Goal: Task Accomplishment & Management: Manage account settings

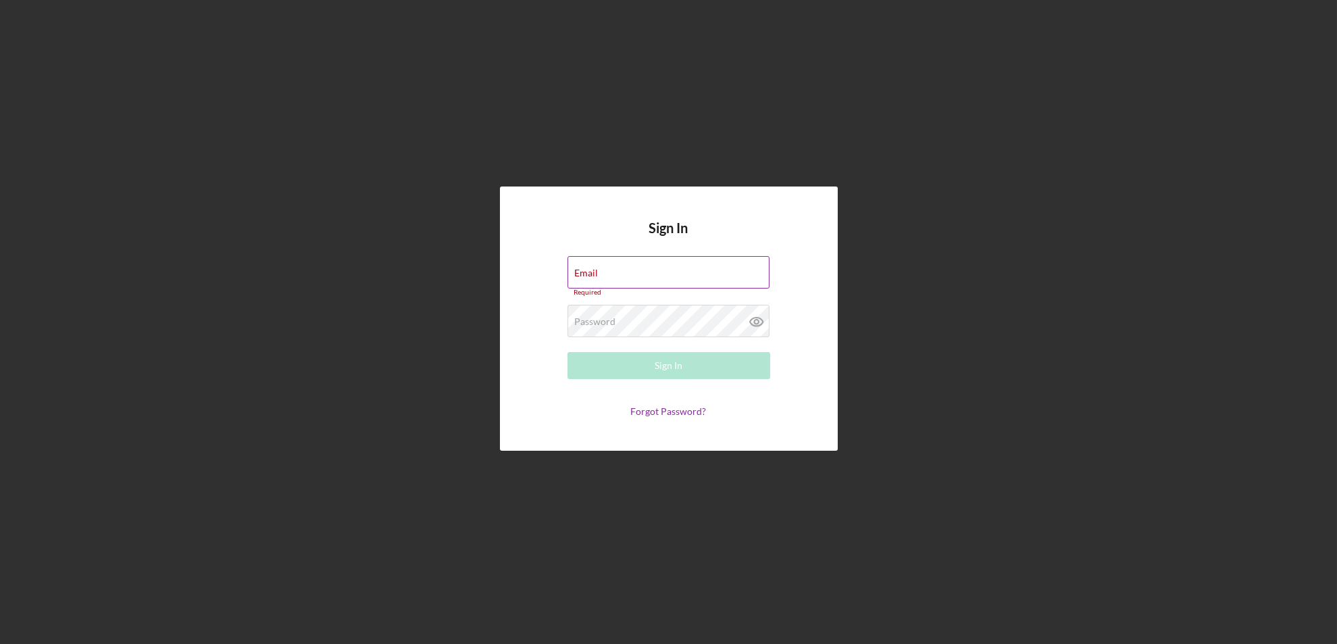
click at [595, 273] on label "Email" at bounding box center [587, 273] width 24 height 11
click at [595, 273] on input "Email" at bounding box center [669, 272] width 202 height 32
type input "[EMAIL_ADDRESS][DOMAIN_NAME]"
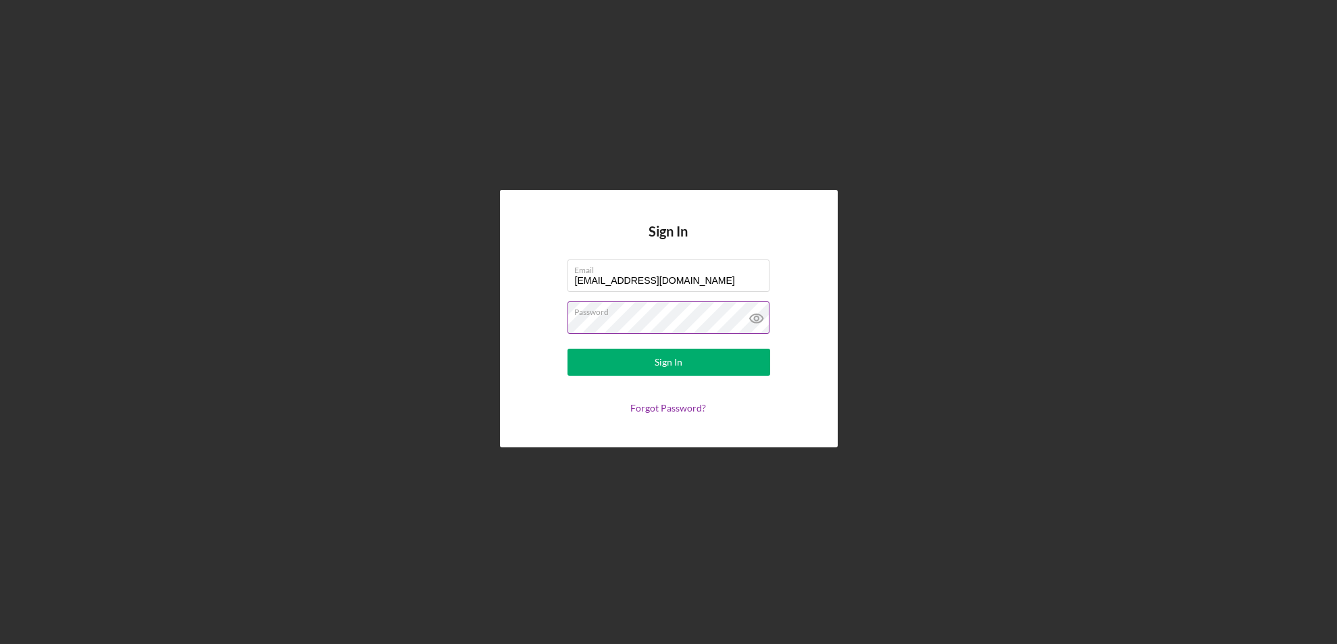
click at [568, 349] on button "Sign In" at bounding box center [669, 362] width 203 height 27
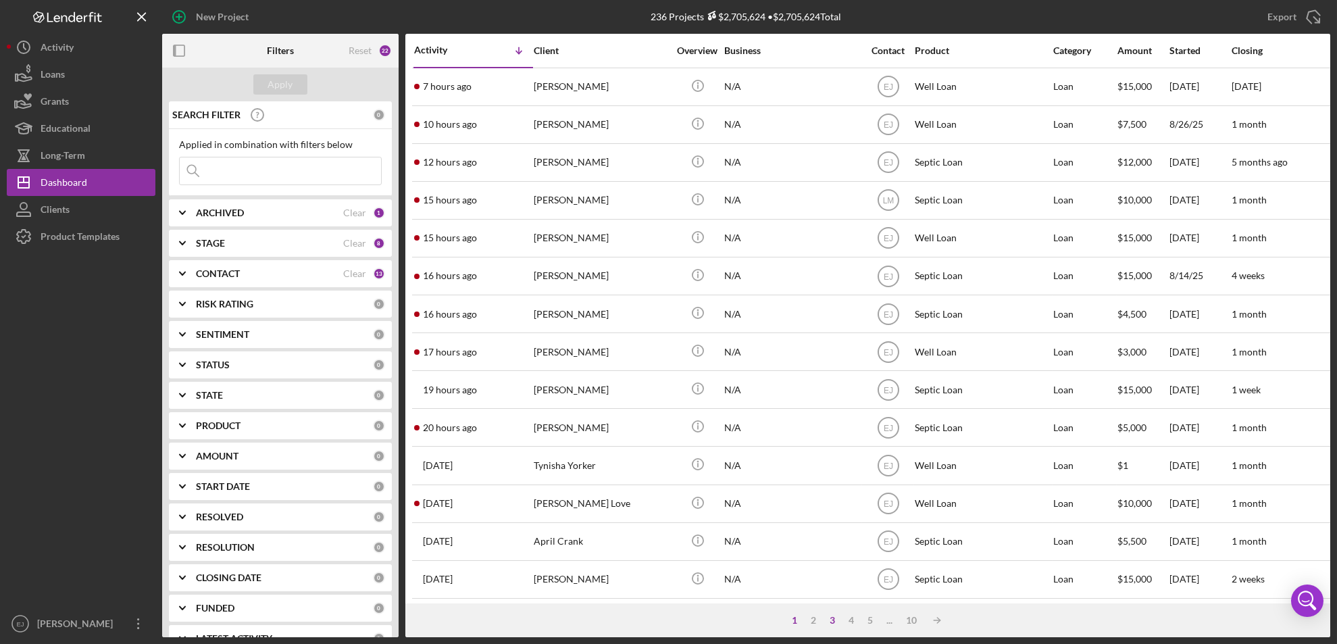
click at [833, 617] on div "3" at bounding box center [832, 620] width 19 height 11
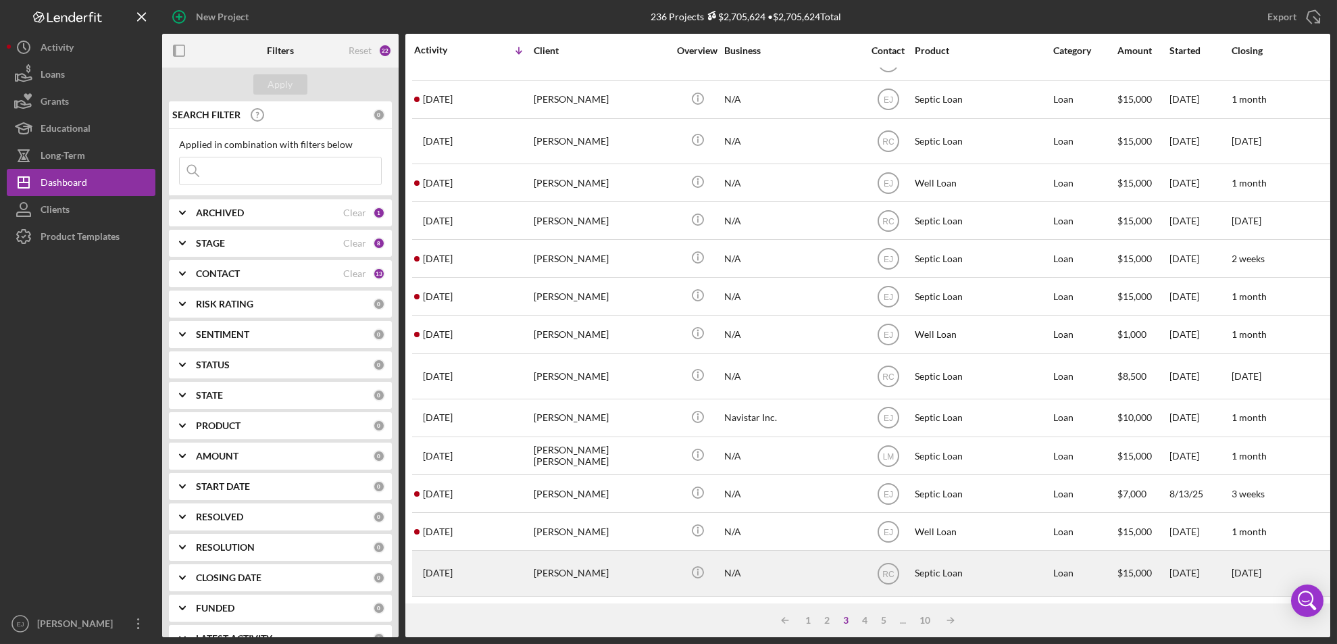
click at [558, 565] on div "[PERSON_NAME]" at bounding box center [601, 572] width 135 height 43
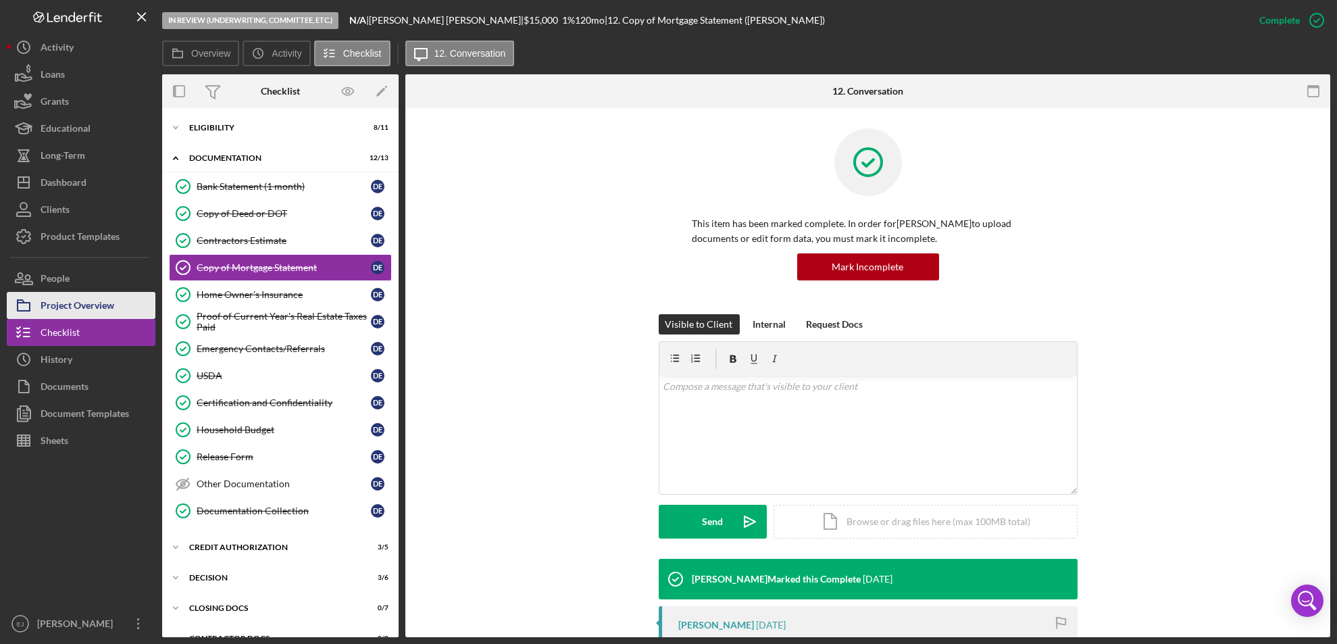
click at [85, 310] on div "Project Overview" at bounding box center [78, 307] width 74 height 30
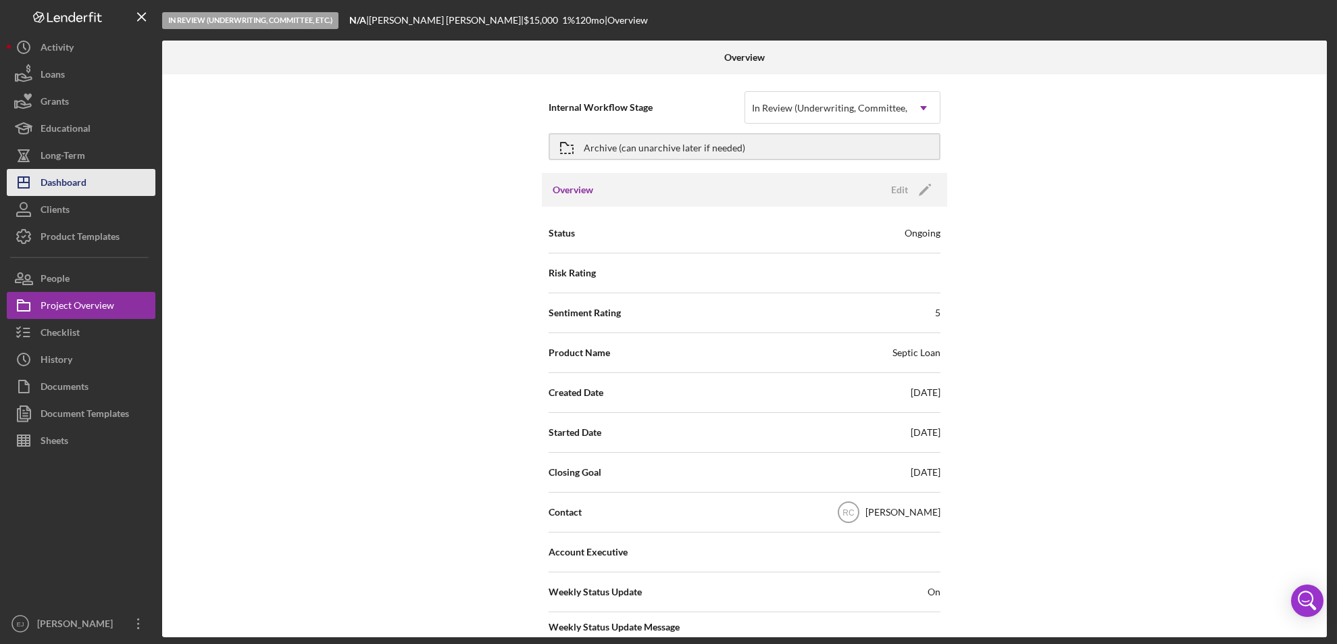
click at [93, 185] on button "Icon/Dashboard Dashboard" at bounding box center [81, 182] width 149 height 27
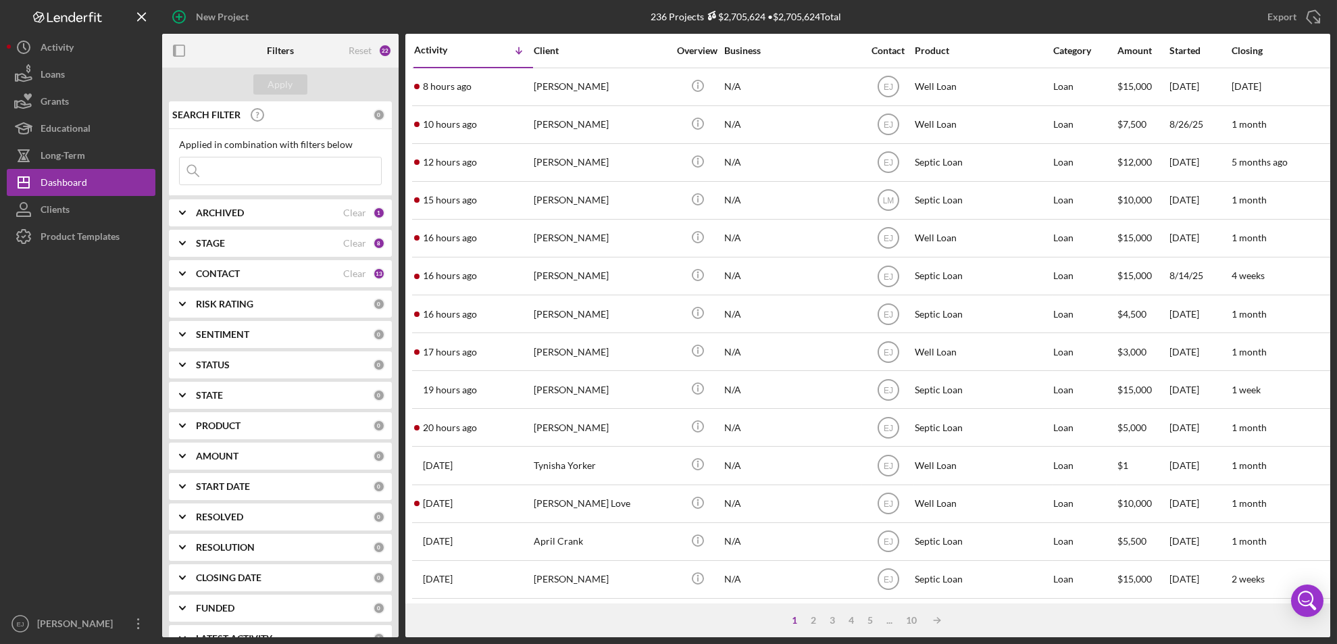
click at [831, 612] on div "1 2 3 4 5 ... 10 Icon/Table Sort Arrow" at bounding box center [867, 620] width 925 height 34
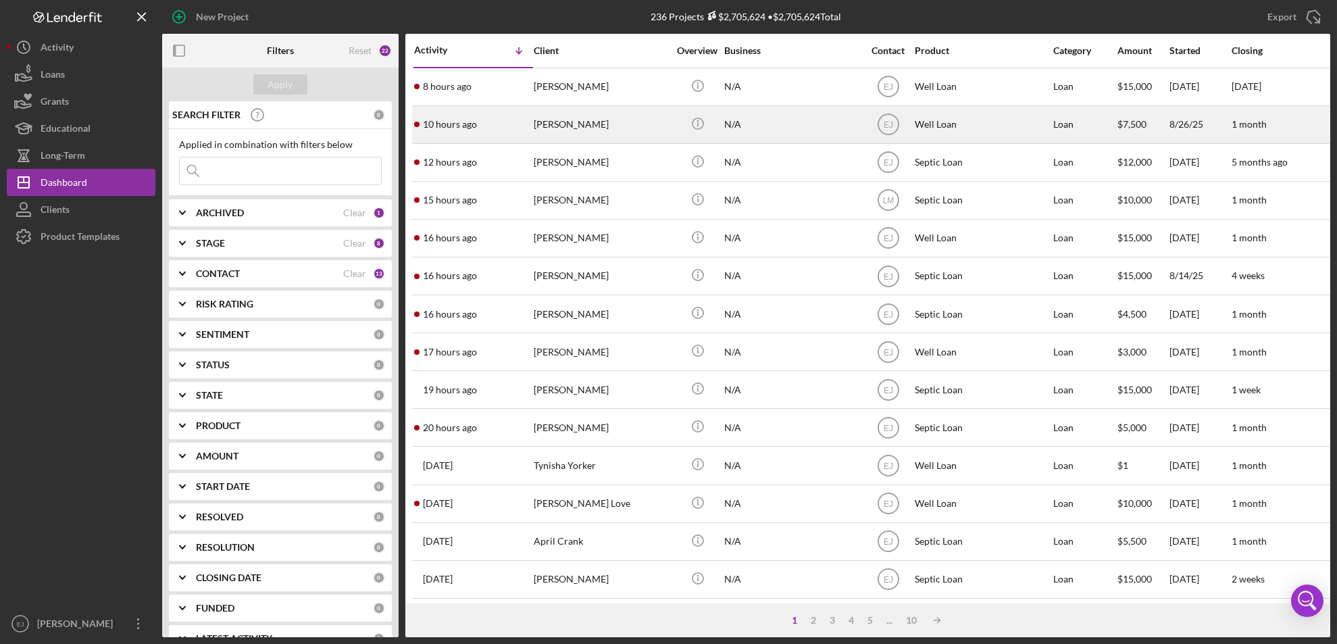
click at [566, 115] on div "[PERSON_NAME]" at bounding box center [601, 125] width 135 height 36
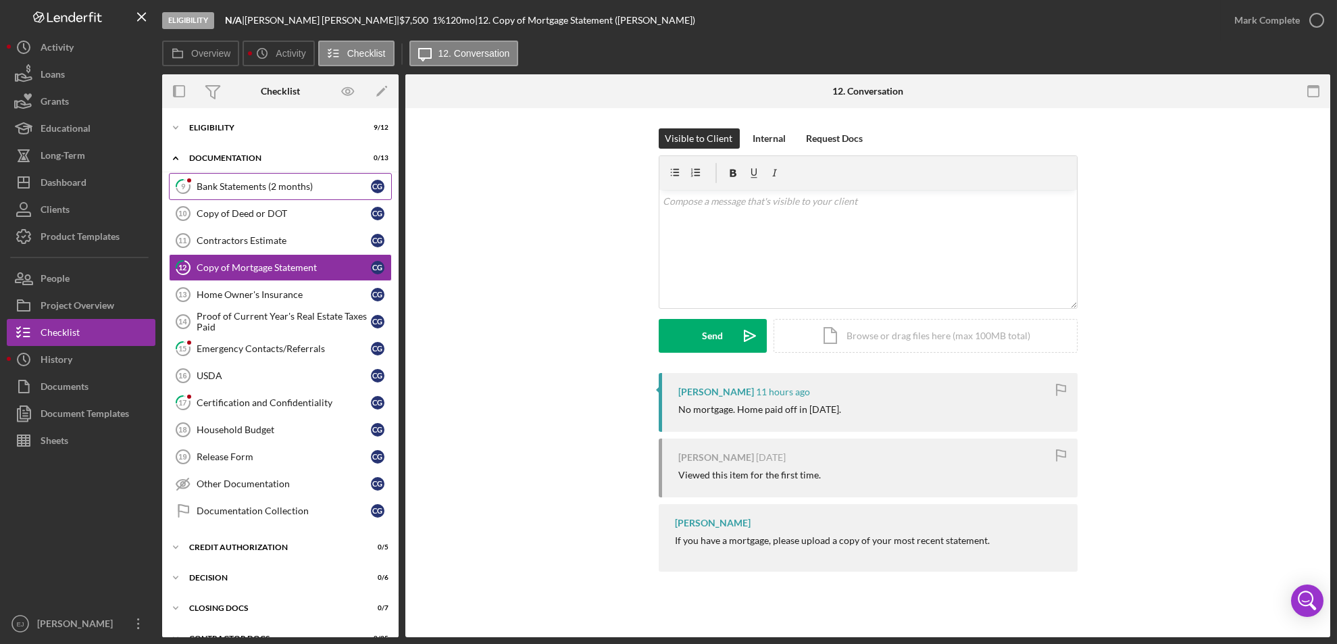
click at [220, 186] on div "Bank Statements (2 months)" at bounding box center [284, 186] width 174 height 11
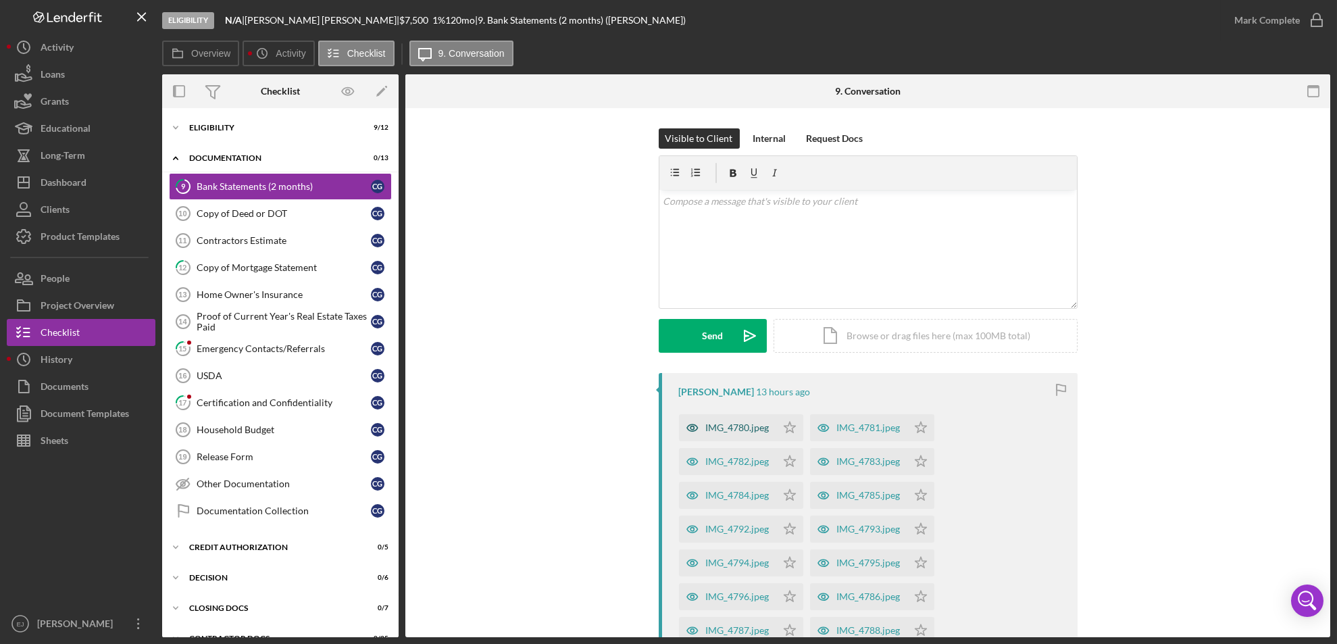
click at [759, 430] on div "IMG_4780.jpeg" at bounding box center [738, 427] width 64 height 11
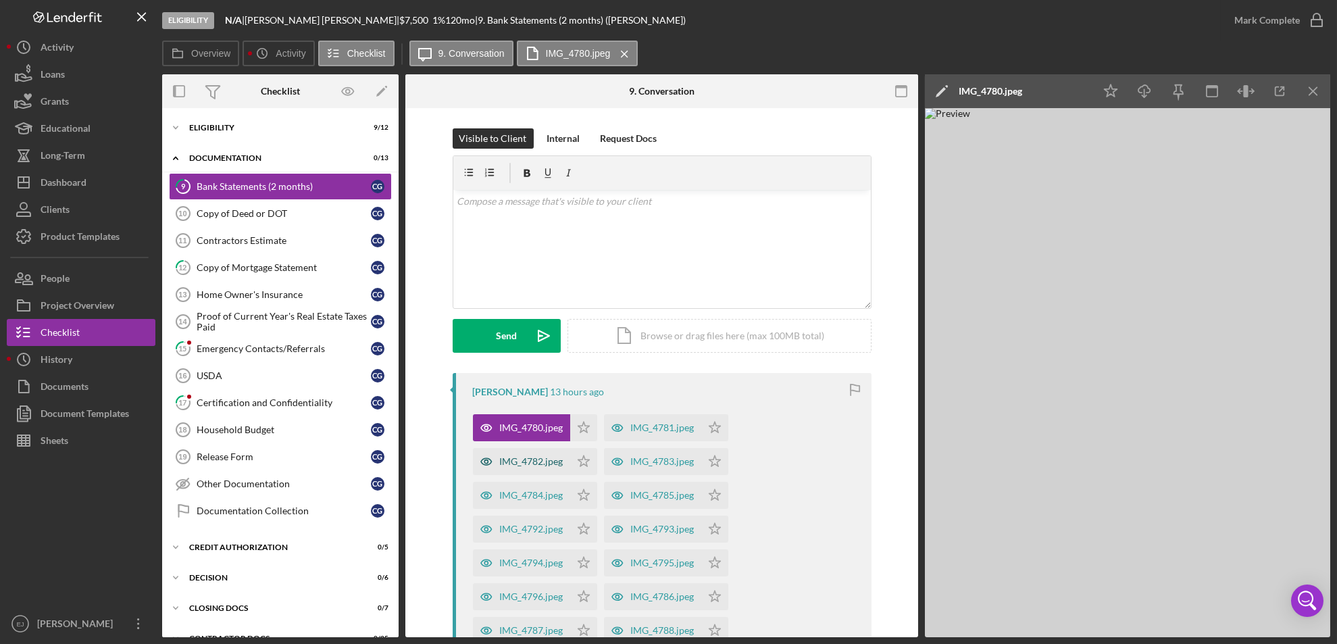
click at [522, 461] on div "IMG_4782.jpeg" at bounding box center [532, 461] width 64 height 11
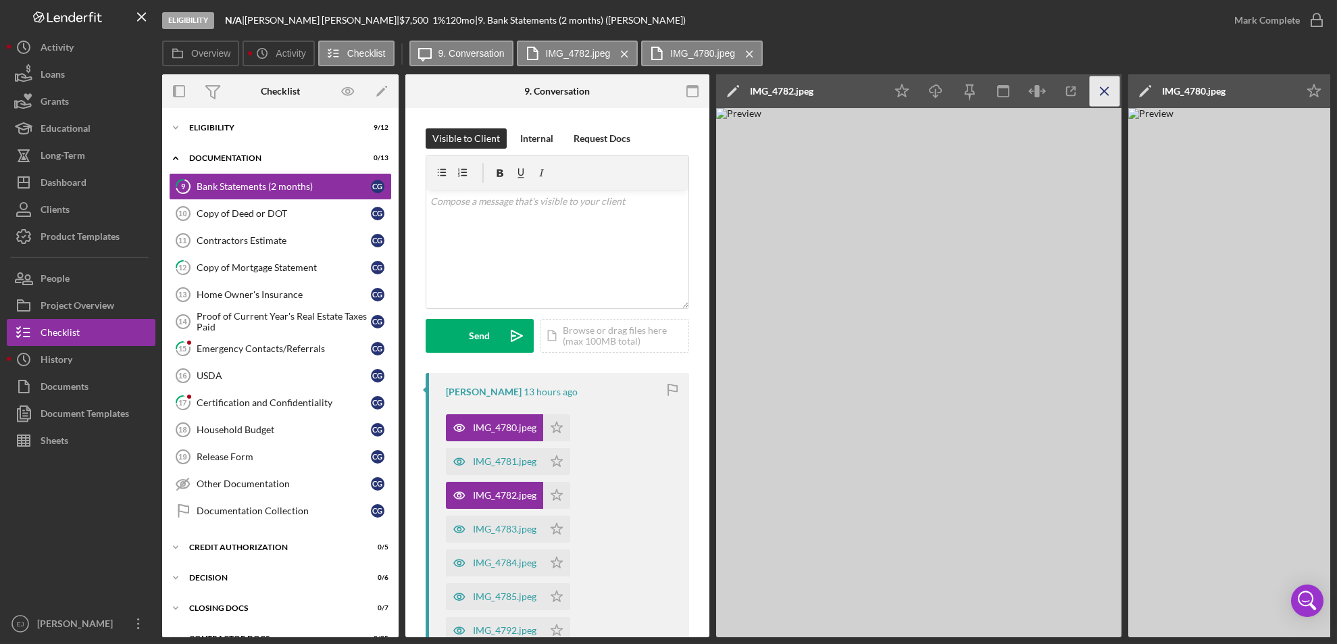
click at [1103, 87] on icon "Icon/Menu Close" at bounding box center [1105, 91] width 30 height 30
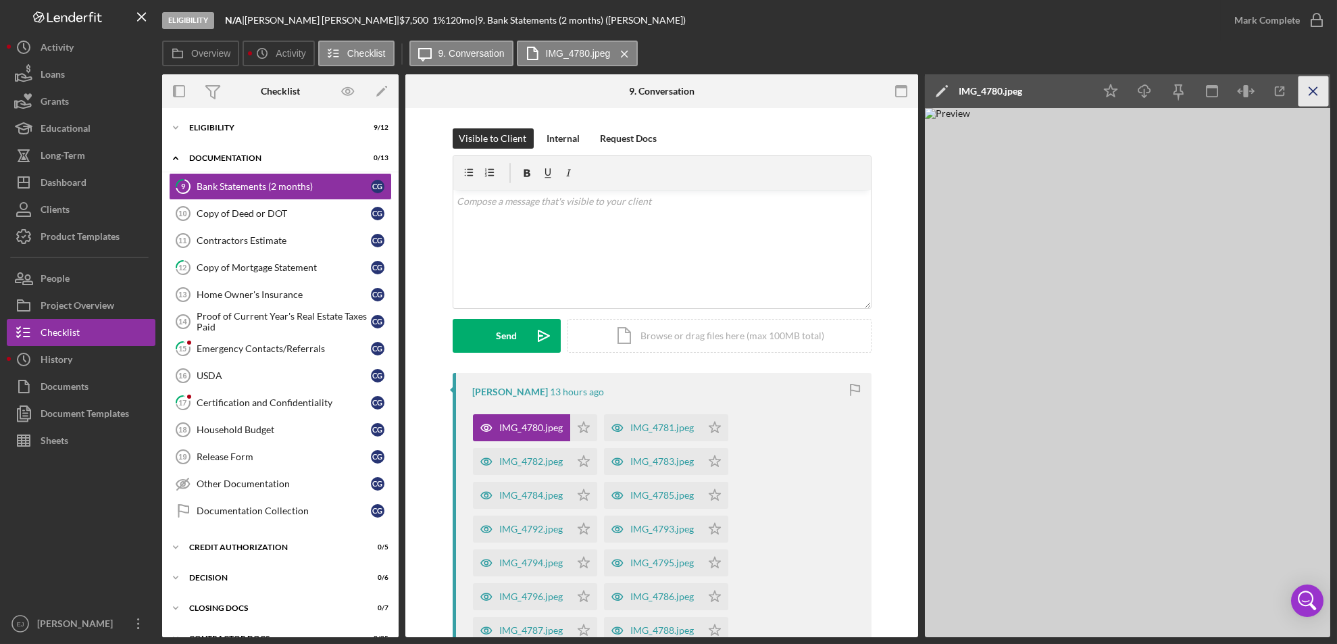
click at [1312, 89] on icon "Icon/Menu Close" at bounding box center [1314, 91] width 30 height 30
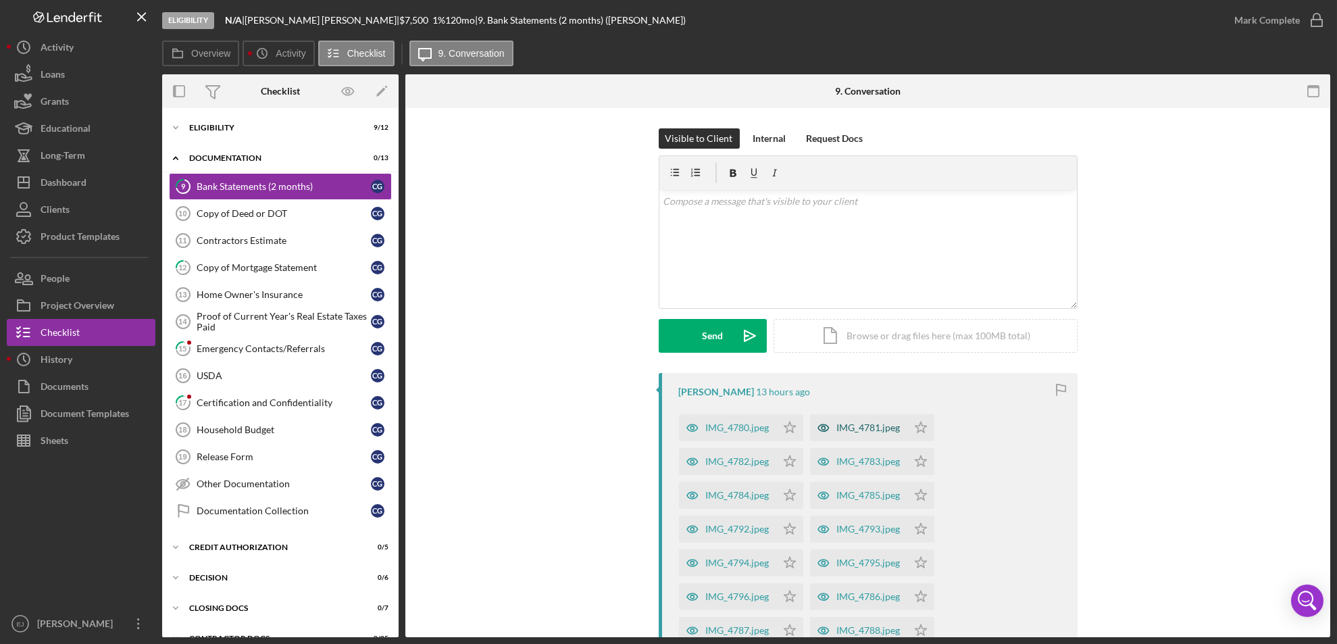
click at [860, 426] on div "IMG_4781.jpeg" at bounding box center [869, 427] width 64 height 11
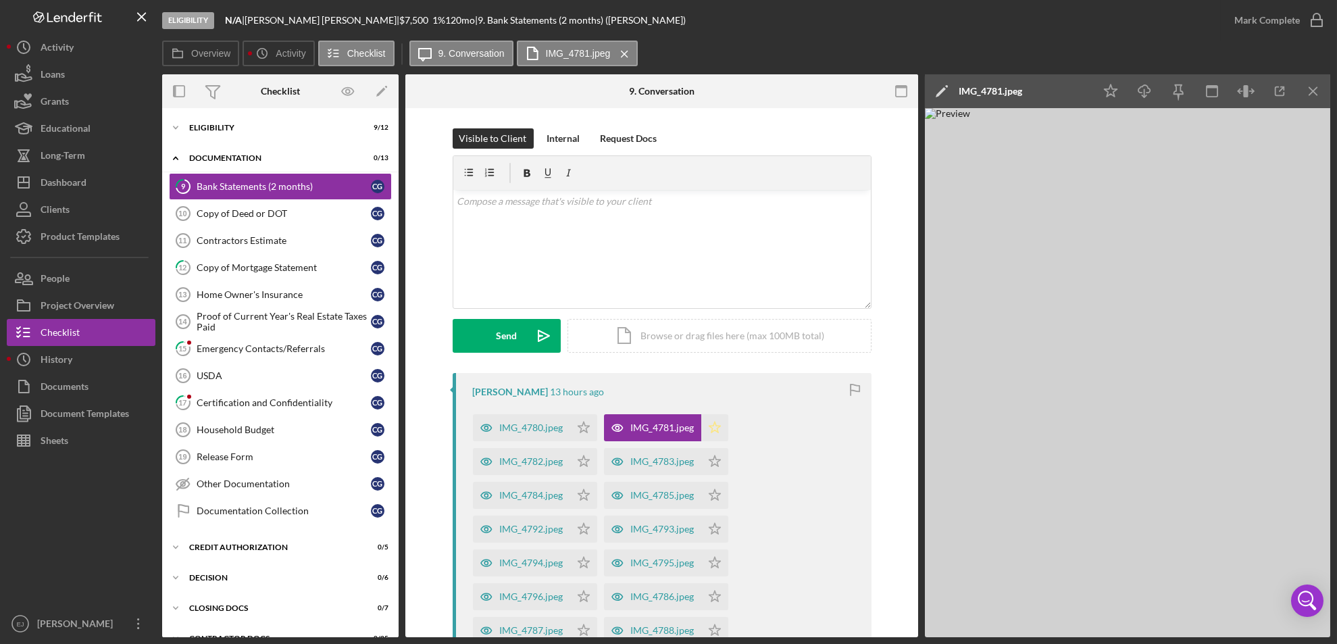
click at [711, 427] on icon "Icon/Star" at bounding box center [714, 427] width 27 height 27
click at [714, 423] on icon "Icon/Star" at bounding box center [714, 427] width 27 height 27
click at [674, 458] on div "IMG_4783.jpeg" at bounding box center [663, 461] width 64 height 11
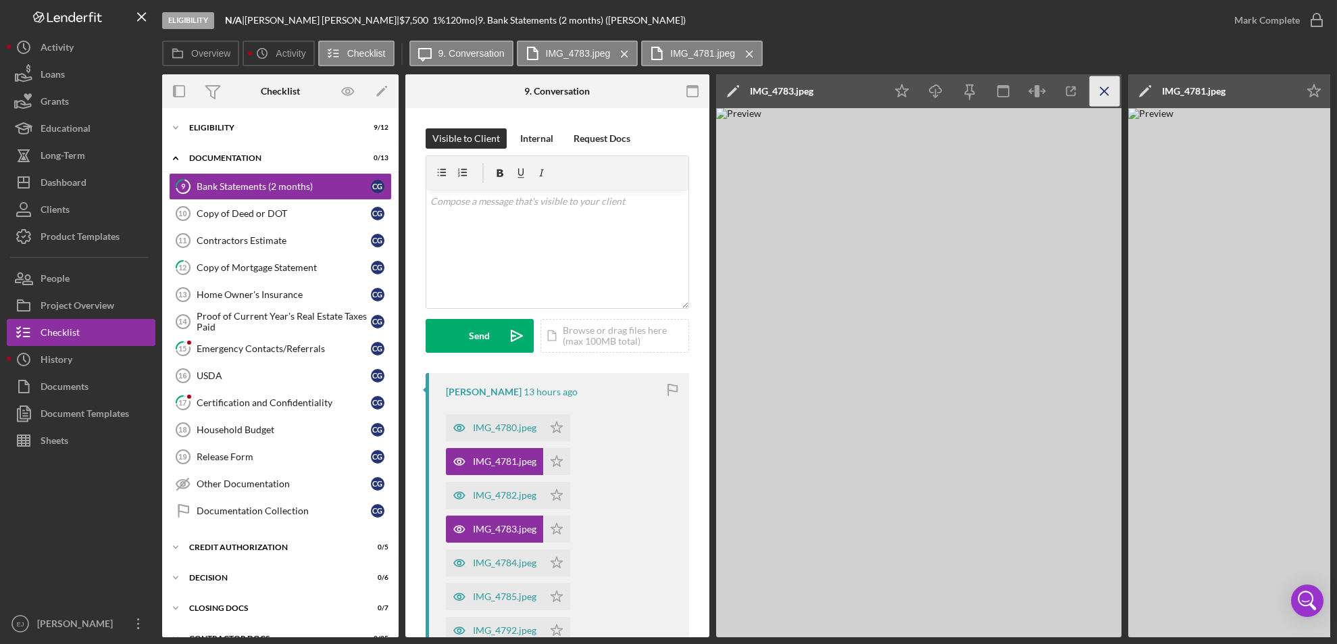
click at [1103, 83] on icon "Icon/Menu Close" at bounding box center [1105, 91] width 30 height 30
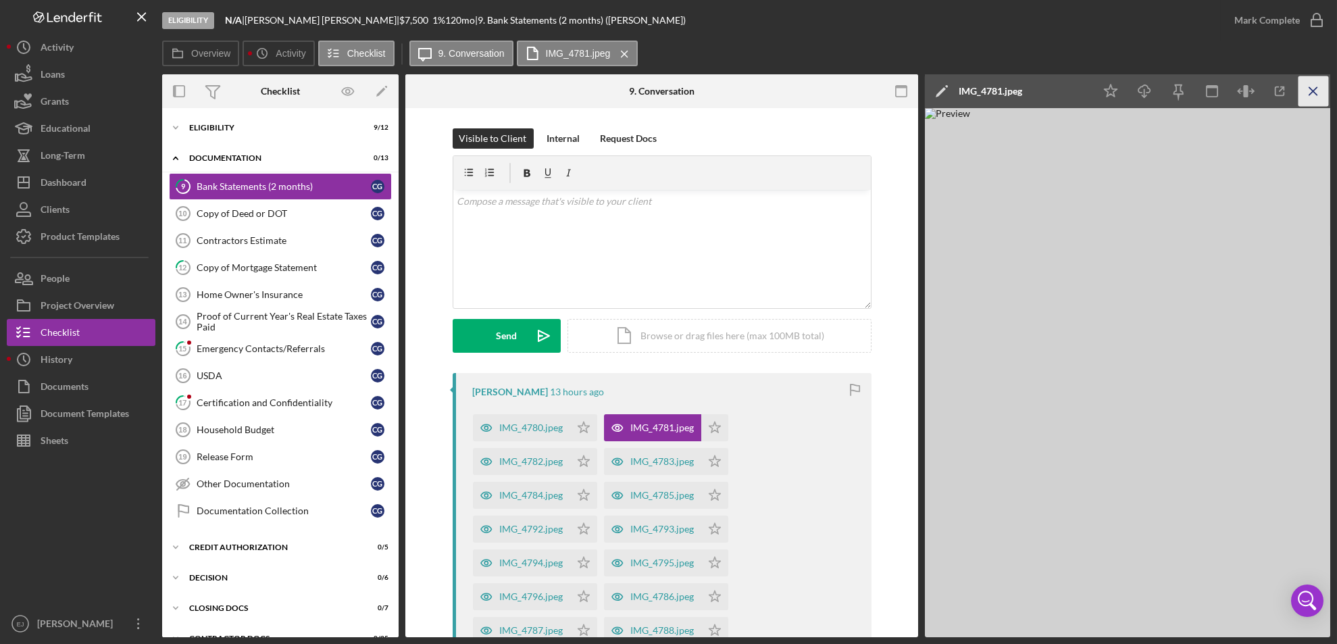
click at [1315, 91] on icon "Icon/Menu Close" at bounding box center [1314, 91] width 30 height 30
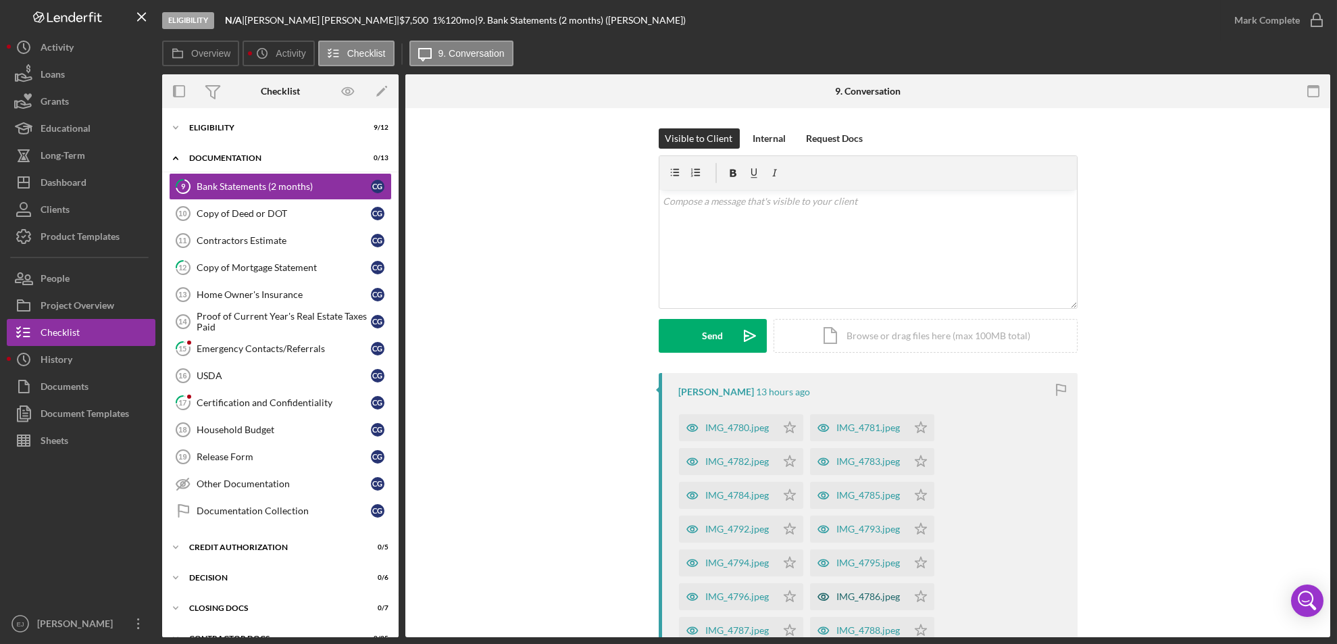
click at [881, 603] on div "IMG_4786.jpeg" at bounding box center [858, 596] width 97 height 27
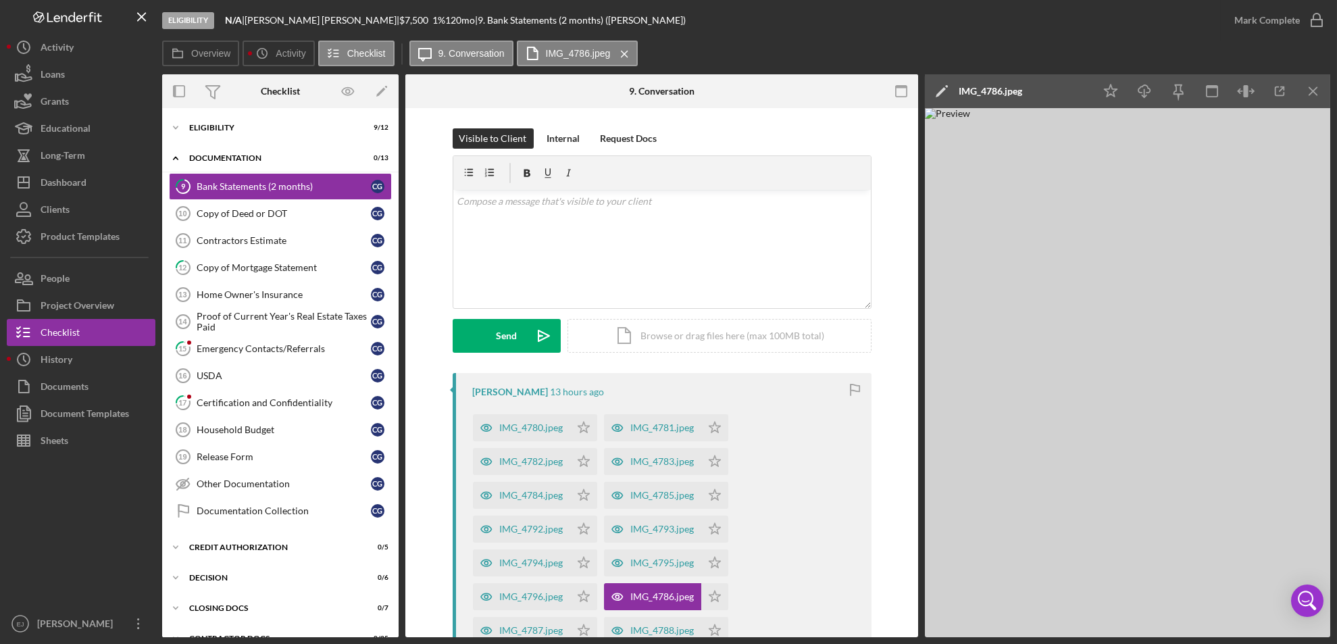
scroll to position [347, 0]
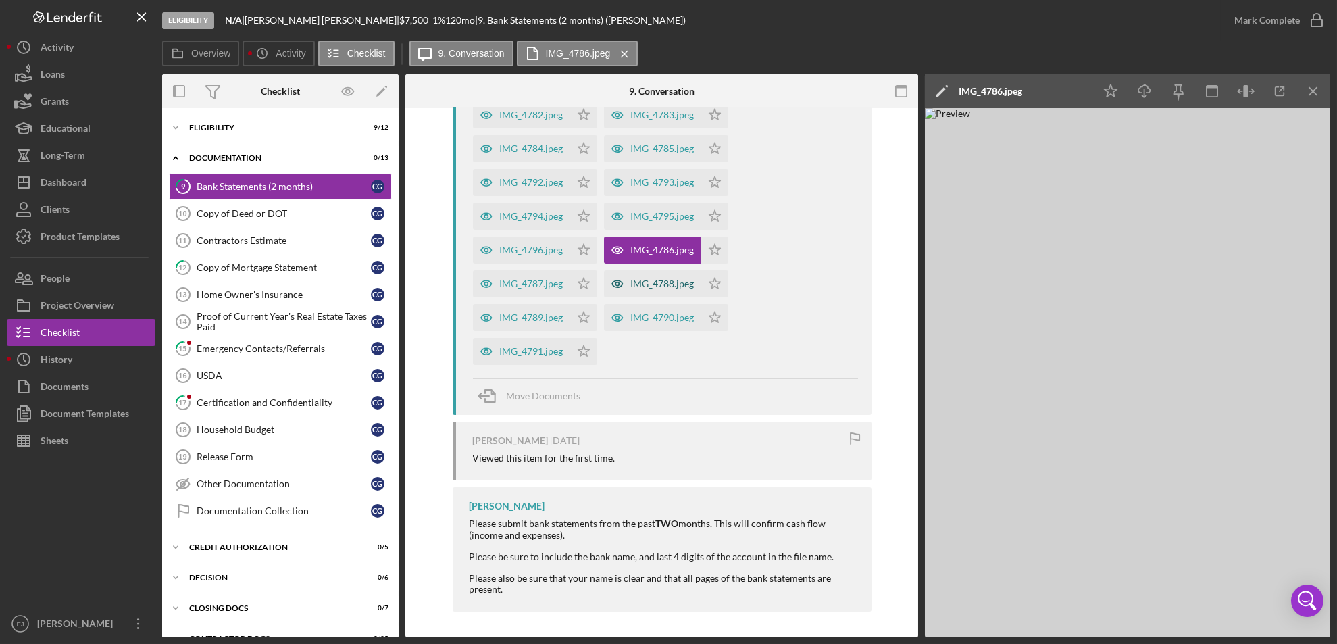
click at [633, 287] on div "IMG_4788.jpeg" at bounding box center [663, 283] width 64 height 11
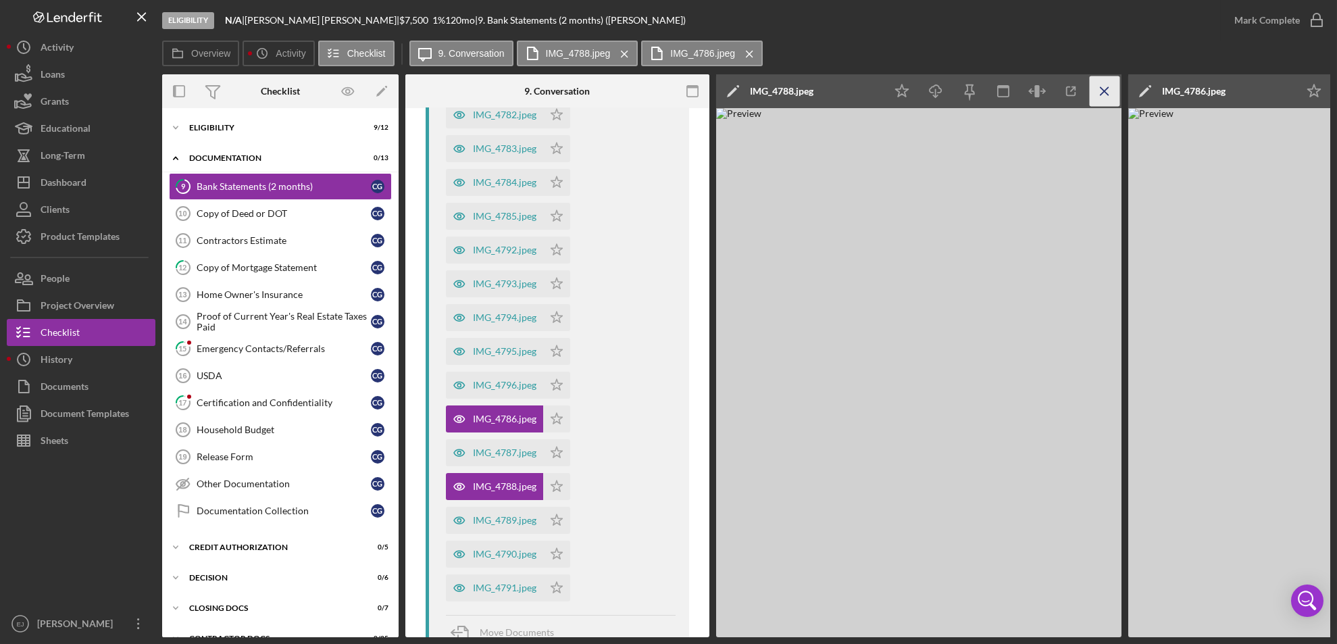
click at [1109, 93] on icon "Icon/Menu Close" at bounding box center [1105, 91] width 30 height 30
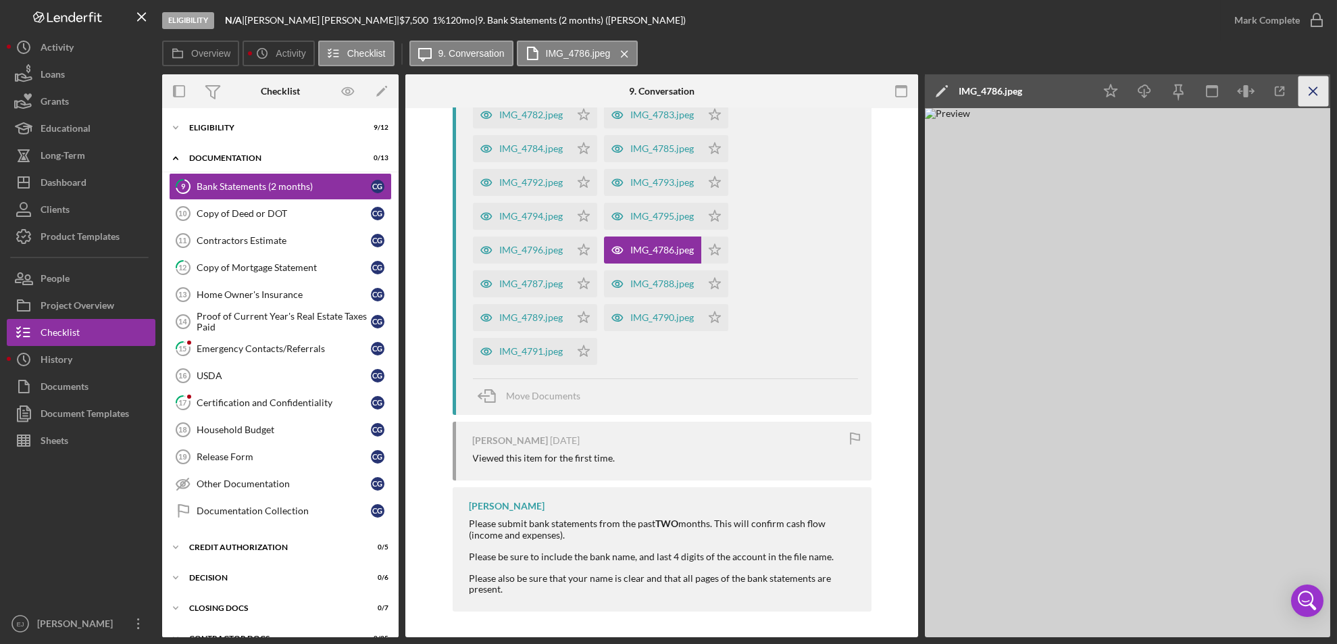
click at [1316, 91] on icon "Icon/Menu Close" at bounding box center [1314, 91] width 30 height 30
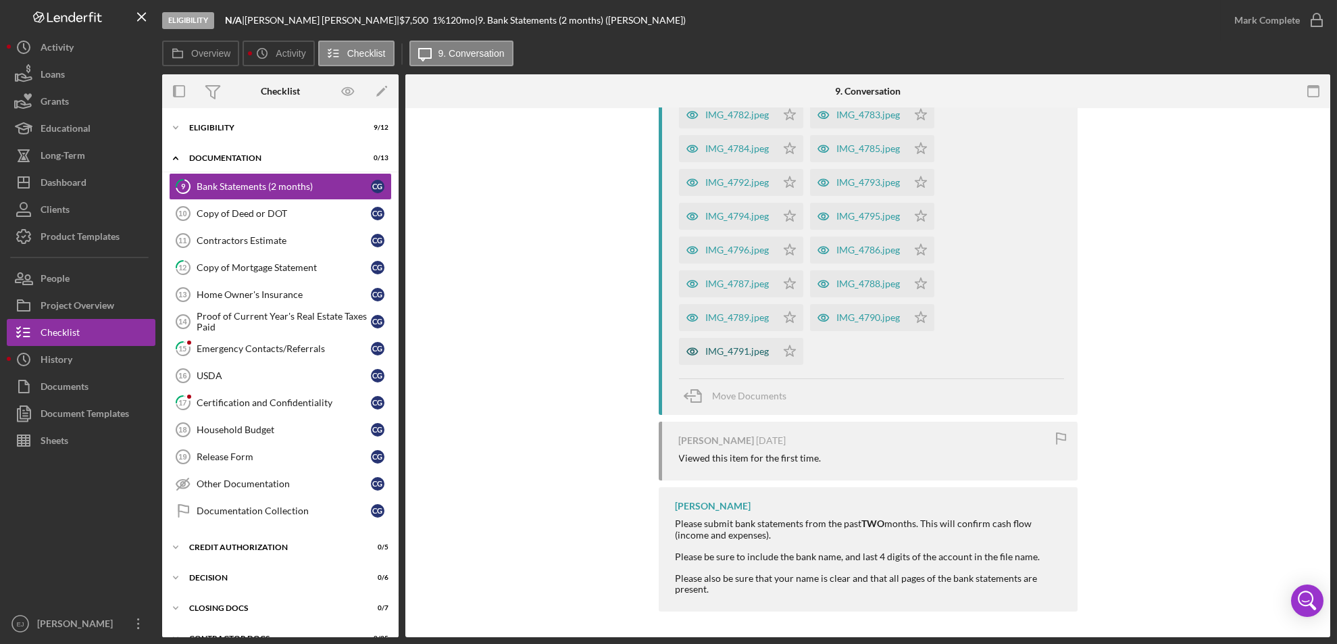
click at [737, 360] on div "IMG_4791.jpeg" at bounding box center [727, 351] width 97 height 27
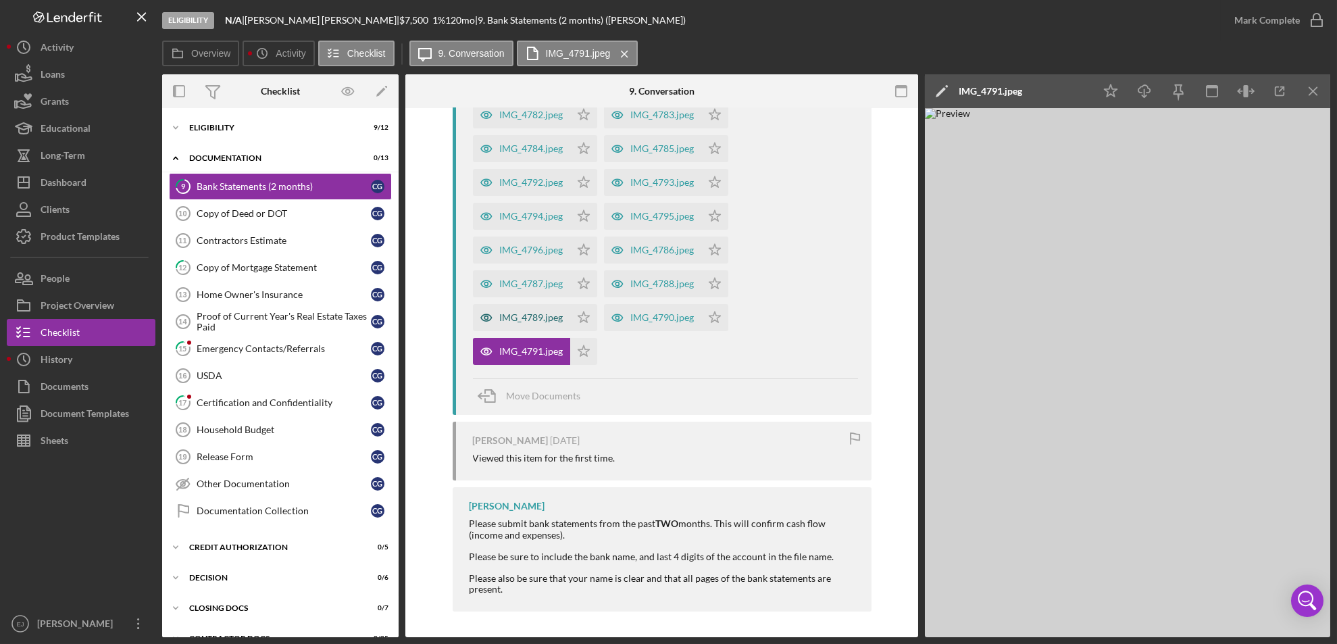
click at [549, 329] on div "IMG_4789.jpeg" at bounding box center [521, 317] width 97 height 27
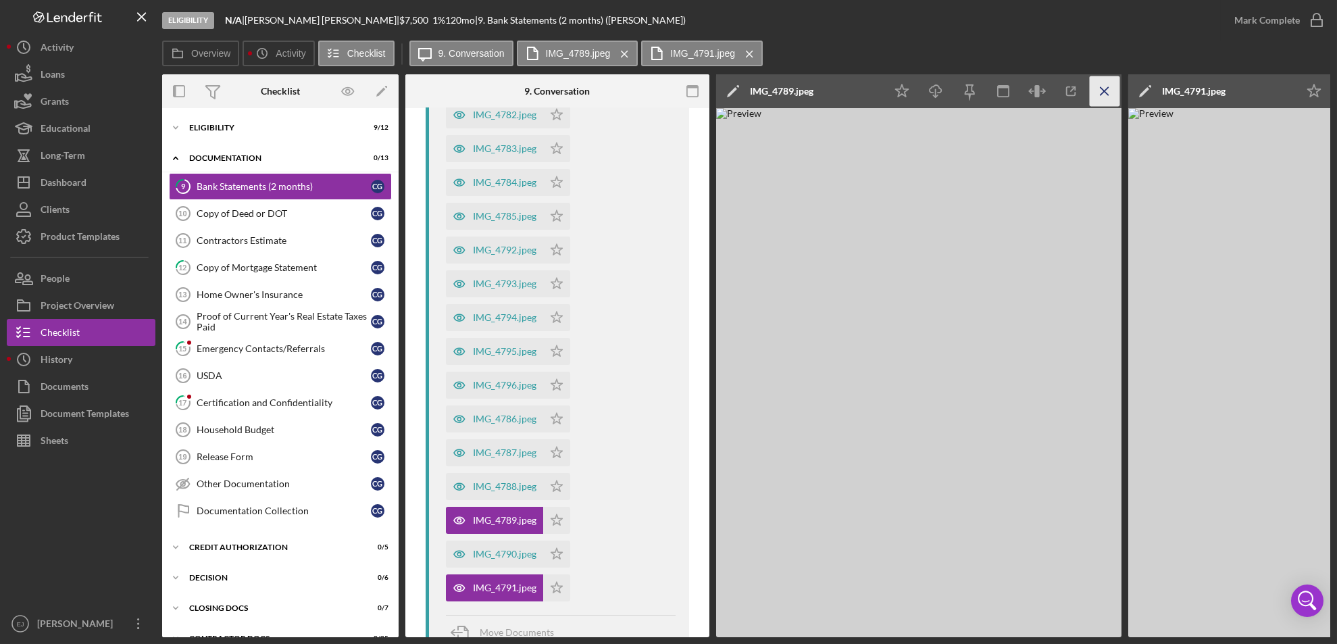
click at [1110, 100] on icon "Icon/Menu Close" at bounding box center [1105, 91] width 30 height 30
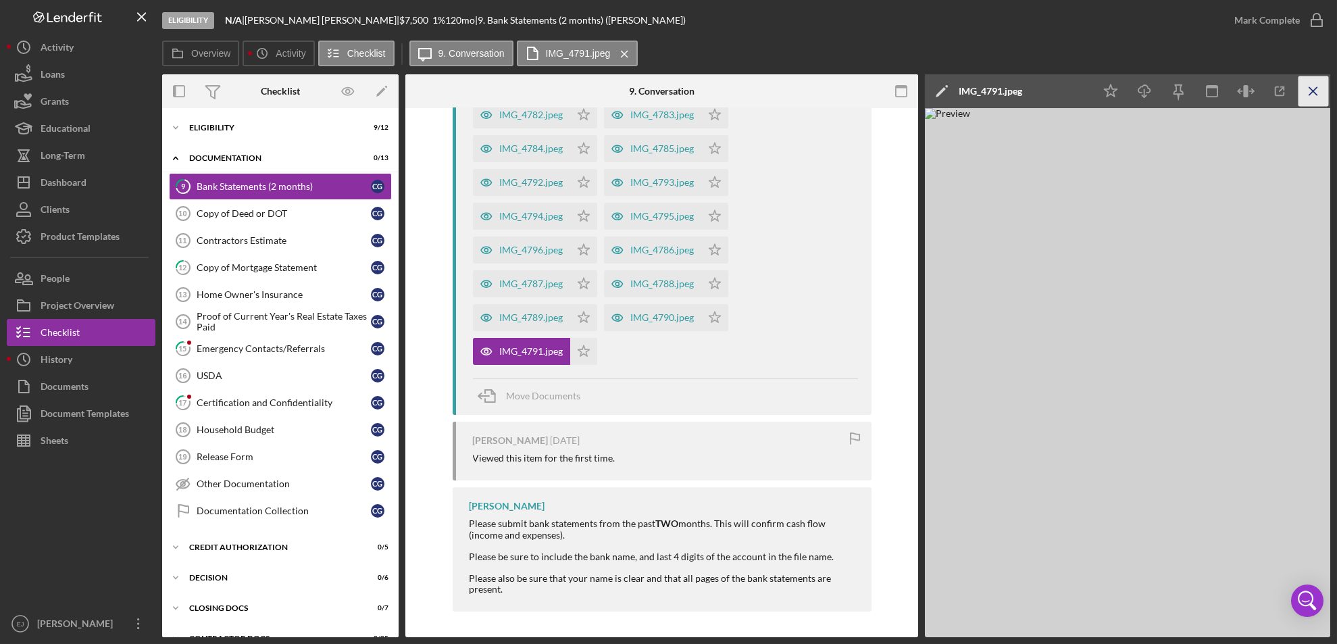
click at [1318, 97] on icon "Icon/Menu Close" at bounding box center [1314, 91] width 30 height 30
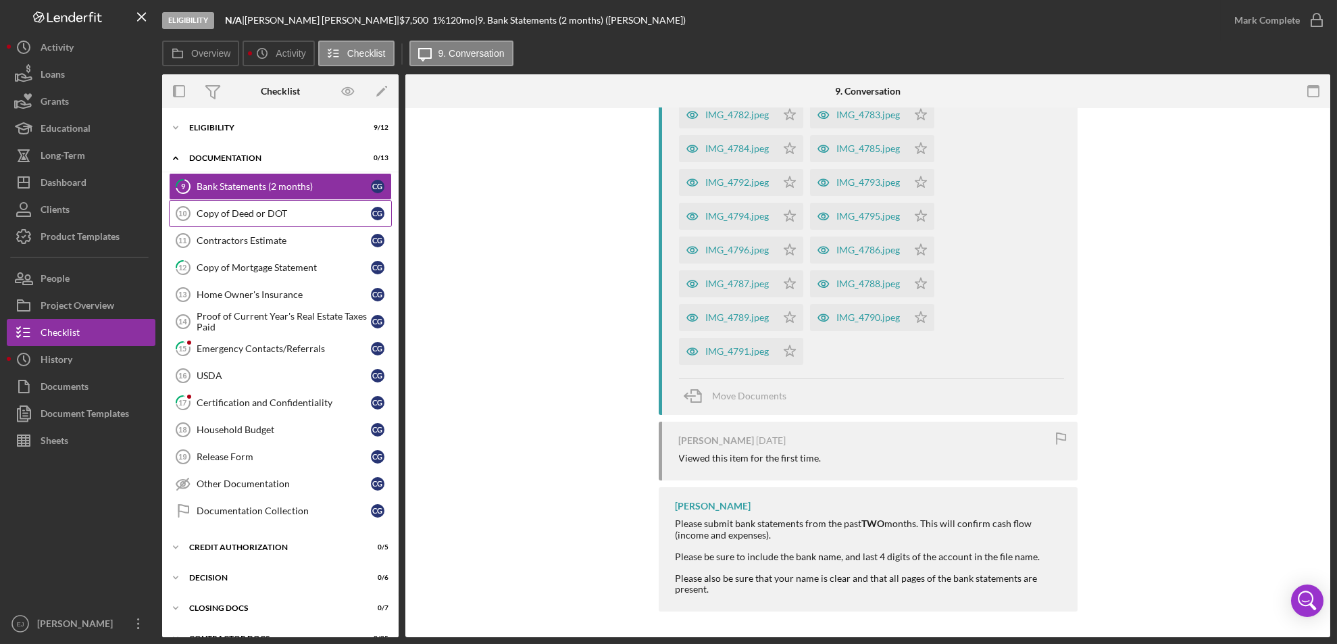
click at [260, 216] on div "Copy of Deed or DOT" at bounding box center [284, 213] width 174 height 11
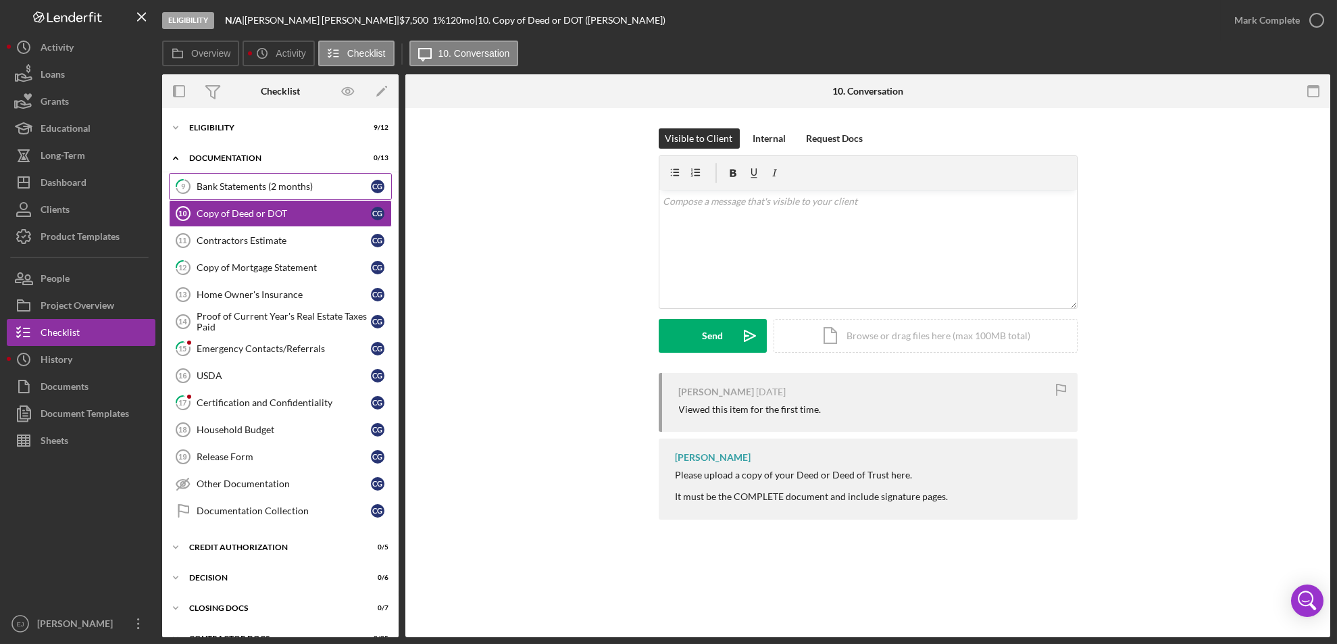
click at [255, 195] on link "9 Bank Statements (2 months) C G" at bounding box center [280, 186] width 223 height 27
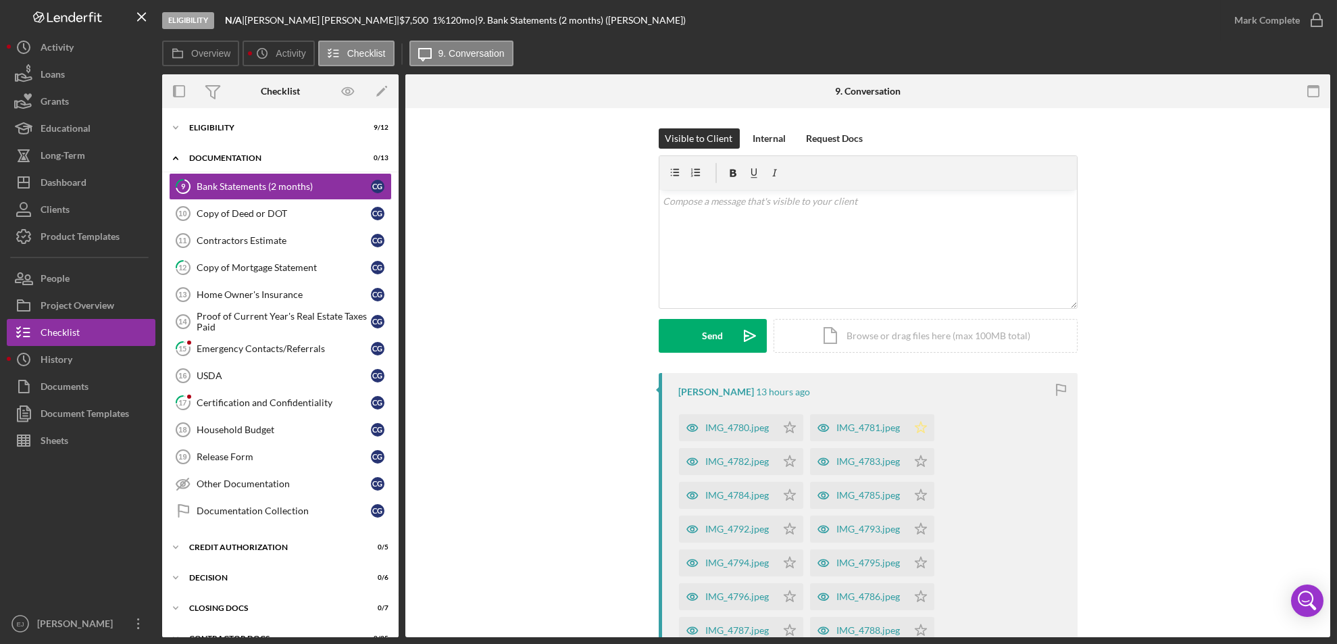
click at [911, 428] on icon "Icon/Star" at bounding box center [921, 427] width 27 height 27
click at [916, 462] on icon "Icon/Star" at bounding box center [921, 461] width 27 height 27
click at [795, 432] on polygon "button" at bounding box center [789, 427] width 11 height 11
click at [920, 528] on icon "Icon/Star" at bounding box center [921, 529] width 27 height 27
click at [918, 562] on icon "Icon/Star" at bounding box center [921, 562] width 27 height 27
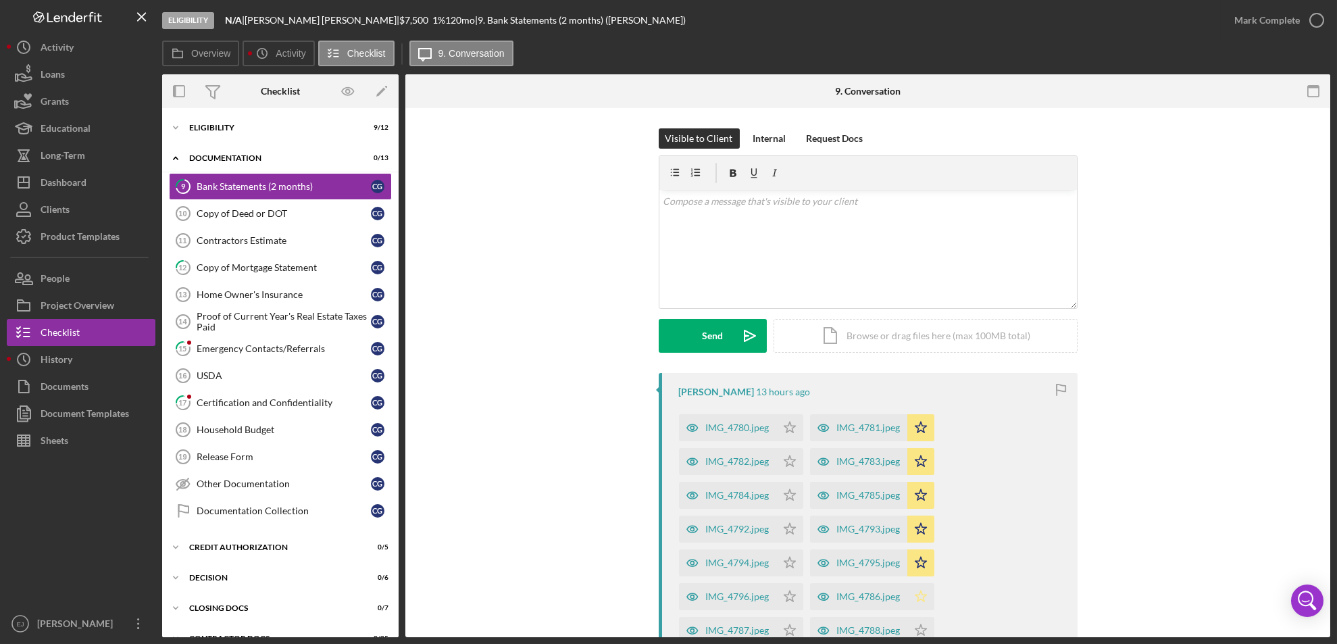
click at [795, 432] on polygon "button" at bounding box center [789, 427] width 11 height 11
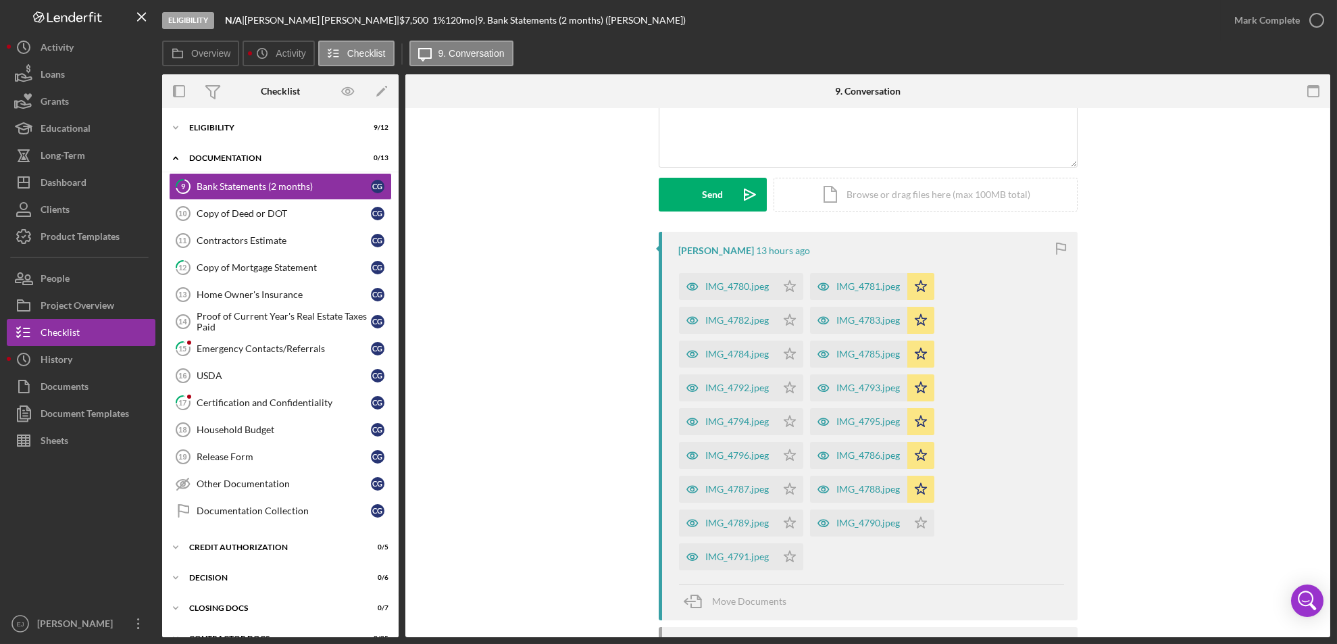
scroll to position [143, 0]
click at [795, 290] on polygon "button" at bounding box center [789, 284] width 11 height 11
click at [784, 290] on polygon "button" at bounding box center [789, 284] width 11 height 11
click at [785, 290] on polygon "button" at bounding box center [789, 284] width 11 height 11
click at [787, 491] on icon "Icon/Star" at bounding box center [789, 487] width 27 height 27
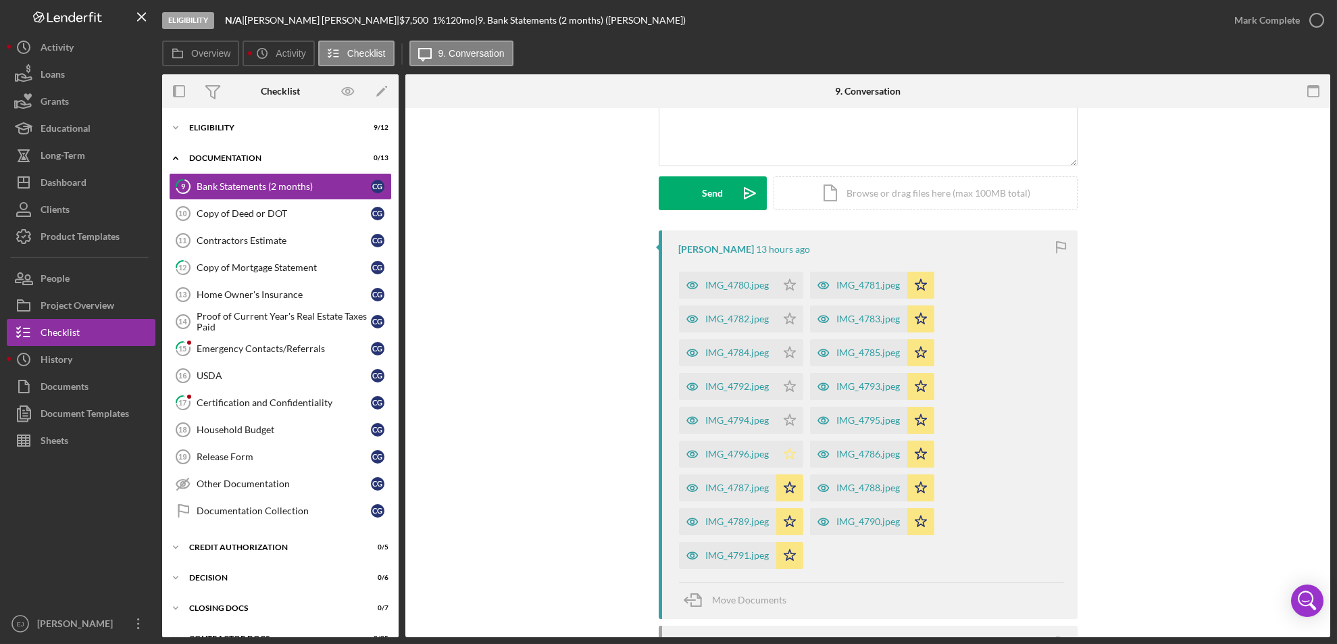
click at [787, 290] on polygon "button" at bounding box center [789, 284] width 11 height 11
click at [785, 412] on icon "Icon/Star" at bounding box center [789, 420] width 27 height 27
click at [781, 379] on icon "Icon/Star" at bounding box center [789, 386] width 27 height 27
click at [790, 347] on icon "Icon/Star" at bounding box center [789, 352] width 27 height 27
click at [785, 321] on icon "Icon/Star" at bounding box center [789, 318] width 27 height 27
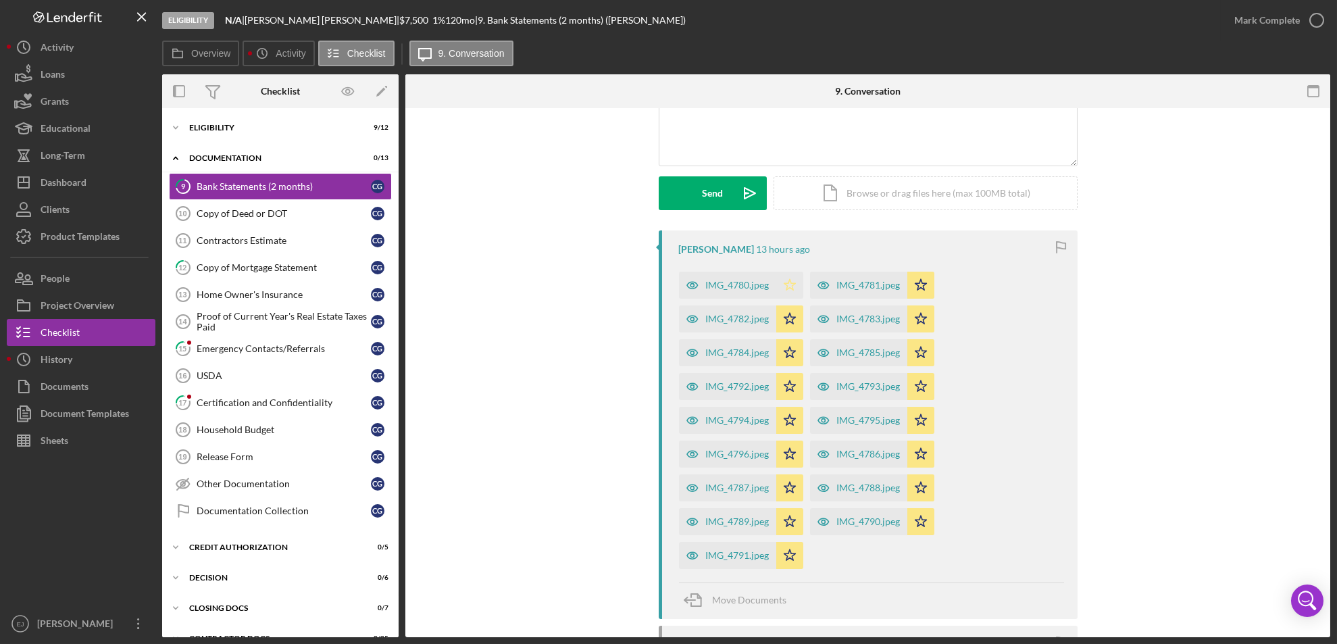
click at [786, 287] on polygon "button" at bounding box center [789, 284] width 11 height 11
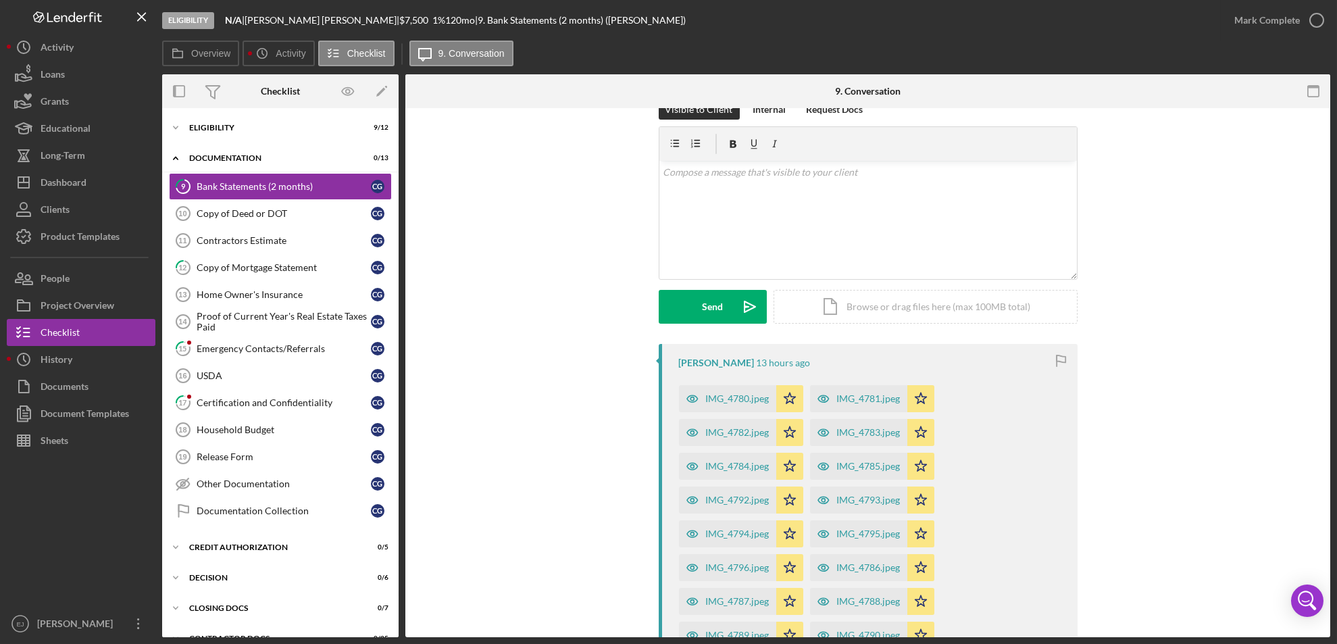
scroll to position [0, 0]
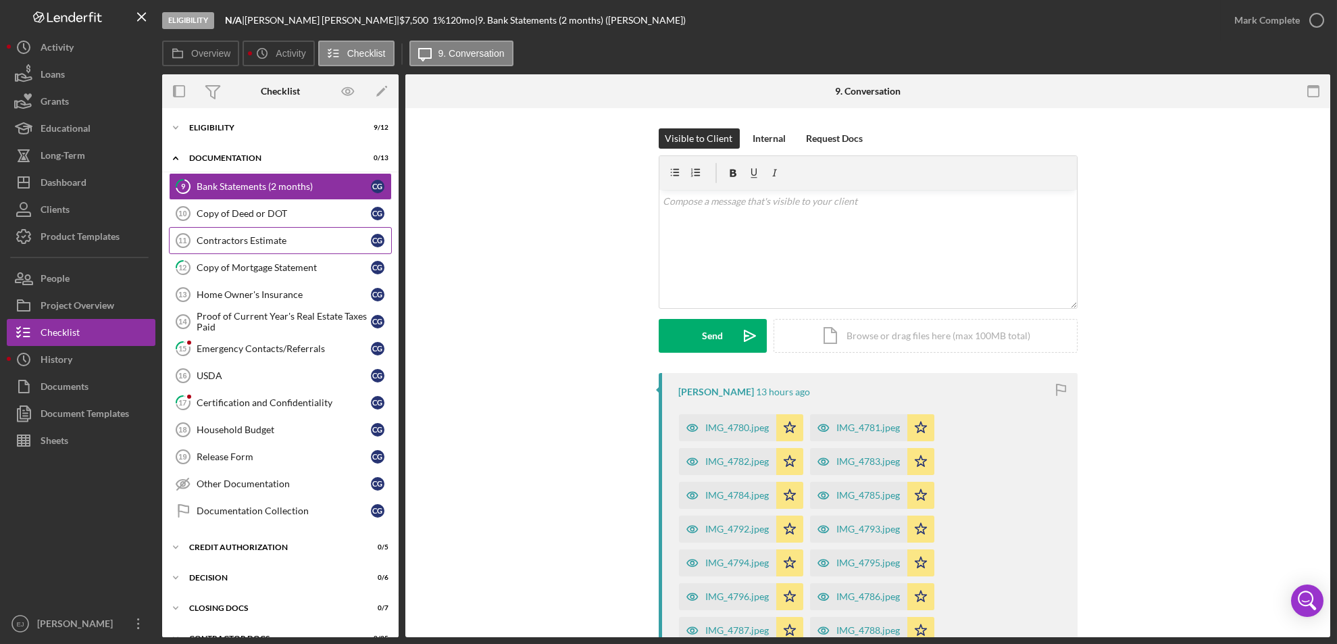
click at [234, 237] on div "Contractors Estimate" at bounding box center [284, 240] width 174 height 11
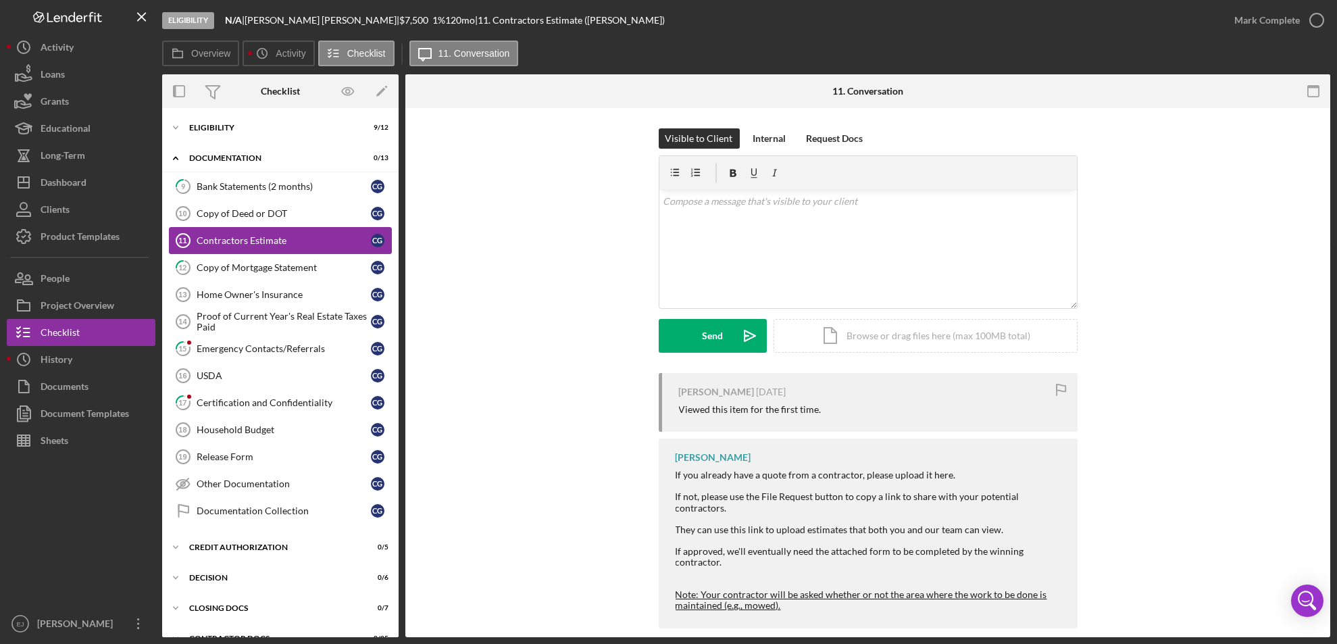
click at [246, 253] on link "Contractors Estimate 11 Contractors Estimate C G" at bounding box center [280, 240] width 223 height 27
click at [230, 349] on div "Emergency Contacts/Referrals" at bounding box center [284, 348] width 174 height 11
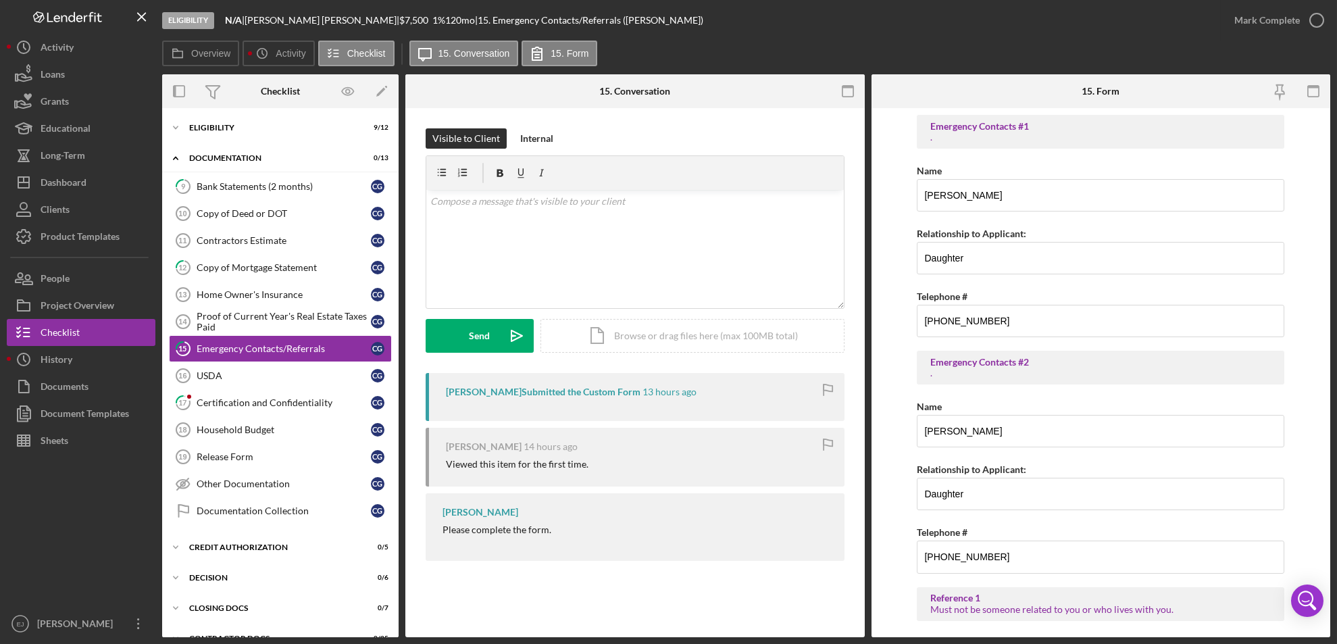
scroll to position [463, 0]
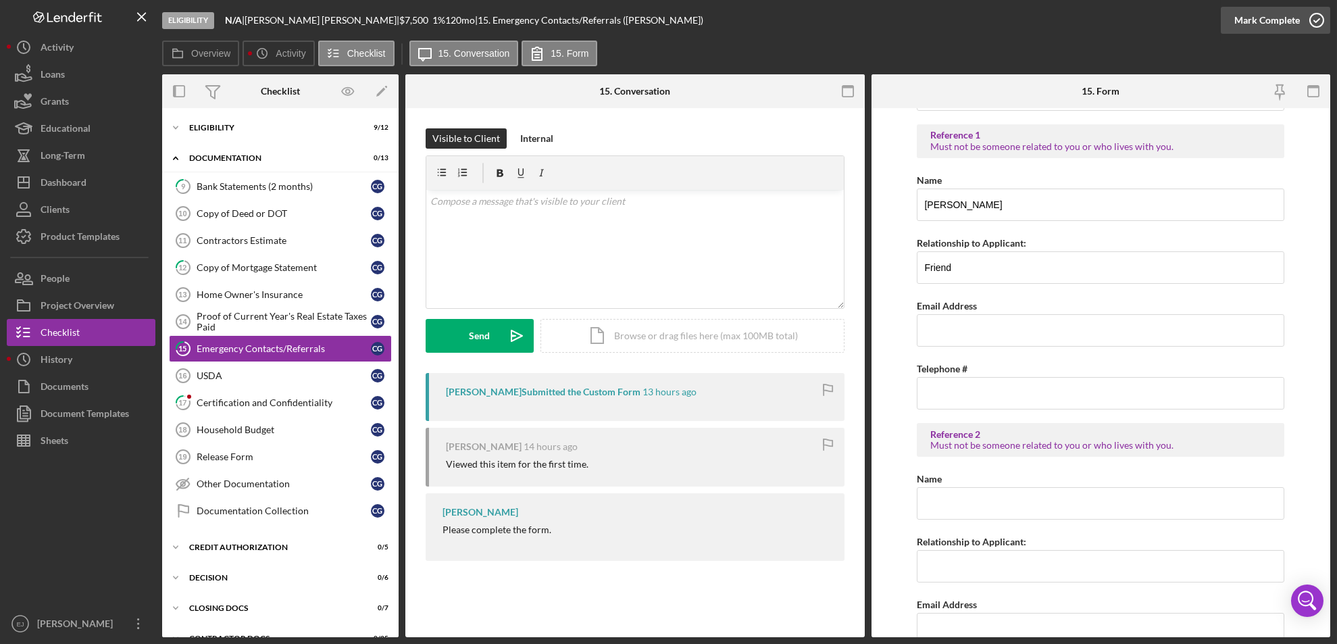
click at [1312, 32] on icon "button" at bounding box center [1317, 20] width 34 height 34
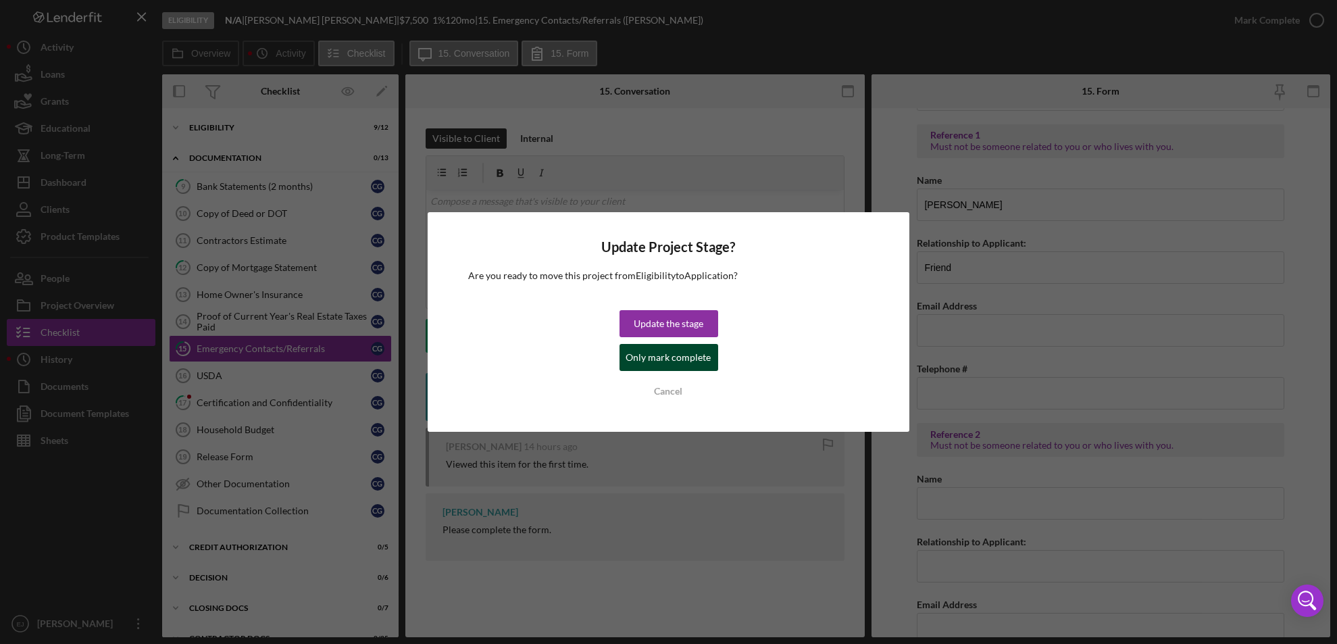
click at [714, 358] on button "Only mark complete" at bounding box center [669, 357] width 99 height 27
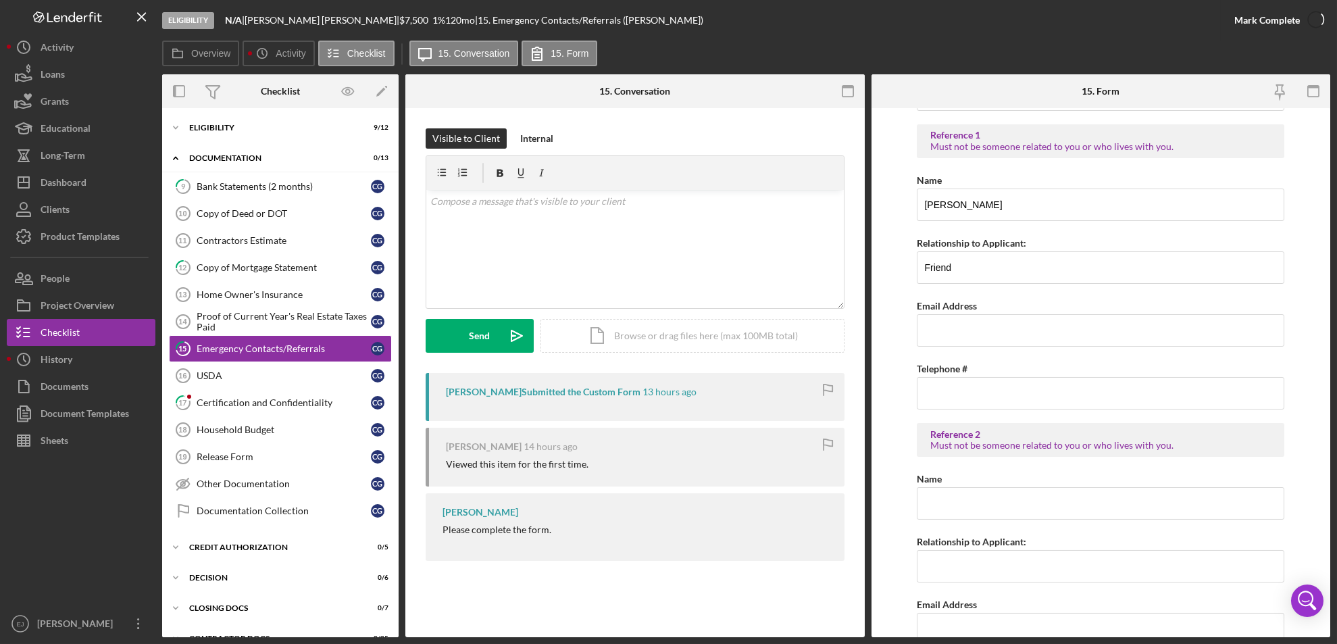
scroll to position [518, 0]
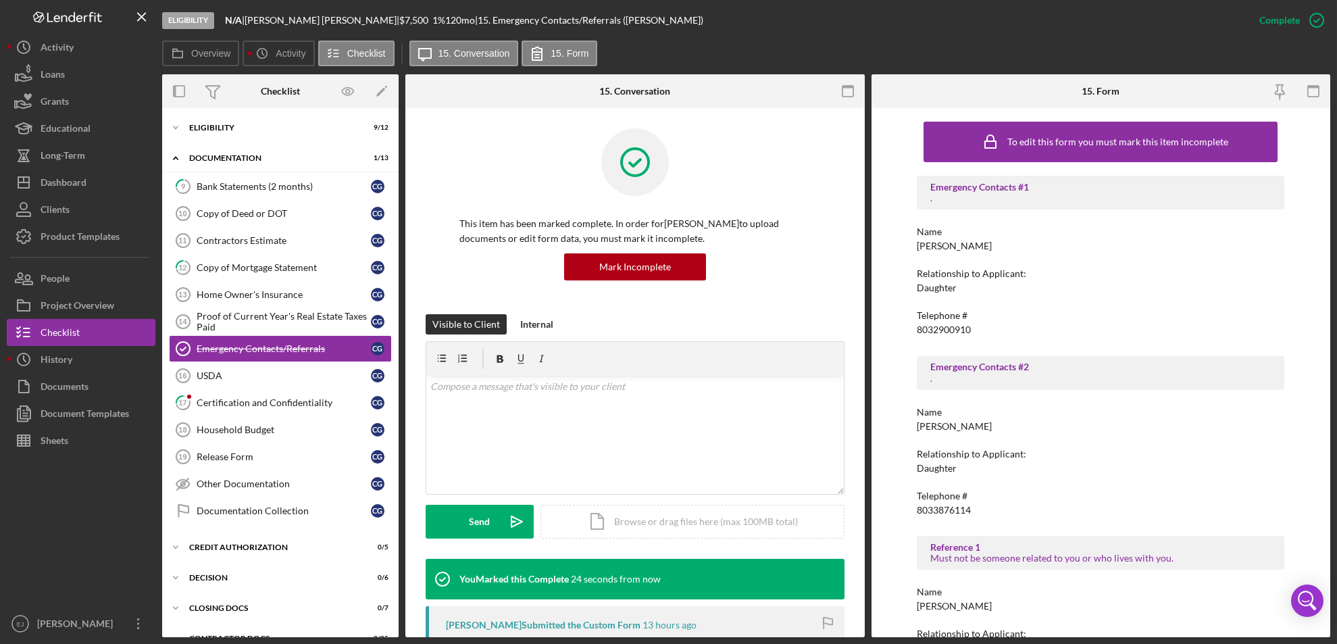
click at [414, 402] on div "This item has been marked complete. In order for [PERSON_NAME] to upload docume…" at bounding box center [635, 464] width 460 height 713
click at [228, 410] on link "17 Certification and Confidentiality C G" at bounding box center [280, 402] width 223 height 27
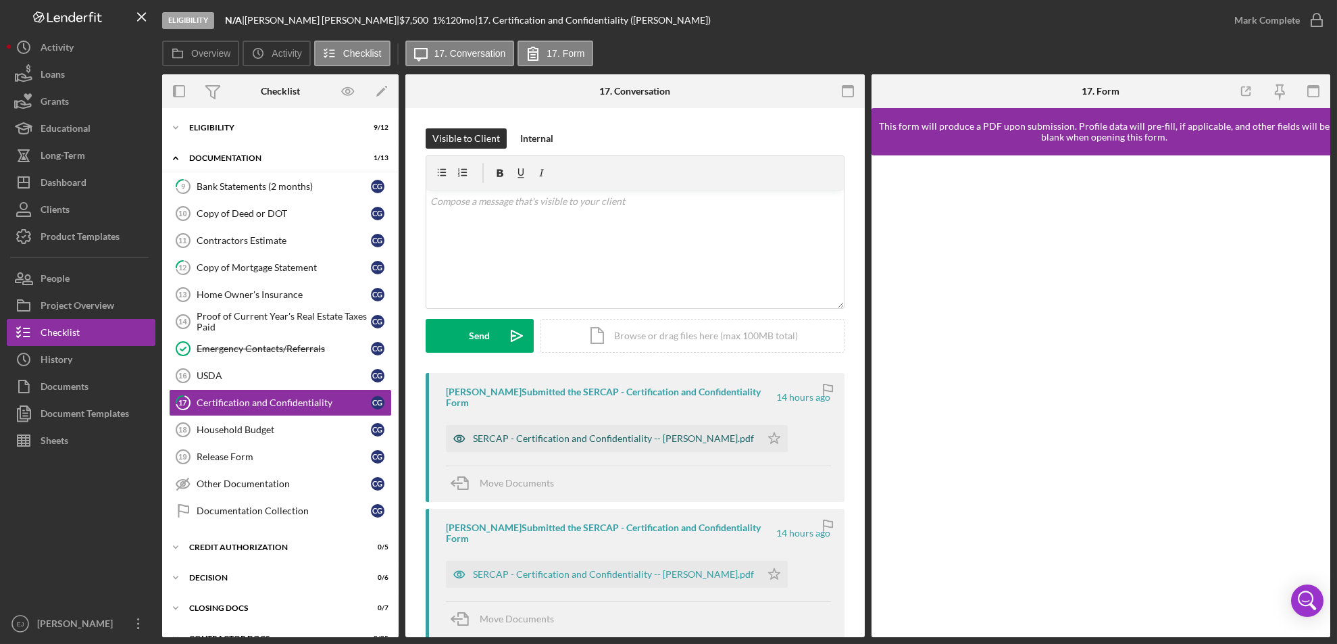
click at [672, 442] on div "SERCAP - Certification and Confidentiality -- [PERSON_NAME].pdf" at bounding box center [613, 438] width 281 height 11
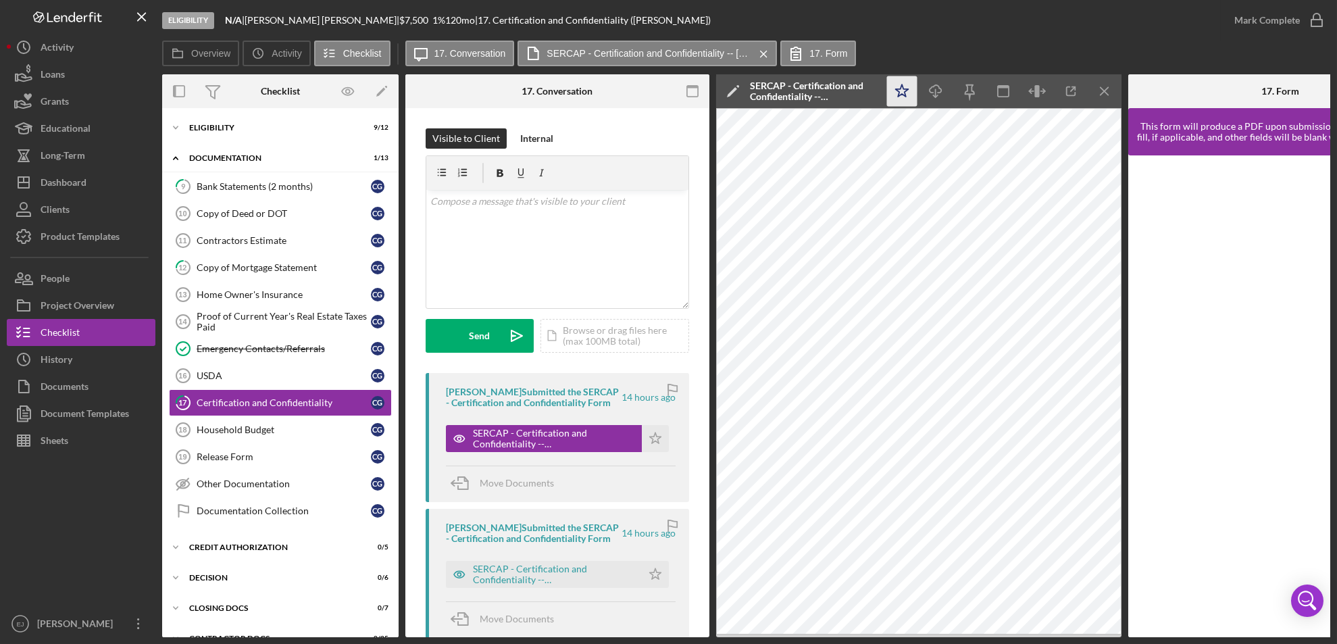
click at [910, 93] on icon "Icon/Star" at bounding box center [902, 91] width 30 height 30
click at [1103, 92] on line "button" at bounding box center [1104, 90] width 7 height 7
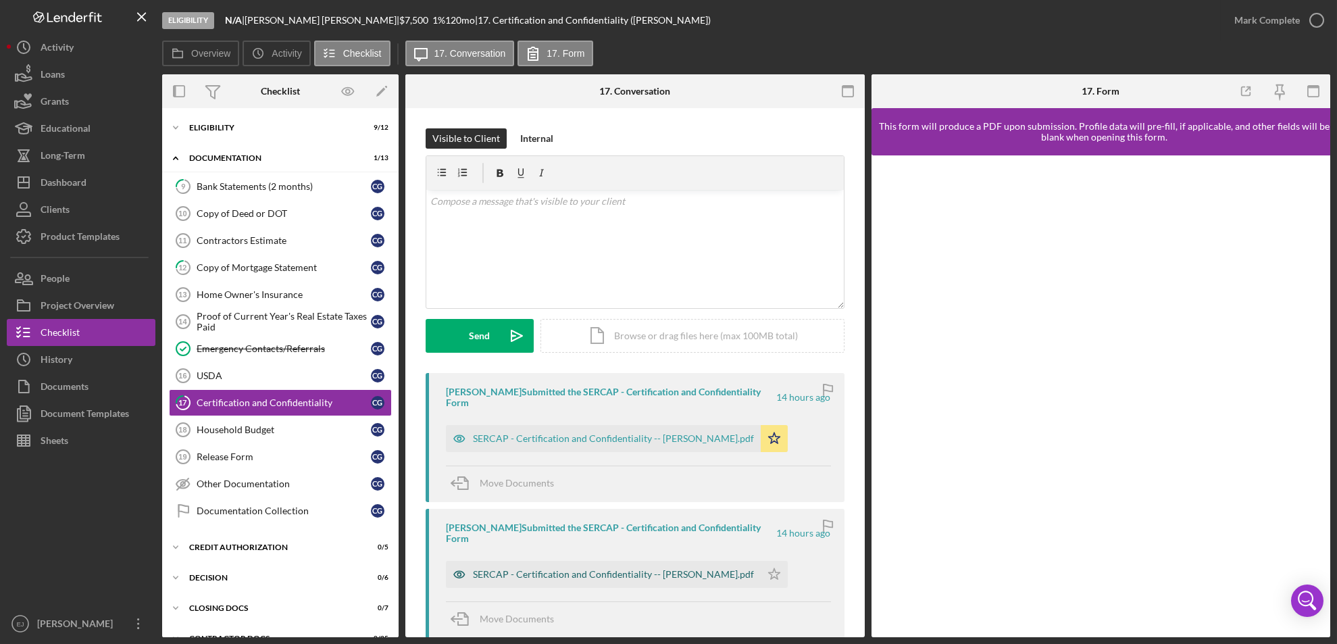
click at [700, 564] on div "SERCAP - Certification and Confidentiality -- [PERSON_NAME].pdf" at bounding box center [603, 574] width 315 height 27
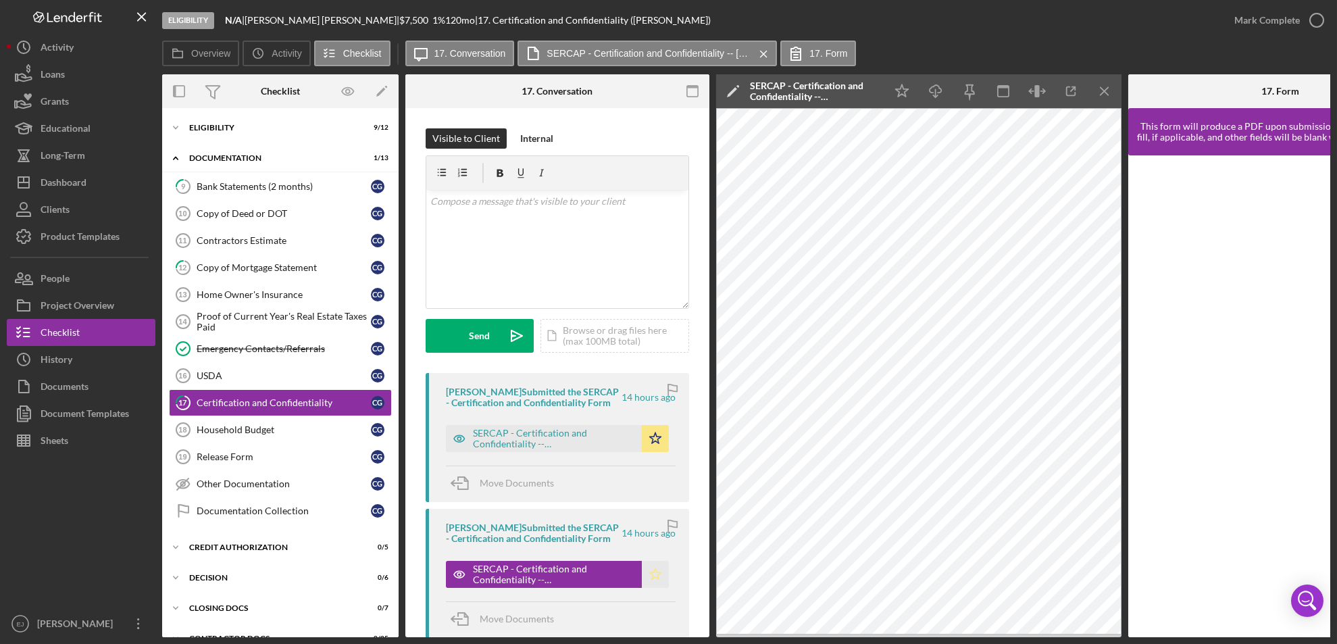
click at [652, 574] on icon "Icon/Star" at bounding box center [655, 574] width 27 height 27
click at [1102, 93] on line "button" at bounding box center [1104, 90] width 7 height 7
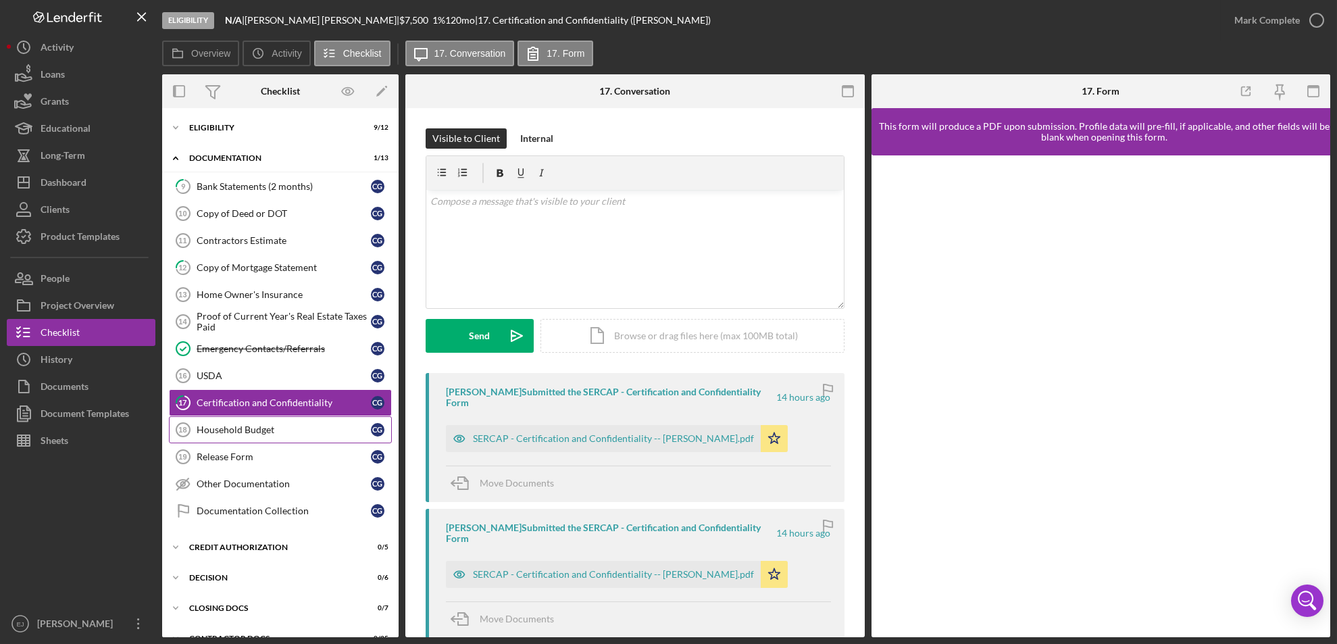
click at [252, 431] on div "Household Budget" at bounding box center [284, 429] width 174 height 11
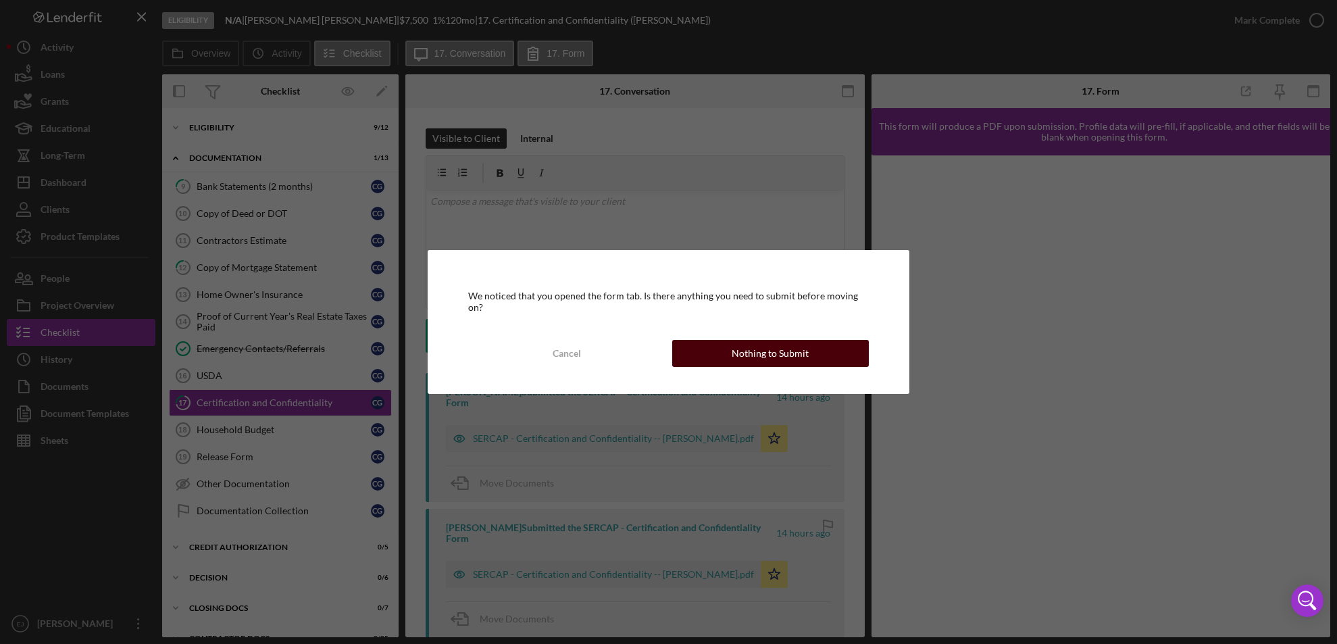
click at [808, 353] on button "Nothing to Submit" at bounding box center [770, 353] width 197 height 27
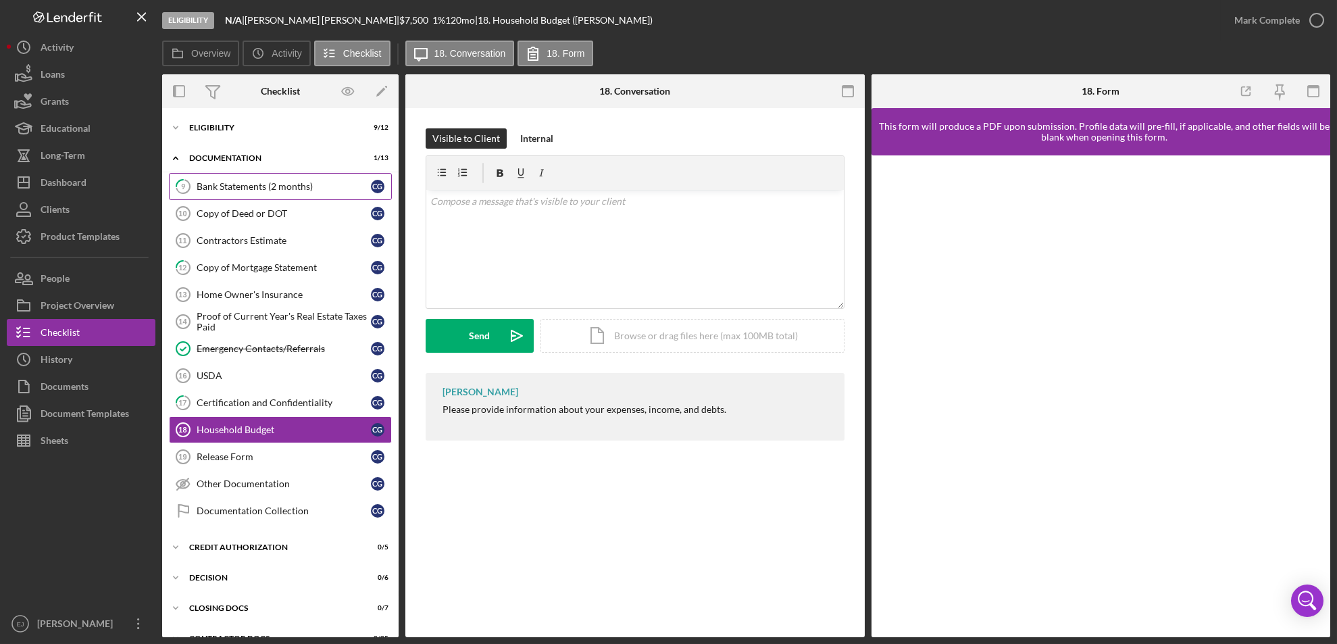
click at [268, 188] on div "Bank Statements (2 months)" at bounding box center [284, 186] width 174 height 11
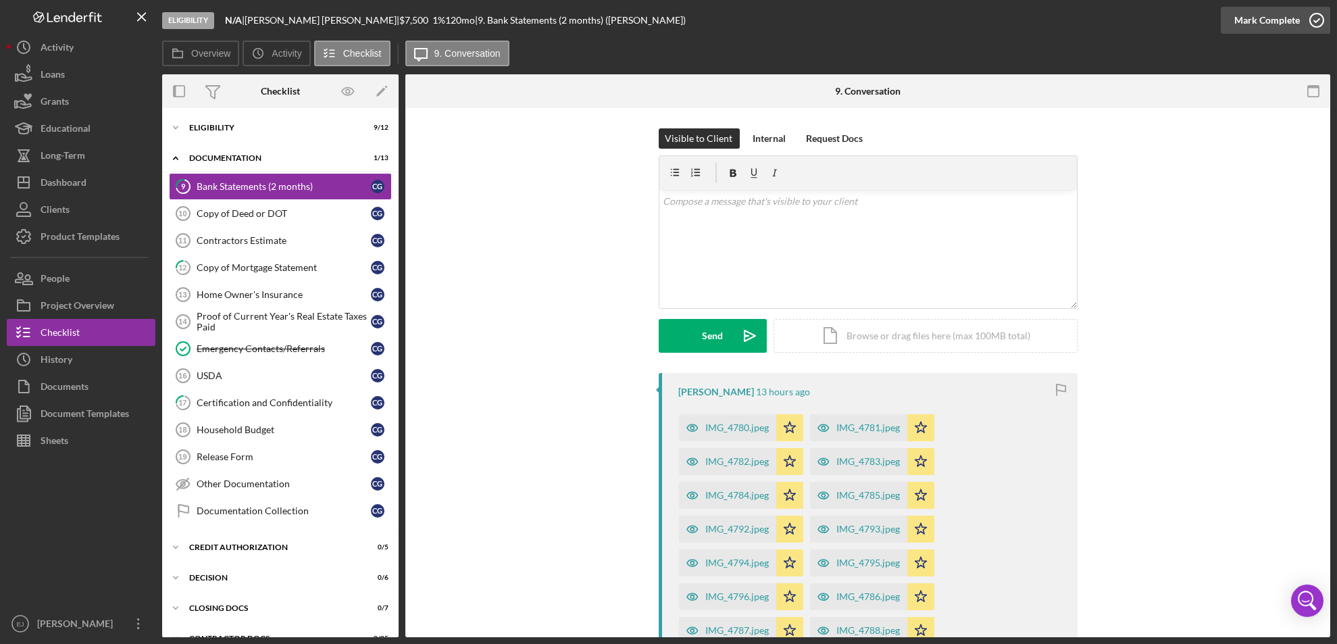
click at [1312, 14] on icon "button" at bounding box center [1317, 20] width 34 height 34
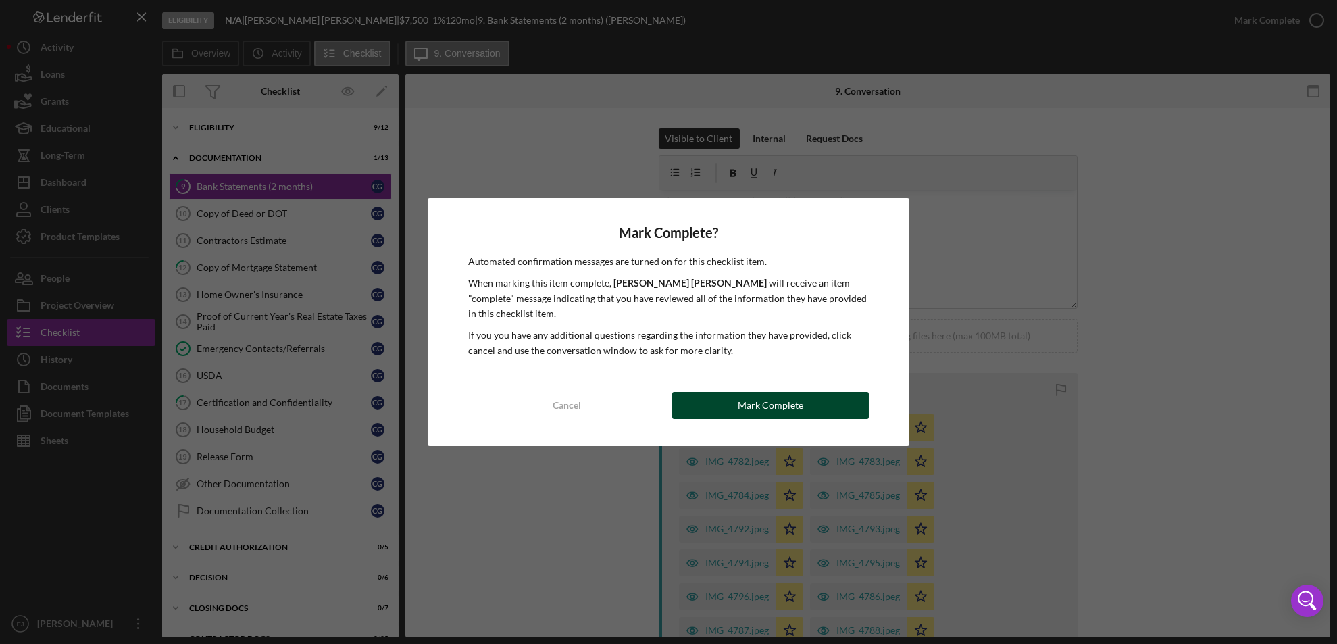
click at [759, 393] on div "Mark Complete" at bounding box center [771, 405] width 66 height 27
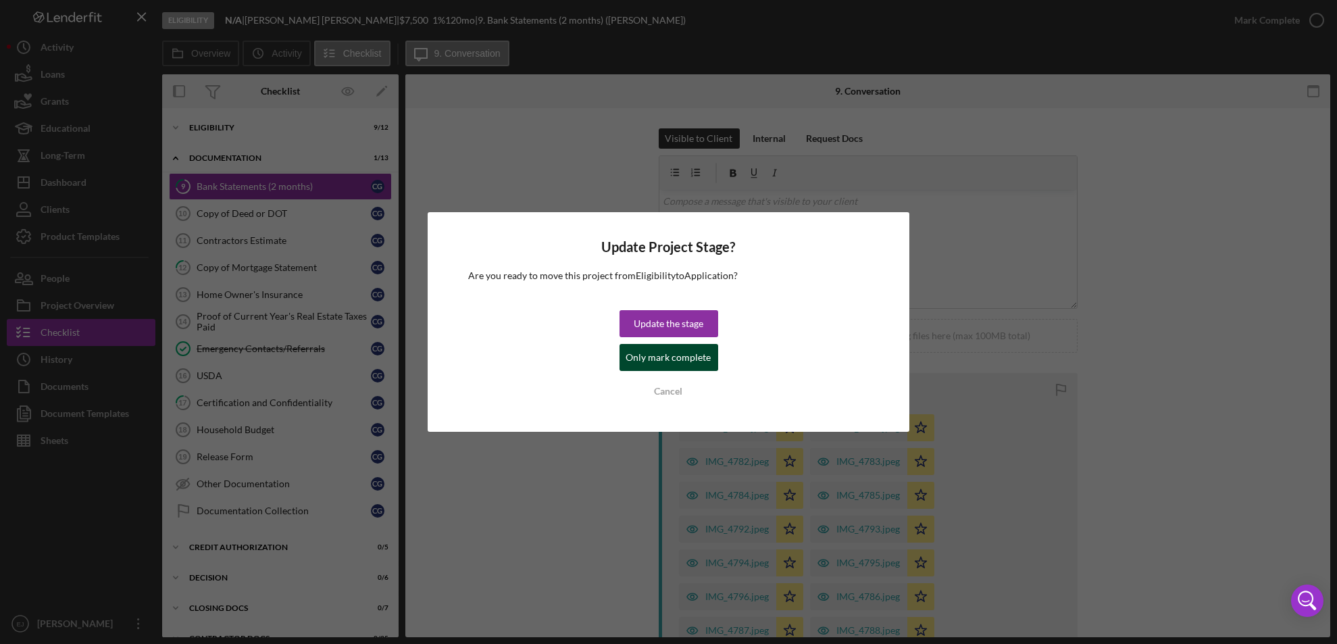
click at [674, 361] on div "Only mark complete" at bounding box center [668, 357] width 85 height 27
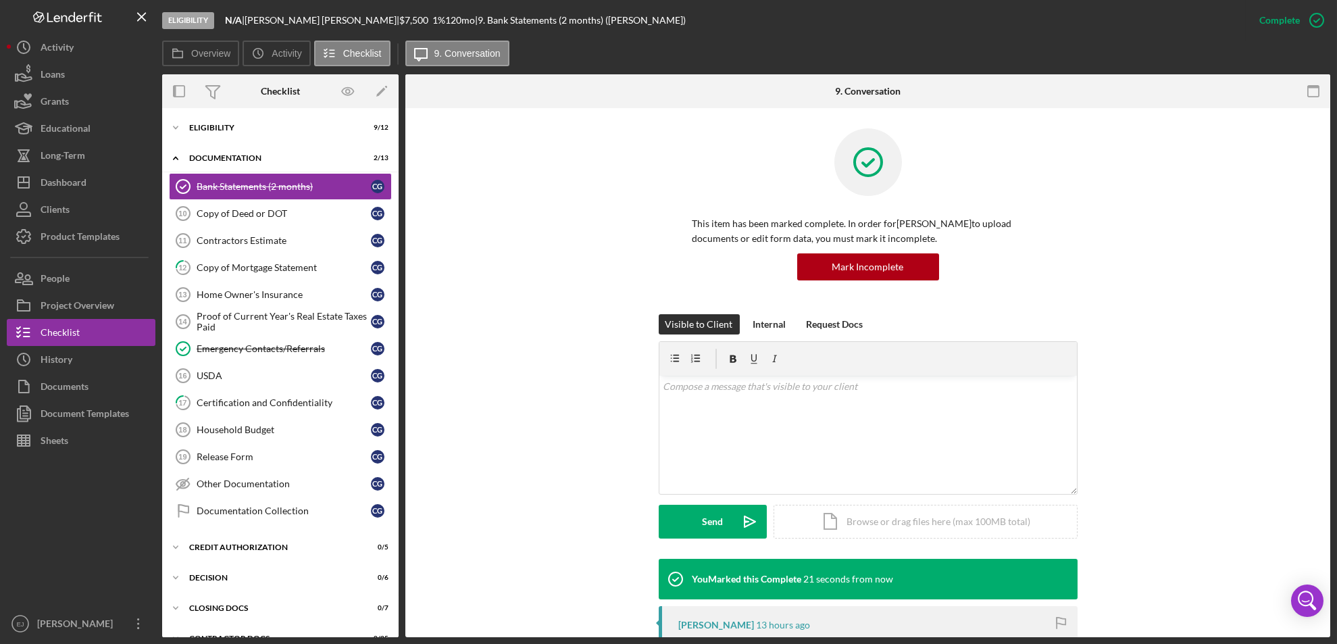
click at [1331, 480] on div "Eligibility N/A | [PERSON_NAME] | $7,500 $7,500 1 % 120 mo | 9. Bank Statements…" at bounding box center [668, 322] width 1337 height 644
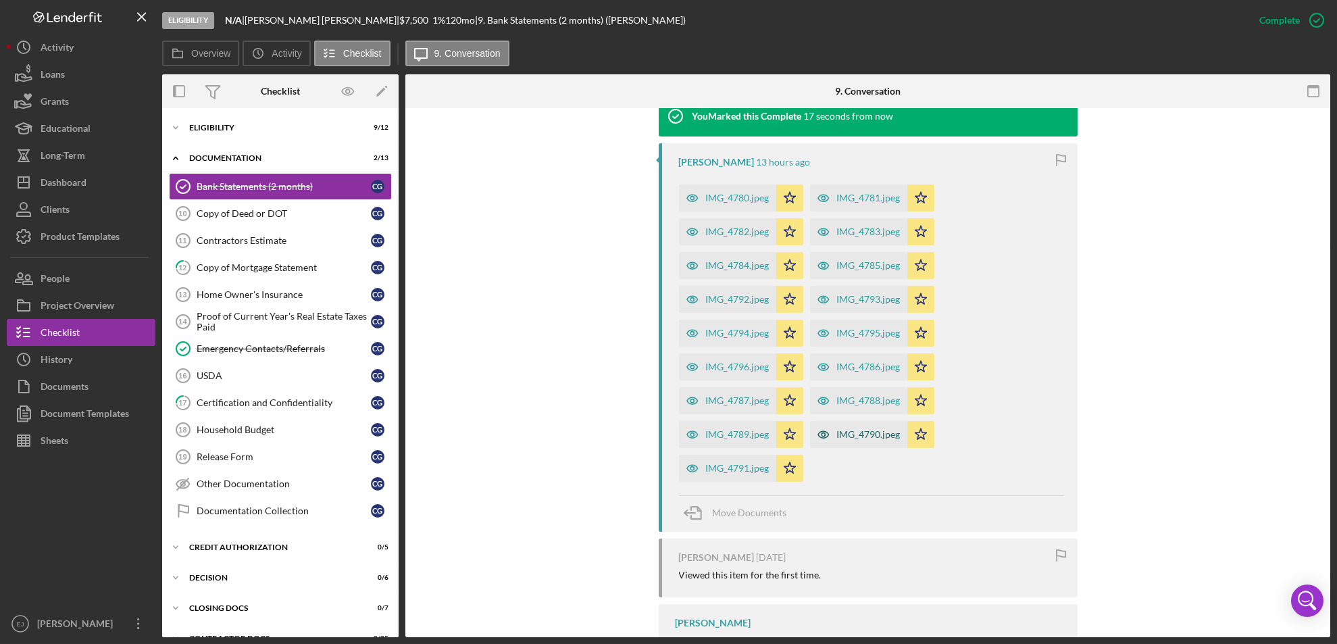
click at [865, 435] on div "IMG_4790.jpeg" at bounding box center [869, 434] width 64 height 11
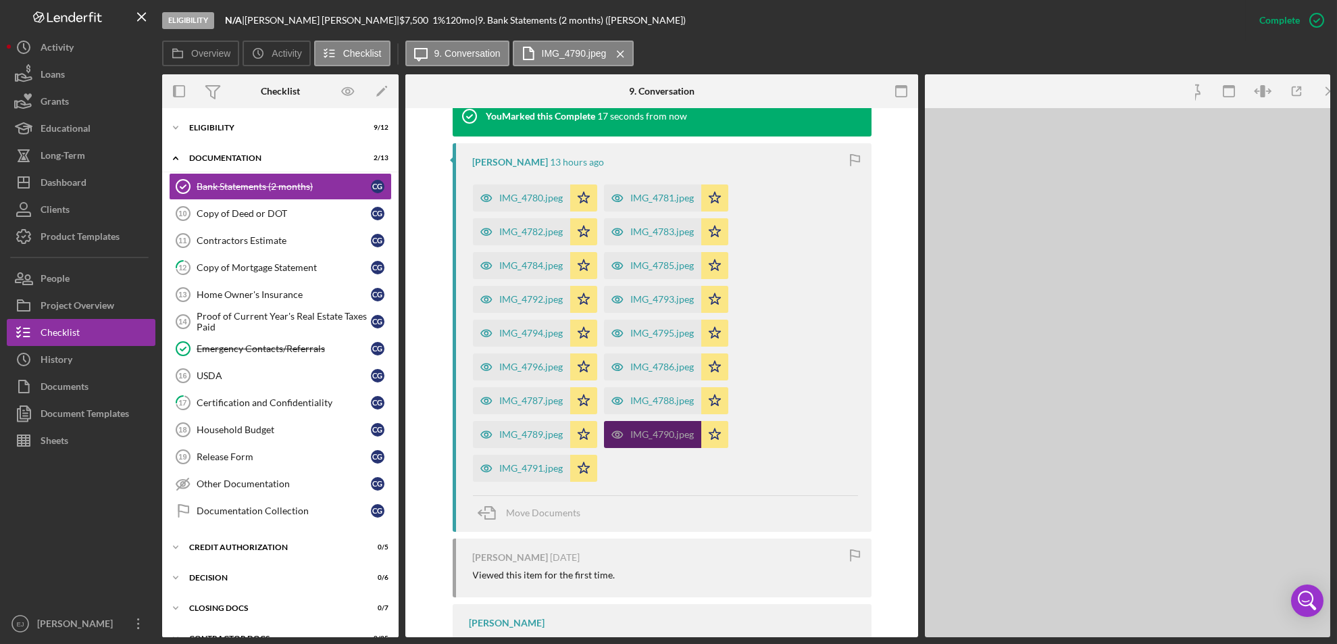
click at [865, 435] on div "[PERSON_NAME] 13 hours ago IMG_4780.jpeg Icon/Star IMG_4781.jpeg Icon/Star IMG_…" at bounding box center [662, 337] width 419 height 389
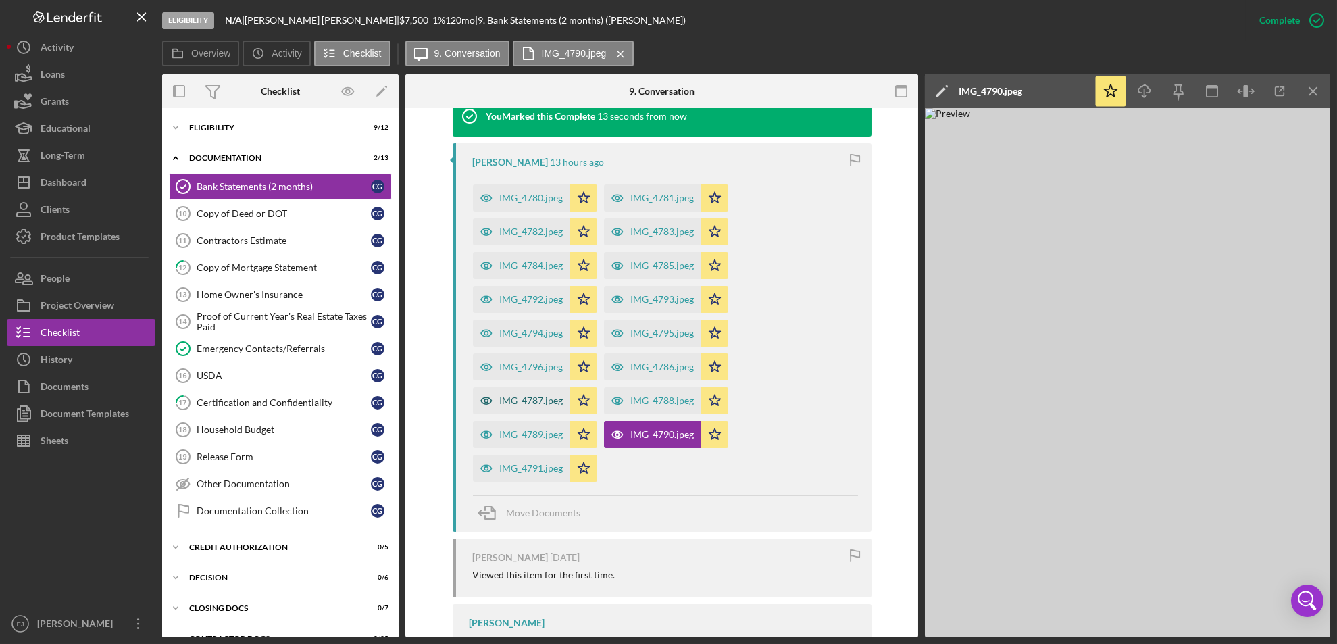
click at [502, 400] on div "IMG_4787.jpeg" at bounding box center [532, 400] width 64 height 11
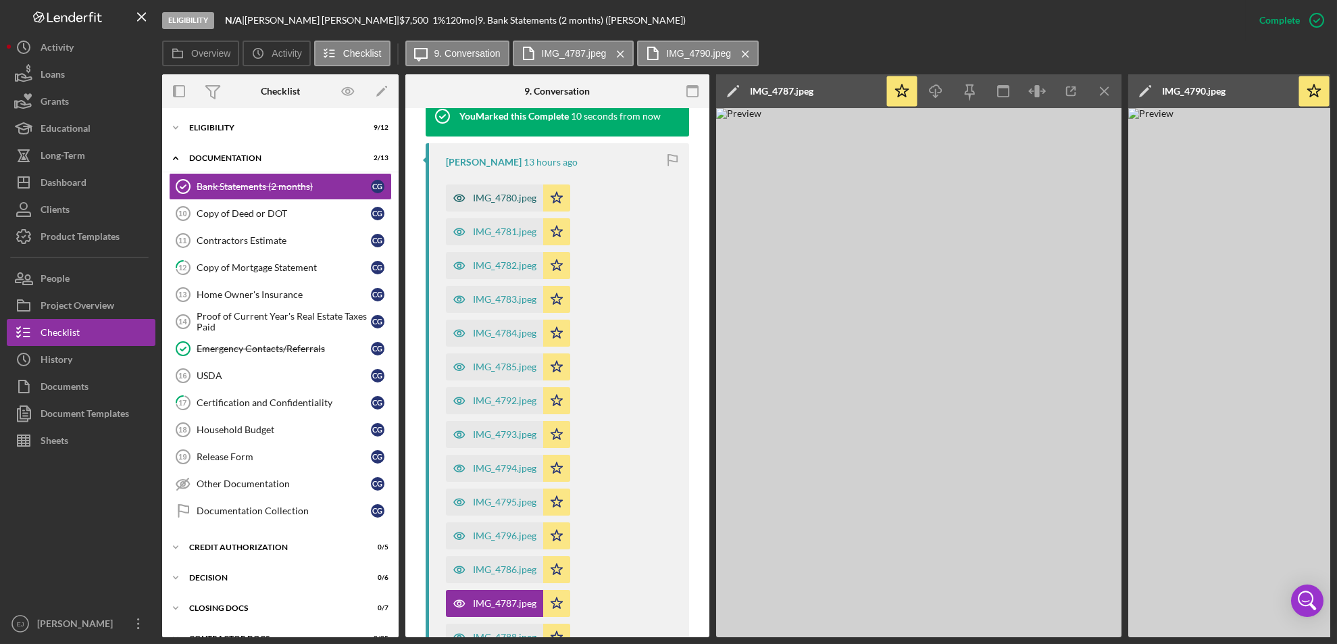
click at [506, 195] on div "IMG_4780.jpeg" at bounding box center [505, 198] width 64 height 11
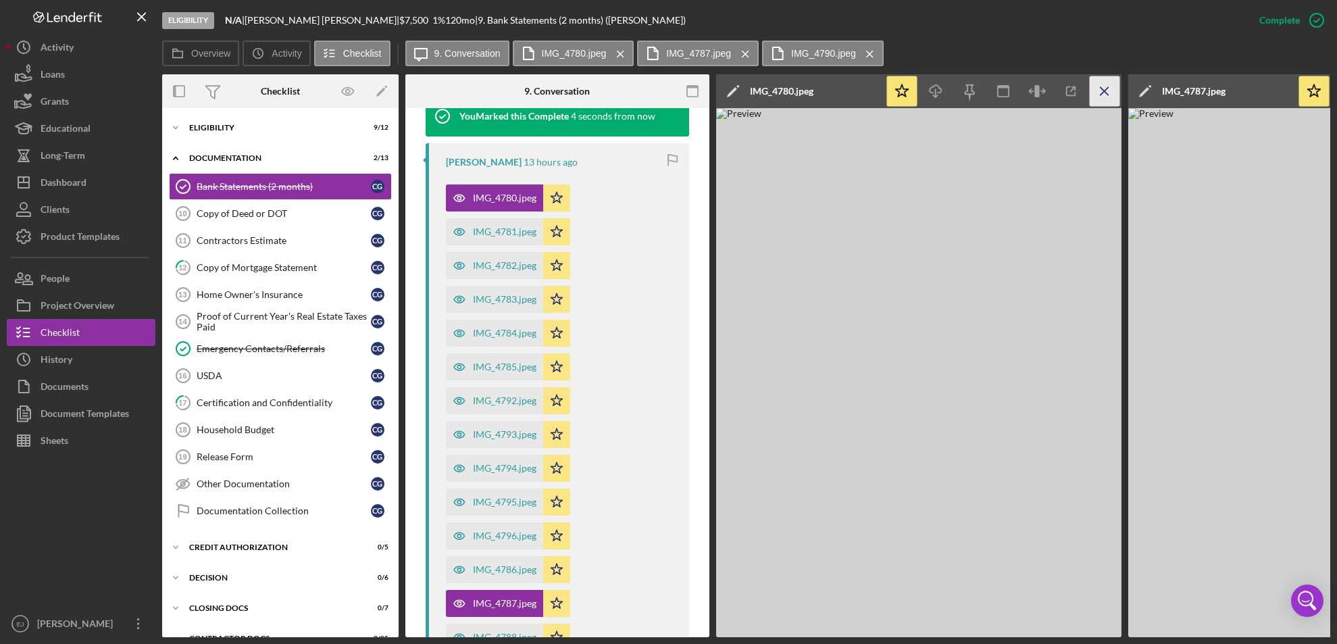
click at [1110, 96] on icon "Icon/Menu Close" at bounding box center [1105, 91] width 30 height 30
click at [1109, 96] on icon "Icon/Menu Close" at bounding box center [1105, 91] width 30 height 30
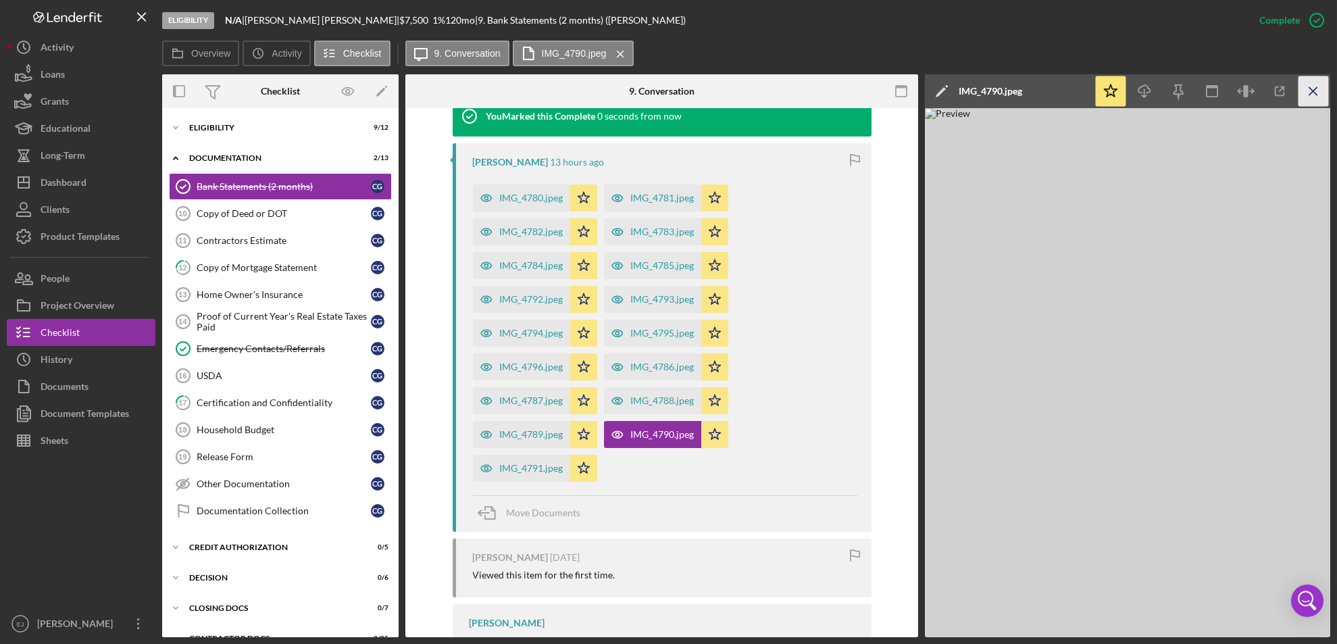
click at [1312, 89] on line "button" at bounding box center [1313, 90] width 7 height 7
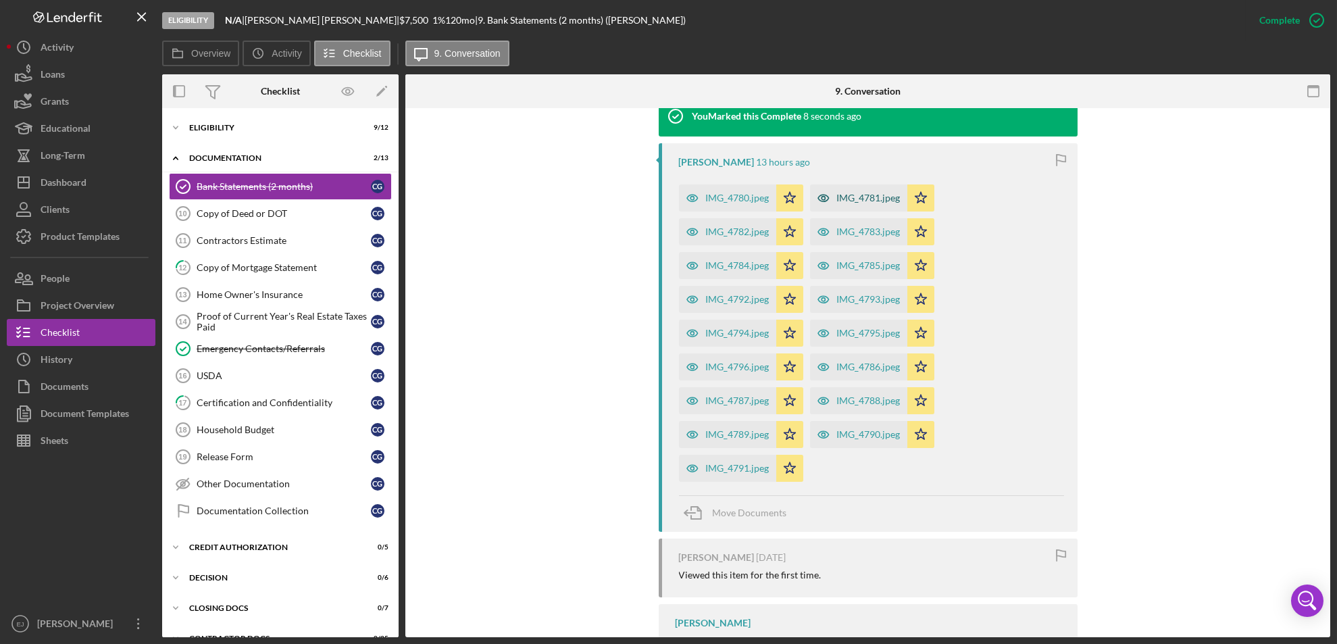
click at [868, 200] on div "IMG_4781.jpeg" at bounding box center [869, 198] width 64 height 11
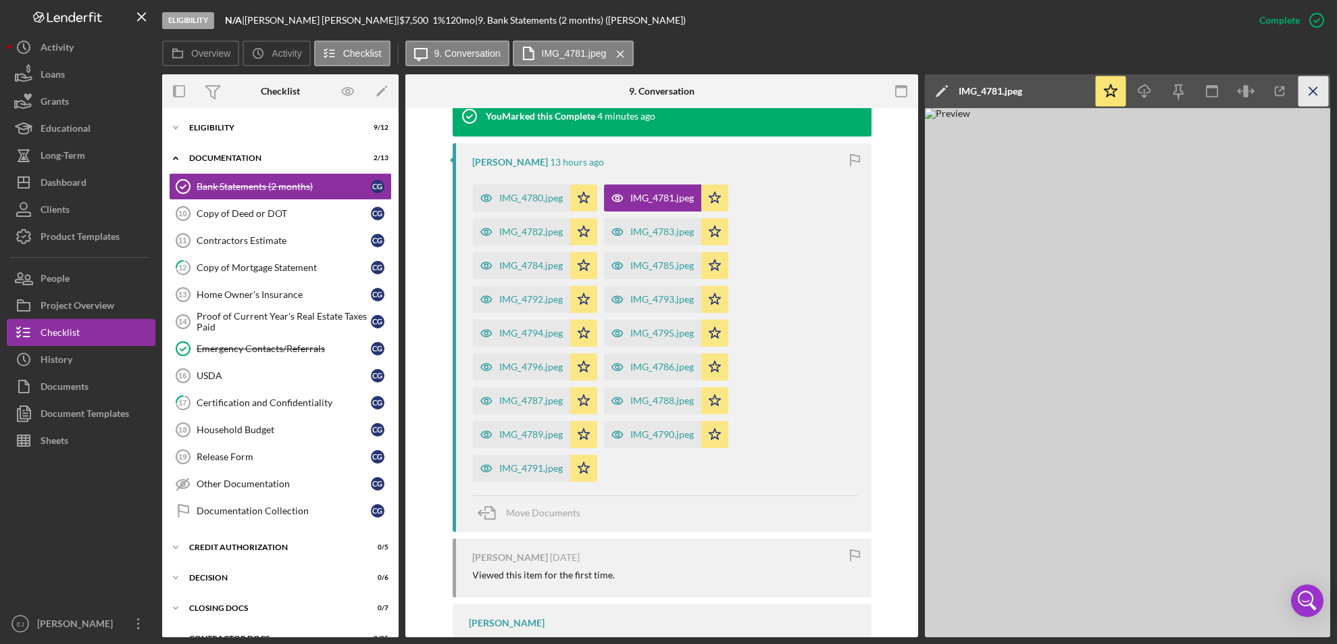
click at [1311, 97] on icon "Icon/Menu Close" at bounding box center [1314, 91] width 30 height 30
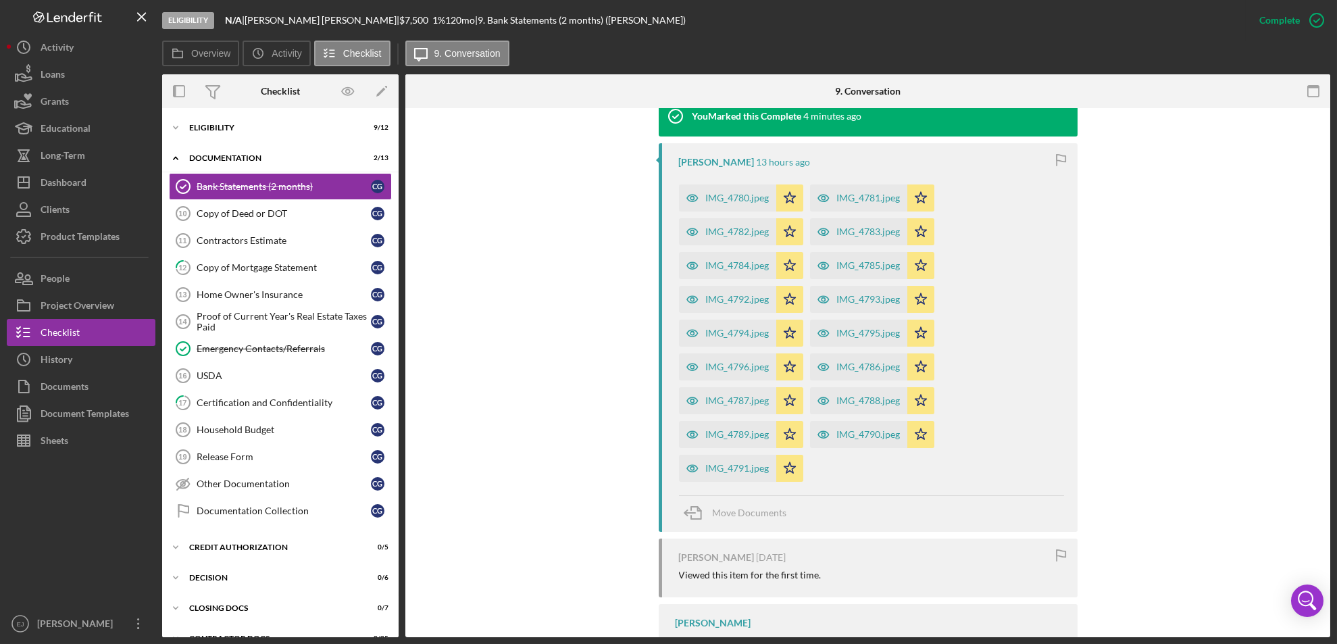
scroll to position [0, 0]
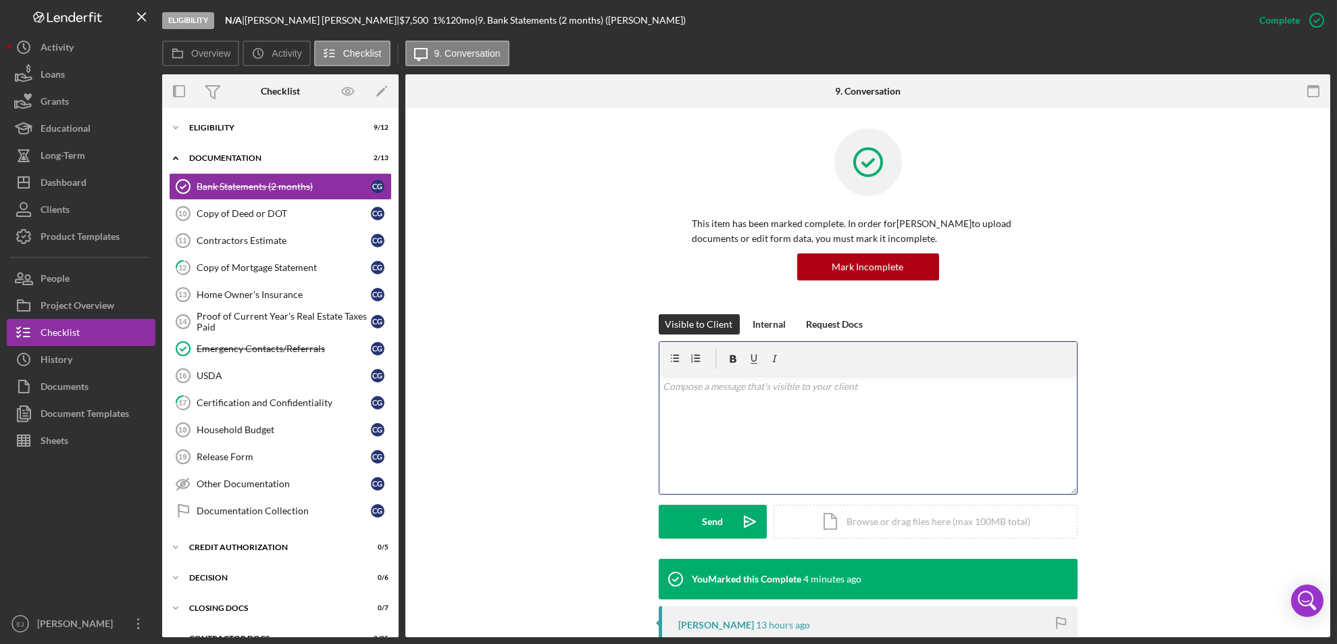
click at [736, 403] on div "v Color teal Color pink Remove color Add row above Add row below Add column bef…" at bounding box center [869, 435] width 418 height 118
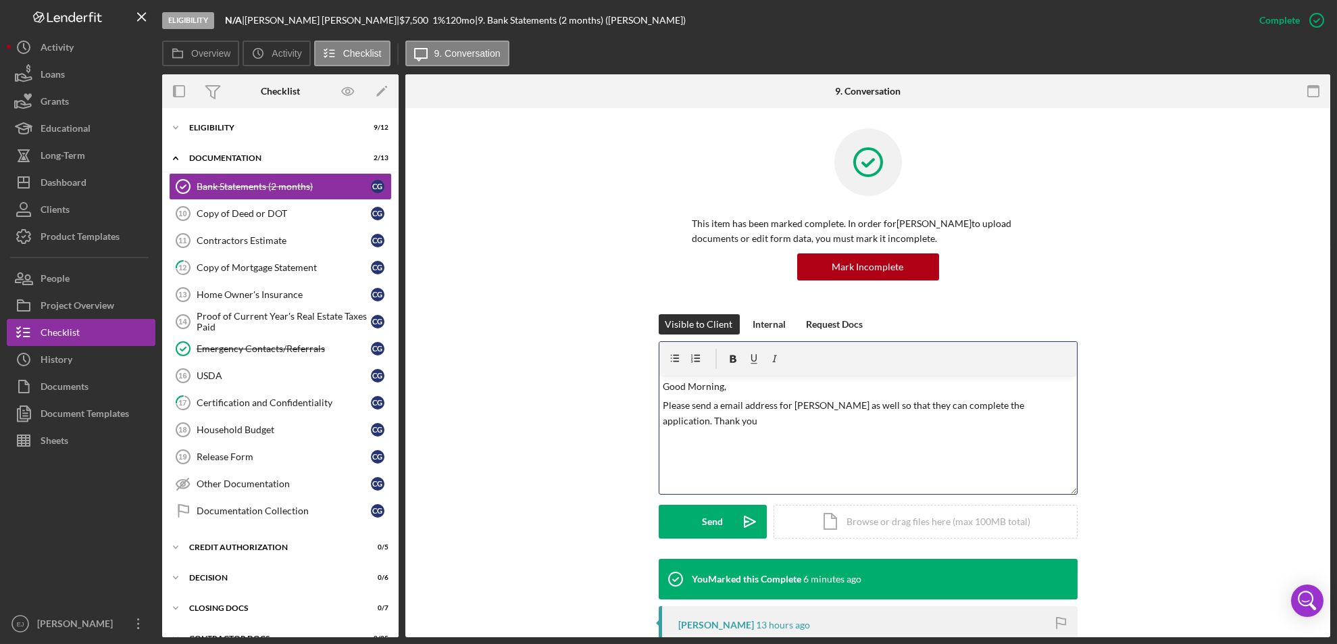
click at [720, 403] on p "Please send a email address for [PERSON_NAME] as well so that they can complete…" at bounding box center [868, 413] width 410 height 30
click at [721, 517] on button "Send Icon/icon-invite-send" at bounding box center [713, 522] width 108 height 34
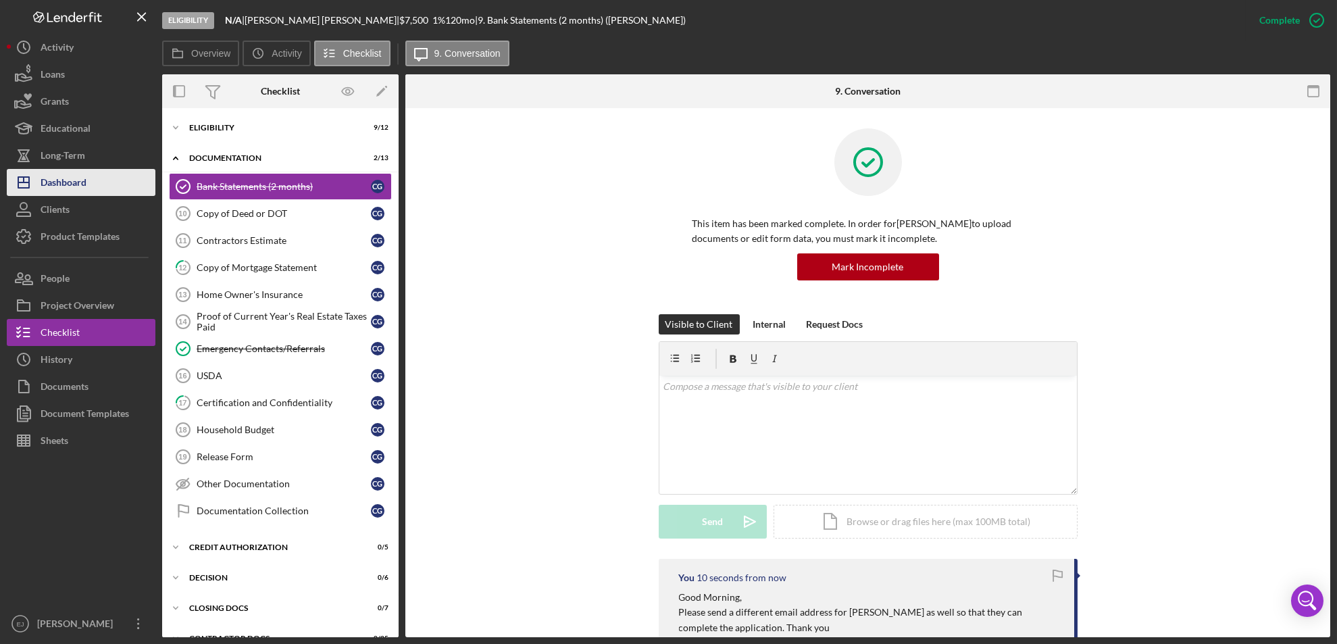
click at [85, 184] on div "Dashboard" at bounding box center [64, 184] width 46 height 30
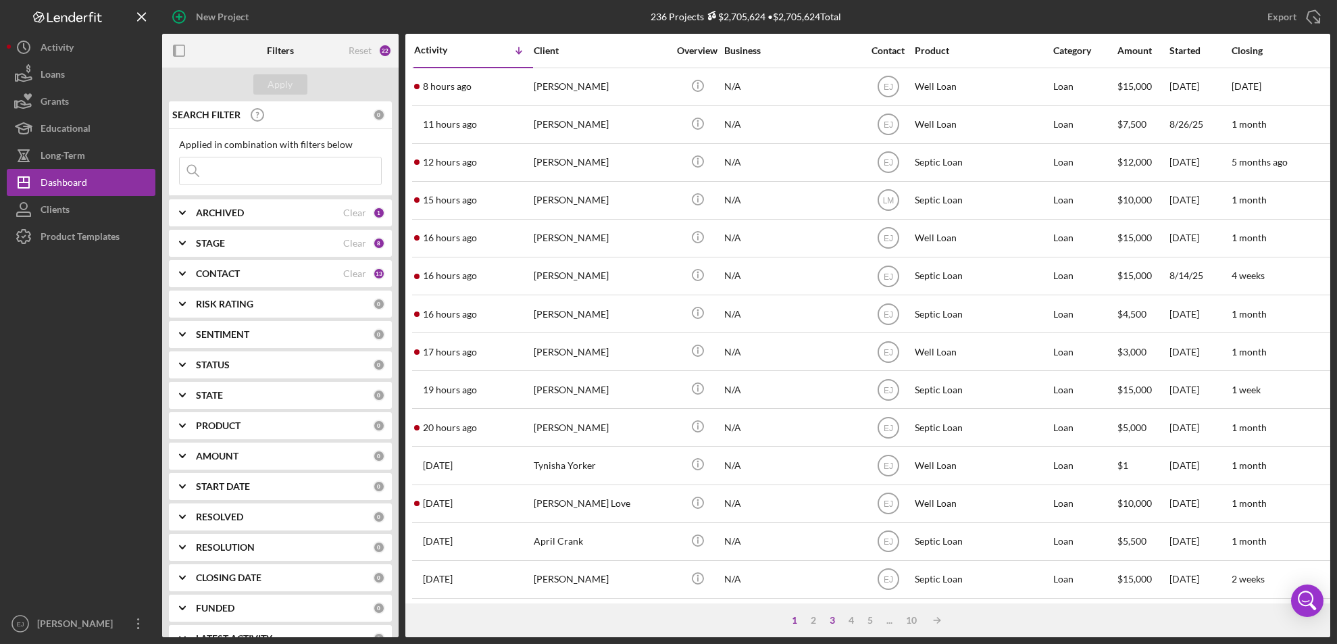
click at [836, 622] on div "3" at bounding box center [832, 620] width 19 height 11
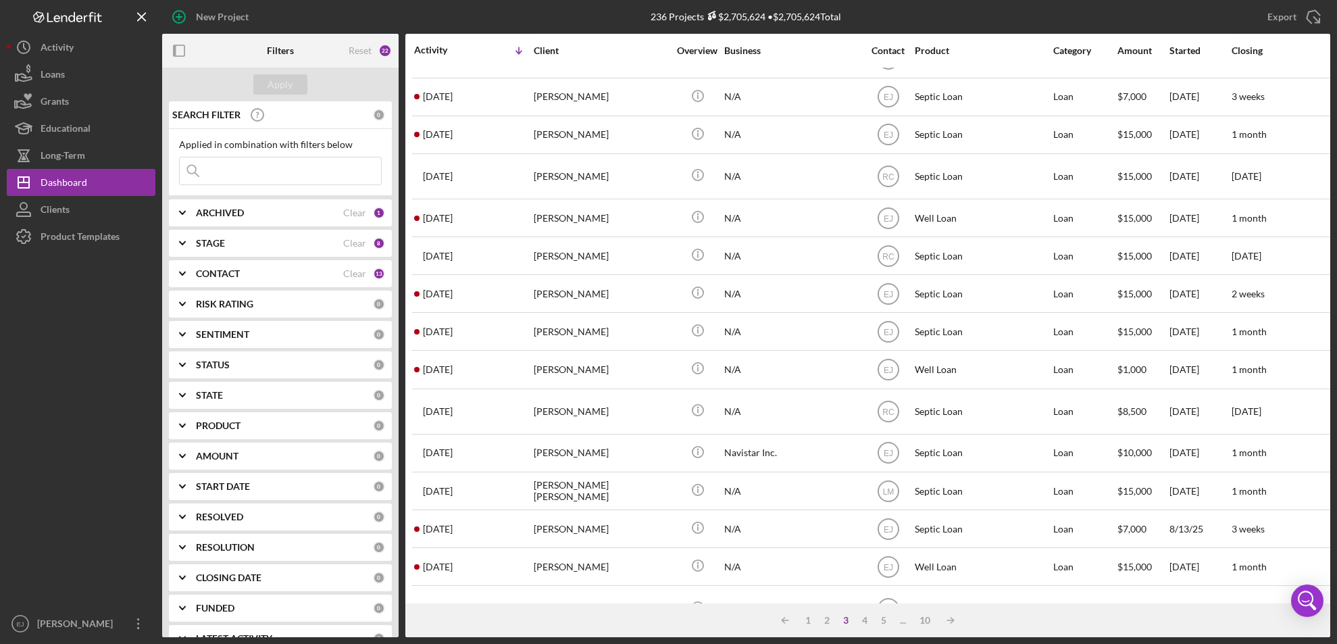
scroll to position [462, 0]
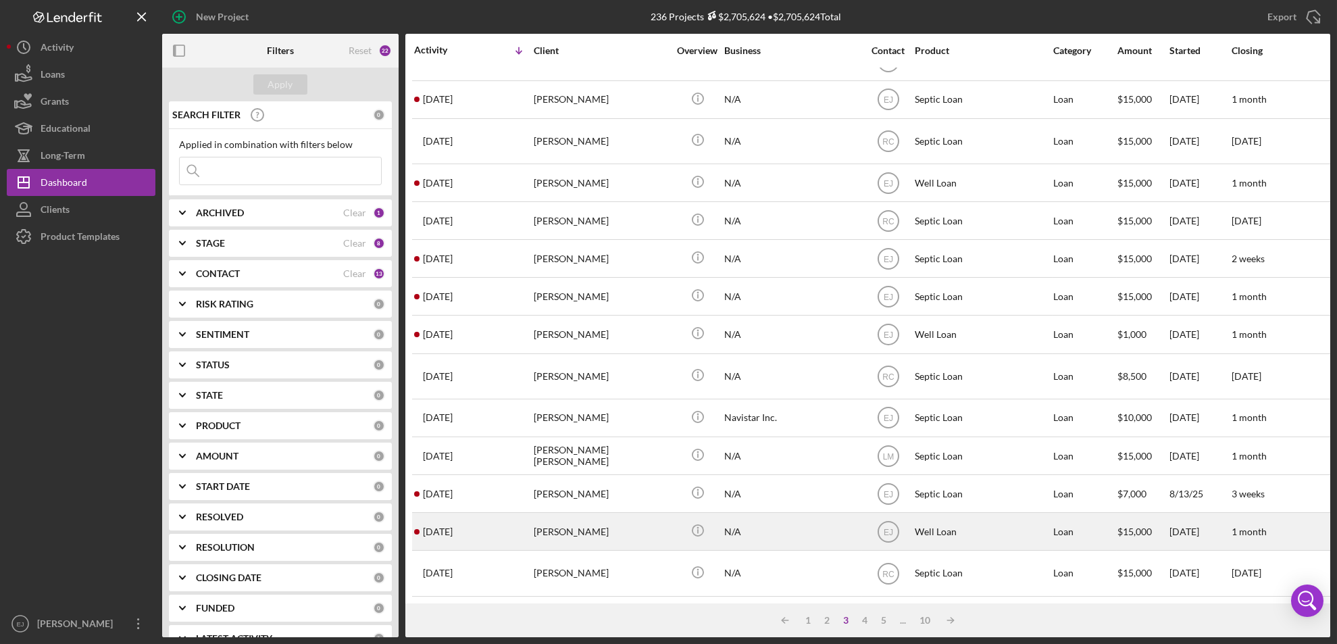
click at [610, 520] on div "[PERSON_NAME]" at bounding box center [601, 532] width 135 height 36
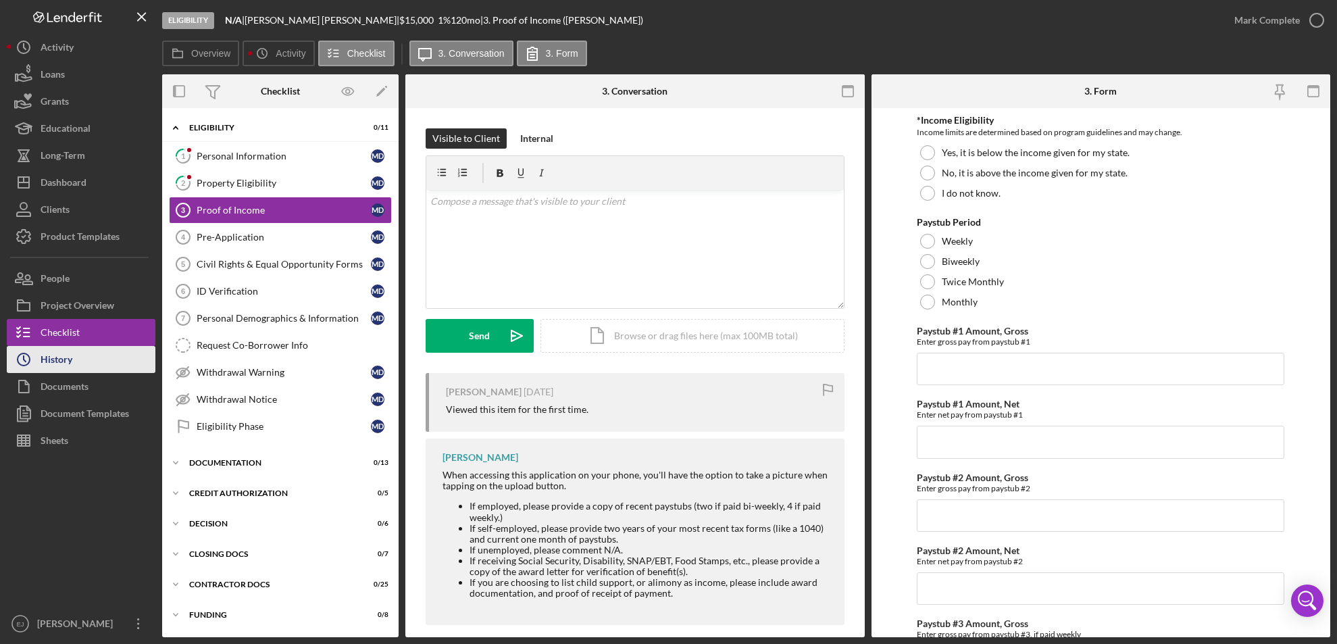
click at [116, 369] on button "Icon/History History" at bounding box center [81, 359] width 149 height 27
click at [228, 155] on div "Personal Information" at bounding box center [284, 156] width 174 height 11
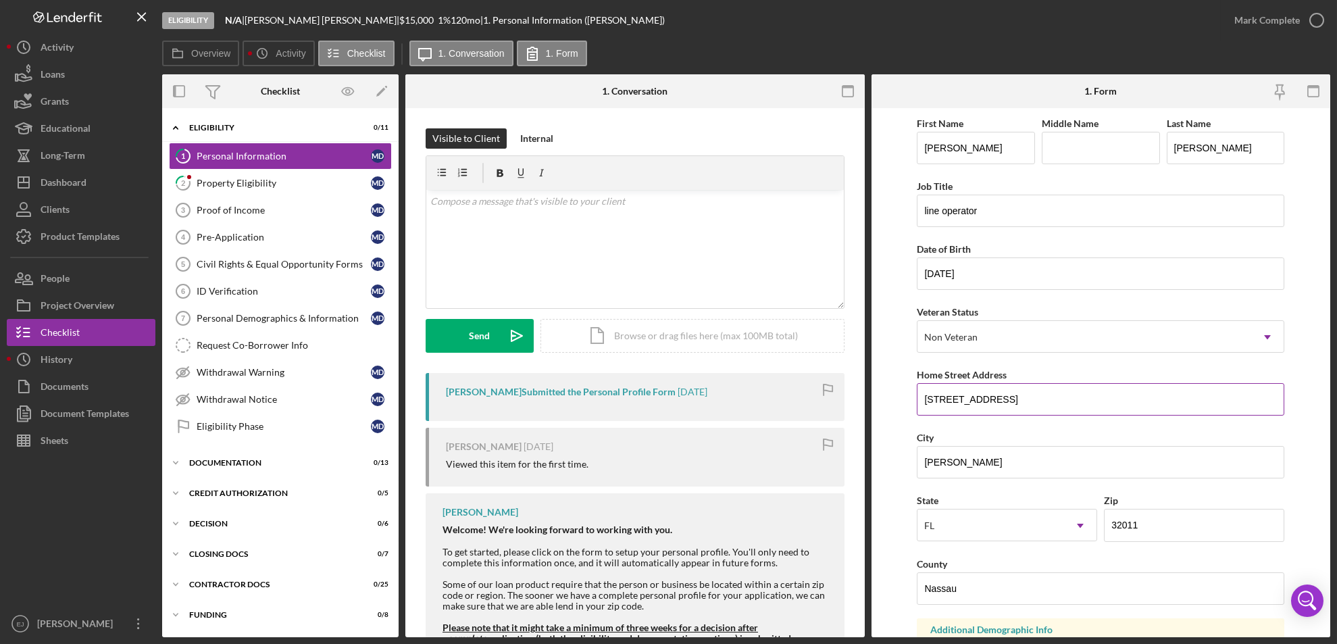
drag, startPoint x: 922, startPoint y: 396, endPoint x: 1020, endPoint y: 392, distance: 98.1
click at [1020, 392] on input "[STREET_ADDRESS]" at bounding box center [1101, 399] width 368 height 32
click at [897, 332] on form "First Name [PERSON_NAME] Middle Name Last Name [PERSON_NAME] Job Title line ope…" at bounding box center [1102, 372] width 460 height 529
click at [257, 180] on div "Property Eligibility" at bounding box center [284, 183] width 174 height 11
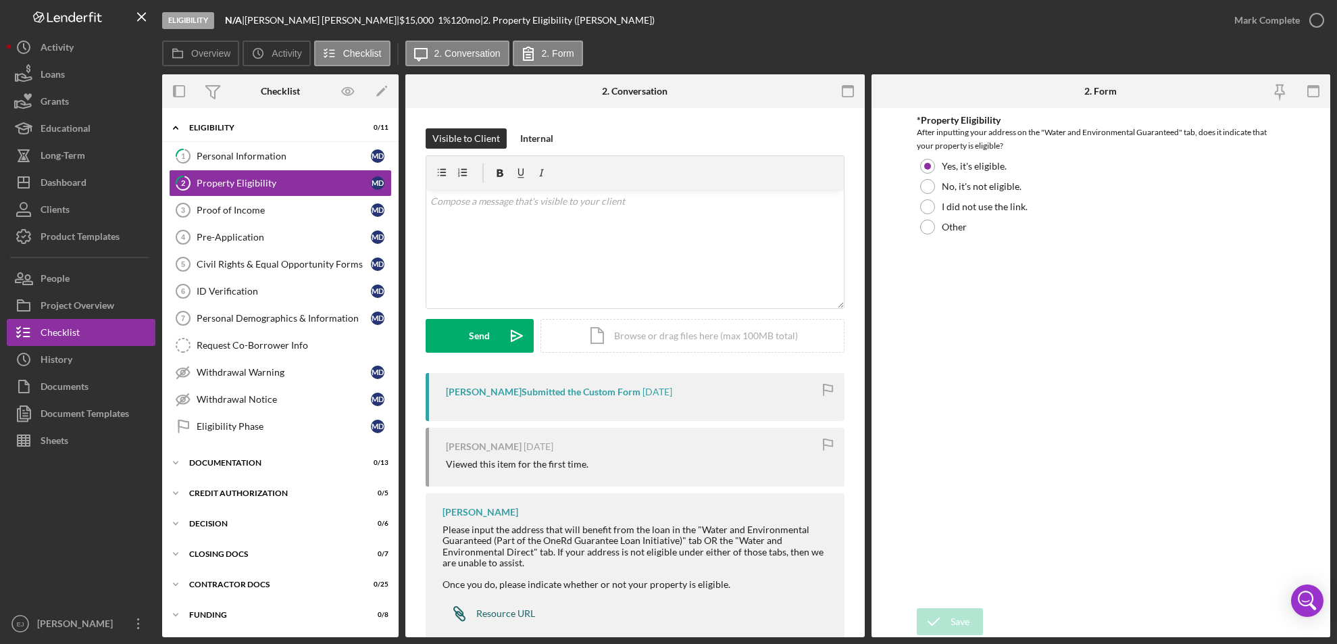
click at [492, 613] on div "Resource URL" at bounding box center [505, 613] width 59 height 11
click at [689, 342] on div "Icon/Document Browse or drag files here (max 100MB total) Tap to choose files o…" at bounding box center [693, 336] width 304 height 34
click at [1186, 618] on div "Save Save" at bounding box center [1101, 622] width 368 height 29
click at [504, 332] on icon "Icon/Upload" at bounding box center [517, 336] width 34 height 34
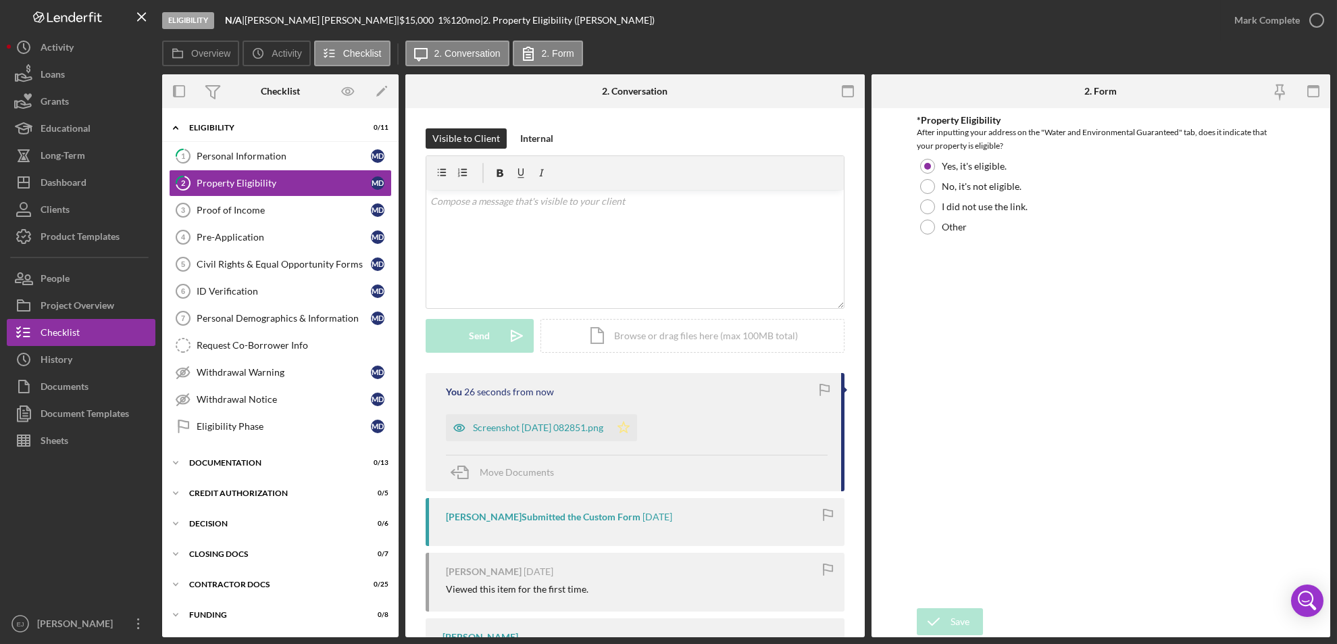
click at [637, 435] on icon "Icon/Star" at bounding box center [623, 427] width 27 height 27
click at [1323, 19] on icon "button" at bounding box center [1317, 20] width 34 height 34
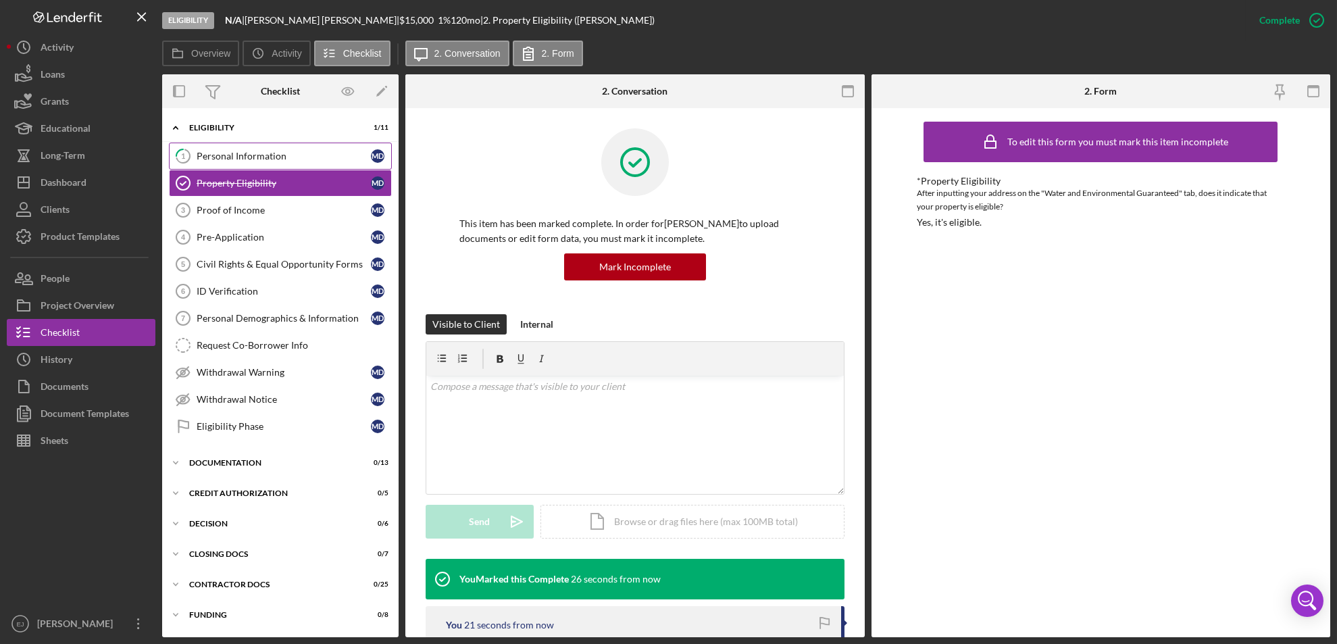
click at [276, 157] on div "Personal Information" at bounding box center [284, 156] width 174 height 11
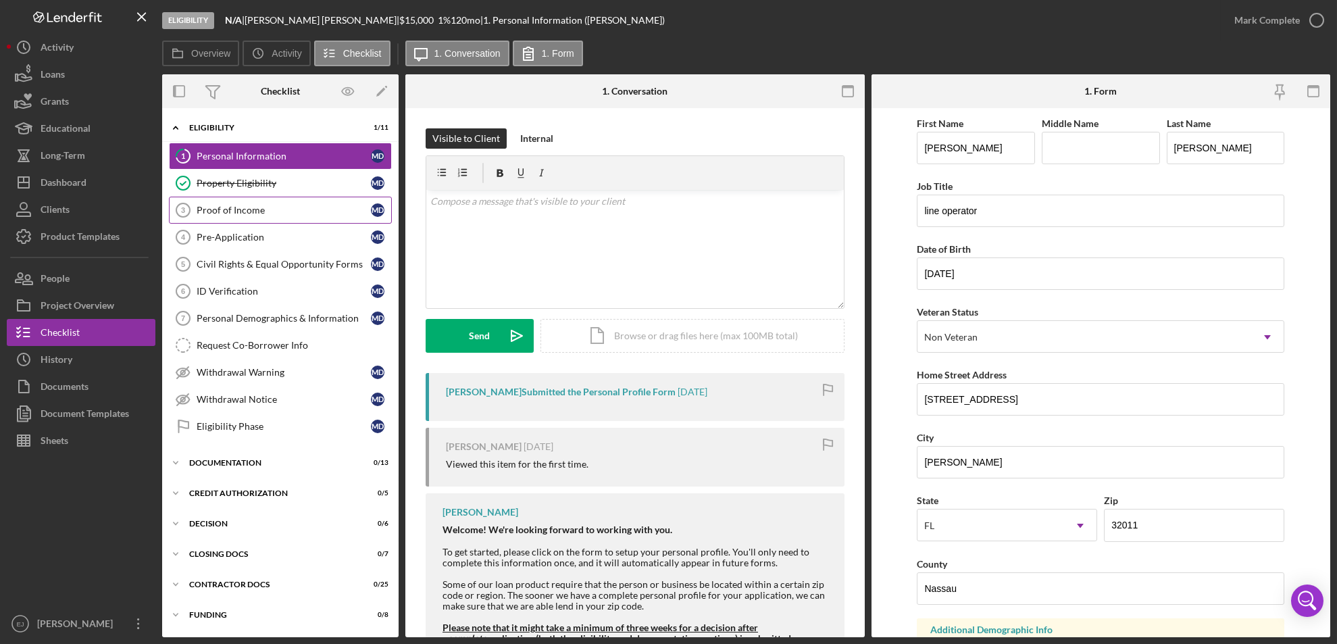
click at [255, 212] on div "Proof of Income" at bounding box center [284, 210] width 174 height 11
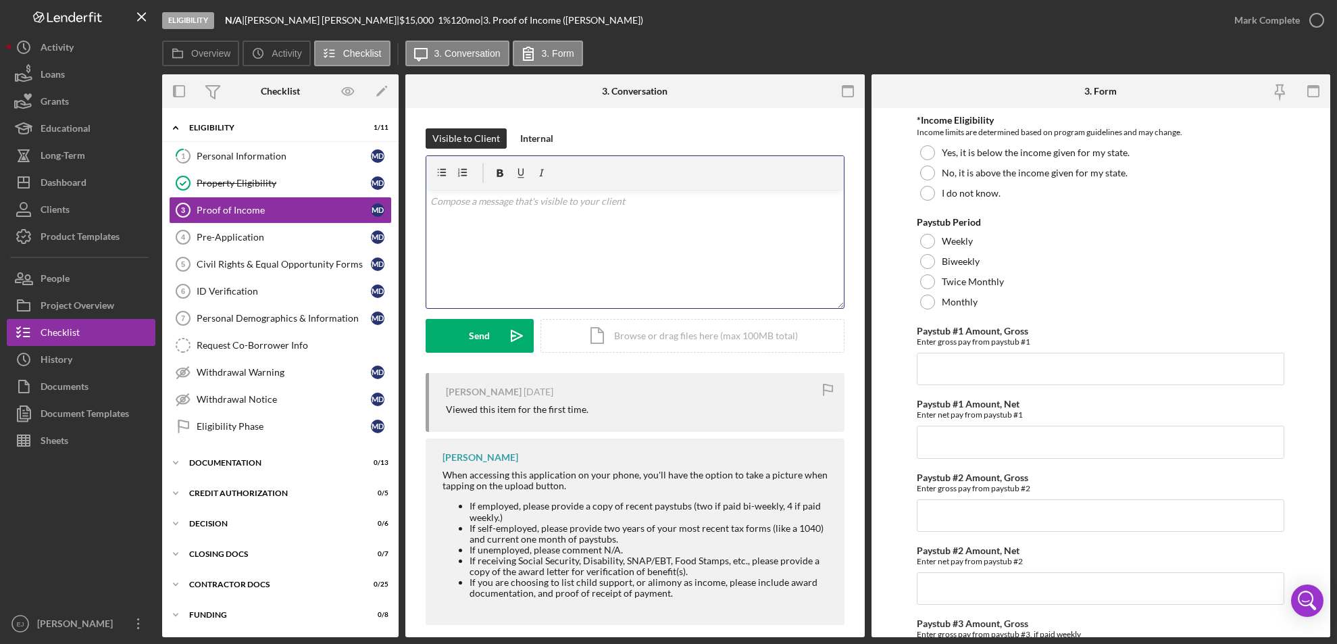
click at [463, 216] on div "v Color teal Color pink Remove color Add row above Add row below Add column bef…" at bounding box center [635, 249] width 418 height 118
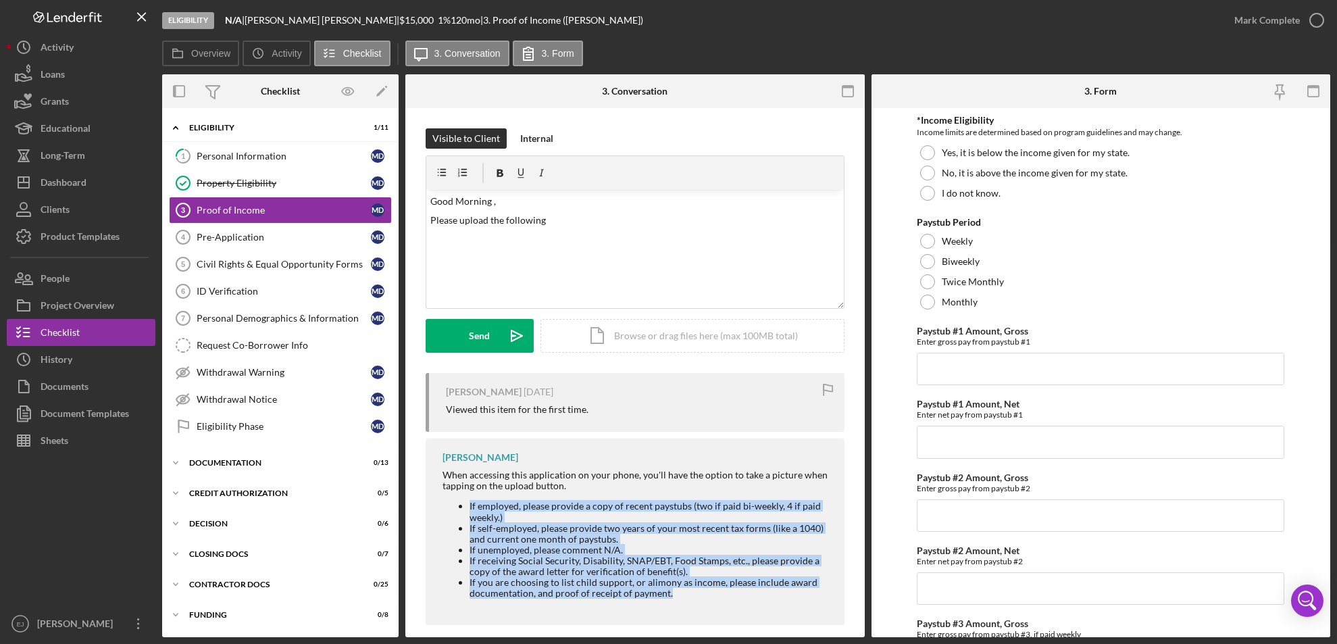
drag, startPoint x: 455, startPoint y: 502, endPoint x: 706, endPoint y: 613, distance: 274.1
click at [706, 613] on div "[PERSON_NAME] When accessing this application on your phone, you'll have the op…" at bounding box center [635, 532] width 419 height 187
copy ul "If employed, please provide a copy of recent paystubs (two if paid bi-weekly, 4…"
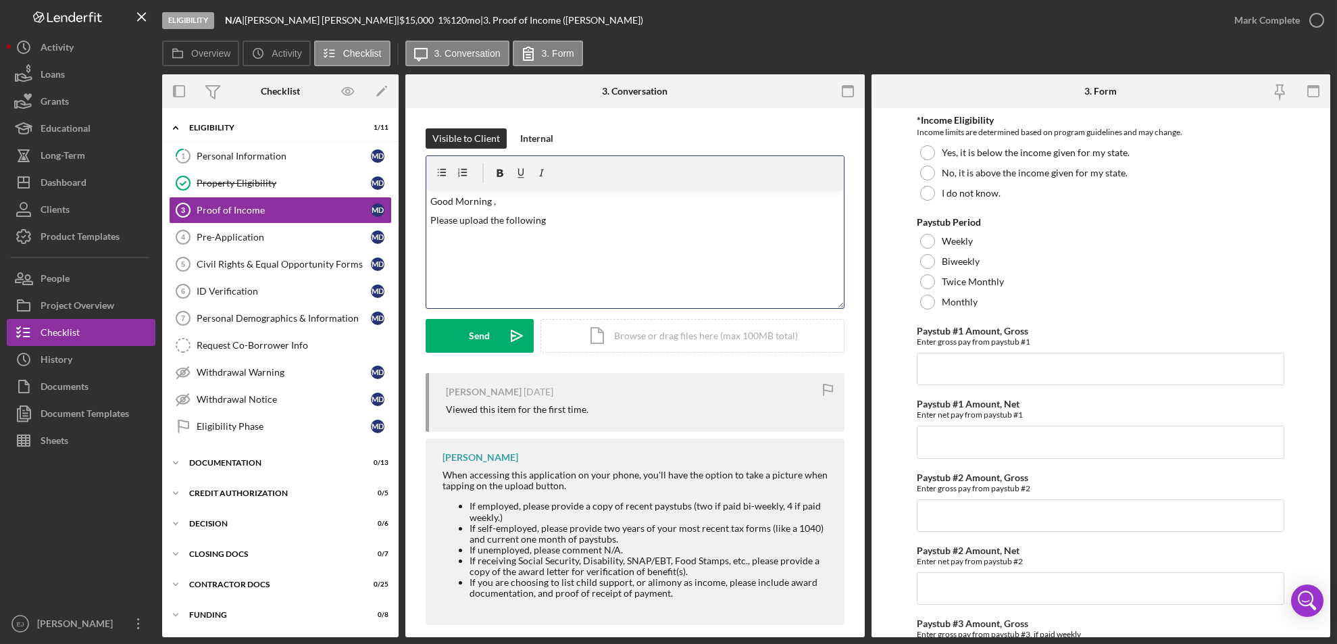
click at [515, 238] on div "v Color teal Color pink Remove color Add row above Add row below Add column bef…" at bounding box center [635, 249] width 418 height 118
click at [552, 226] on p "Please upload the following" at bounding box center [635, 220] width 410 height 15
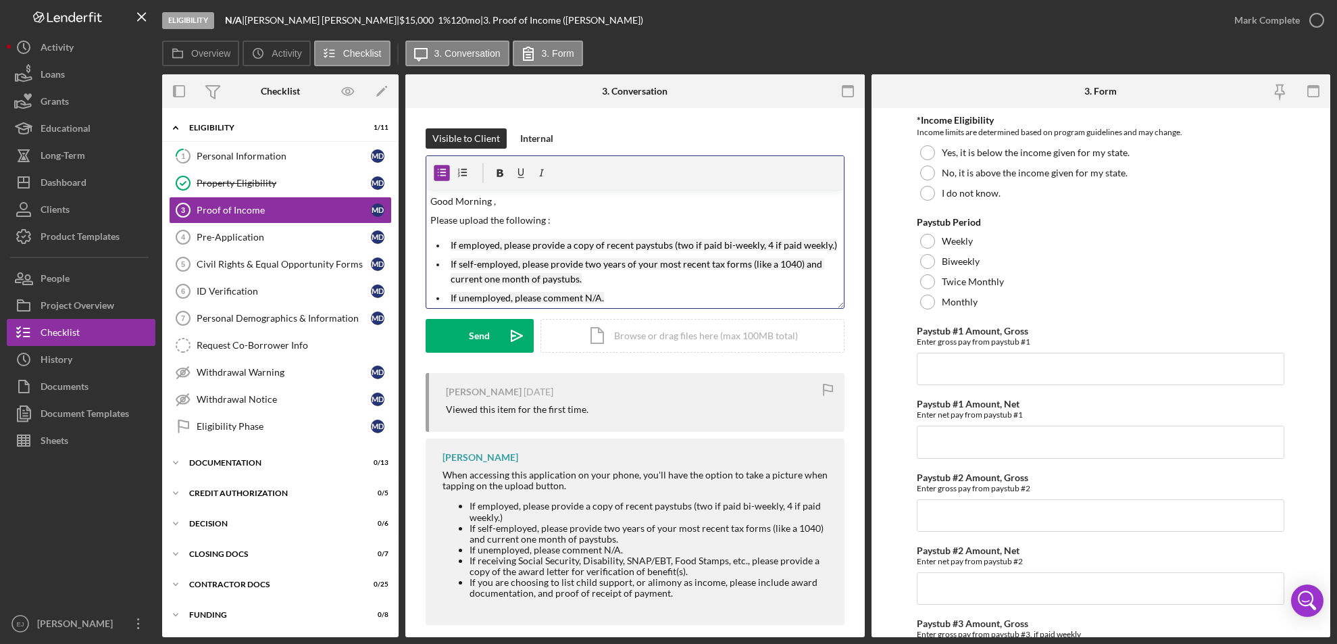
scroll to position [66, 0]
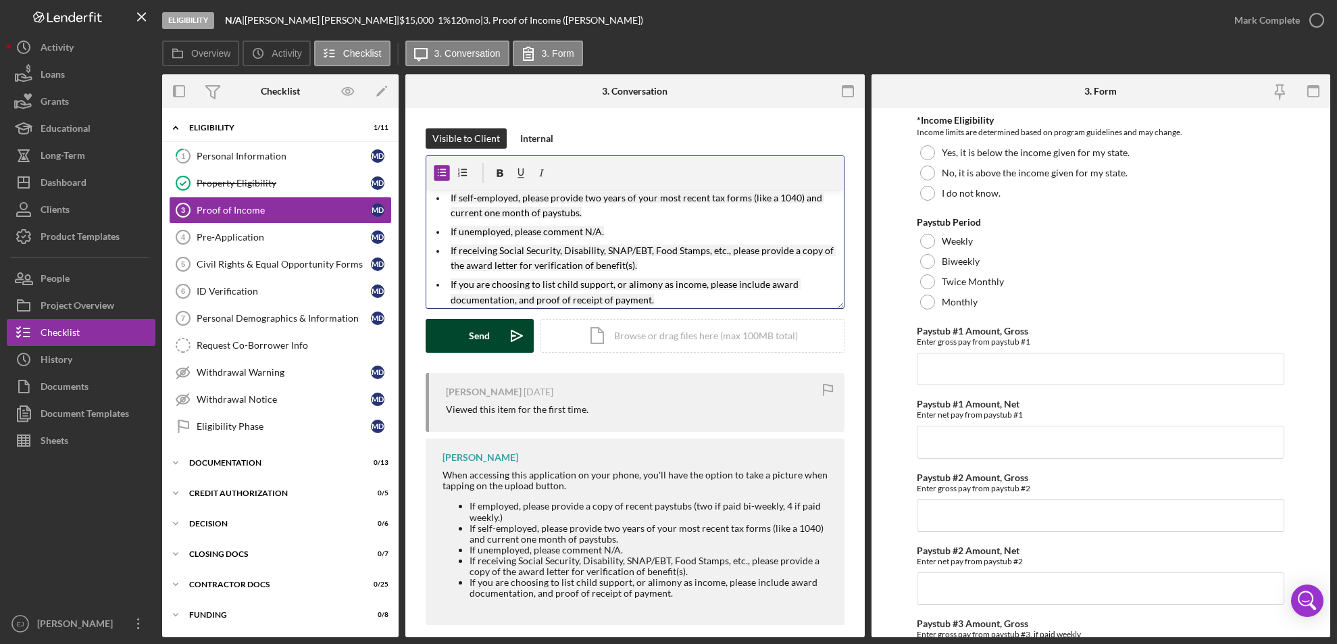
click at [503, 340] on icon "Icon/icon-invite-send" at bounding box center [517, 336] width 34 height 34
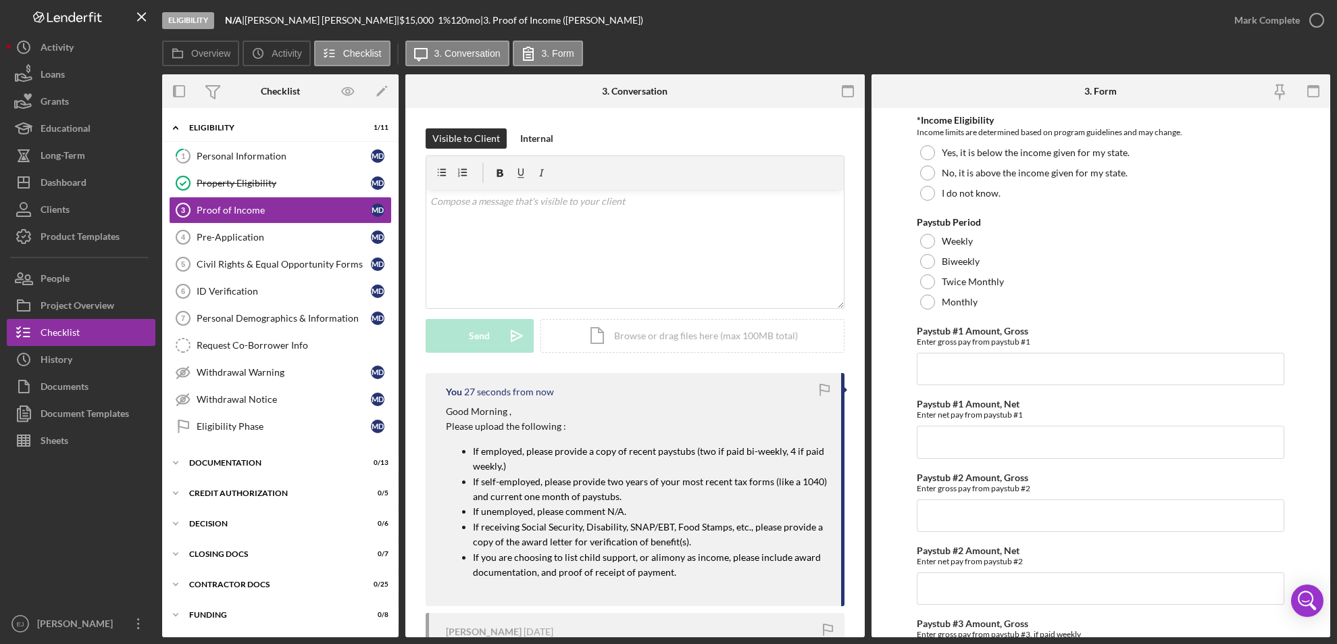
scroll to position [0, 0]
click at [292, 239] on div "Pre-Application" at bounding box center [284, 237] width 174 height 11
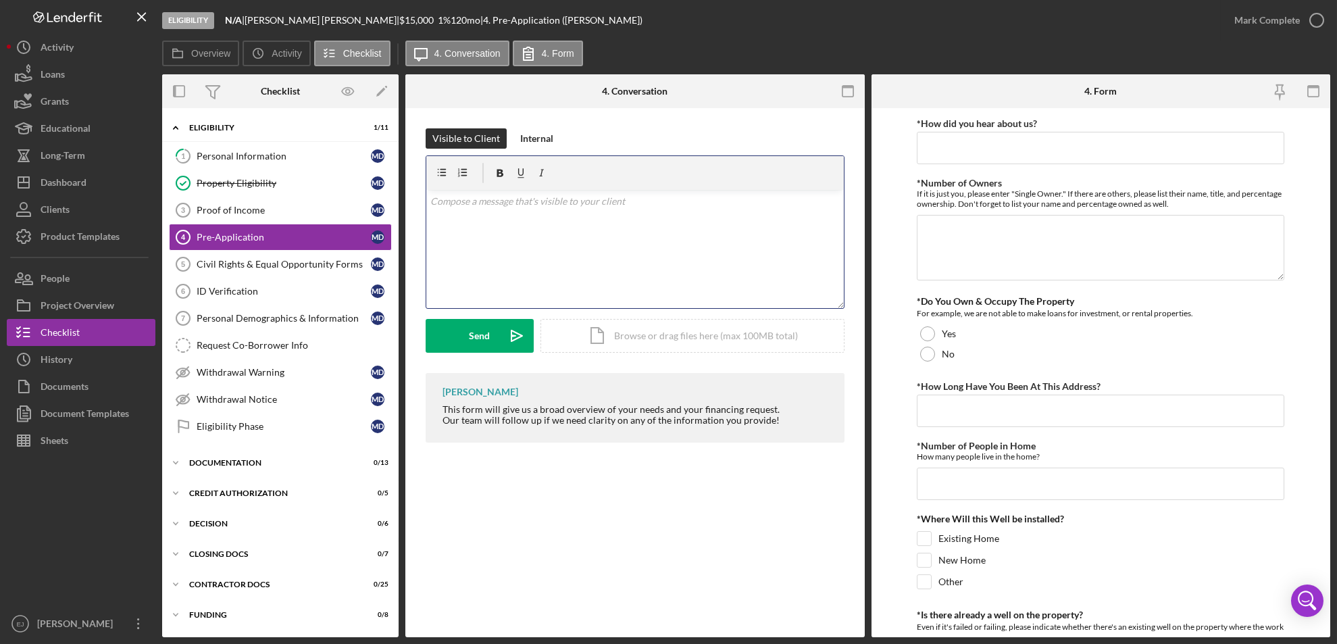
click at [574, 214] on div "v Color teal Color pink Remove color Add row above Add row below Add column bef…" at bounding box center [635, 249] width 418 height 118
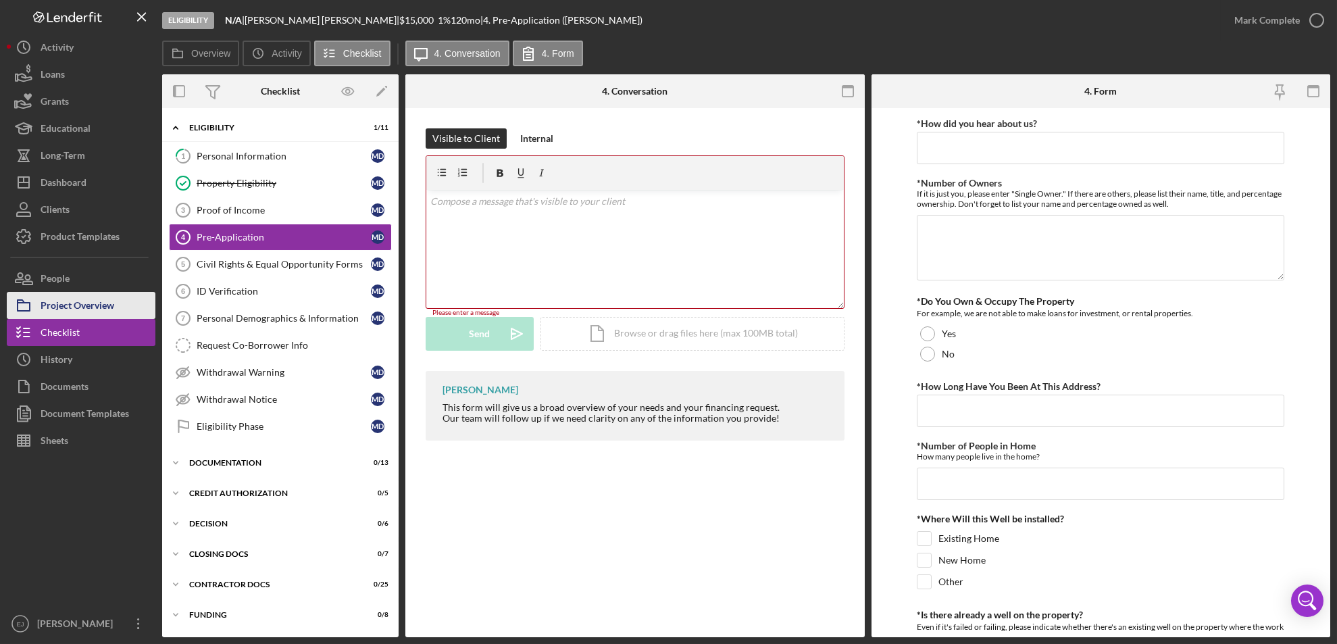
click at [94, 308] on div "Project Overview" at bounding box center [78, 307] width 74 height 30
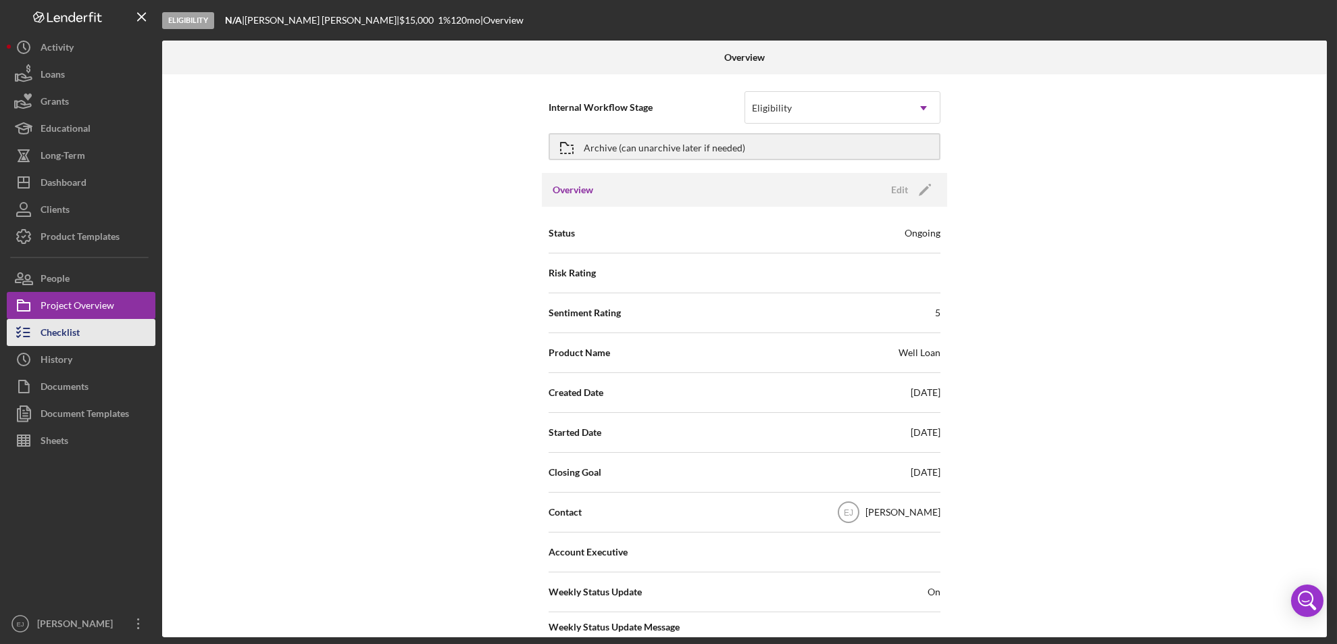
click at [83, 323] on button "Checklist" at bounding box center [81, 332] width 149 height 27
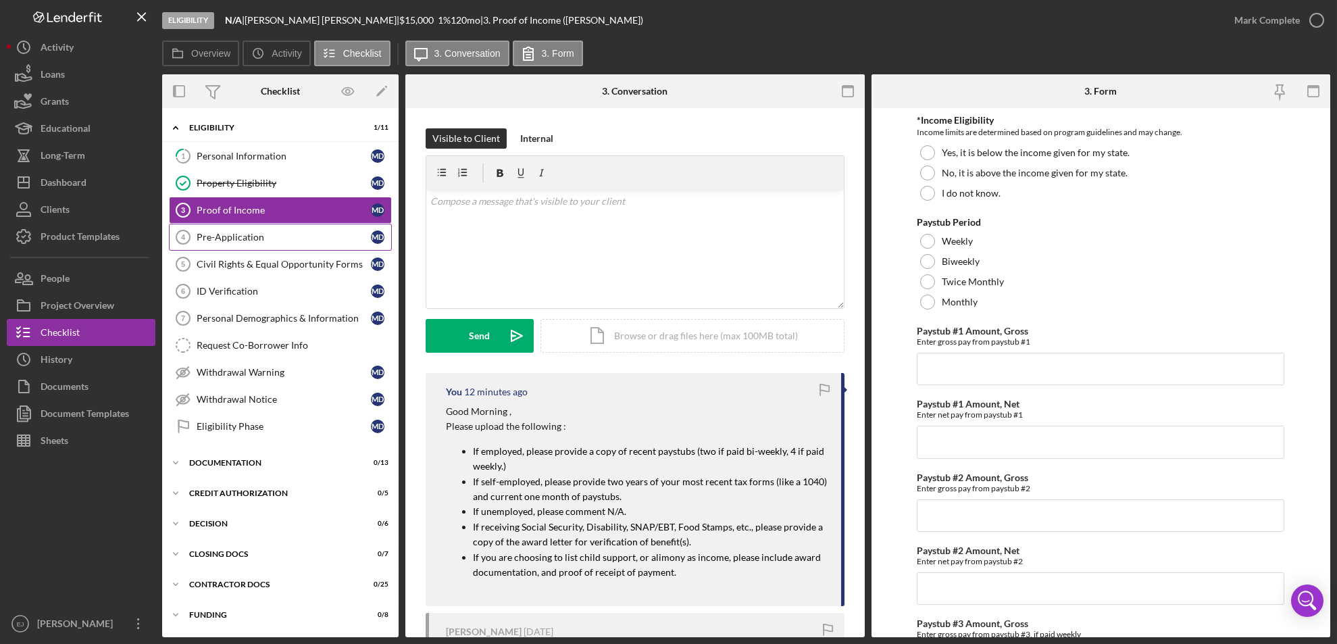
click at [275, 248] on link "Pre-Application 4 Pre-Application M D" at bounding box center [280, 237] width 223 height 27
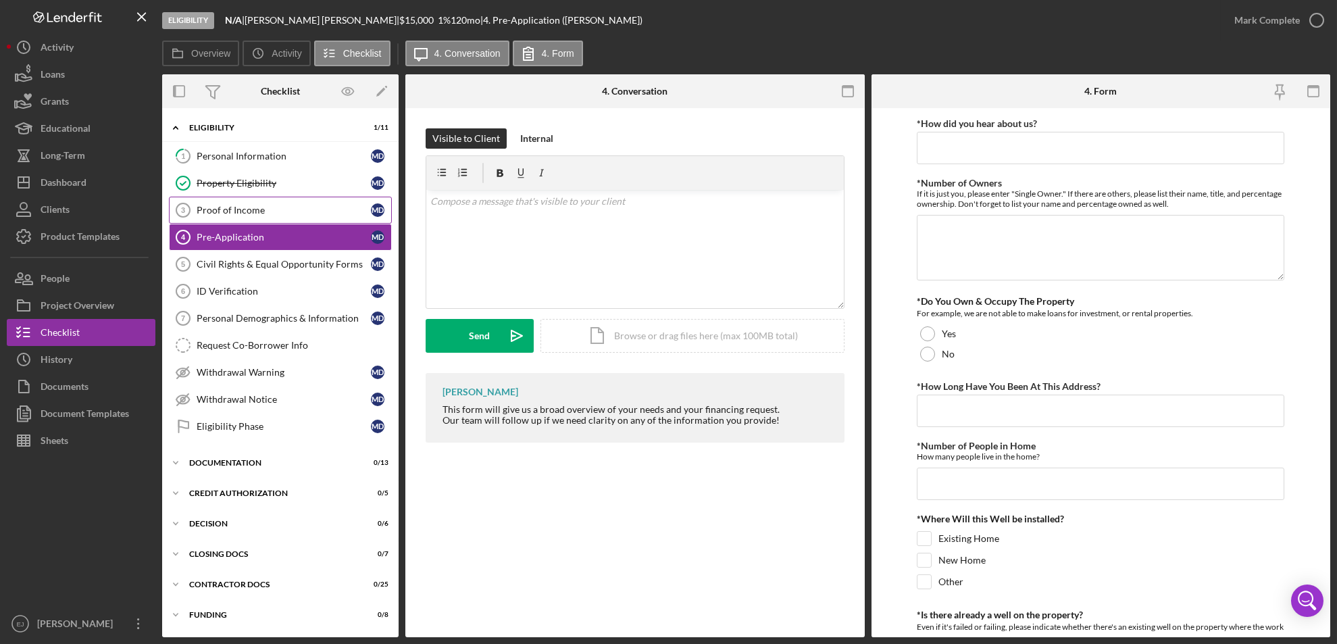
click at [265, 215] on div "Proof of Income" at bounding box center [284, 210] width 174 height 11
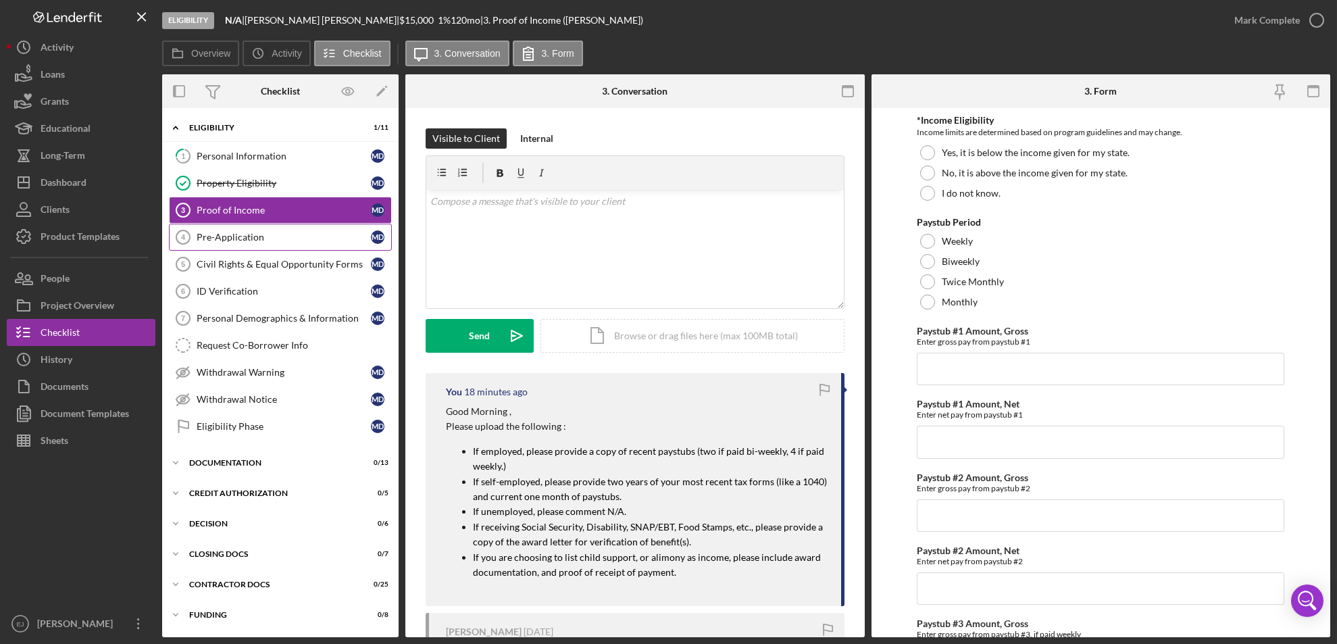
click at [310, 235] on div "Pre-Application" at bounding box center [284, 237] width 174 height 11
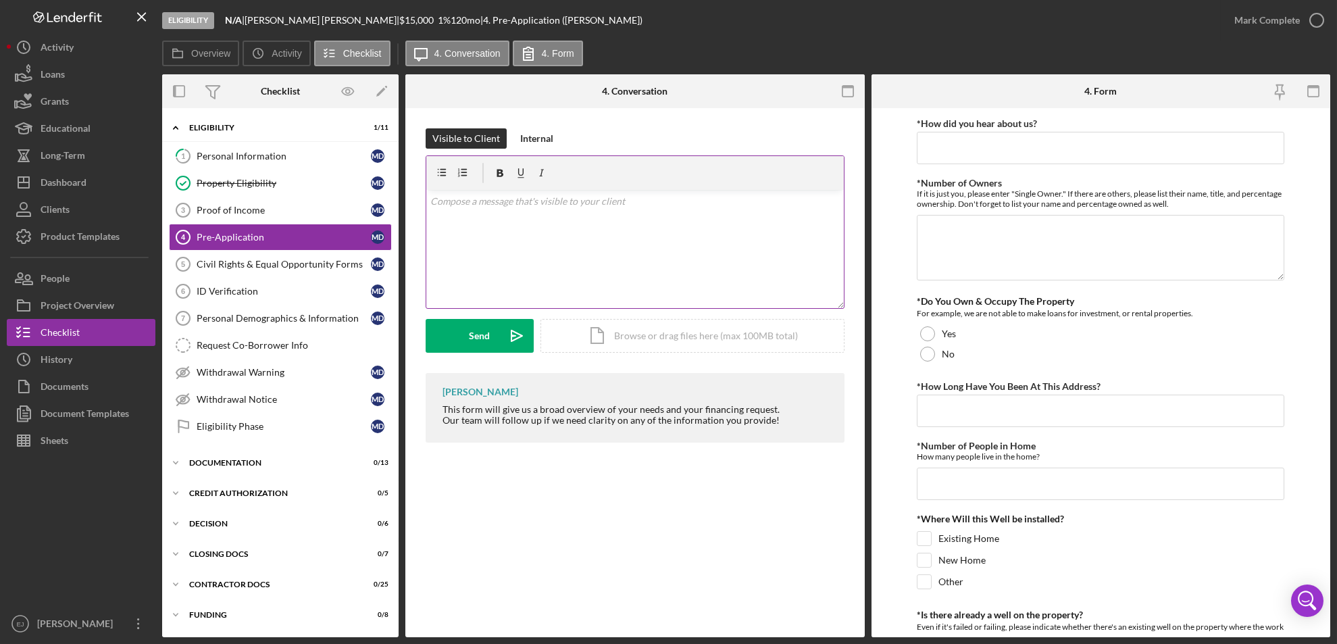
click at [460, 226] on div "v Color teal Color pink Remove color Add row above Add row below Add column bef…" at bounding box center [635, 249] width 418 height 118
paste div
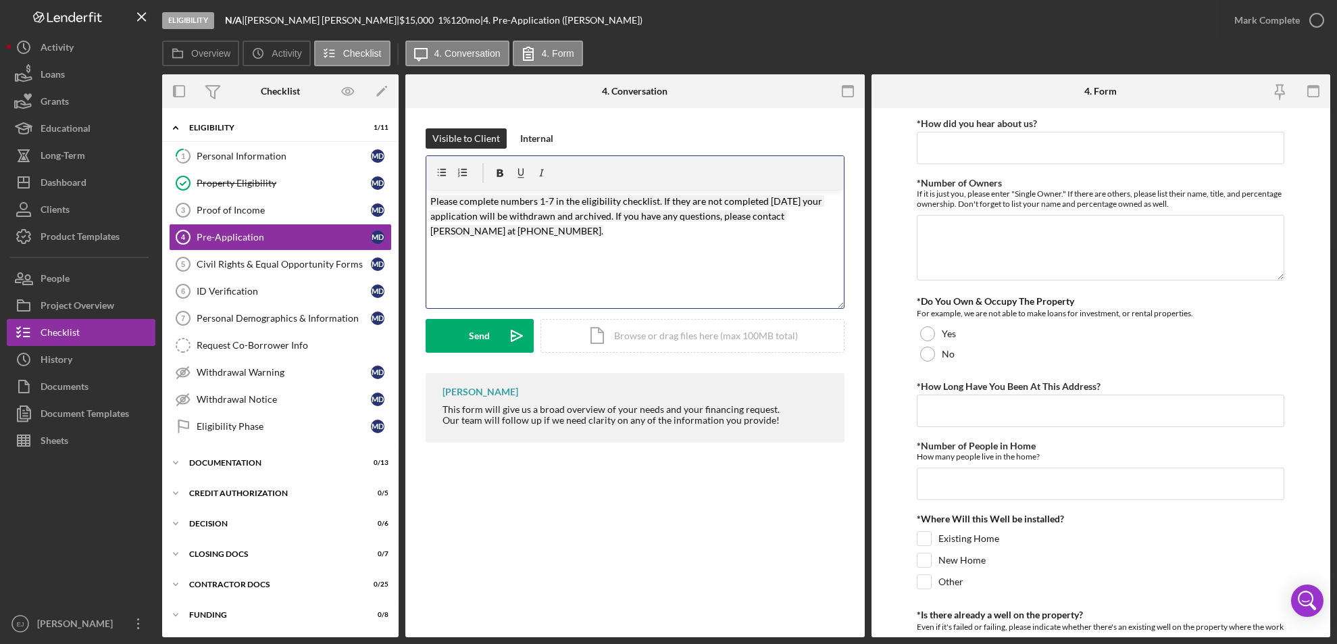
click at [542, 200] on mark "Please complete numbers 1-7 in the eligibility checklist. If they are not compl…" at bounding box center [627, 216] width 394 height 42
click at [563, 228] on p "Please complete numbers 3-7 in the eligibility checklist. If they are not compl…" at bounding box center [635, 216] width 410 height 45
click at [498, 337] on button "Send Icon/icon-invite-send" at bounding box center [480, 336] width 108 height 34
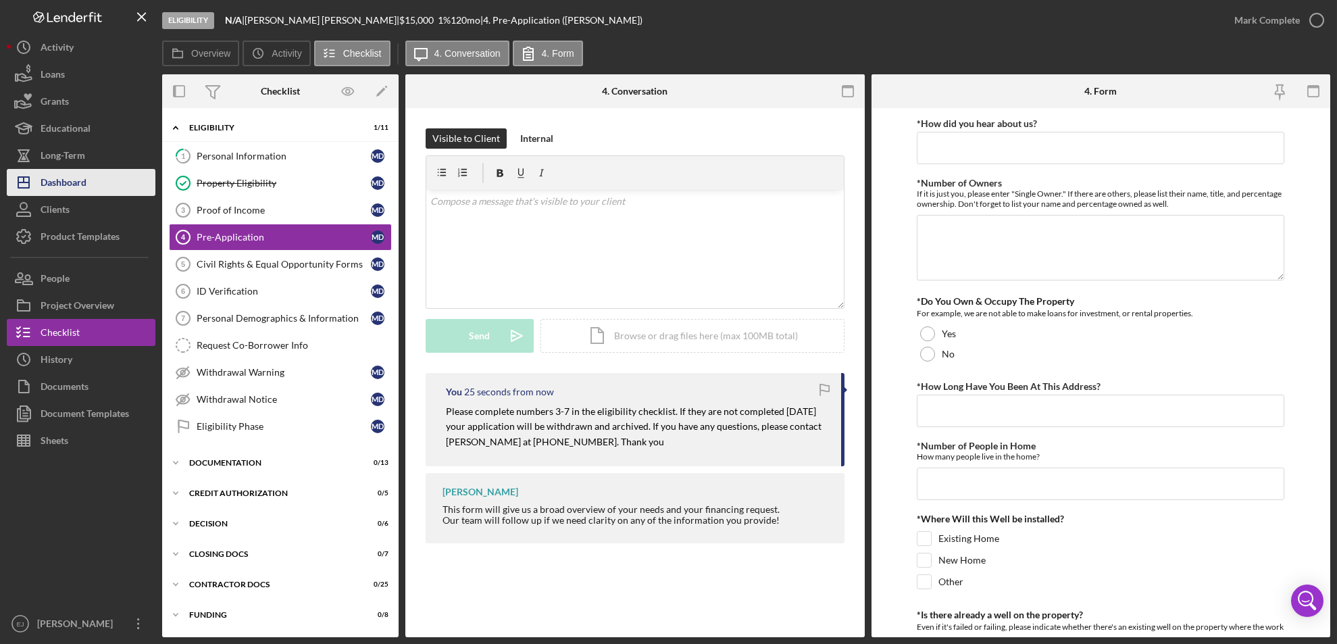
click at [67, 172] on div "Dashboard" at bounding box center [64, 184] width 46 height 30
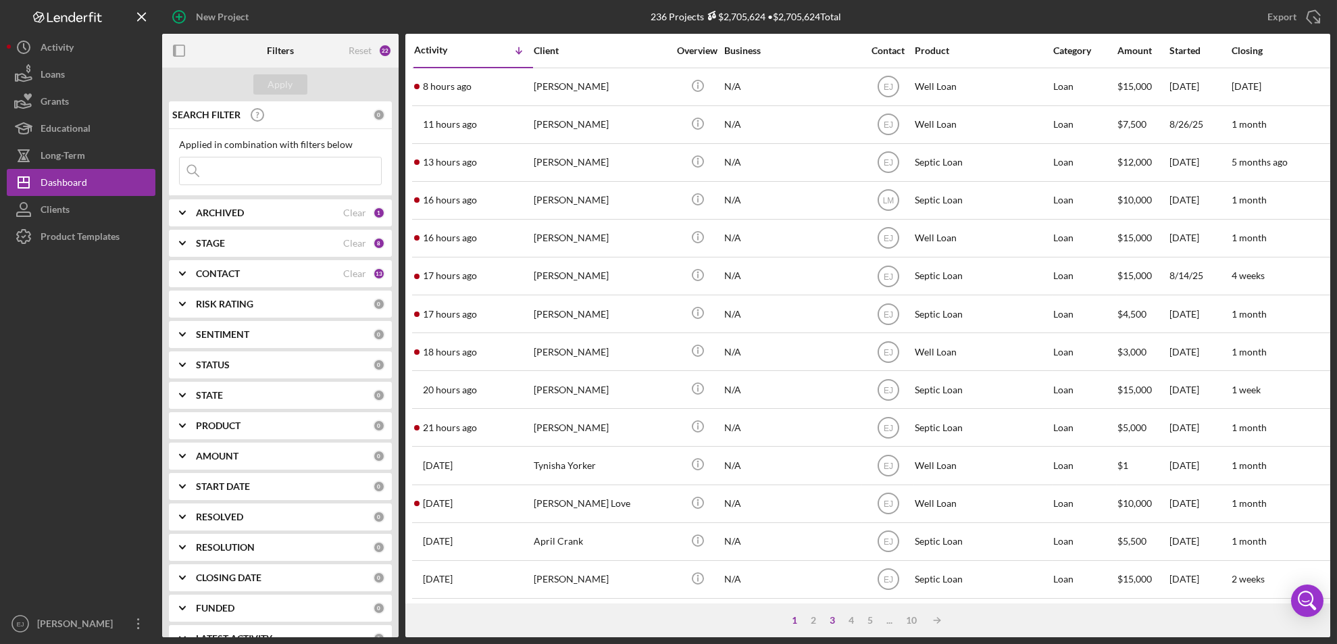
click at [837, 622] on div "3" at bounding box center [832, 620] width 19 height 11
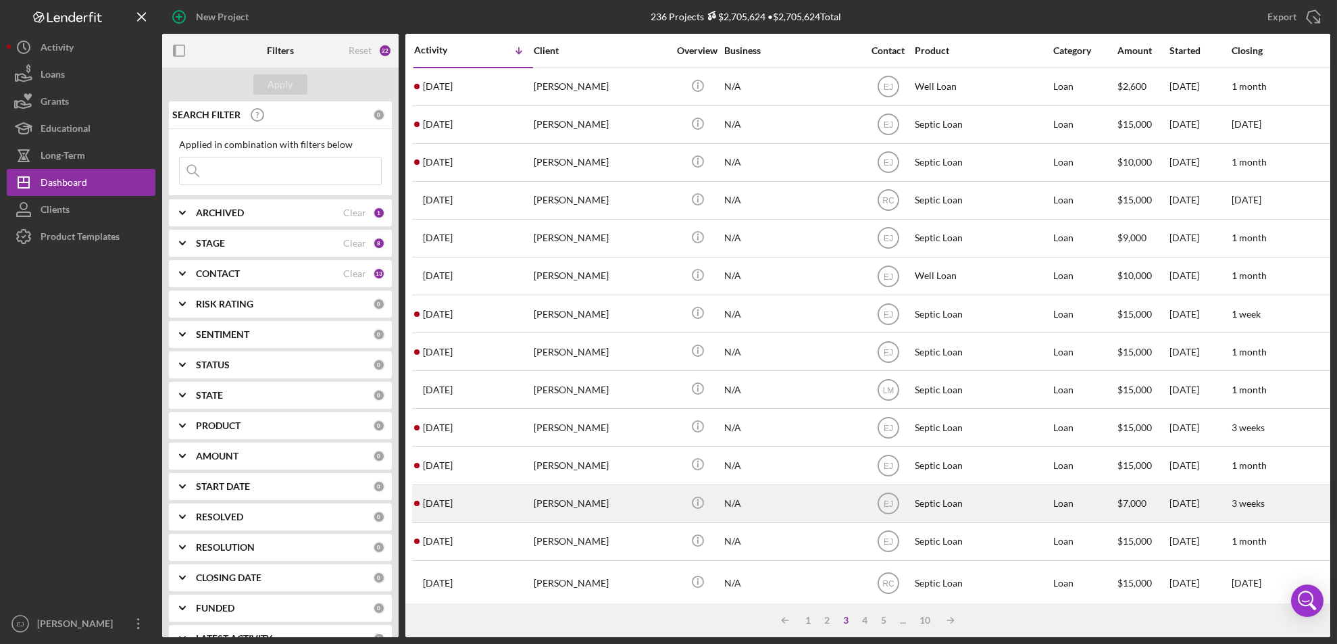
click at [588, 510] on div "[PERSON_NAME]" at bounding box center [601, 504] width 135 height 36
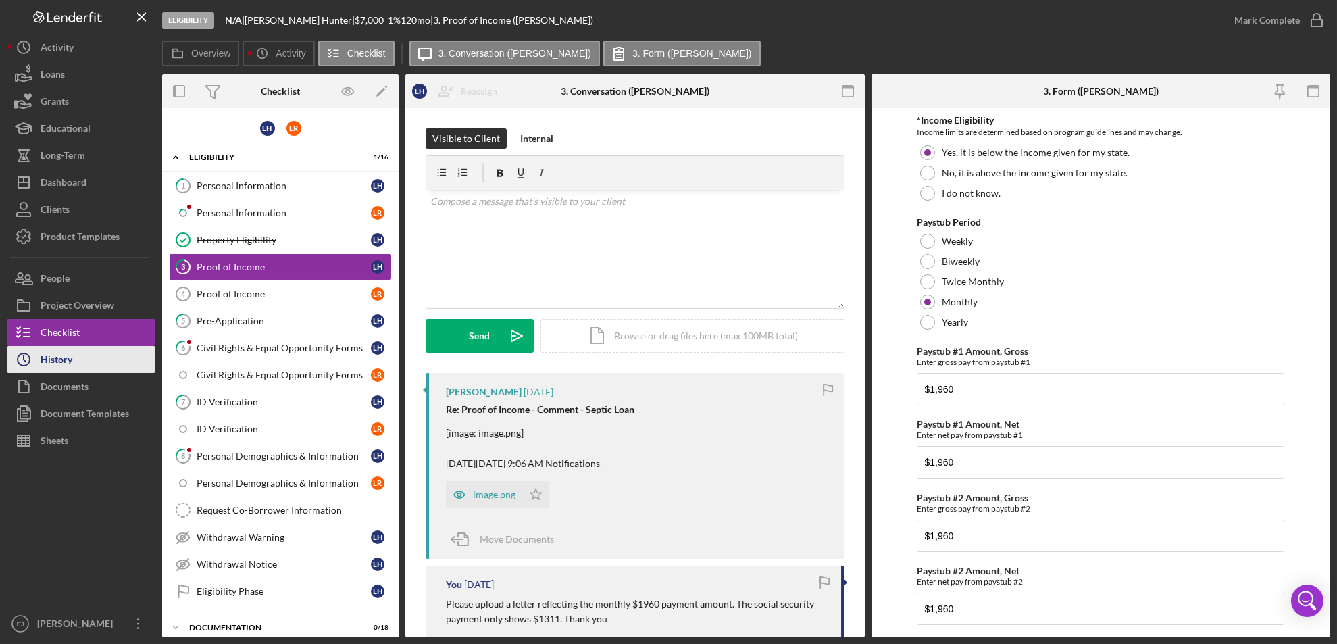
click at [70, 372] on div "History" at bounding box center [57, 361] width 32 height 30
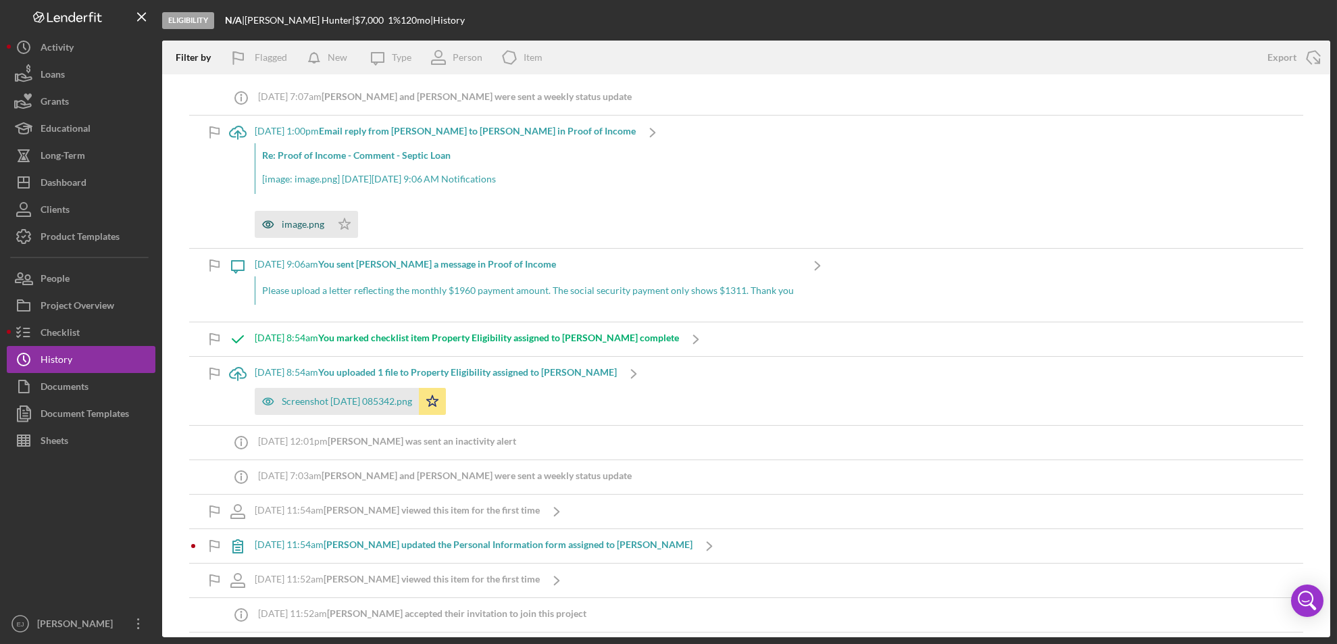
click at [298, 219] on div "image.png" at bounding box center [303, 224] width 43 height 11
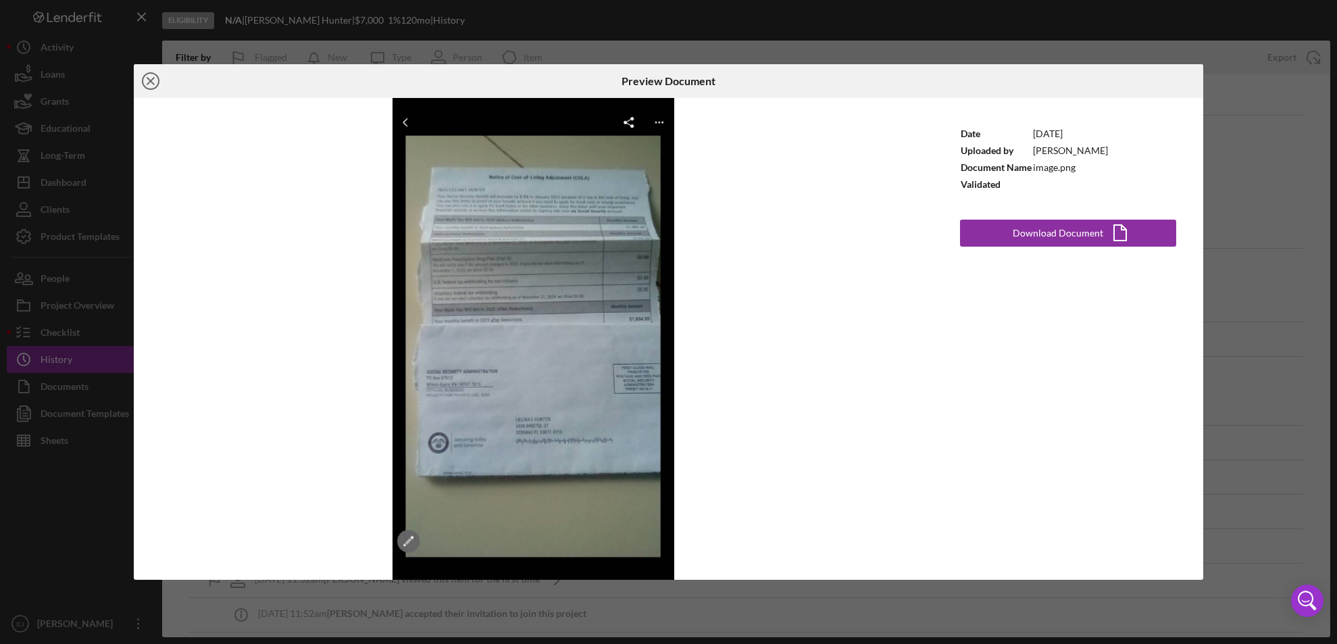
click at [143, 73] on icon "Icon/Close" at bounding box center [151, 81] width 34 height 34
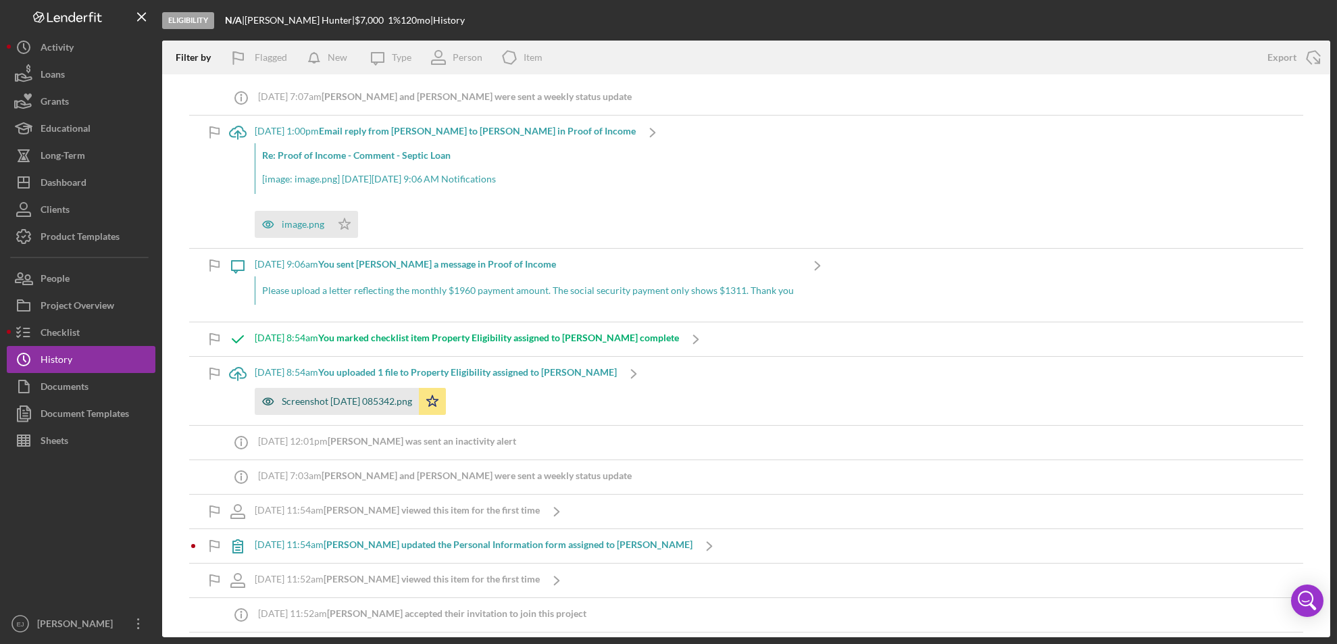
click at [399, 401] on div "Screenshot [DATE] 085342.png" at bounding box center [347, 401] width 130 height 11
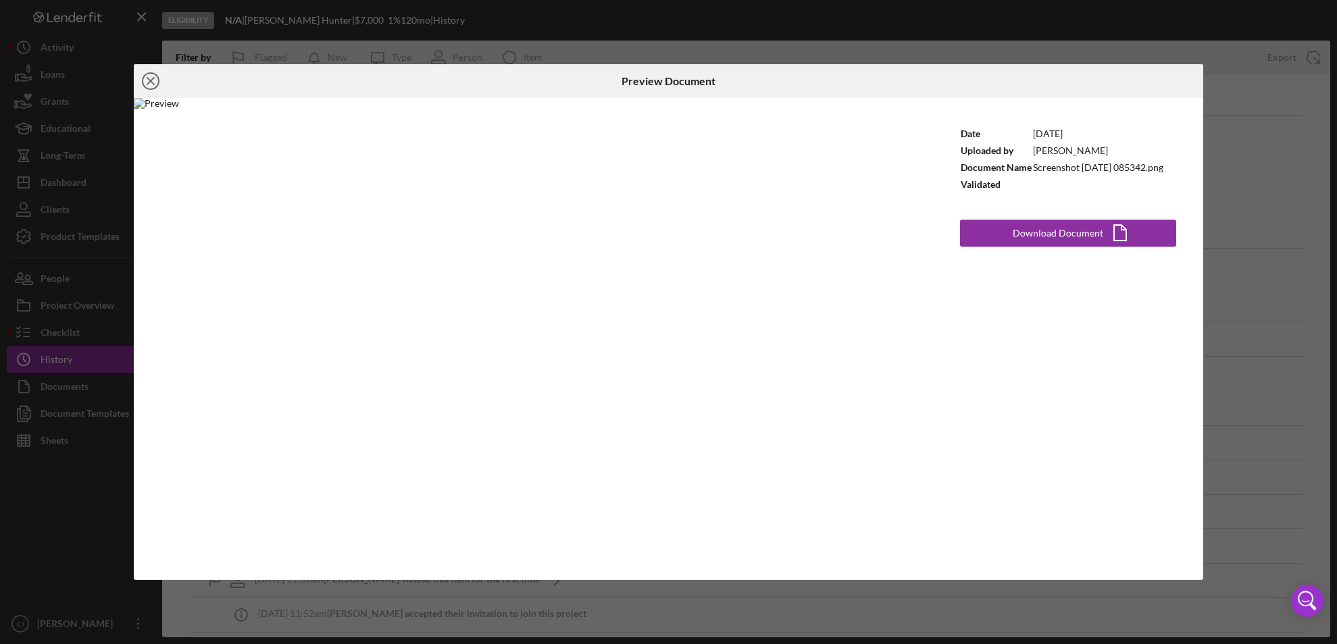
click at [145, 76] on icon "Icon/Close" at bounding box center [151, 81] width 34 height 34
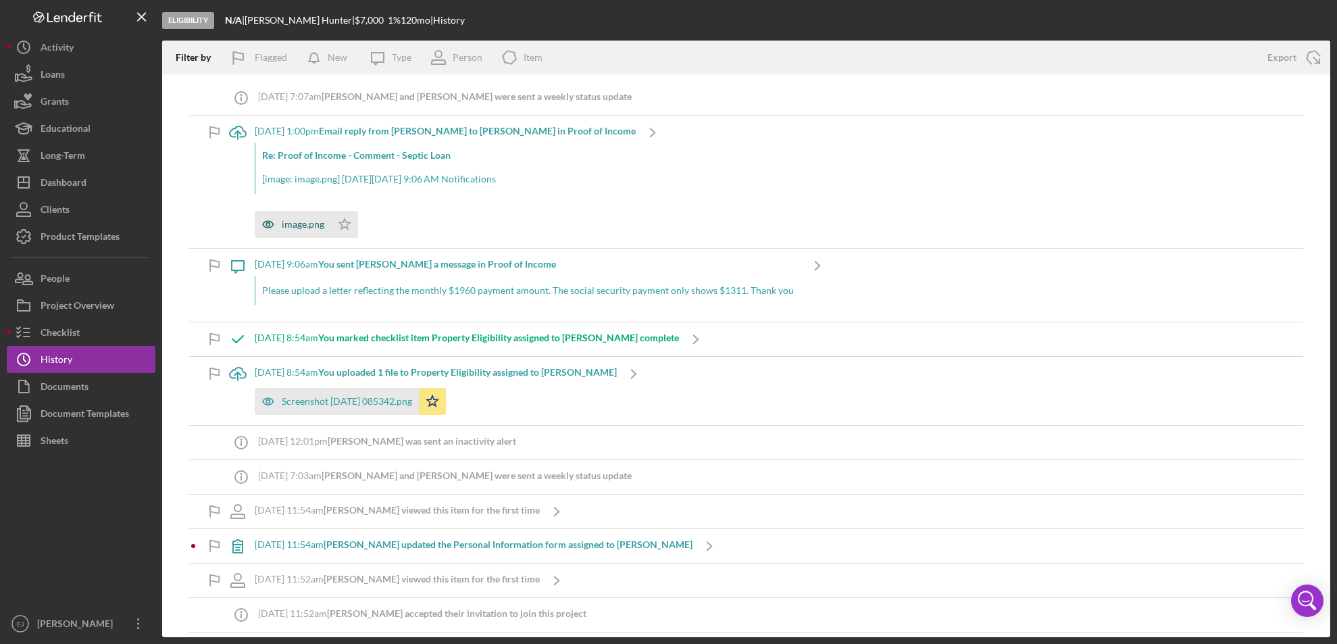
click at [311, 229] on div "image.png" at bounding box center [303, 224] width 43 height 11
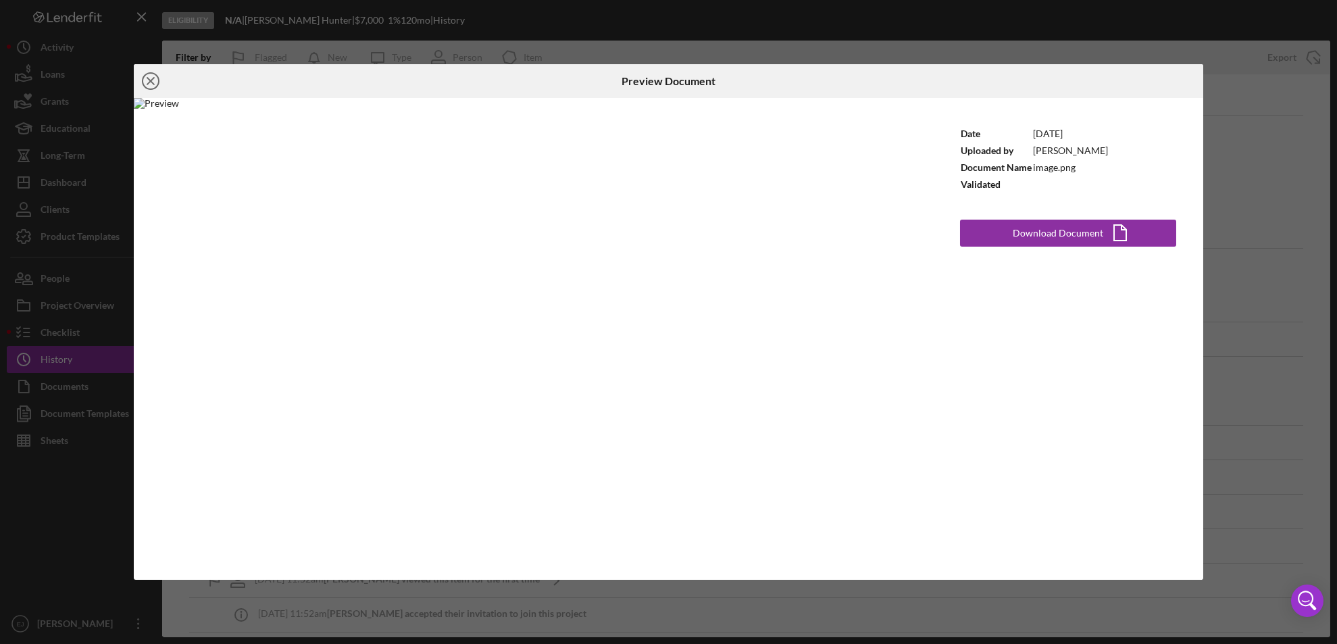
click at [145, 71] on icon "Icon/Close" at bounding box center [151, 81] width 34 height 34
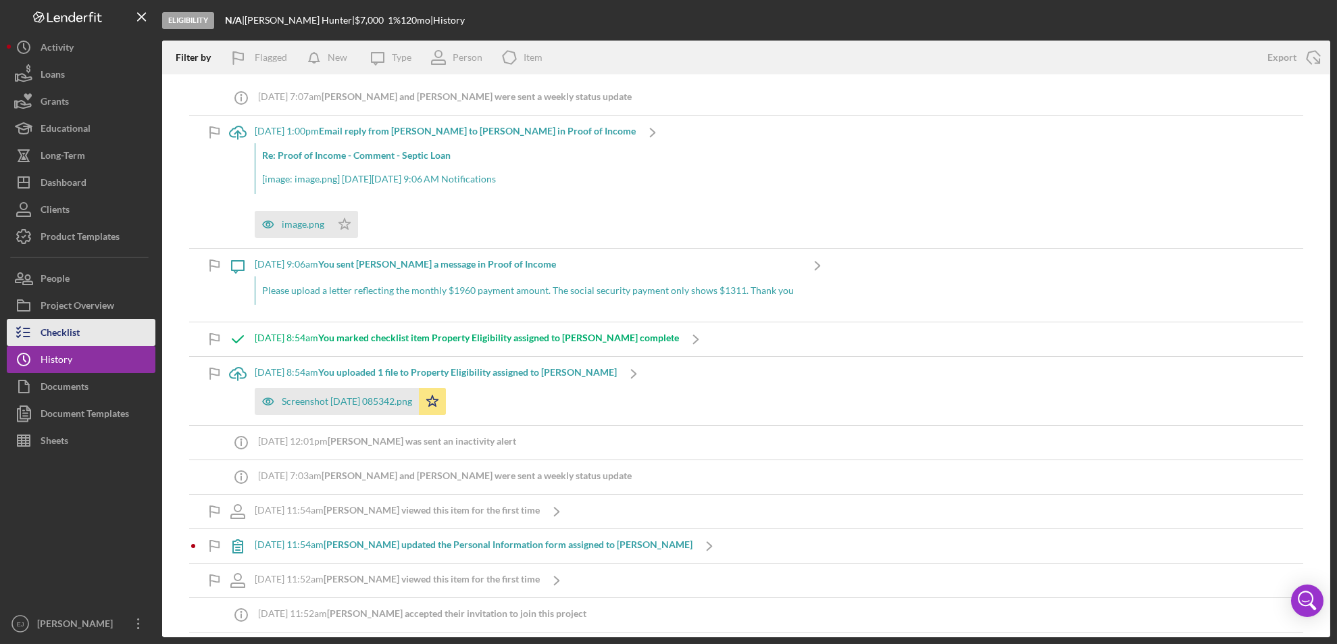
click at [126, 325] on button "Checklist" at bounding box center [81, 332] width 149 height 27
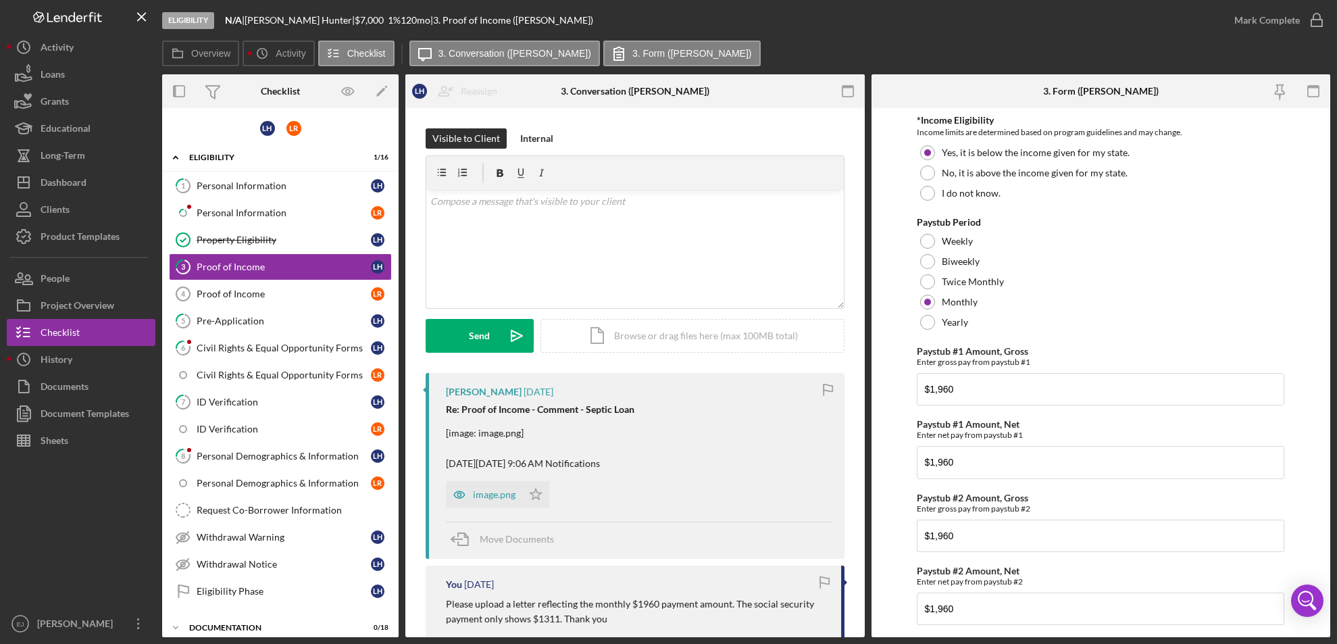
click at [872, 572] on form "*Income Eligibility Income limits are determined based on program guidelines an…" at bounding box center [1102, 372] width 460 height 529
click at [865, 557] on div "Overview Internal Workflow Stage Eligibility Icon/Dropdown Arrow Archive (can u…" at bounding box center [746, 355] width 1168 height 563
click at [869, 555] on div "Overview Internal Workflow Stage Eligibility Icon/Dropdown Arrow Archive (can u…" at bounding box center [746, 355] width 1168 height 563
click at [503, 496] on div "image.png" at bounding box center [494, 494] width 43 height 11
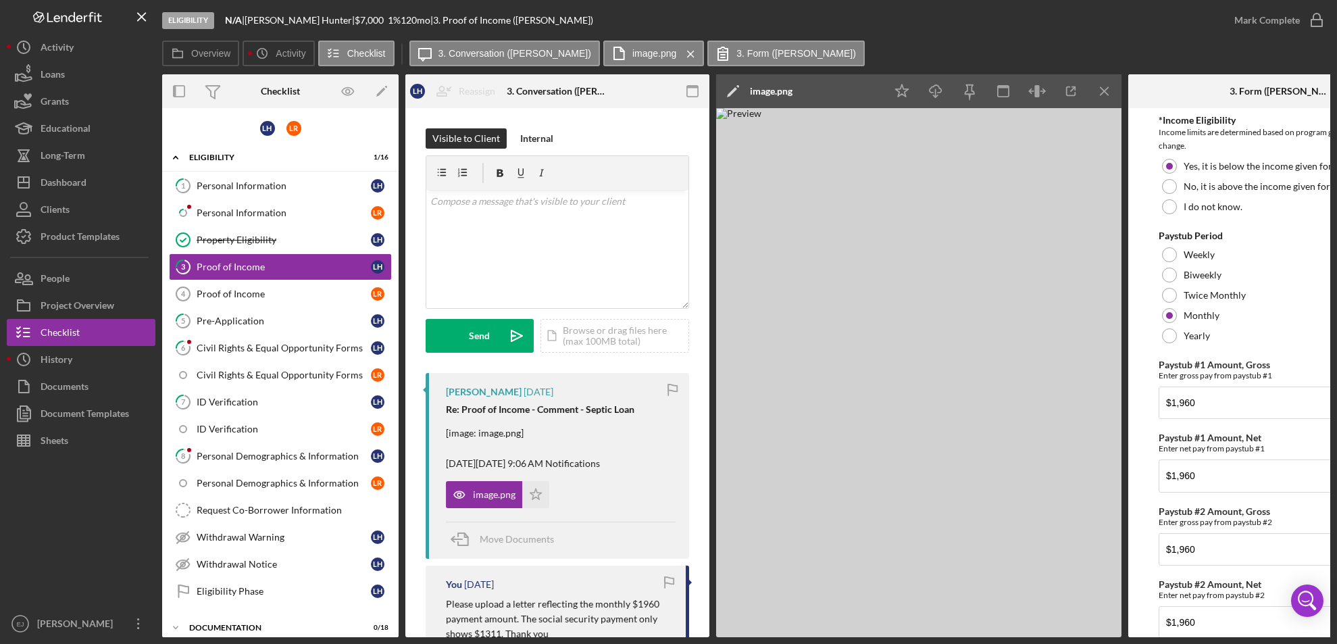
click at [710, 604] on div "Overview Internal Workflow Stage Eligibility Icon/Dropdown Arrow Archive (can u…" at bounding box center [746, 355] width 1168 height 563
click at [710, 603] on div "Overview Internal Workflow Stage Eligibility Icon/Dropdown Arrow Archive (can u…" at bounding box center [746, 355] width 1168 height 563
click at [1104, 99] on icon "Icon/Menu Close" at bounding box center [1105, 91] width 30 height 30
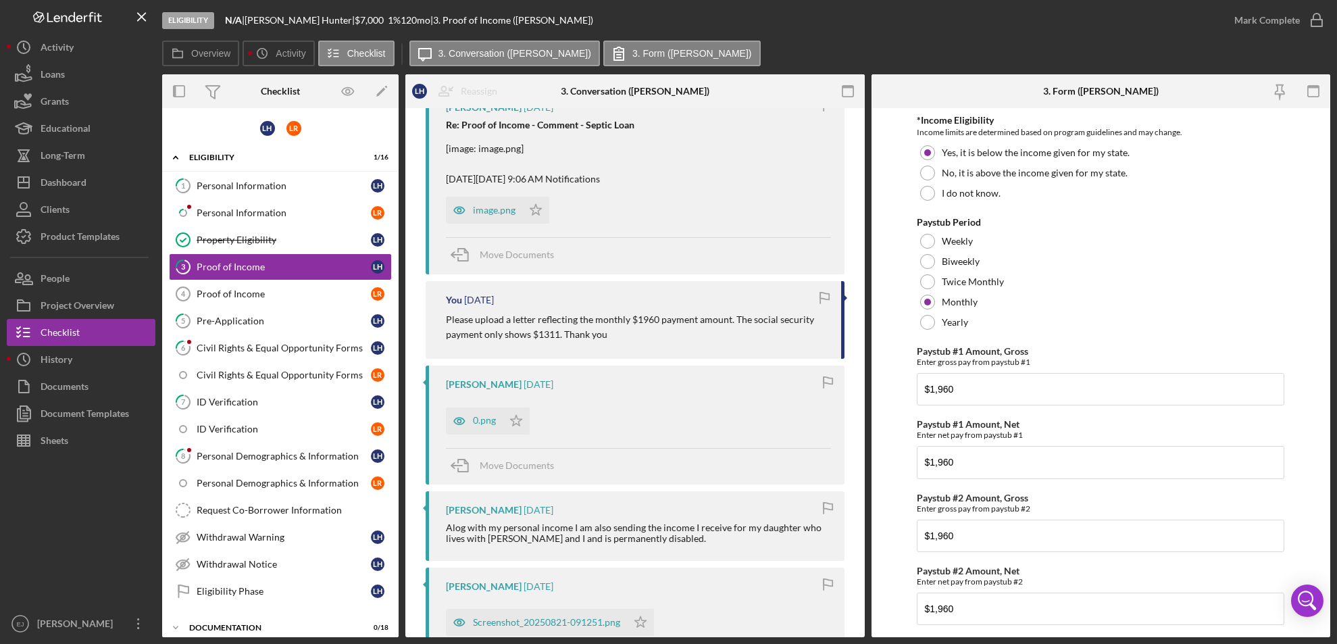
scroll to position [321, 0]
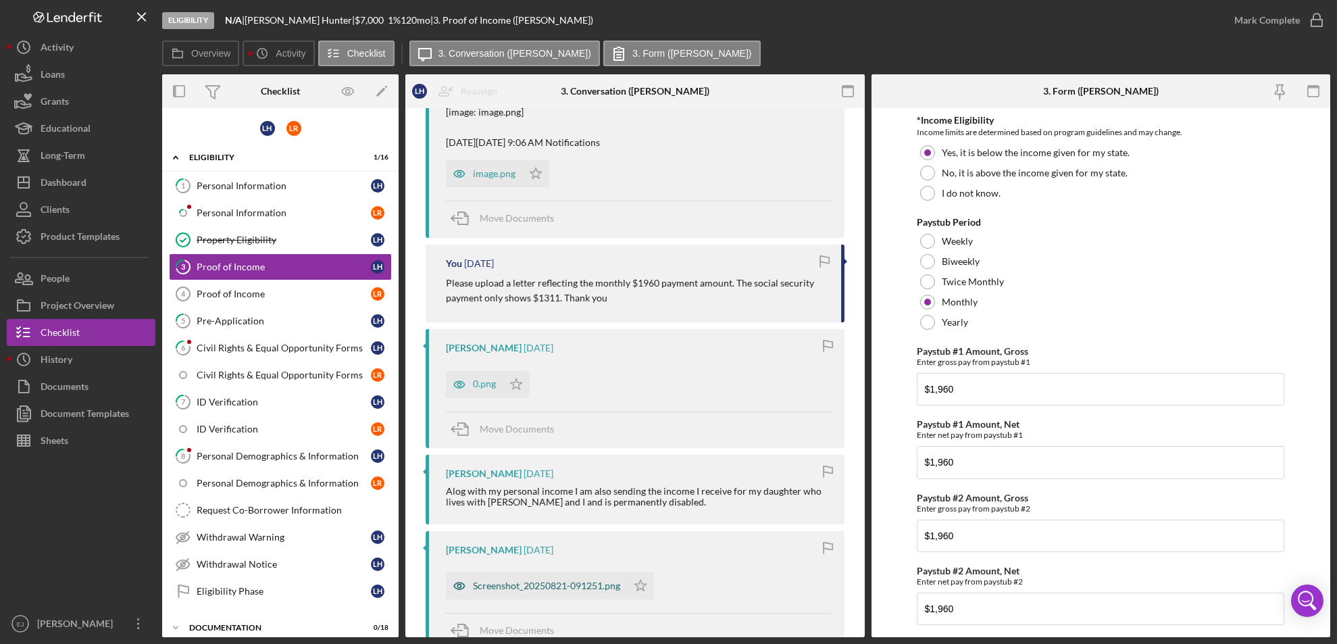
click at [543, 583] on div "Screenshot_20250821-091251.png" at bounding box center [546, 585] width 147 height 11
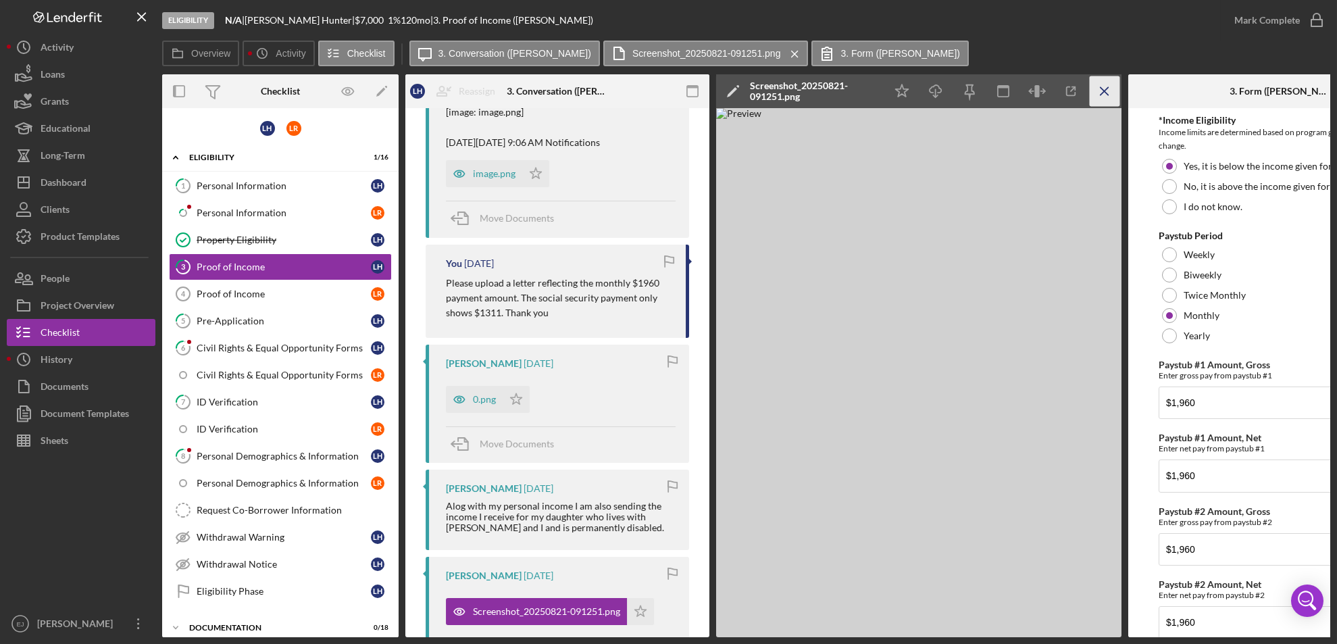
click at [1105, 90] on icon "Icon/Menu Close" at bounding box center [1105, 91] width 30 height 30
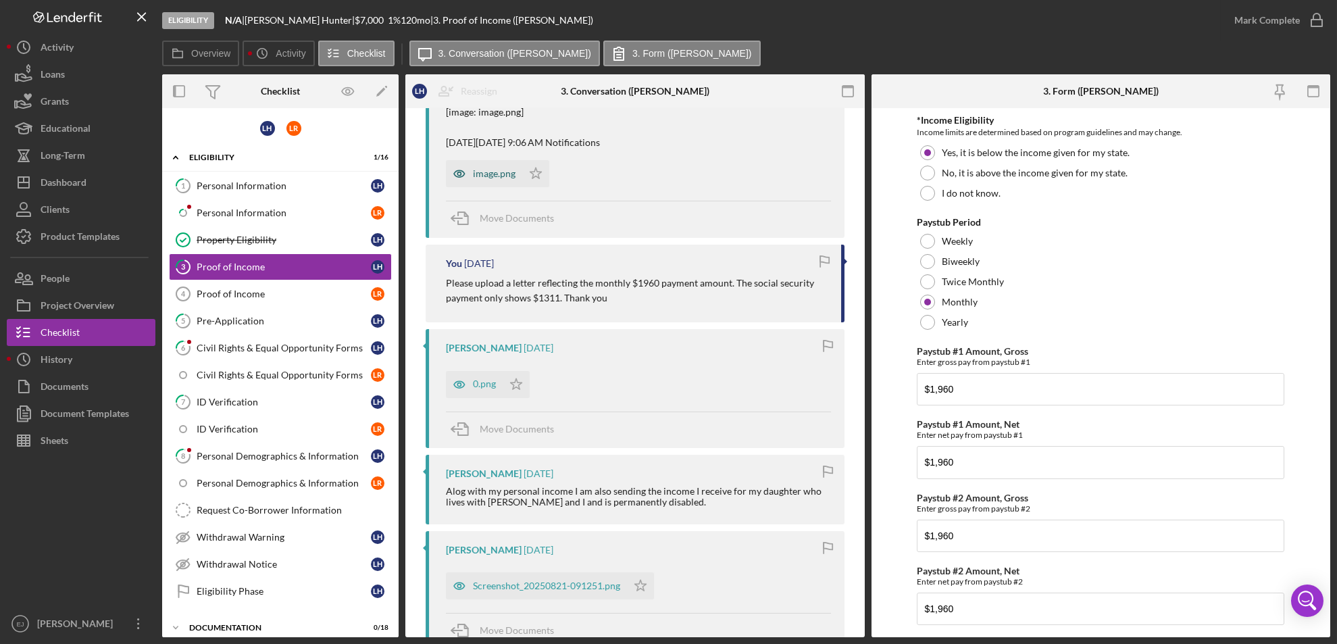
click at [490, 178] on div "image.png" at bounding box center [494, 173] width 43 height 11
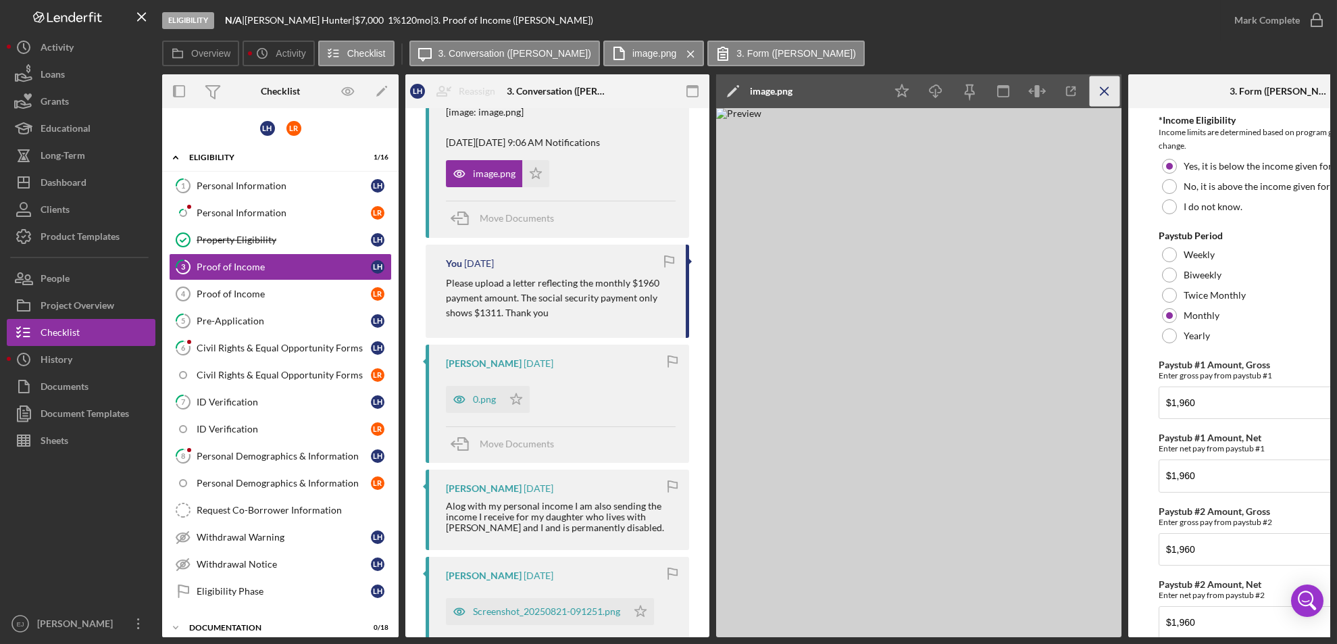
click at [1116, 89] on icon "Icon/Menu Close" at bounding box center [1105, 91] width 30 height 30
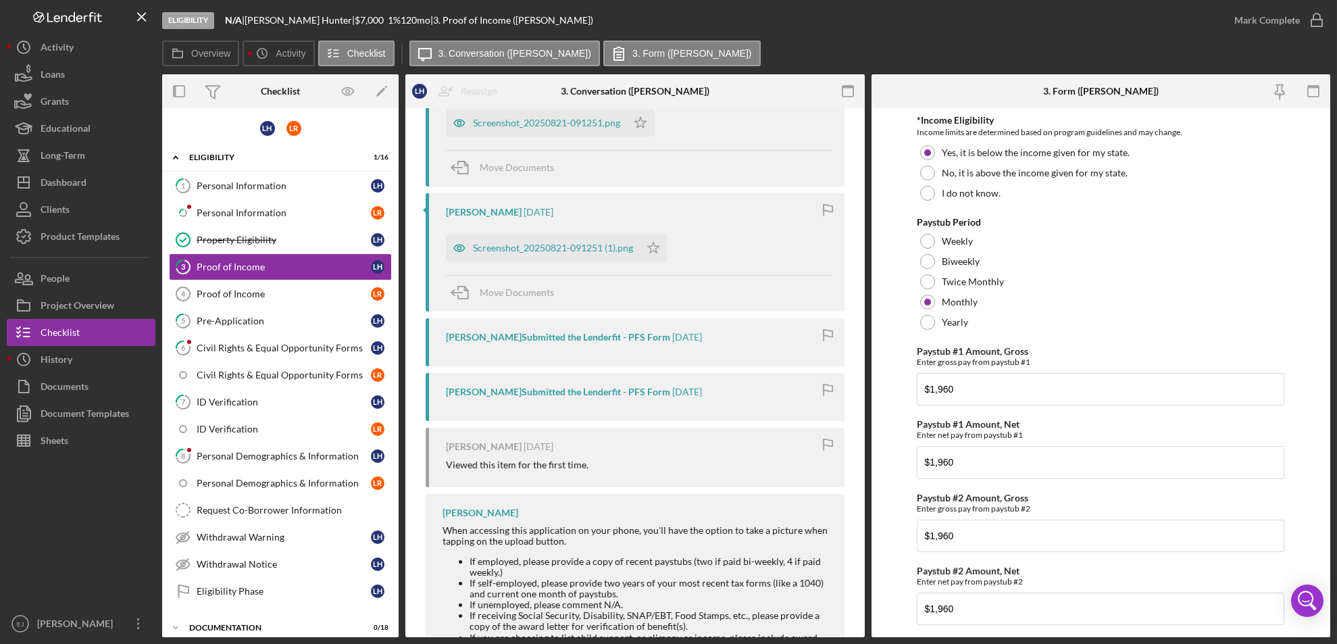
scroll to position [854, 0]
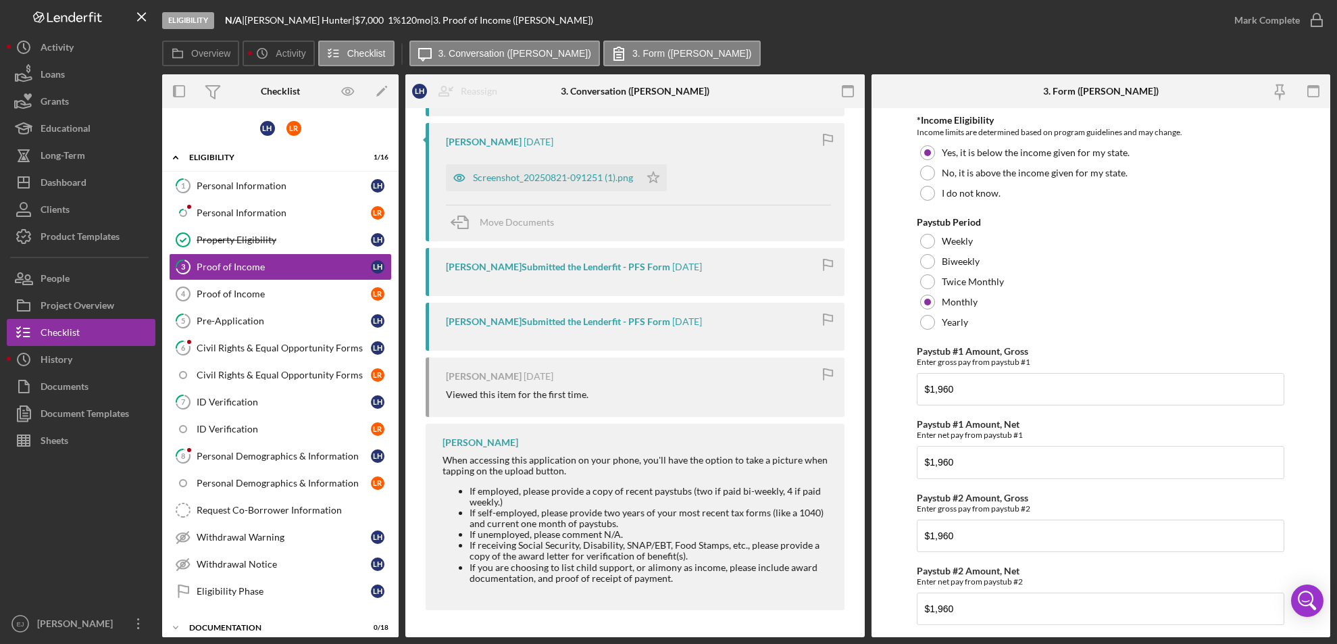
click at [865, 151] on div "Overview Internal Workflow Stage Eligibility Icon/Dropdown Arrow Archive (can u…" at bounding box center [746, 355] width 1168 height 563
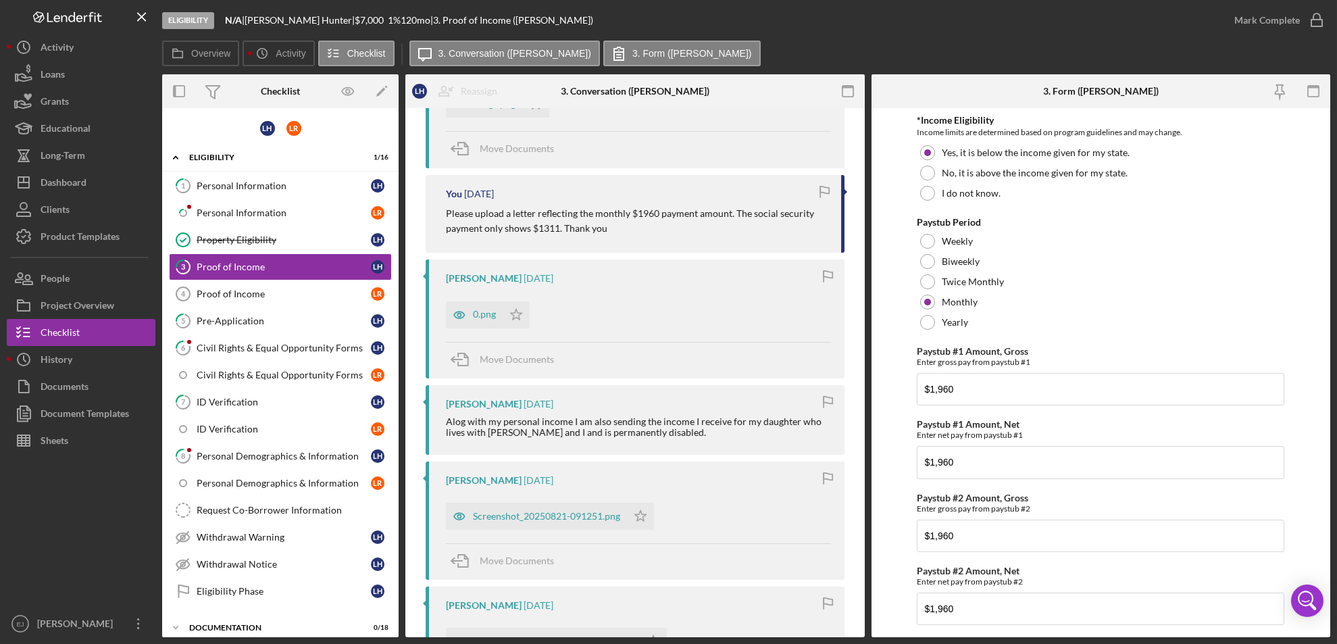
scroll to position [0, 0]
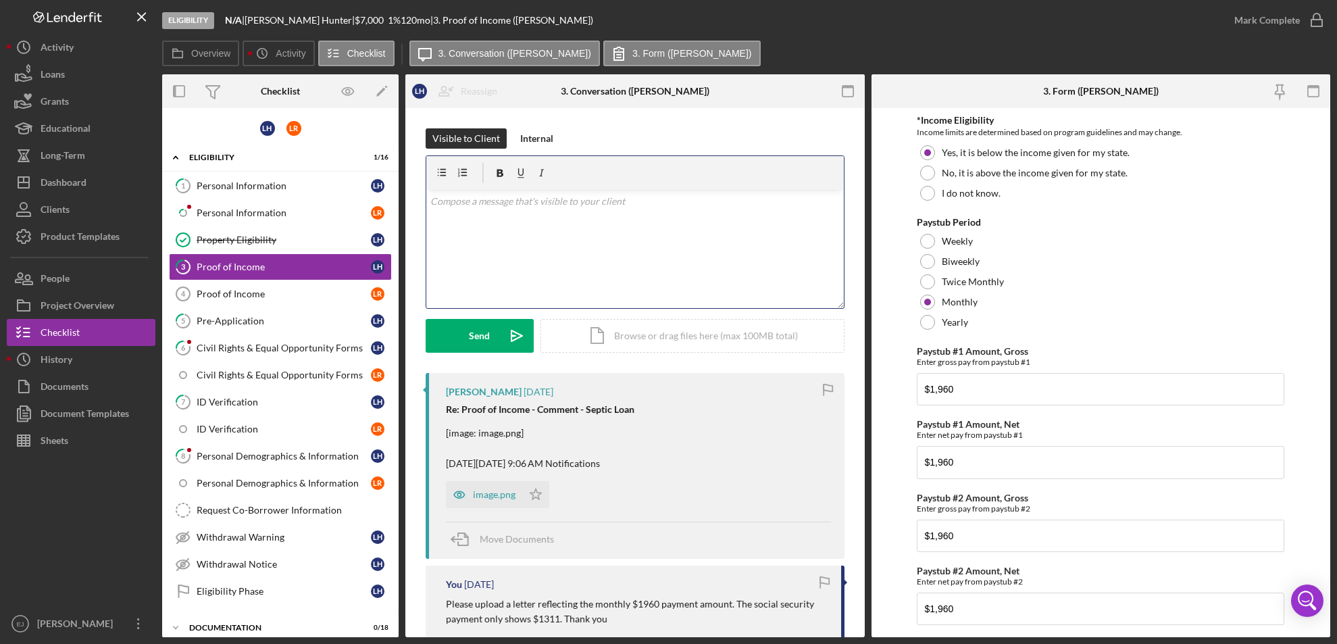
click at [575, 238] on div "v Color teal Color pink Remove color Add row above Add row below Add column bef…" at bounding box center [635, 249] width 418 height 118
click at [430, 195] on p "Are you receiving 2 different payments? I see one letter payment is different f…" at bounding box center [635, 201] width 410 height 15
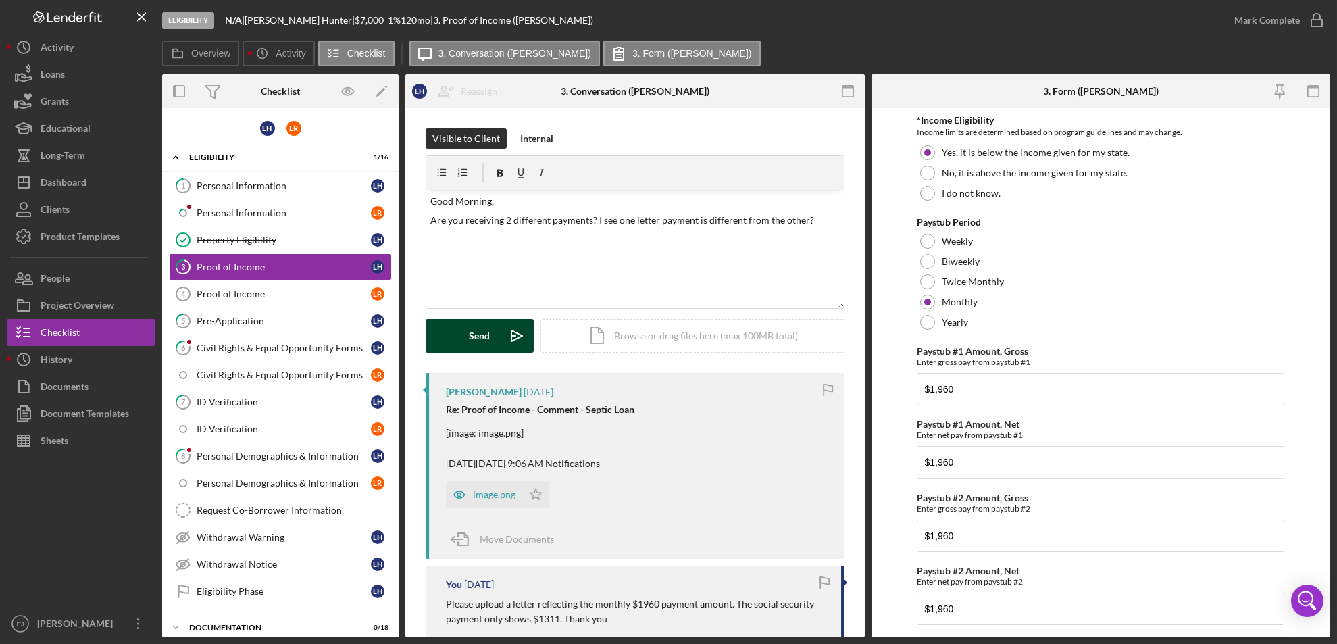
click at [472, 339] on div "Send" at bounding box center [480, 336] width 21 height 34
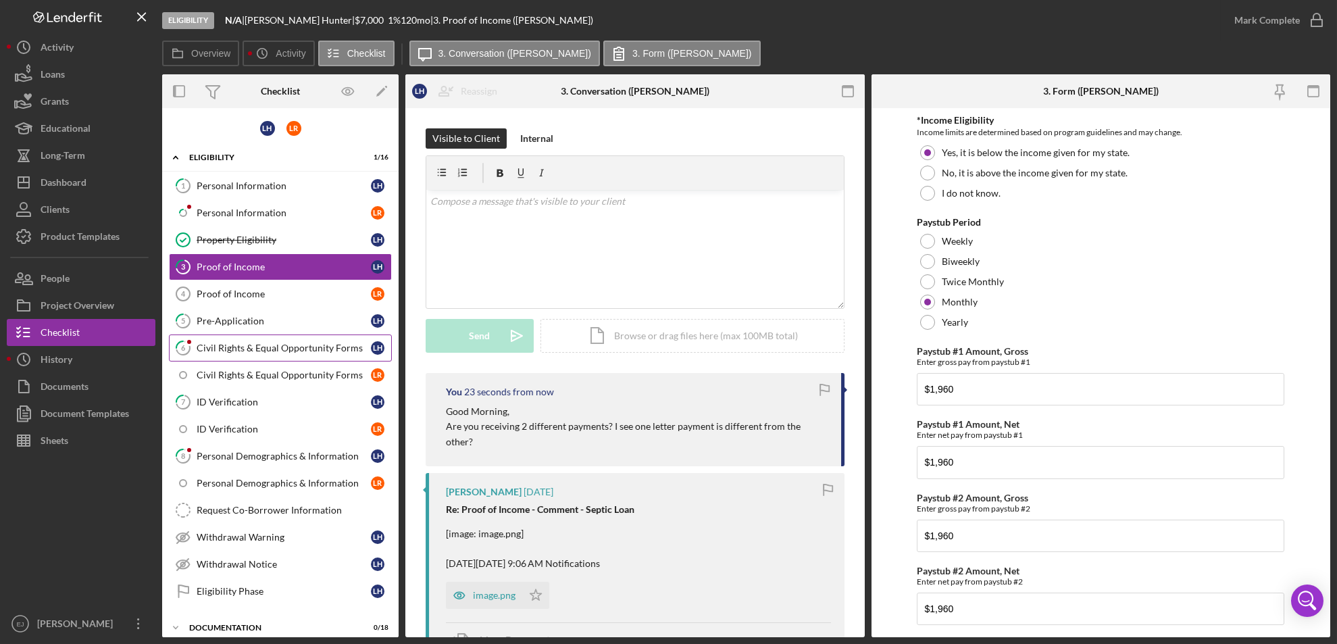
click at [250, 348] on div "Civil Rights & Equal Opportunity Forms" at bounding box center [284, 348] width 174 height 11
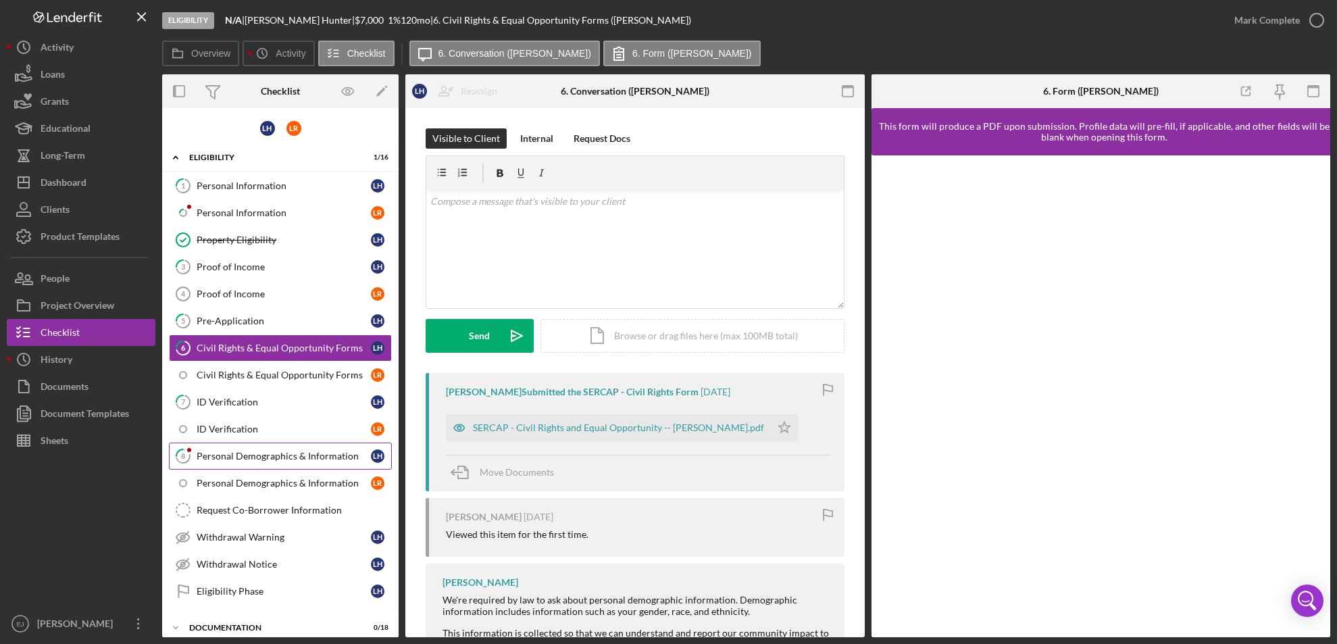
click at [252, 446] on link "8 Personal Demographics & Information L H" at bounding box center [280, 456] width 223 height 27
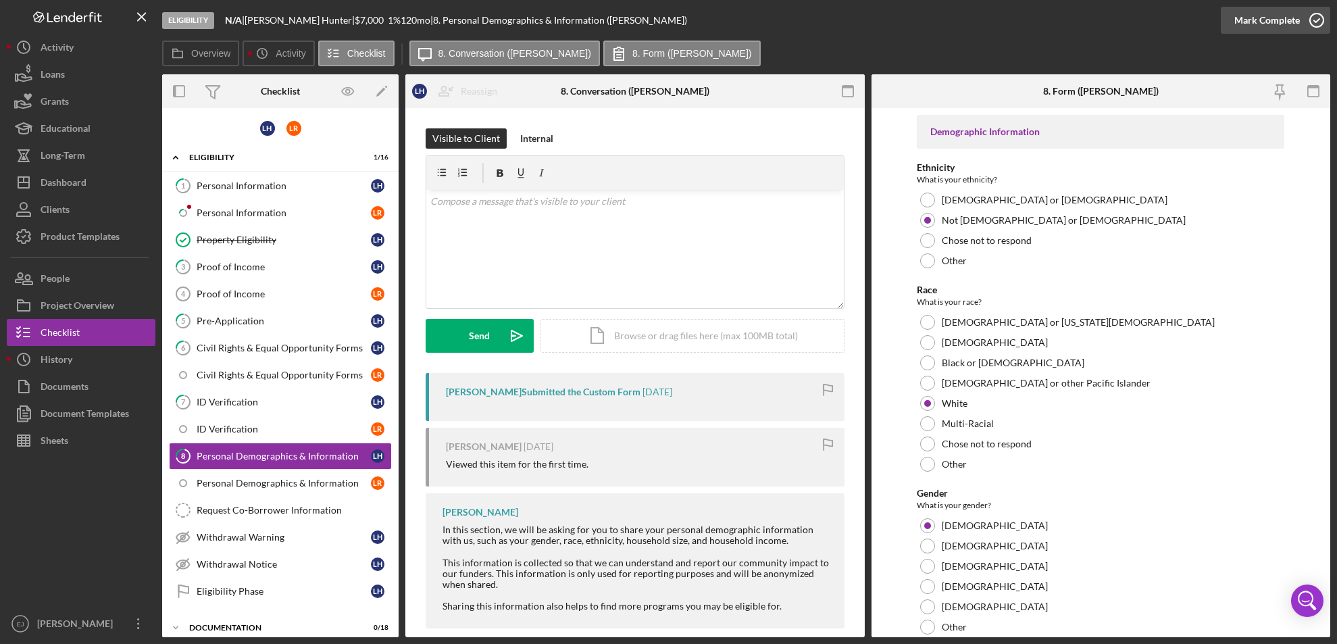
click at [1318, 15] on icon "button" at bounding box center [1317, 20] width 34 height 34
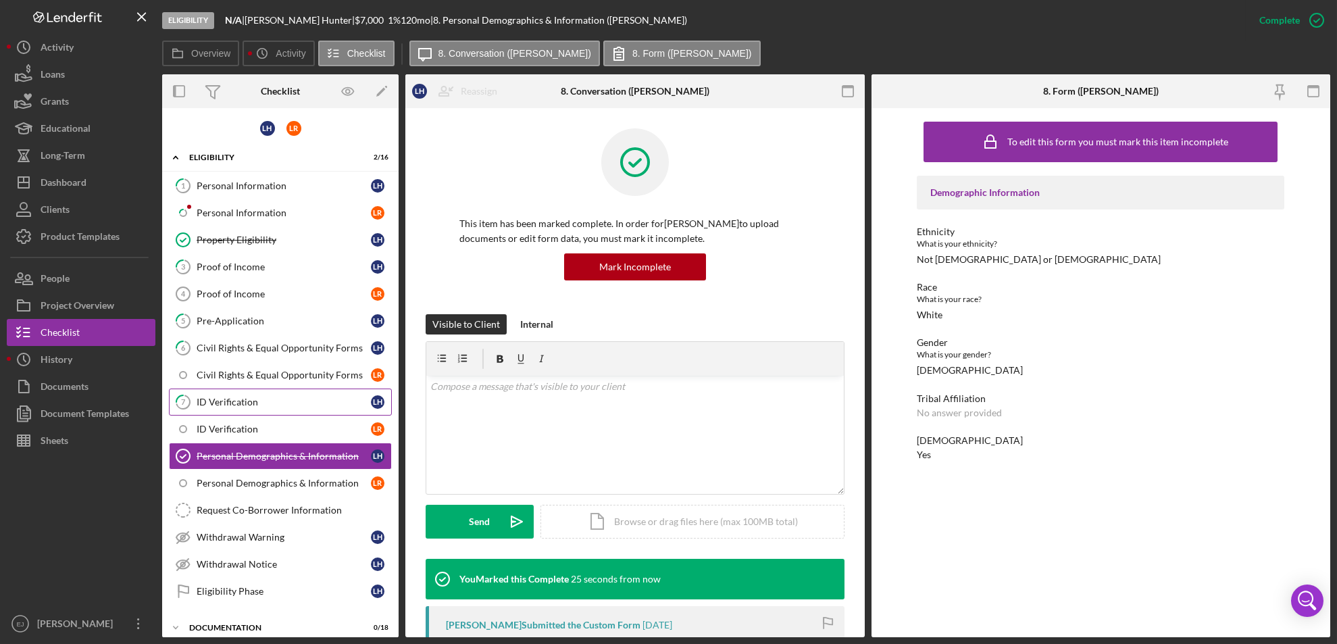
click at [232, 406] on div "ID Verification" at bounding box center [284, 402] width 174 height 11
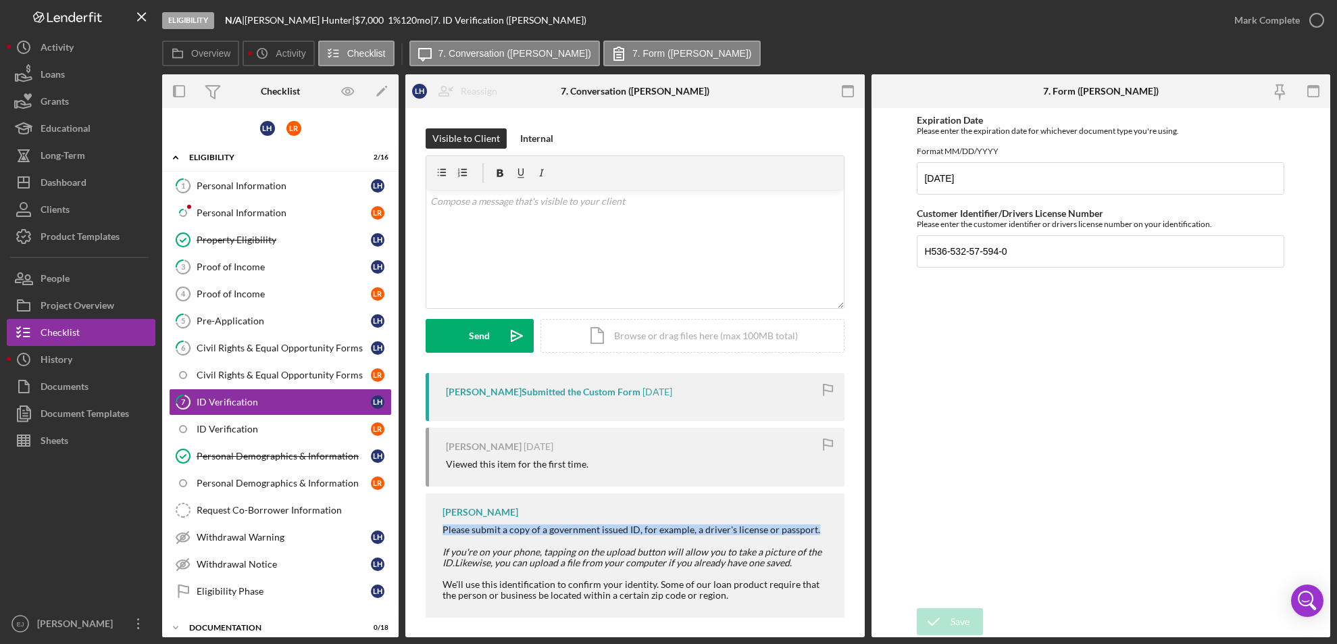
drag, startPoint x: 441, startPoint y: 530, endPoint x: 826, endPoint y: 522, distance: 385.3
click at [826, 522] on div "[PERSON_NAME] Please submit a copy of a government issued ID, for example, a dr…" at bounding box center [635, 555] width 419 height 124
copy div "Please submit a copy of a government issued ID, for example, a driver's license…"
click at [482, 226] on div "v Color teal Color pink Remove color Add row above Add row below Add column bef…" at bounding box center [635, 249] width 418 height 118
paste div
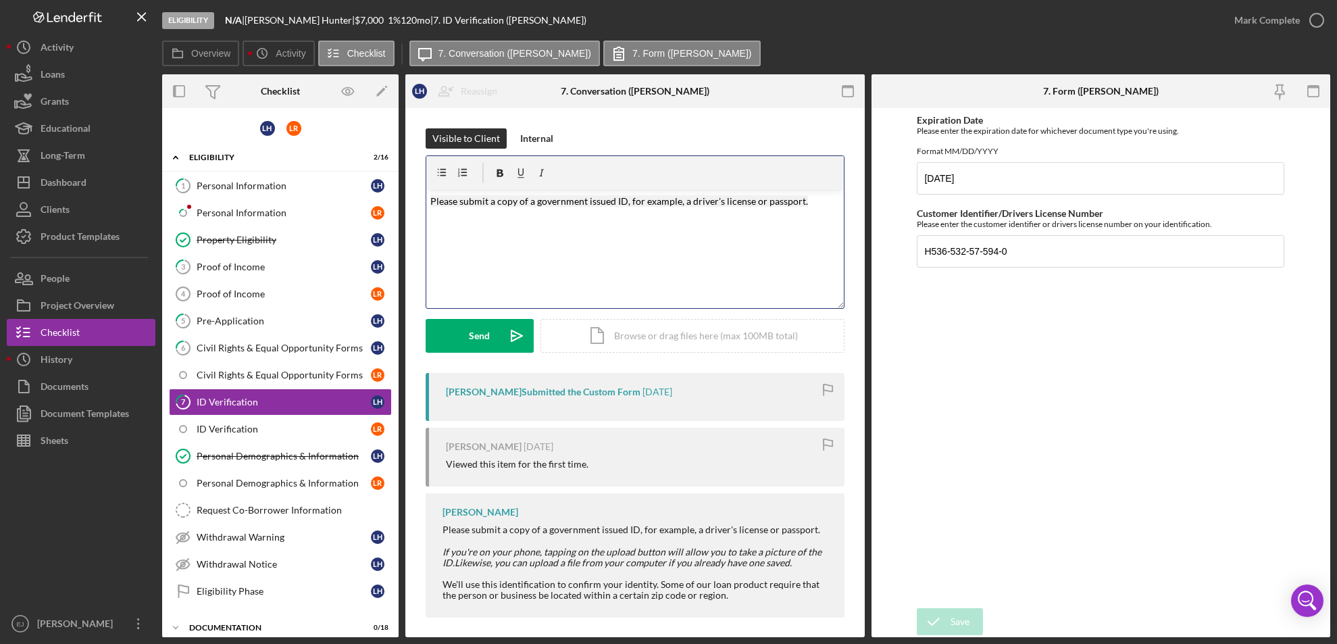
click at [490, 205] on mark "Please submit a copy of a government issued ID, for example, a driver's license…" at bounding box center [619, 200] width 378 height 11
click at [821, 203] on p "Please upload a copy of a government issued ID, for example, a driver's license…" at bounding box center [635, 201] width 410 height 15
click at [487, 343] on div "Send" at bounding box center [480, 336] width 21 height 34
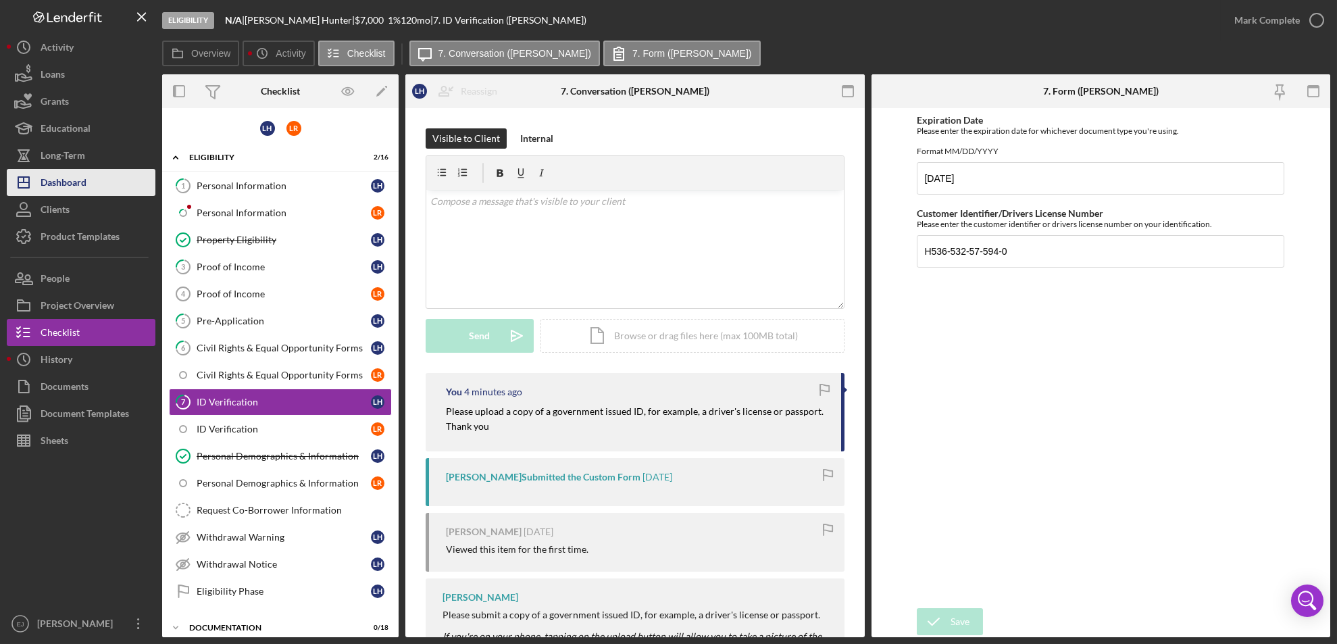
click at [74, 183] on div "Dashboard" at bounding box center [64, 184] width 46 height 30
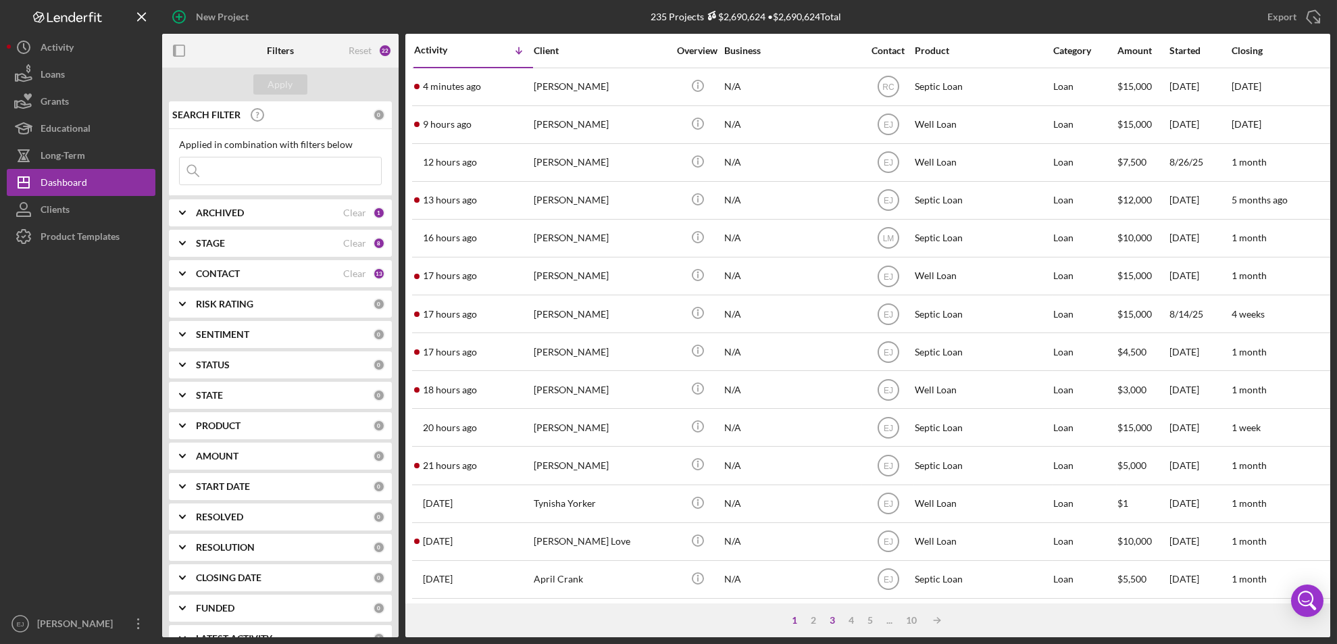
click at [833, 618] on div "3" at bounding box center [832, 620] width 19 height 11
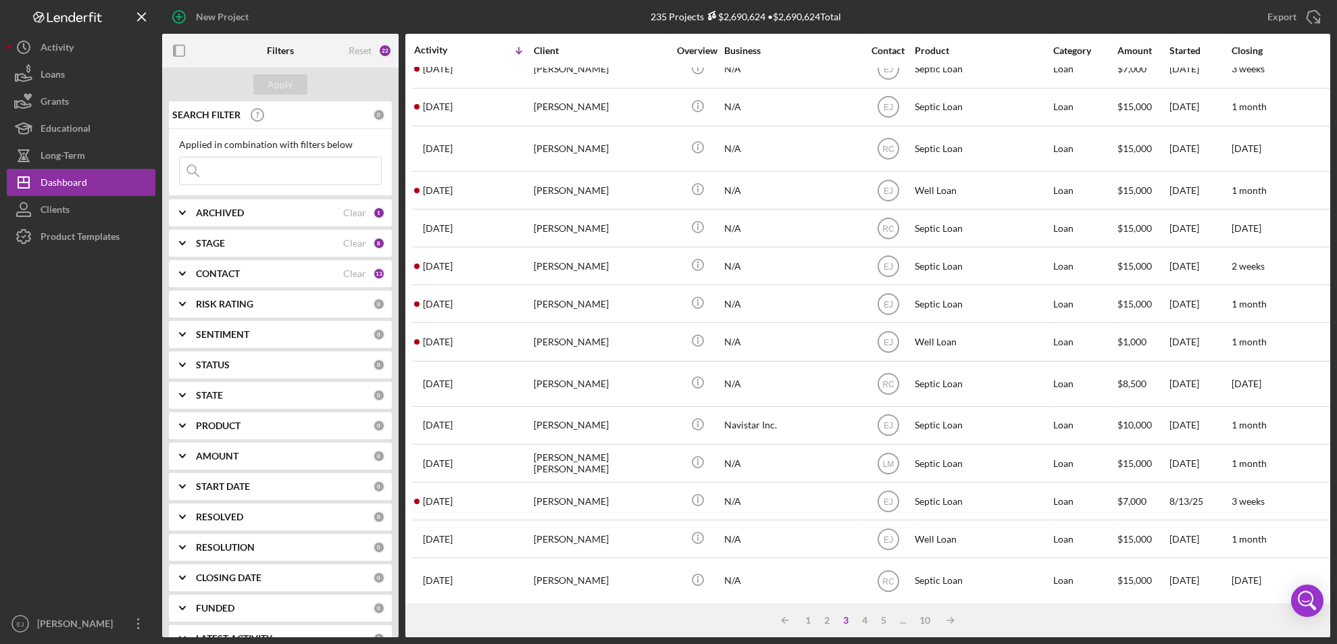
scroll to position [462, 0]
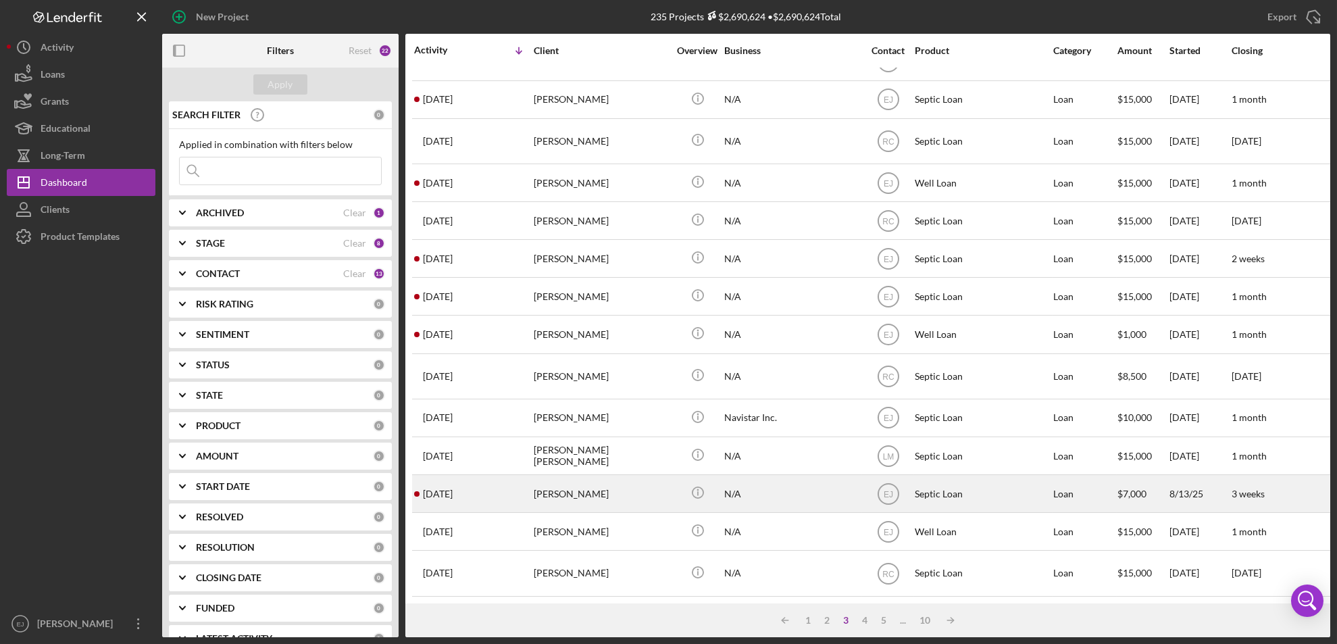
click at [512, 486] on div "[DATE] [PERSON_NAME]" at bounding box center [473, 494] width 118 height 36
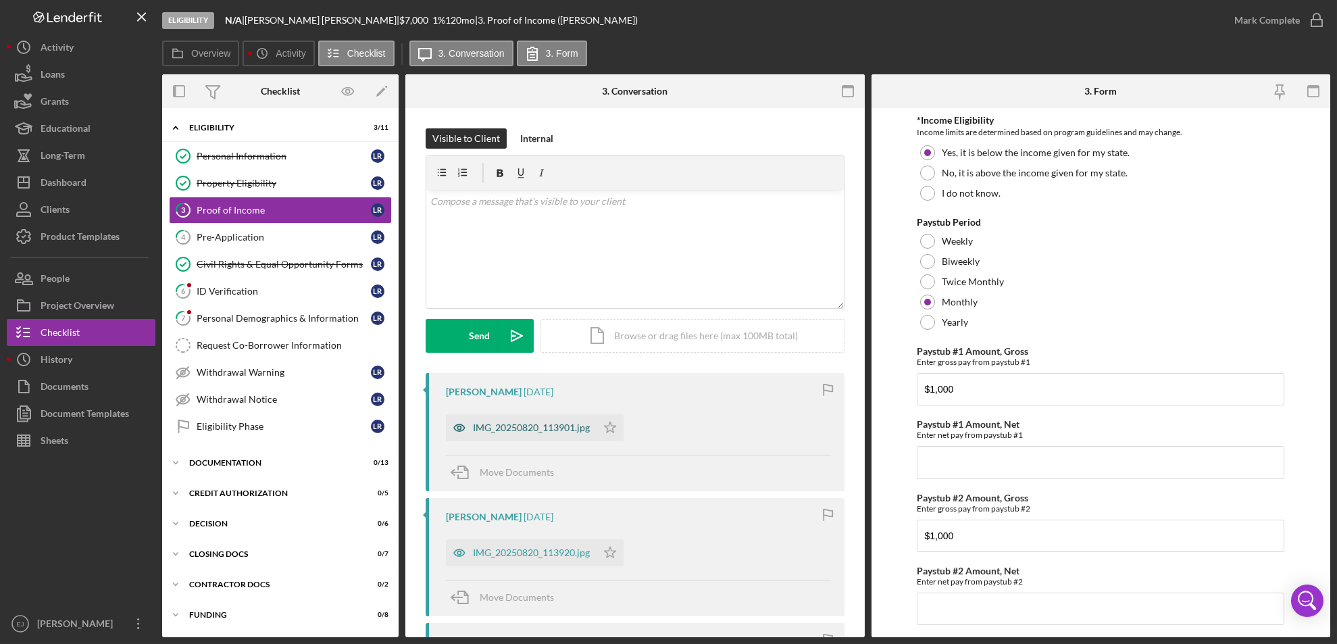
click at [512, 425] on div "IMG_20250820_113901.jpg" at bounding box center [531, 427] width 117 height 11
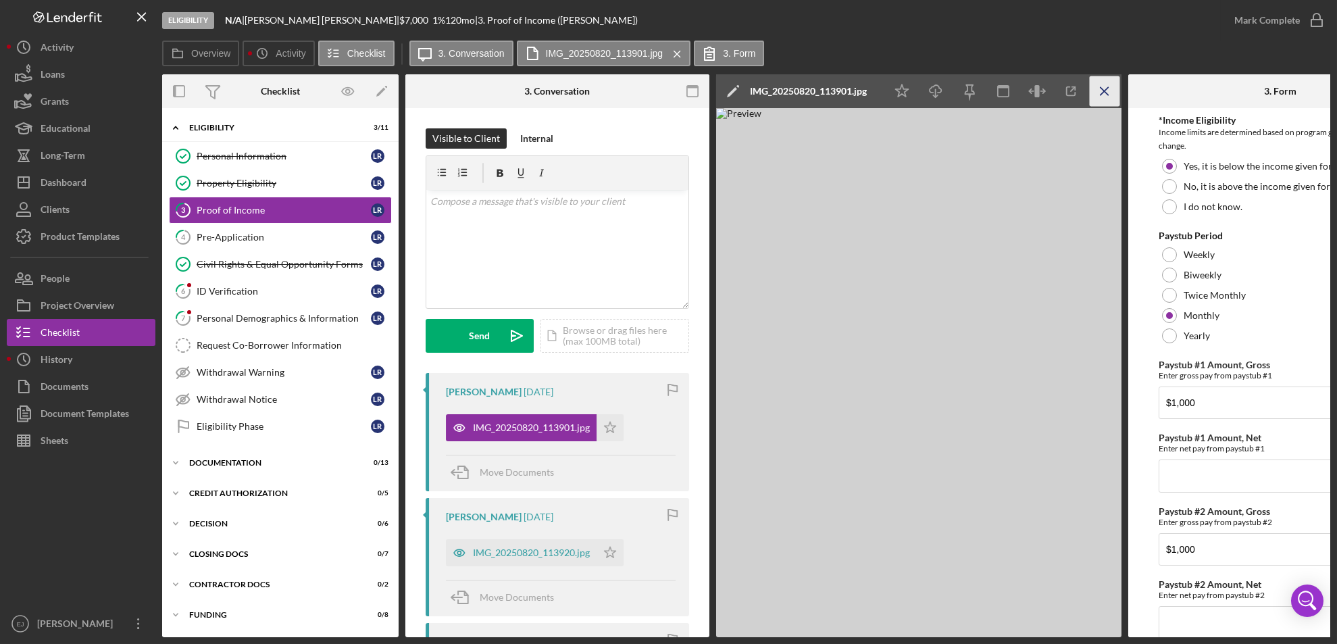
click at [1110, 80] on icon "Icon/Menu Close" at bounding box center [1105, 91] width 30 height 30
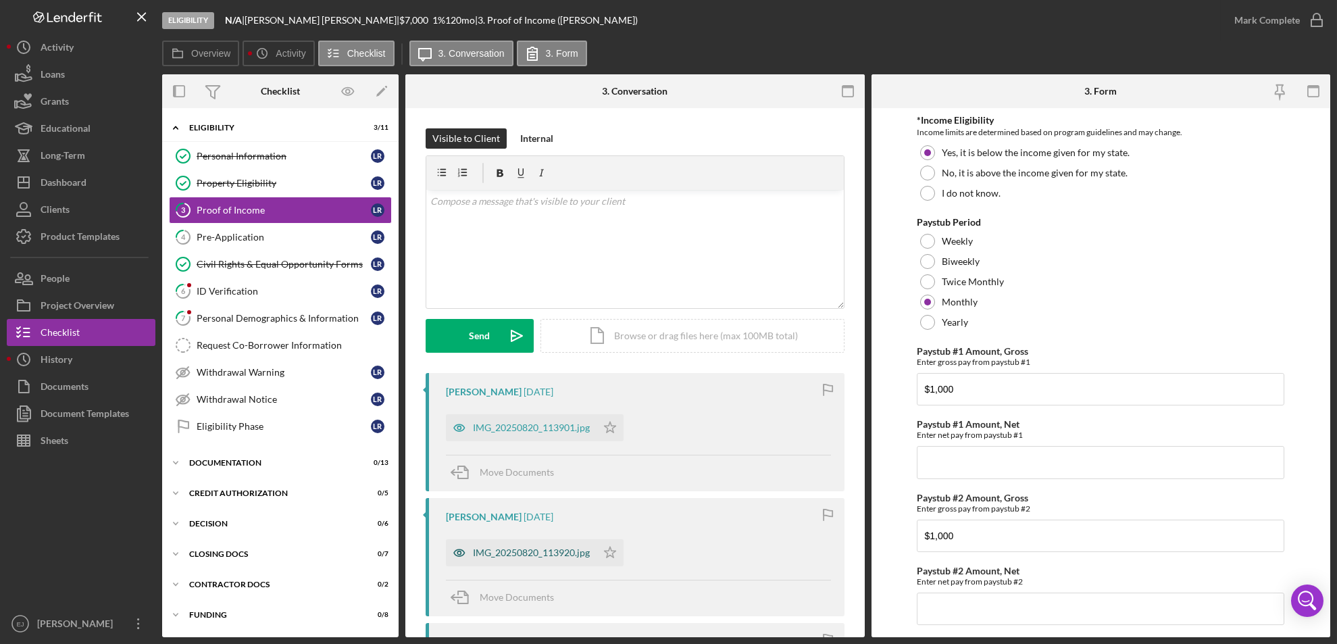
click at [525, 544] on div "IMG_20250820_113920.jpg" at bounding box center [521, 552] width 151 height 27
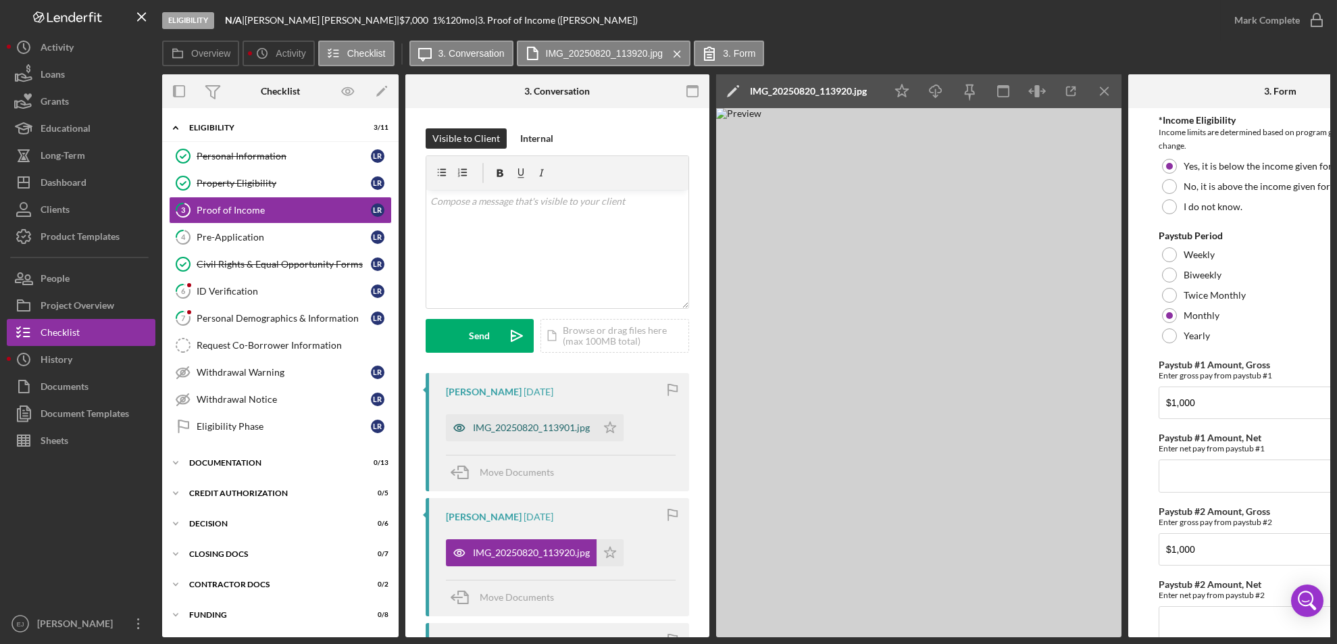
drag, startPoint x: 524, startPoint y: 427, endPoint x: 517, endPoint y: 427, distance: 7.4
click at [517, 427] on div "IMG_20250820_113901.jpg" at bounding box center [531, 427] width 117 height 11
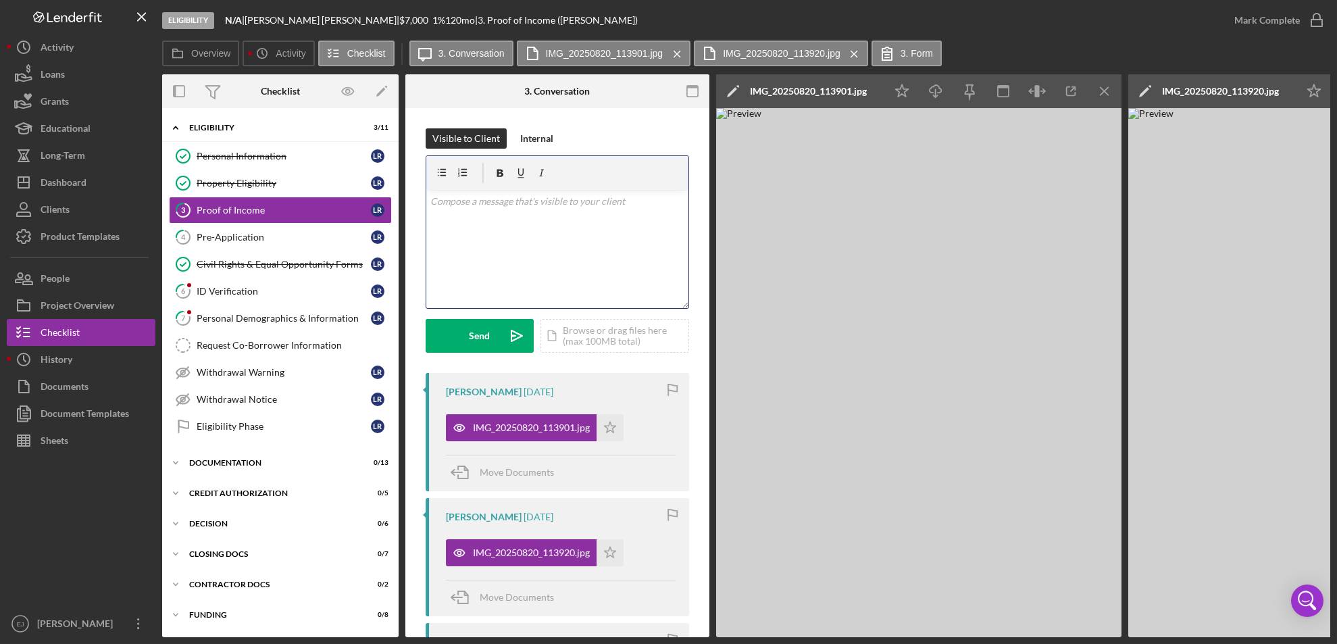
click at [485, 241] on div "v Color teal Color pink Remove color Add row above Add row below Add column bef…" at bounding box center [557, 249] width 262 height 118
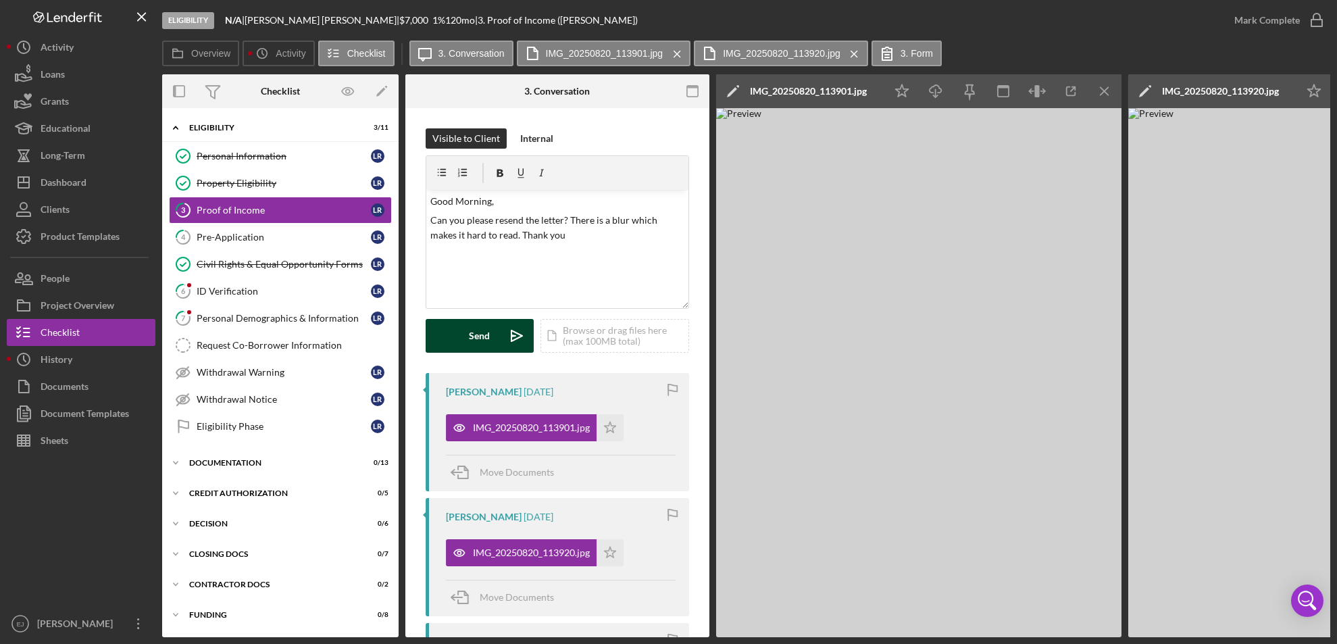
click at [489, 342] on div "Send" at bounding box center [480, 336] width 21 height 34
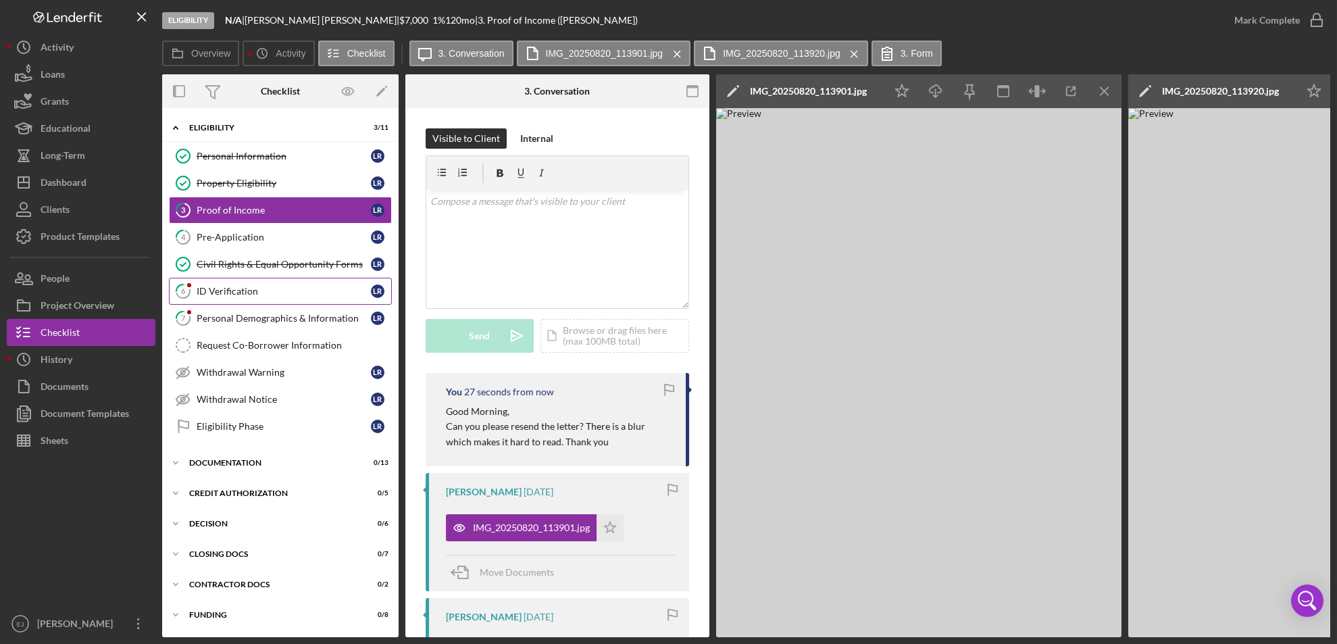
click at [229, 293] on div "ID Verification" at bounding box center [284, 291] width 174 height 11
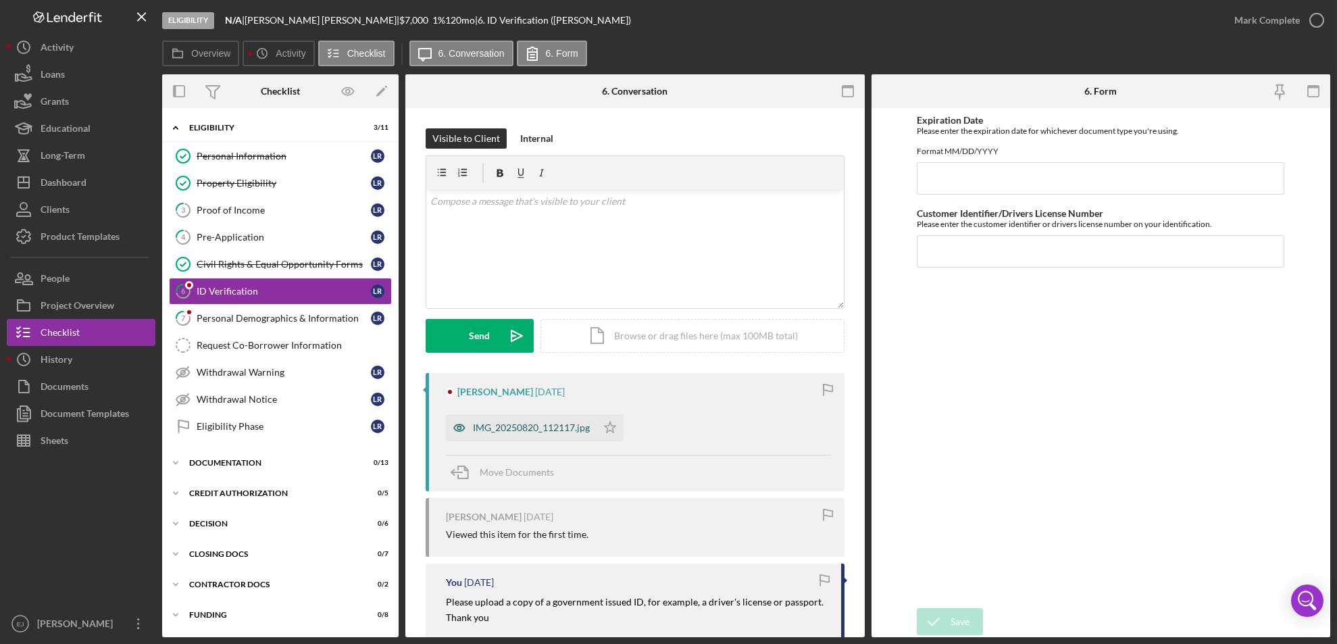
click at [563, 426] on div "IMG_20250820_112117.jpg" at bounding box center [531, 427] width 117 height 11
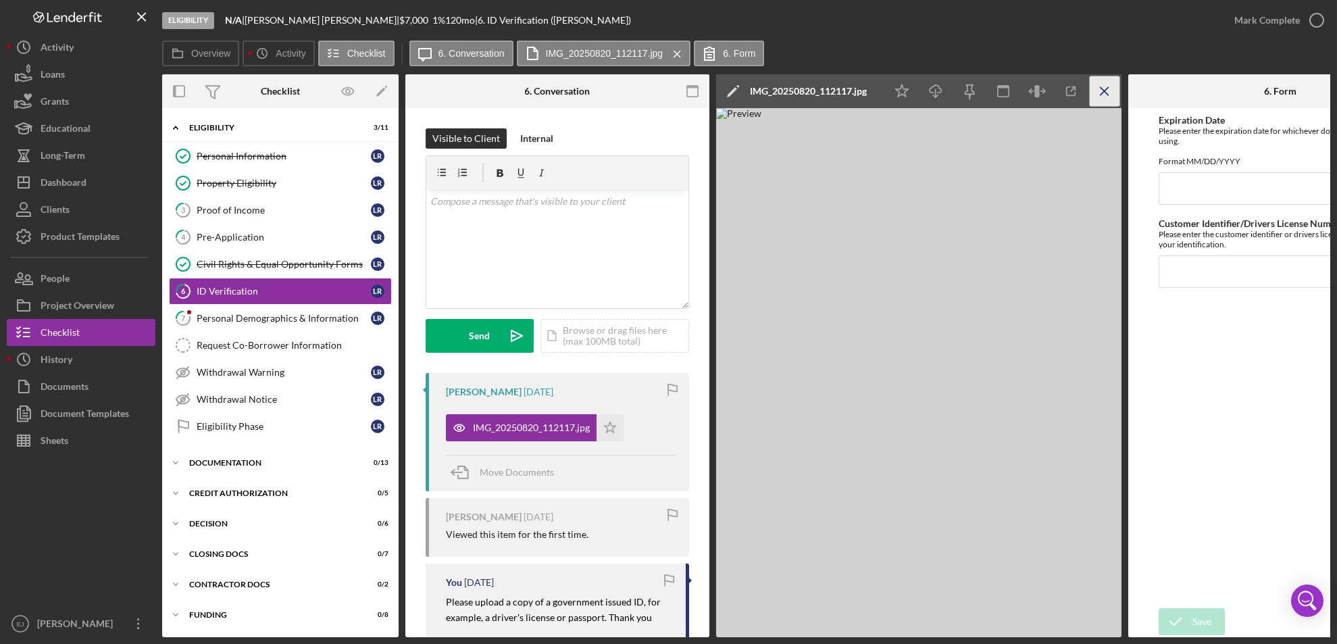
click at [1105, 91] on line "button" at bounding box center [1104, 90] width 7 height 7
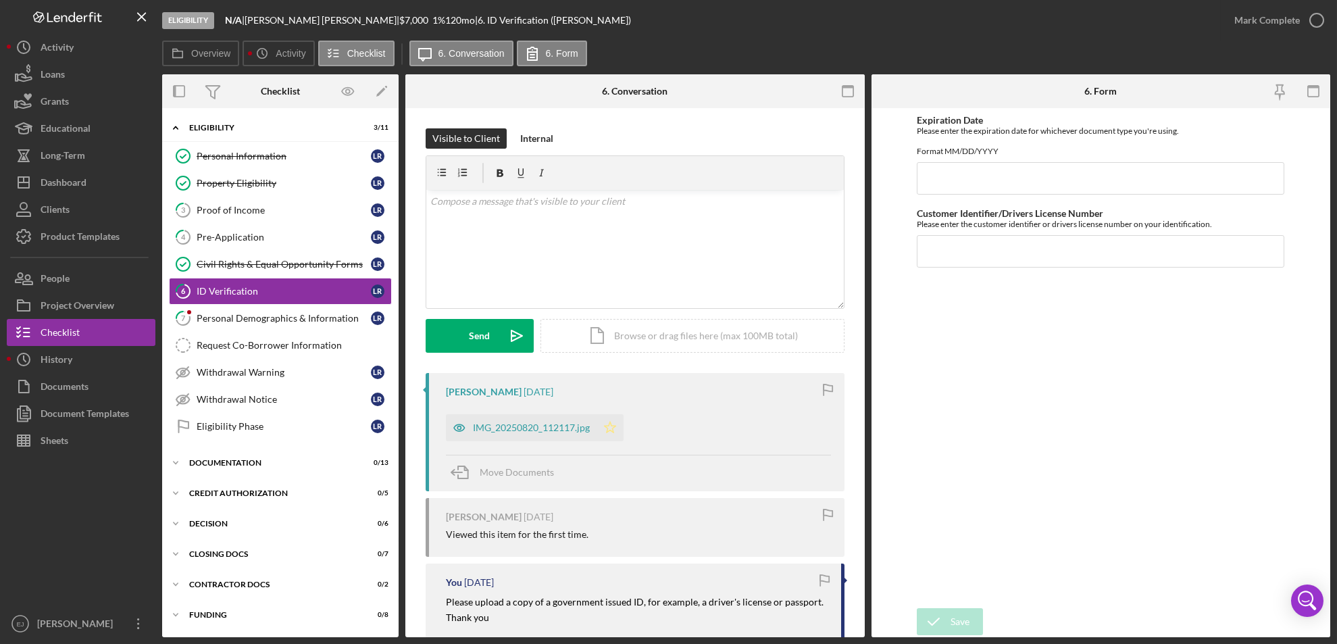
click at [600, 426] on icon "Icon/Star" at bounding box center [610, 427] width 27 height 27
click at [309, 232] on div "Pre-Application" at bounding box center [284, 237] width 174 height 11
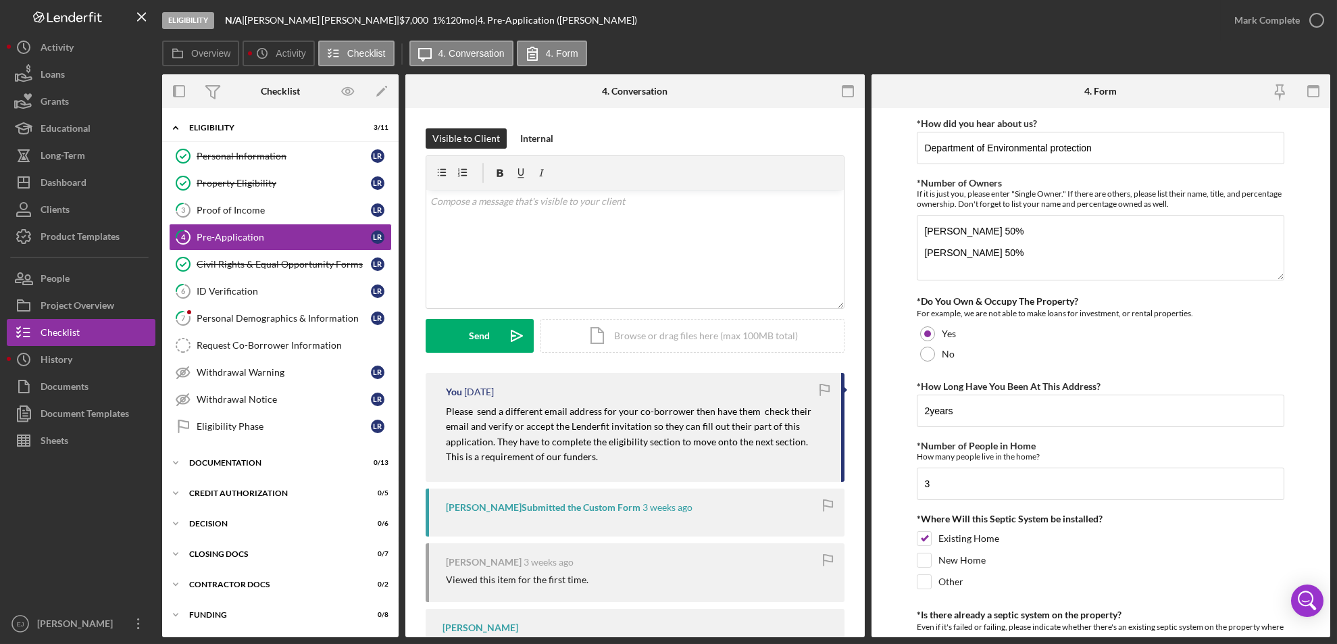
click at [892, 475] on form "*How did you hear about us? Department of Environmental protection *Number of O…" at bounding box center [1102, 372] width 460 height 529
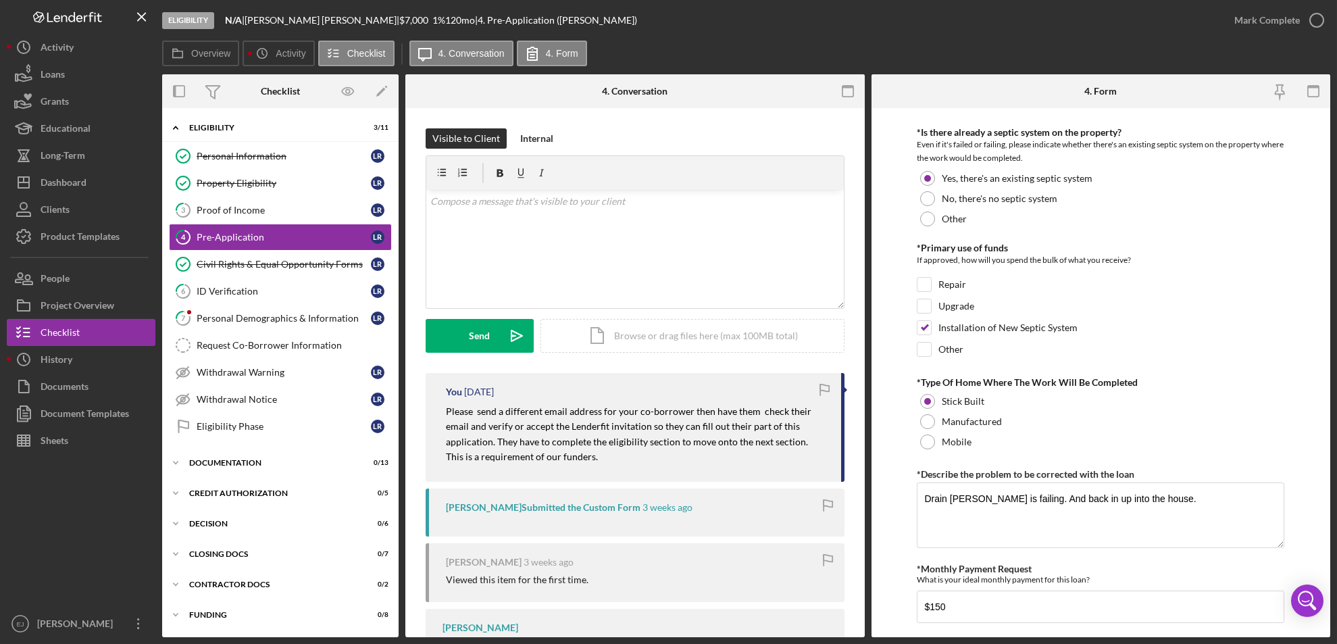
scroll to position [612, 0]
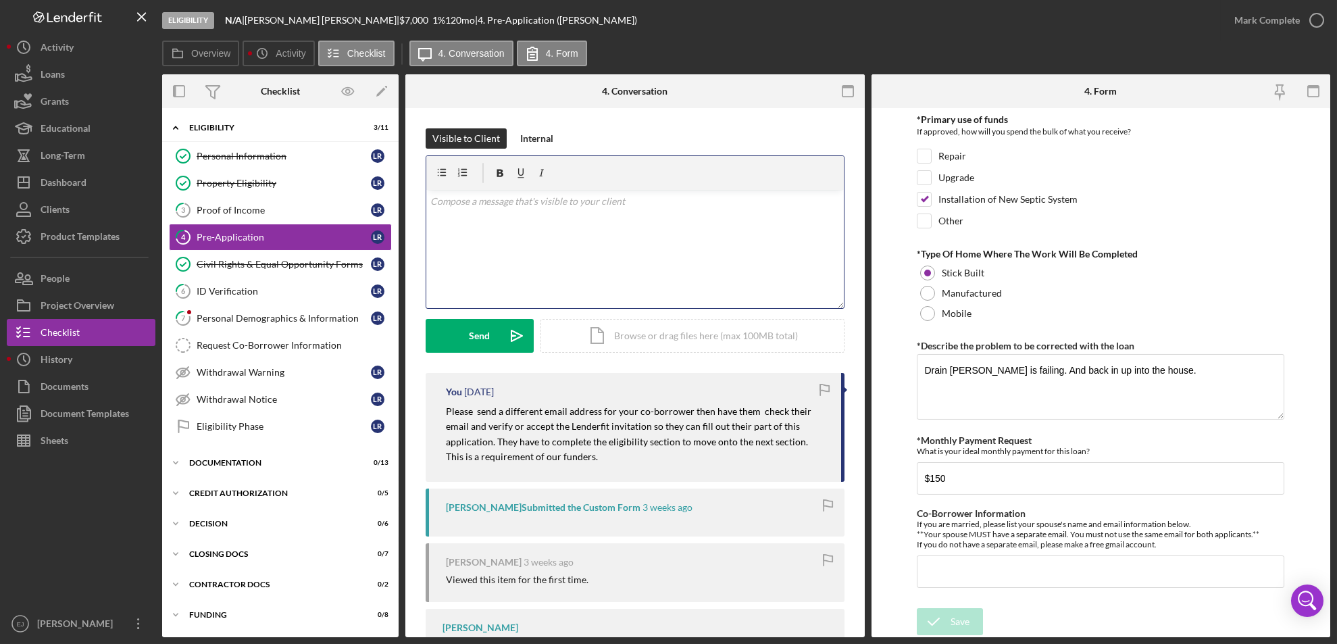
click at [513, 236] on div "v Color teal Color pink Remove color Add row above Add row below Add column bef…" at bounding box center [635, 249] width 418 height 118
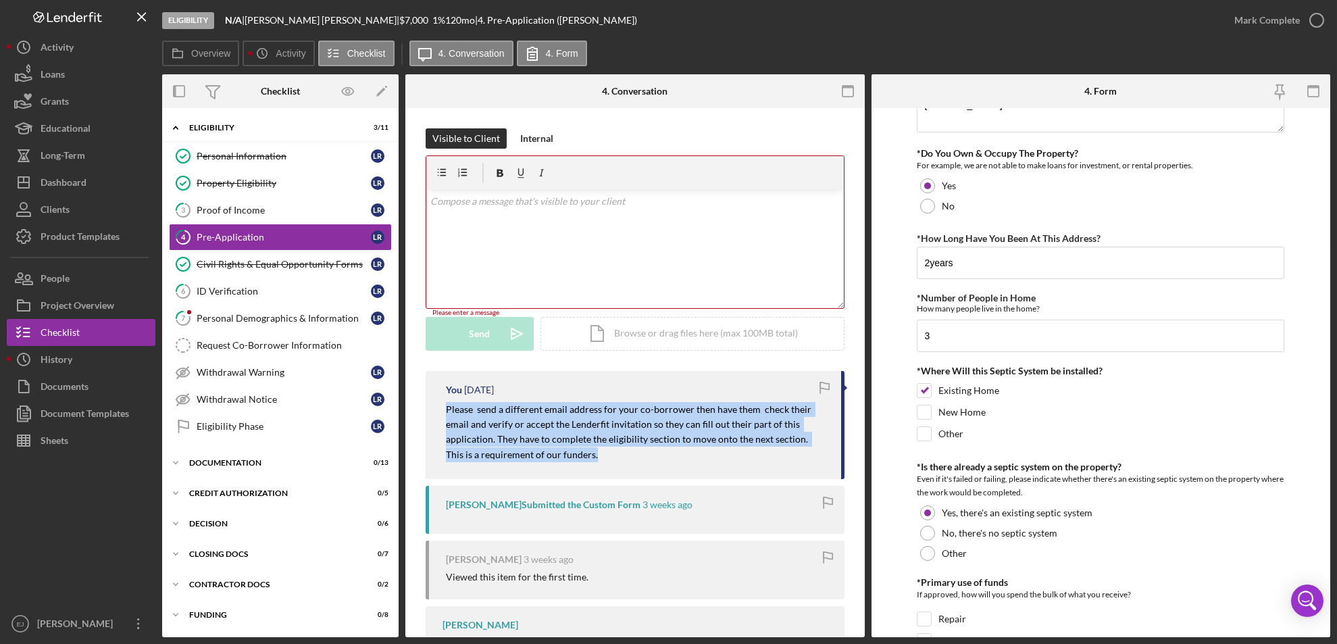
drag, startPoint x: 437, startPoint y: 405, endPoint x: 599, endPoint y: 462, distance: 172.5
click at [599, 462] on div "You [DATE] Please send a different email address for your co-borrower then have…" at bounding box center [635, 425] width 419 height 109
copy mark "Please send a different email address for your co-borrower then have them check…"
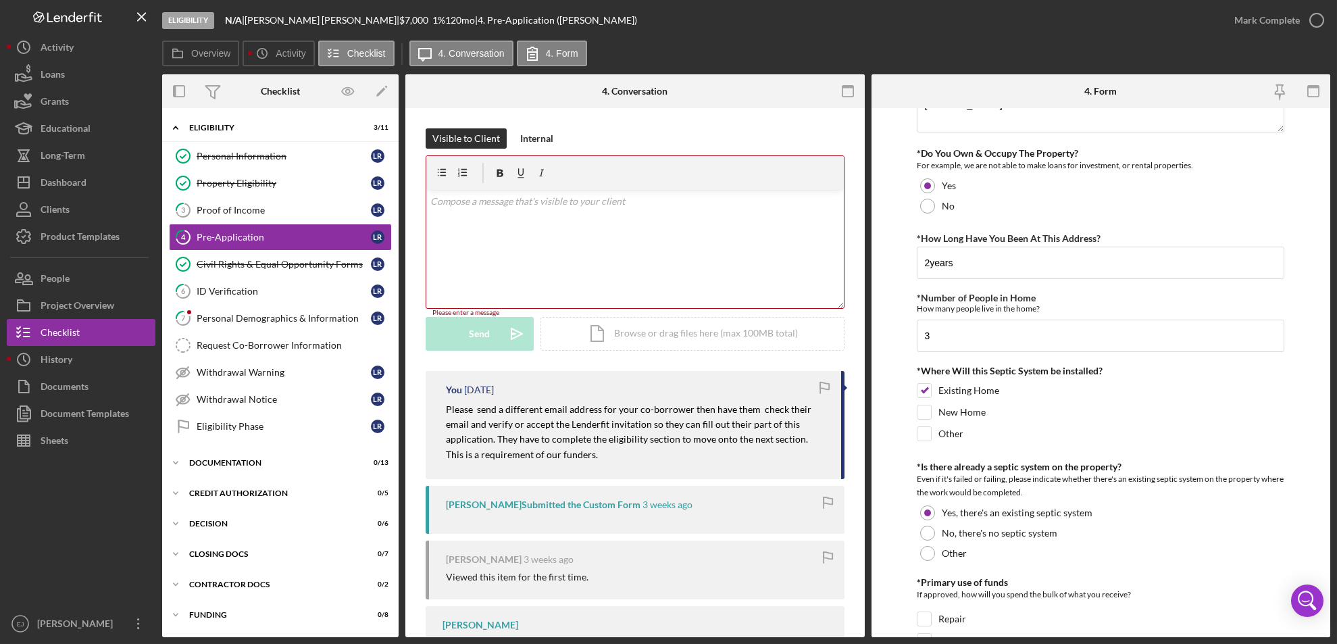
click at [483, 218] on div "v Color teal Color pink Remove color Add row above Add row below Add column bef…" at bounding box center [635, 249] width 418 height 118
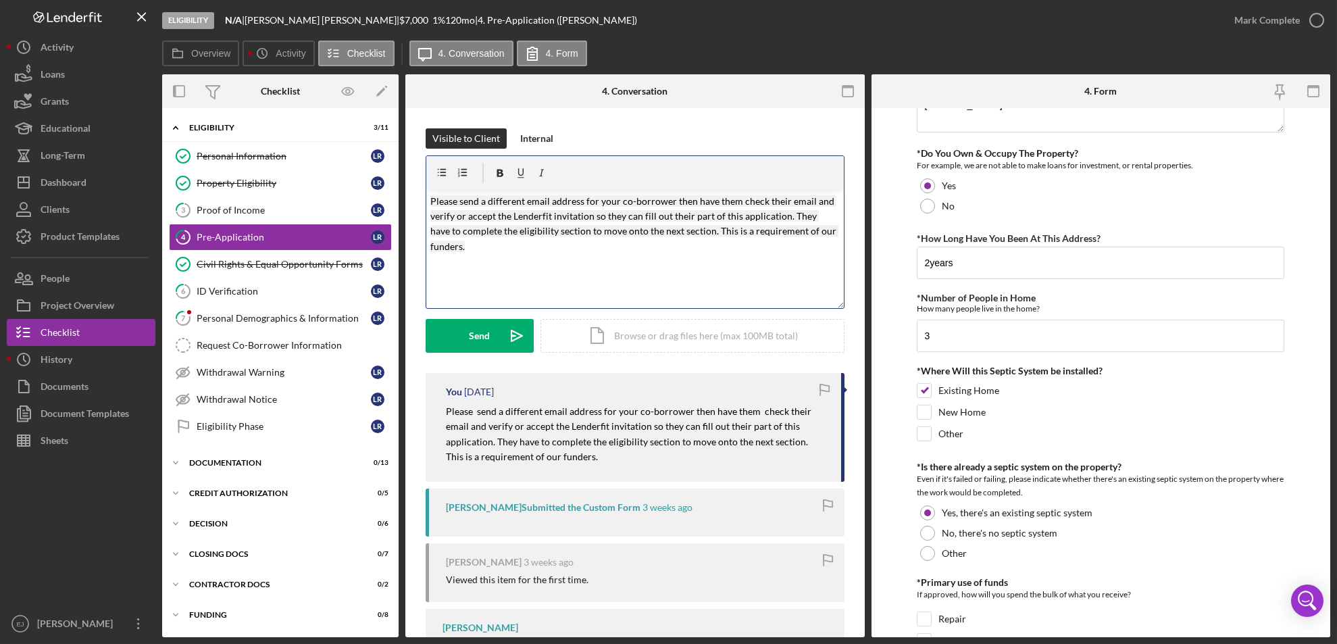
click at [428, 199] on div "v Color teal Color pink Remove color Add row above Add row below Add column bef…" at bounding box center [635, 249] width 418 height 118
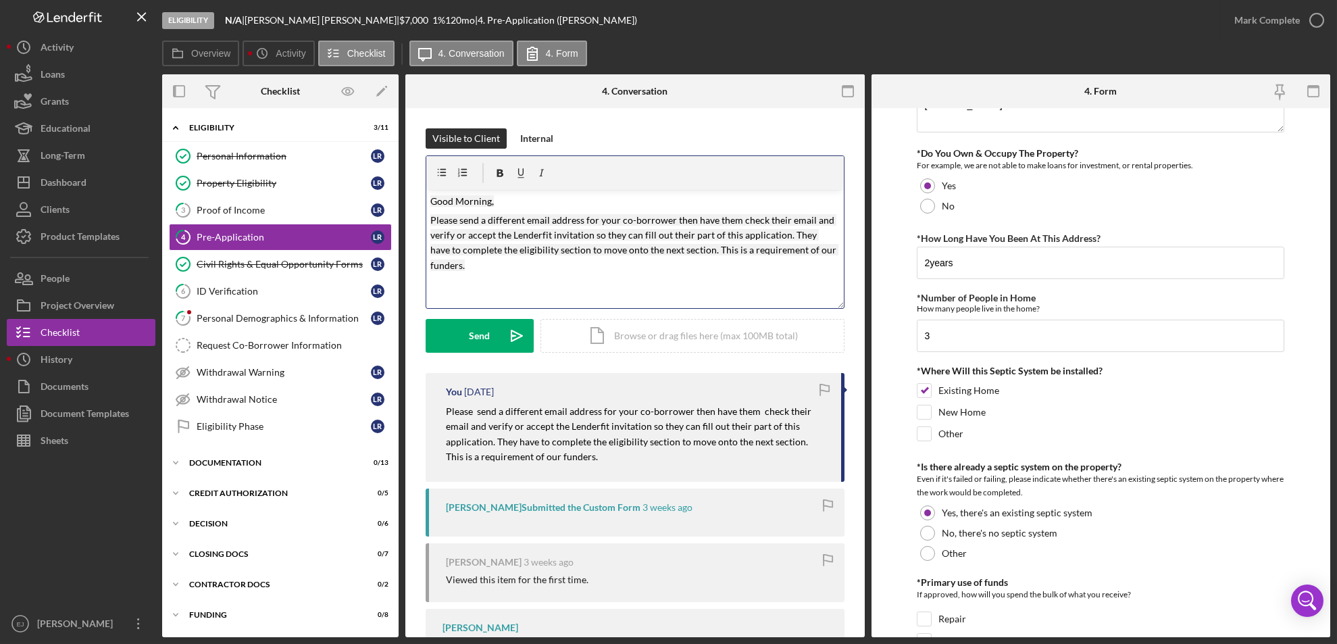
click at [485, 272] on p "Please send a different email address for your co-borrower then have them check…" at bounding box center [635, 243] width 410 height 61
click at [476, 335] on div "Send" at bounding box center [480, 336] width 21 height 34
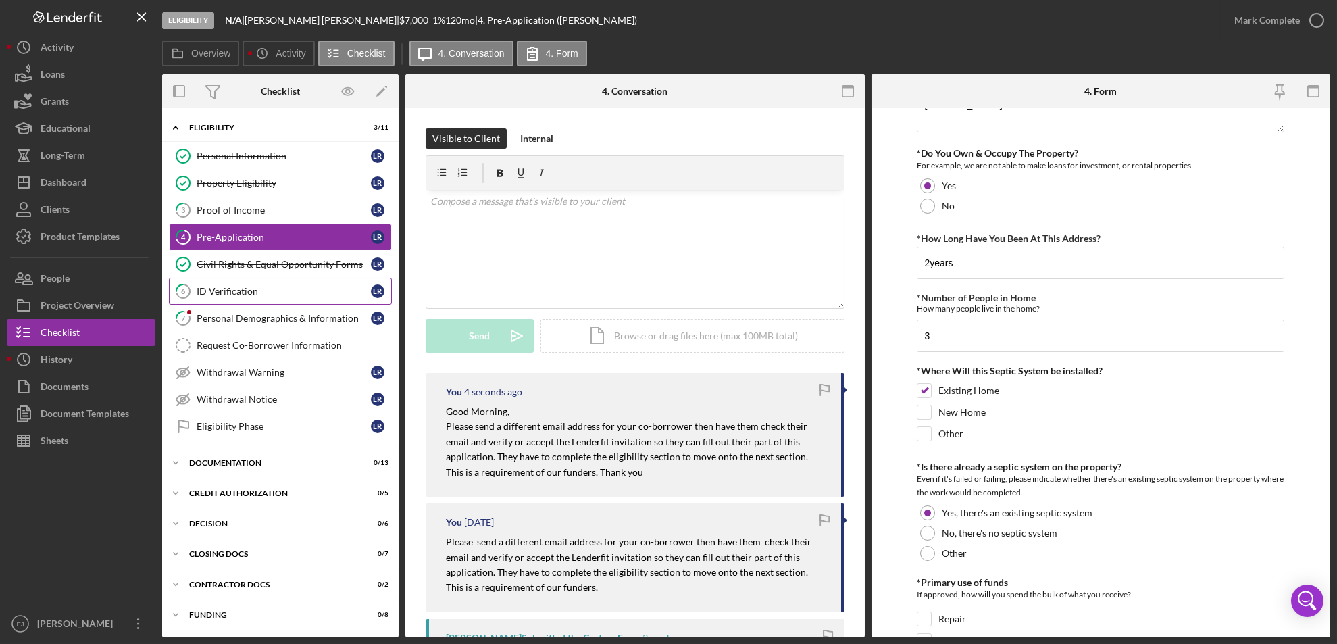
click at [253, 293] on div "ID Verification" at bounding box center [284, 291] width 174 height 11
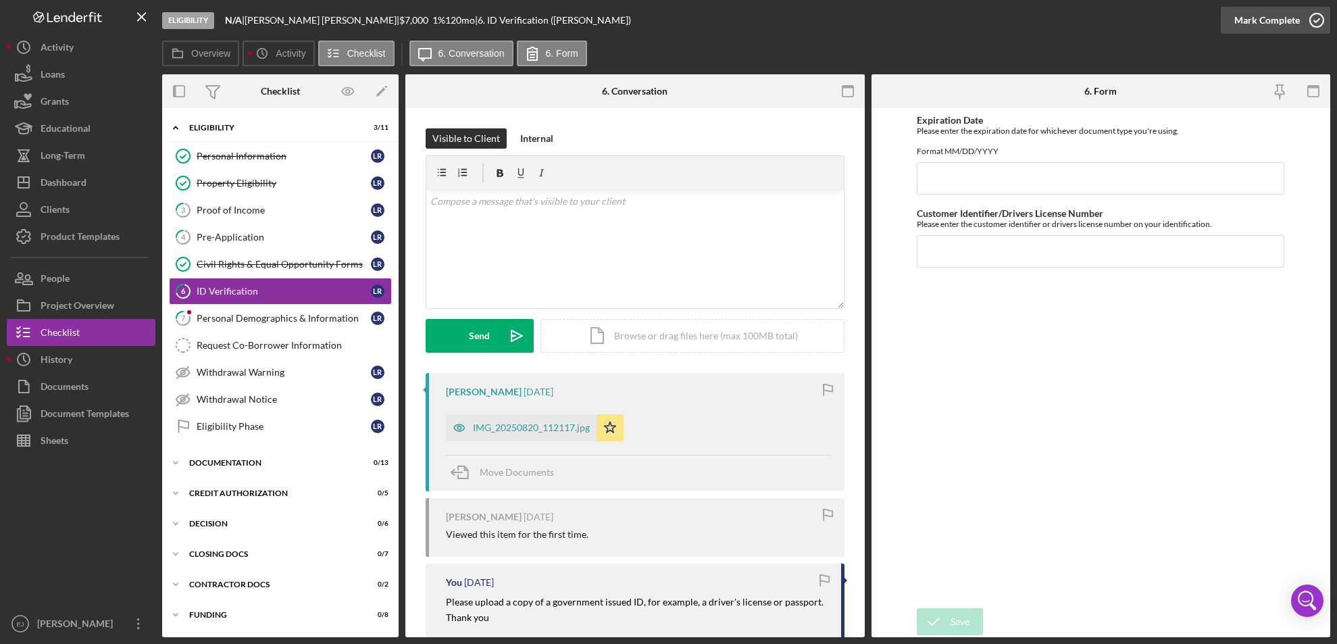
click at [1316, 17] on icon "button" at bounding box center [1317, 20] width 34 height 34
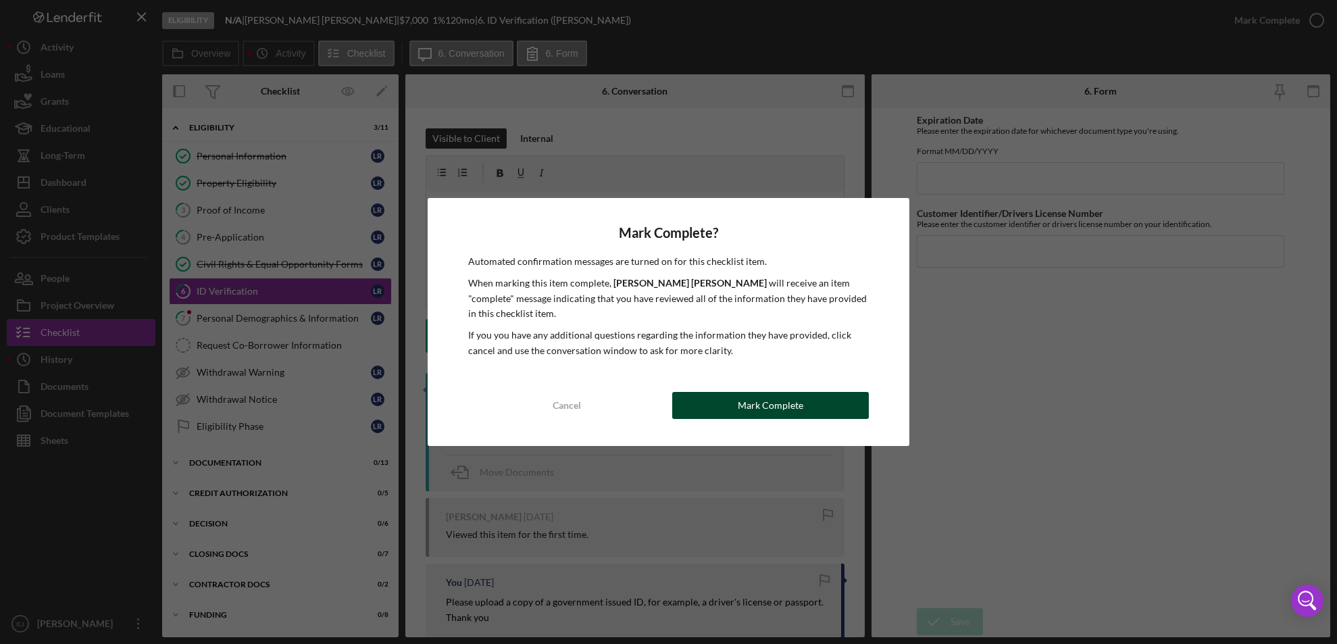
click at [811, 392] on button "Mark Complete" at bounding box center [770, 405] width 197 height 27
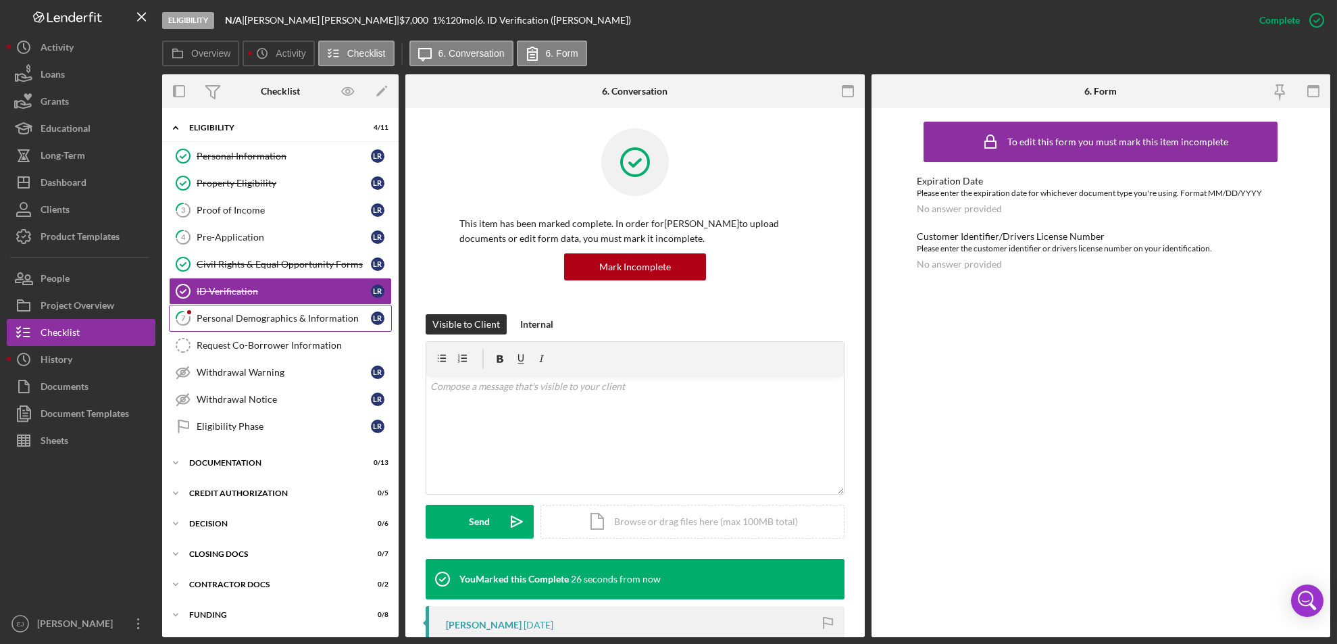
click at [269, 320] on div "Personal Demographics & Information" at bounding box center [284, 318] width 174 height 11
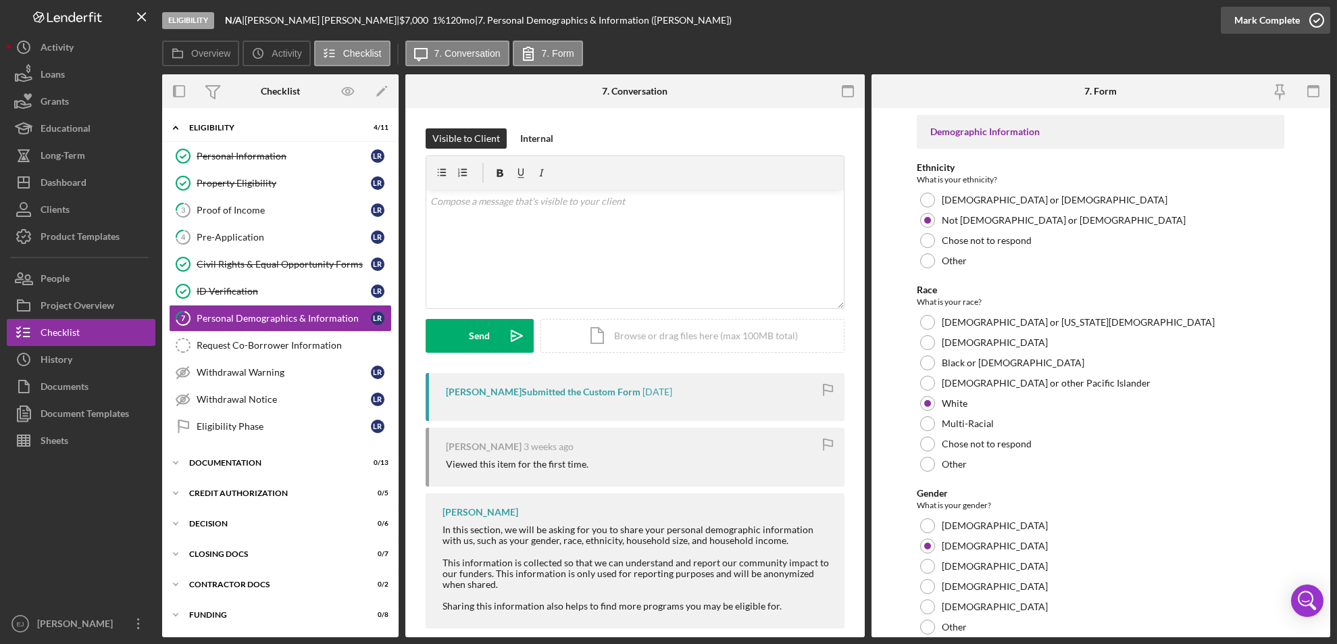
click at [1318, 26] on icon "button" at bounding box center [1317, 20] width 34 height 34
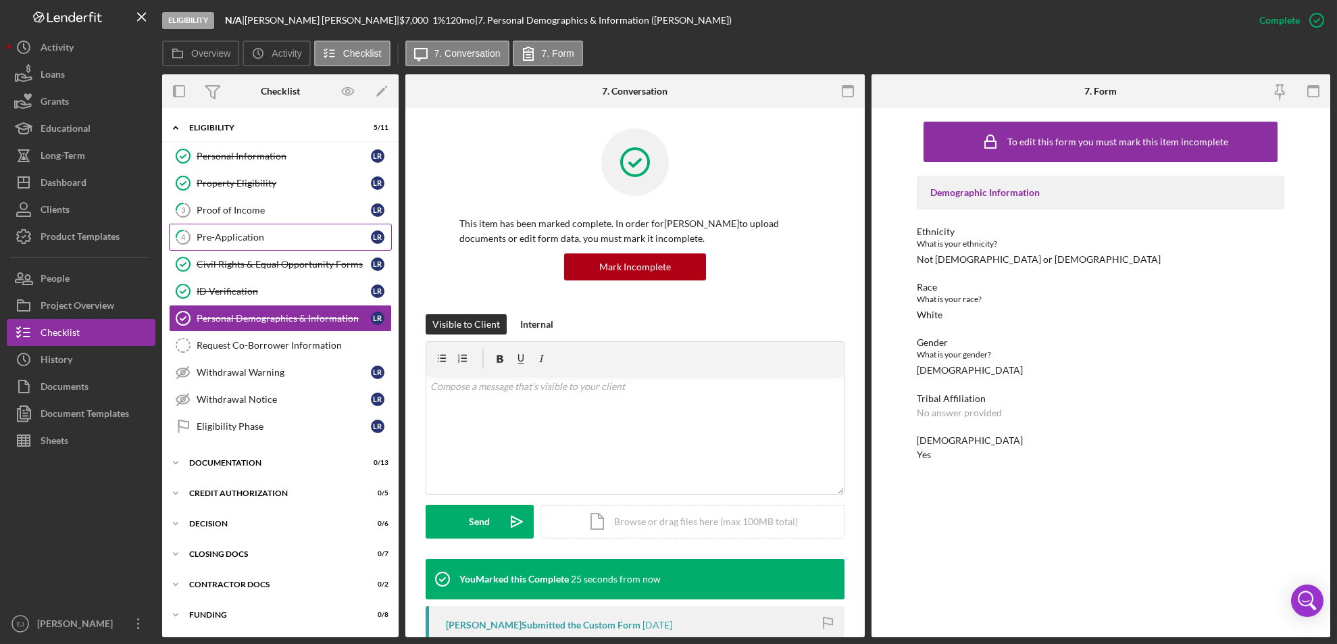
click at [295, 237] on div "Pre-Application" at bounding box center [284, 237] width 174 height 11
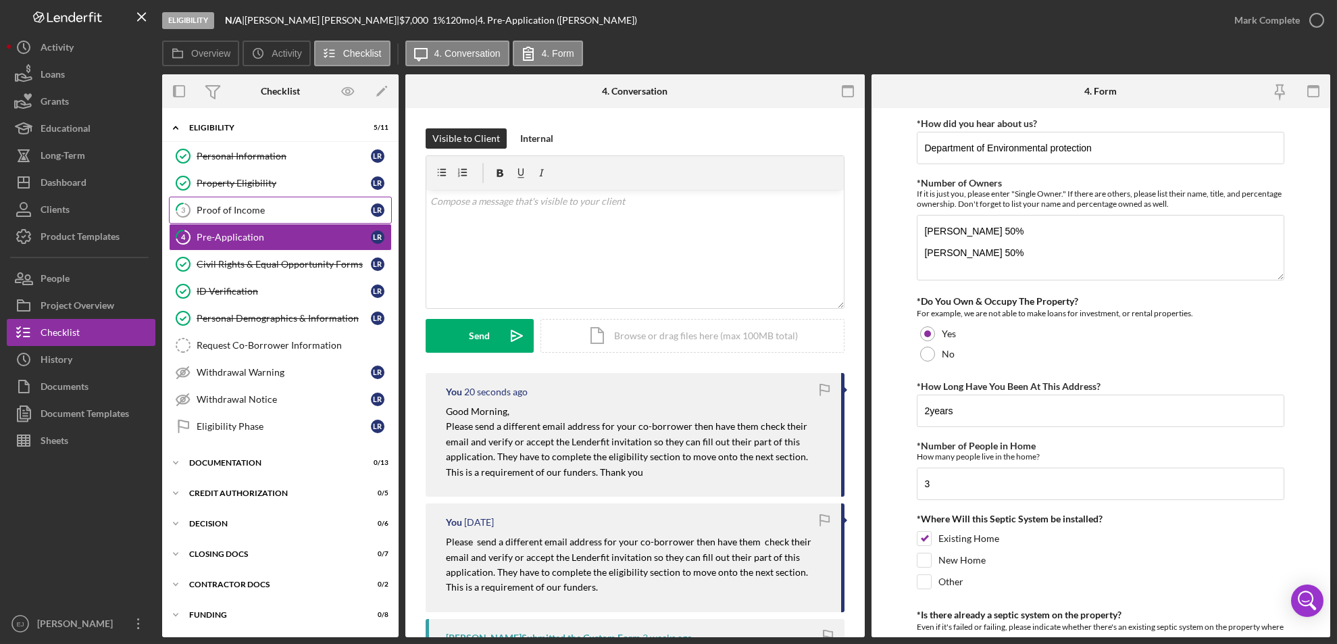
click at [287, 205] on div "Proof of Income" at bounding box center [284, 210] width 174 height 11
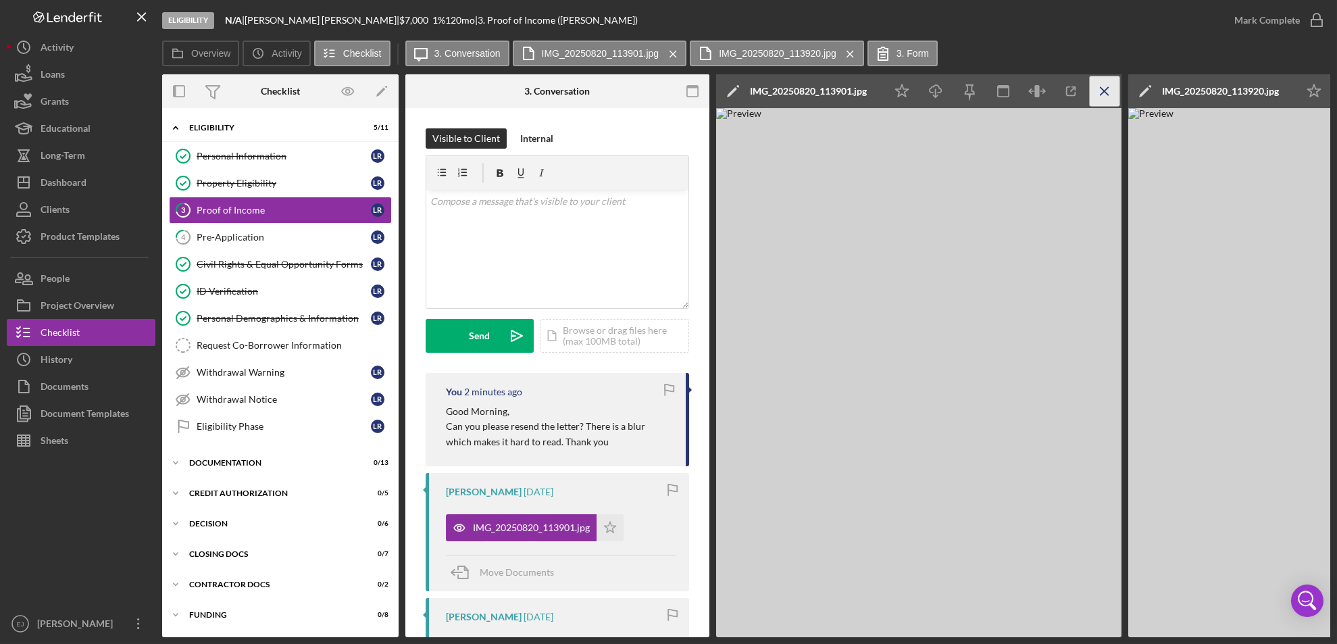
click at [1107, 95] on icon "Icon/Menu Close" at bounding box center [1105, 91] width 30 height 30
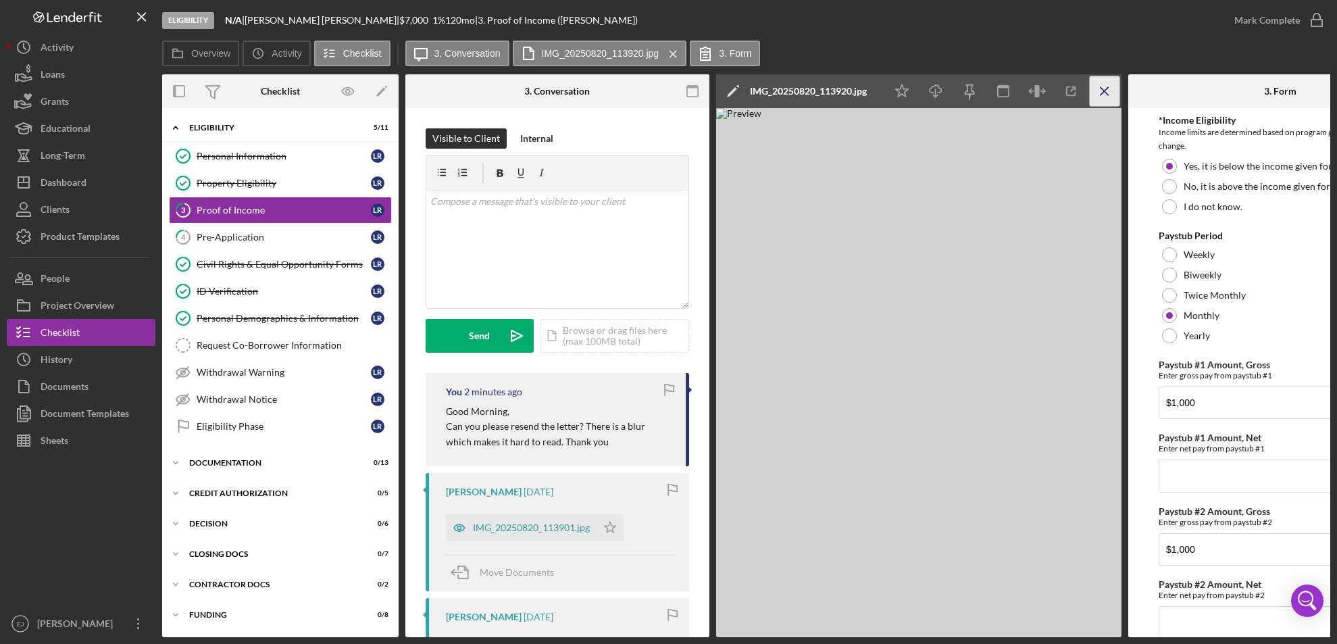
click at [1105, 92] on icon "Icon/Menu Close" at bounding box center [1105, 91] width 30 height 30
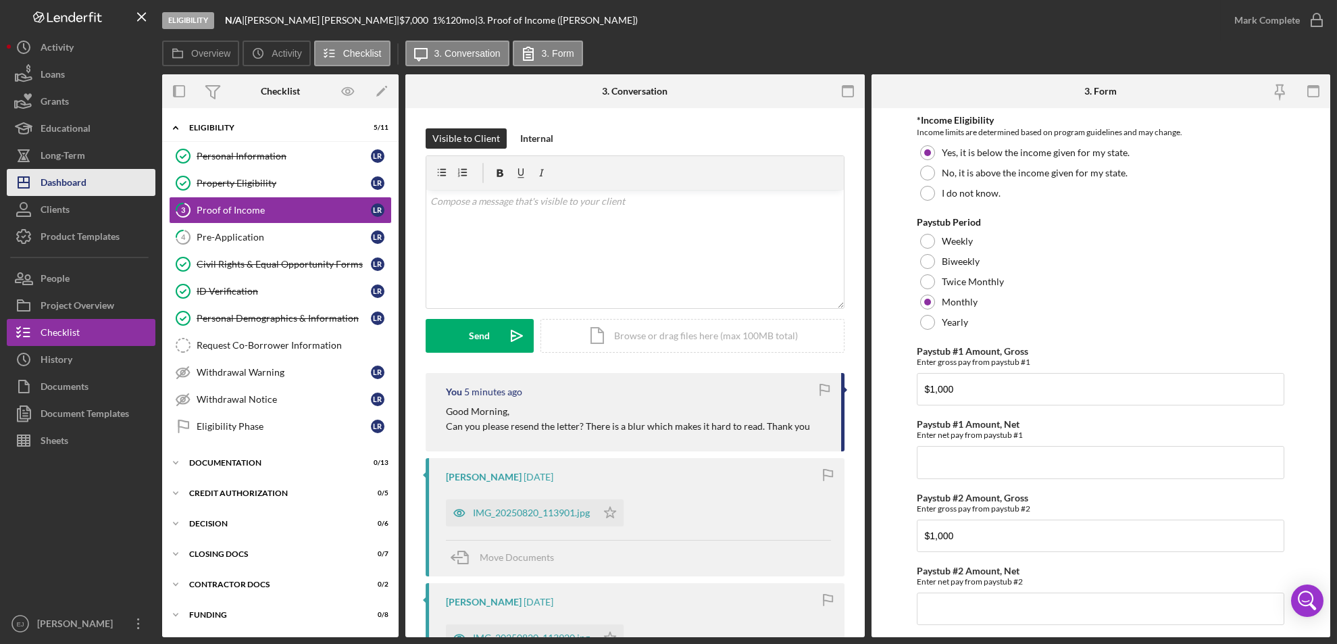
click at [105, 184] on button "Icon/Dashboard Dashboard" at bounding box center [81, 182] width 149 height 27
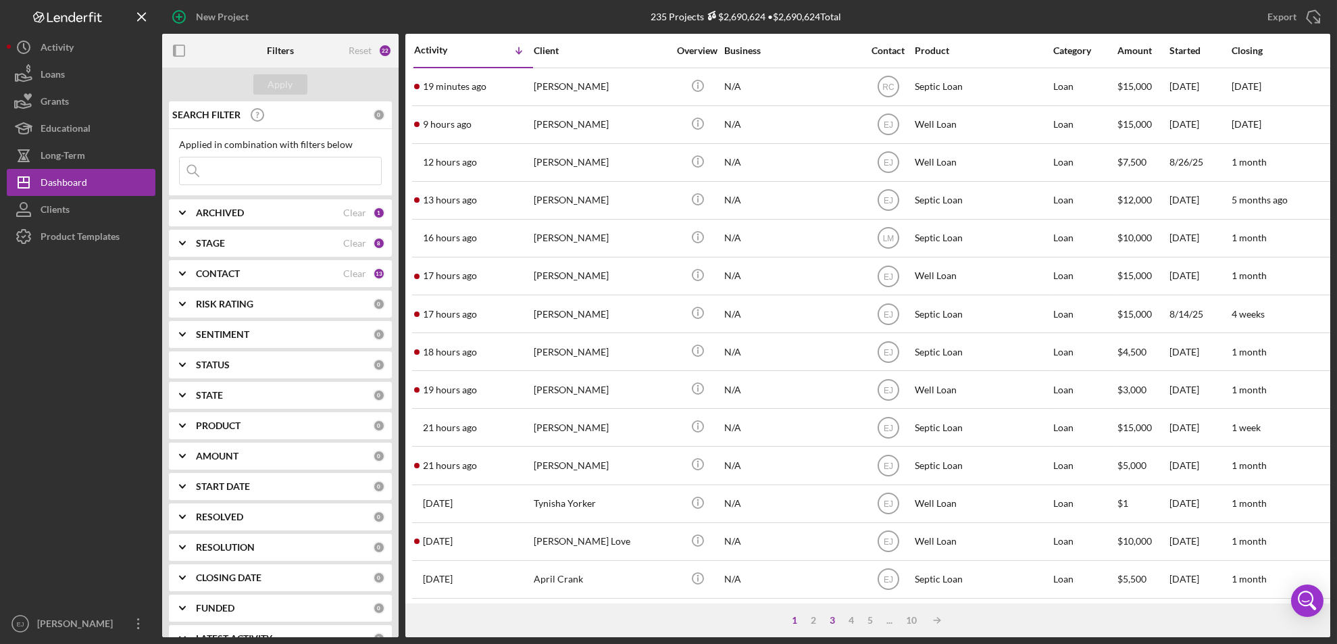
click at [832, 620] on div "3" at bounding box center [832, 620] width 19 height 11
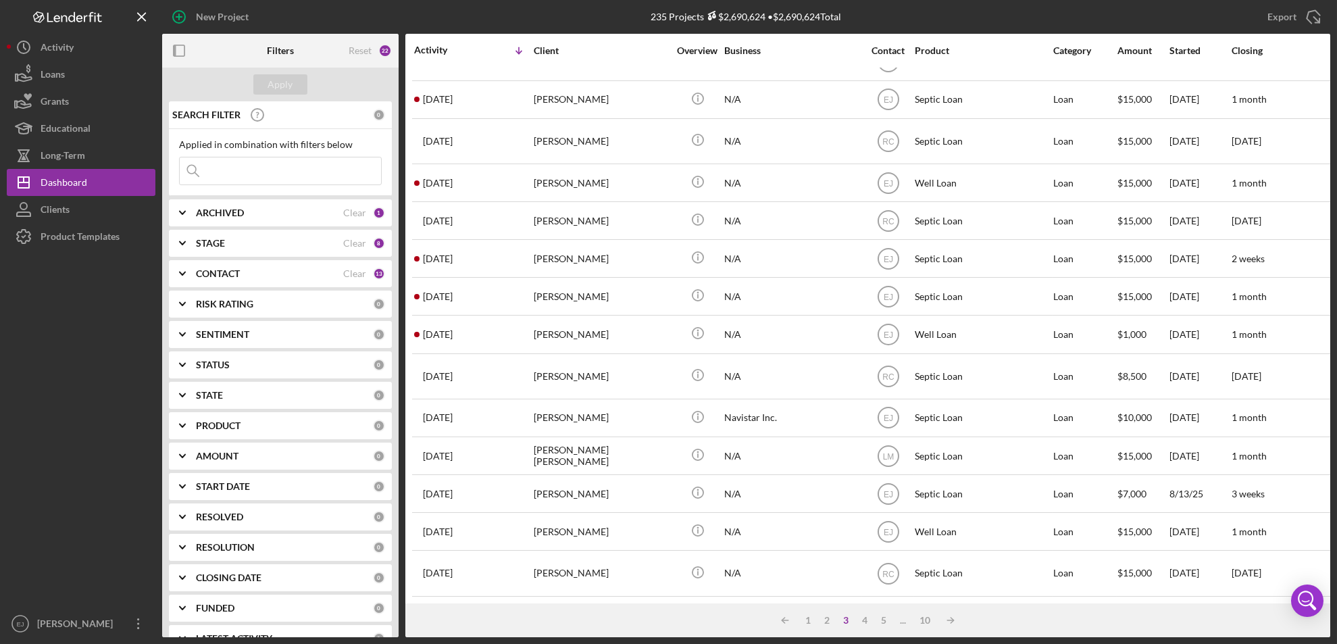
scroll to position [462, 0]
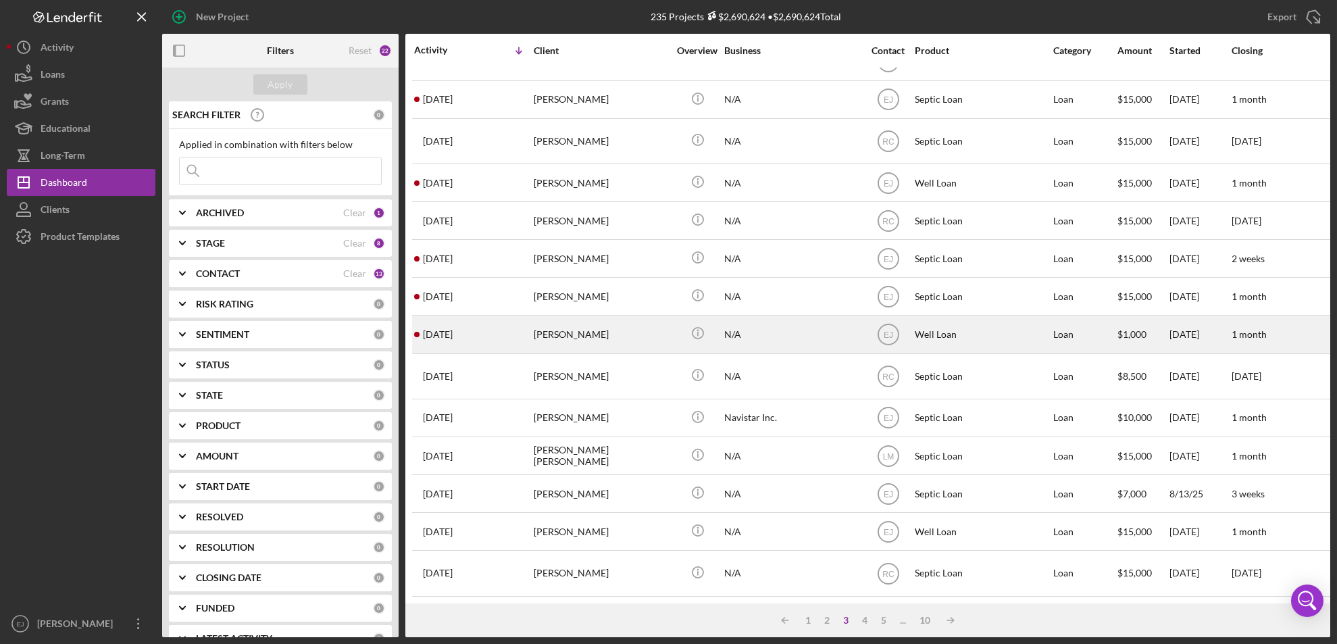
click at [536, 325] on div "[PERSON_NAME]" at bounding box center [601, 334] width 135 height 36
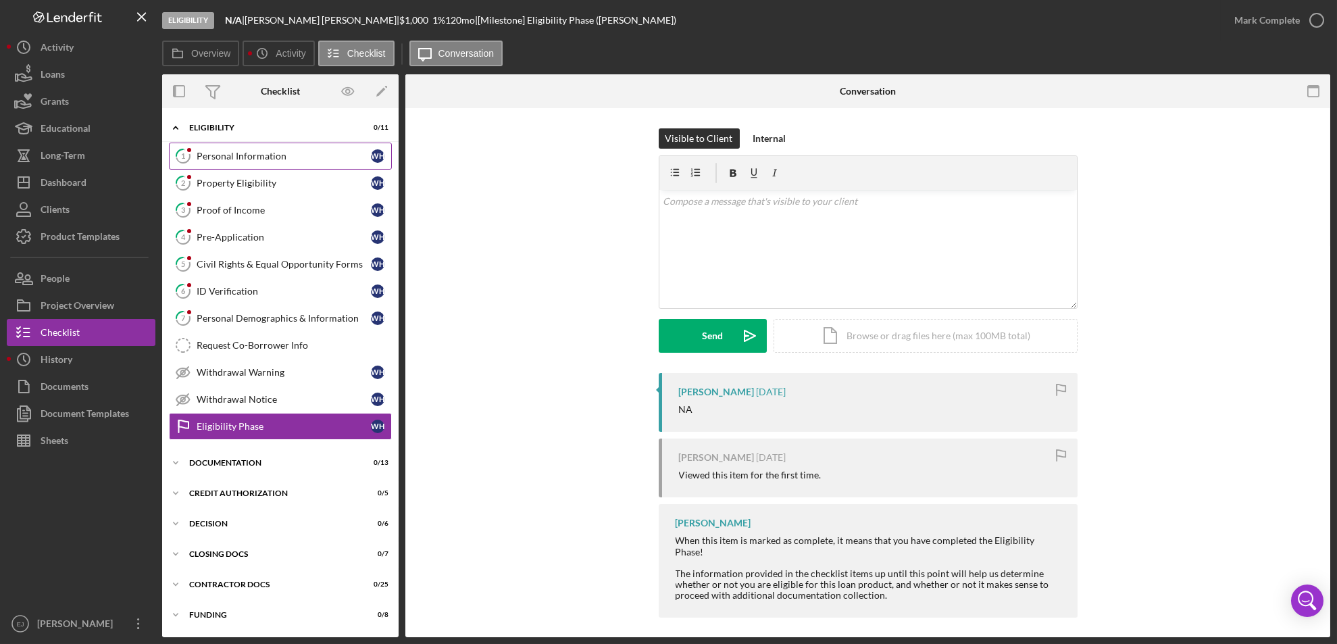
click at [277, 153] on div "Personal Information" at bounding box center [284, 156] width 174 height 11
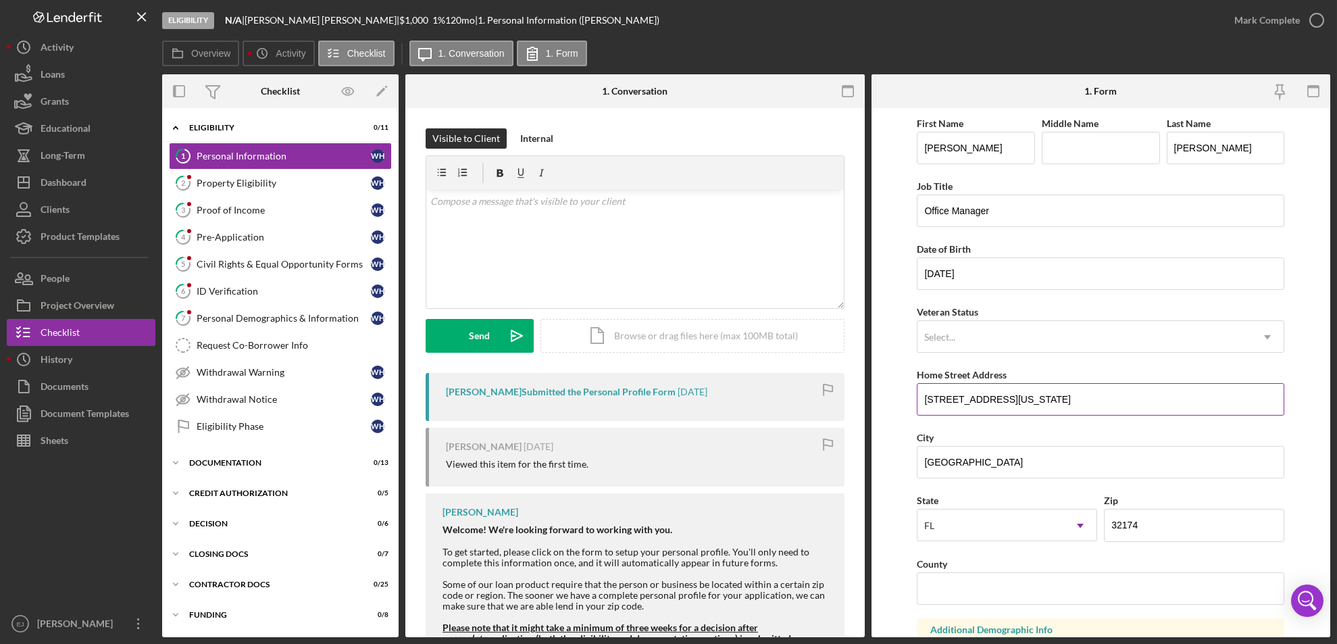
drag, startPoint x: 918, startPoint y: 397, endPoint x: 1048, endPoint y: 387, distance: 130.8
click at [1048, 387] on input "[STREET_ADDRESS][US_STATE]" at bounding box center [1101, 399] width 368 height 32
click at [268, 184] on div "Property Eligibility" at bounding box center [284, 183] width 174 height 11
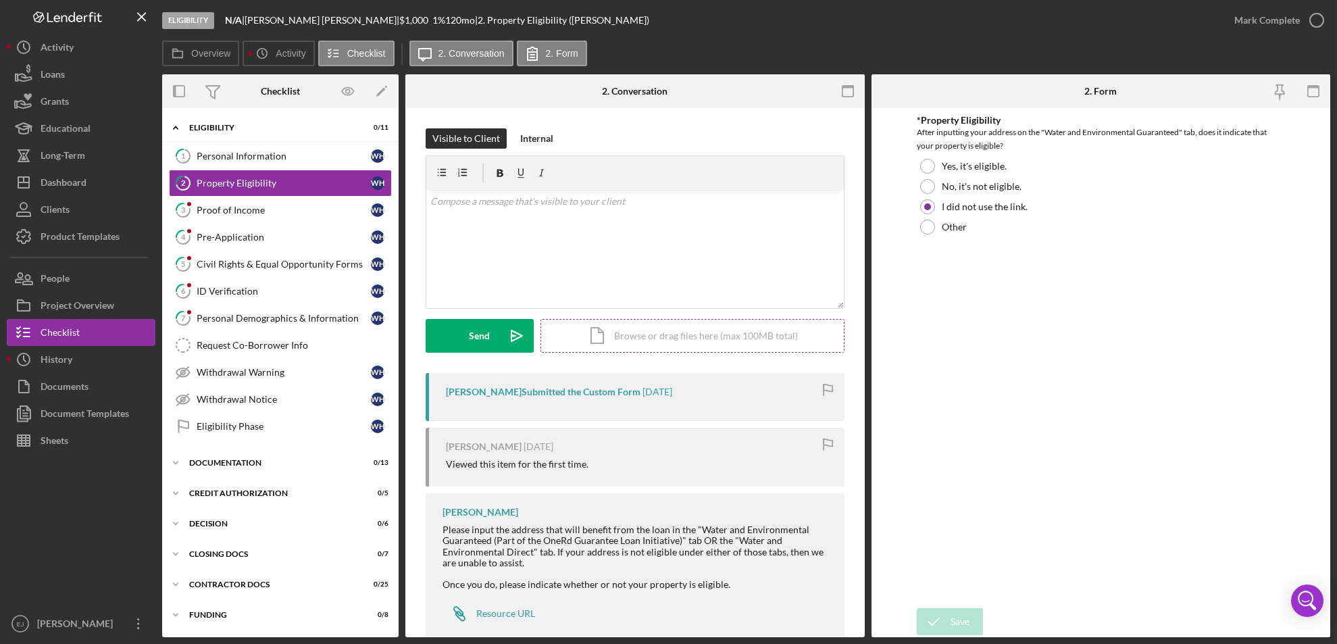
click at [739, 340] on div "Icon/Document Browse or drag files here (max 100MB total) Tap to choose files o…" at bounding box center [693, 336] width 304 height 34
click at [505, 341] on icon "Icon/Upload" at bounding box center [517, 336] width 34 height 34
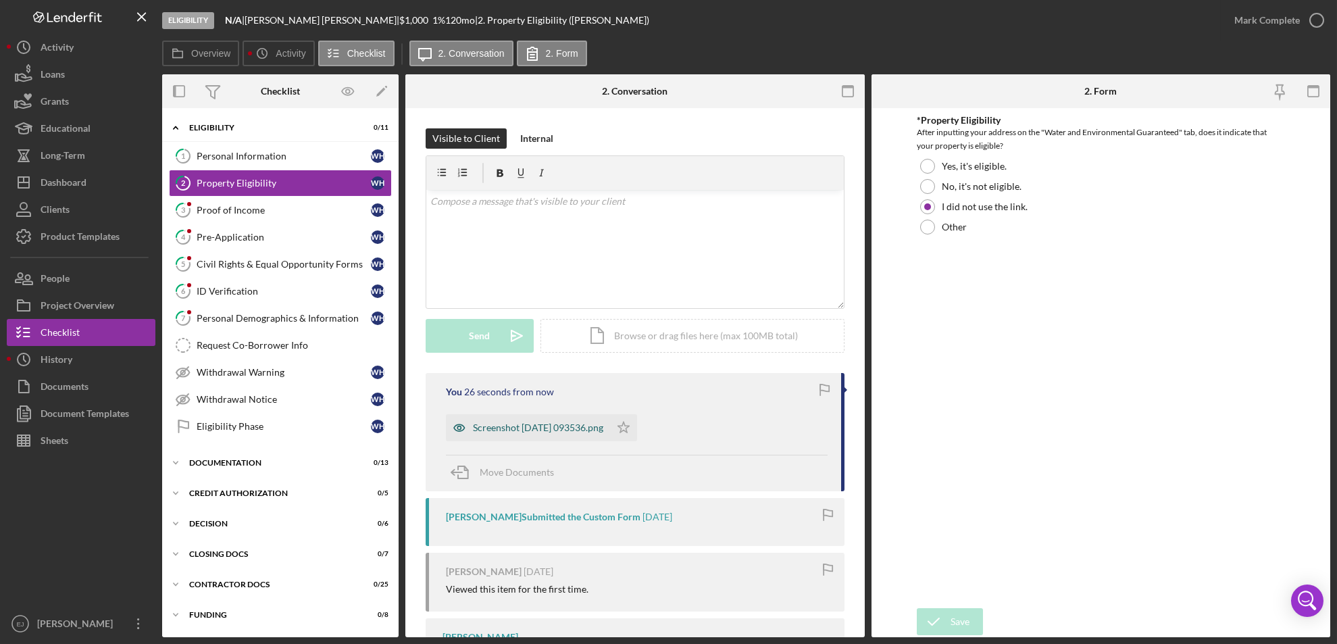
click at [528, 419] on div "Screenshot [DATE] 093536.png" at bounding box center [528, 427] width 164 height 27
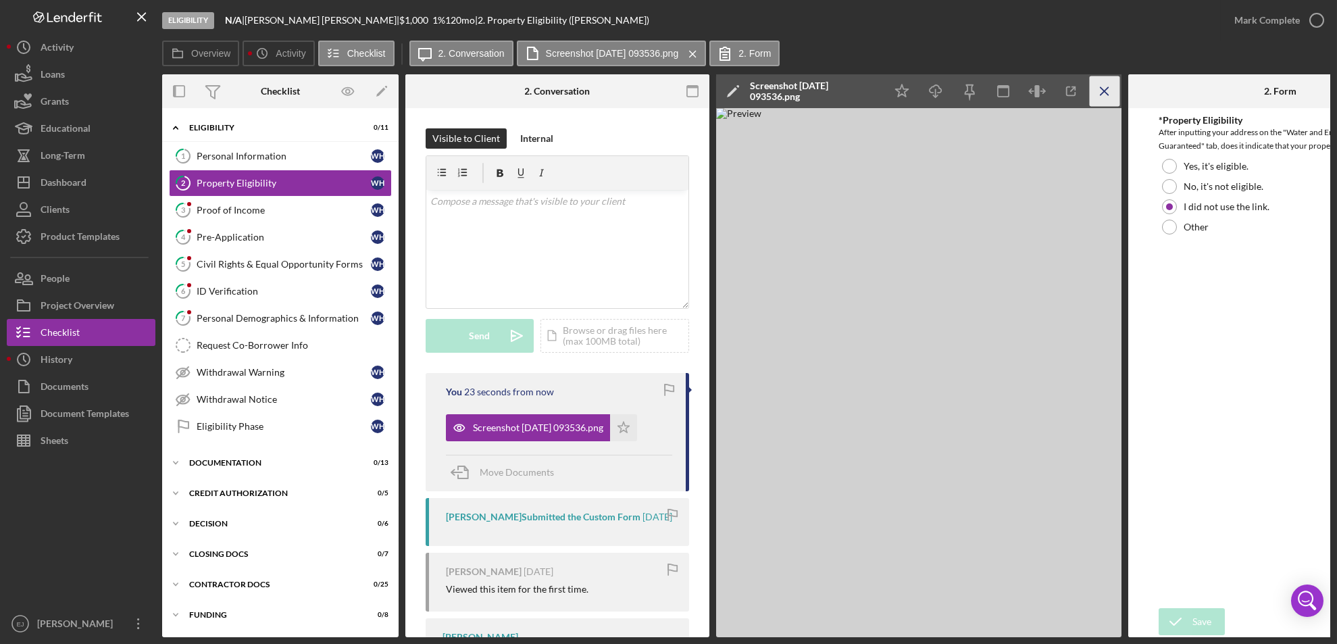
click at [1106, 86] on icon "Icon/Menu Close" at bounding box center [1105, 91] width 30 height 30
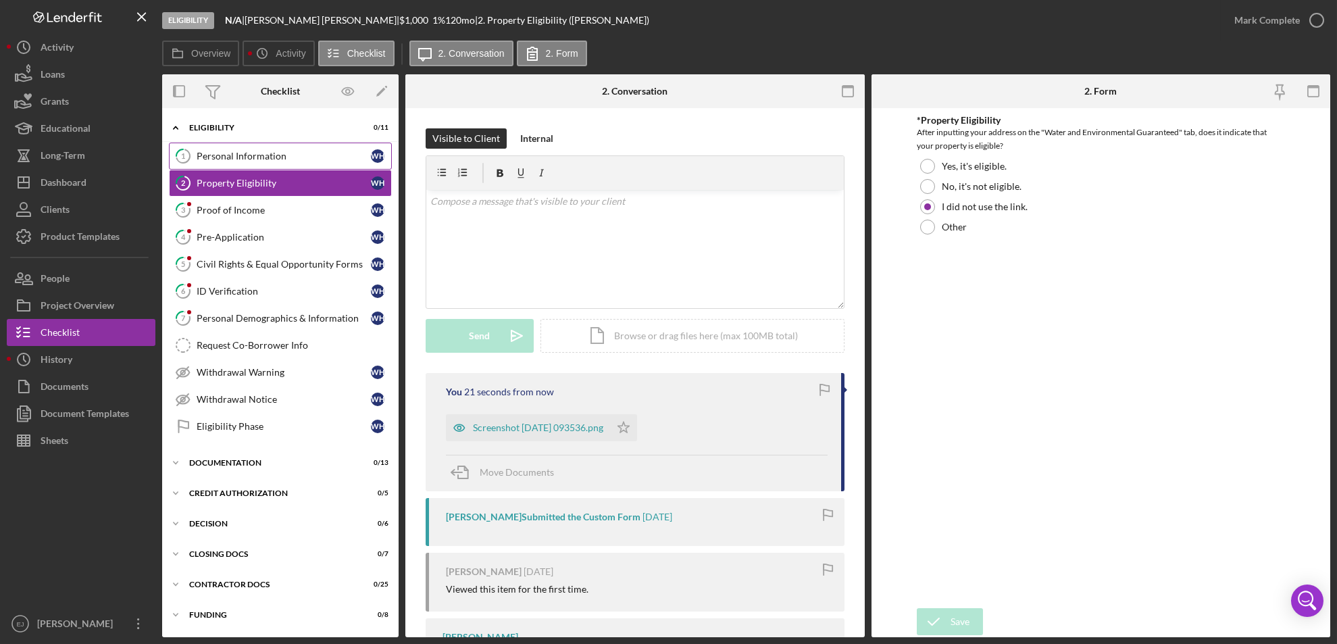
click at [247, 155] on div "Personal Information" at bounding box center [284, 156] width 174 height 11
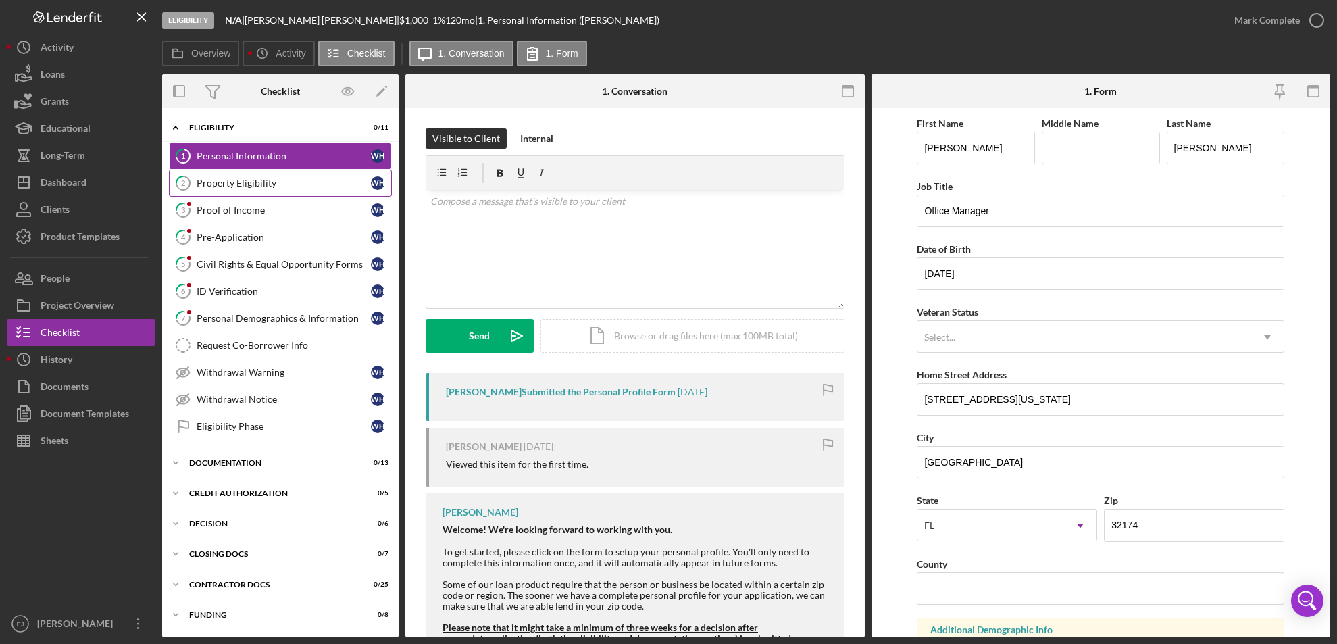
click at [251, 189] on link "2 Property Eligibility W H" at bounding box center [280, 183] width 223 height 27
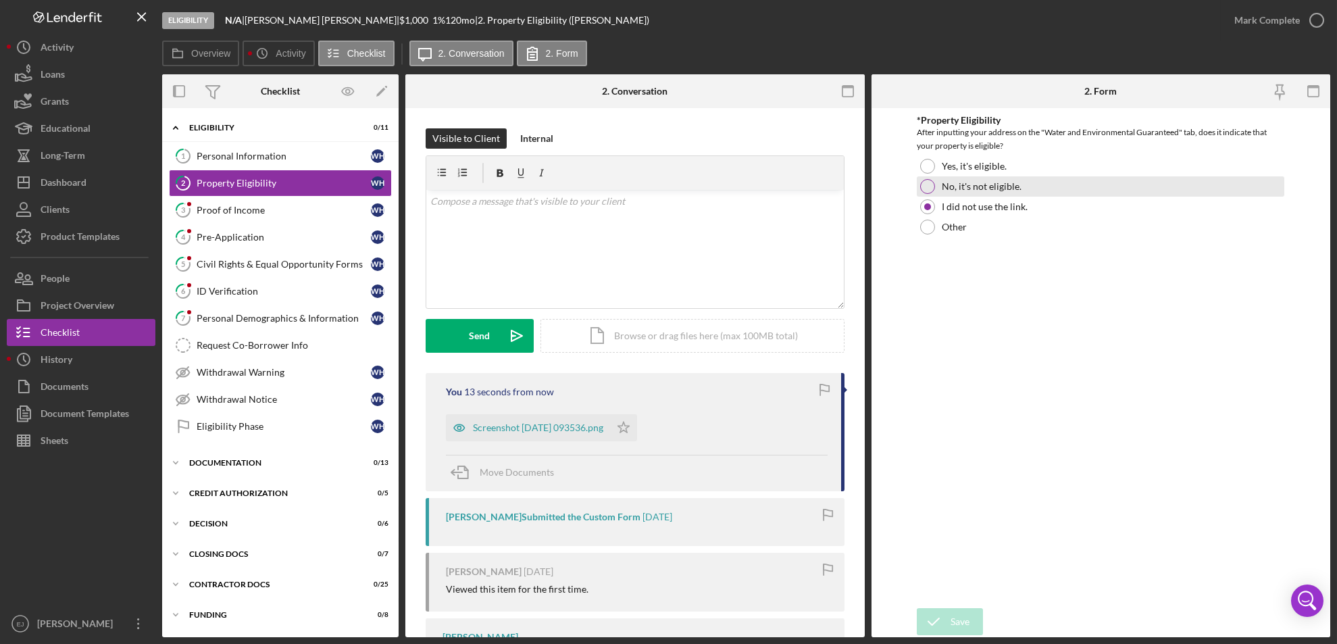
click at [930, 184] on div at bounding box center [927, 186] width 15 height 15
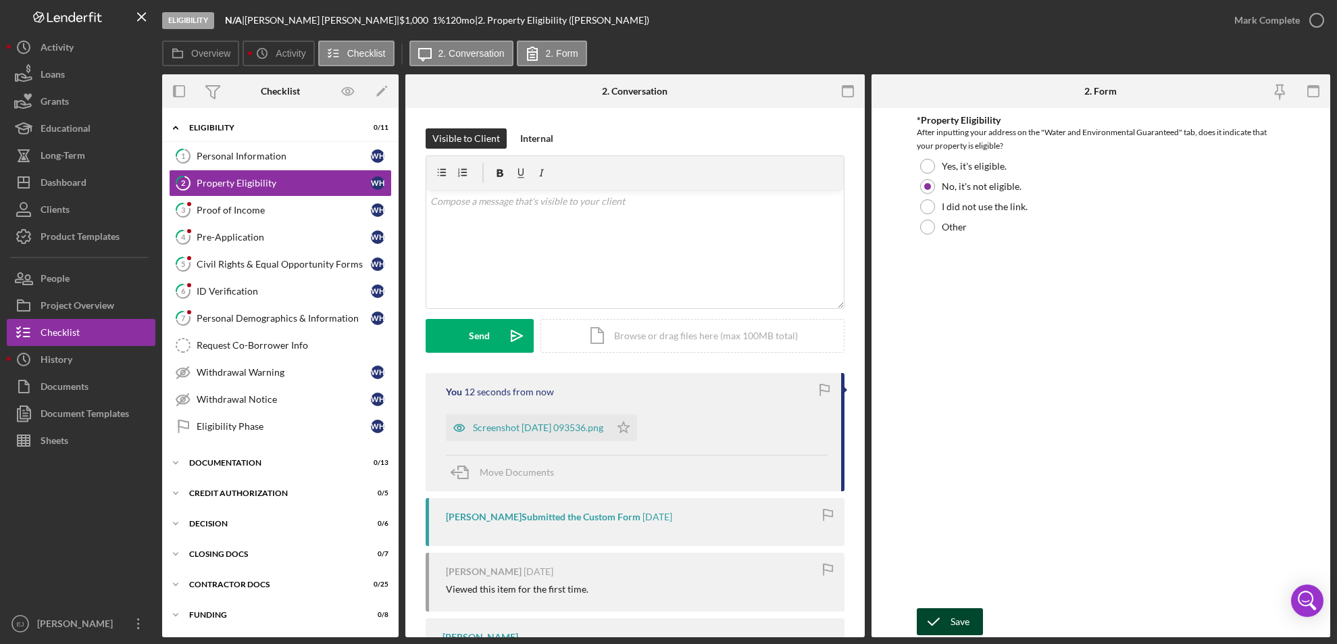
click at [972, 610] on button "Save" at bounding box center [950, 621] width 66 height 27
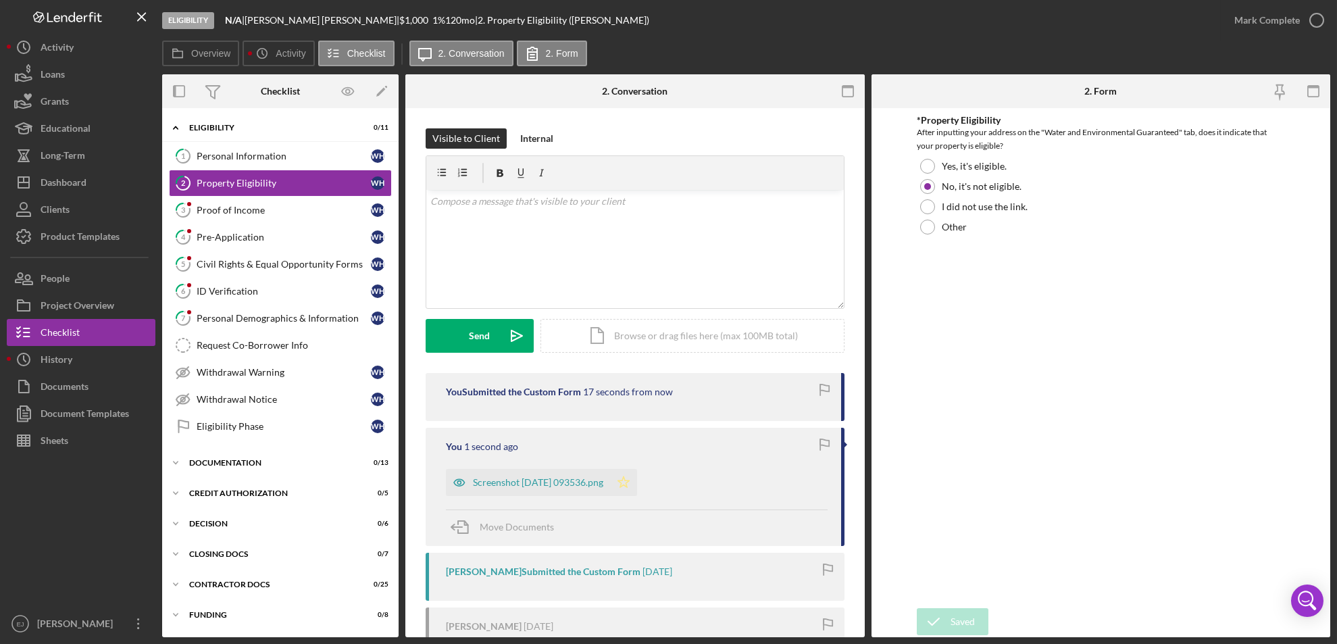
click at [630, 485] on polygon "button" at bounding box center [623, 481] width 11 height 11
click at [1320, 23] on icon "button" at bounding box center [1317, 20] width 34 height 34
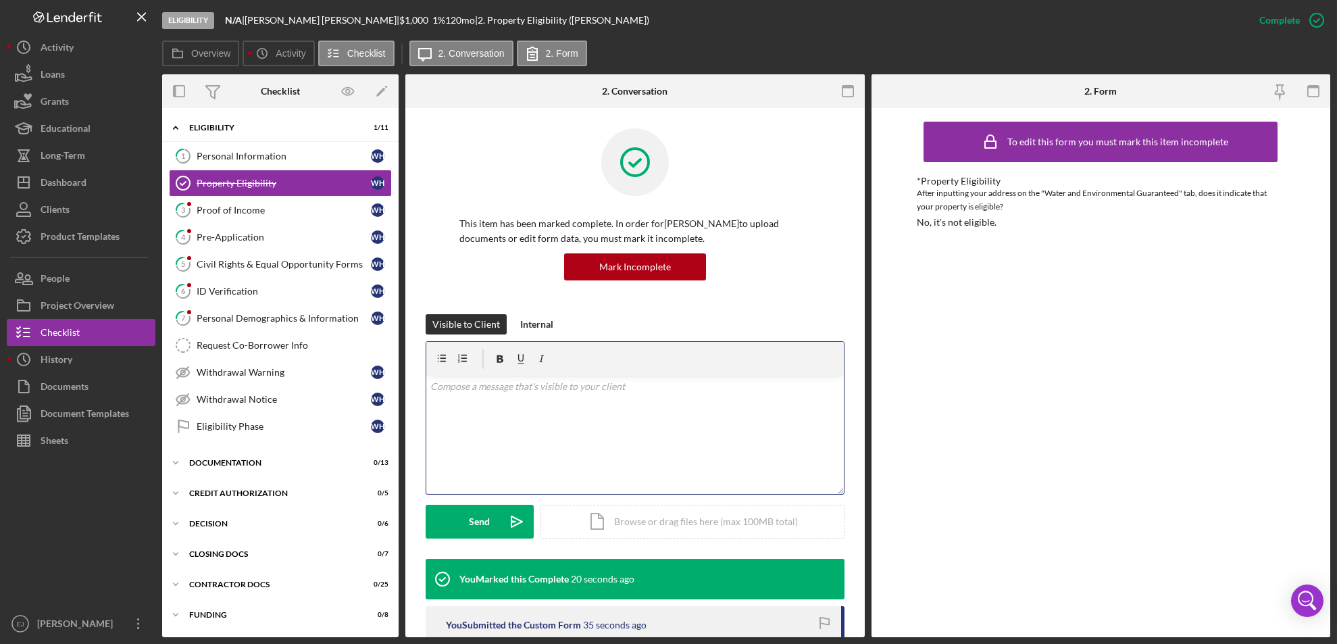
click at [470, 393] on p at bounding box center [635, 386] width 410 height 15
click at [739, 405] on p "Due to your property not being in an eligible area, your application will be wi…" at bounding box center [635, 394] width 410 height 30
click at [779, 405] on p "Due to your property not being in an eligible area, your application will be wi…" at bounding box center [635, 394] width 410 height 30
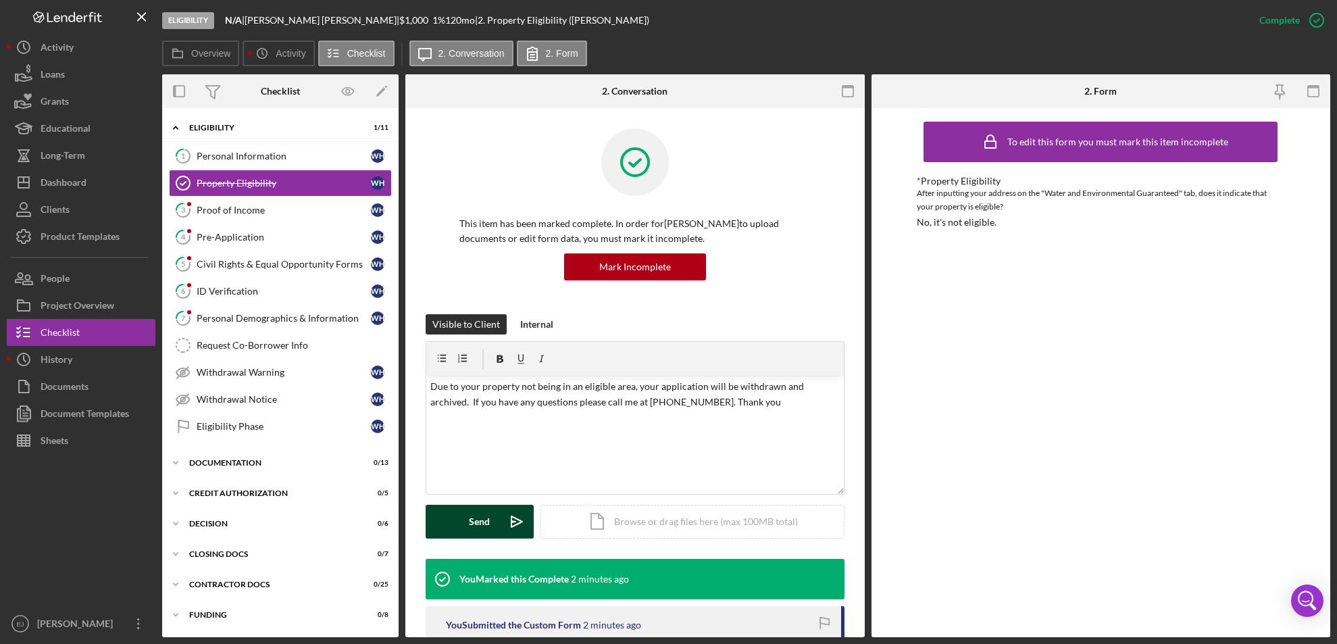
click at [491, 520] on button "Send Icon/icon-invite-send" at bounding box center [480, 522] width 108 height 34
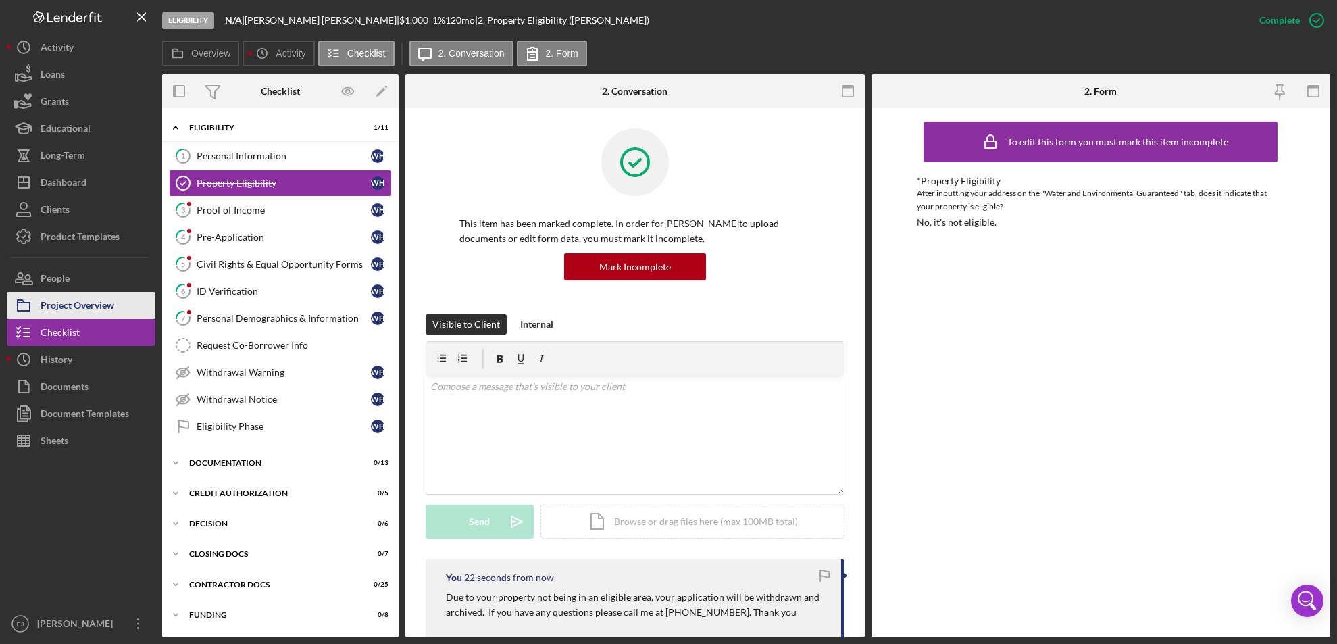
click at [89, 312] on div "Project Overview" at bounding box center [78, 307] width 74 height 30
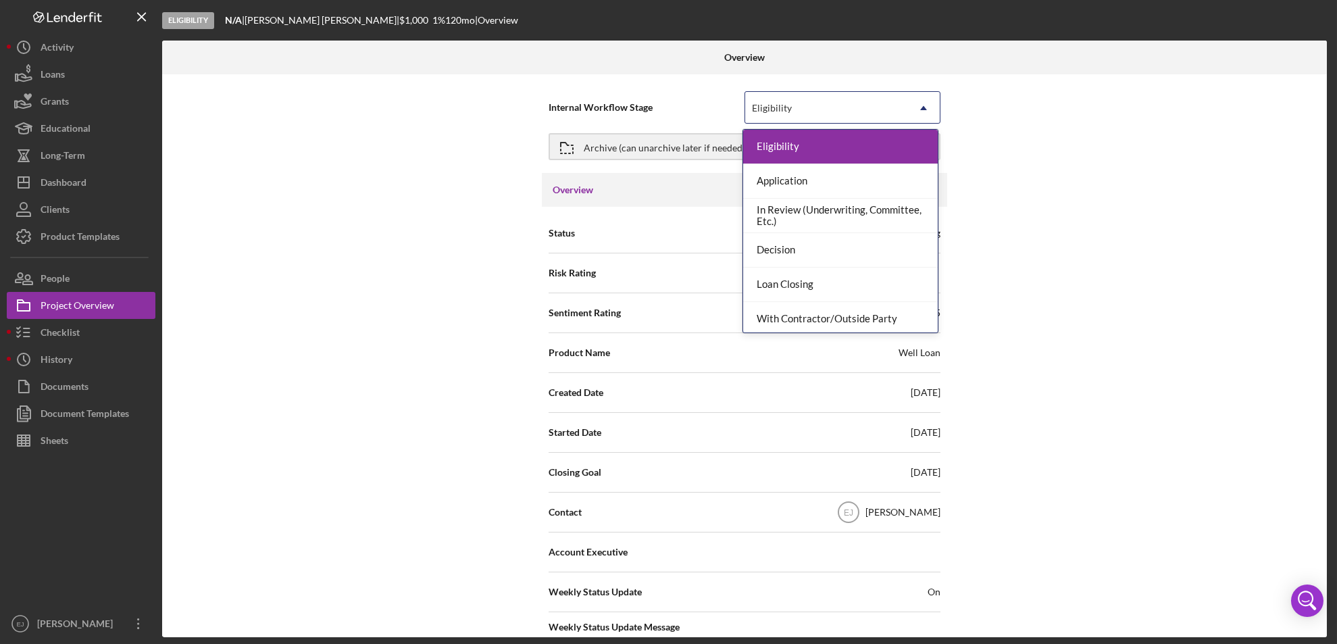
click at [923, 105] on icon "Icon/Dropdown Arrow" at bounding box center [924, 108] width 32 height 32
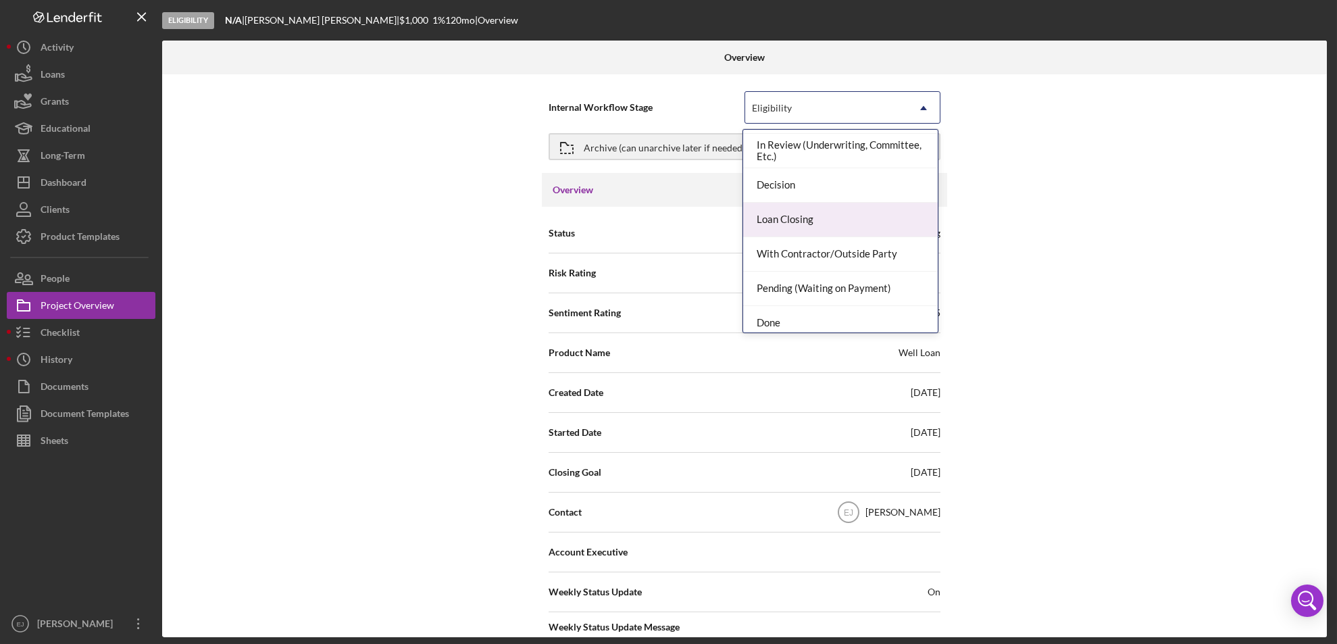
scroll to position [107, 0]
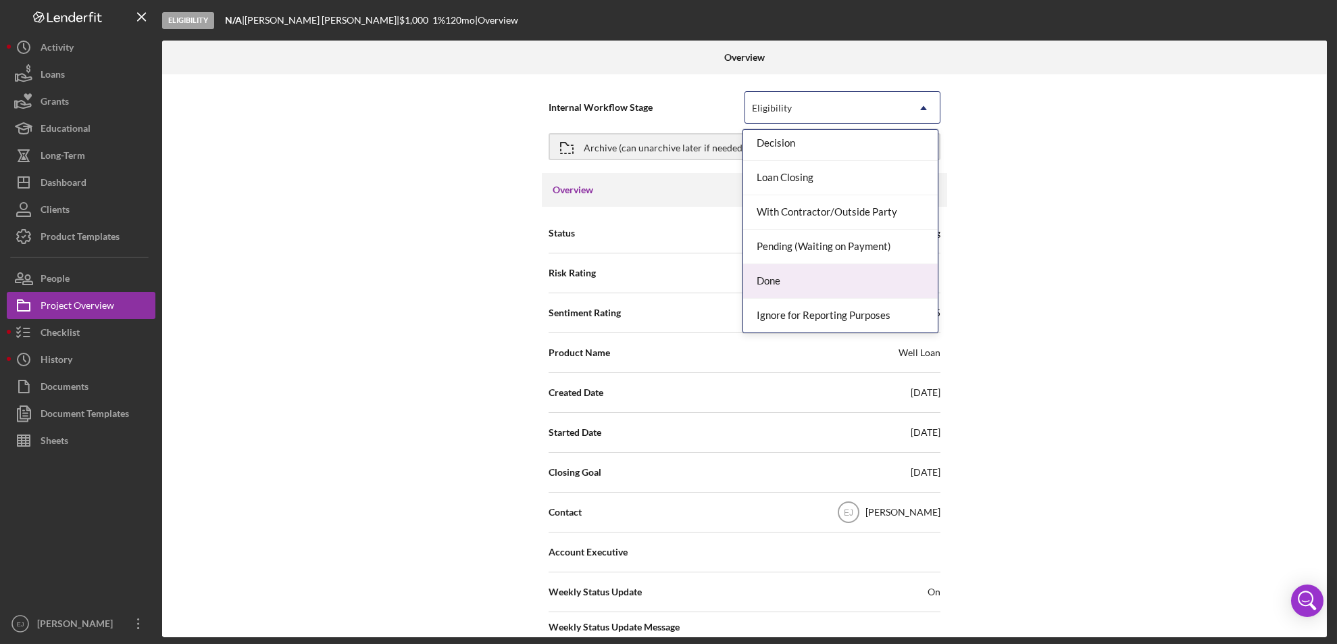
click at [876, 282] on div "Done" at bounding box center [840, 281] width 195 height 34
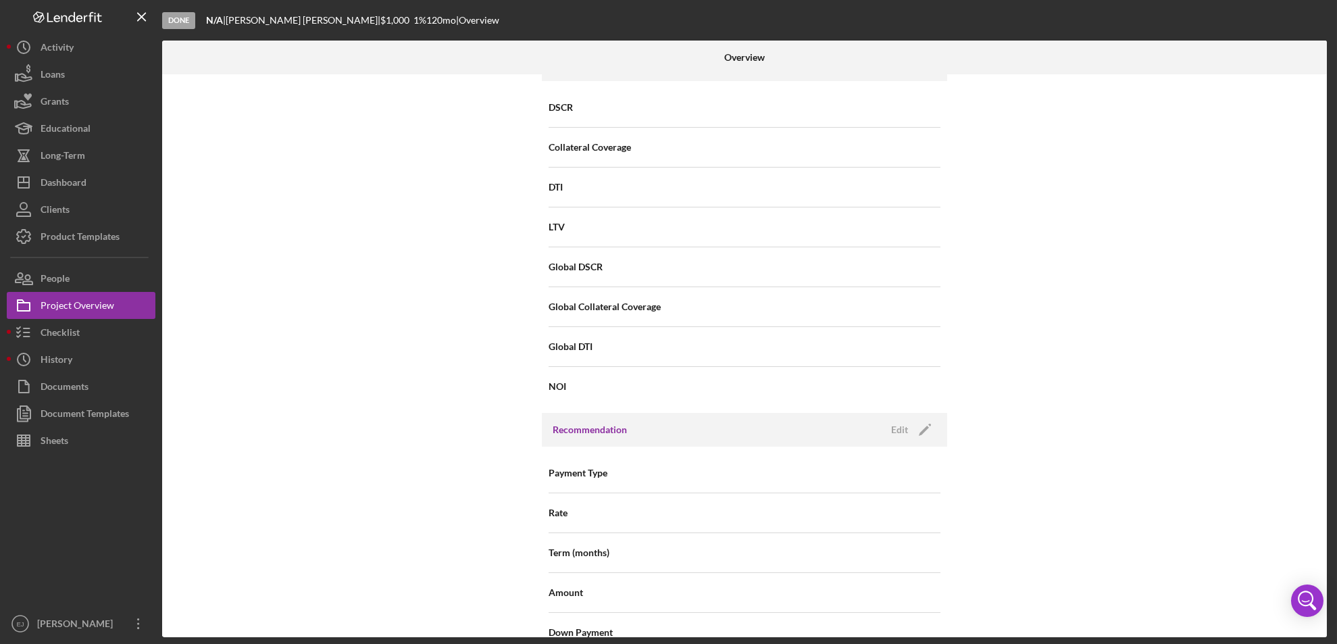
scroll to position [1445, 0]
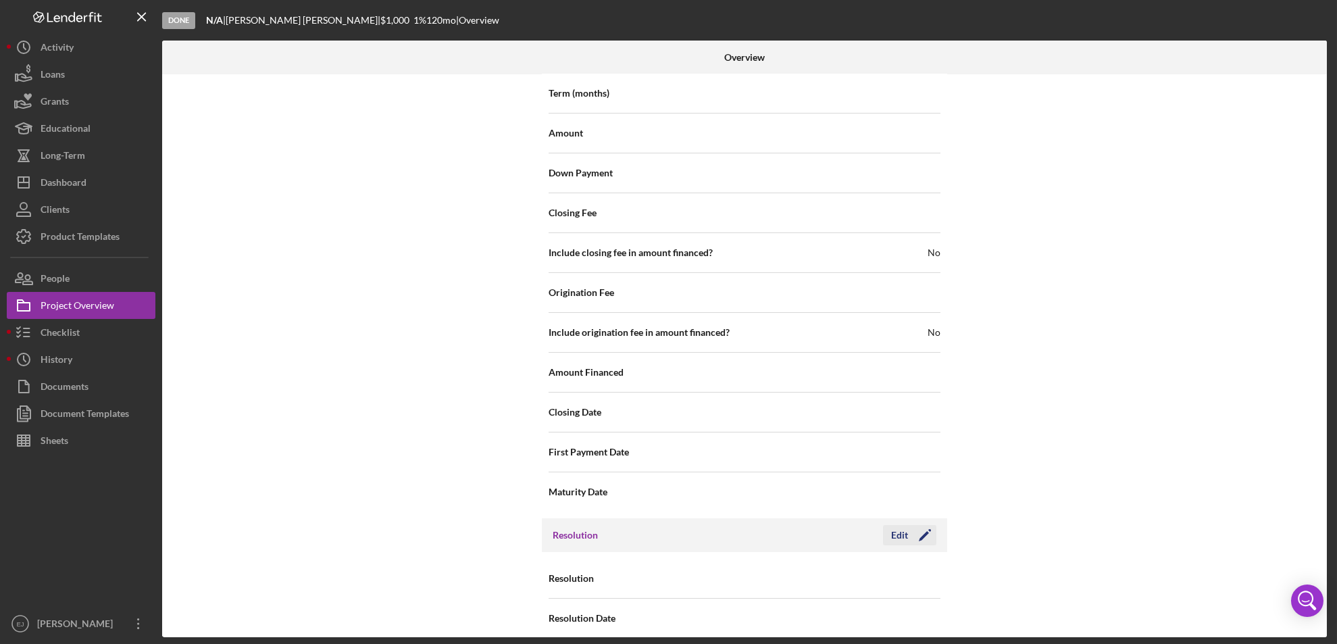
click at [891, 525] on div "Edit" at bounding box center [899, 535] width 17 height 20
click at [923, 582] on div "Resolution Select... Icon/Dropdown Arrow" at bounding box center [745, 579] width 392 height 40
click at [923, 563] on icon "Icon/Dropdown Arrow" at bounding box center [924, 579] width 32 height 32
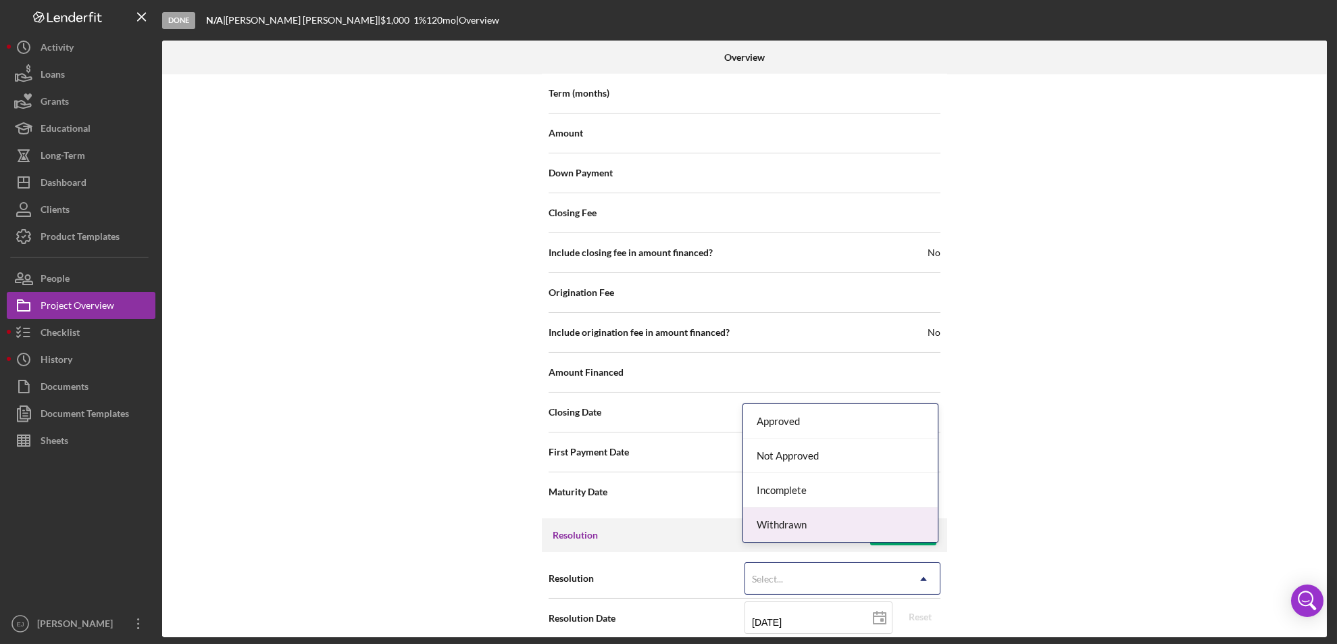
click at [896, 529] on div "Withdrawn" at bounding box center [840, 524] width 195 height 34
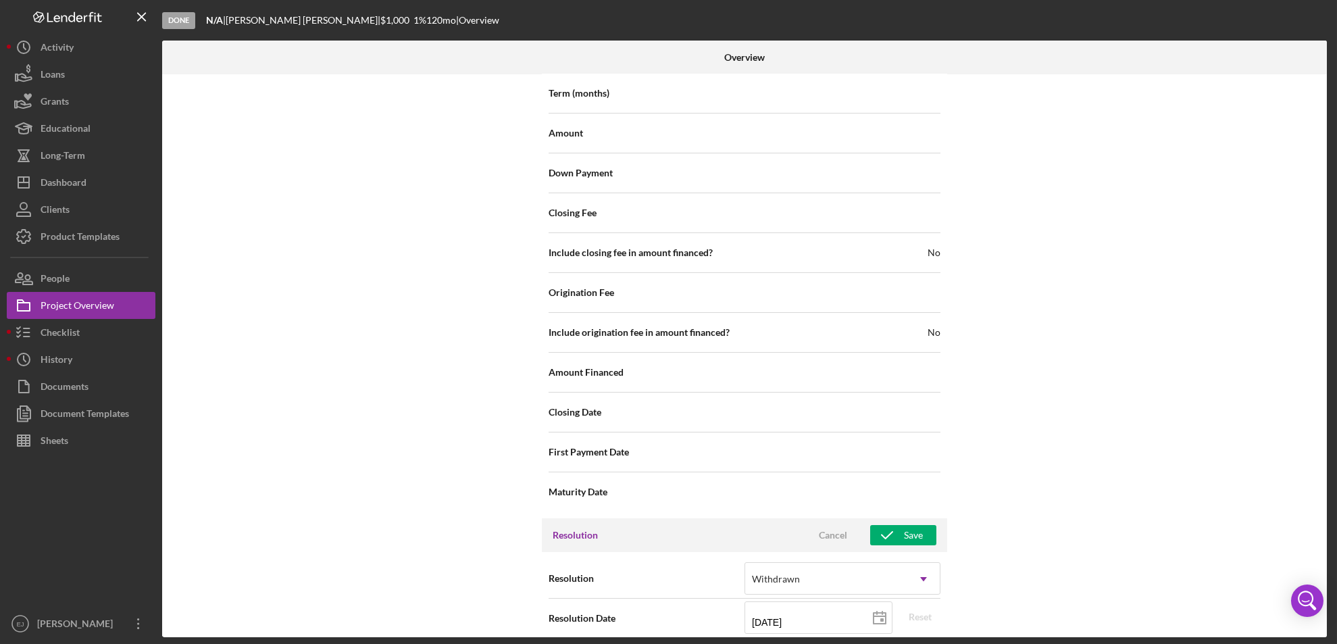
scroll to position [1531, 0]
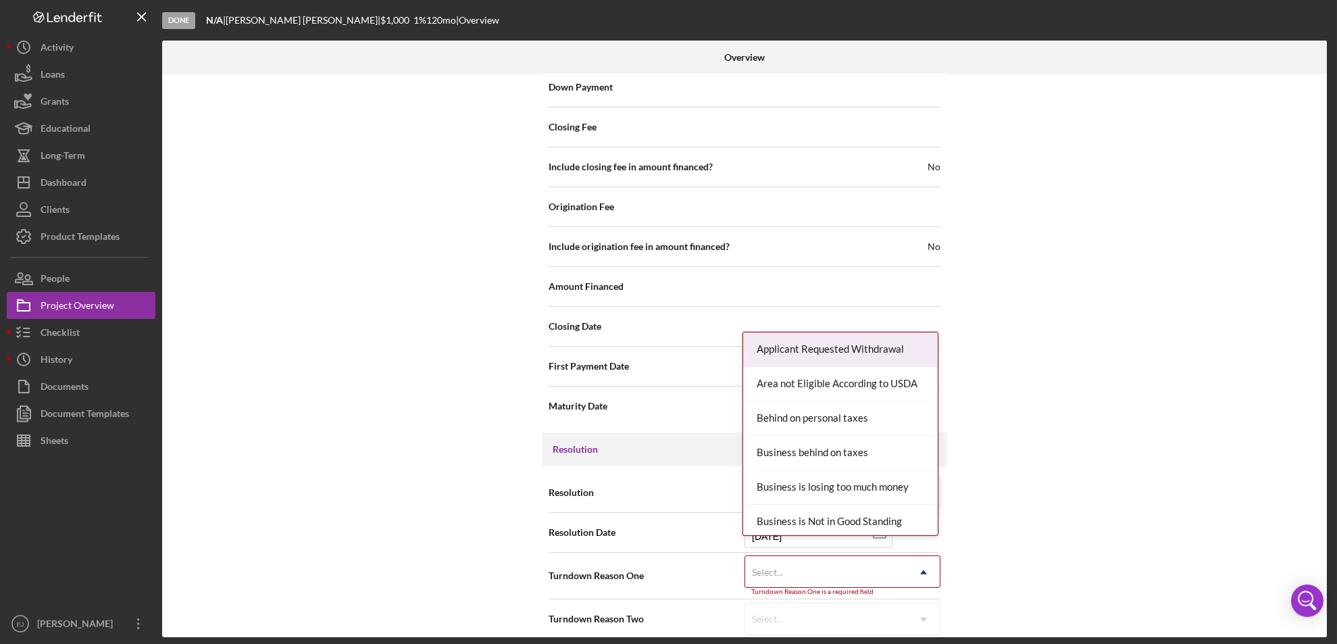
click at [933, 631] on div "Internal Workflow Stage Done Icon/Dropdown Arrow Archive (can unarchive later i…" at bounding box center [744, 355] width 1165 height 563
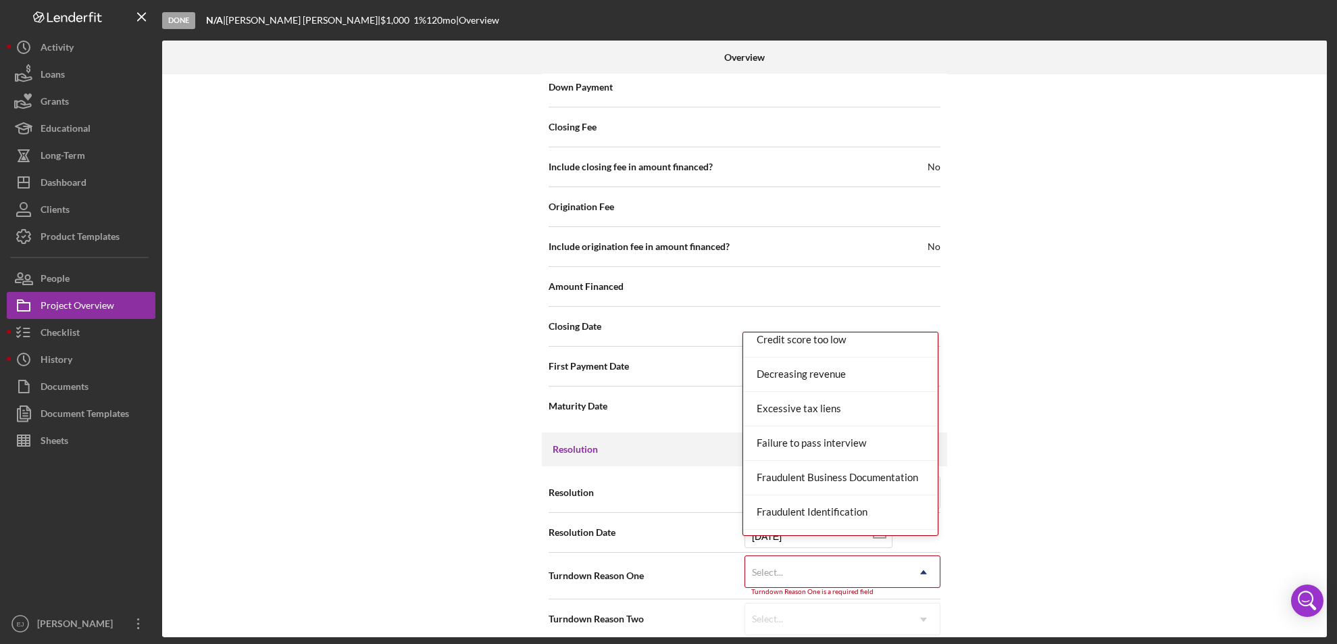
scroll to position [1, 0]
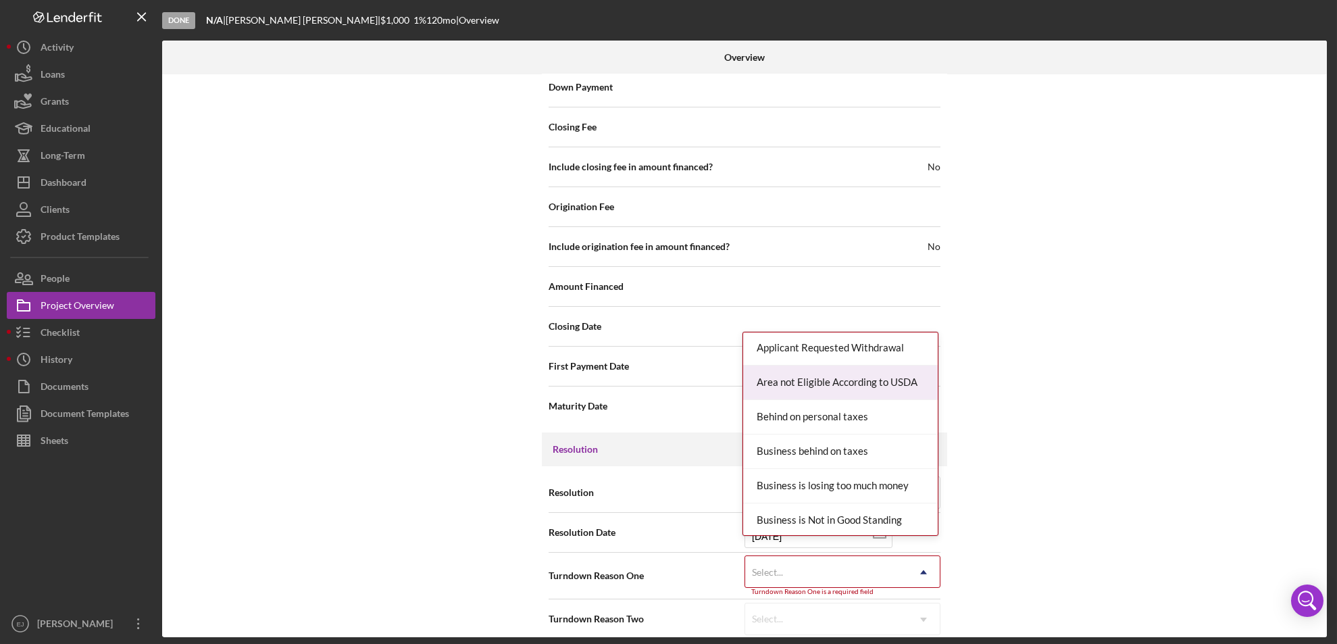
click at [877, 385] on div "Area not Eligible According to USDA" at bounding box center [840, 383] width 195 height 34
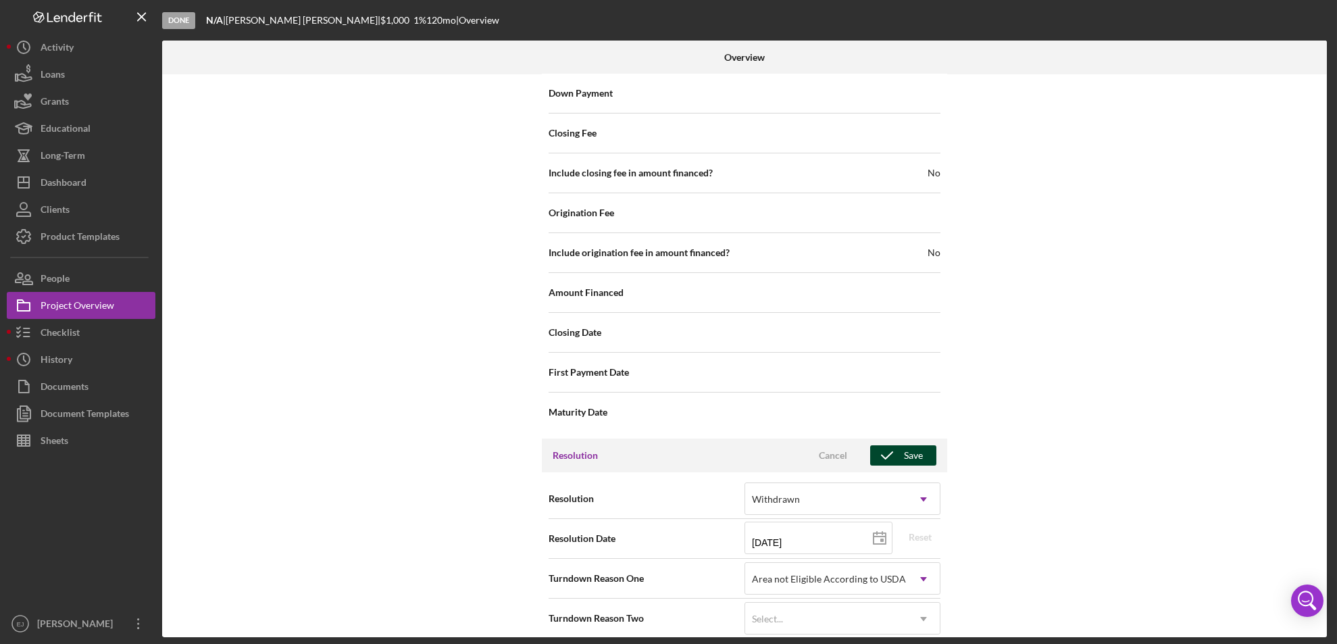
click at [904, 445] on div "Save" at bounding box center [913, 455] width 19 height 20
click at [1323, 195] on div "Internal Workflow Stage Done Icon/Dropdown Arrow Archive (can unarchive later i…" at bounding box center [744, 355] width 1165 height 563
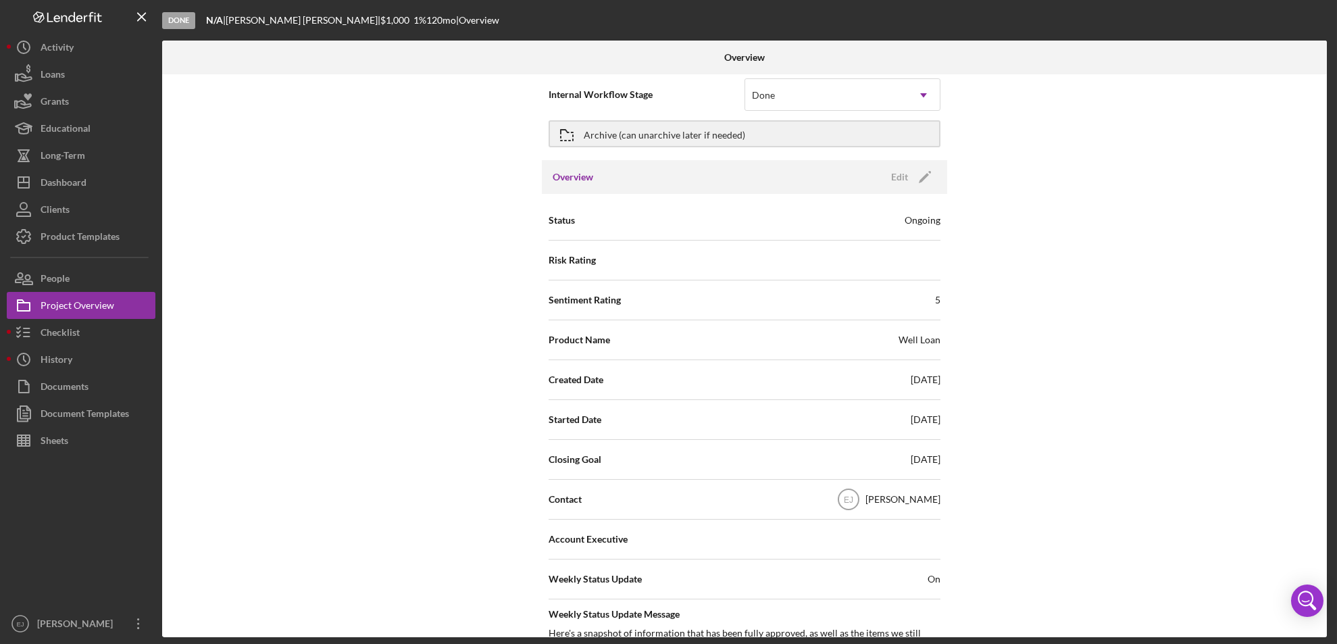
scroll to position [0, 0]
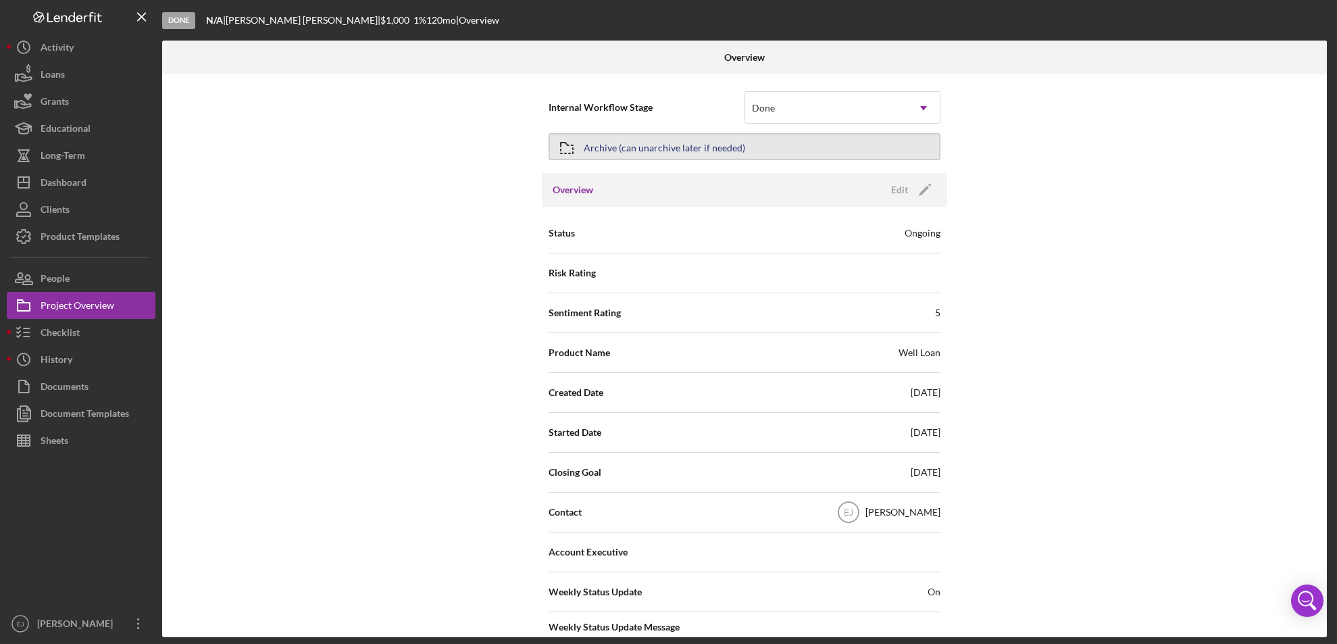
click at [616, 147] on div "Archive (can unarchive later if needed)" at bounding box center [665, 146] width 162 height 24
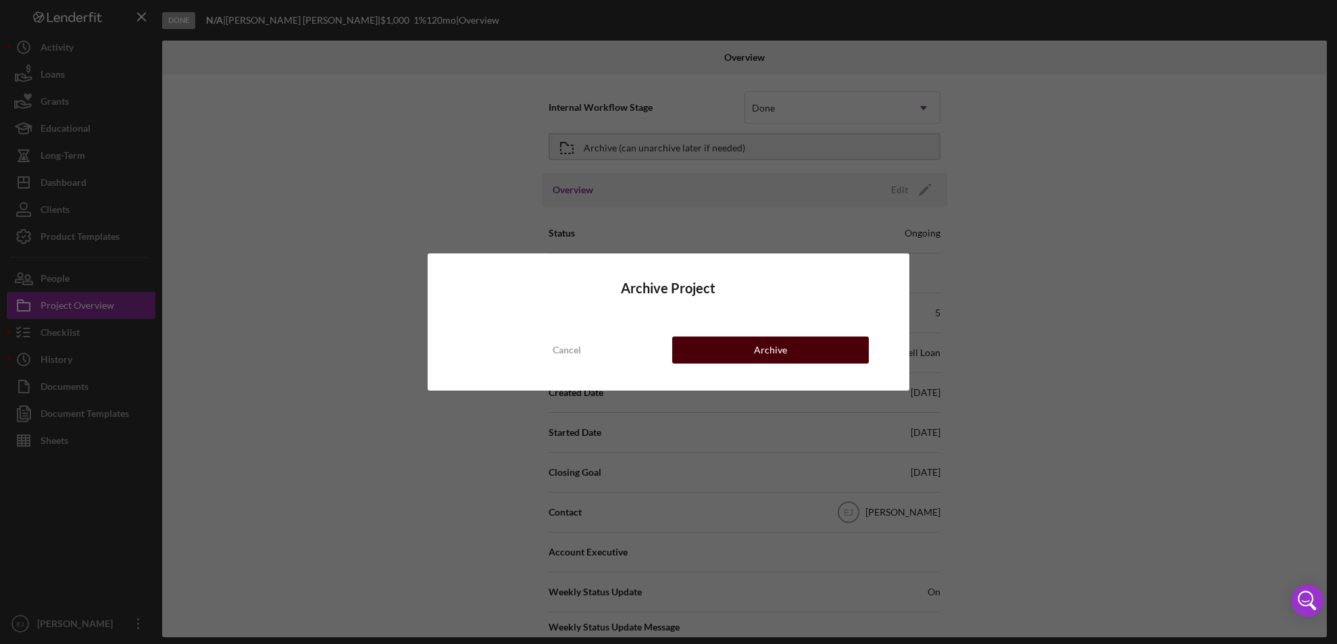
click at [778, 350] on div "Archive" at bounding box center [770, 350] width 33 height 27
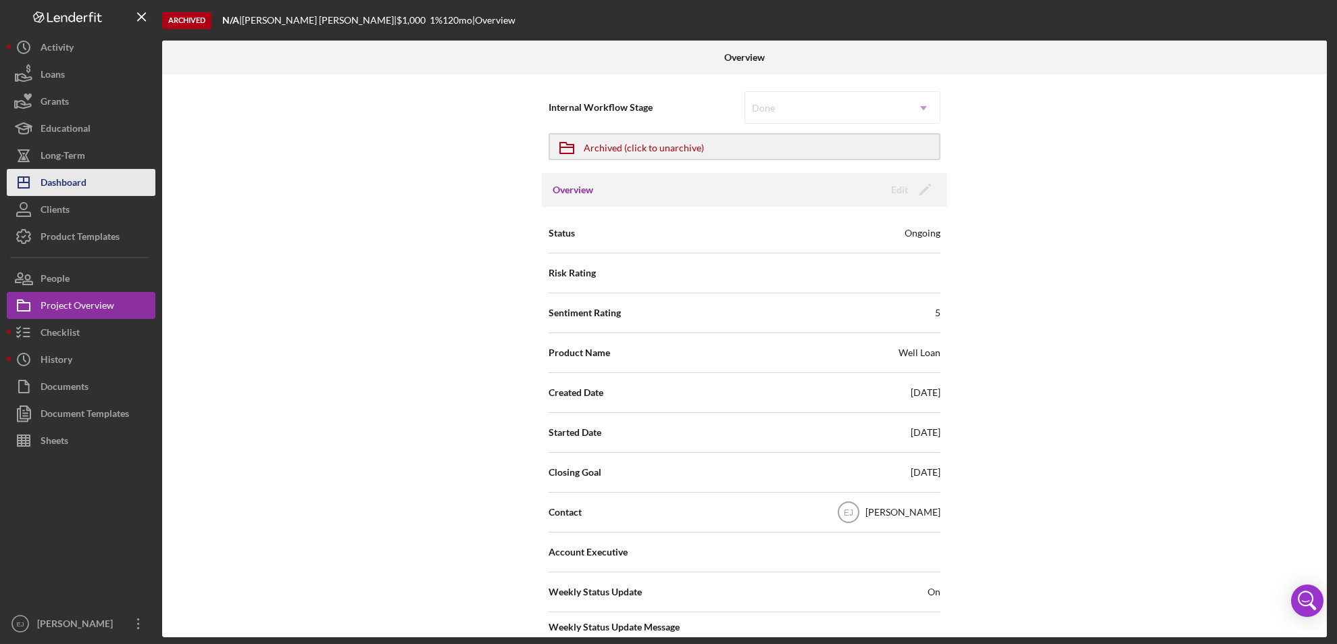
click at [63, 182] on div "Dashboard" at bounding box center [64, 184] width 46 height 30
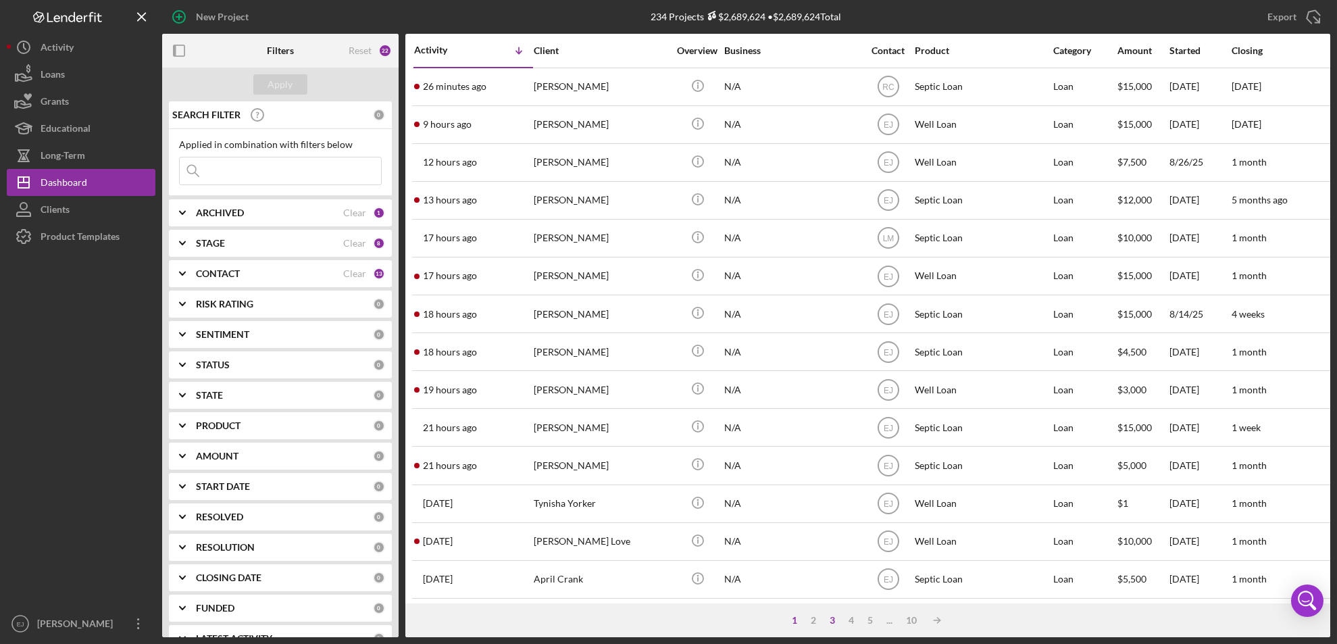
click at [833, 620] on div "3" at bounding box center [832, 620] width 19 height 11
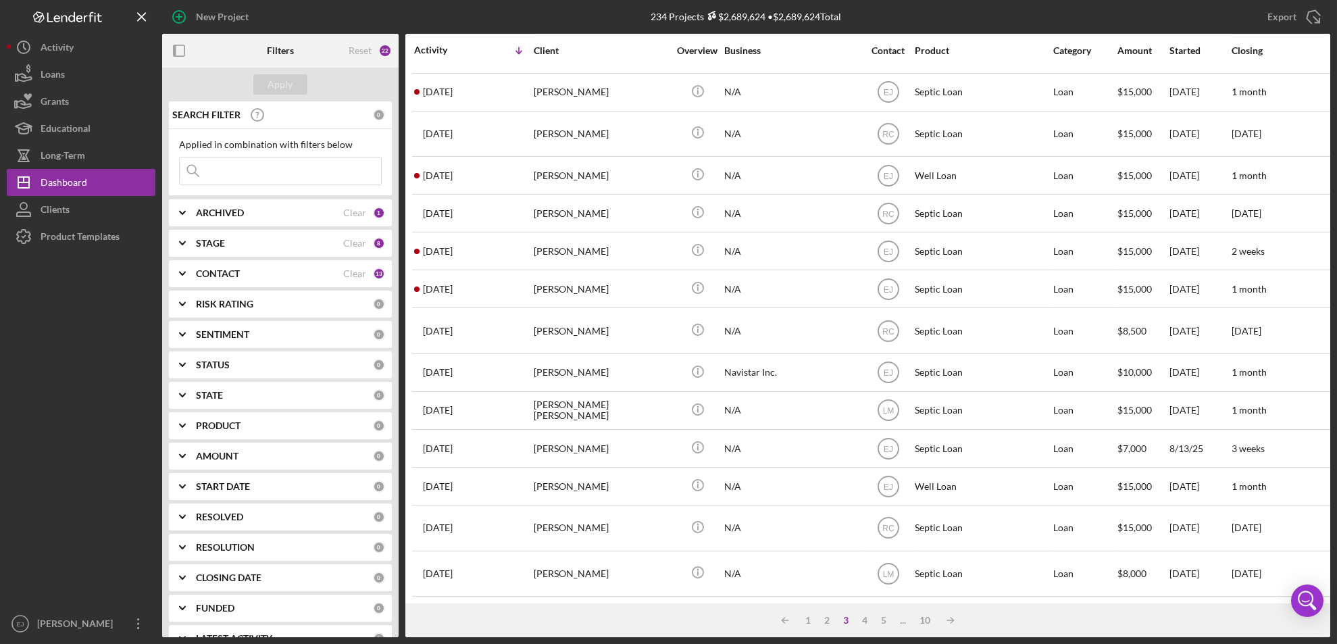
scroll to position [469, 0]
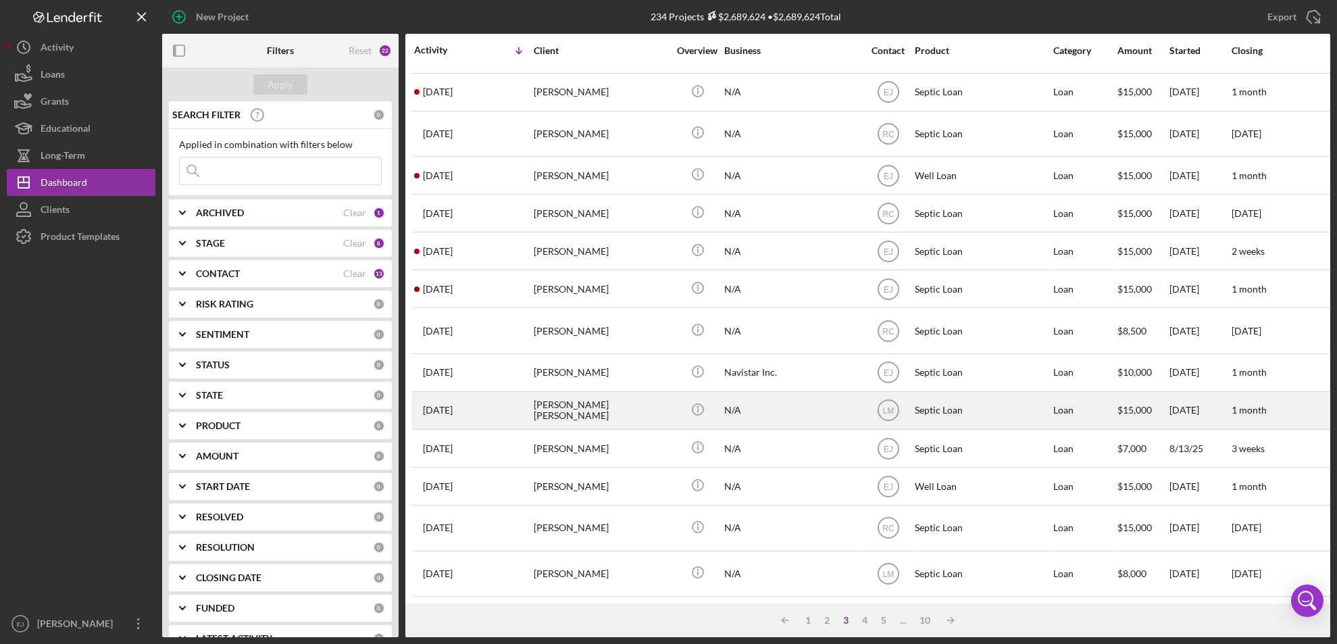
click at [596, 397] on div "[PERSON_NAME] [PERSON_NAME]" at bounding box center [601, 411] width 135 height 36
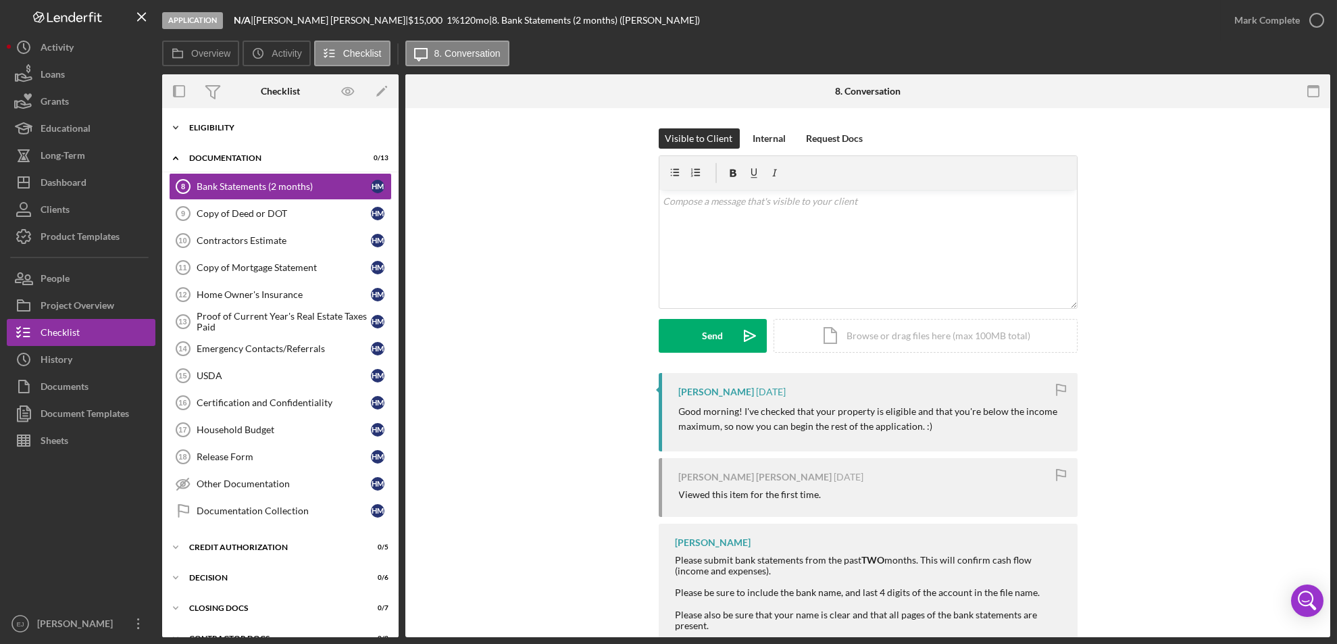
click at [176, 118] on icon "Icon/Expander" at bounding box center [175, 127] width 27 height 27
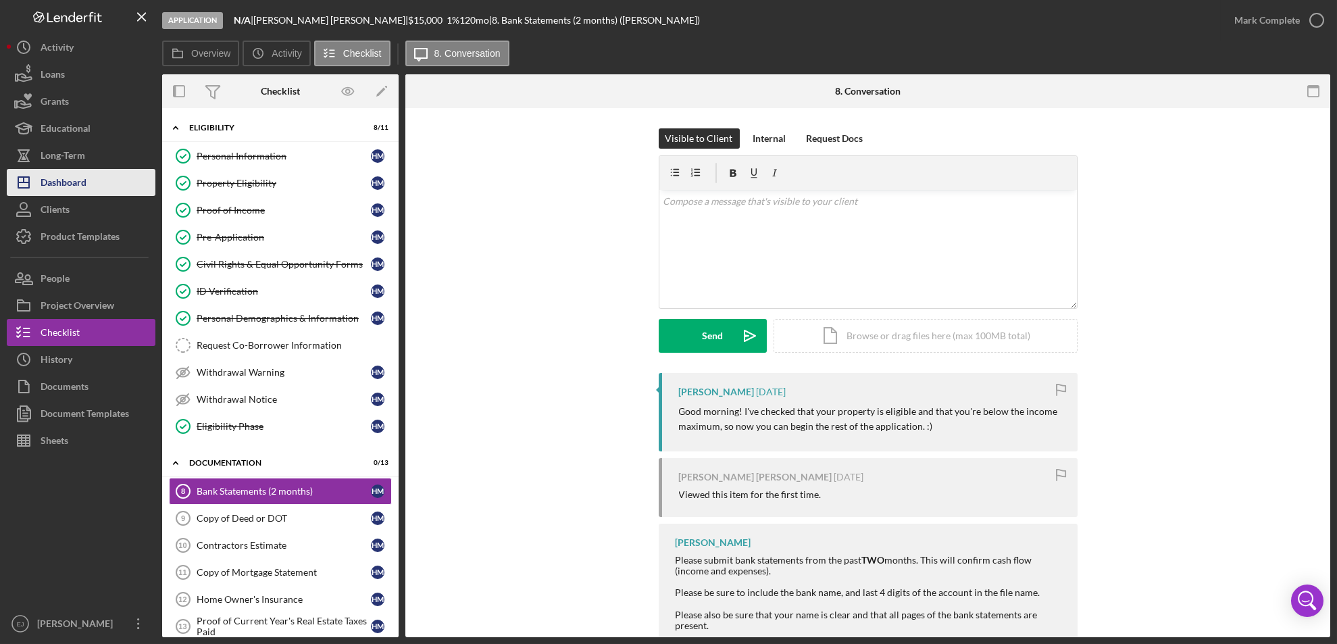
click at [114, 190] on button "Icon/Dashboard Dashboard" at bounding box center [81, 182] width 149 height 27
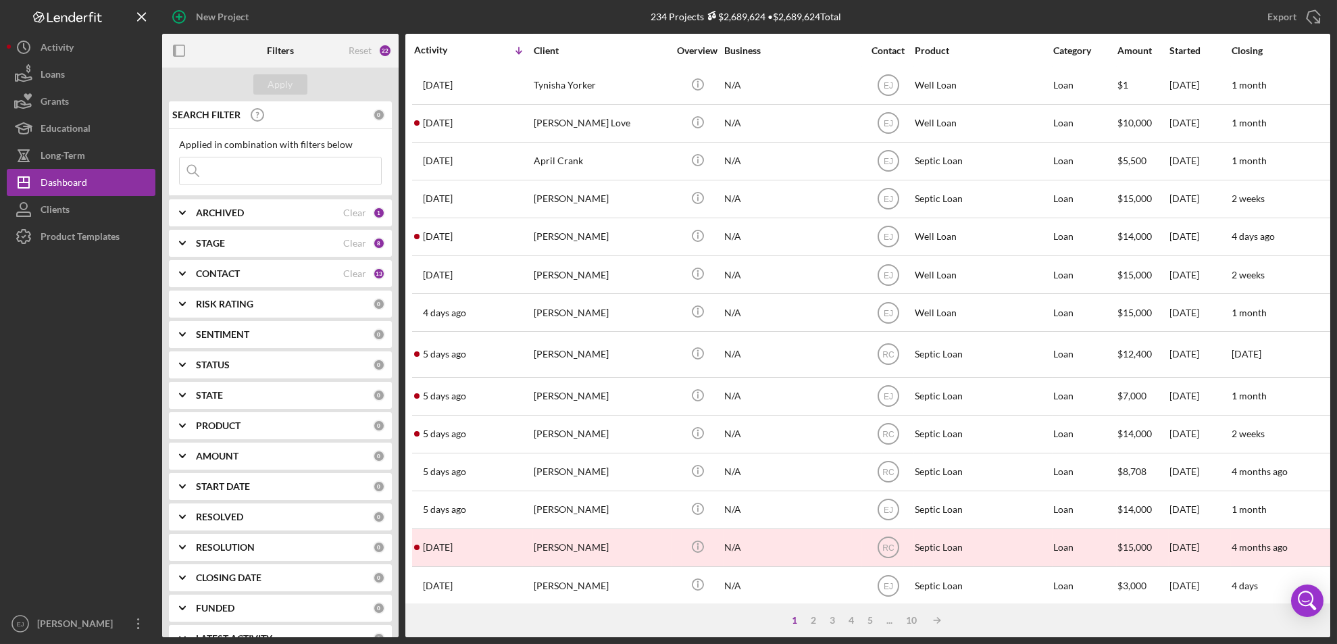
scroll to position [447, 0]
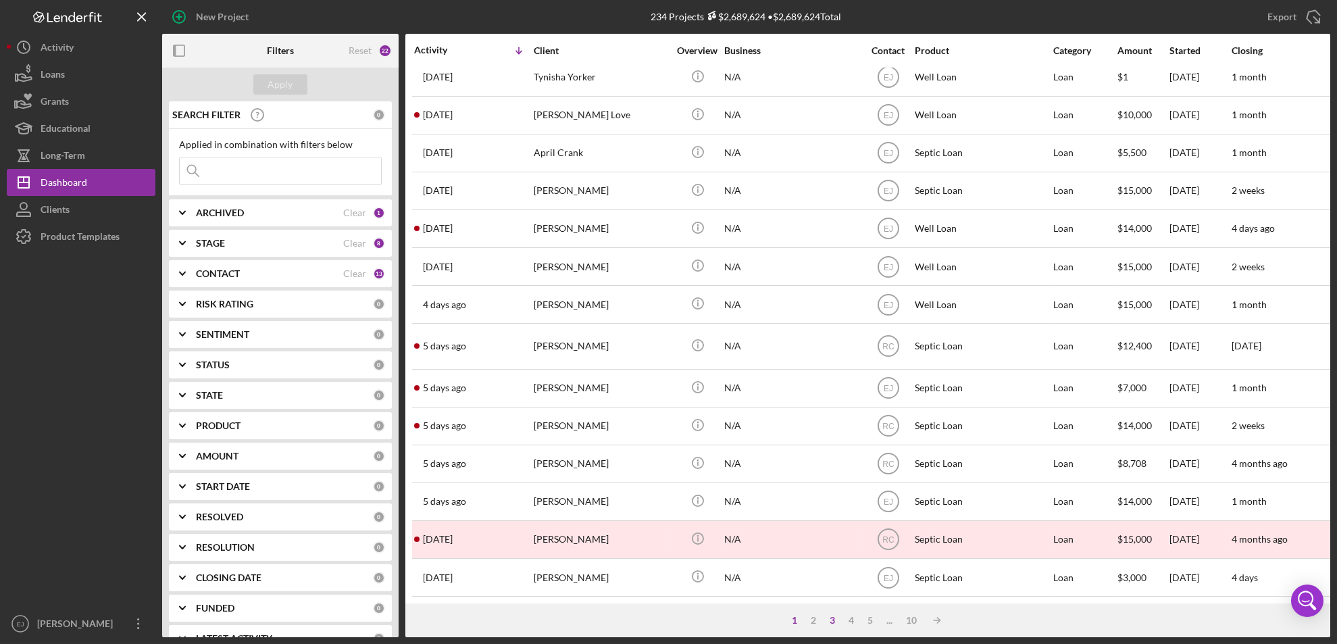
click at [831, 620] on div "3" at bounding box center [832, 620] width 19 height 11
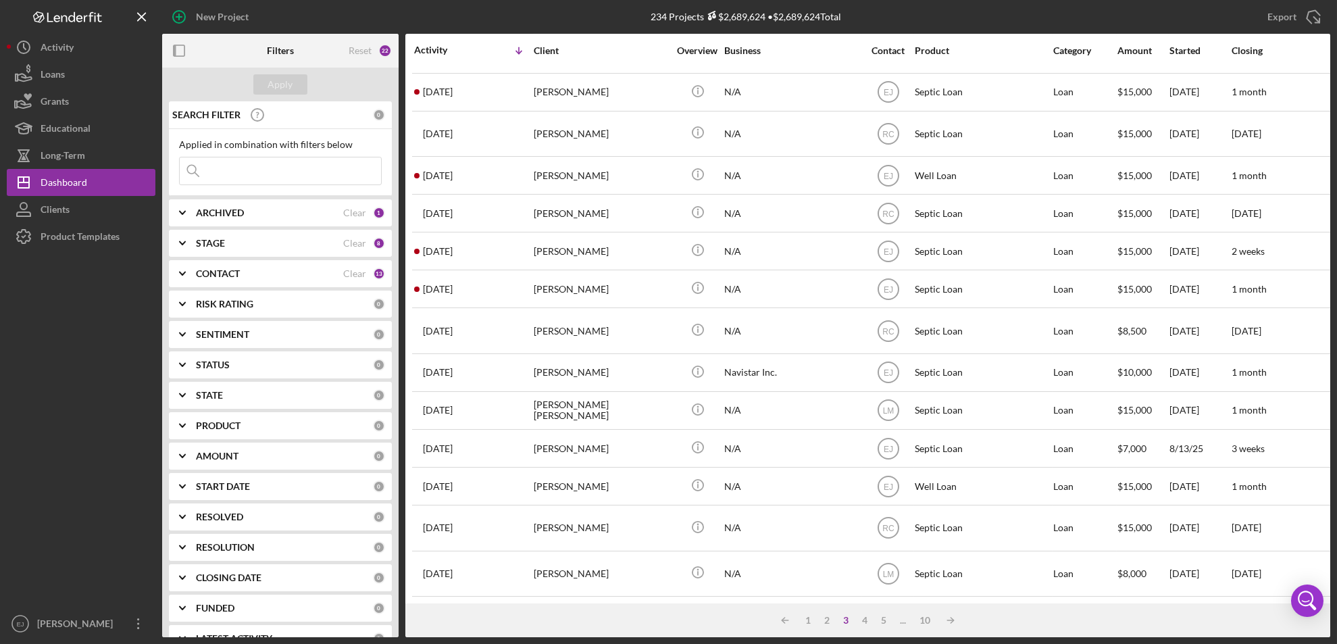
scroll to position [469, 0]
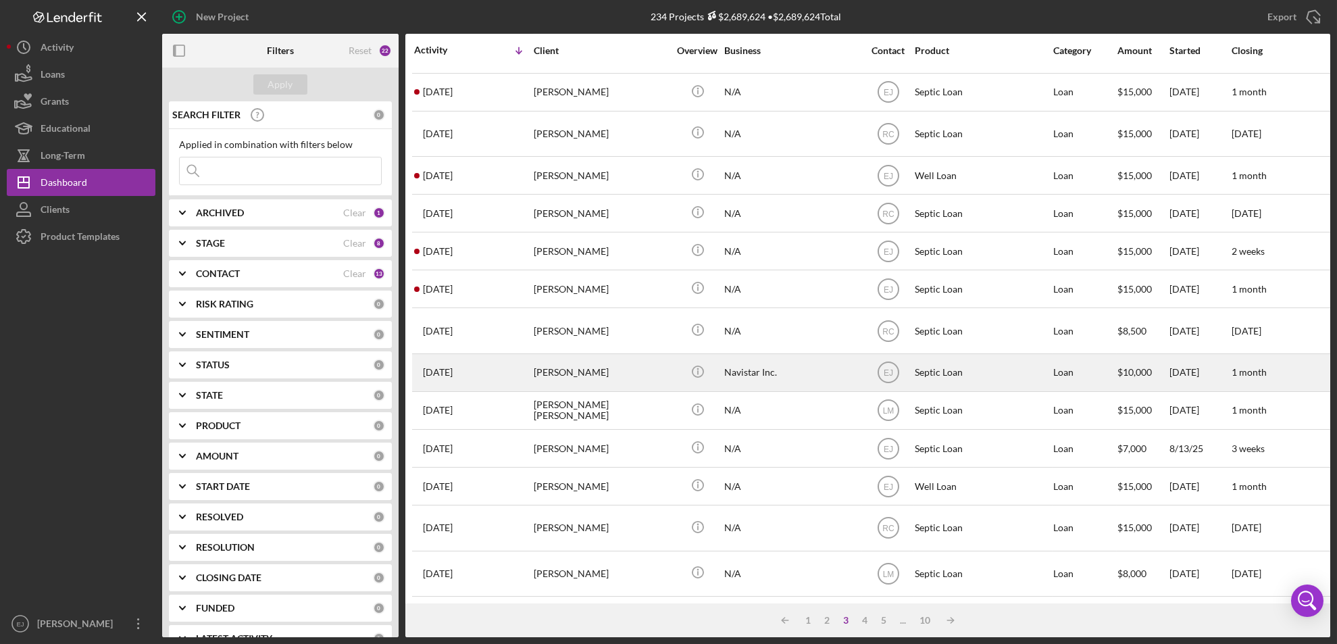
click at [564, 360] on div "[PERSON_NAME]" at bounding box center [601, 373] width 135 height 36
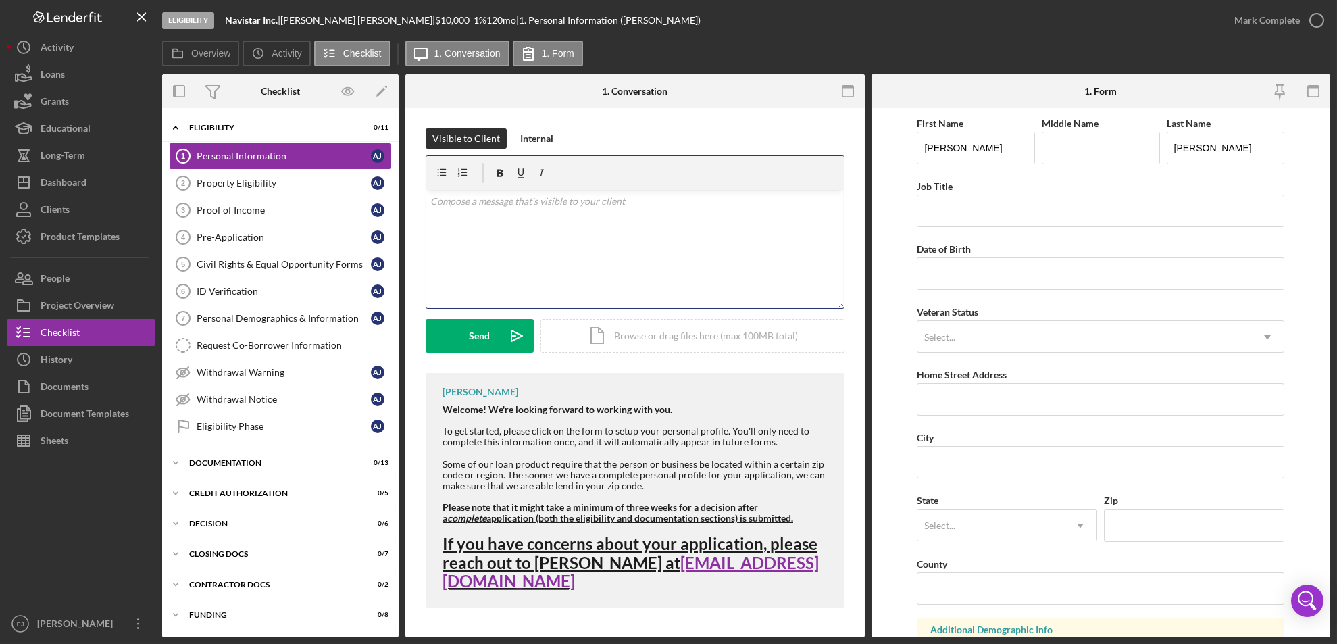
click at [456, 229] on div "v Color teal Color pink Remove color Add row above Add row below Add column bef…" at bounding box center [635, 249] width 418 height 118
paste div
click at [426, 202] on div "v Color teal Color pink Remove color Add row above Add row below Add column bef…" at bounding box center [635, 249] width 418 height 118
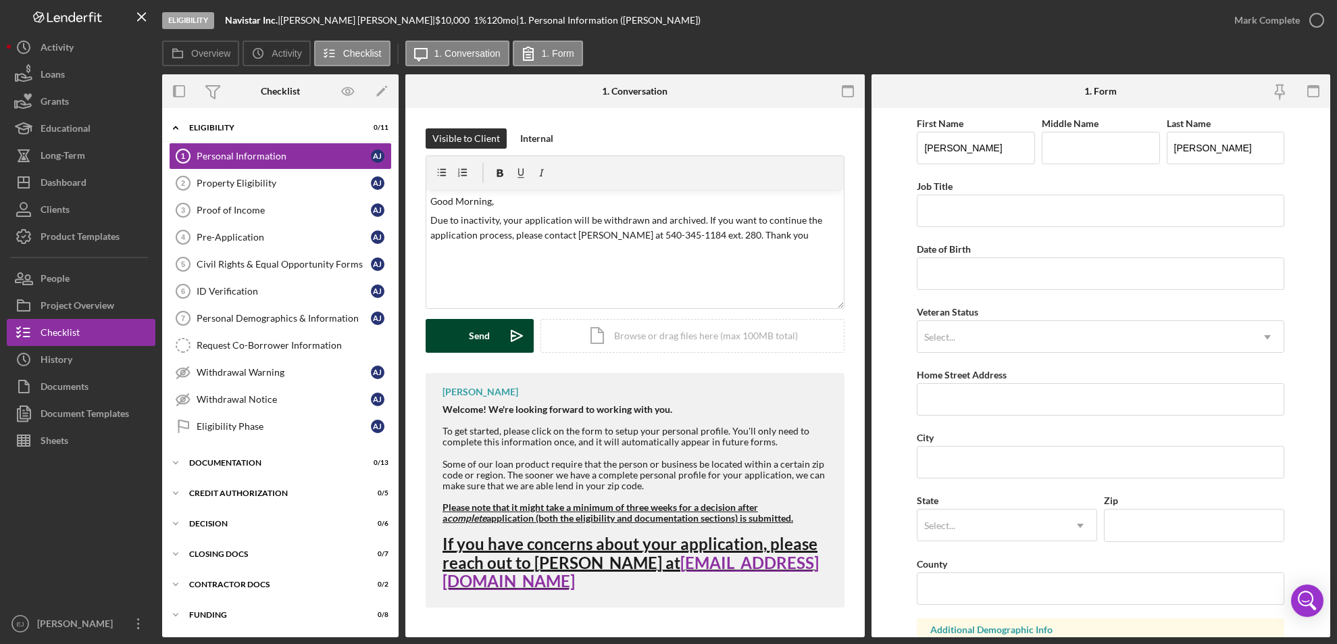
click at [493, 337] on button "Send Icon/icon-invite-send" at bounding box center [480, 336] width 108 height 34
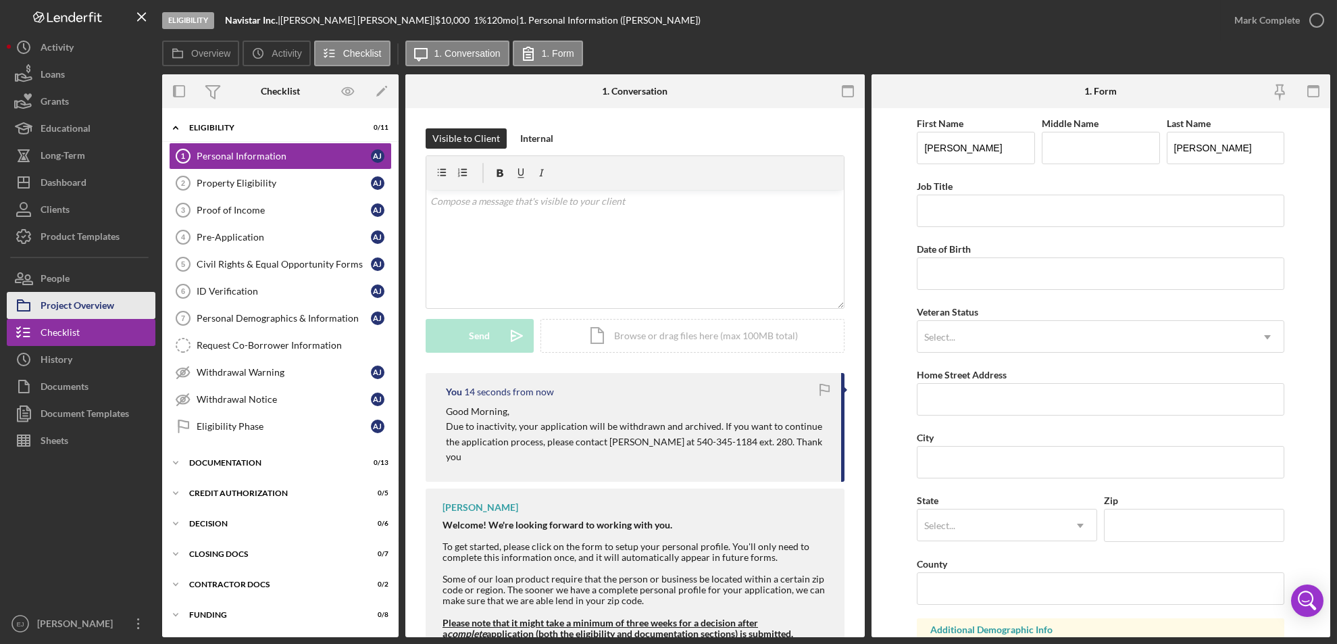
click at [127, 310] on button "Project Overview" at bounding box center [81, 305] width 149 height 27
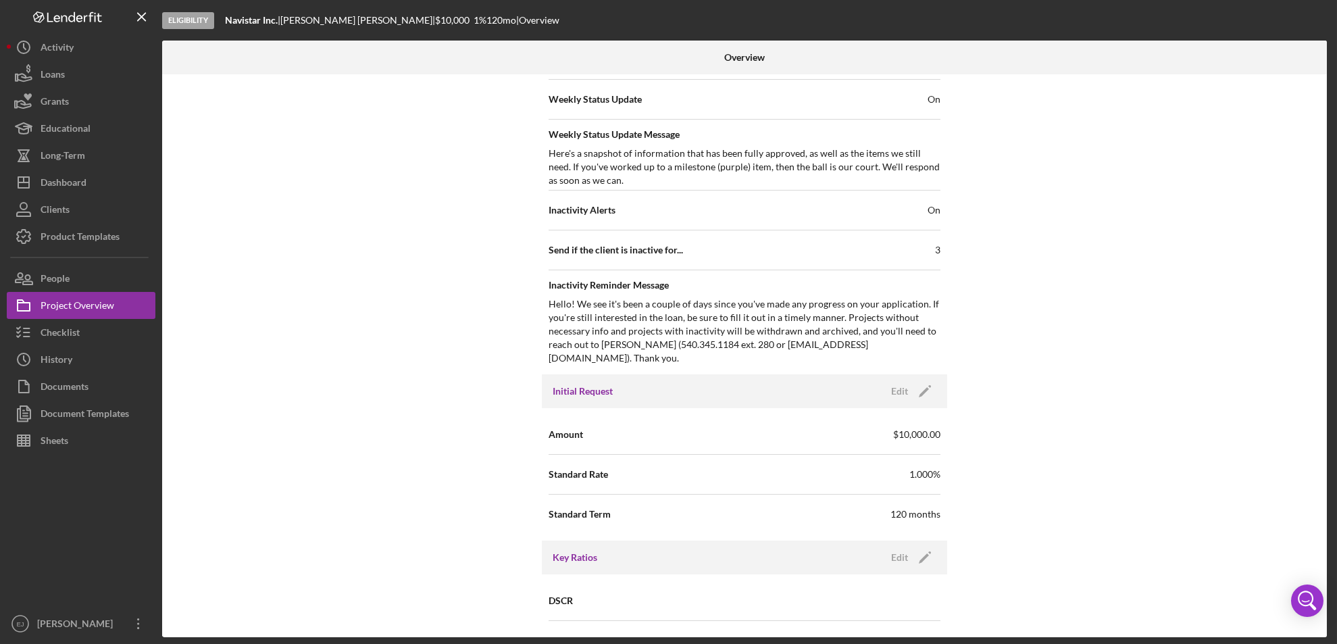
scroll to position [1445, 0]
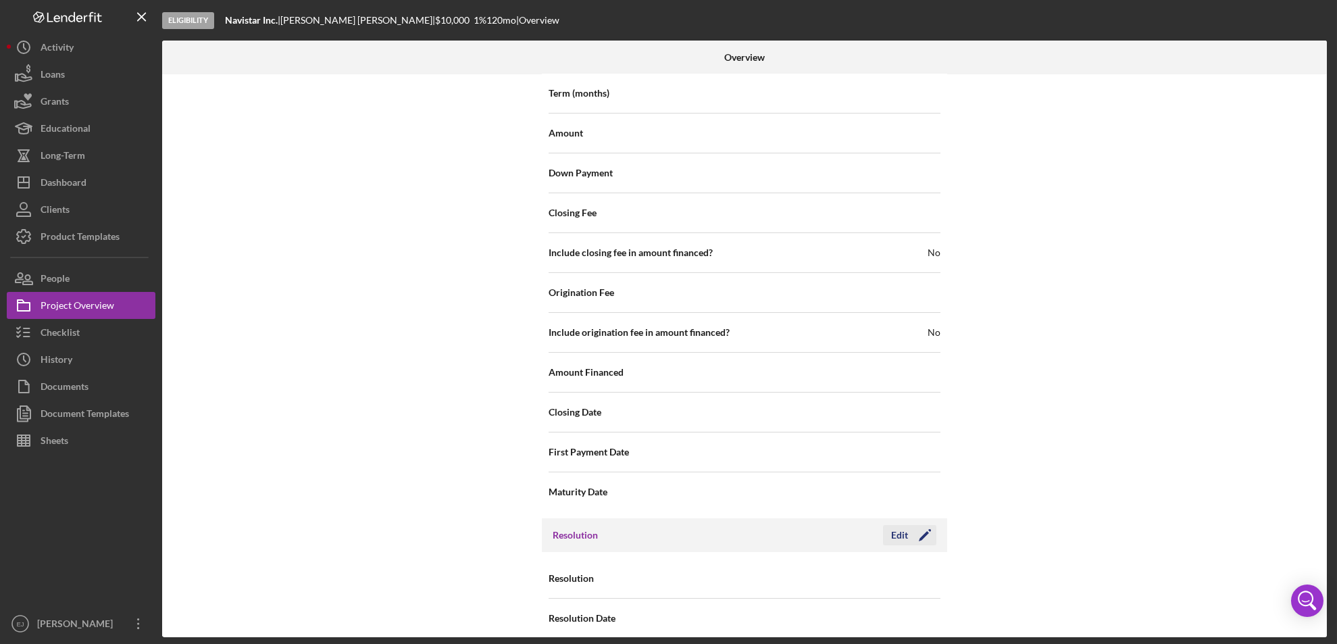
click at [891, 525] on div "Edit" at bounding box center [899, 535] width 17 height 20
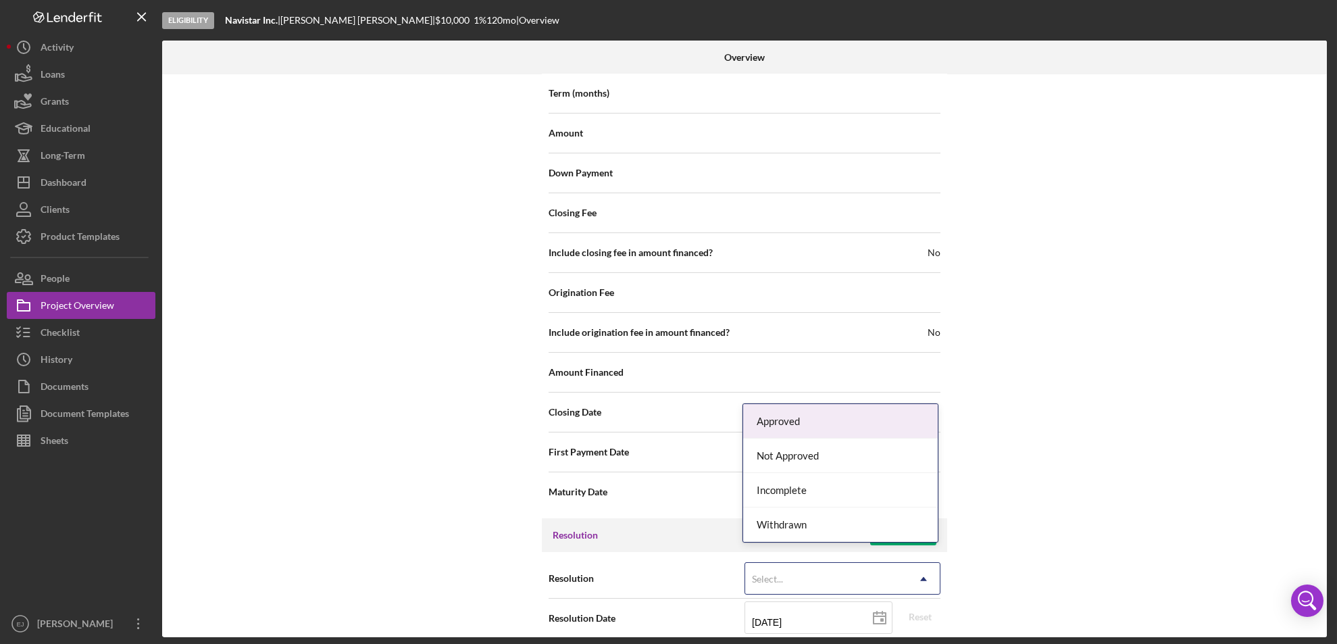
click at [921, 563] on icon "Icon/Dropdown Arrow" at bounding box center [924, 579] width 32 height 32
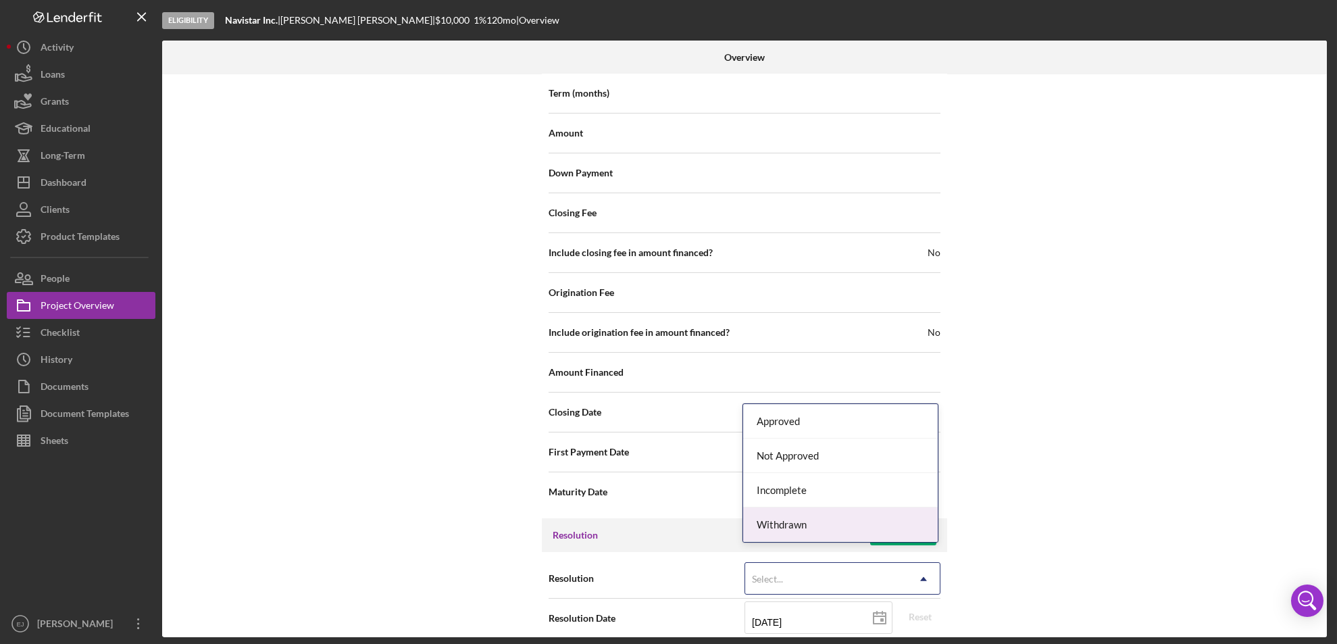
click at [905, 529] on div "Withdrawn" at bounding box center [840, 524] width 195 height 34
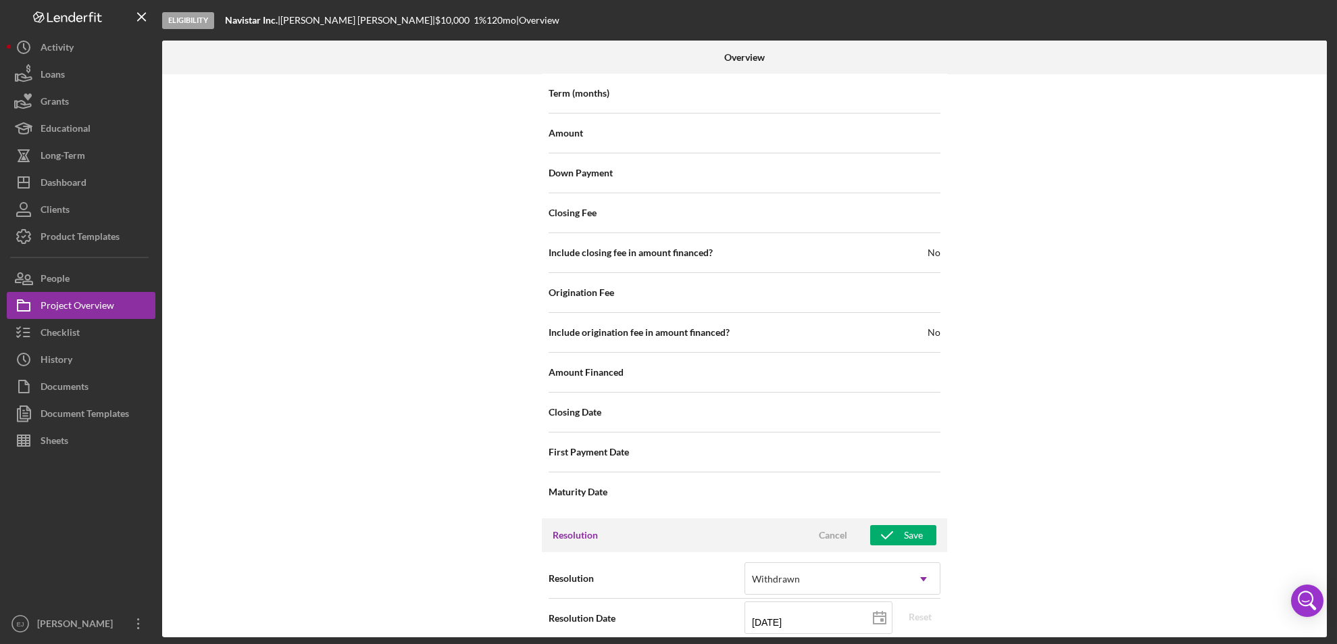
scroll to position [1531, 0]
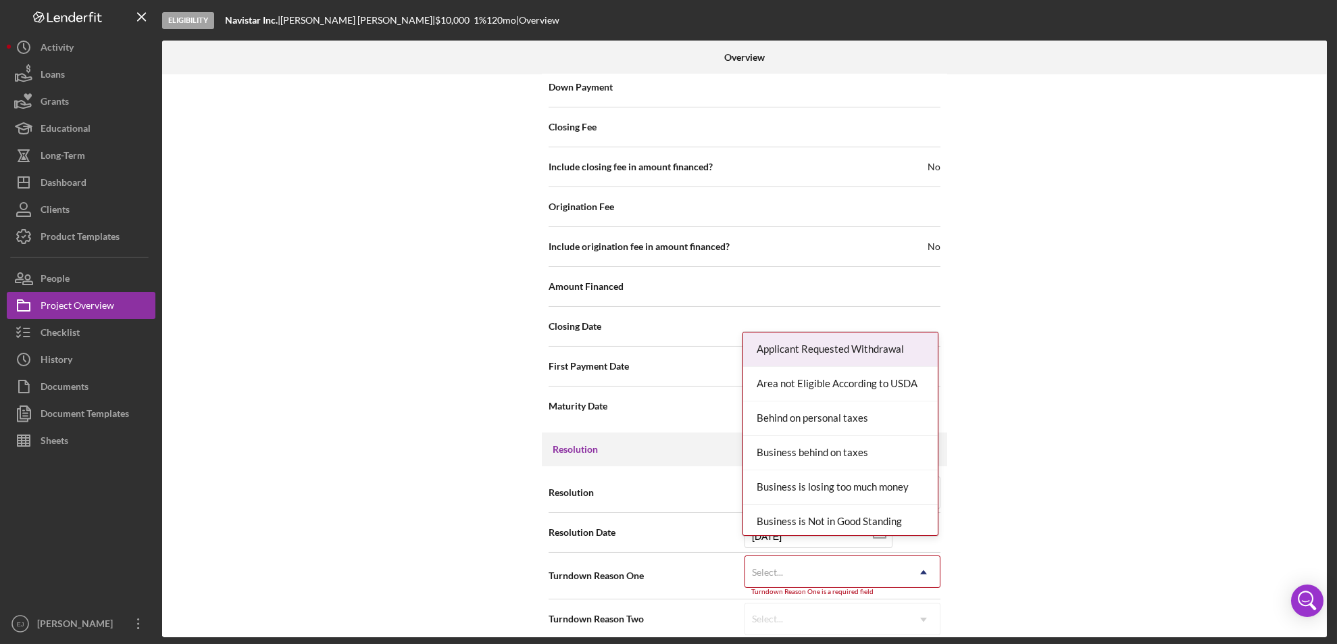
click at [928, 630] on div "Resolution Withdrawn Icon/Dropdown Arrow Resolution Date [DATE] [DATE] Reset Tu…" at bounding box center [744, 555] width 405 height 179
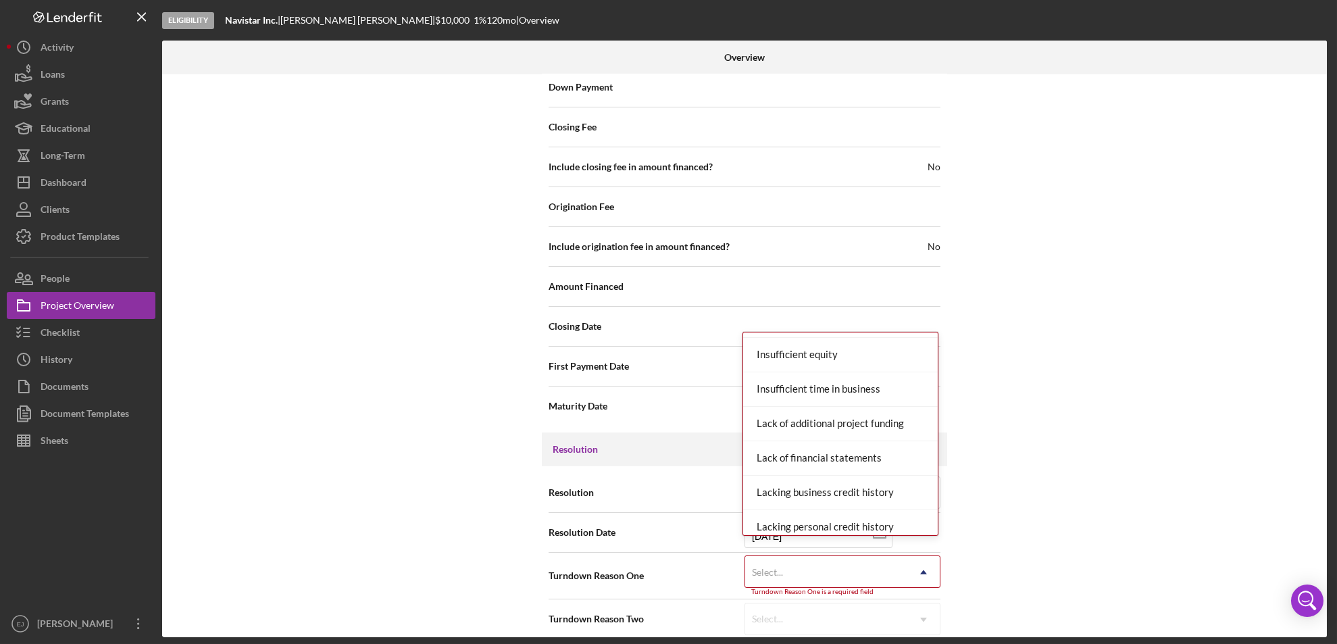
scroll to position [826, 0]
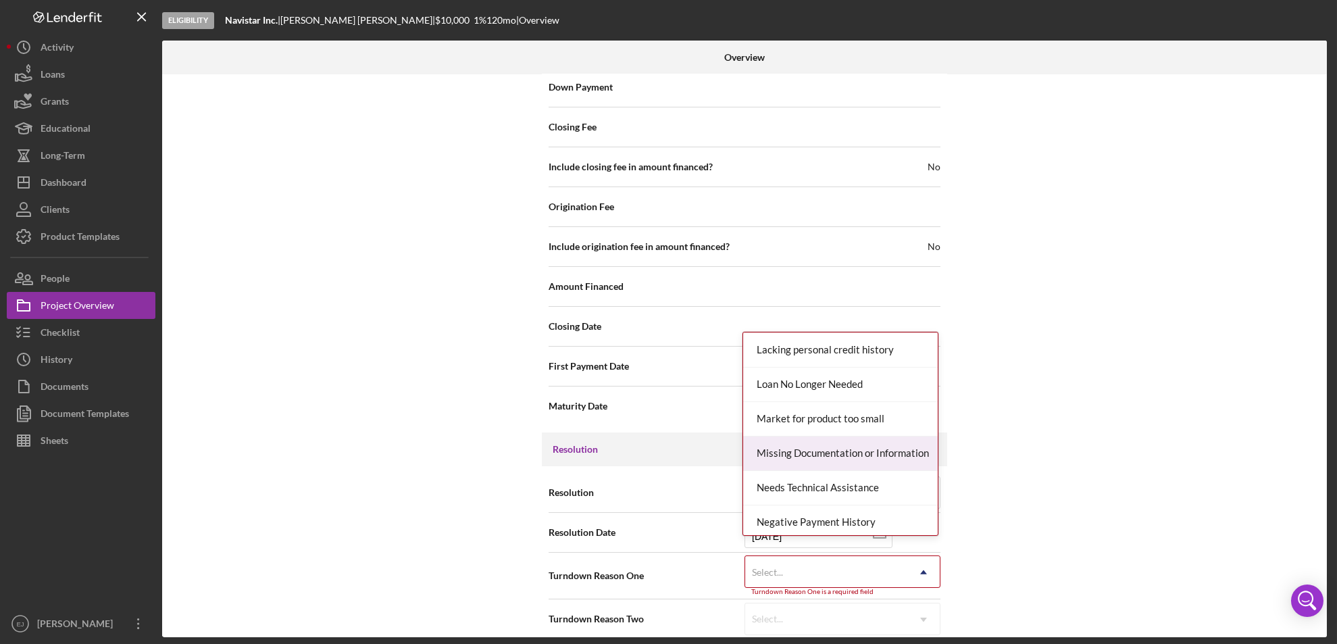
click at [883, 460] on div "Missing Documentation or Information" at bounding box center [840, 454] width 195 height 34
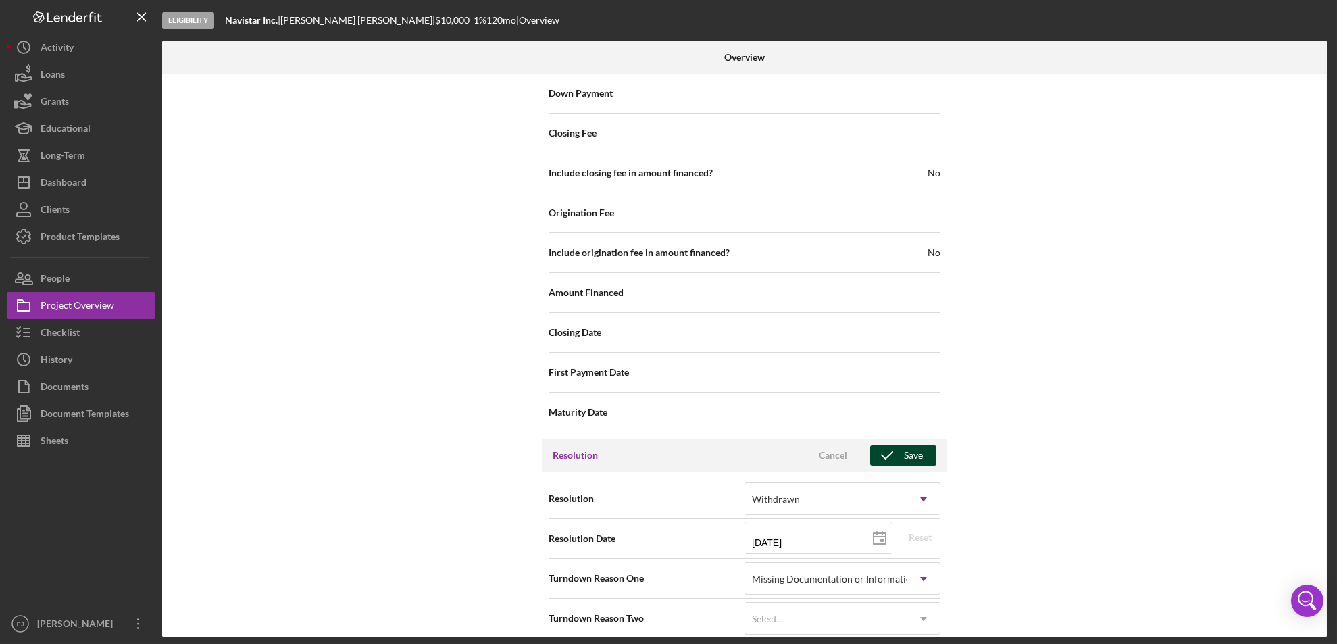
click at [899, 439] on icon "button" at bounding box center [887, 456] width 34 height 34
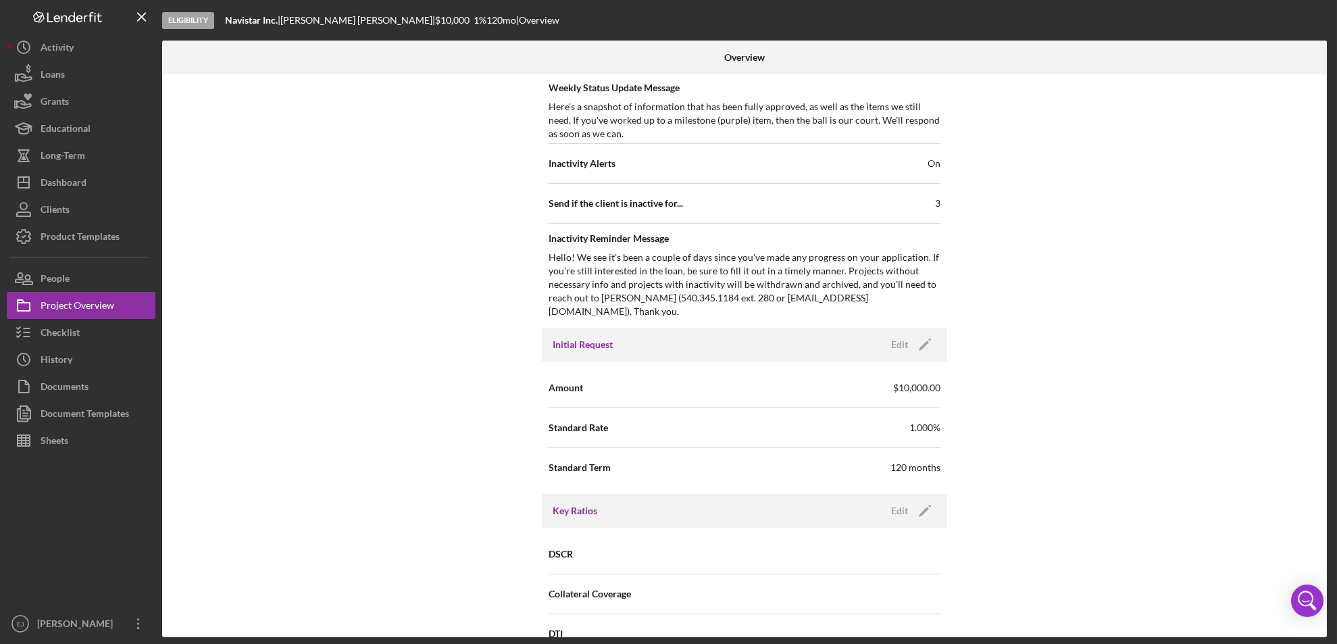
scroll to position [47, 0]
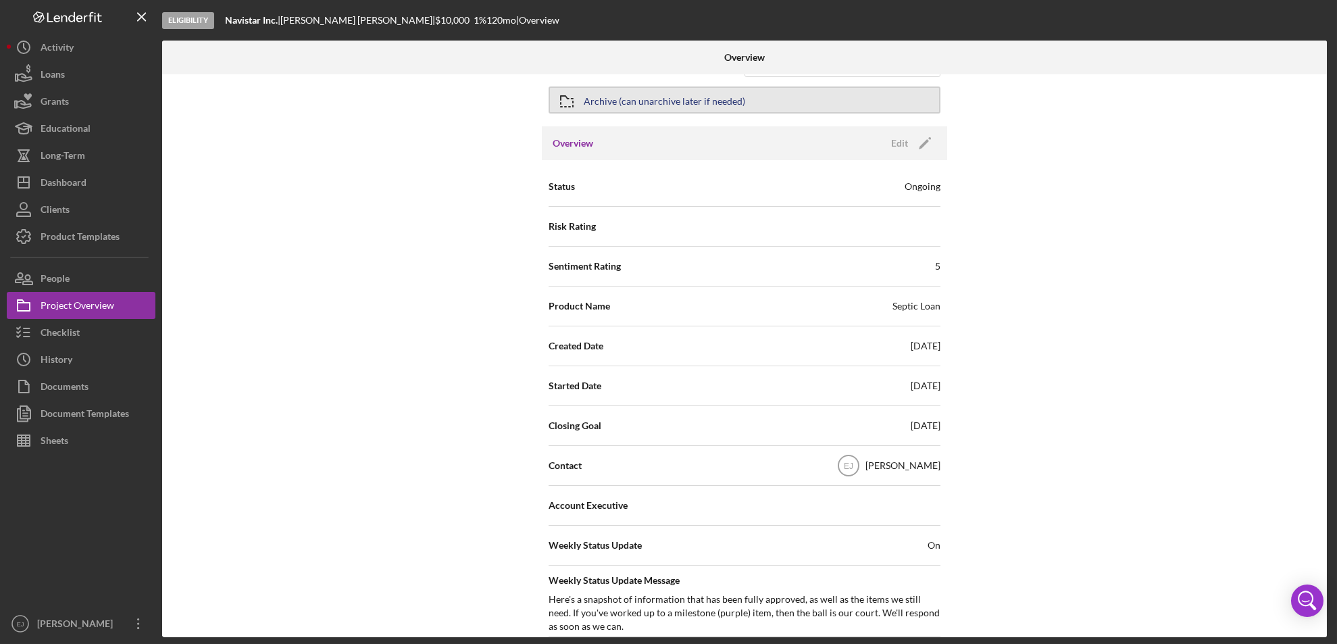
click at [583, 109] on button "Archive (can unarchive later if needed)" at bounding box center [745, 99] width 392 height 27
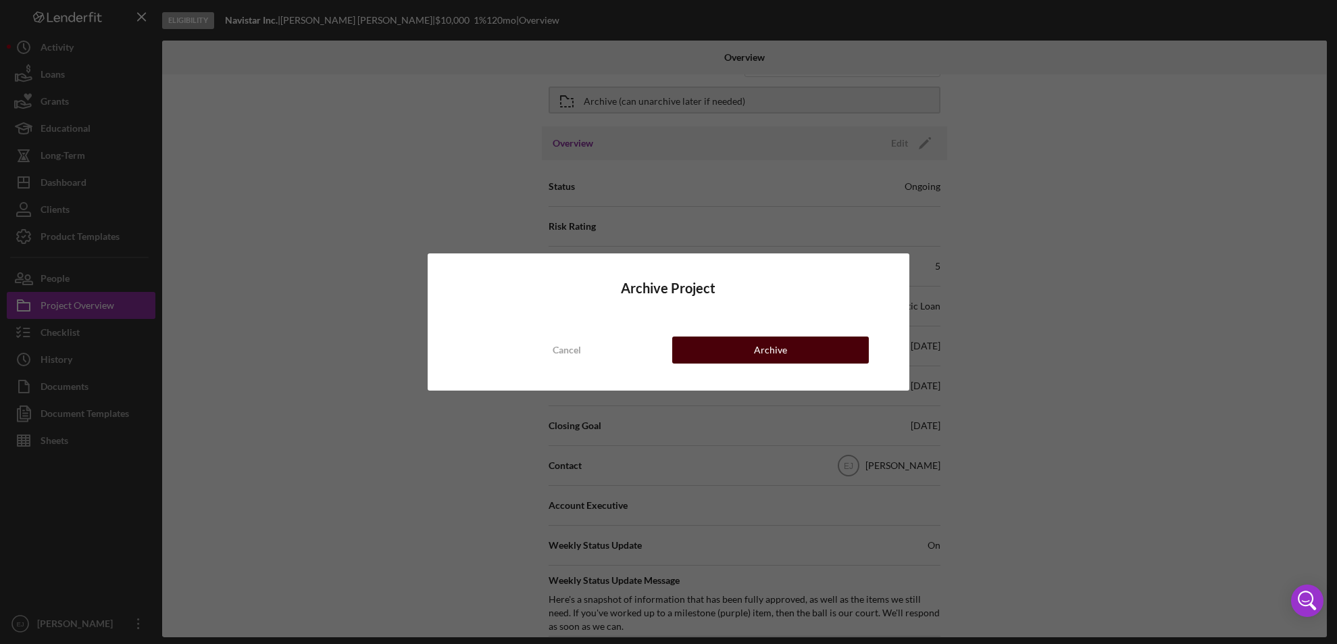
click at [770, 355] on div "Archive" at bounding box center [770, 350] width 33 height 27
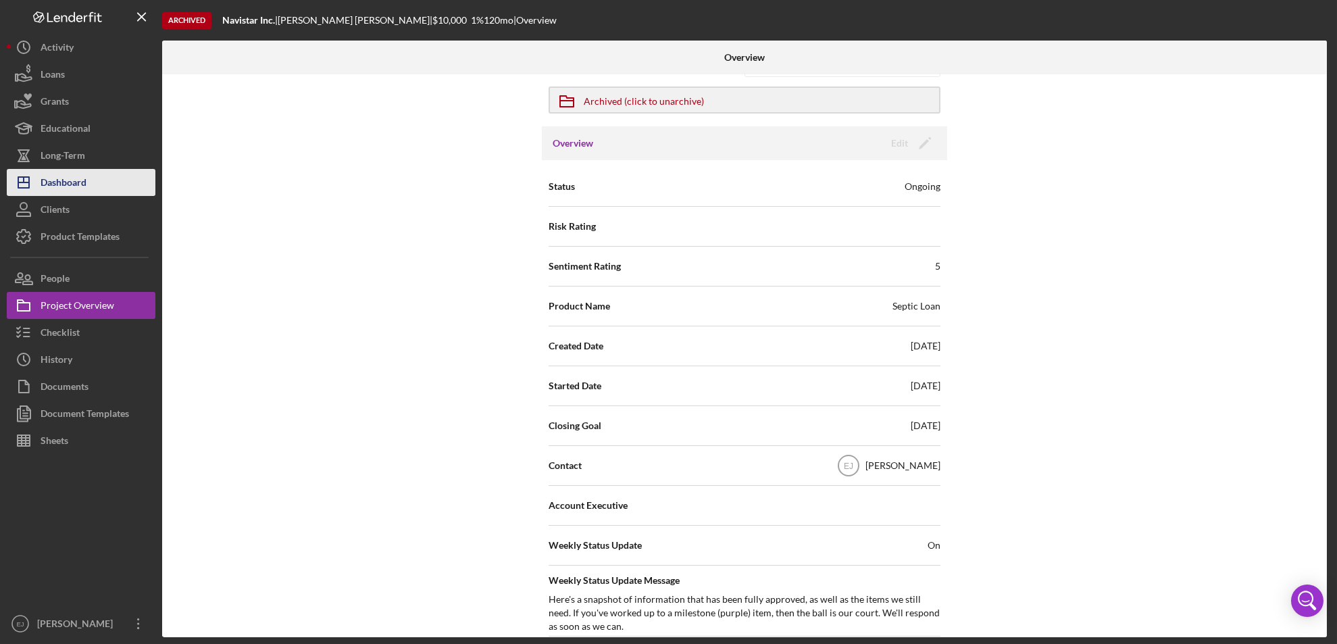
click at [79, 189] on div "Dashboard" at bounding box center [64, 184] width 46 height 30
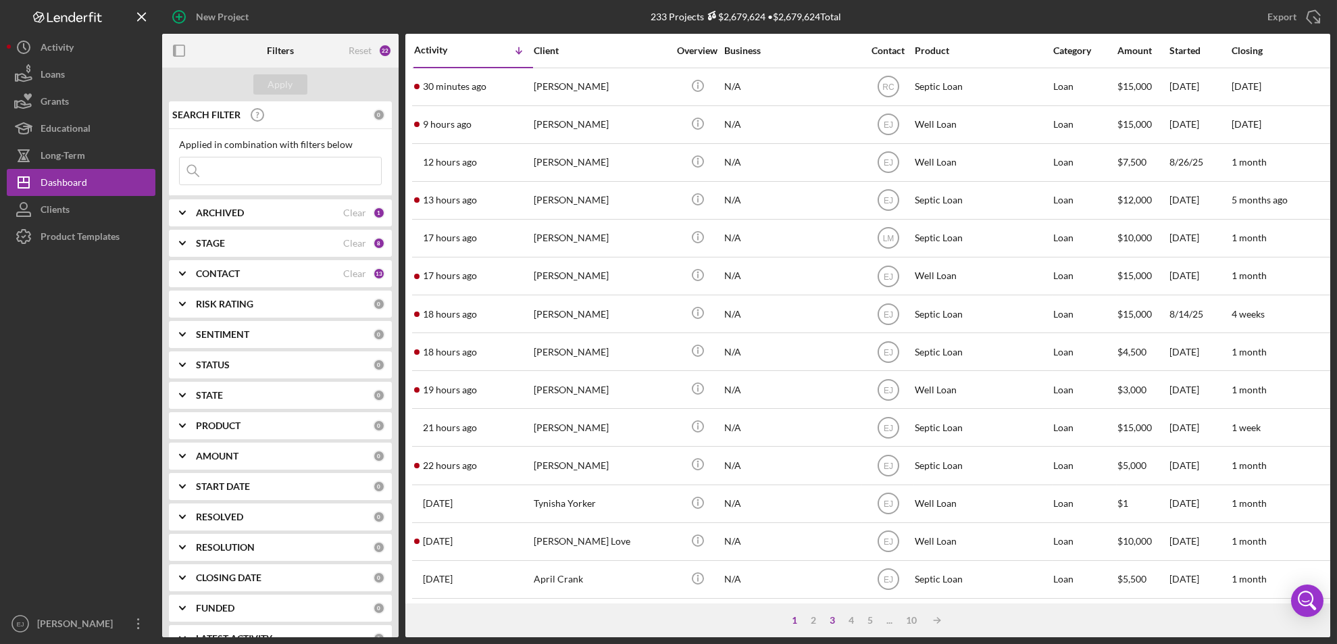
click at [832, 623] on div "3" at bounding box center [832, 620] width 19 height 11
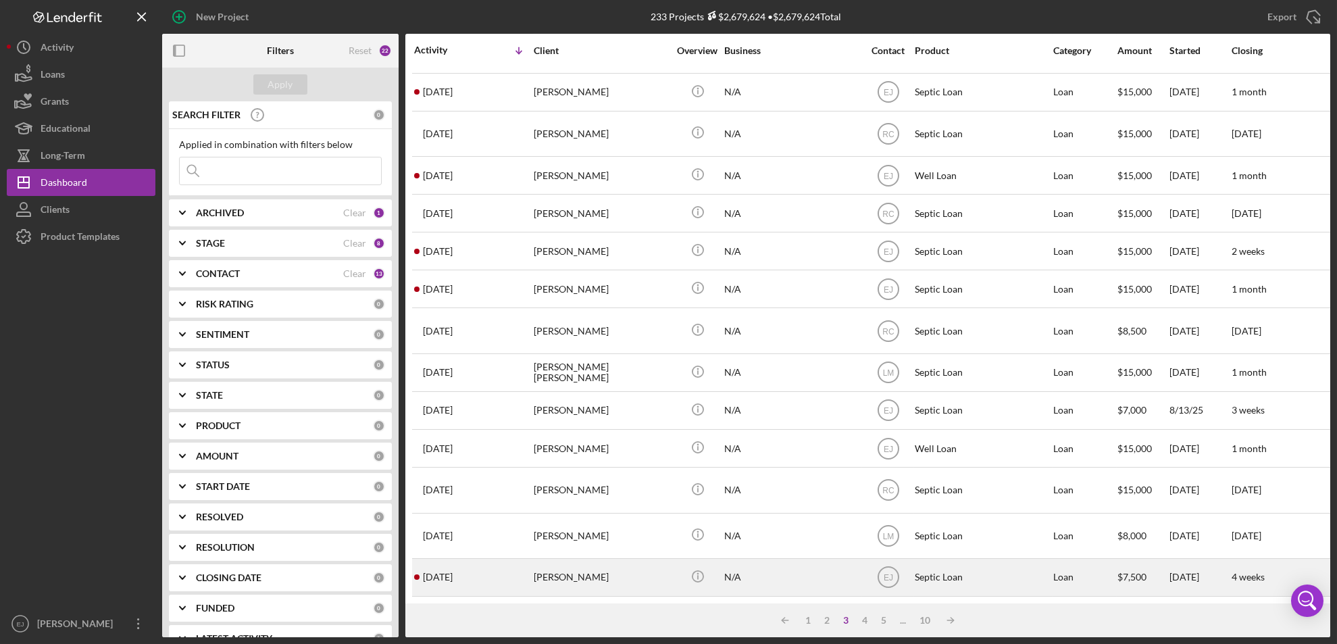
click at [559, 560] on div "[PERSON_NAME]" at bounding box center [601, 578] width 135 height 36
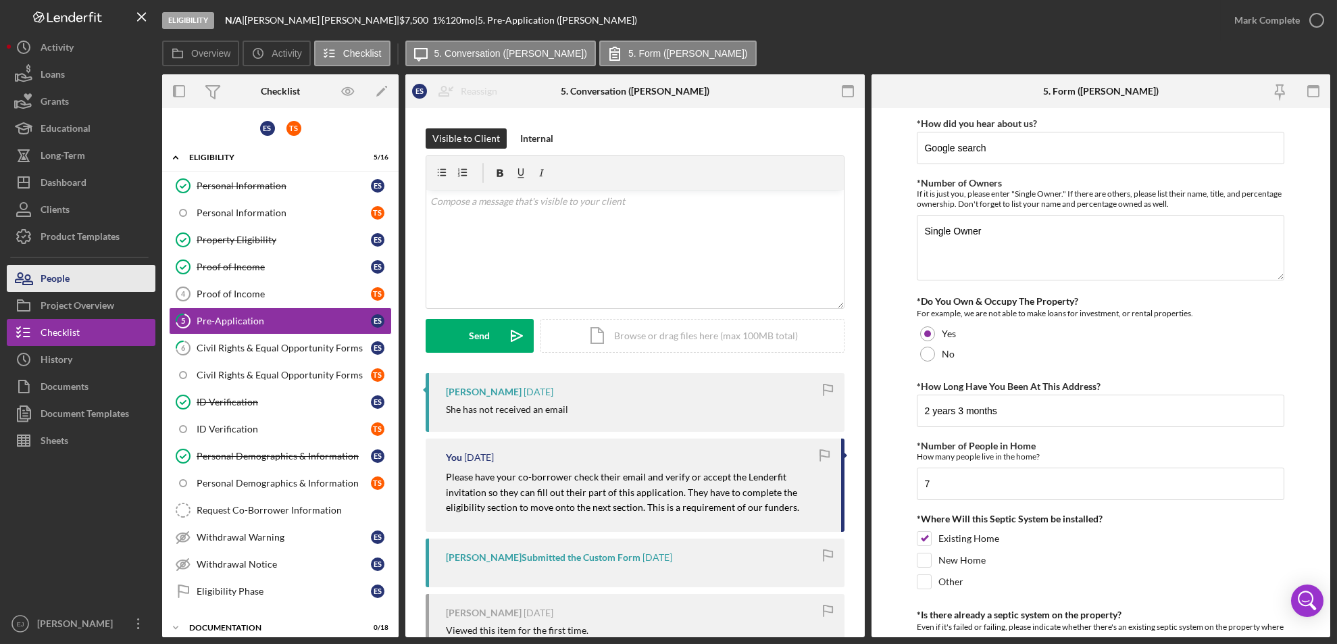
click at [135, 274] on button "People" at bounding box center [81, 278] width 149 height 27
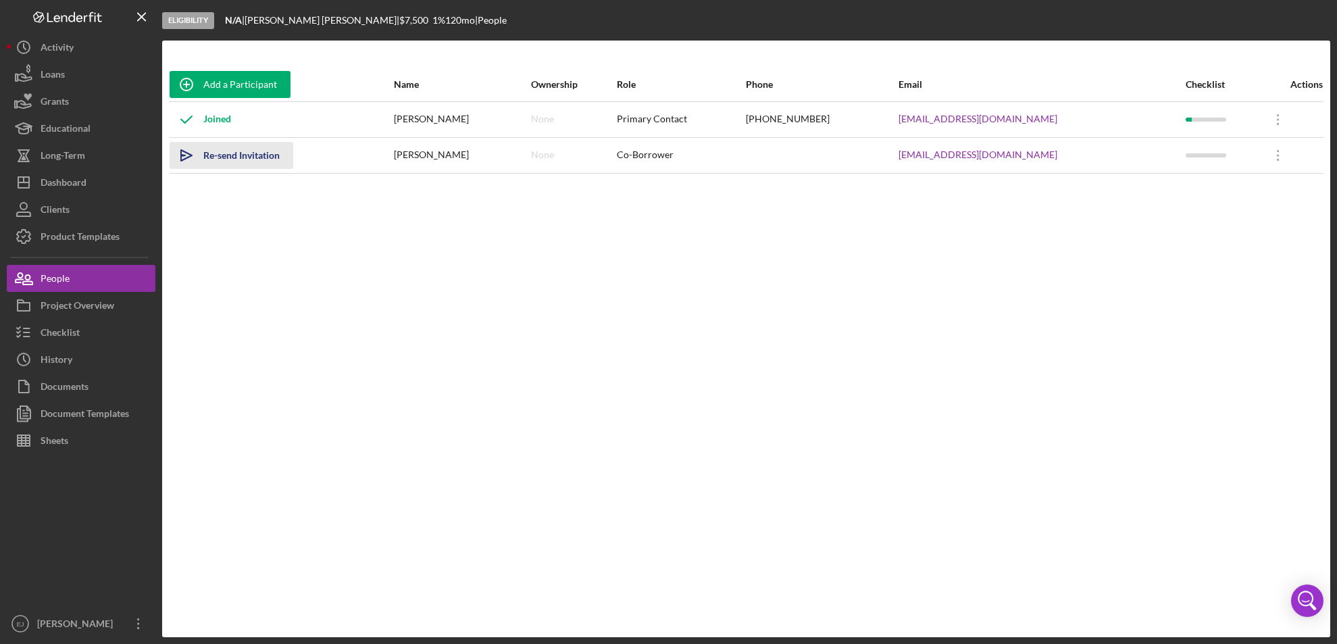
click at [197, 154] on icon "Icon/icon-invite-send" at bounding box center [187, 156] width 34 height 34
click at [106, 355] on button "Icon/History History" at bounding box center [81, 359] width 149 height 27
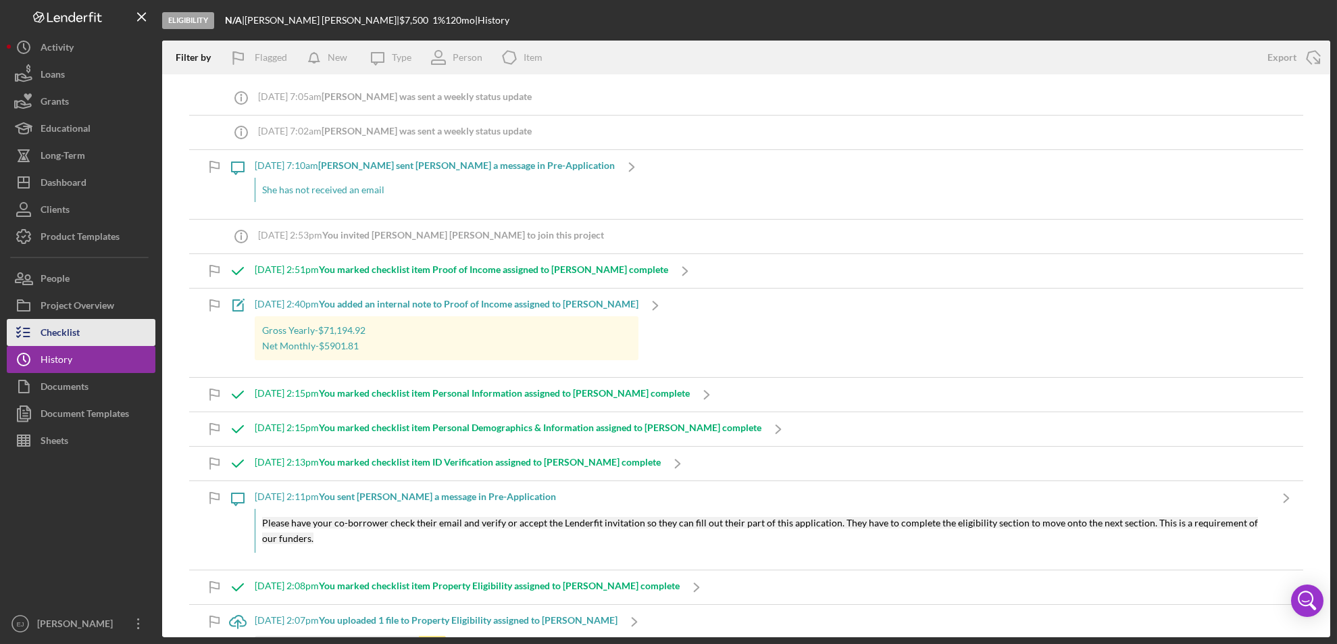
click at [111, 335] on button "Checklist" at bounding box center [81, 332] width 149 height 27
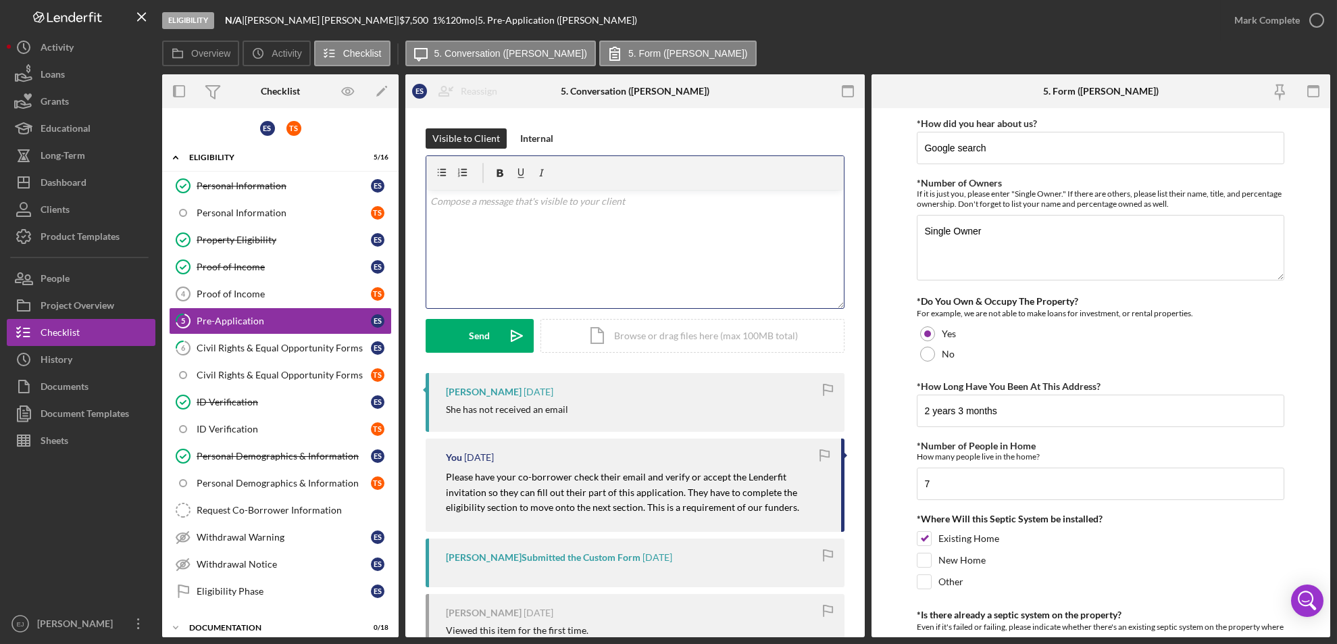
click at [481, 222] on div "v Color teal Color pink Remove color Add row above Add row below Add column bef…" at bounding box center [635, 249] width 418 height 118
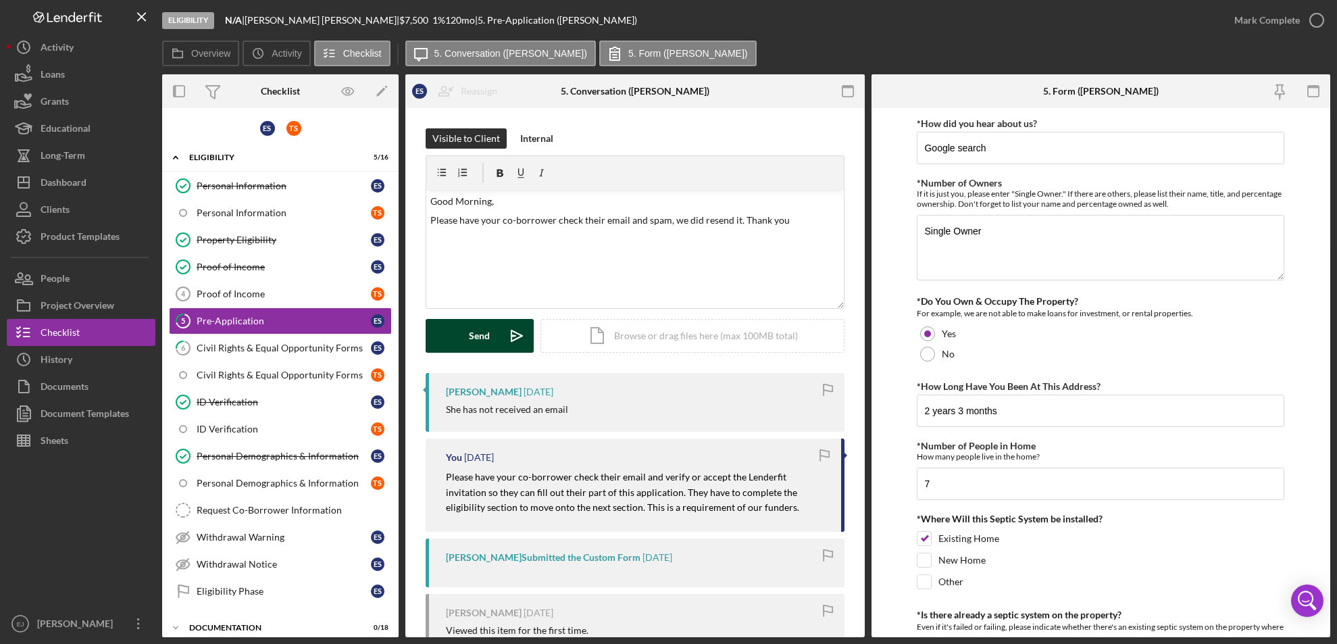
click at [468, 330] on button "Send Icon/icon-invite-send" at bounding box center [480, 336] width 108 height 34
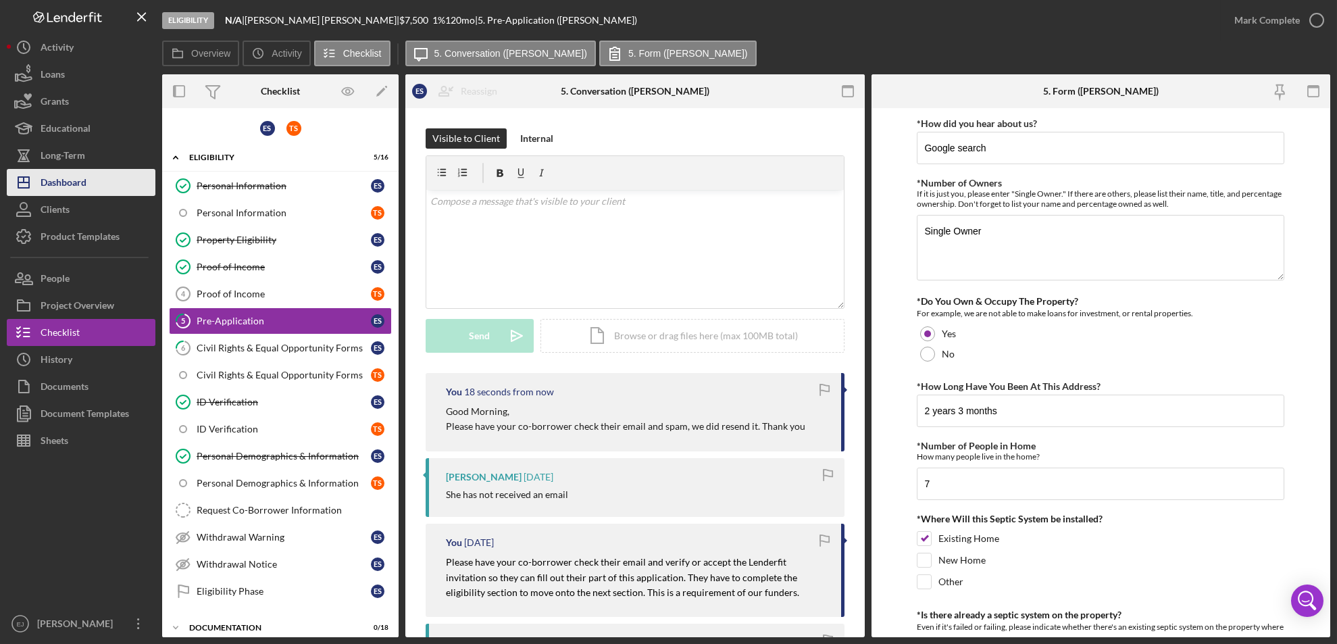
click at [70, 188] on div "Dashboard" at bounding box center [64, 184] width 46 height 30
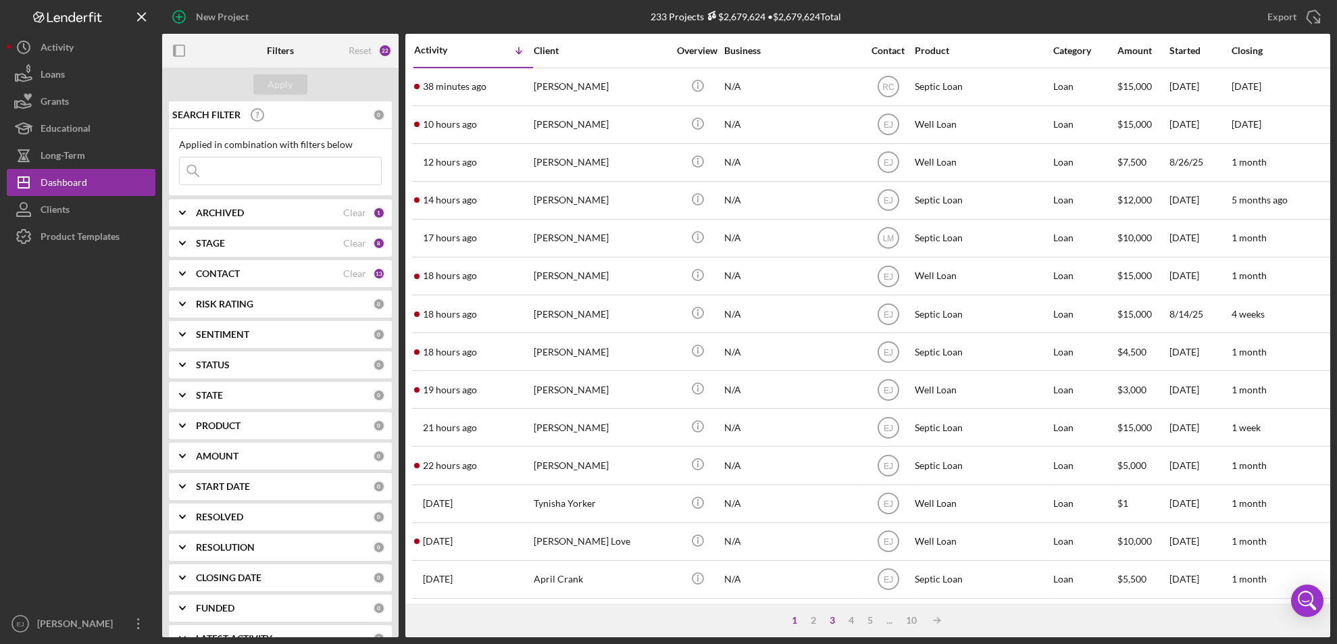
click at [836, 617] on div "3" at bounding box center [832, 620] width 19 height 11
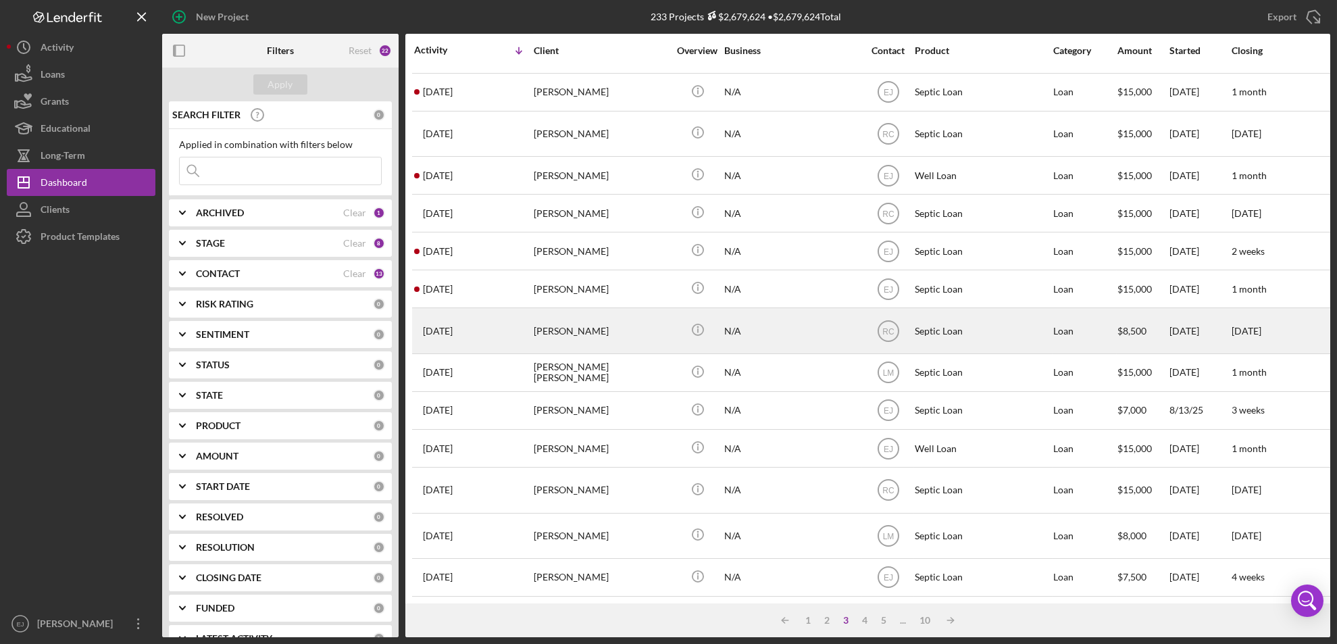
click at [601, 319] on div "[PERSON_NAME]" at bounding box center [601, 330] width 135 height 43
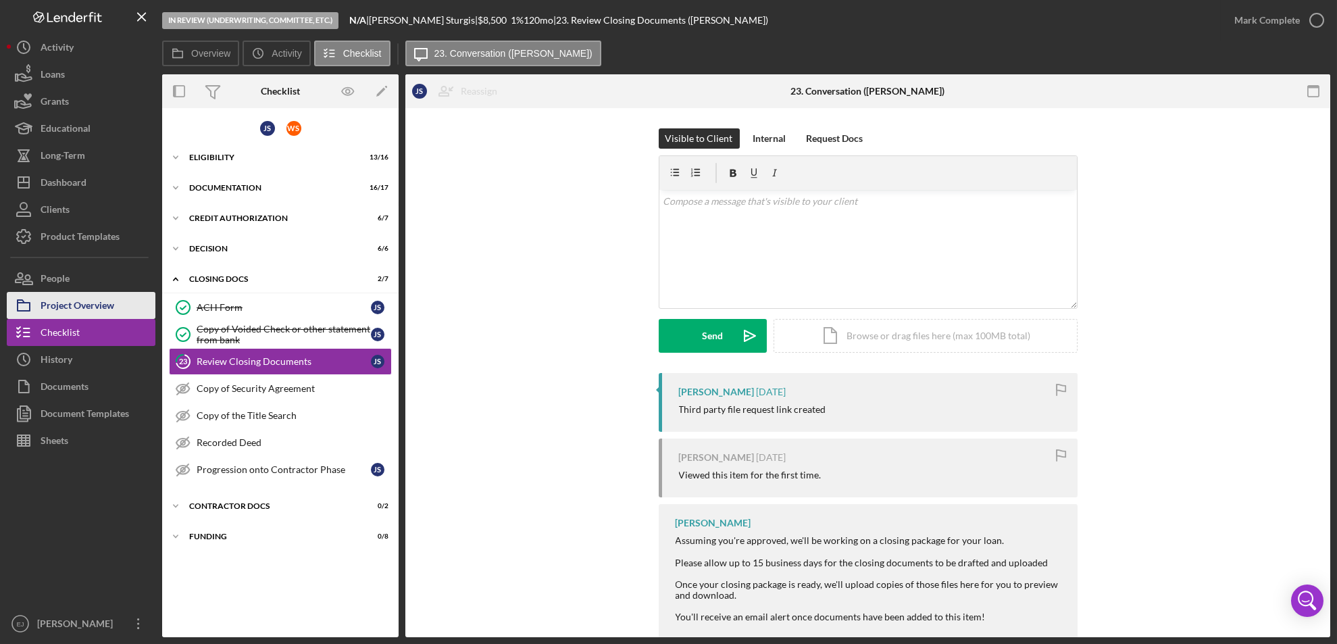
click at [96, 307] on div "Project Overview" at bounding box center [78, 307] width 74 height 30
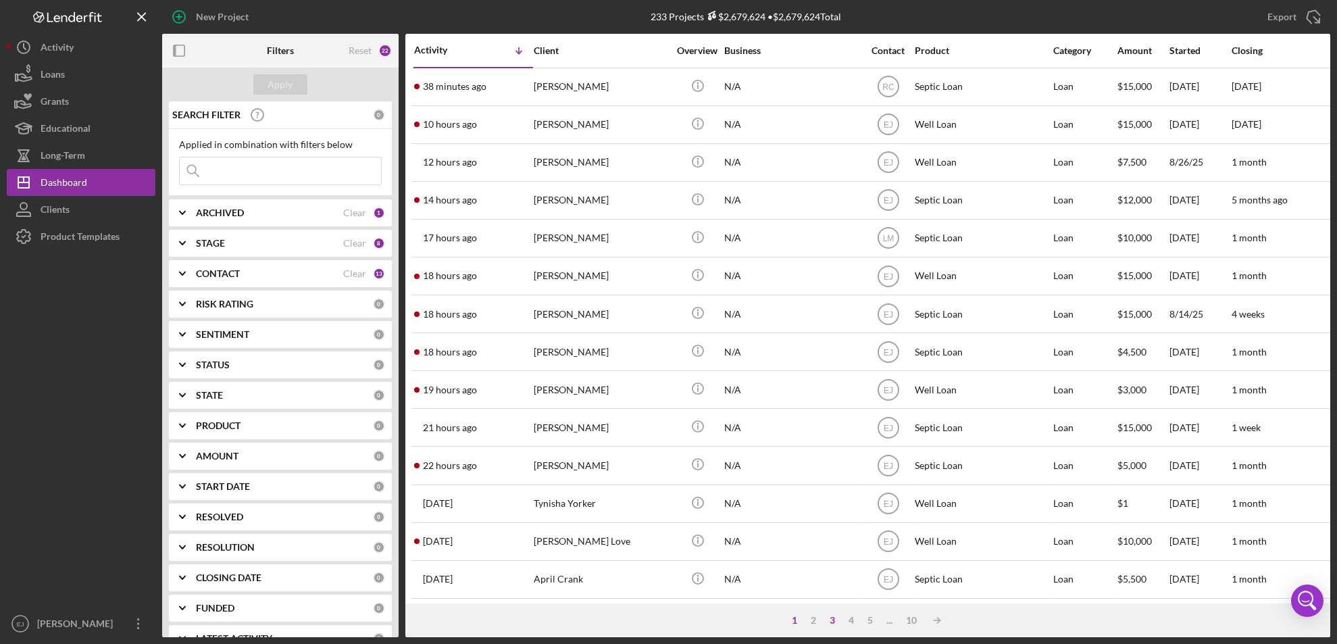
click at [833, 620] on div "3" at bounding box center [832, 620] width 19 height 11
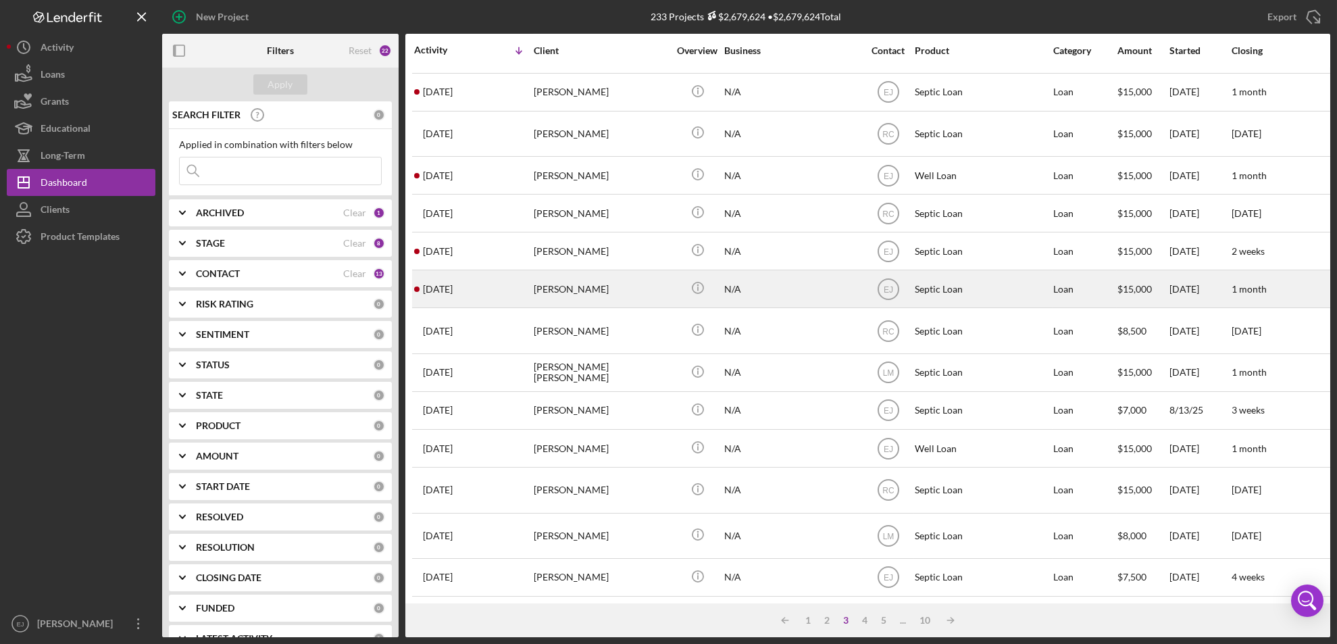
click at [604, 284] on div "[PERSON_NAME]" at bounding box center [601, 289] width 135 height 36
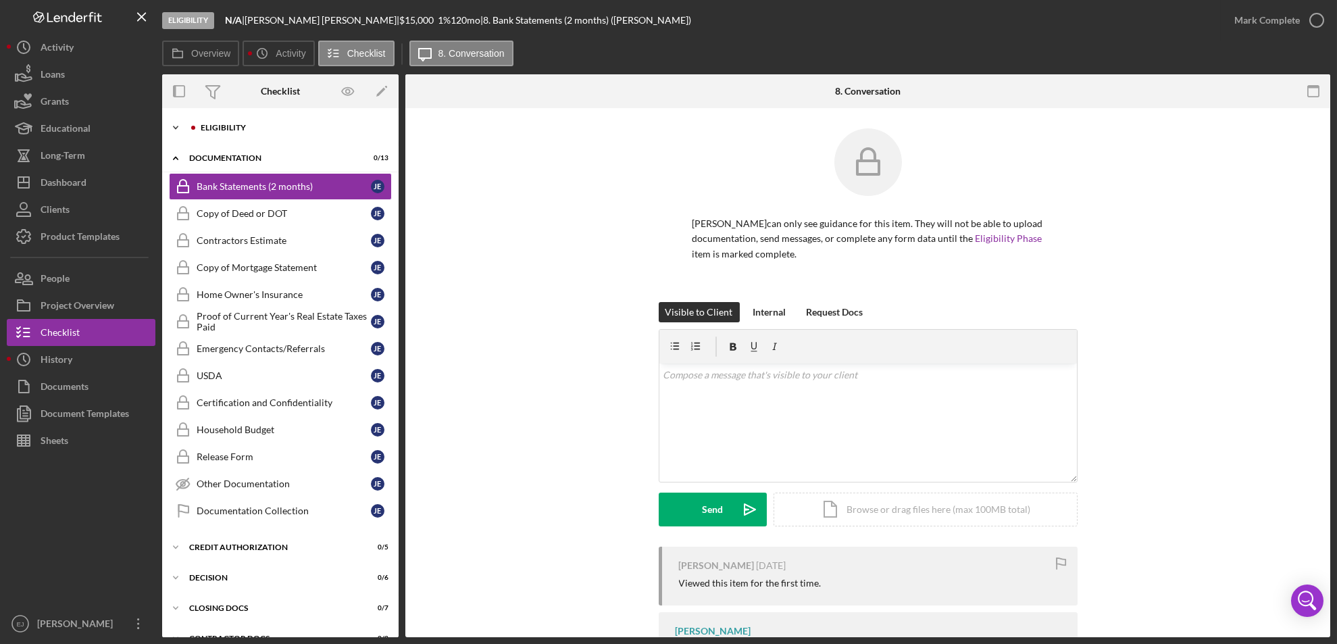
click at [176, 125] on icon "Icon/Expander" at bounding box center [175, 127] width 27 height 27
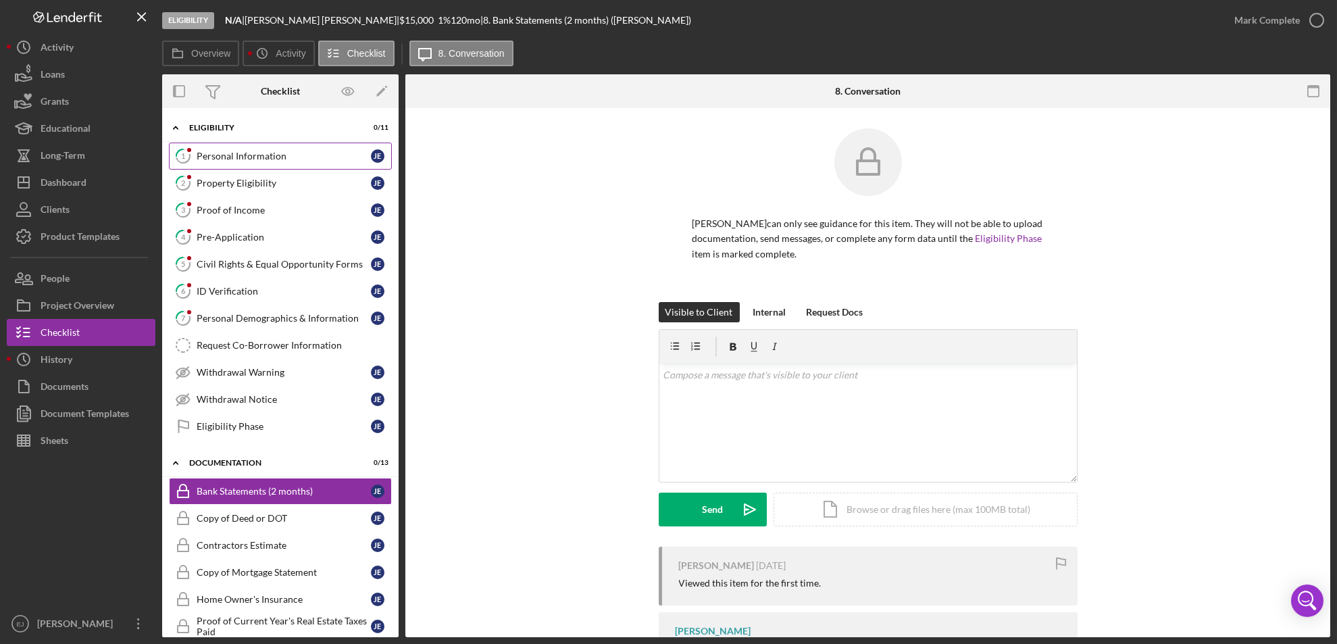
click at [224, 157] on div "Personal Information" at bounding box center [284, 156] width 174 height 11
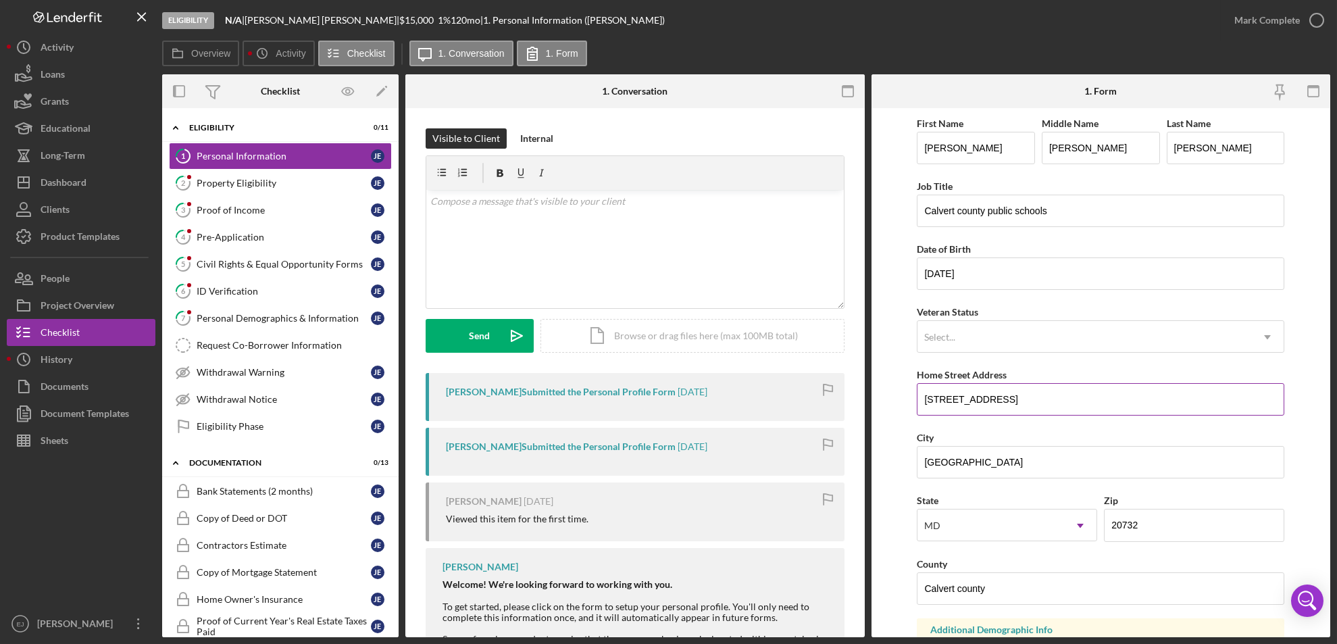
drag, startPoint x: 920, startPoint y: 394, endPoint x: 1038, endPoint y: 390, distance: 118.3
click at [1038, 390] on input "[STREET_ADDRESS]" at bounding box center [1101, 399] width 368 height 32
click at [294, 185] on div "Property Eligibility" at bounding box center [284, 183] width 174 height 11
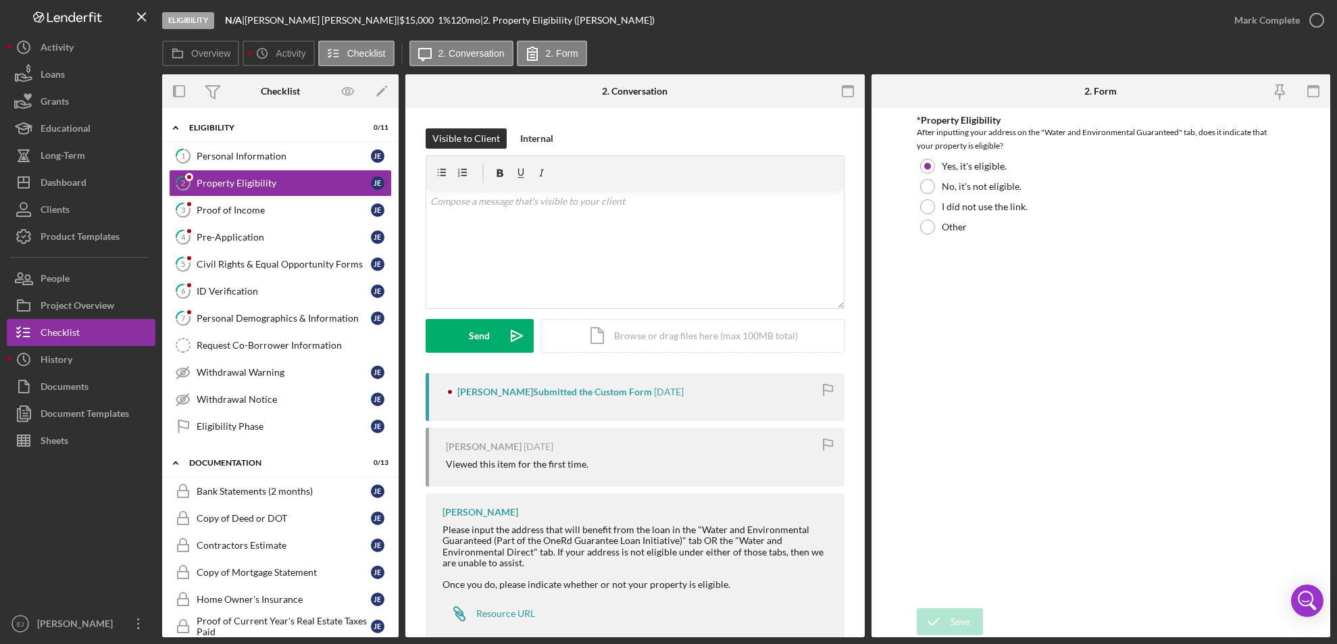
click at [864, 630] on div "Overview Internal Workflow Stage Eligibility Icon/Dropdown Arrow Archive (can u…" at bounding box center [746, 355] width 1168 height 563
click at [492, 616] on div "Resource URL" at bounding box center [505, 613] width 59 height 11
click at [653, 336] on div "Icon/Document Browse or drag files here (max 100MB total) Tap to choose files o…" at bounding box center [693, 336] width 304 height 34
click at [452, 335] on button "Upload Icon/Upload" at bounding box center [480, 336] width 108 height 34
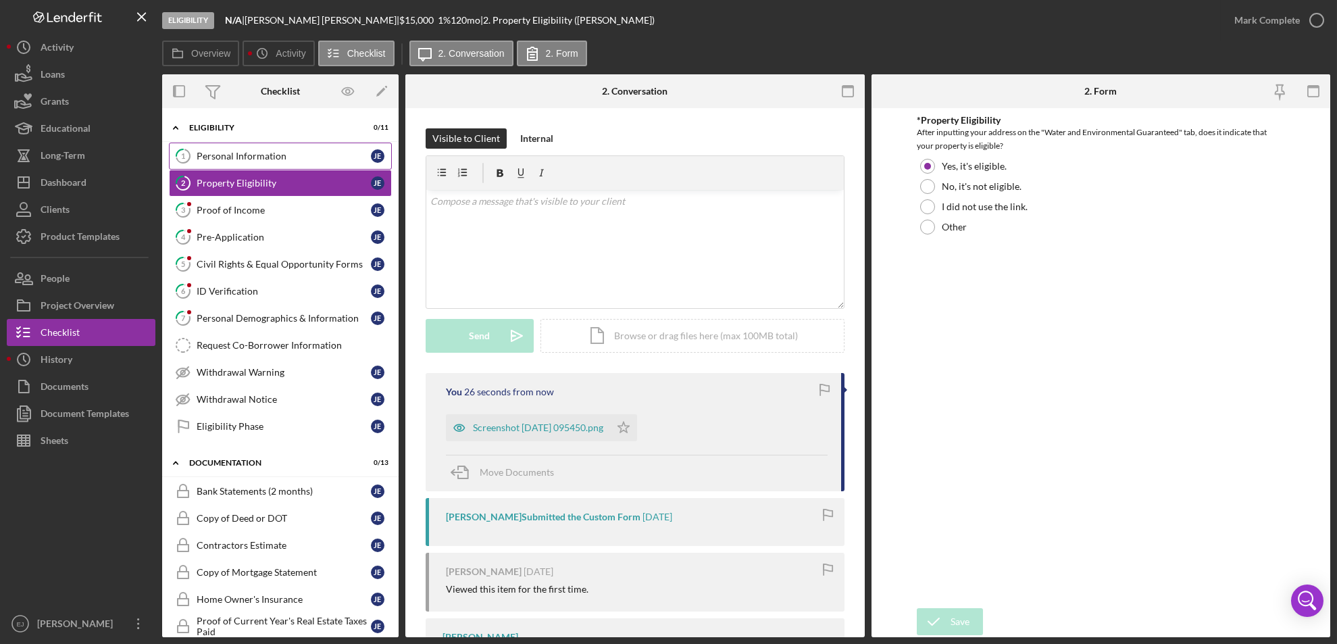
click at [208, 155] on div "Personal Information" at bounding box center [284, 156] width 174 height 11
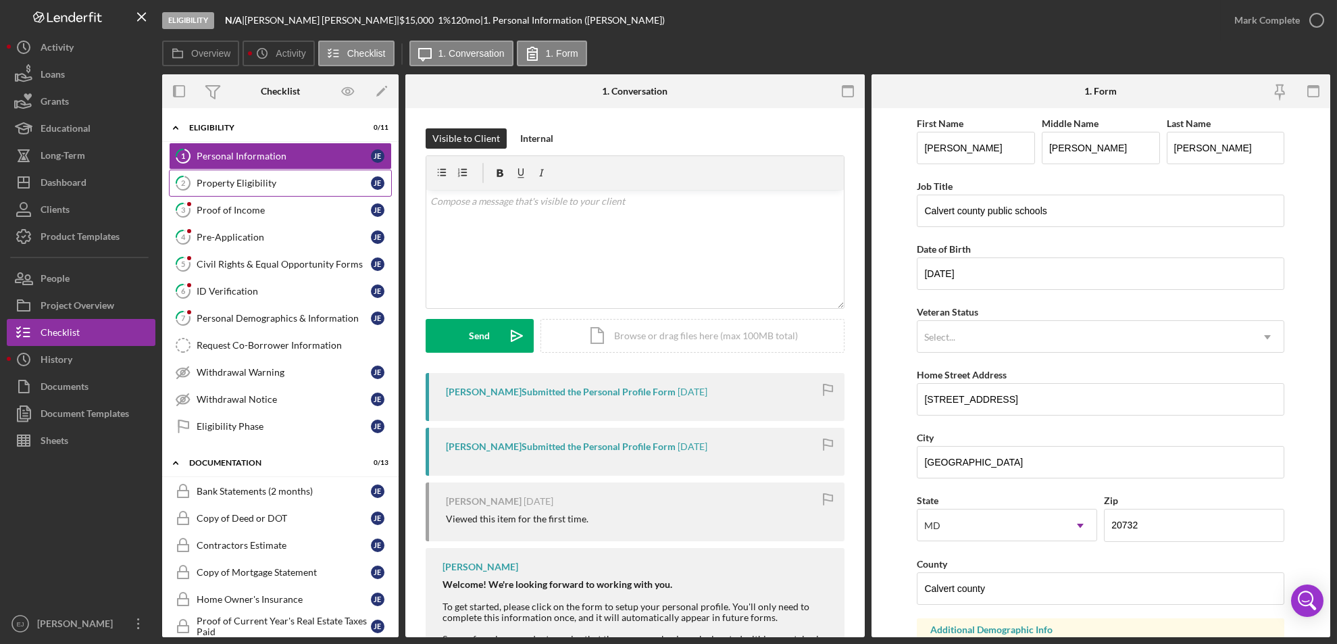
click at [213, 176] on link "2 Property Eligibility [PERSON_NAME]" at bounding box center [280, 183] width 223 height 27
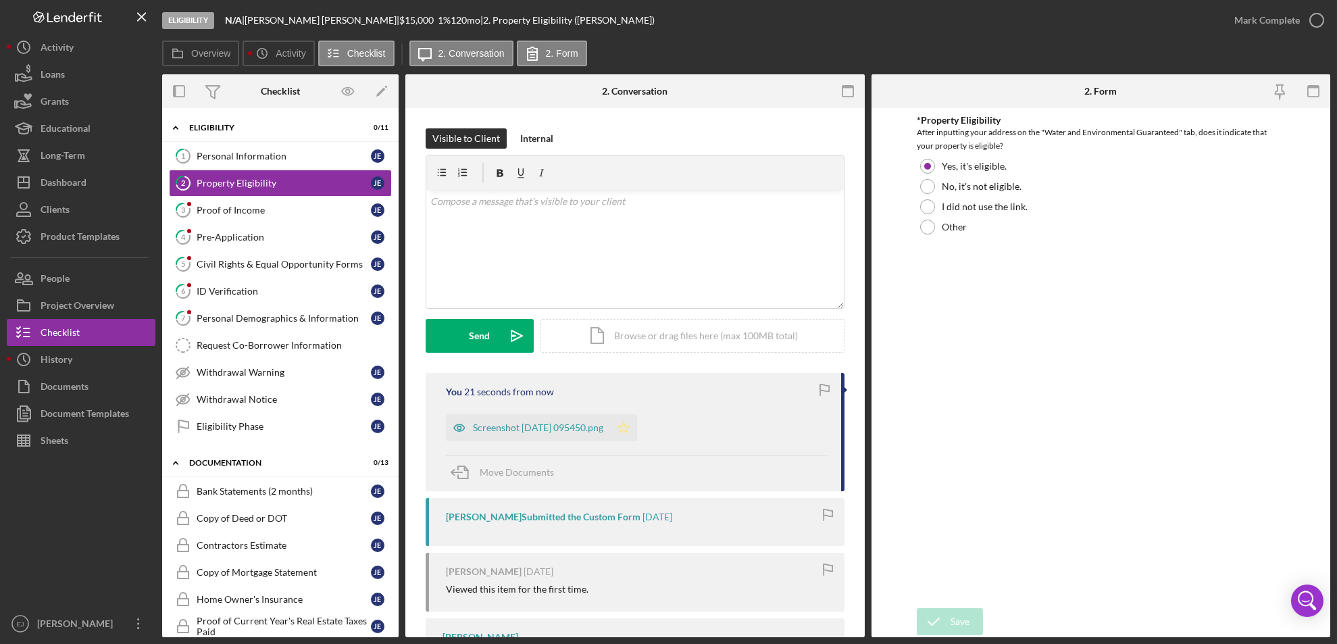
click at [637, 426] on icon "Icon/Star" at bounding box center [623, 427] width 27 height 27
click at [1319, 24] on icon "button" at bounding box center [1317, 20] width 34 height 34
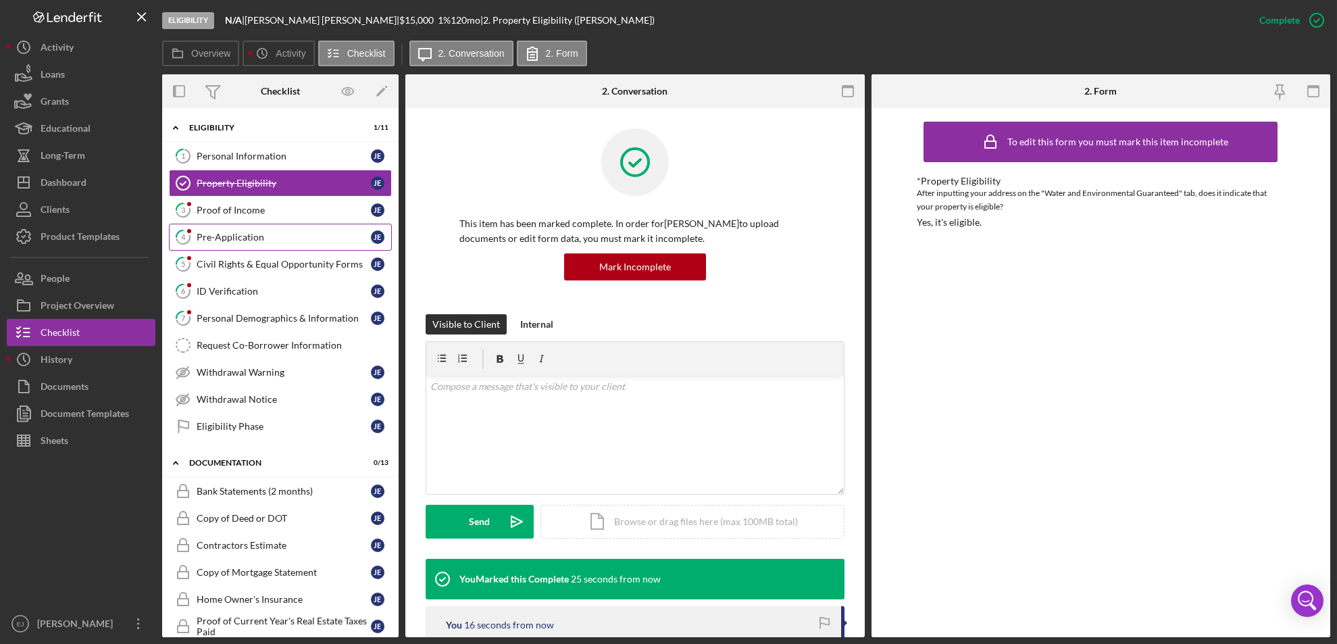
click at [265, 239] on div "Pre-Application" at bounding box center [284, 237] width 174 height 11
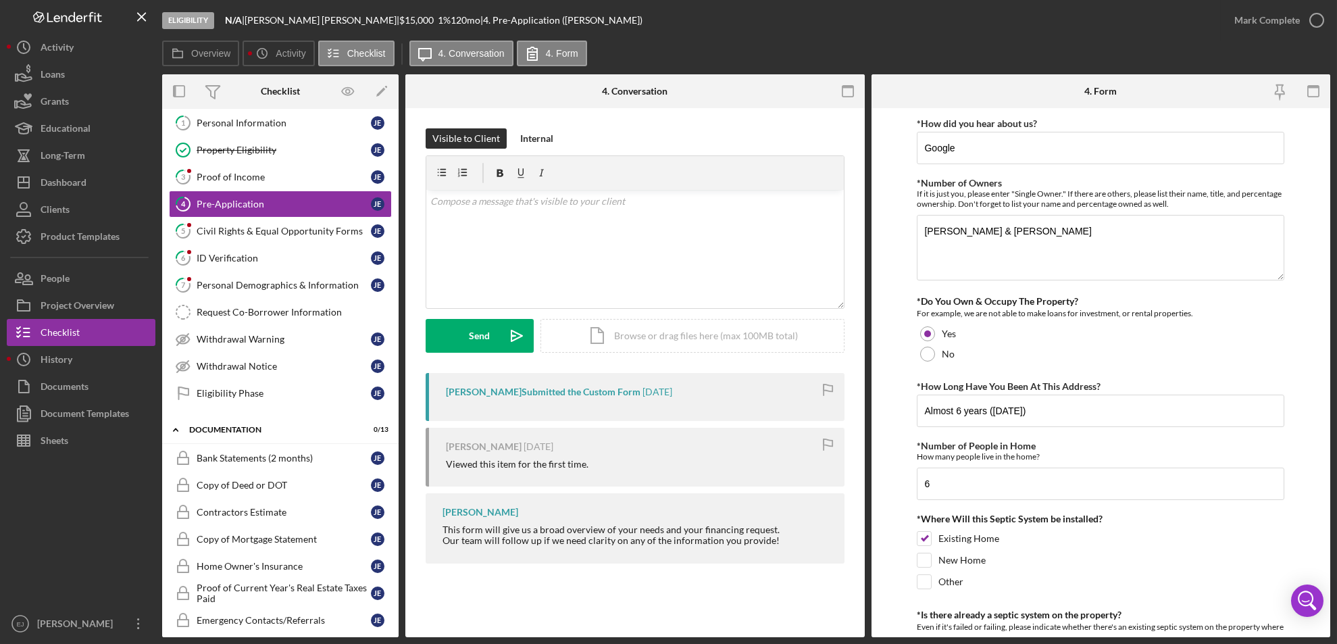
scroll to position [35, 0]
click at [889, 521] on form "*How did you hear about us? Google *Number of Owners If it is just you, please …" at bounding box center [1102, 372] width 460 height 529
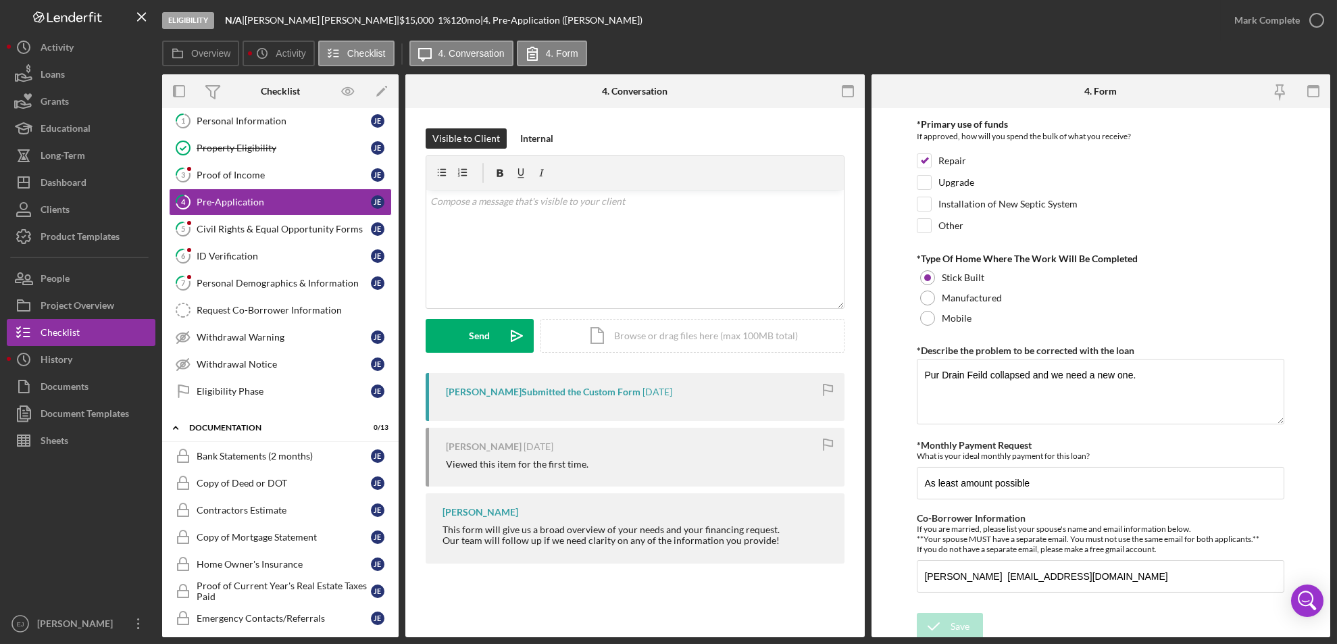
scroll to position [612, 0]
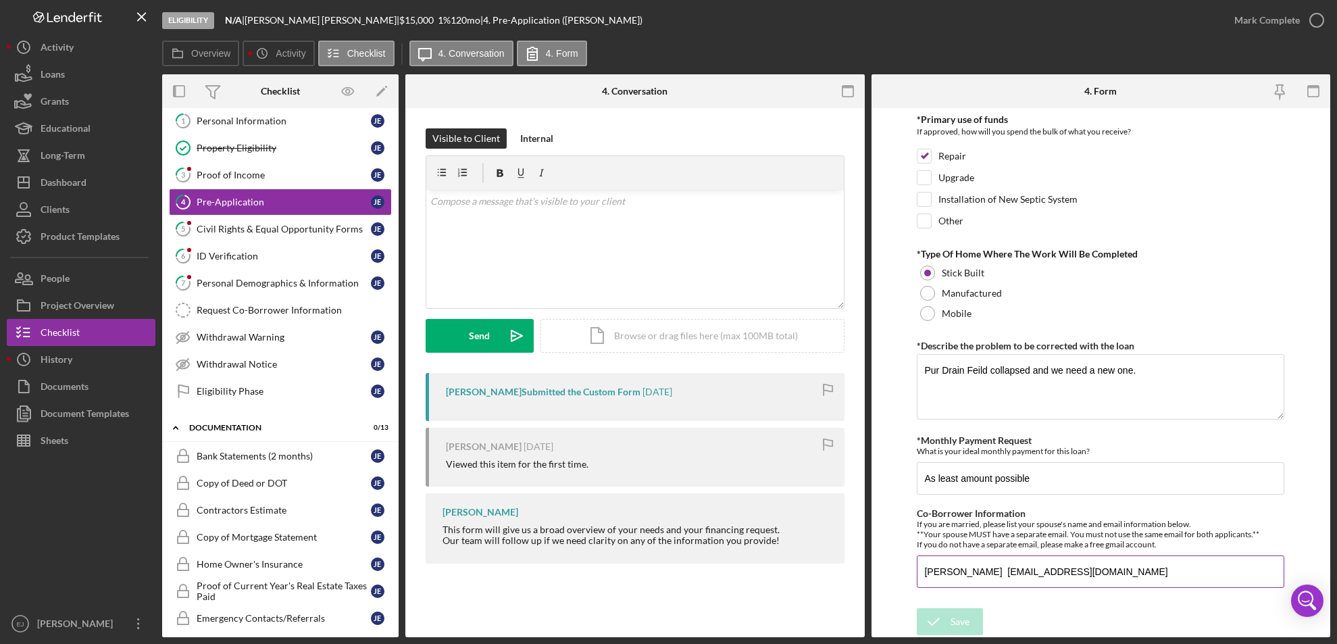
drag, startPoint x: 919, startPoint y: 570, endPoint x: 1154, endPoint y: 570, distance: 235.2
click at [1154, 570] on input "[PERSON_NAME] [EMAIL_ADDRESS][DOMAIN_NAME]" at bounding box center [1101, 571] width 368 height 32
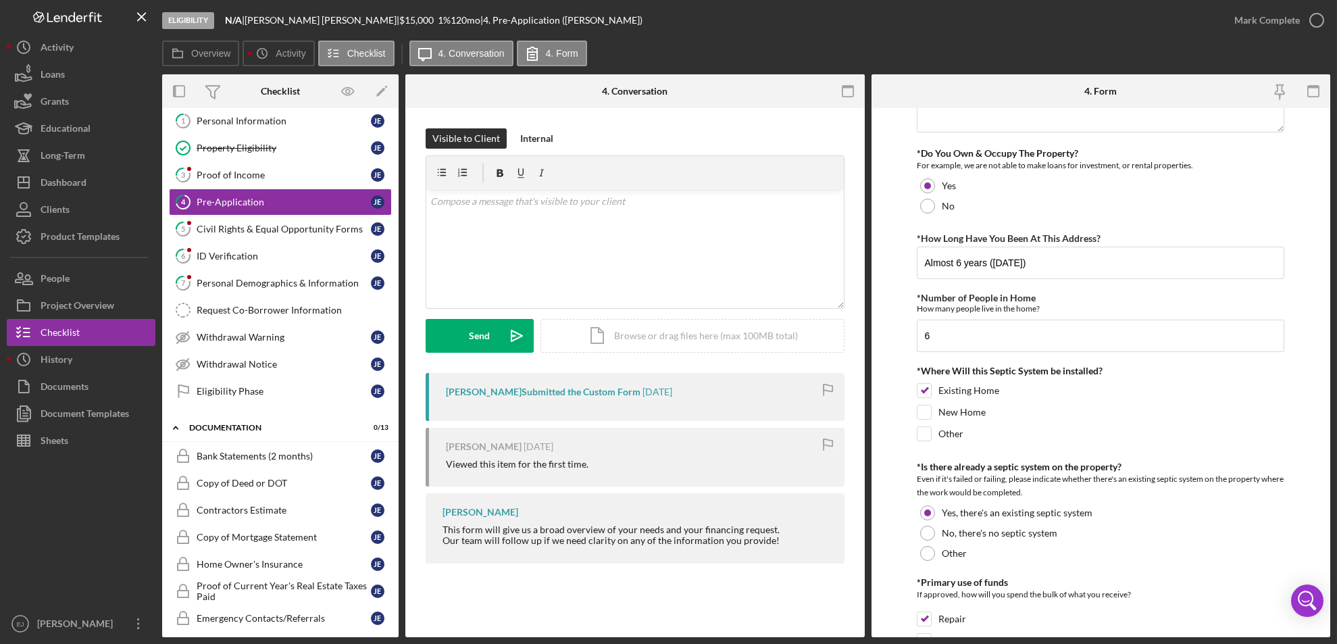
click at [1326, 150] on form "*How did you hear about us? Google *Number of Owners If it is just you, please …" at bounding box center [1102, 372] width 460 height 529
click at [1330, 141] on form "*How did you hear about us? Google *Number of Owners If it is just you, please …" at bounding box center [1102, 372] width 460 height 529
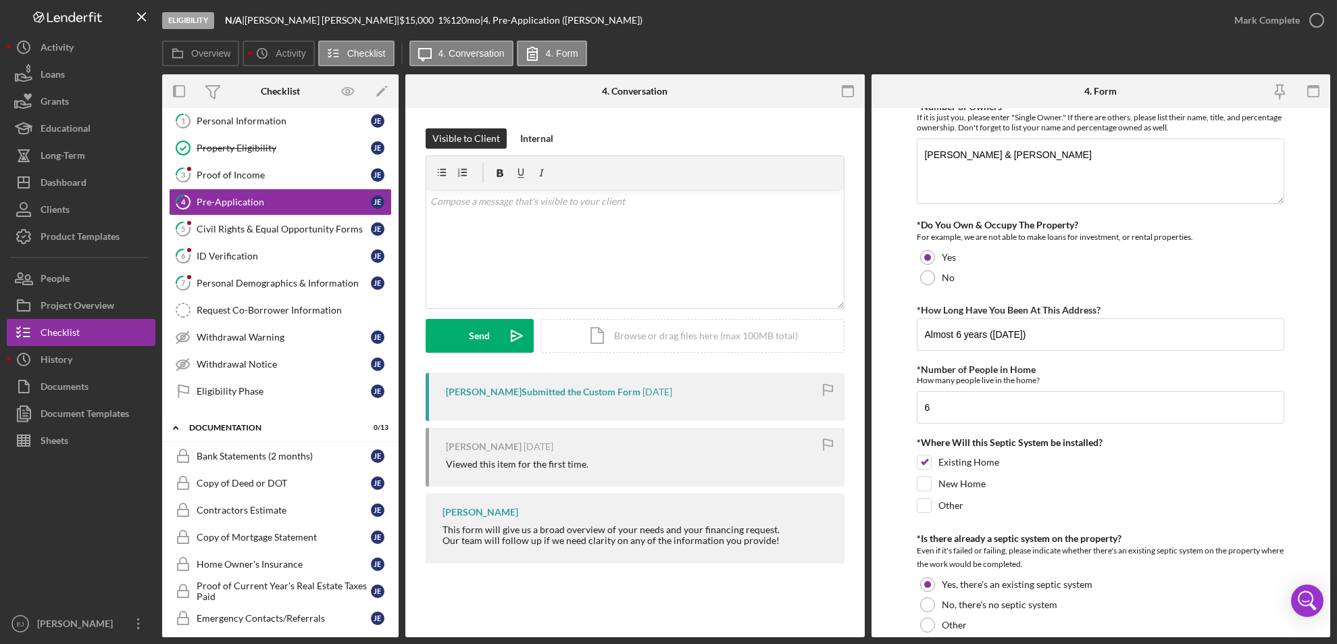
scroll to position [41, 0]
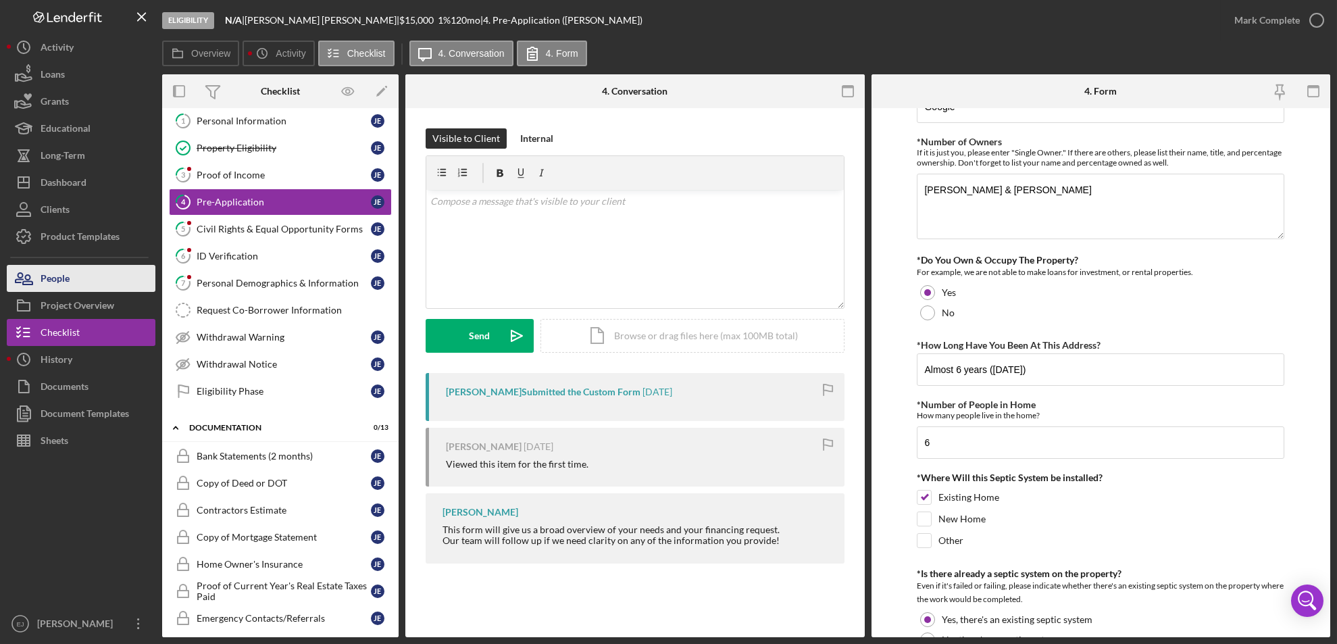
click at [62, 278] on div "People" at bounding box center [55, 280] width 29 height 30
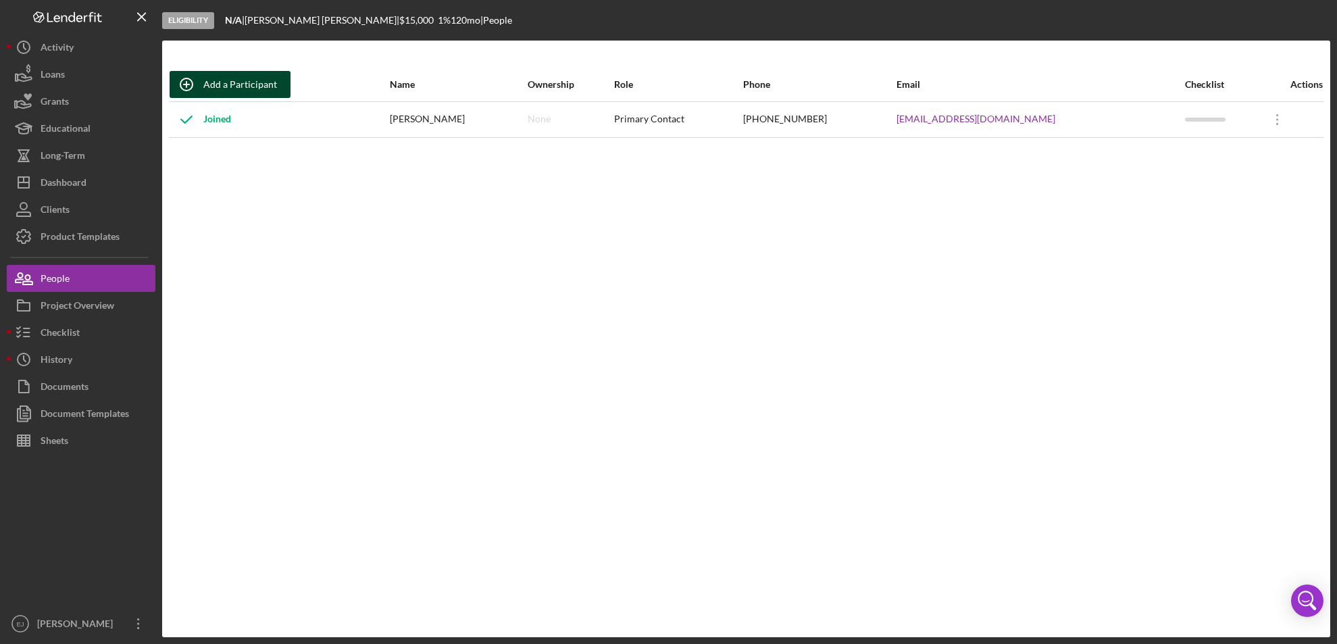
click at [249, 80] on div "Add a Participant" at bounding box center [240, 84] width 74 height 27
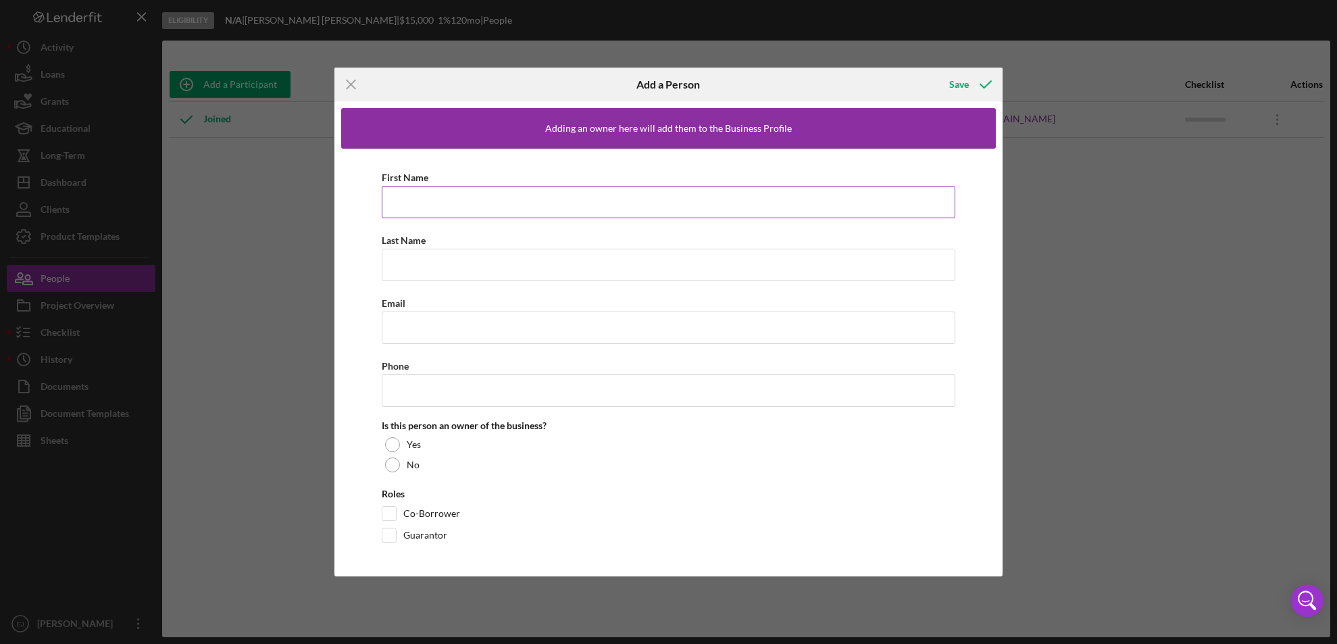
click at [406, 199] on input "First Name" at bounding box center [669, 202] width 574 height 32
paste input "[PERSON_NAME] [EMAIL_ADDRESS][DOMAIN_NAME]"
drag, startPoint x: 416, startPoint y: 202, endPoint x: 600, endPoint y: 197, distance: 183.9
click at [600, 197] on input "[PERSON_NAME] [EMAIL_ADDRESS][DOMAIN_NAME]" at bounding box center [669, 202] width 574 height 32
type input "[PERSON_NAME]"
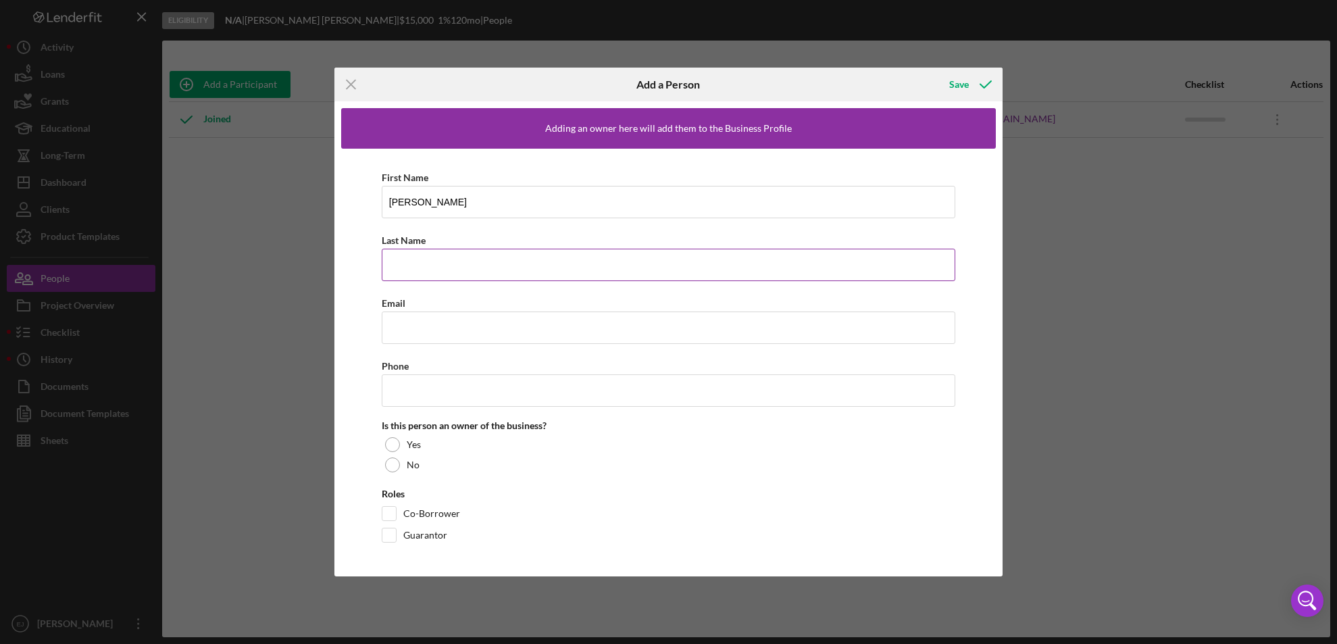
click at [437, 259] on input "Last Name" at bounding box center [669, 265] width 574 height 32
type input "[PERSON_NAME]"
click at [428, 318] on input "Email" at bounding box center [669, 328] width 574 height 32
paste input "[PERSON_NAME] [EMAIL_ADDRESS][DOMAIN_NAME]"
type input "[EMAIL_ADDRESS][DOMAIN_NAME]"
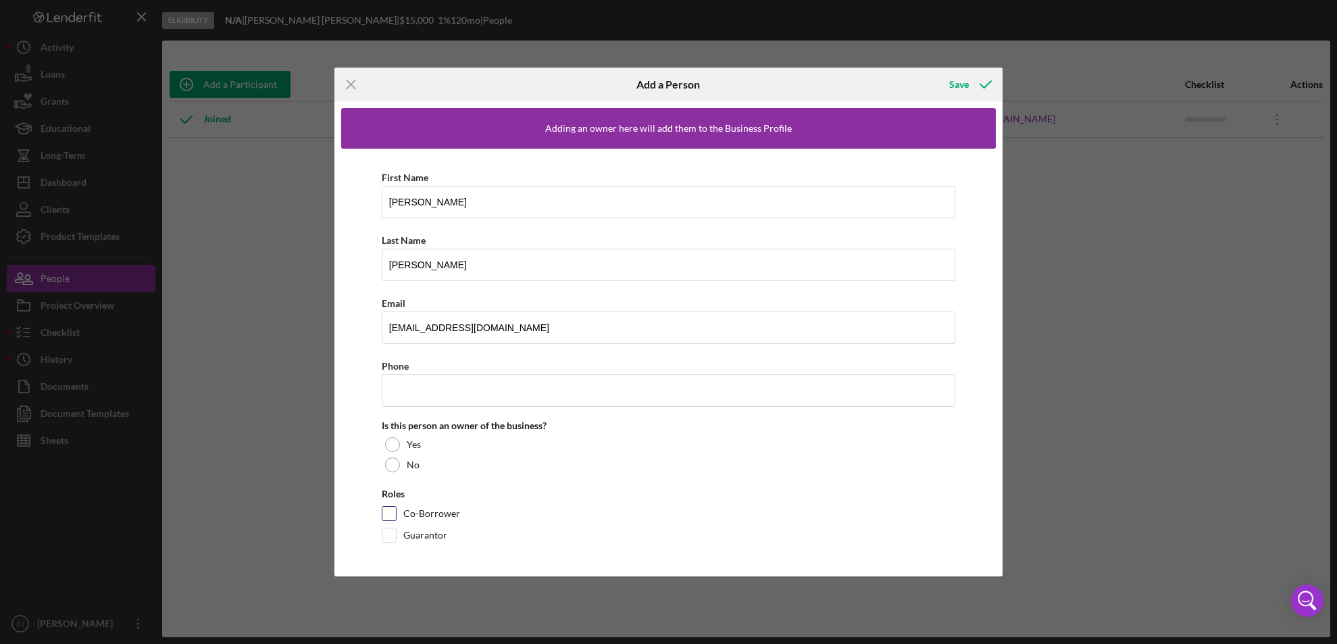
click at [392, 512] on input "Co-Borrower" at bounding box center [389, 514] width 14 height 14
checkbox input "true"
click at [959, 81] on div "Save" at bounding box center [959, 84] width 20 height 27
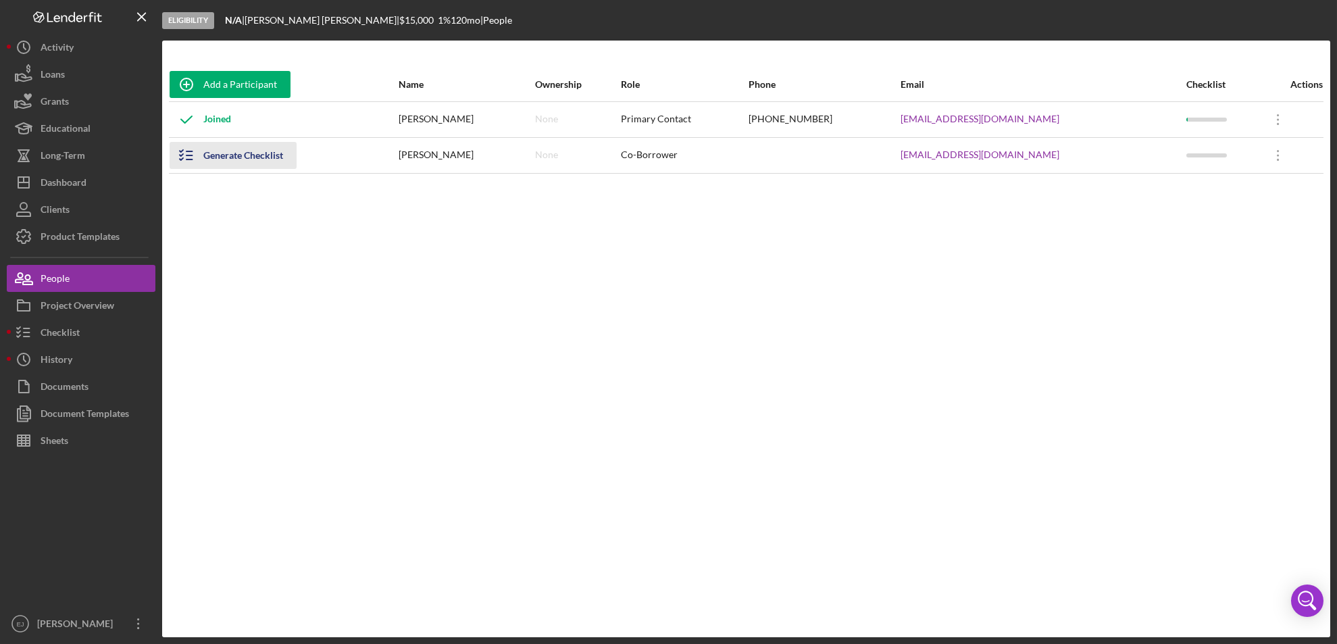
click at [191, 157] on icon "button" at bounding box center [187, 156] width 34 height 34
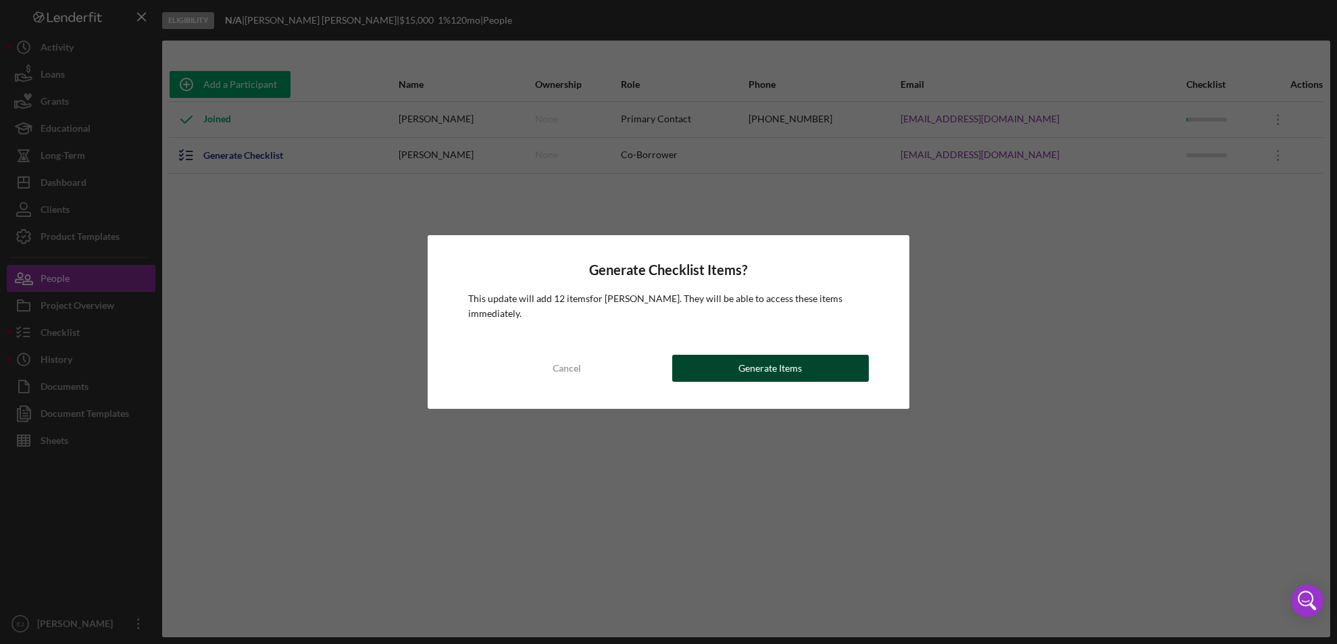
click at [691, 366] on button "Generate Items" at bounding box center [770, 368] width 197 height 27
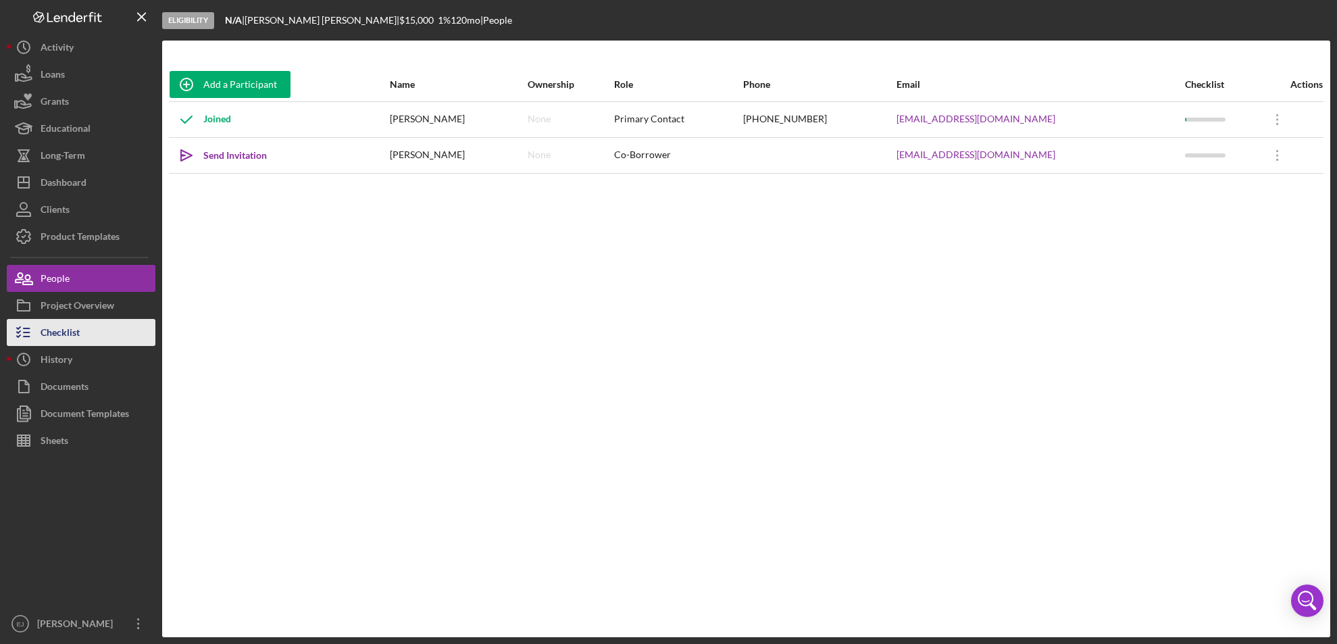
click at [68, 330] on div "Checklist" at bounding box center [60, 334] width 39 height 30
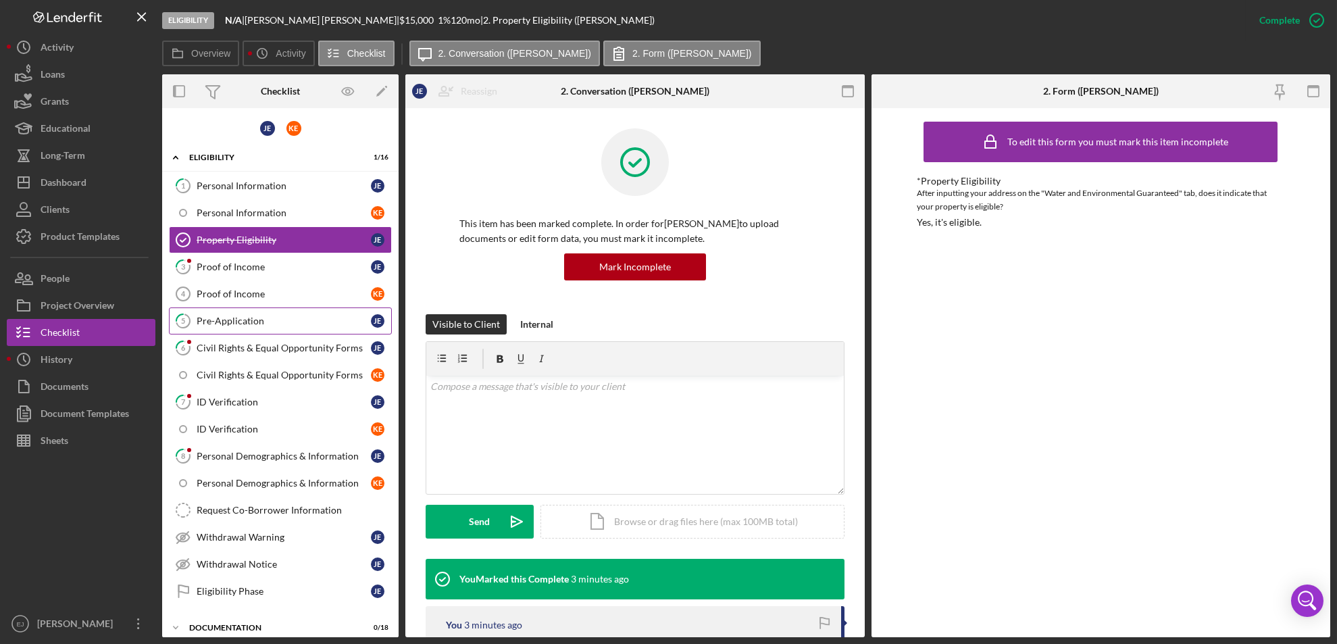
click at [253, 323] on div "Pre-Application" at bounding box center [284, 321] width 174 height 11
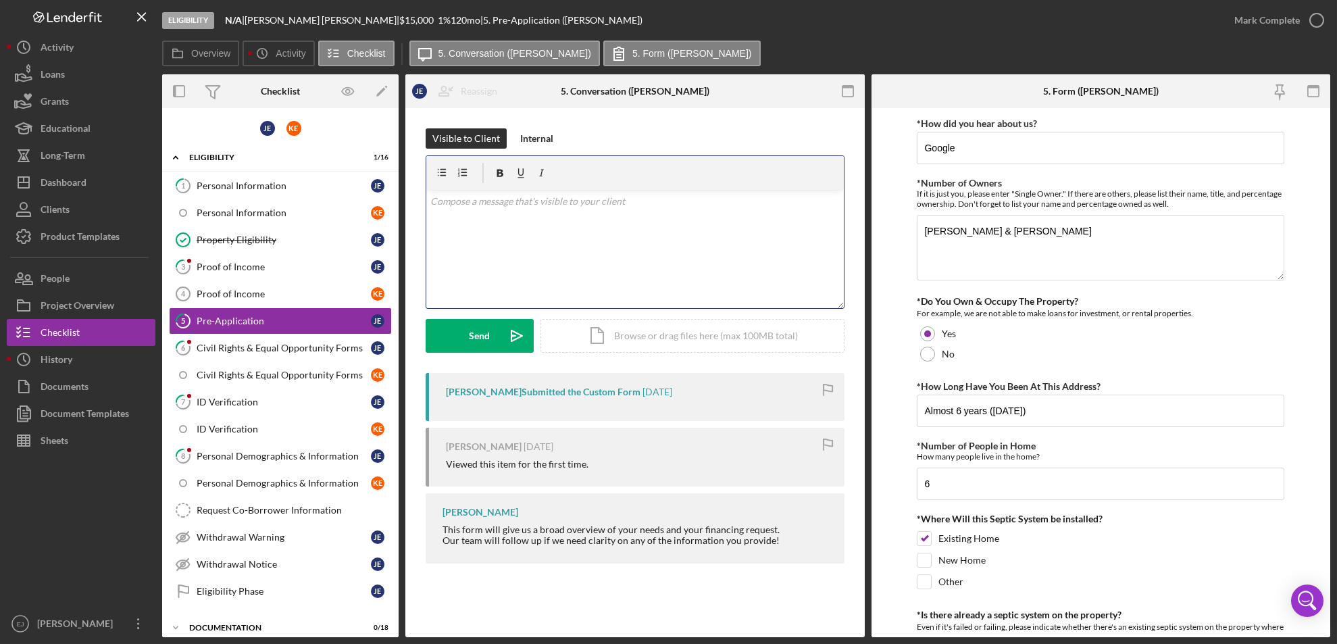
click at [520, 235] on div "v Color teal Color pink Remove color Add row above Add row below Add column bef…" at bounding box center [635, 249] width 418 height 118
paste div
click at [608, 212] on div "v Color teal Color pink Remove color Add row above Add row below Add column bef…" at bounding box center [635, 249] width 418 height 118
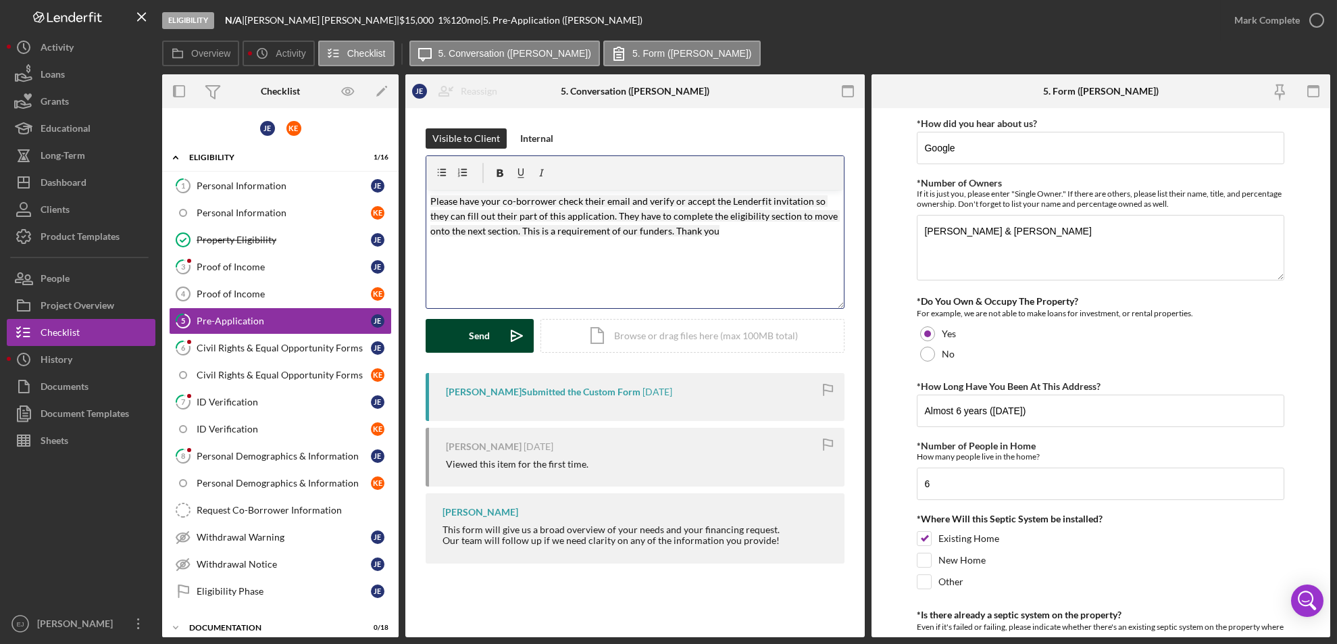
click at [474, 332] on div "Send" at bounding box center [480, 336] width 21 height 34
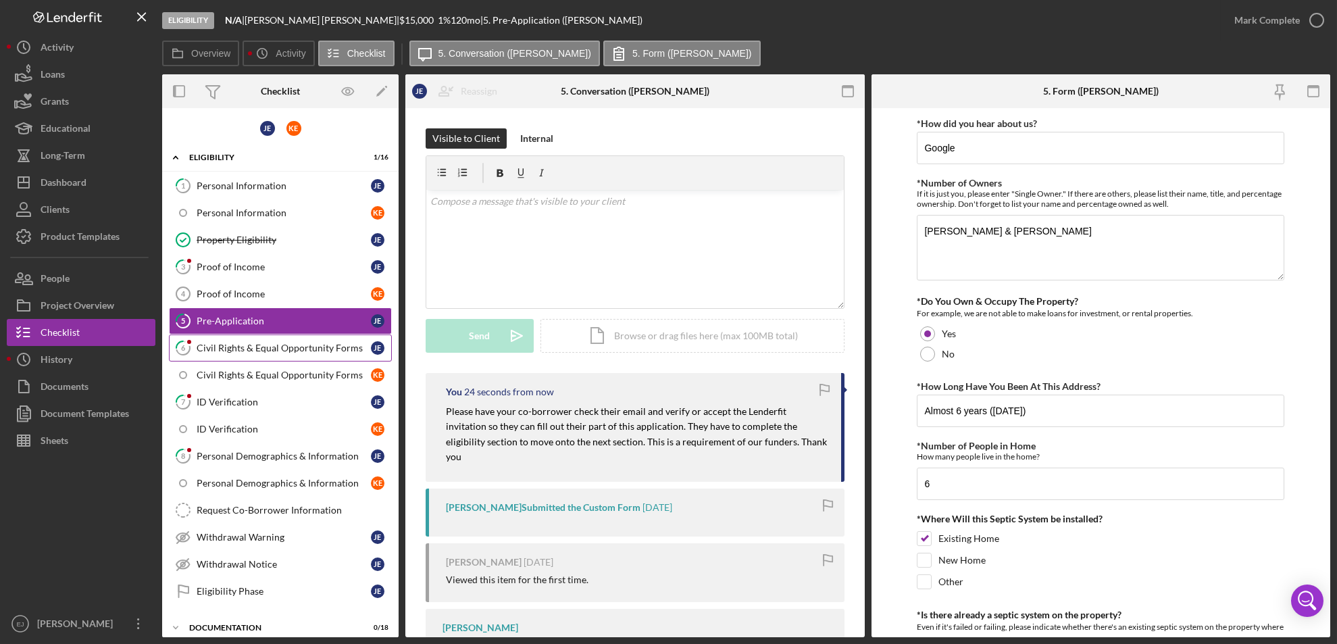
click at [305, 349] on div "Civil Rights & Equal Opportunity Forms" at bounding box center [284, 348] width 174 height 11
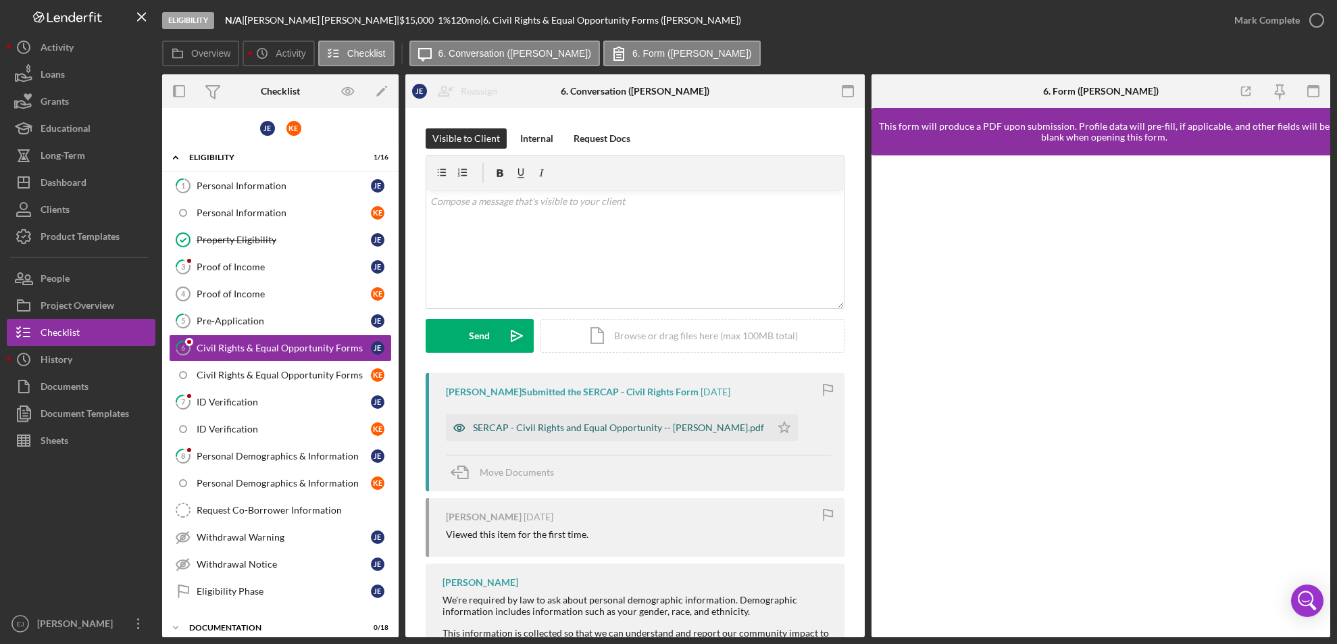
click at [587, 422] on div "SERCAP - Civil Rights and Equal Opportunity -- [PERSON_NAME].pdf" at bounding box center [618, 427] width 291 height 11
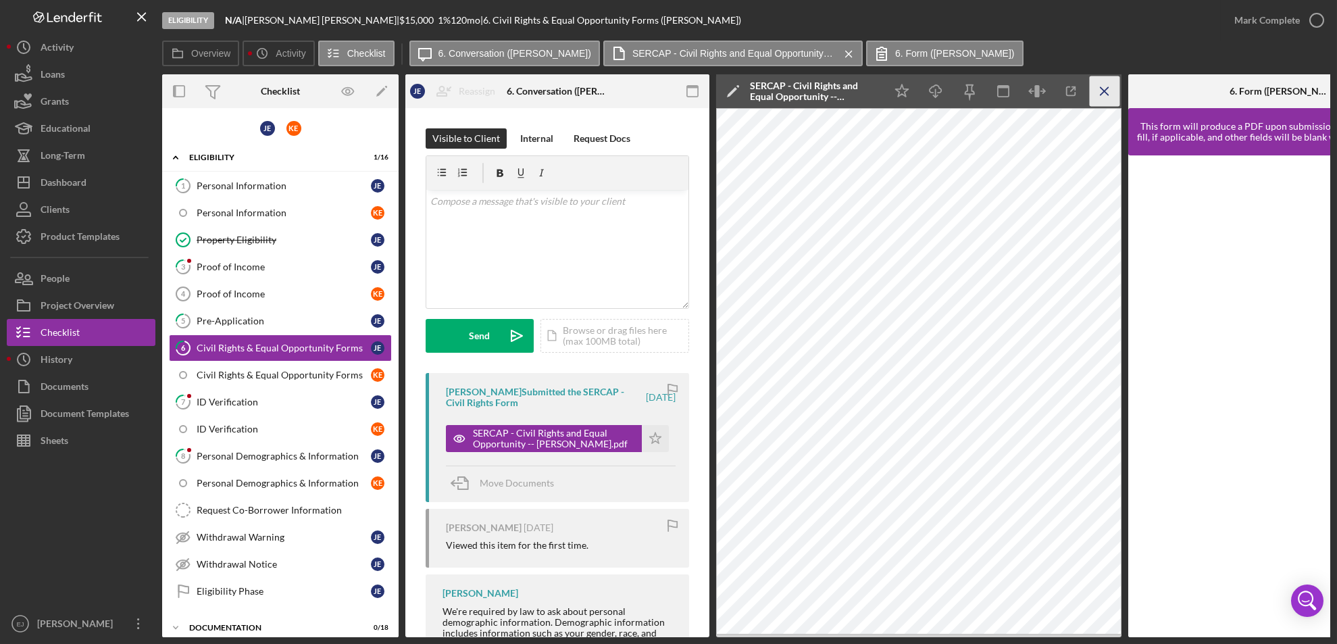
click at [1097, 86] on icon "Icon/Menu Close" at bounding box center [1105, 91] width 30 height 30
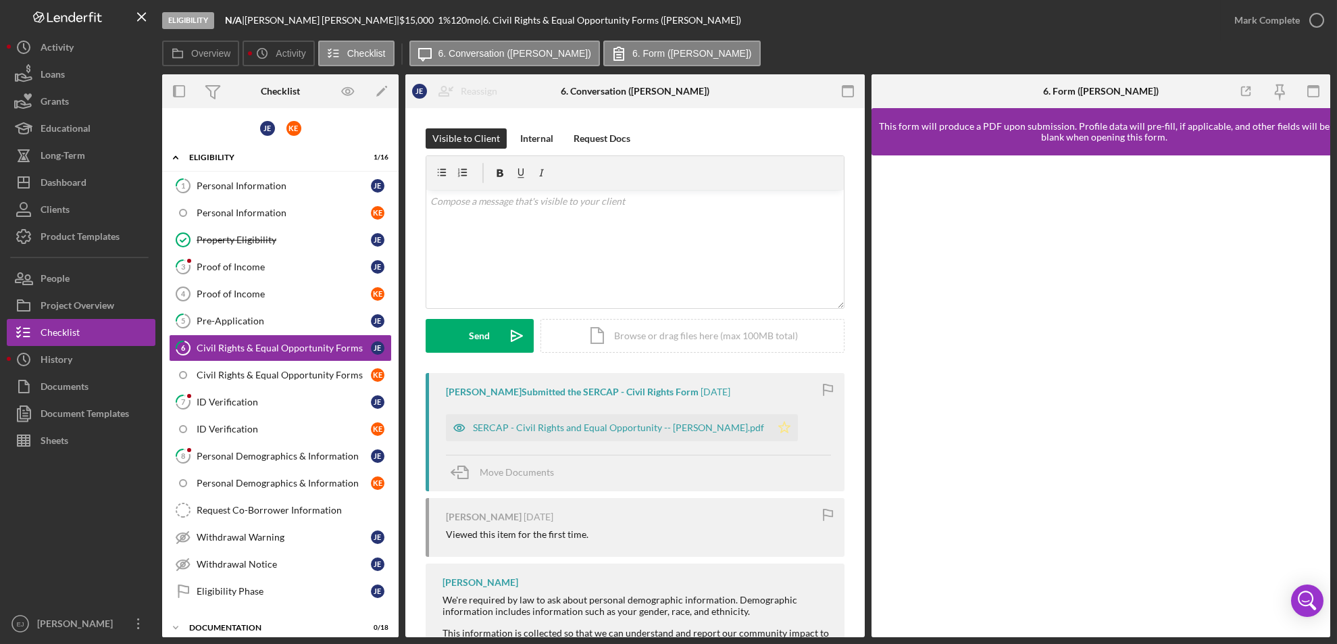
click at [776, 425] on icon "Icon/Star" at bounding box center [784, 427] width 27 height 27
click at [1322, 22] on icon "button" at bounding box center [1317, 20] width 34 height 34
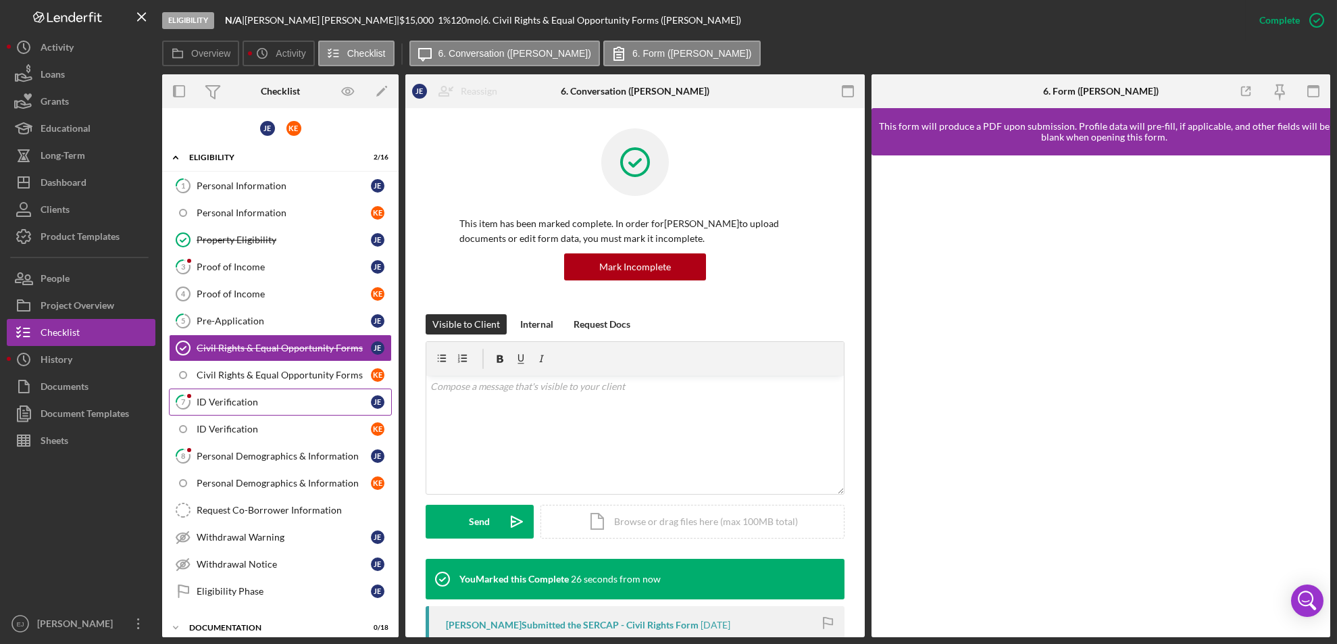
click at [310, 404] on div "ID Verification" at bounding box center [284, 402] width 174 height 11
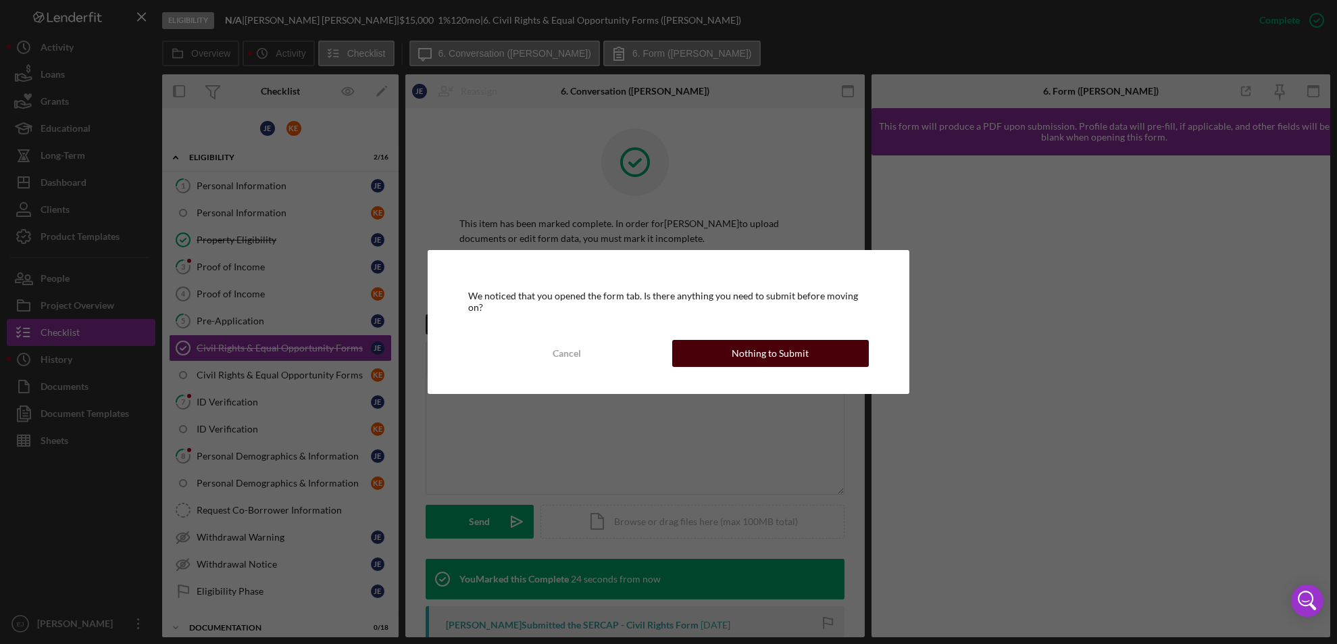
click at [754, 343] on div "Nothing to Submit" at bounding box center [770, 353] width 77 height 27
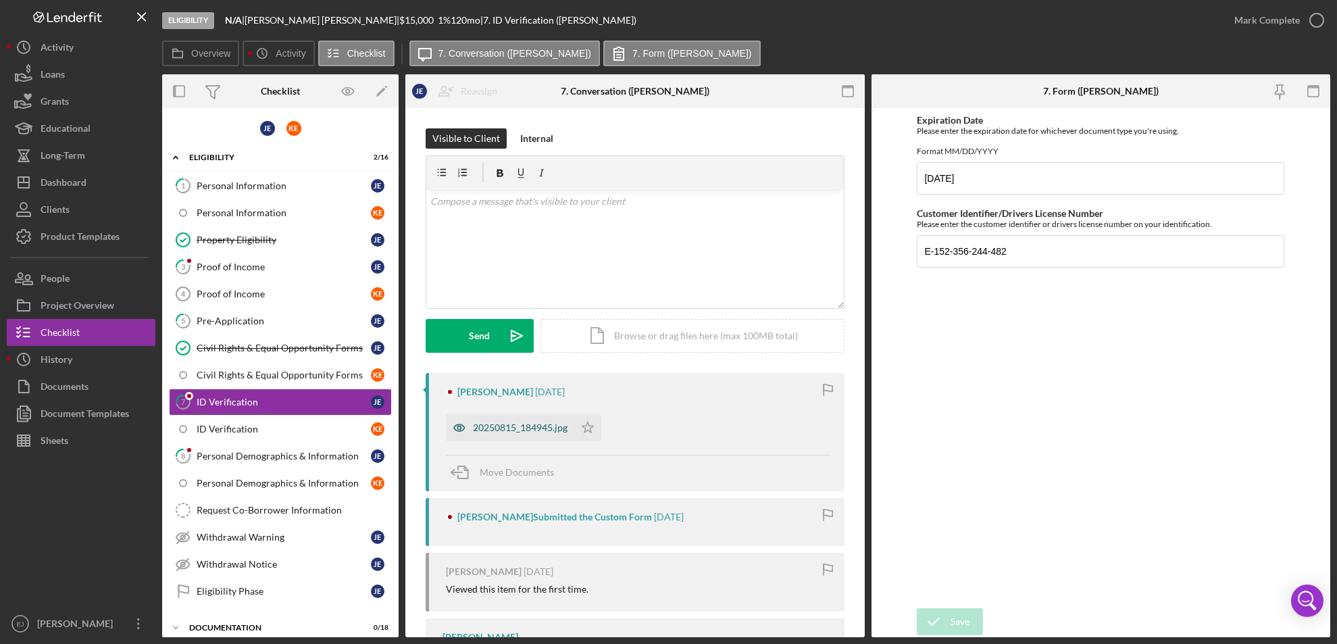
click at [519, 428] on div "20250815_184945.jpg" at bounding box center [520, 427] width 95 height 11
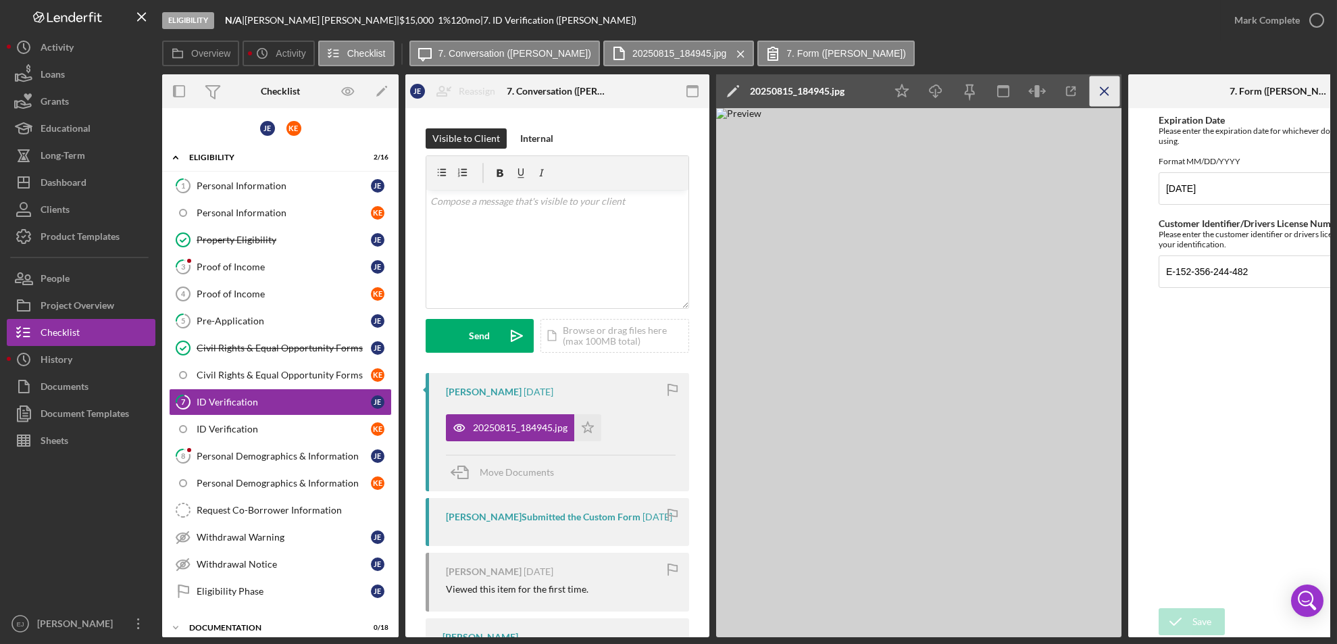
click at [1099, 86] on icon "Icon/Menu Close" at bounding box center [1105, 91] width 30 height 30
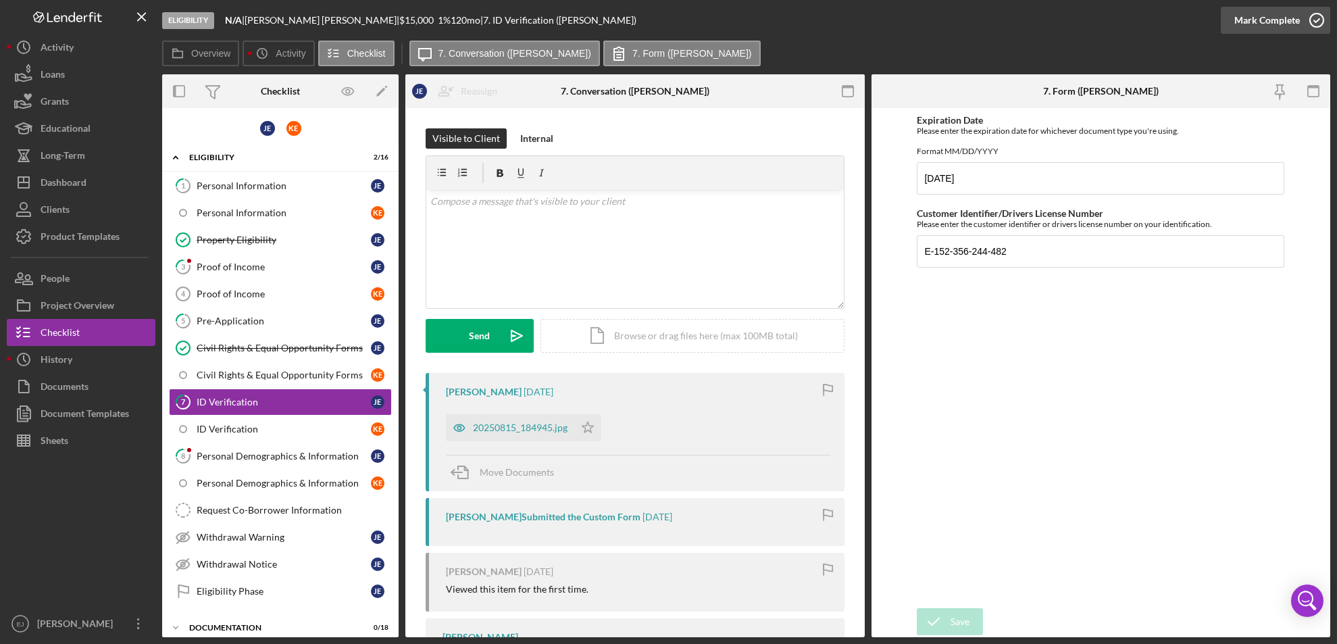
click at [1314, 17] on icon "button" at bounding box center [1317, 20] width 34 height 34
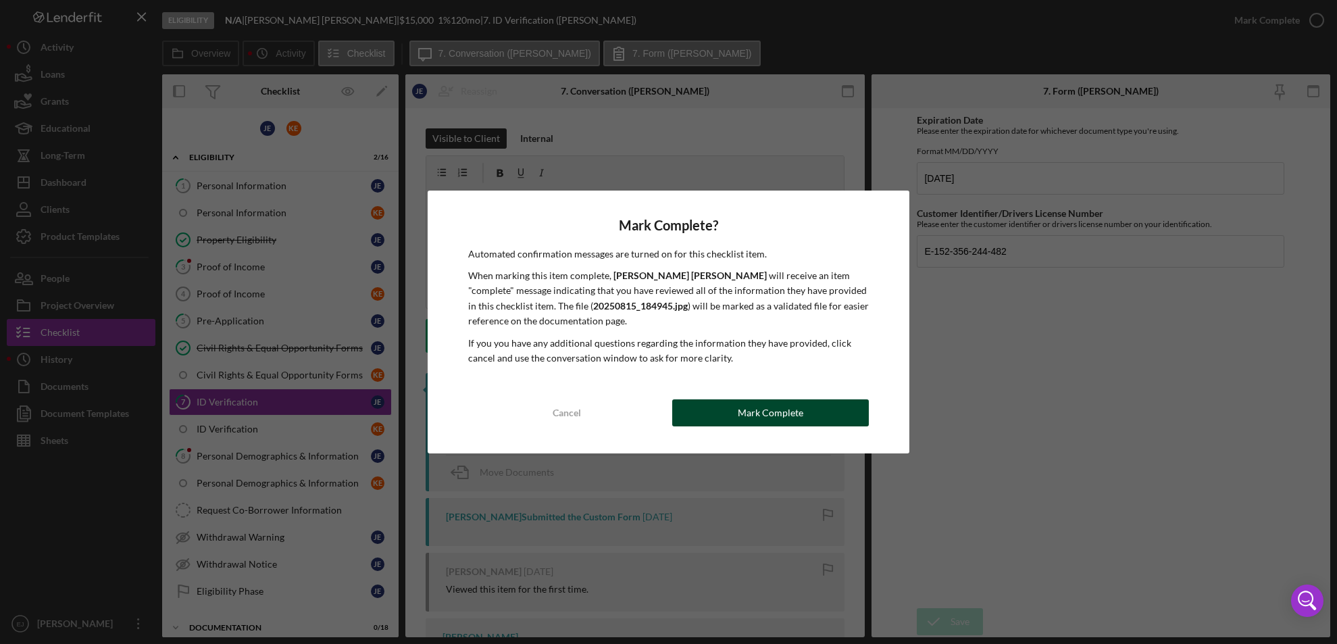
click at [725, 414] on button "Mark Complete" at bounding box center [770, 412] width 197 height 27
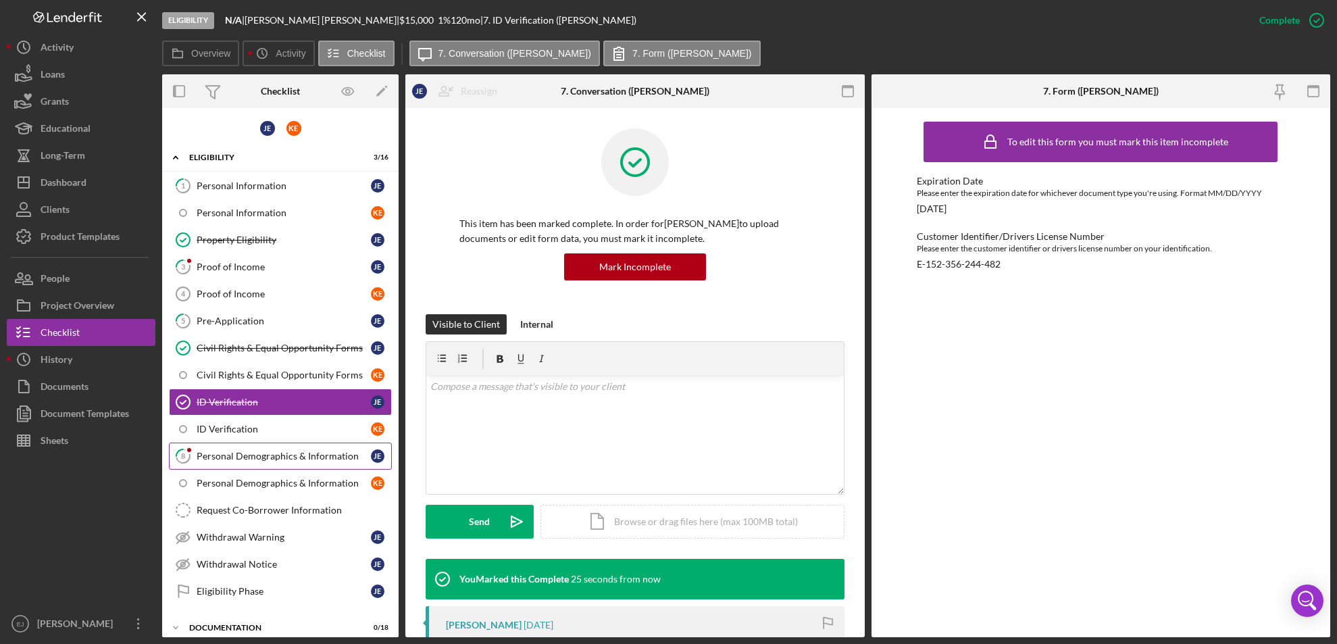
click at [293, 448] on link "8 Personal Demographics & Information [PERSON_NAME]" at bounding box center [280, 456] width 223 height 27
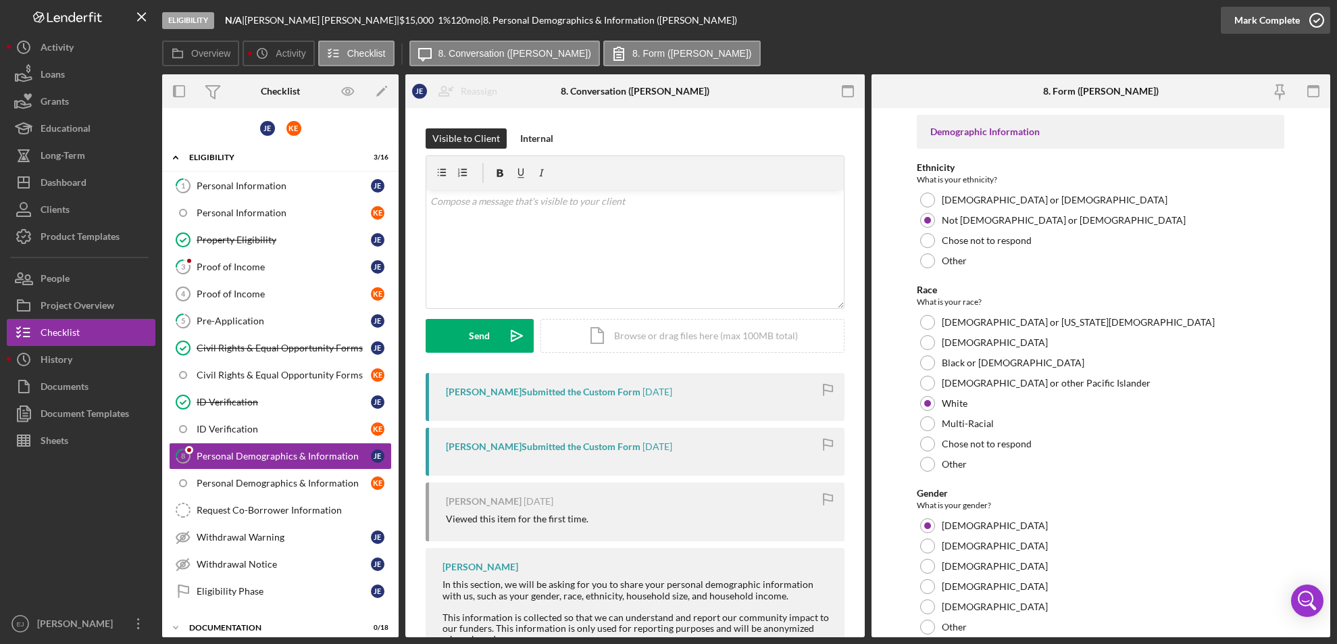
click at [1316, 16] on icon "button" at bounding box center [1317, 20] width 34 height 34
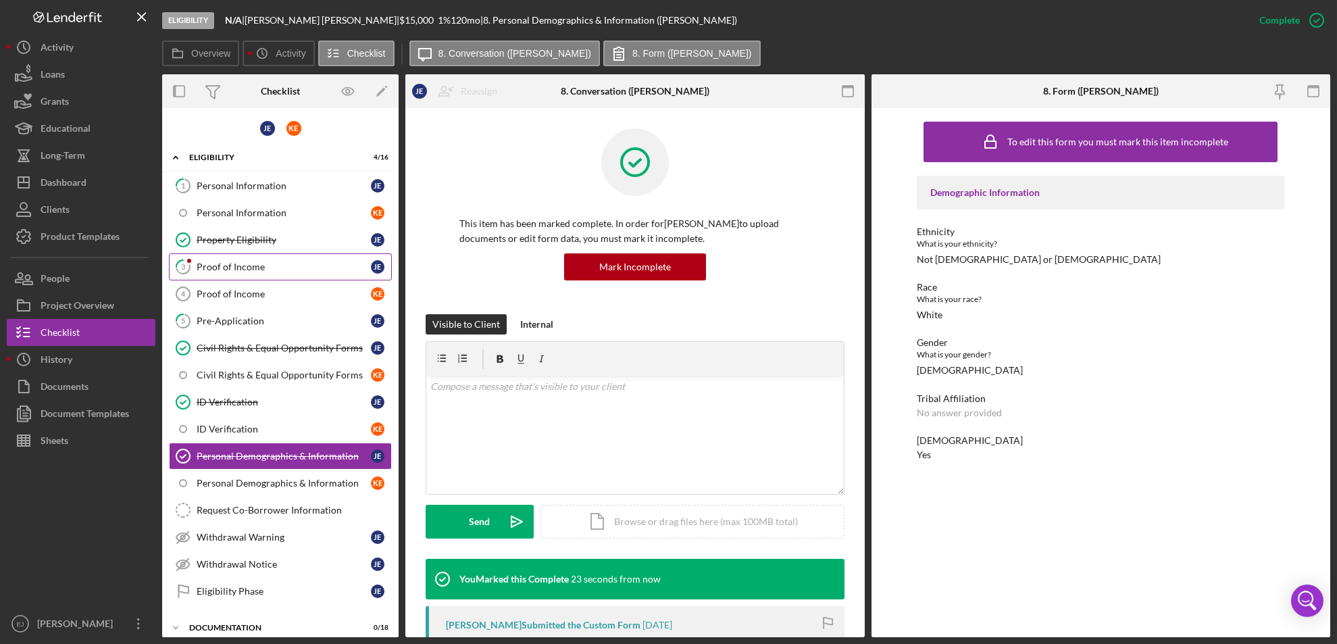
click at [241, 255] on link "3 Proof of Income [PERSON_NAME]" at bounding box center [280, 266] width 223 height 27
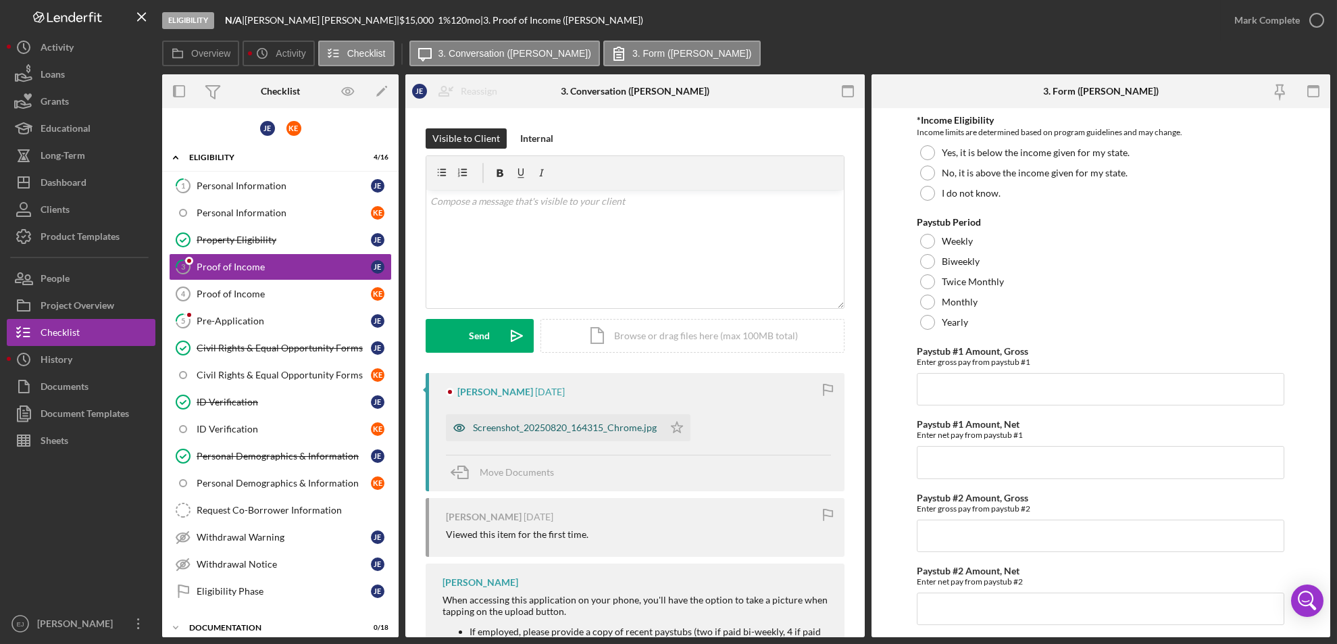
click at [568, 423] on div "Screenshot_20250820_164315_Chrome.jpg" at bounding box center [565, 427] width 184 height 11
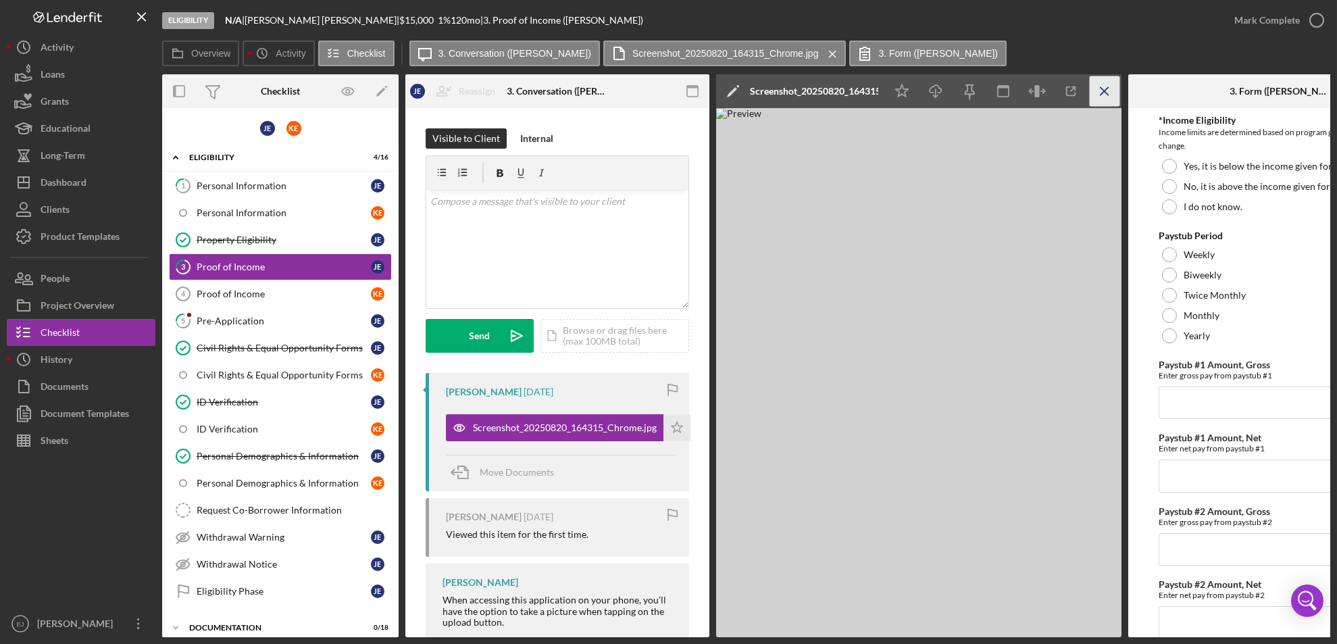
click at [1112, 87] on icon "Icon/Menu Close" at bounding box center [1105, 91] width 30 height 30
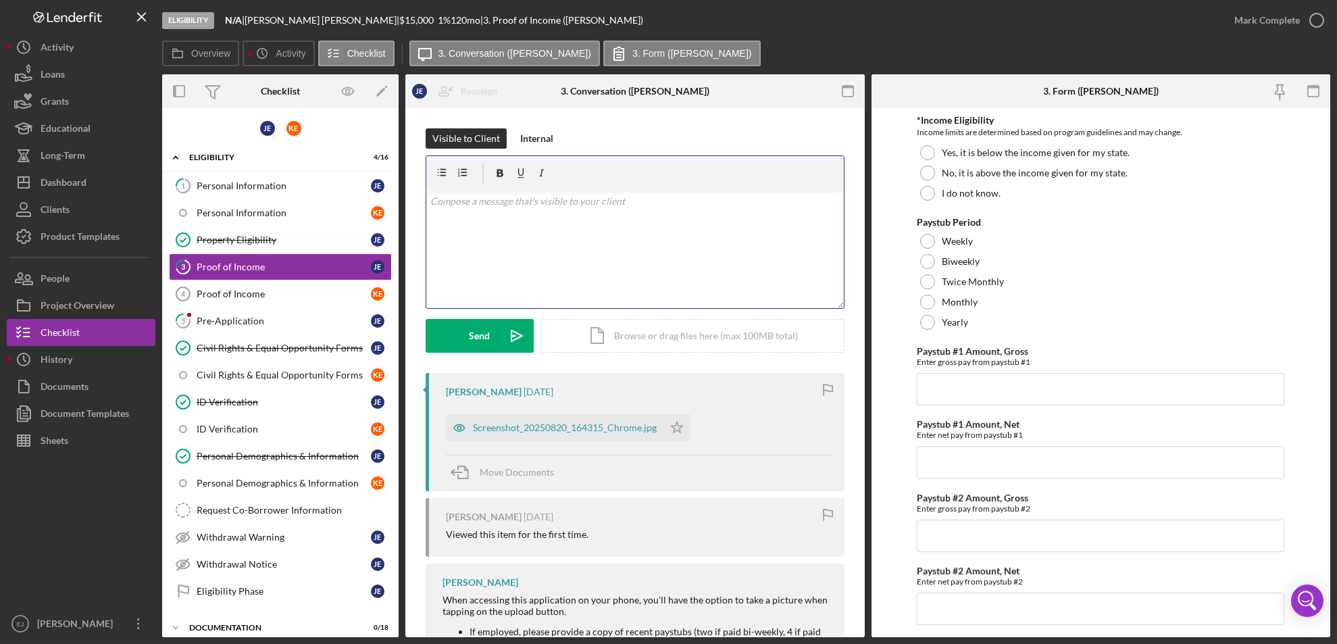
click at [476, 213] on div "v Color teal Color pink Remove color Add row above Add row below Add column bef…" at bounding box center [635, 249] width 418 height 118
click at [491, 220] on p "Can you please highlight your net pay and your gross pay on your paystub? It wa…" at bounding box center [635, 228] width 410 height 30
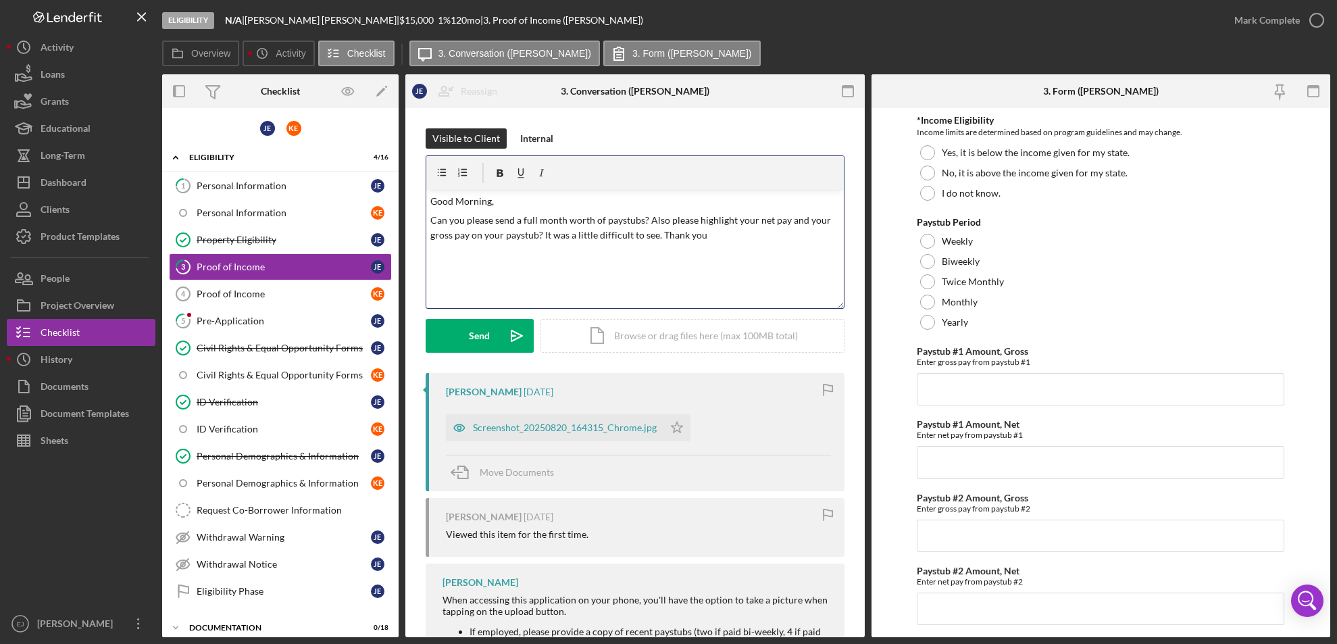
click at [663, 220] on p "Can you please send a full month worth of paystubs? Also please highlight your …" at bounding box center [635, 228] width 410 height 30
click at [454, 330] on button "Send Icon/icon-invite-send" at bounding box center [480, 336] width 108 height 34
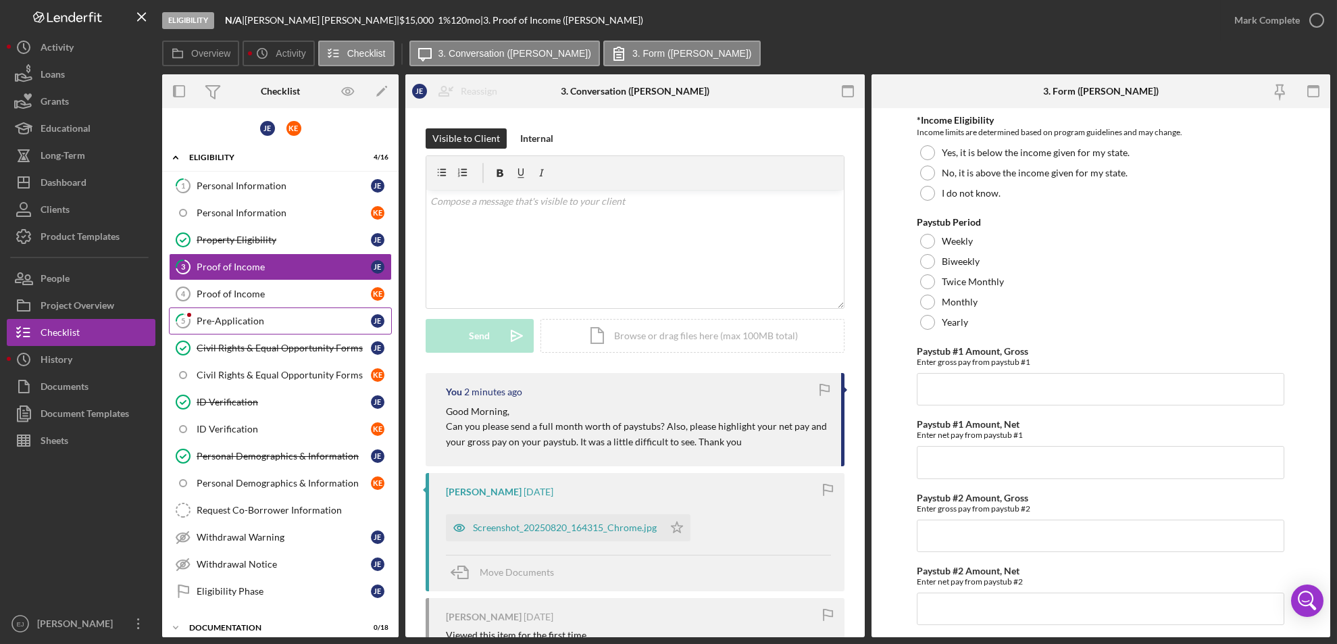
click at [289, 316] on div "Pre-Application" at bounding box center [284, 321] width 174 height 11
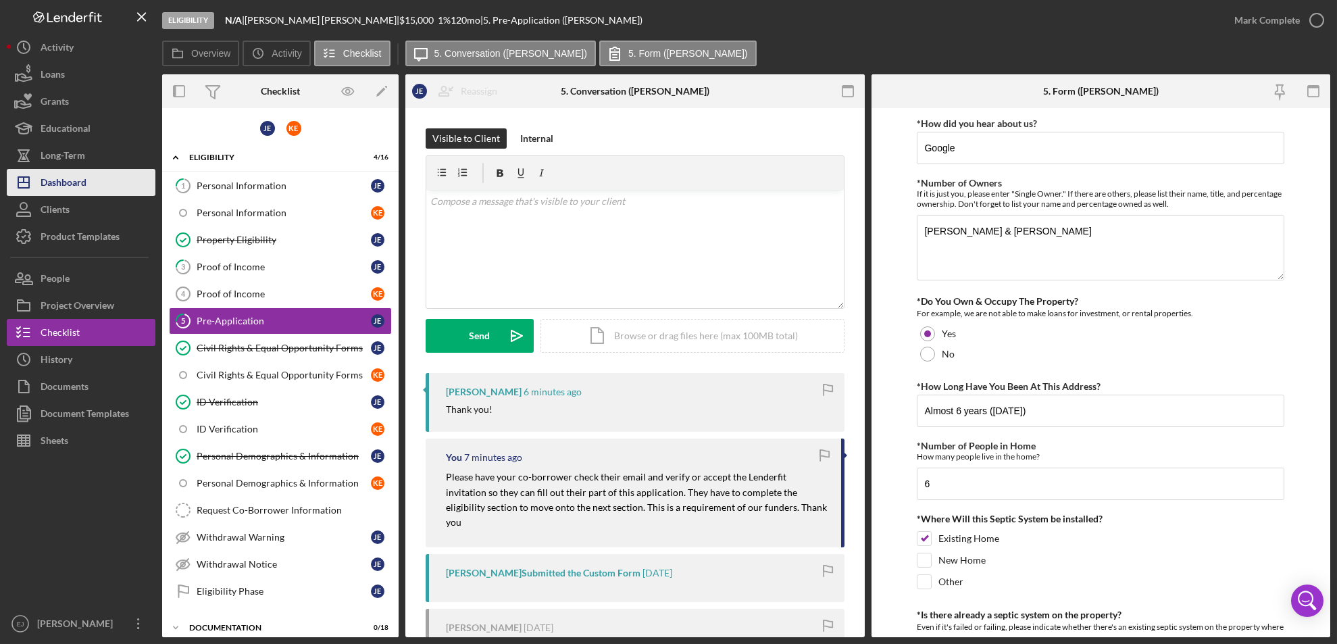
click at [93, 174] on button "Icon/Dashboard Dashboard" at bounding box center [81, 182] width 149 height 27
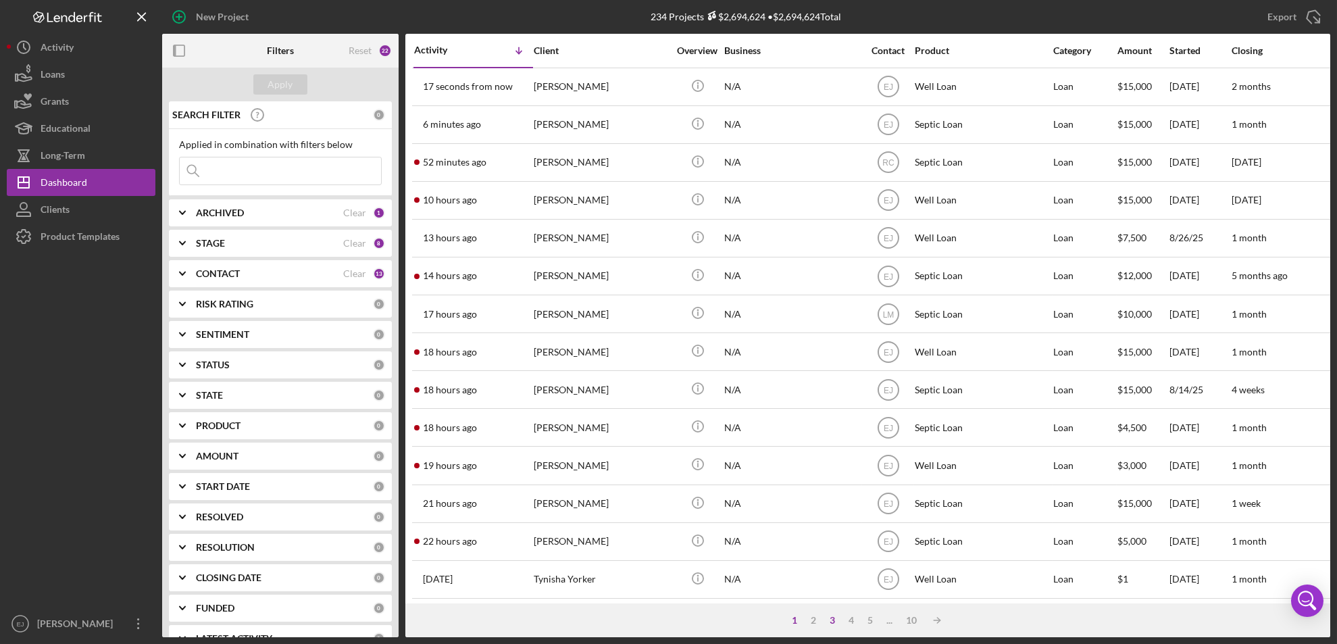
click at [835, 615] on div "3" at bounding box center [832, 620] width 19 height 11
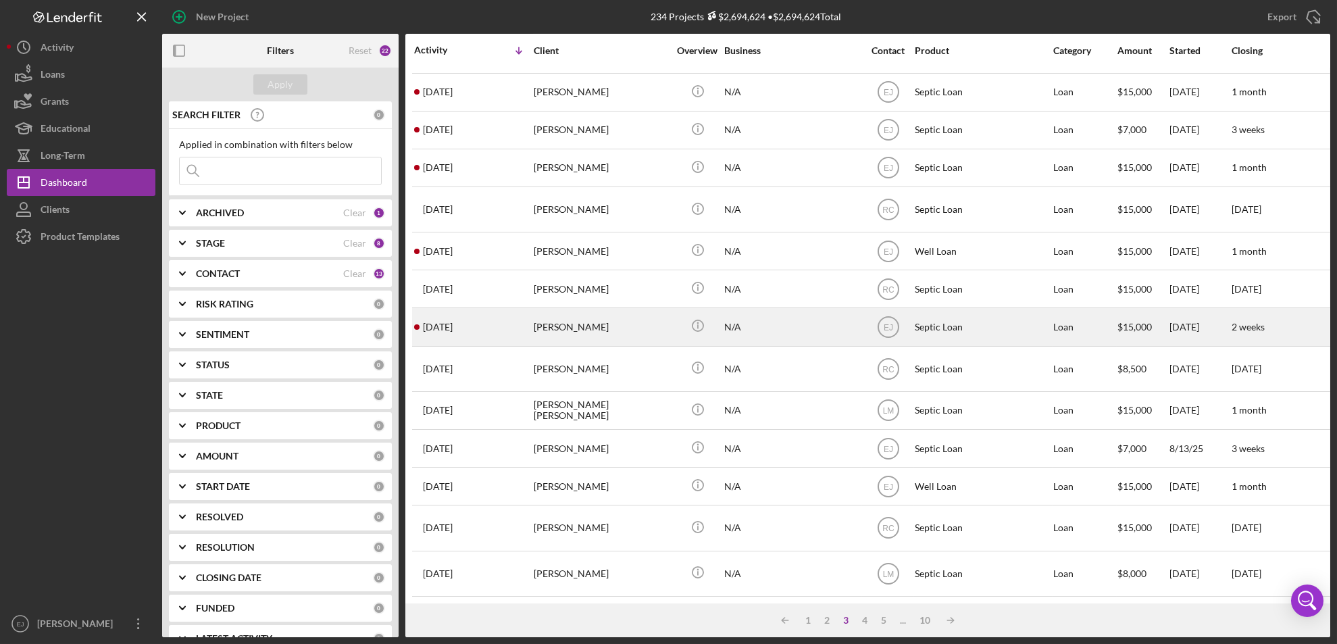
click at [551, 312] on div "[PERSON_NAME]" at bounding box center [601, 327] width 135 height 36
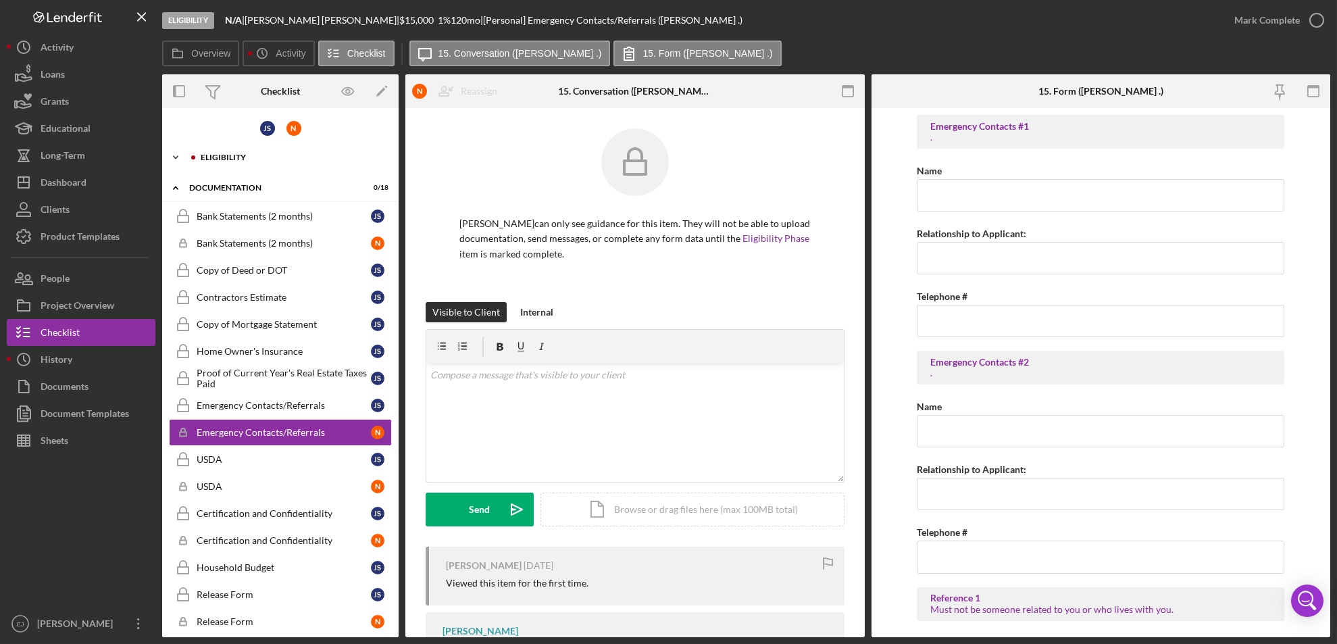
click at [178, 156] on icon "Icon/Expander" at bounding box center [175, 157] width 27 height 27
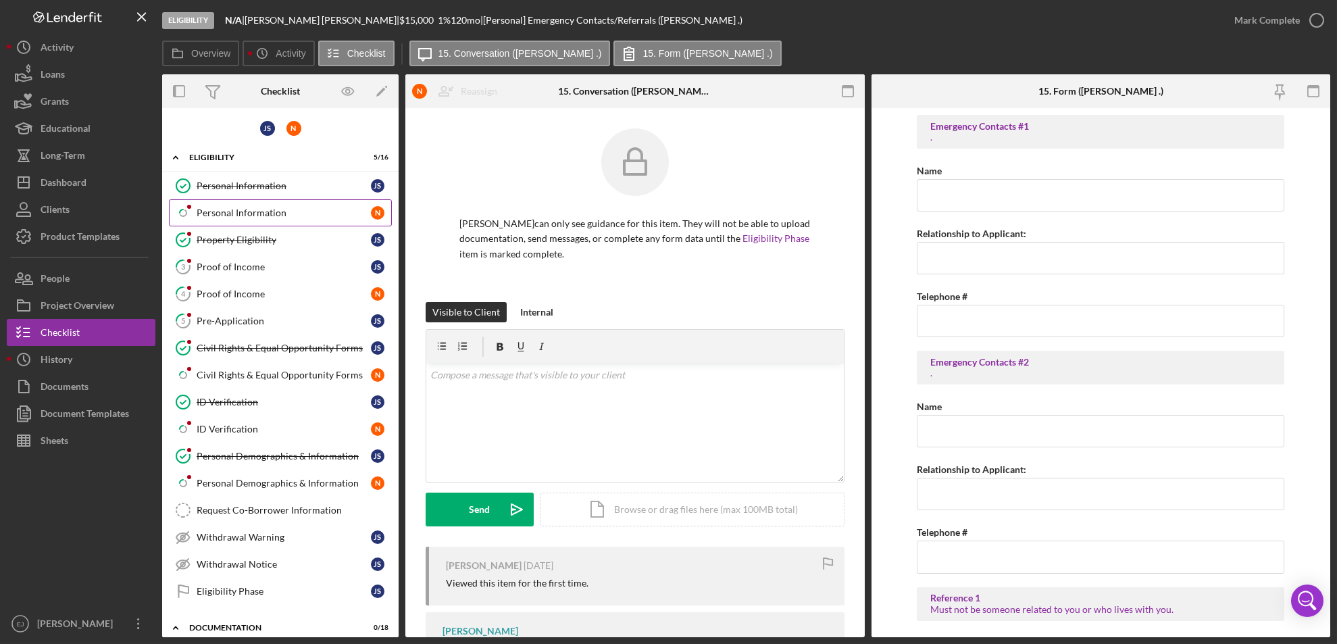
click at [247, 212] on div "Personal Information" at bounding box center [284, 212] width 174 height 11
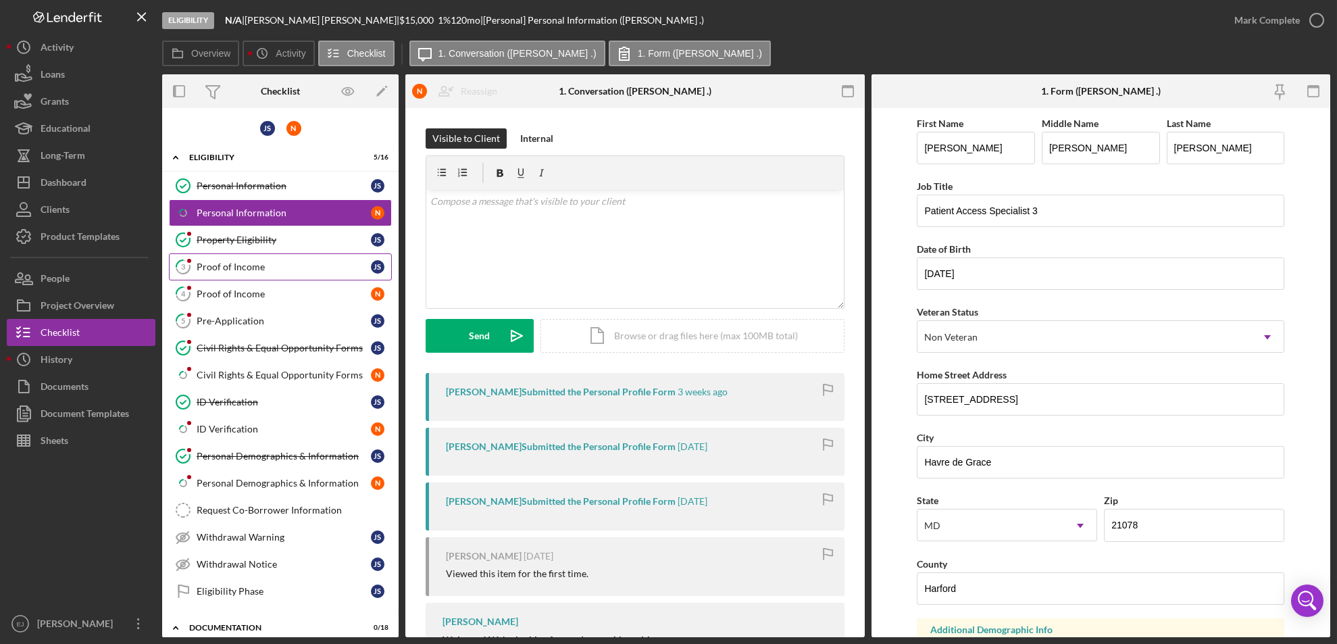
click at [249, 275] on link "3 Proof of Income J S" at bounding box center [280, 266] width 223 height 27
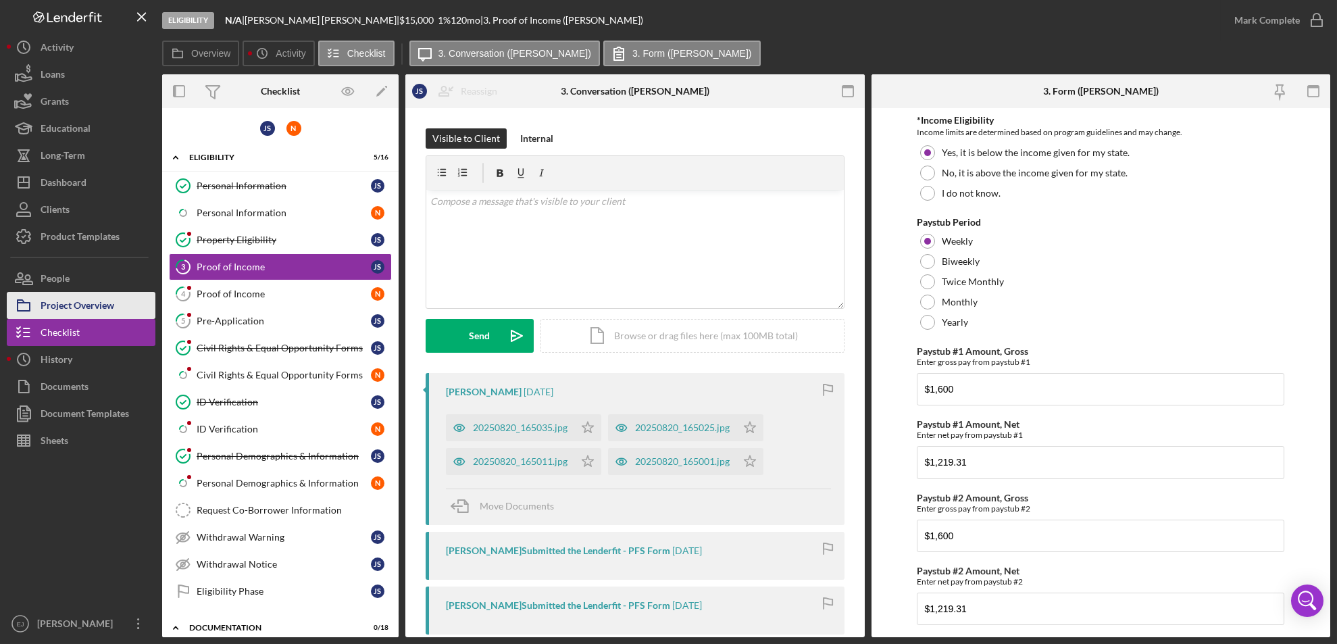
click at [104, 305] on div "Project Overview" at bounding box center [78, 307] width 74 height 30
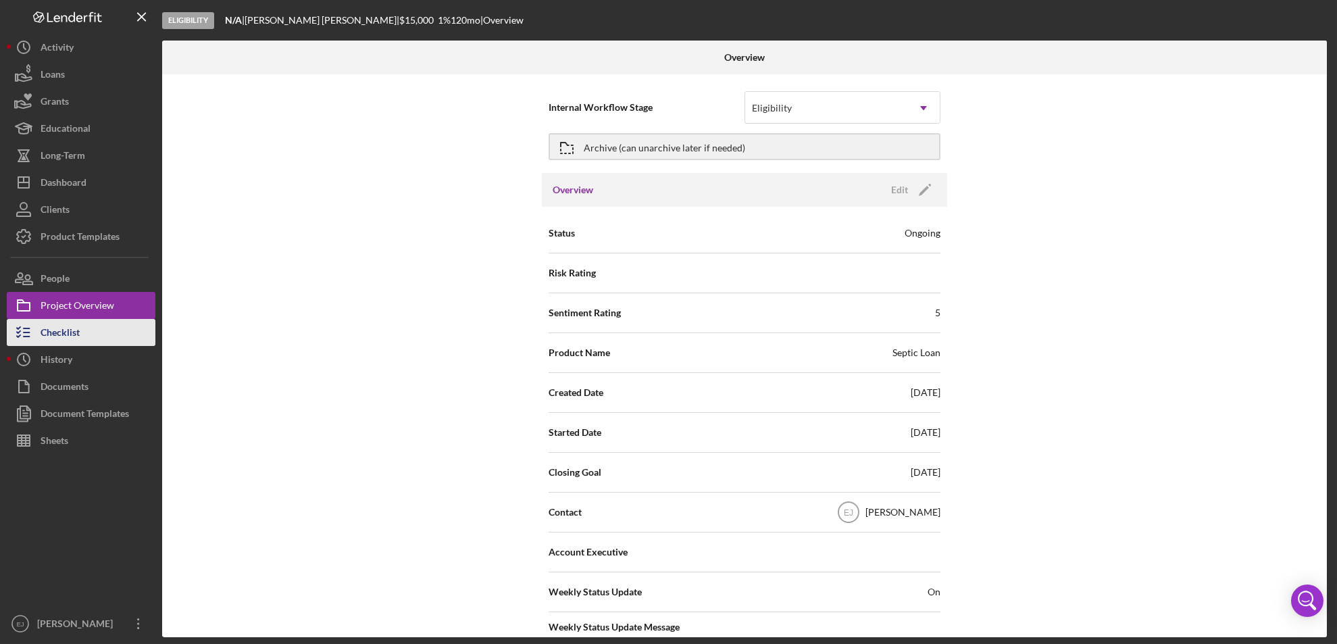
click at [96, 335] on button "Checklist" at bounding box center [81, 332] width 149 height 27
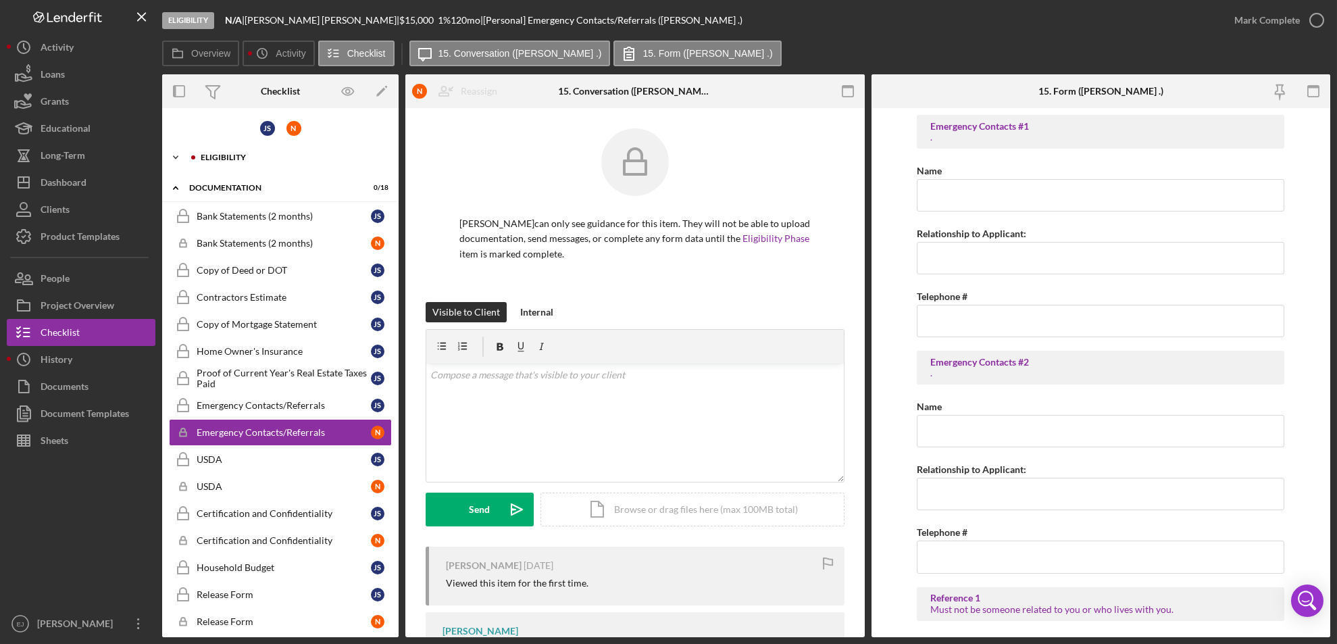
click at [205, 149] on div "Icon/Expander Eligibility 5 / 16" at bounding box center [280, 157] width 237 height 27
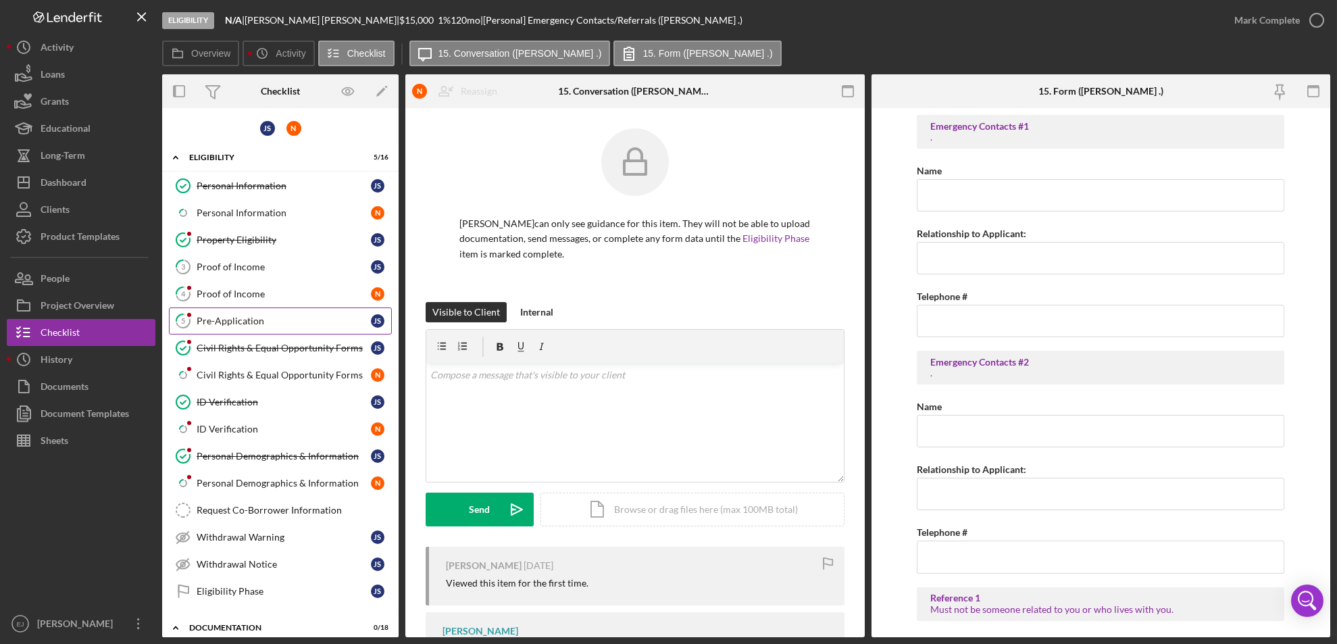
click at [218, 316] on div "Pre-Application" at bounding box center [284, 321] width 174 height 11
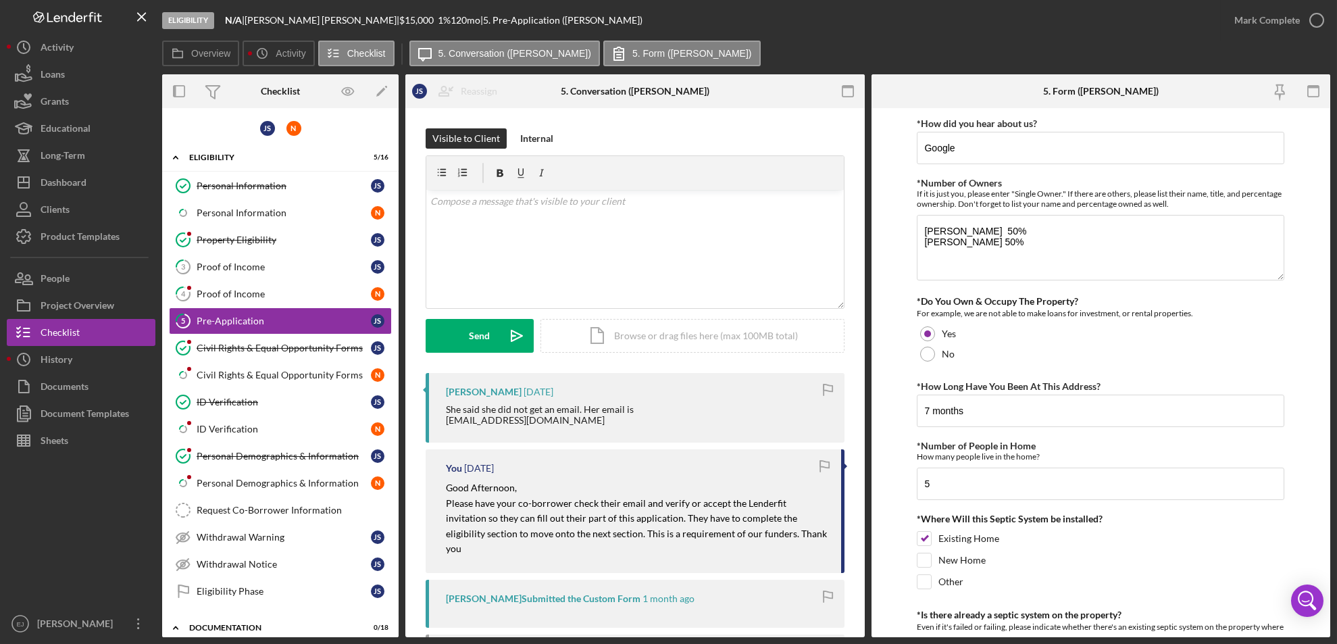
click at [897, 517] on form "*How did you hear about us? Google *Number of Owners If it is just you, please …" at bounding box center [1102, 372] width 460 height 529
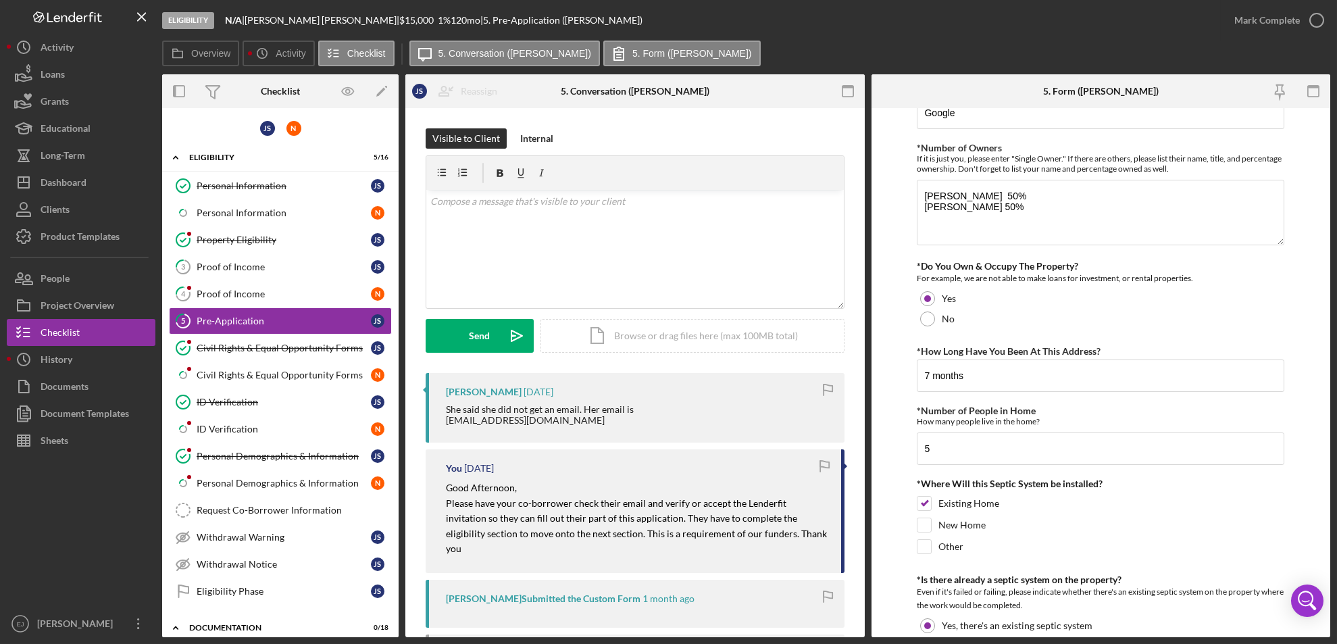
scroll to position [71, 0]
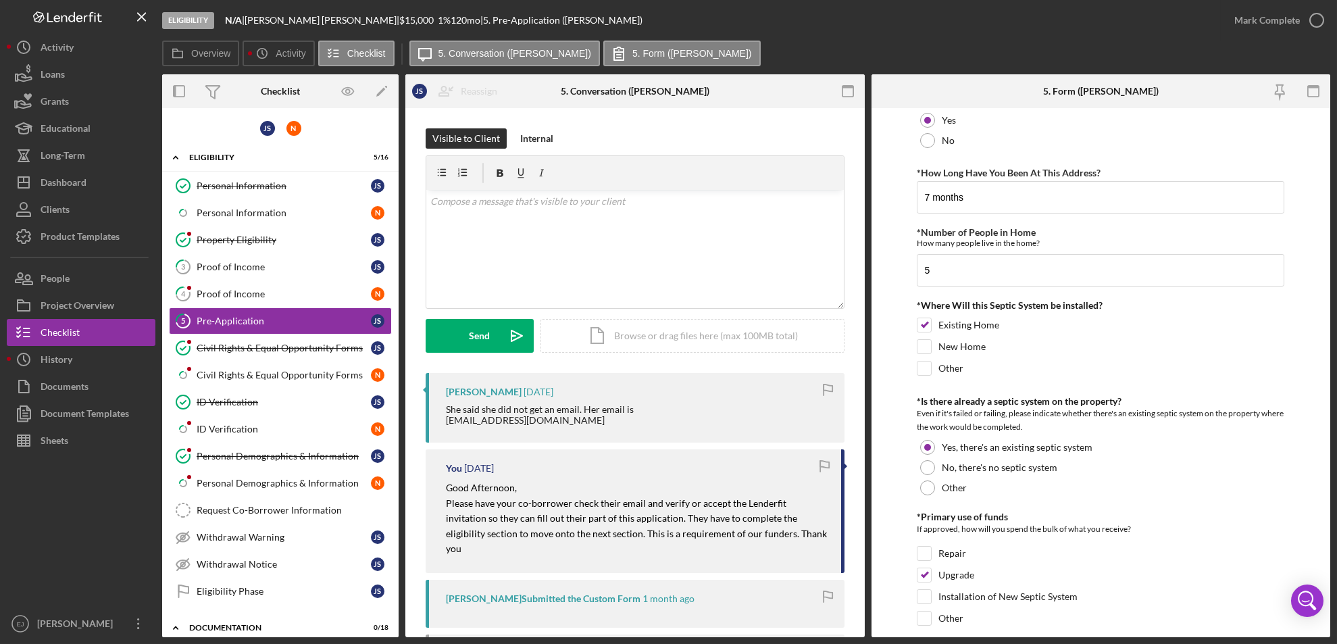
click at [897, 517] on form "*How did you hear about us? Google *Number of Owners If it is just you, please …" at bounding box center [1102, 372] width 460 height 529
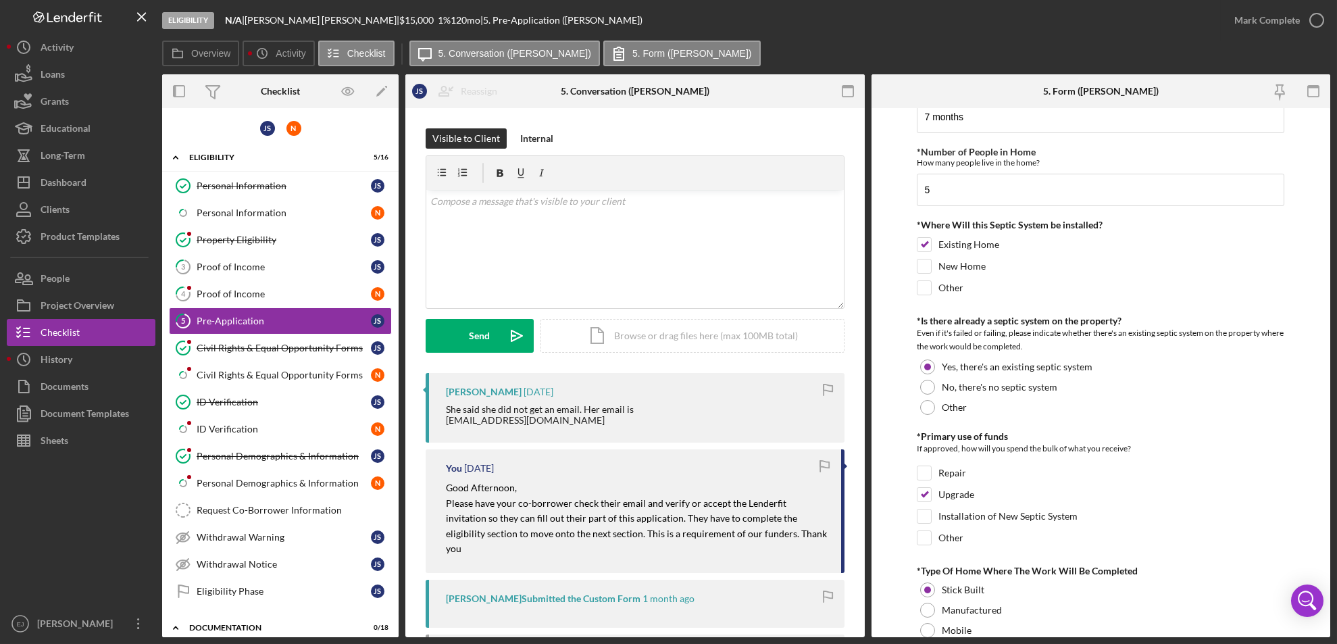
scroll to position [321, 0]
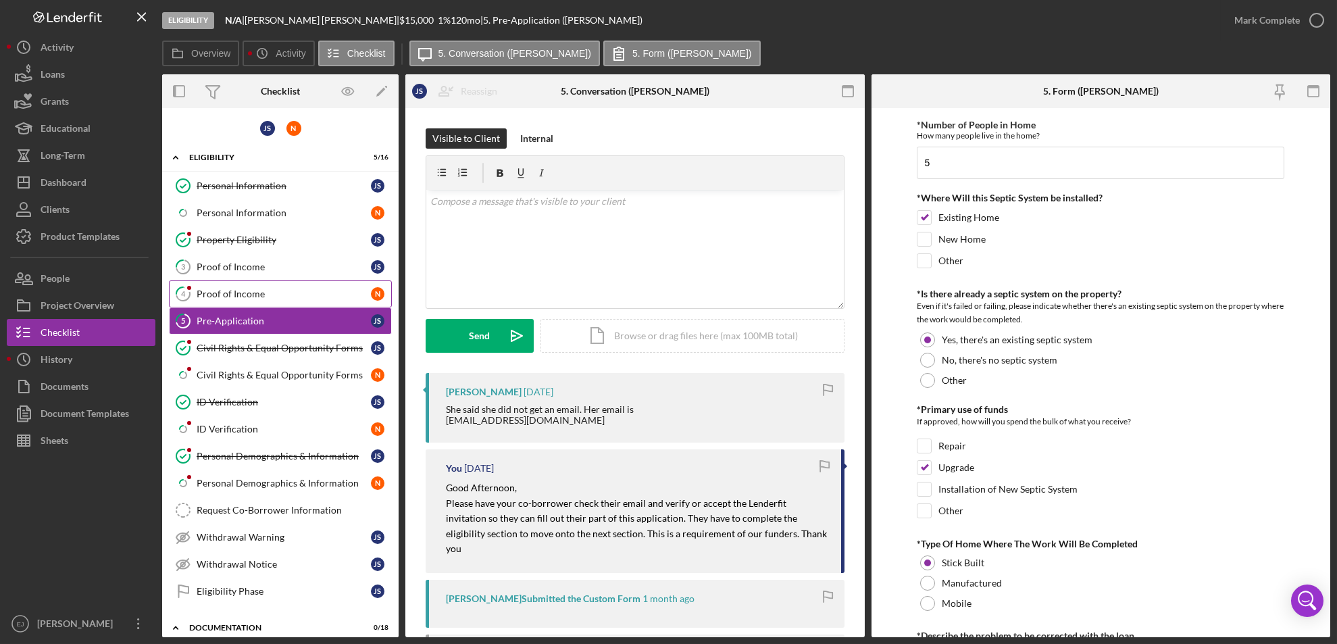
click at [267, 289] on div "Proof of Income" at bounding box center [284, 294] width 174 height 11
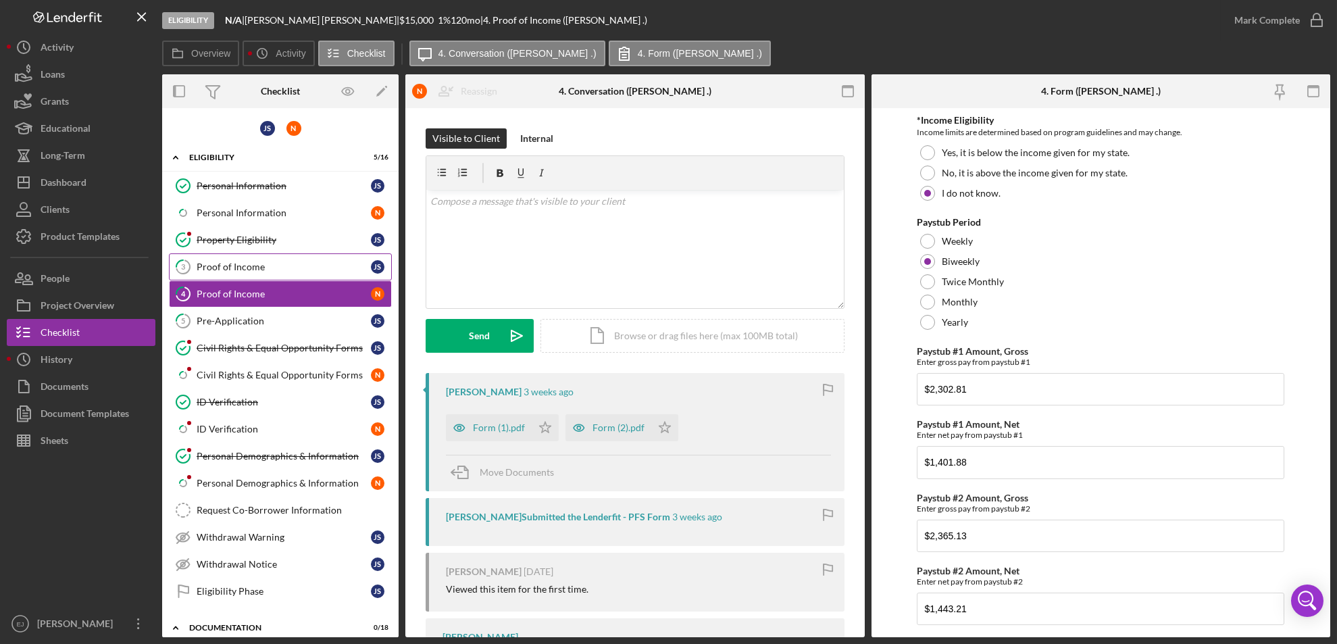
click at [234, 266] on div "Proof of Income" at bounding box center [284, 267] width 174 height 11
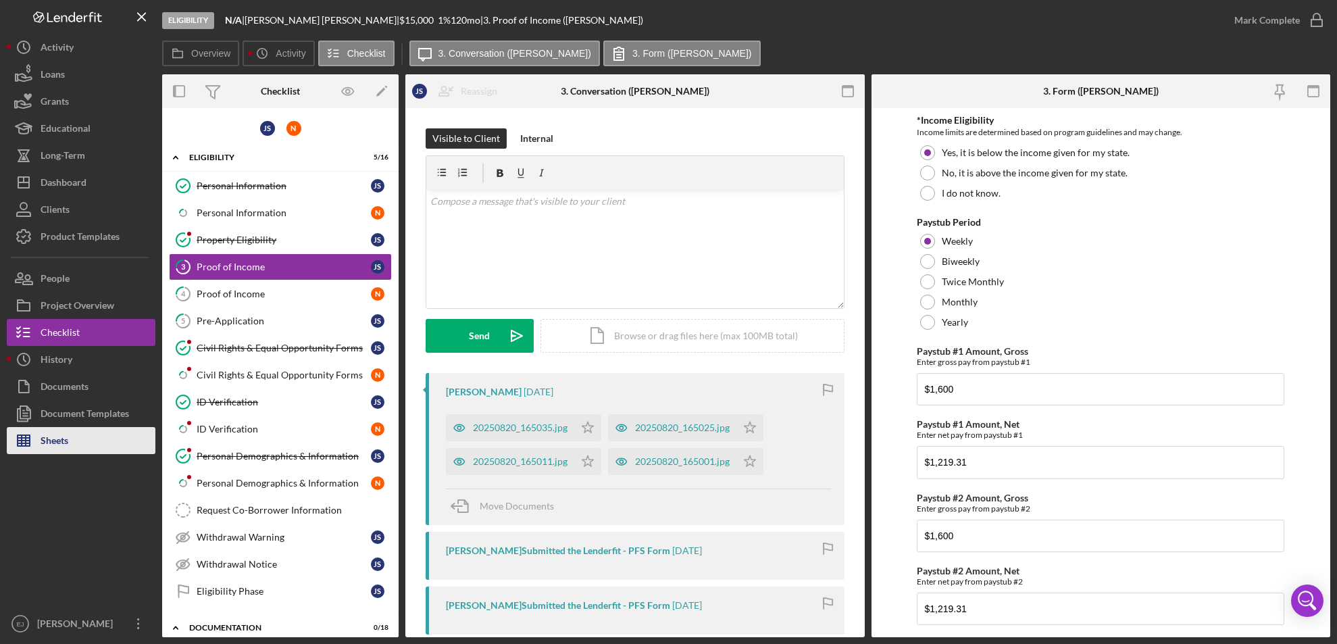
click at [107, 447] on button "Sheets" at bounding box center [81, 440] width 149 height 27
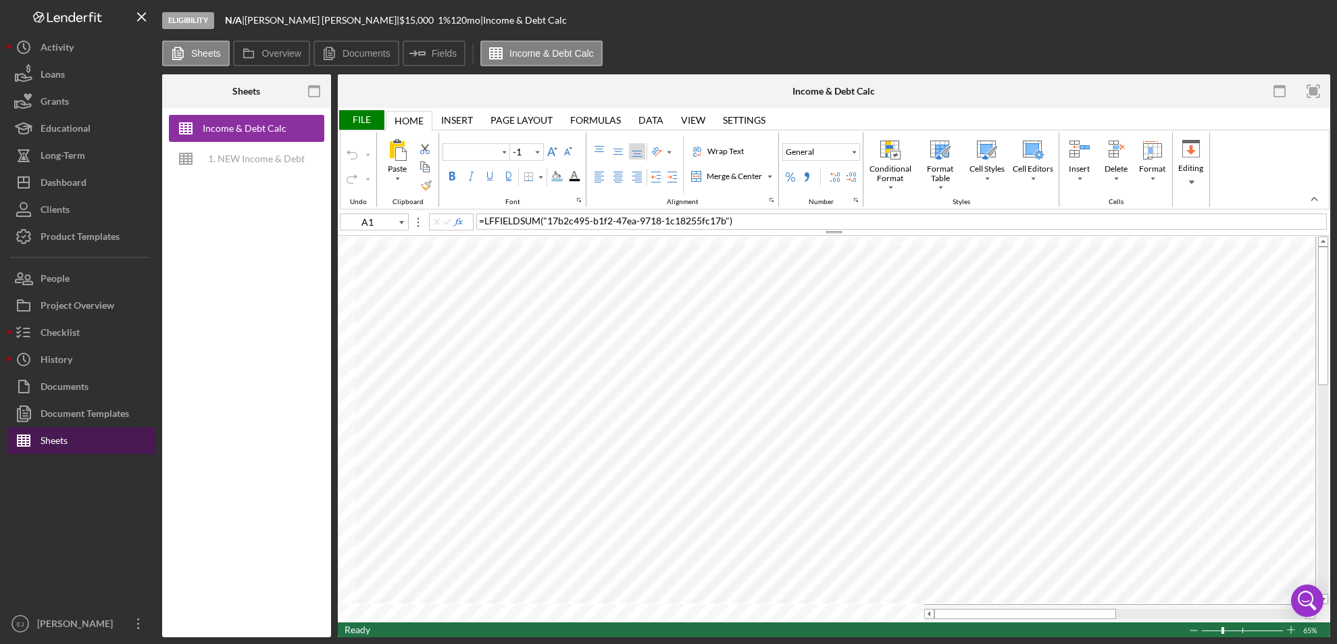
type input "Aptos Narrow"
type input "11"
click at [1324, 582] on div at bounding box center [1323, 420] width 10 height 347
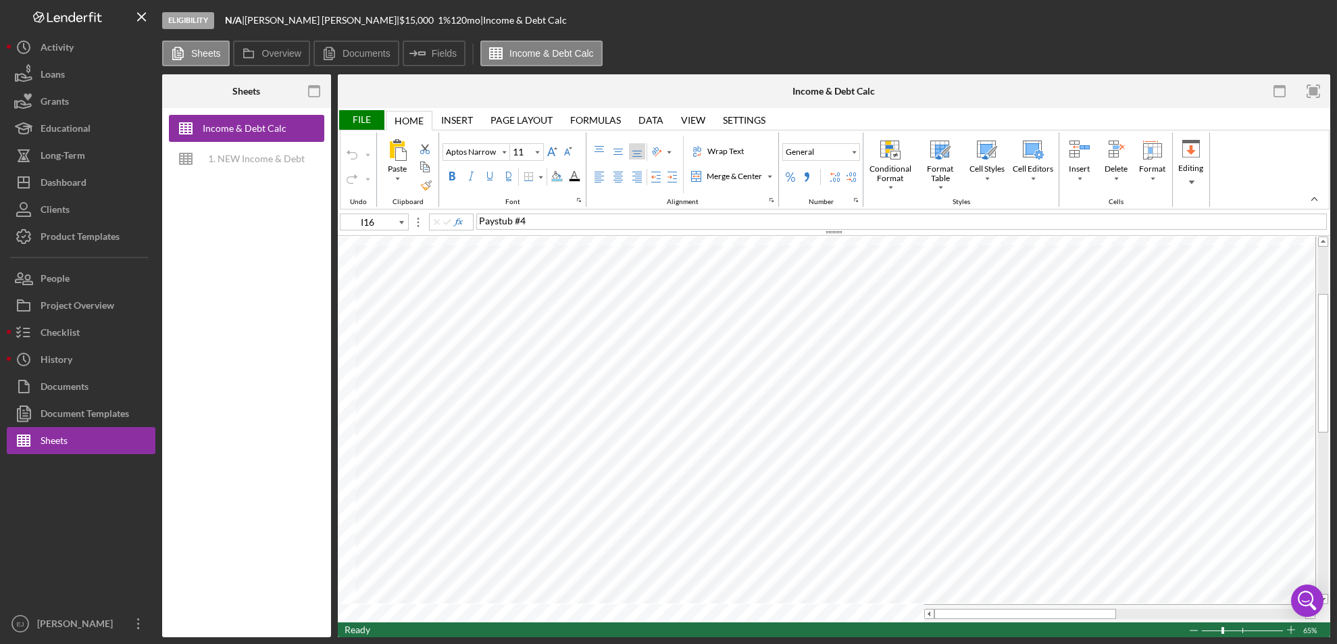
type input "I15"
type input "Calibri"
type input "I14"
type input "Aptos Narrow"
type input "I13"
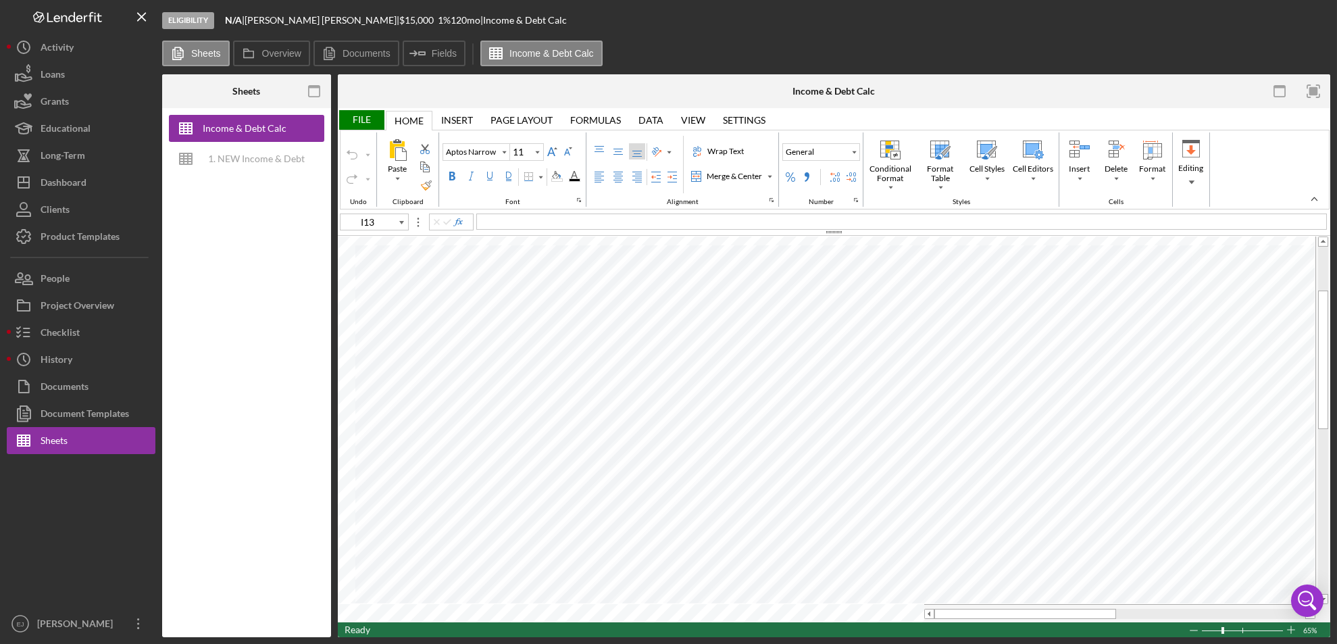
type input "Calibri"
type input "I12"
type input "Aptos Narrow"
type input "I11"
type input "Calibri"
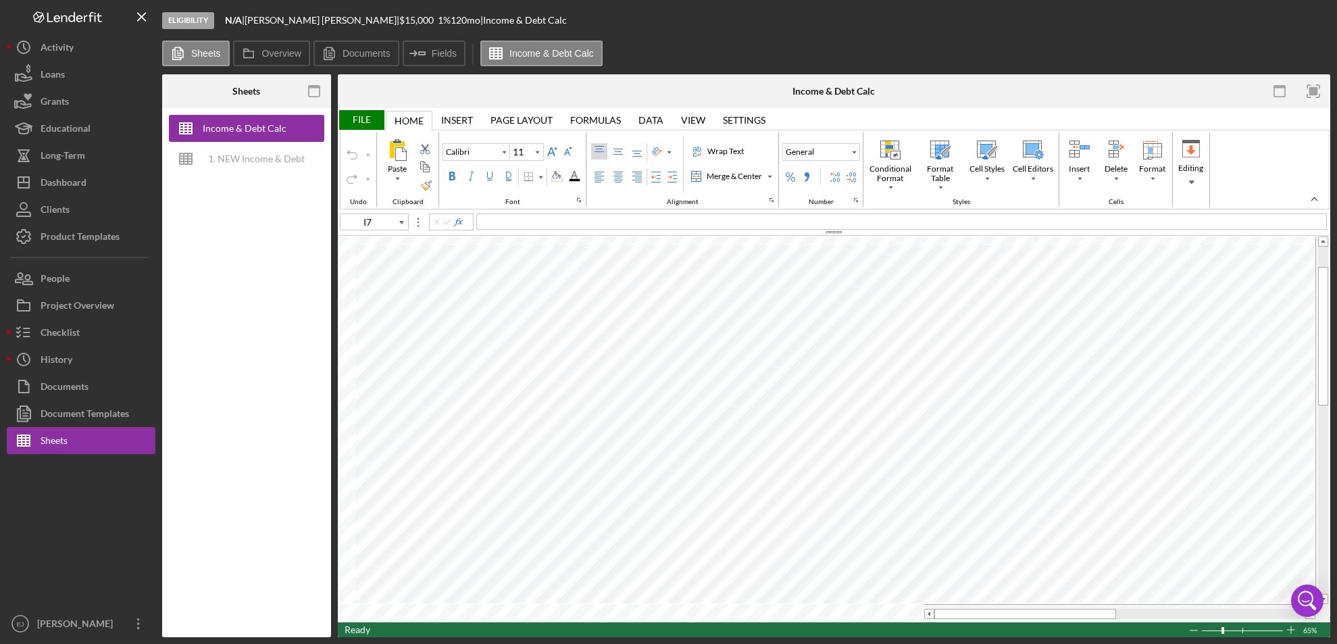
type input "I6"
type input "Aptos Narrow"
type input "I7"
type input "Calibri"
type input "I12"
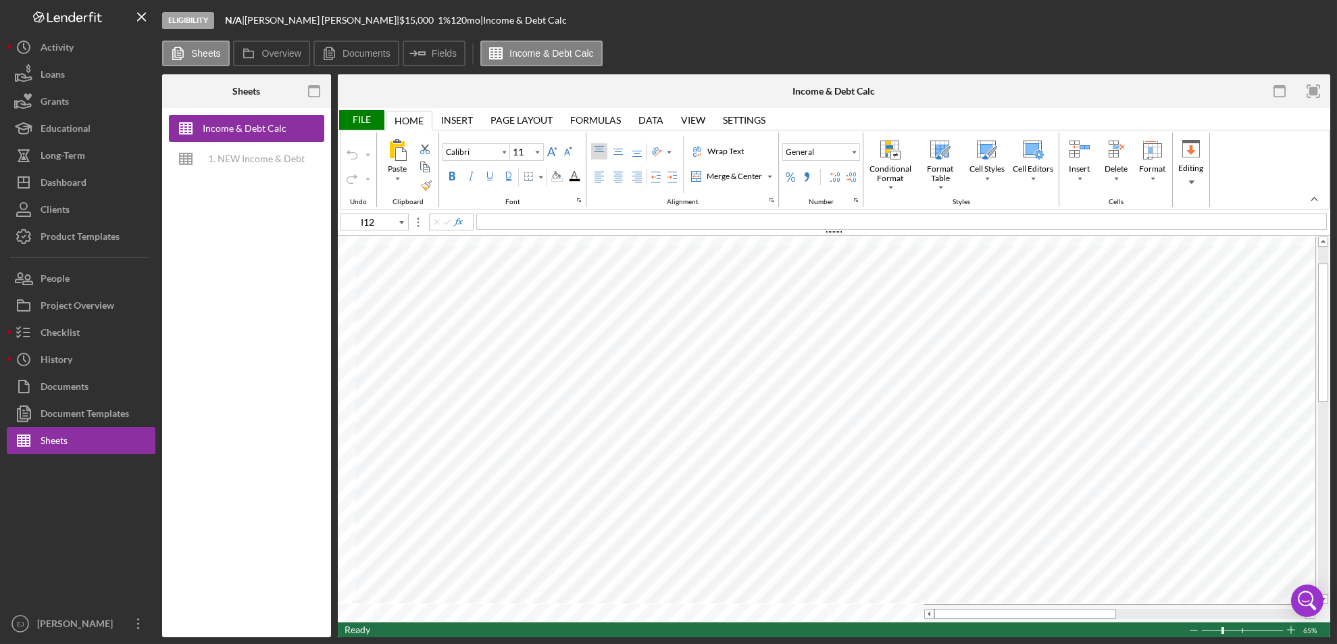
type input "Aptos Narrow"
type input "I13"
type input "Calibri"
type input "I12"
type input "Aptos Narrow"
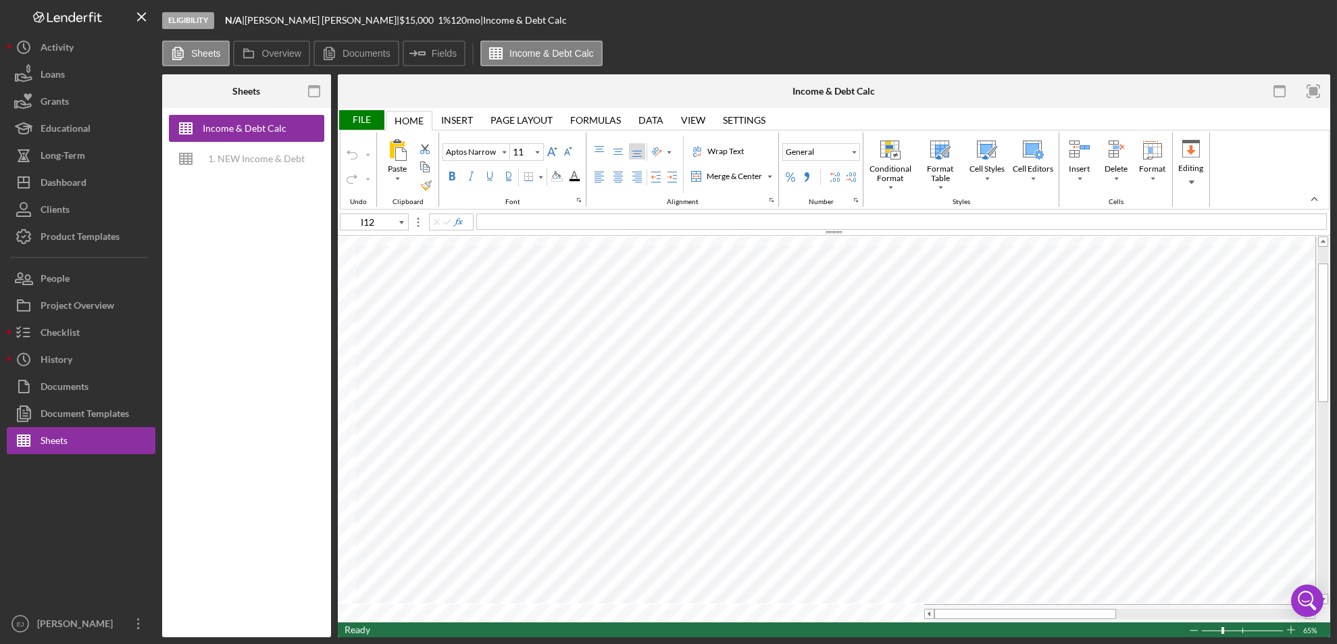
type input "I11"
type input "Calibri"
type input "I6"
type input "Aptos Narrow"
type input "I4"
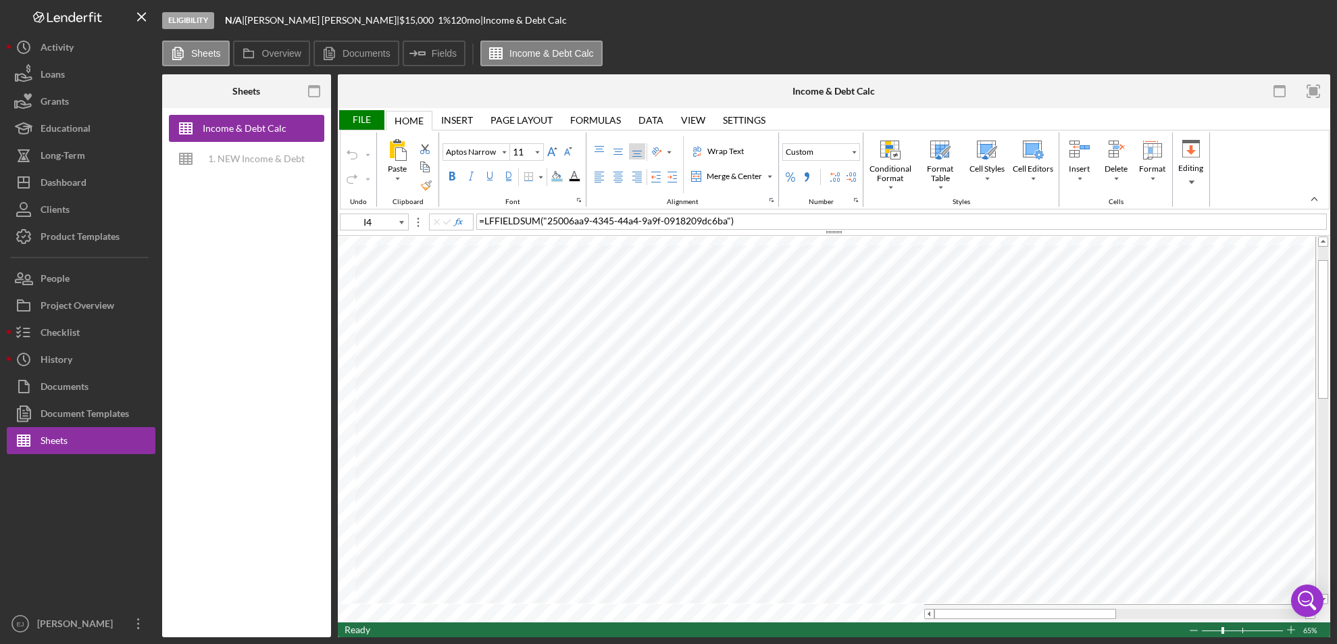
type input "Calibri"
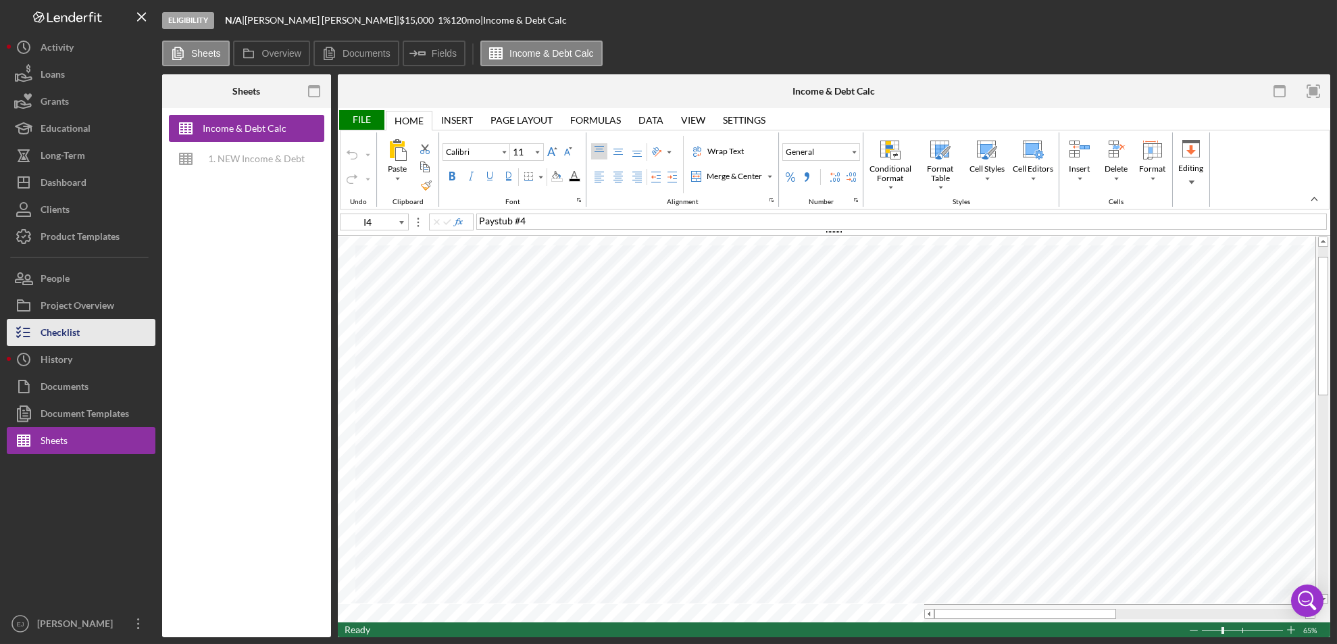
click at [78, 336] on div "Checklist" at bounding box center [60, 334] width 39 height 30
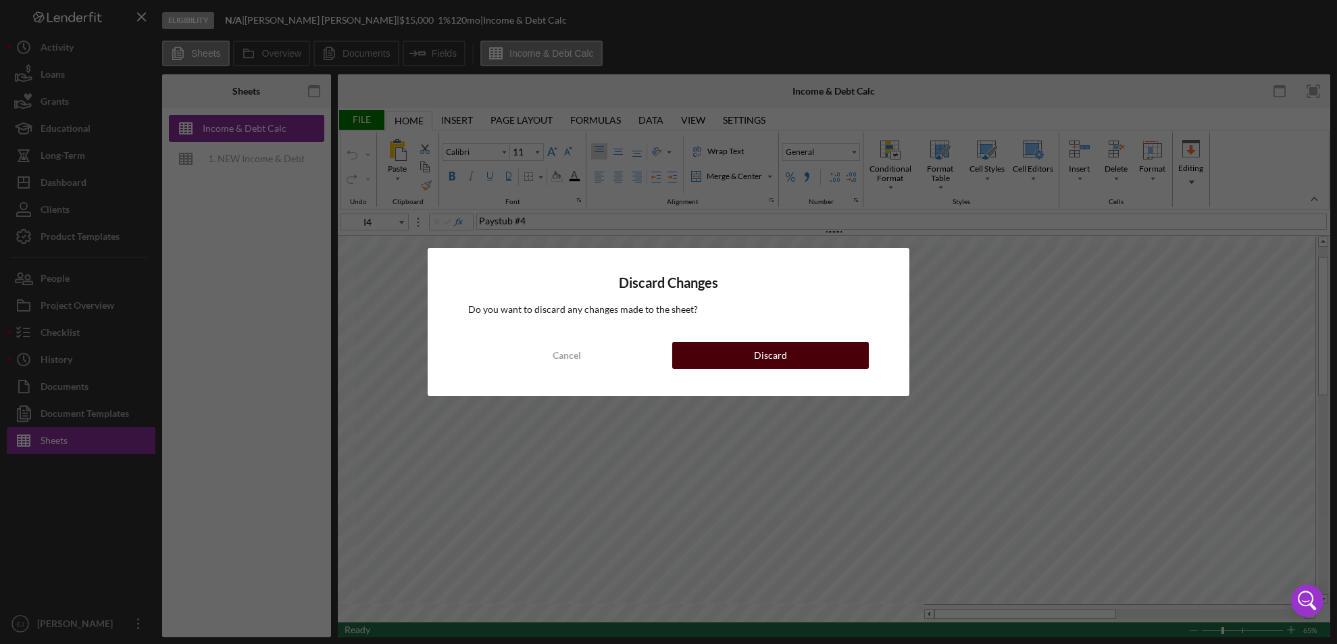
click at [816, 366] on button "Discard" at bounding box center [770, 355] width 197 height 27
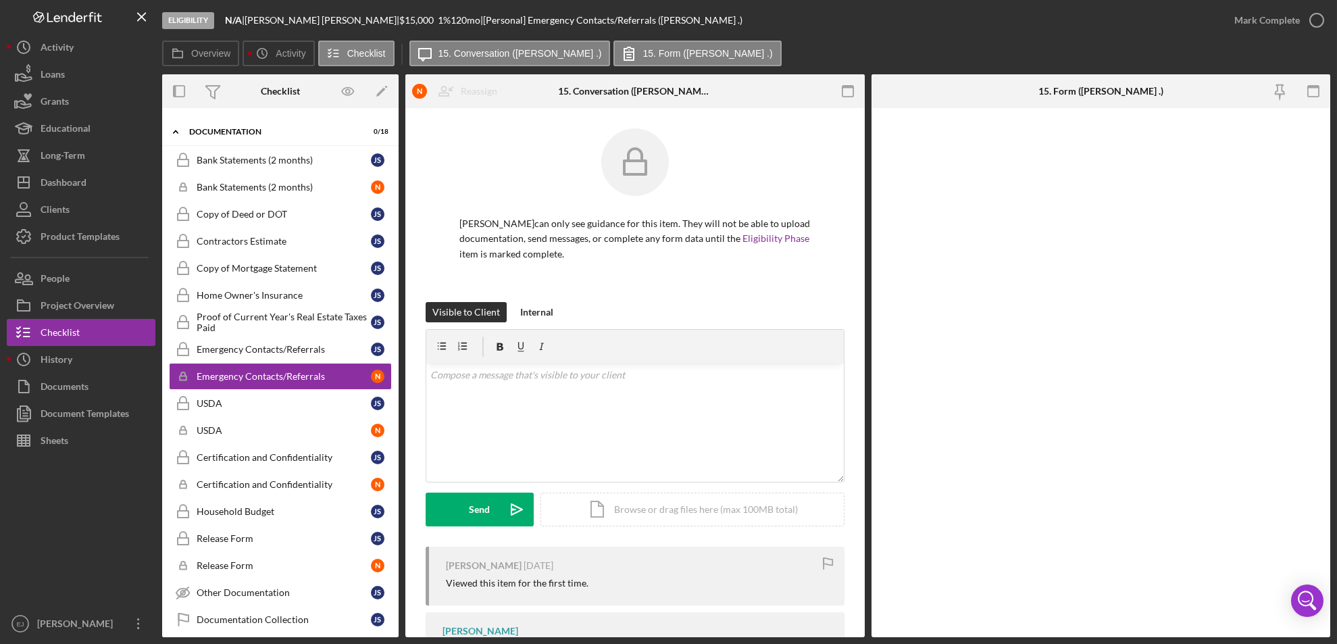
scroll to position [57, 0]
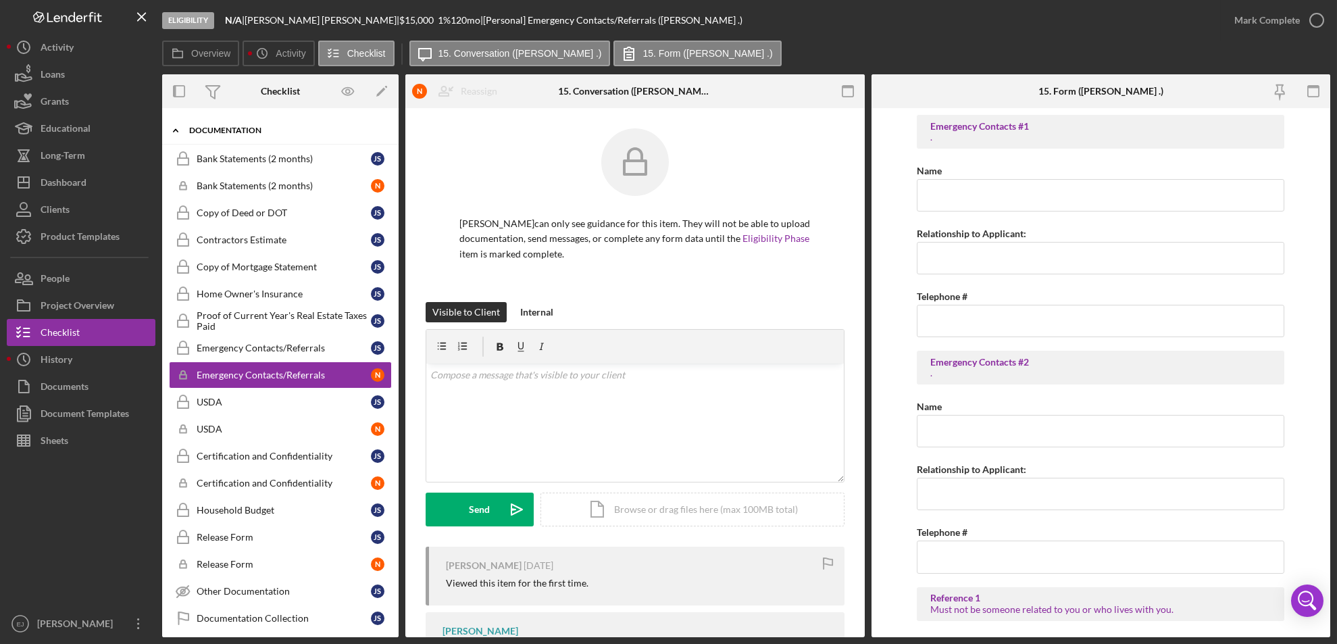
click at [393, 134] on div "Icon/Expander Documentation 0 / 18" at bounding box center [280, 131] width 237 height 28
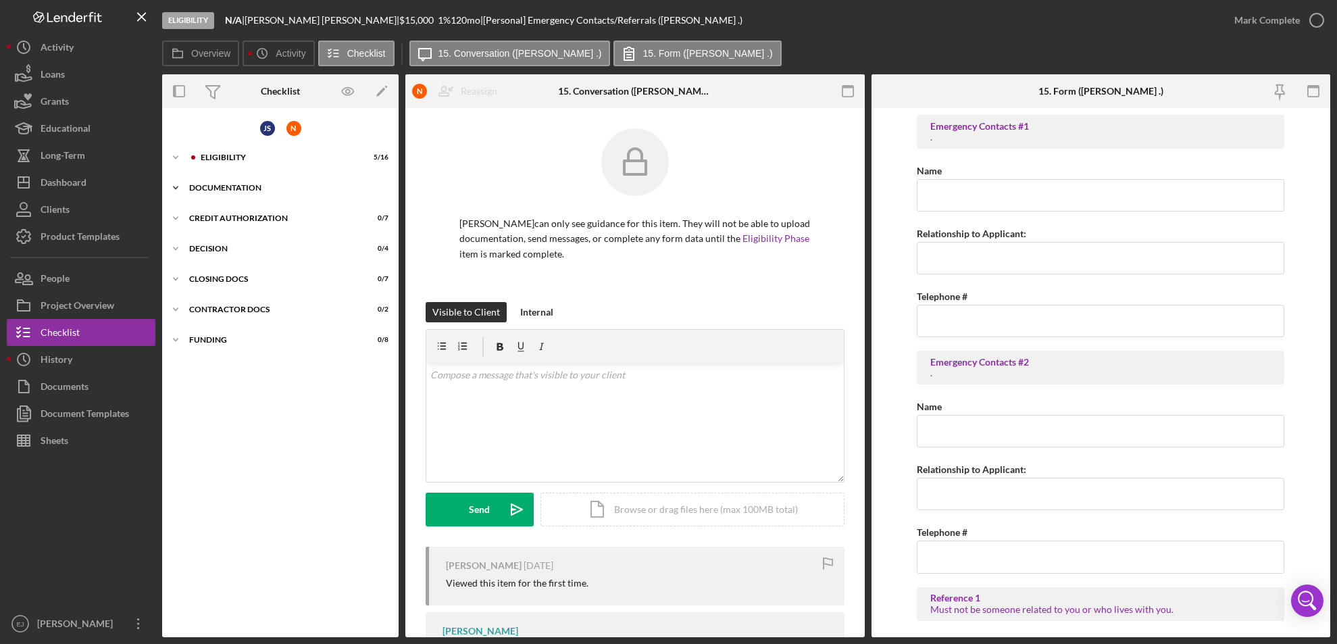
scroll to position [0, 0]
click at [181, 154] on icon "Icon/Expander" at bounding box center [175, 157] width 27 height 27
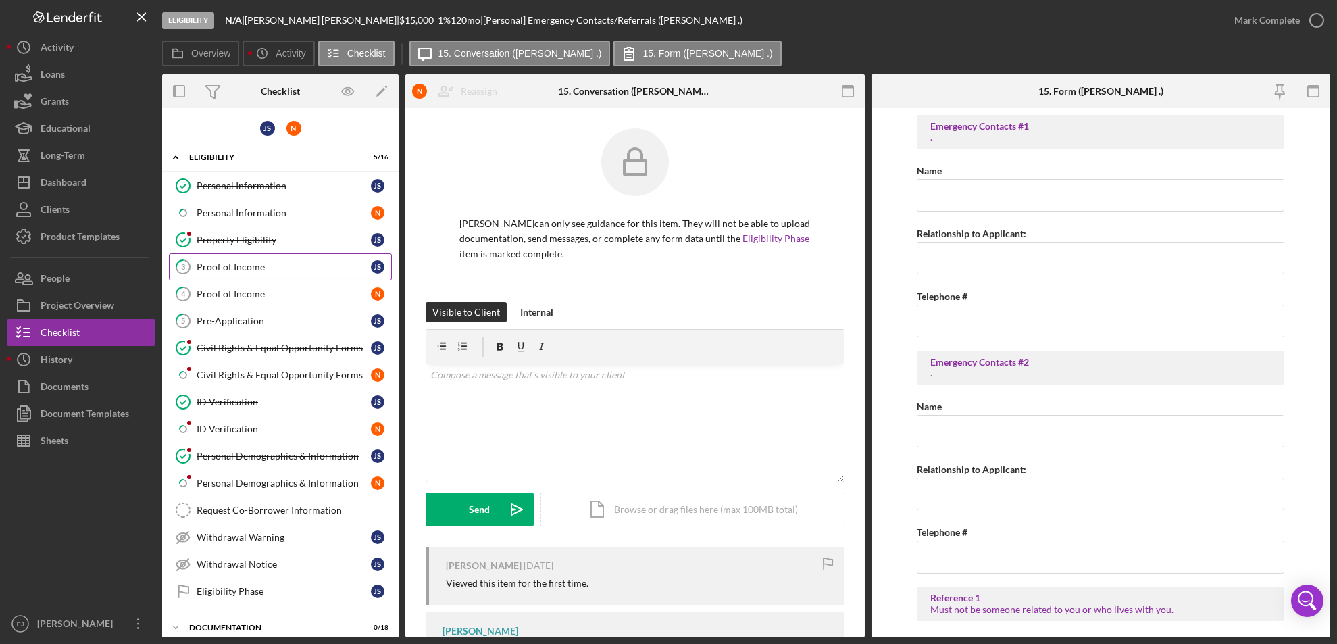
click at [256, 274] on link "3 Proof of Income J S" at bounding box center [280, 266] width 223 height 27
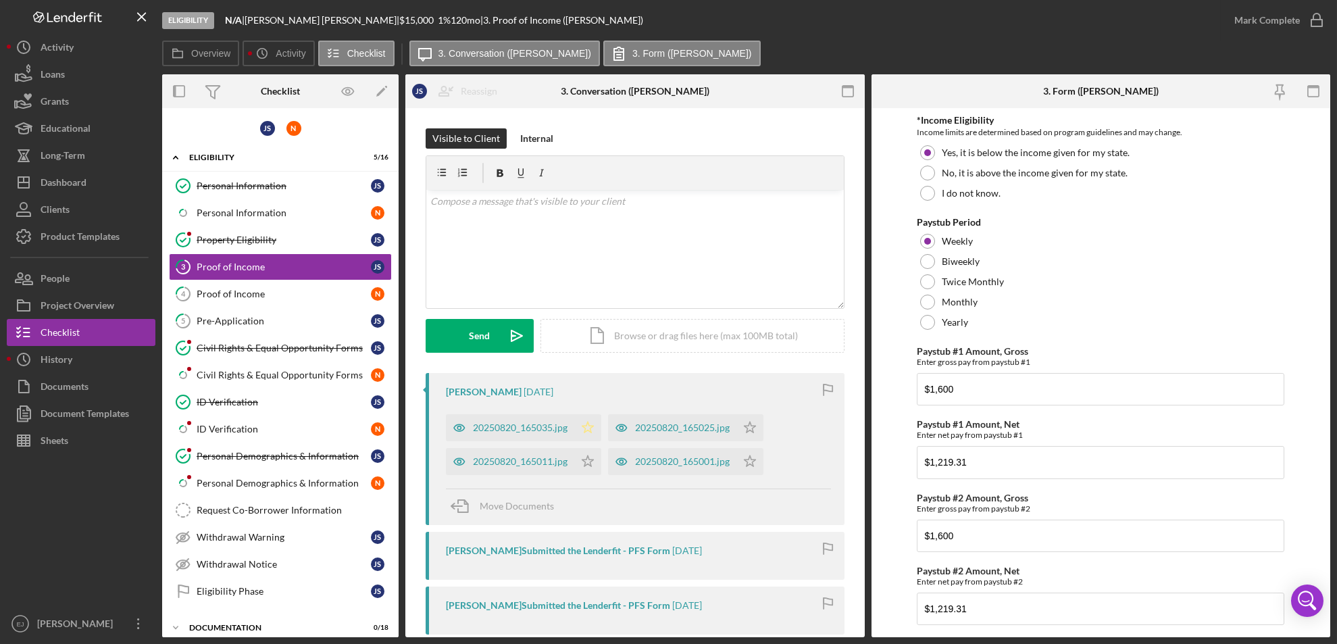
click at [585, 432] on icon "Icon/Star" at bounding box center [587, 427] width 27 height 27
click at [588, 451] on icon "Icon/Star" at bounding box center [587, 461] width 27 height 27
click at [745, 420] on icon "Icon/Star" at bounding box center [750, 427] width 27 height 27
click at [756, 451] on icon "Icon/Star" at bounding box center [750, 461] width 27 height 27
click at [522, 130] on div "Internal" at bounding box center [536, 138] width 33 height 20
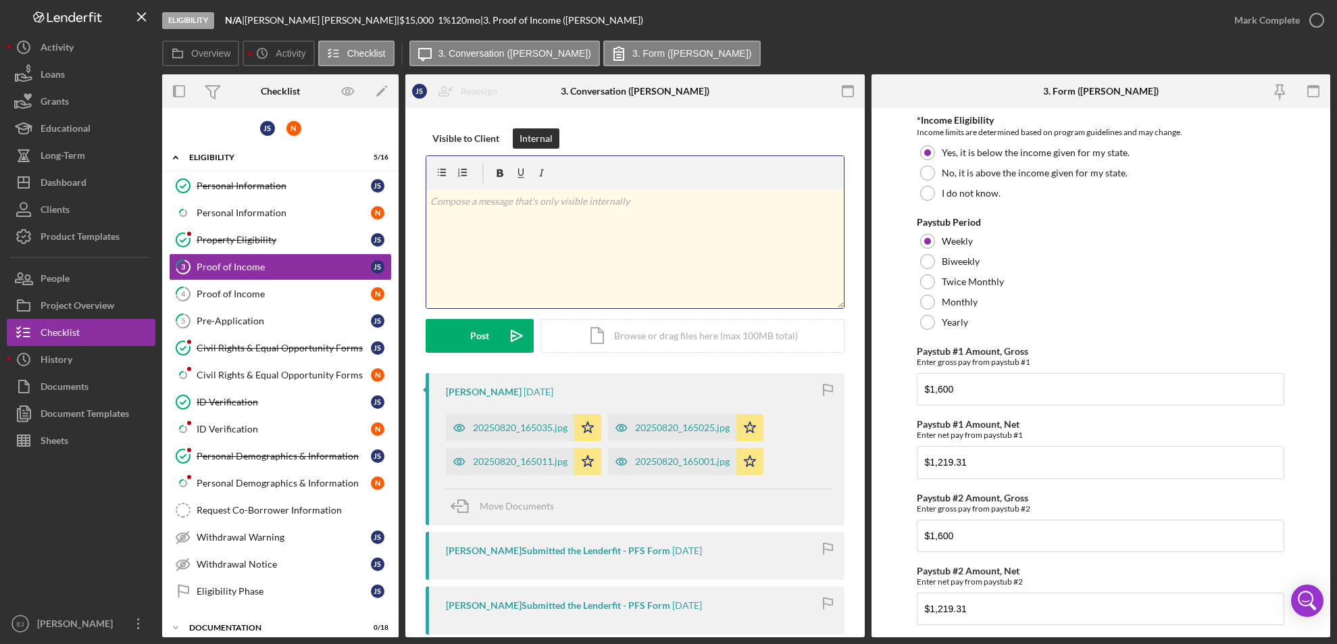
click at [459, 210] on div "v Color teal Color pink Remove color Add row above Add row below Add column bef…" at bounding box center [635, 249] width 418 height 118
click at [468, 340] on button "Post Icon/icon-invite-send" at bounding box center [480, 336] width 108 height 34
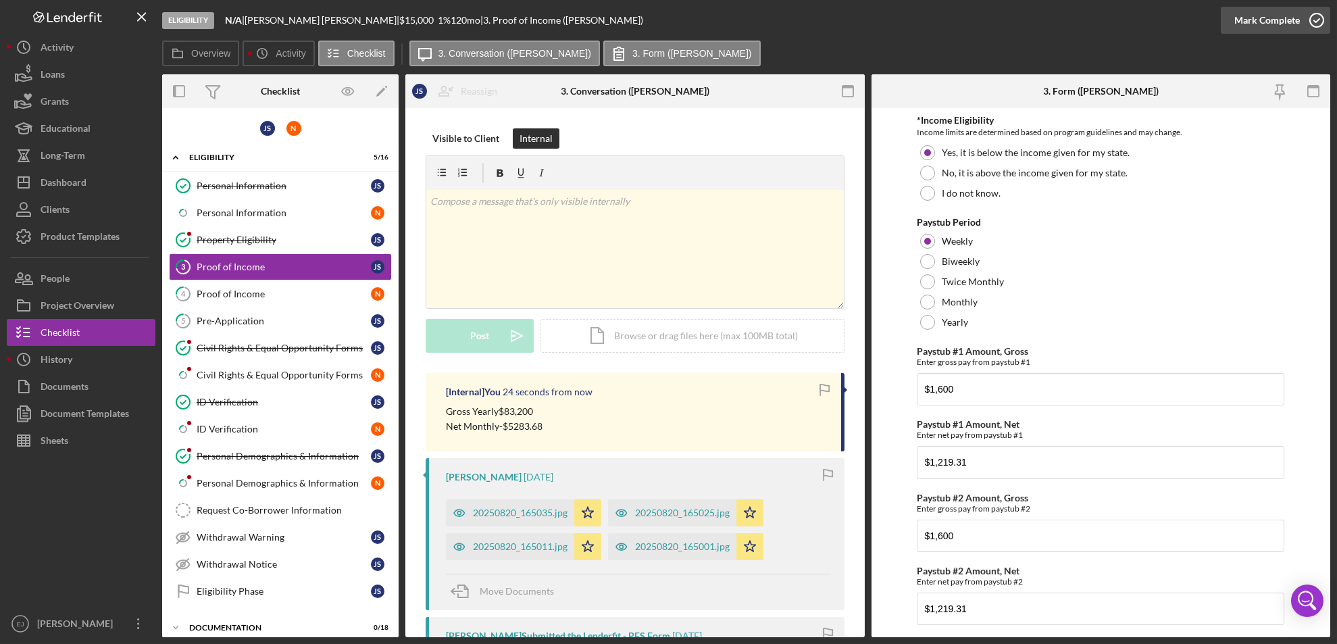
click at [1322, 16] on icon "button" at bounding box center [1317, 20] width 34 height 34
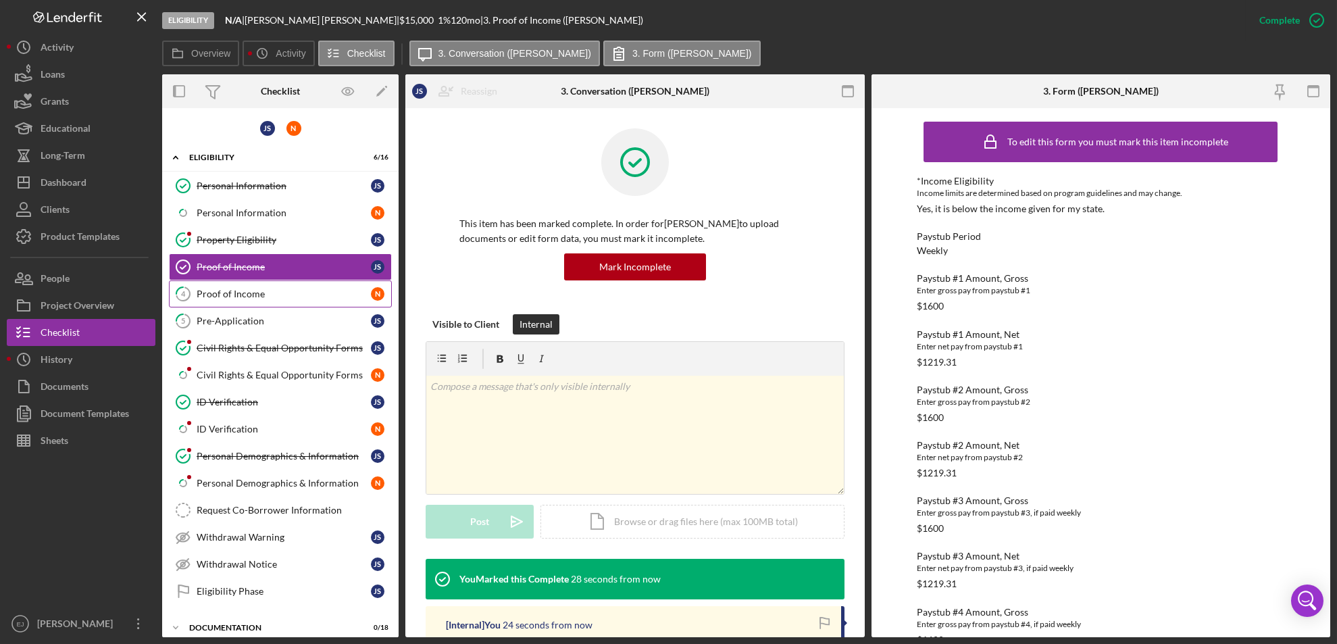
click at [350, 282] on link "4 Proof of Income N" at bounding box center [280, 293] width 223 height 27
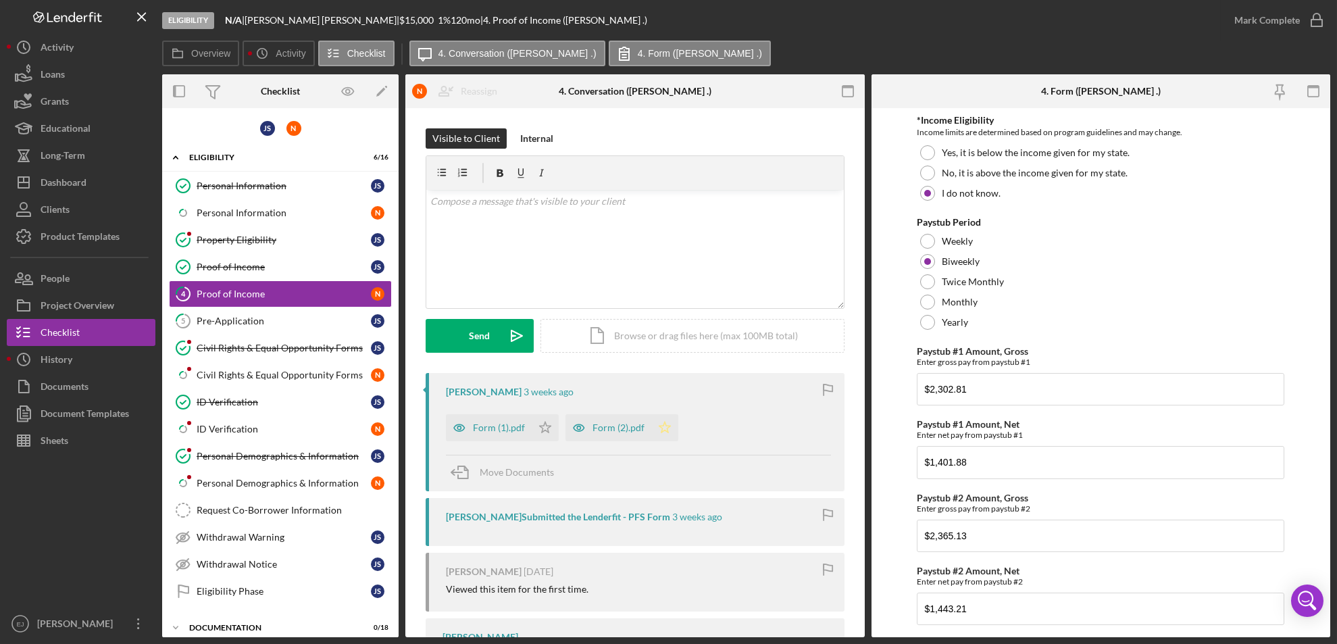
click at [662, 429] on icon "Icon/Star" at bounding box center [664, 427] width 27 height 27
click at [539, 424] on icon "Icon/Star" at bounding box center [545, 427] width 27 height 27
click at [1326, 28] on icon "button" at bounding box center [1317, 20] width 34 height 34
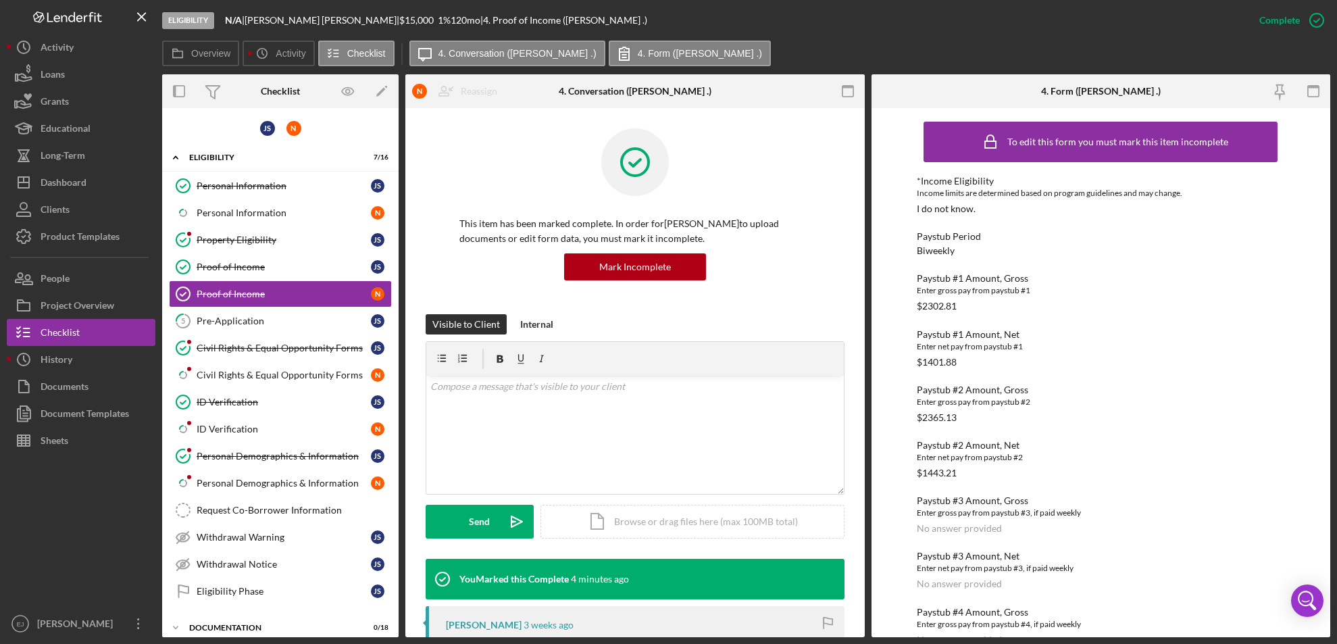
click at [1273, 385] on div "Paystub #2 Amount, Gross" at bounding box center [1101, 390] width 368 height 11
click at [255, 183] on div "Personal Information" at bounding box center [284, 185] width 174 height 11
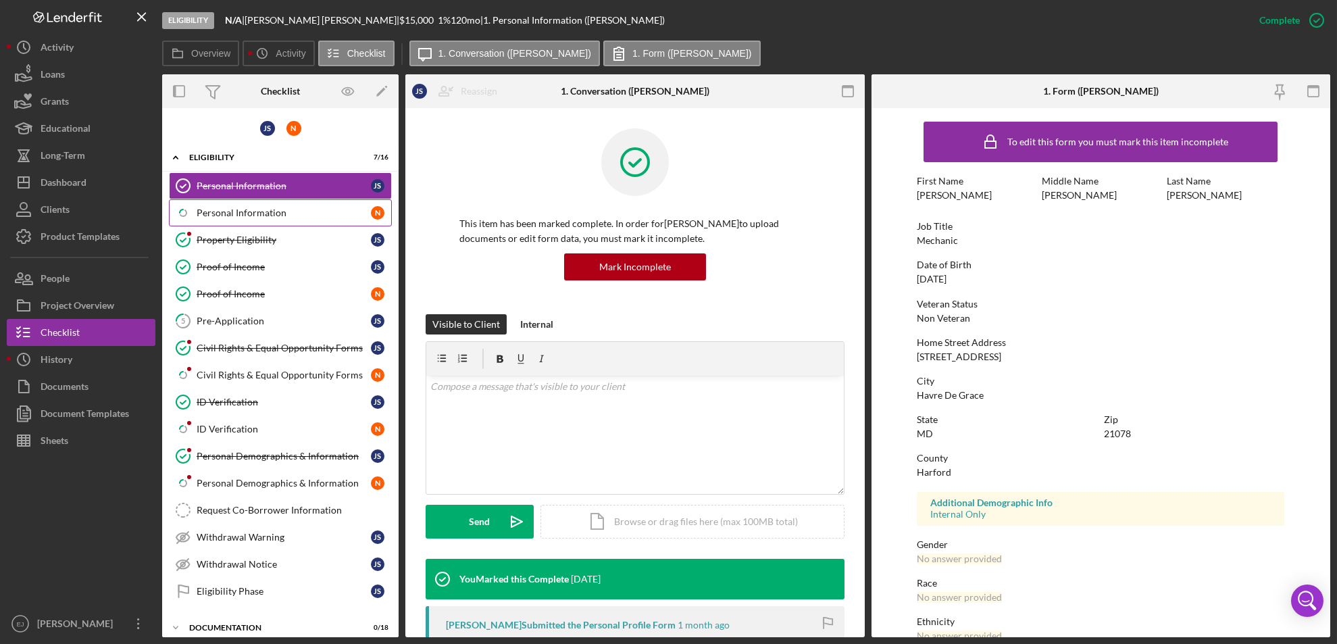
click at [243, 214] on div "Personal Information" at bounding box center [284, 212] width 174 height 11
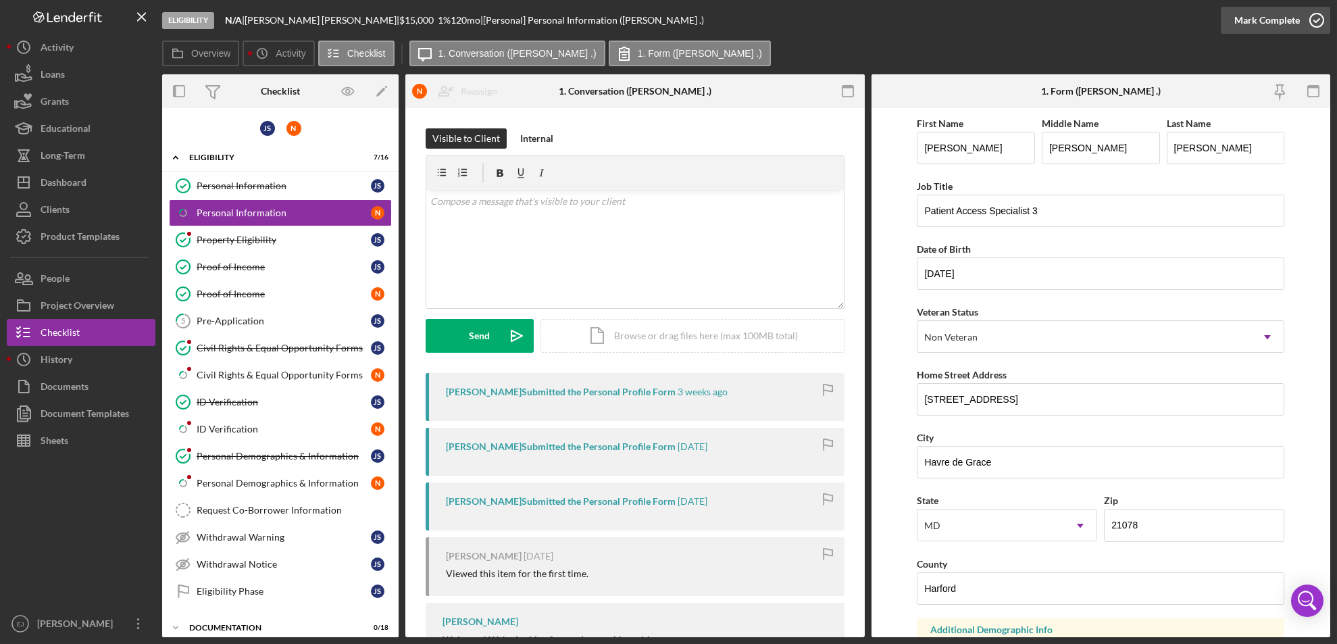
click at [1316, 15] on icon "button" at bounding box center [1317, 20] width 34 height 34
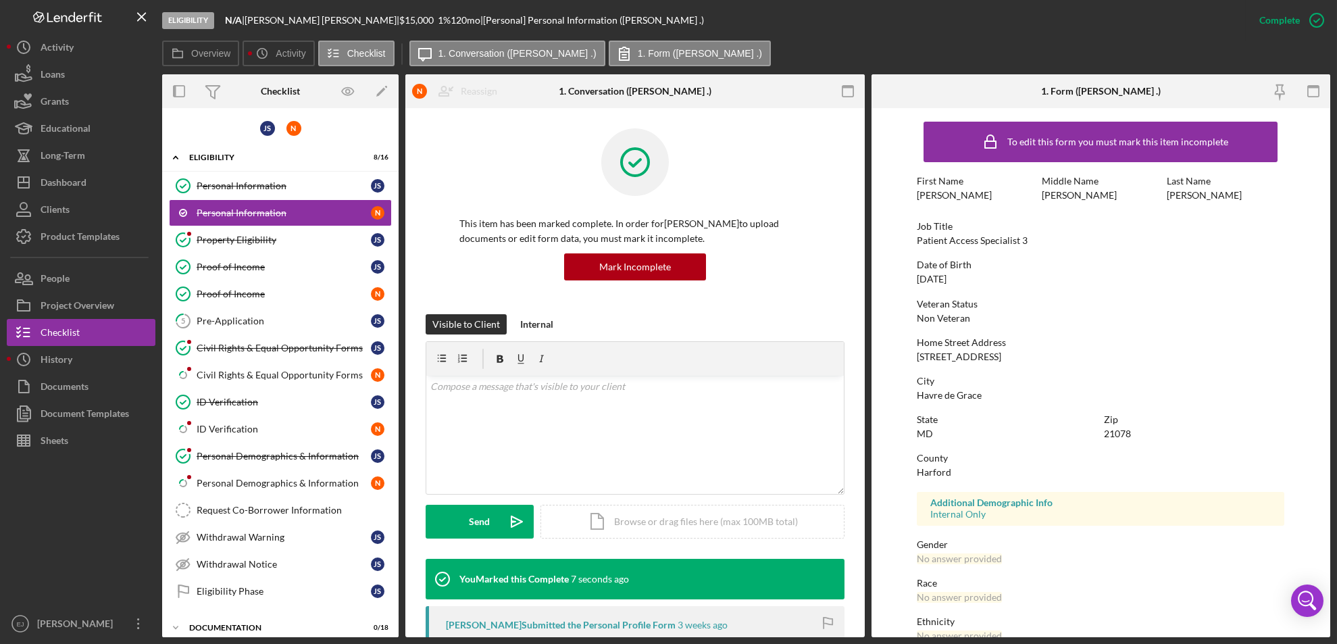
drag, startPoint x: 916, startPoint y: 355, endPoint x: 1004, endPoint y: 358, distance: 88.6
click at [1004, 358] on form "To edit this form you must mark this item incomplete First Name [PERSON_NAME] M…" at bounding box center [1102, 372] width 460 height 529
copy div "[STREET_ADDRESS]"
drag, startPoint x: 911, startPoint y: 399, endPoint x: 1004, endPoint y: 389, distance: 93.1
click at [1004, 389] on form "To edit this form you must mark this item incomplete First Name [PERSON_NAME] M…" at bounding box center [1102, 372] width 460 height 529
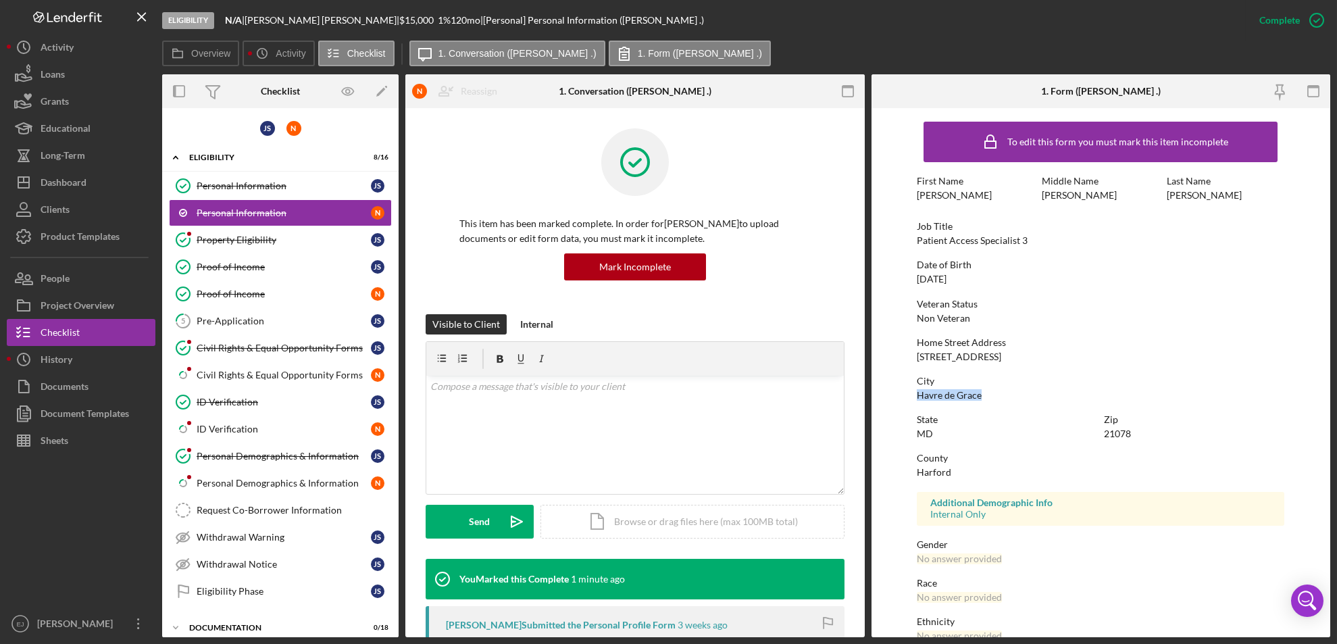
copy div "Havre de Grace"
click at [298, 186] on div "Personal Information" at bounding box center [284, 185] width 174 height 11
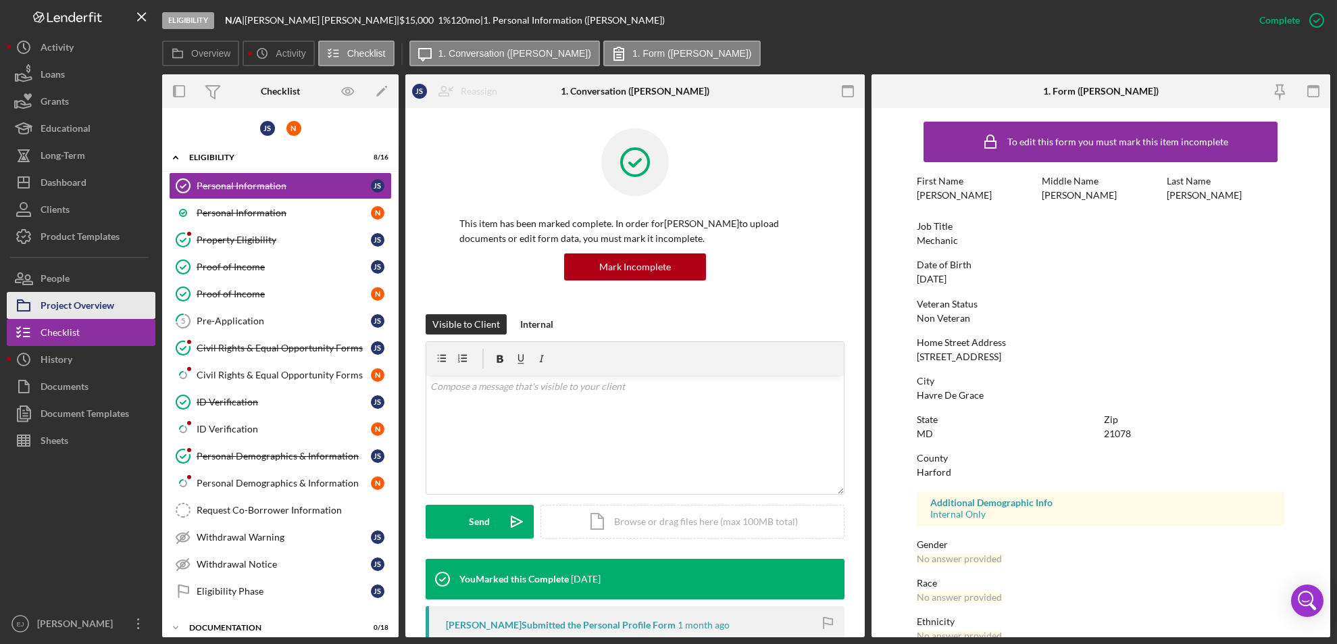
click at [59, 303] on div "Project Overview" at bounding box center [78, 307] width 74 height 30
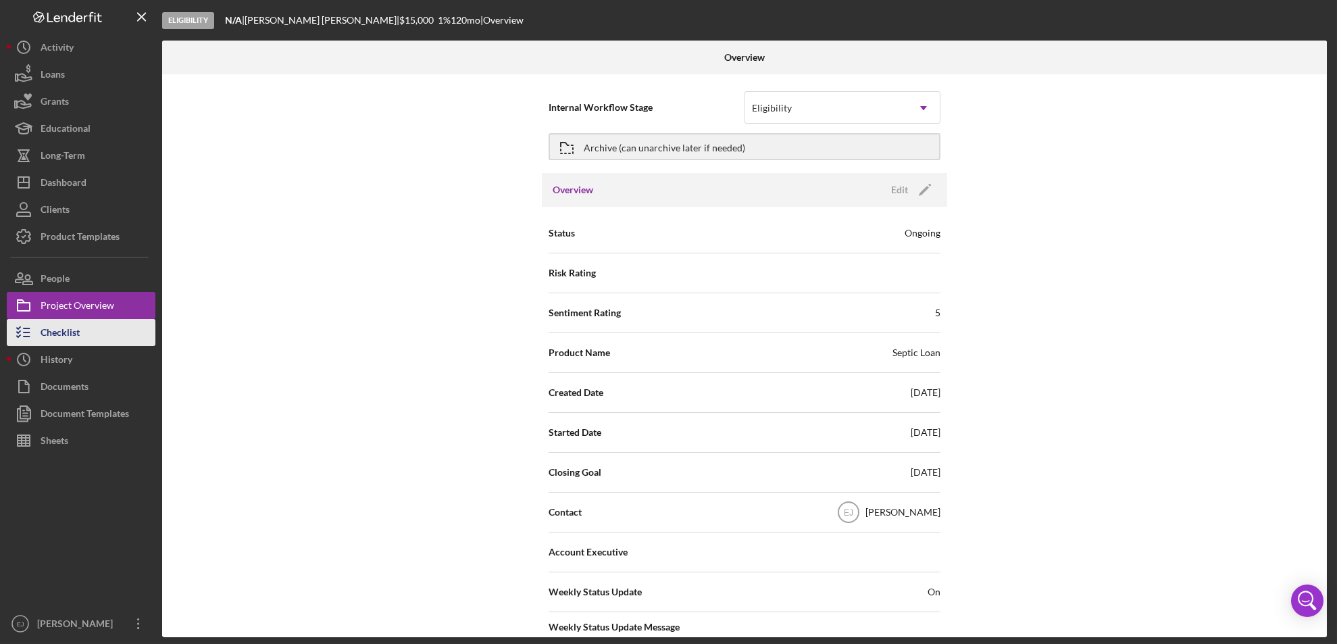
click at [109, 335] on button "Checklist" at bounding box center [81, 332] width 149 height 27
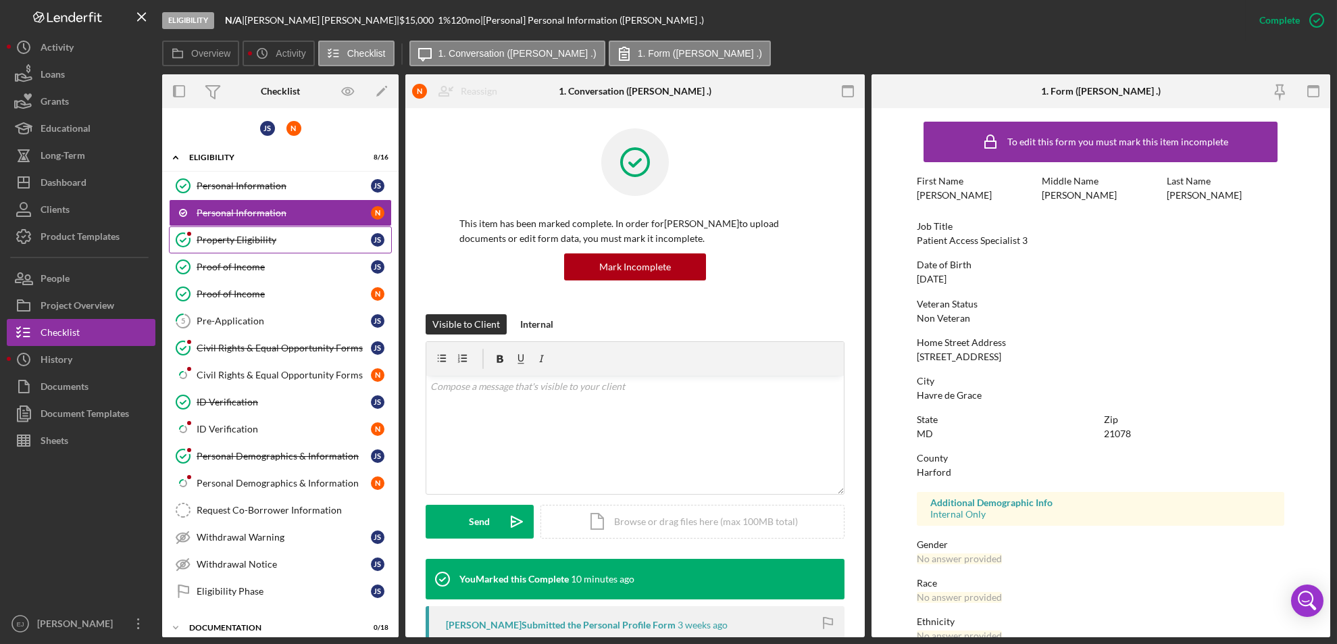
click at [263, 244] on div "Property Eligibility" at bounding box center [284, 239] width 174 height 11
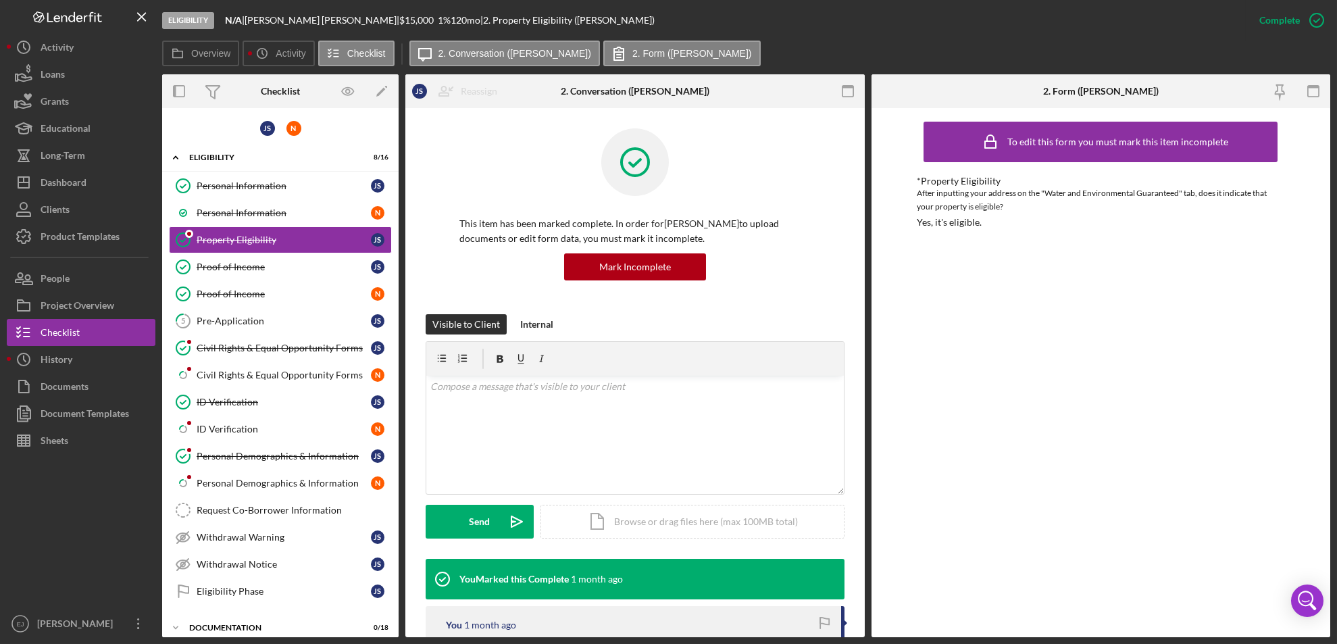
scroll to position [387, 0]
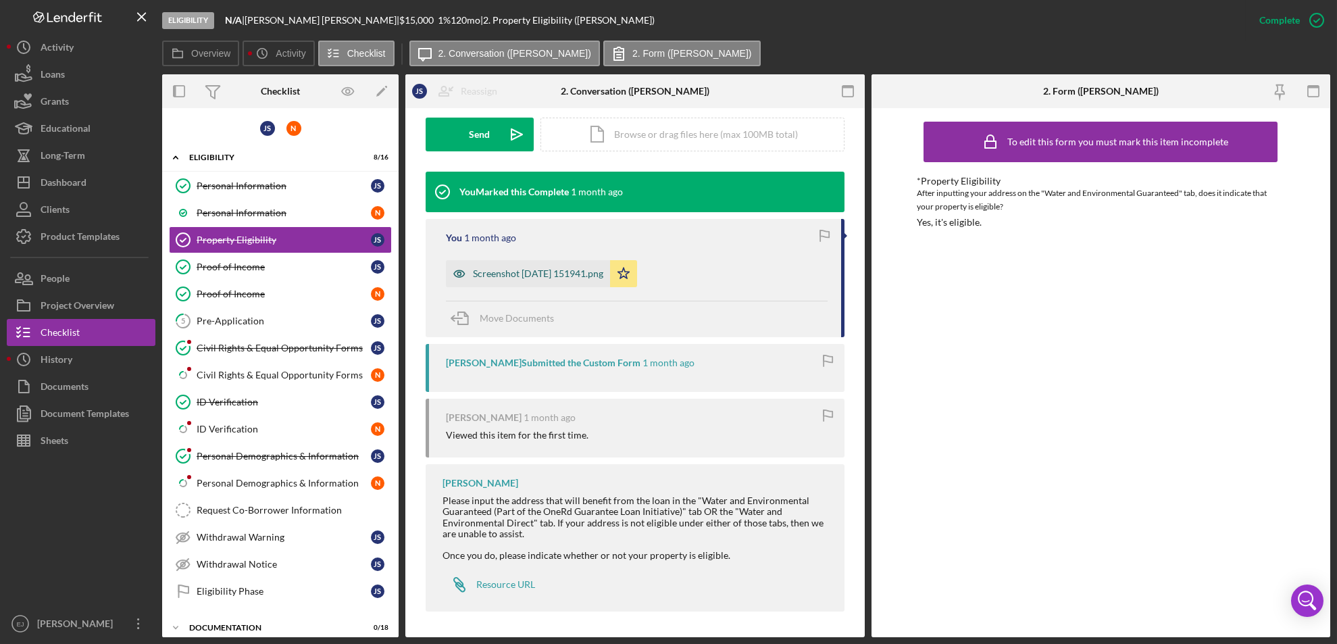
click at [569, 274] on div "Screenshot [DATE] 151941.png" at bounding box center [538, 273] width 130 height 11
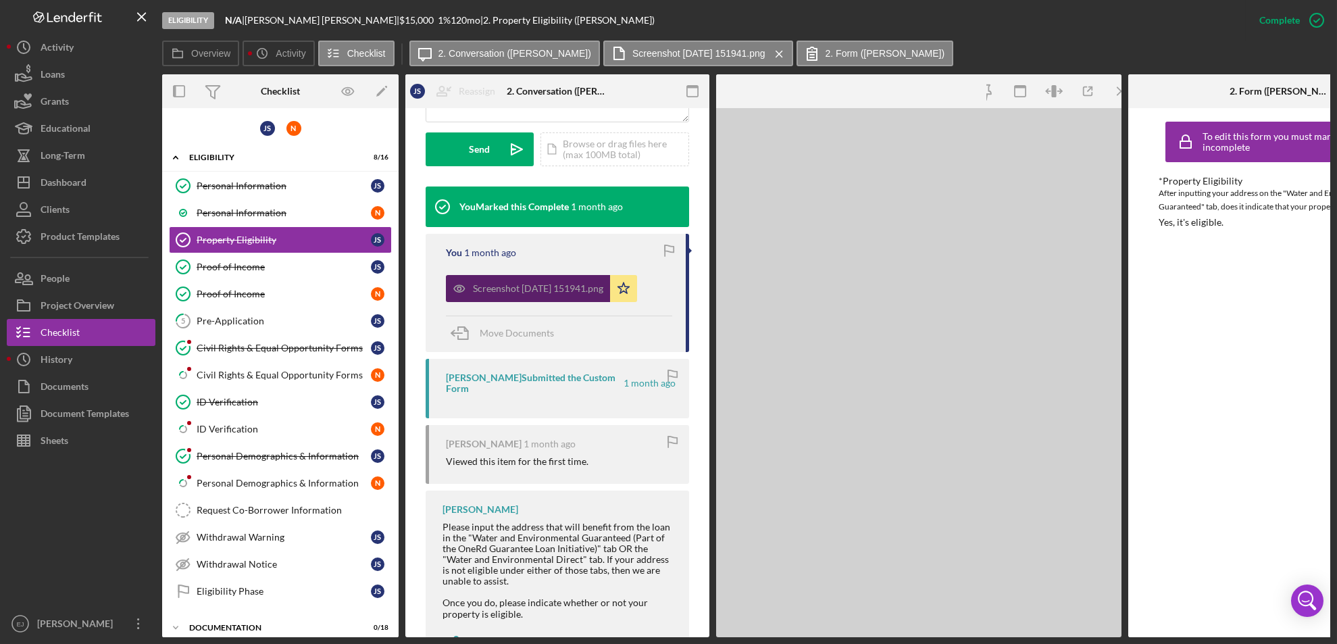
scroll to position [402, 0]
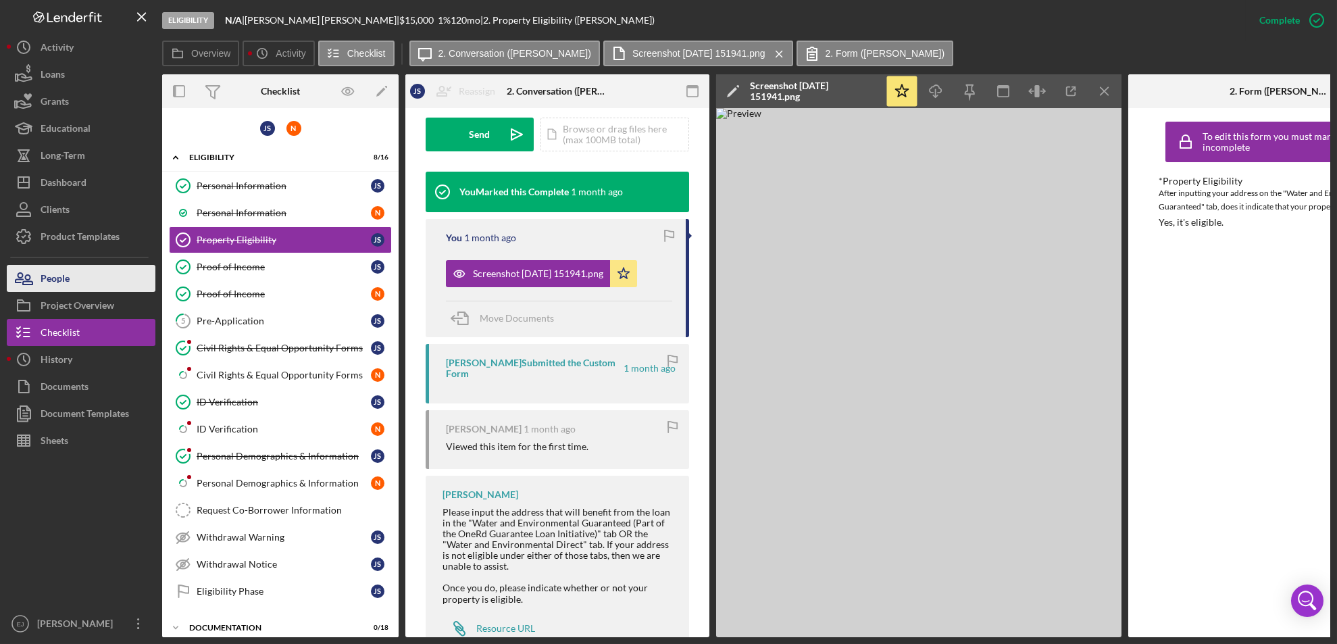
click at [74, 277] on button "People" at bounding box center [81, 278] width 149 height 27
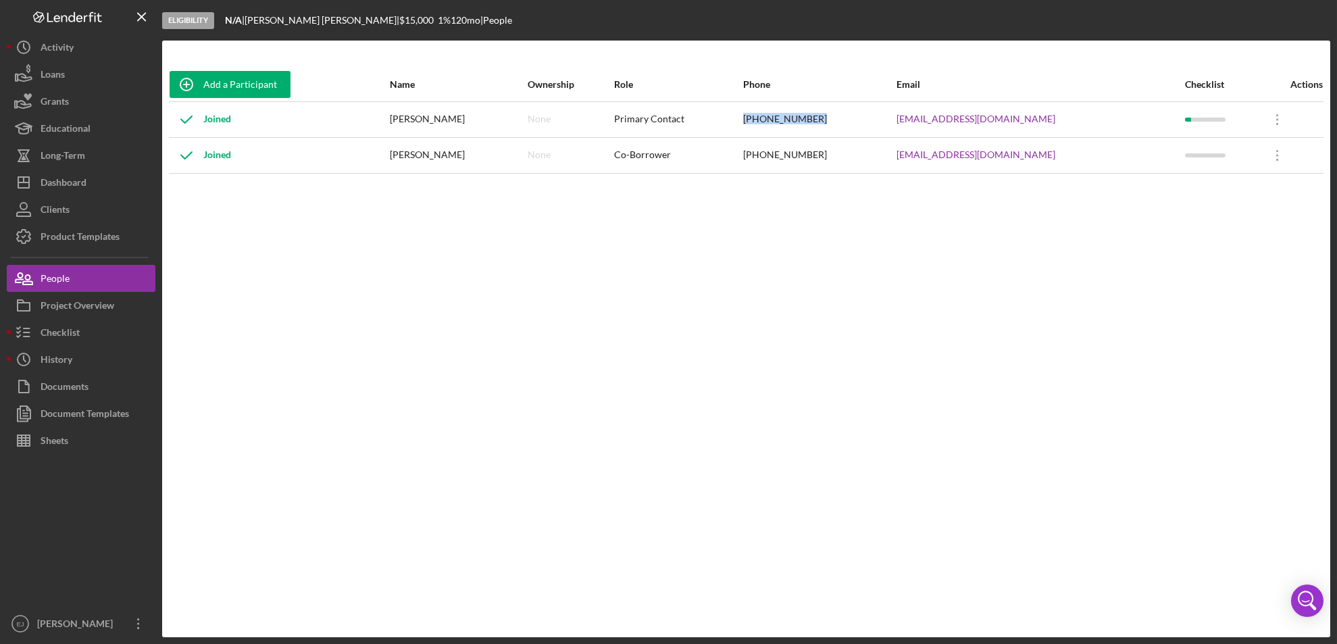
drag, startPoint x: 768, startPoint y: 116, endPoint x: 845, endPoint y: 111, distance: 77.9
click at [845, 111] on tr "Joined [PERSON_NAME] None Primary Contact [PHONE_NUMBER] [EMAIL_ADDRESS][DOMAIN…" at bounding box center [746, 119] width 1155 height 36
copy tr "[PHONE_NUMBER]"
click at [990, 265] on div "Add a Participant Name Ownership Role Phone Email Checklist Actions Joined [PER…" at bounding box center [746, 339] width 1168 height 543
drag, startPoint x: 893, startPoint y: 121, endPoint x: 1062, endPoint y: 120, distance: 168.3
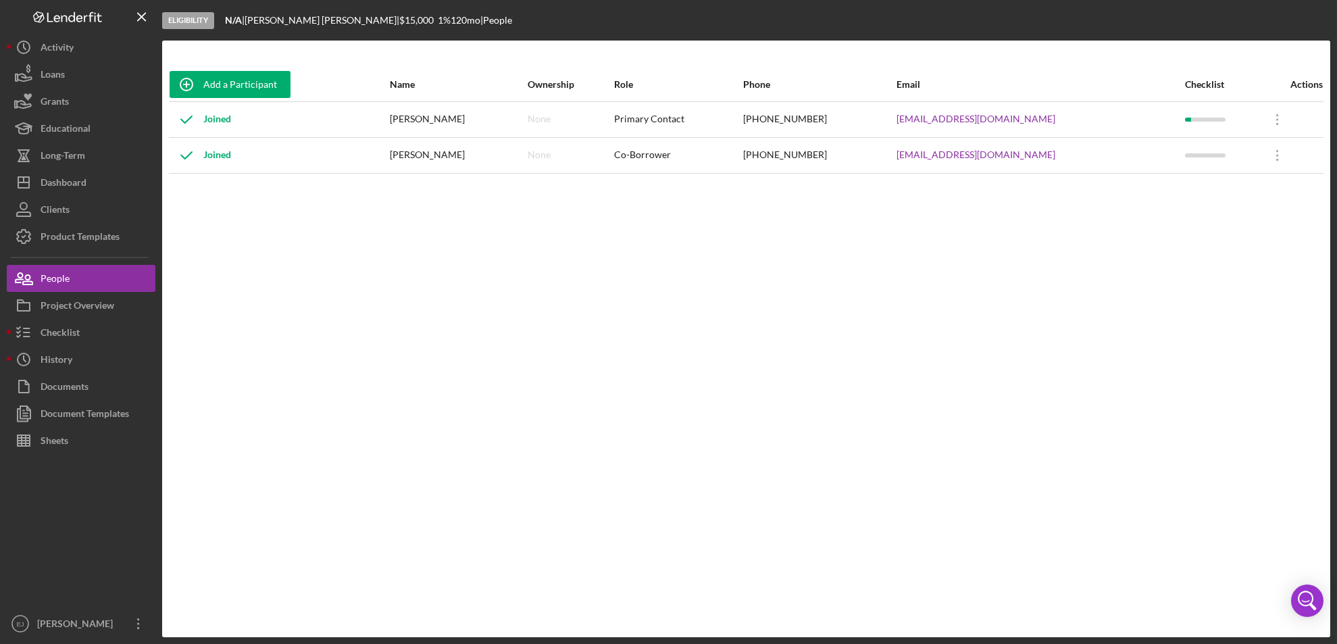
click at [1062, 120] on tr "Joined [PERSON_NAME] None Primary Contact [PHONE_NUMBER] [EMAIL_ADDRESS][DOMAIN…" at bounding box center [746, 119] width 1155 height 36
copy tr "[EMAIL_ADDRESS][DOMAIN_NAME]"
drag, startPoint x: 895, startPoint y: 153, endPoint x: 1043, endPoint y: 156, distance: 148.0
click at [1043, 156] on tr "Joined [PERSON_NAME] None Co-Borrower [PHONE_NUMBER] [EMAIL_ADDRESS][DOMAIN_NAM…" at bounding box center [746, 155] width 1155 height 36
copy tr "[EMAIL_ADDRESS][DOMAIN_NAME]"
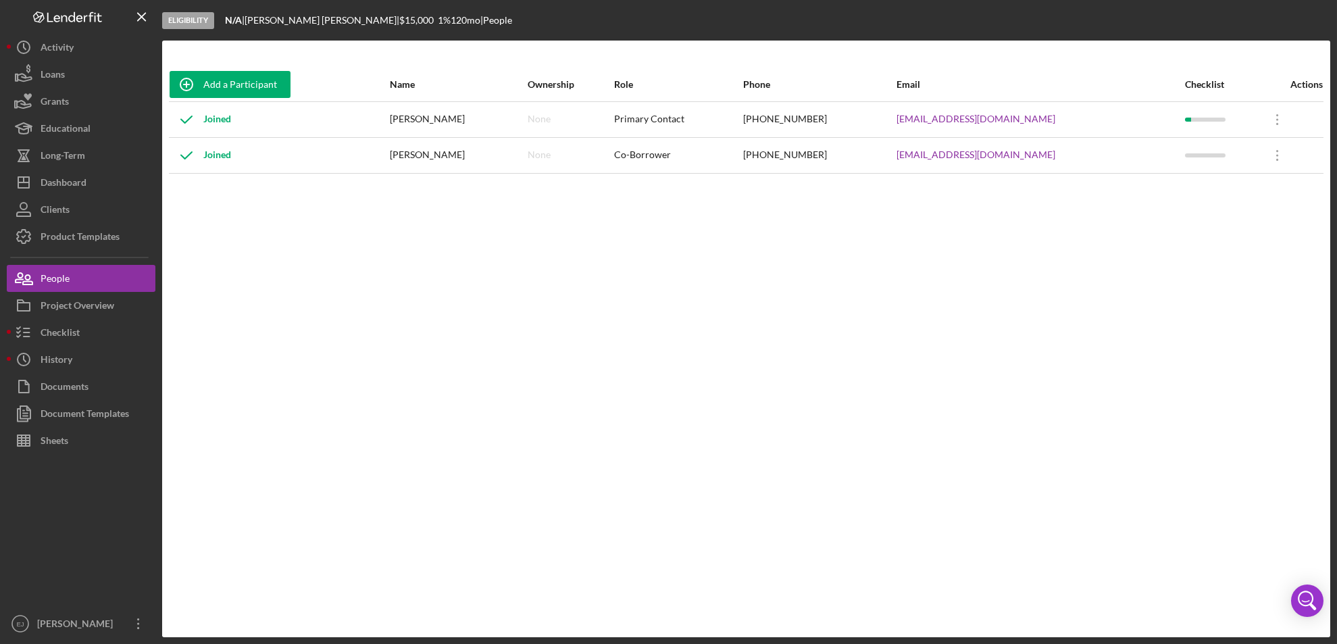
click at [1108, 435] on div "Add a Participant Name Ownership Role Phone Email Checklist Actions Joined [PER…" at bounding box center [746, 339] width 1168 height 543
drag, startPoint x: 761, startPoint y: 159, endPoint x: 851, endPoint y: 143, distance: 91.3
click at [851, 143] on tr "Joined [PERSON_NAME] None Co-Borrower [PHONE_NUMBER] [EMAIL_ADDRESS][DOMAIN_NAM…" at bounding box center [746, 155] width 1155 height 36
copy tr "[PHONE_NUMBER]"
click at [1226, 463] on div "Add a Participant Name Ownership Role Phone Email Checklist Actions Joined [PER…" at bounding box center [746, 339] width 1168 height 543
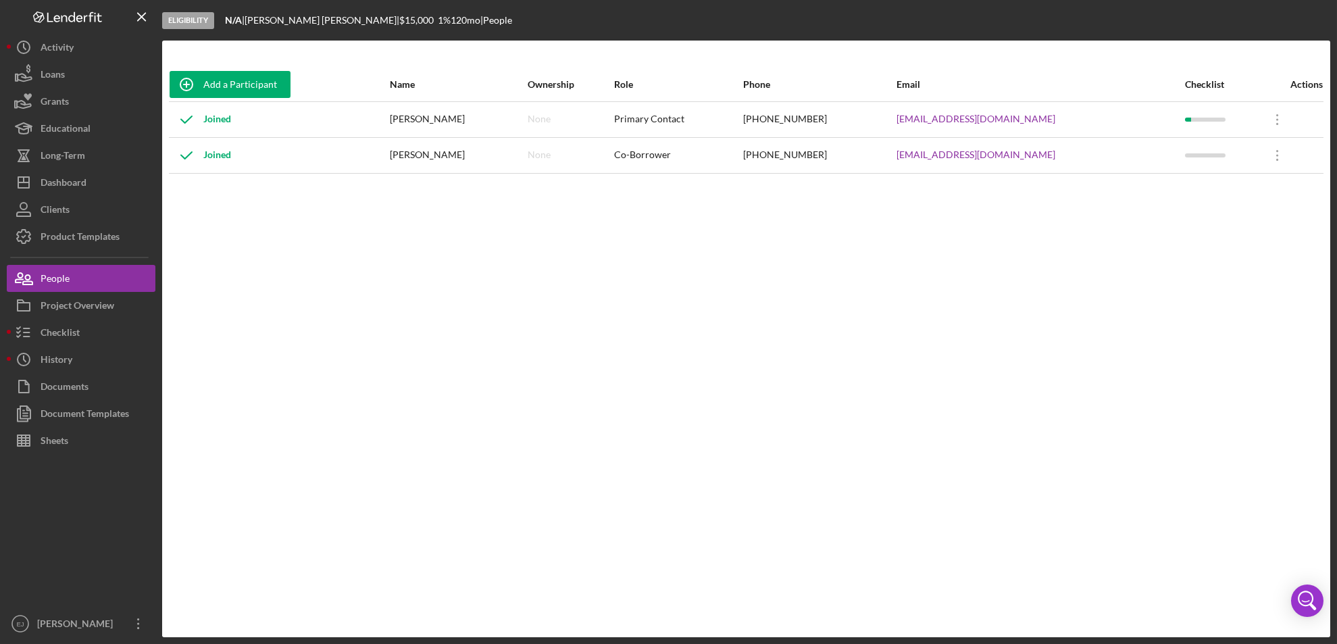
click at [1180, 270] on div "Add a Participant Name Ownership Role Phone Email Checklist Actions Joined [PER…" at bounding box center [746, 339] width 1168 height 543
drag, startPoint x: 889, startPoint y: 155, endPoint x: 1061, endPoint y: 139, distance: 172.3
click at [1061, 139] on tr "Joined [PERSON_NAME] None Co-Borrower [PHONE_NUMBER] [EMAIL_ADDRESS][DOMAIN_NAM…" at bounding box center [746, 155] width 1155 height 36
copy tr "[EMAIL_ADDRESS][DOMAIN_NAME]"
click at [1194, 224] on div "Add a Participant Name Ownership Role Phone Email Checklist Actions Joined [PER…" at bounding box center [746, 339] width 1168 height 543
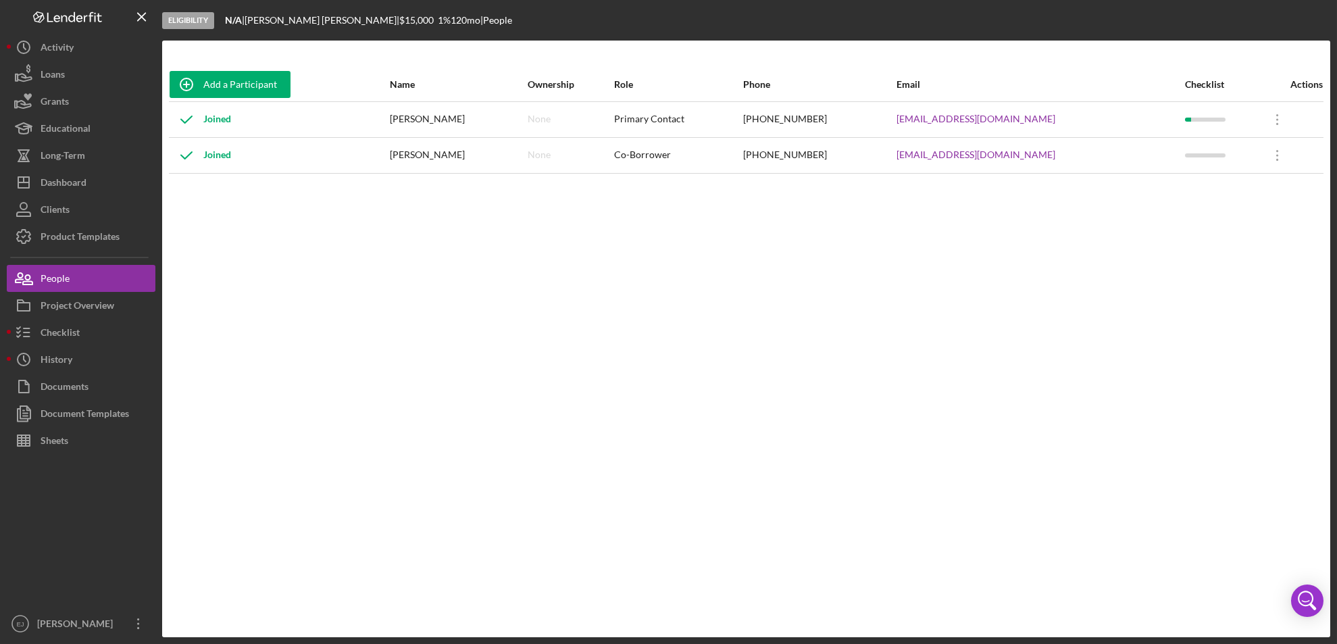
click at [1007, 510] on div "Add a Participant Name Ownership Role Phone Email Checklist Actions Joined [PER…" at bounding box center [746, 339] width 1168 height 543
click at [112, 328] on button "Checklist" at bounding box center [81, 332] width 149 height 27
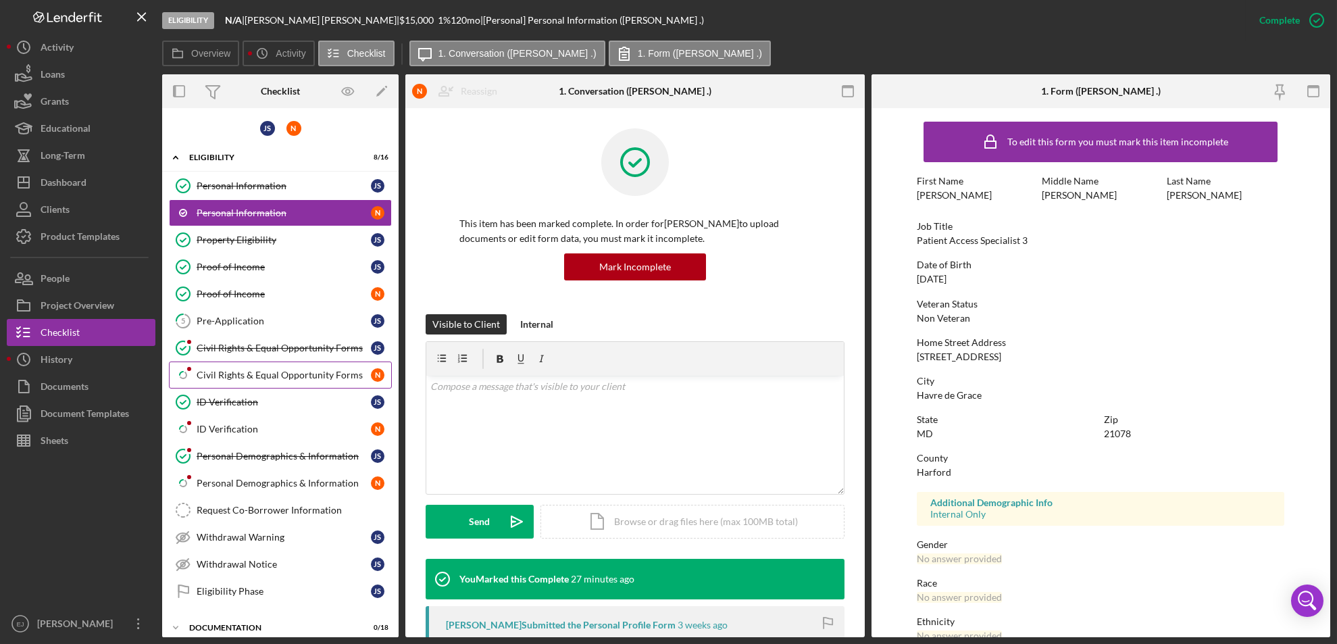
click at [305, 368] on link "Icon/Checklist Item Sub Partial Civil Rights & Equal Opportunity Forms N" at bounding box center [280, 375] width 223 height 27
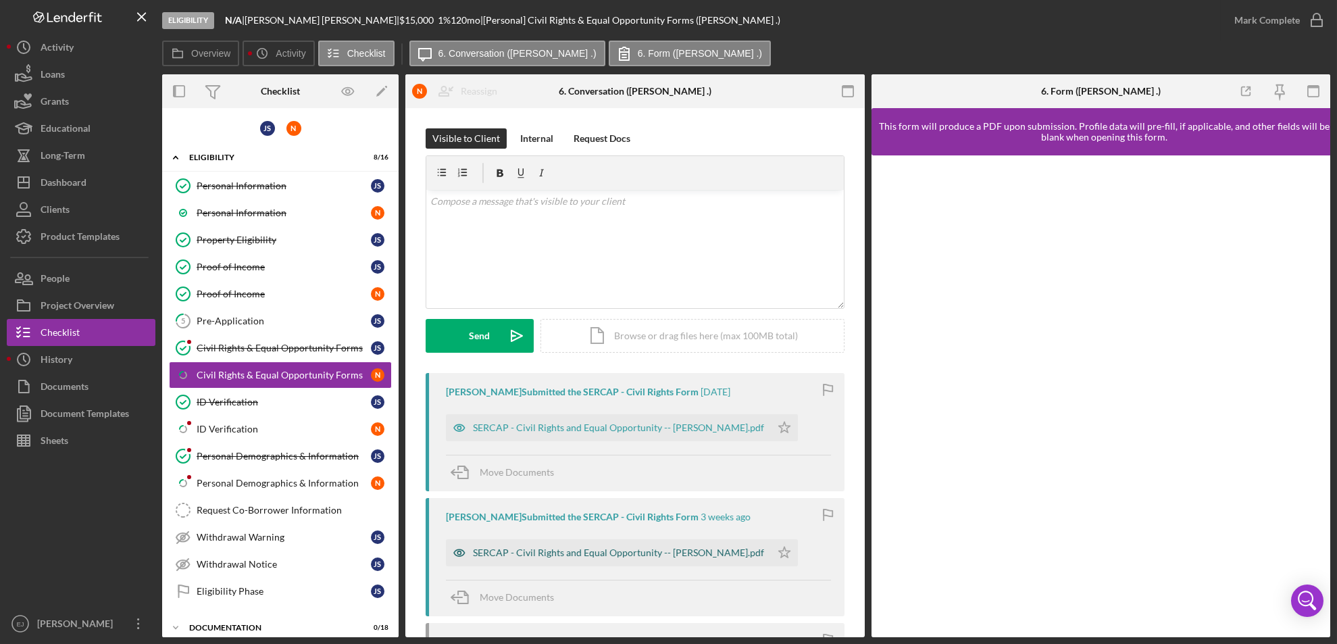
click at [679, 560] on div "SERCAP - Civil Rights and Equal Opportunity -- [PERSON_NAME].pdf" at bounding box center [608, 552] width 325 height 27
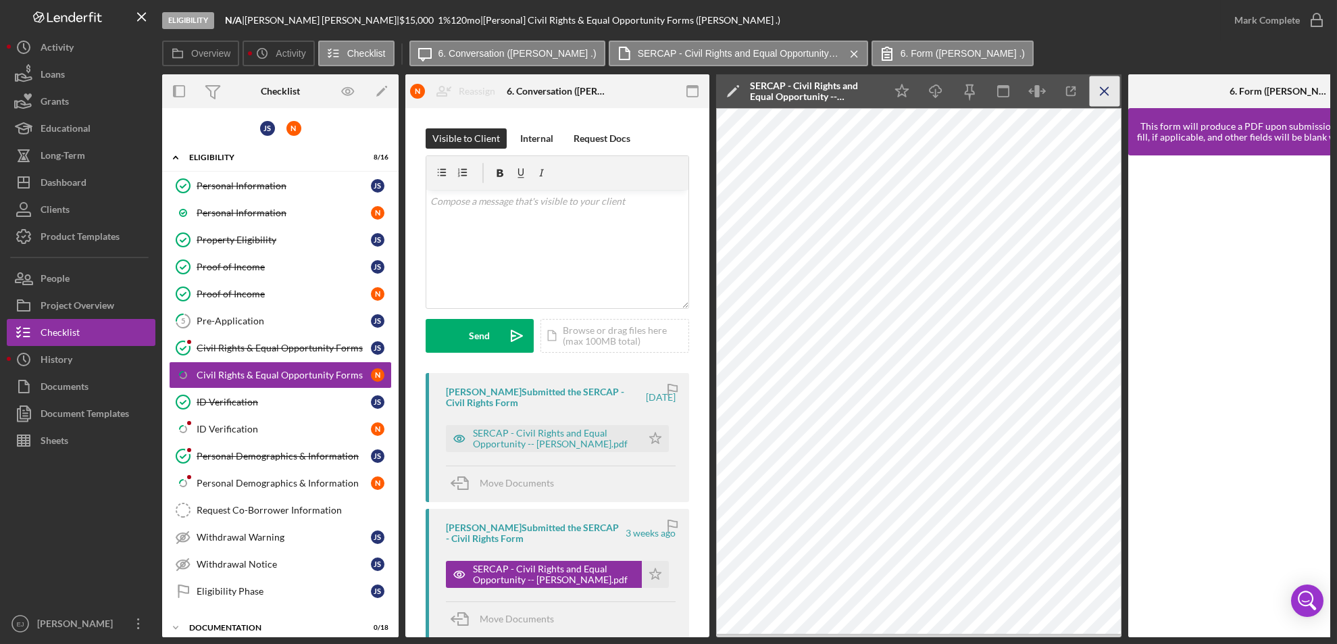
click at [1114, 95] on icon "Icon/Menu Close" at bounding box center [1105, 91] width 30 height 30
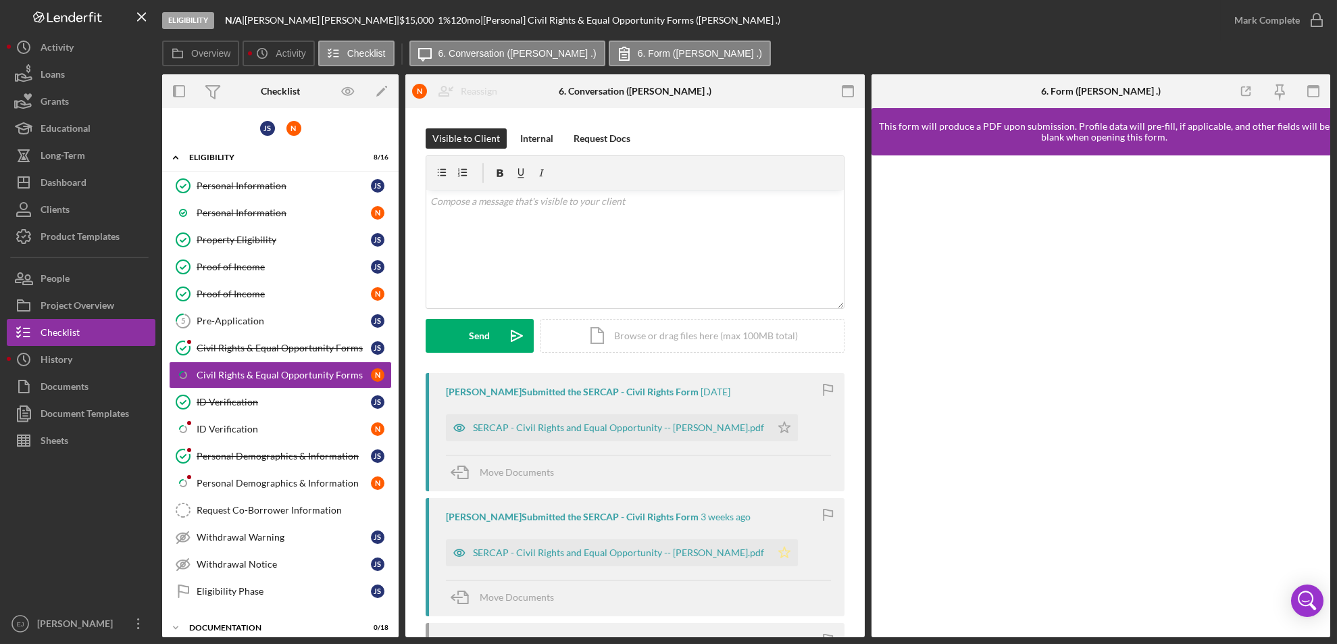
click at [781, 432] on polygon "button" at bounding box center [784, 427] width 11 height 11
click at [785, 430] on polygon "button" at bounding box center [784, 427] width 11 height 11
click at [1314, 20] on icon "button" at bounding box center [1317, 20] width 34 height 34
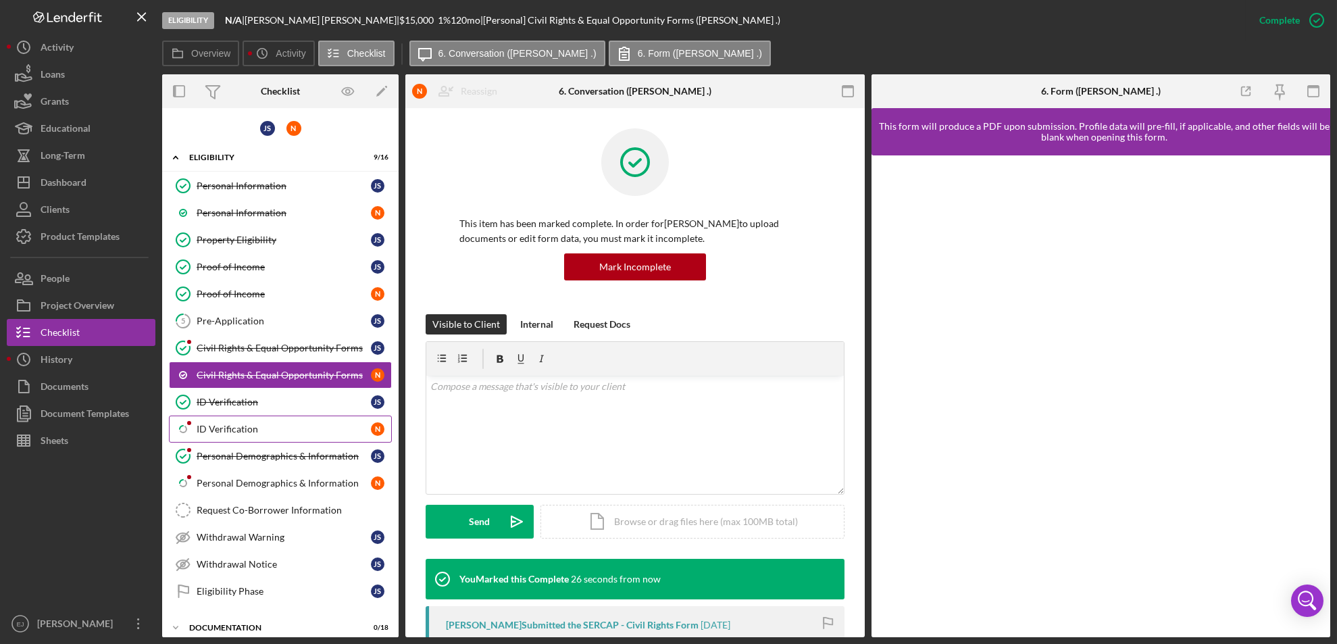
click at [261, 428] on div "ID Verification" at bounding box center [284, 429] width 174 height 11
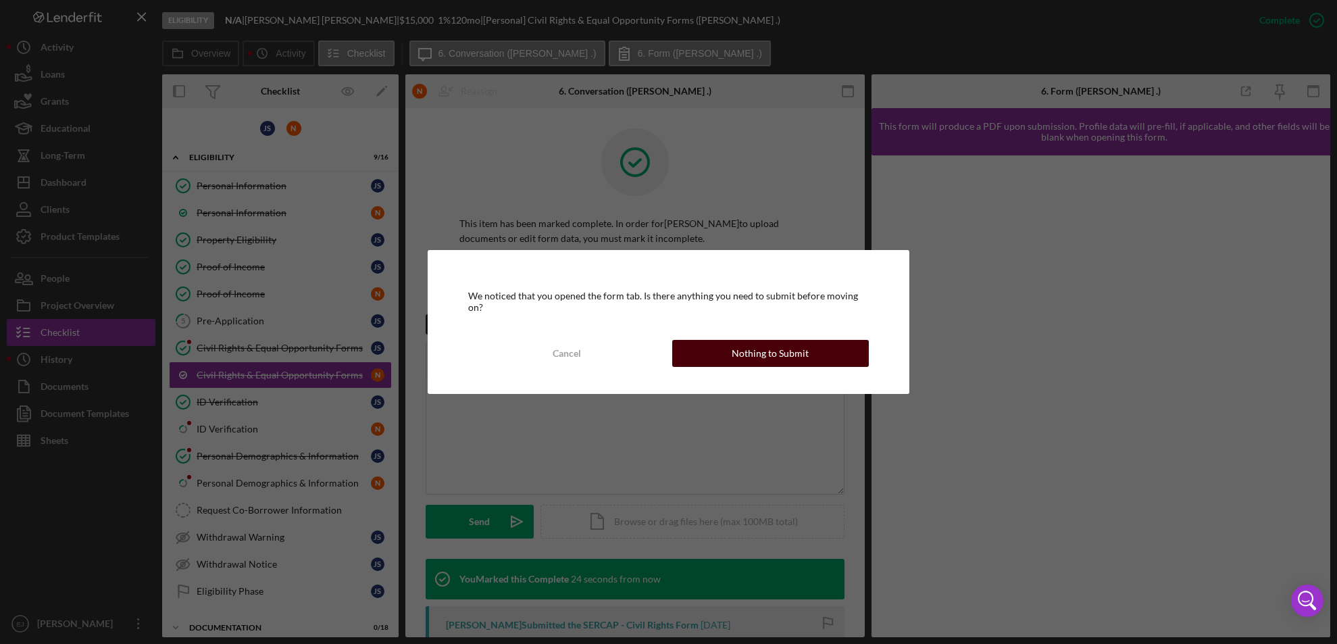
click at [753, 347] on div "Nothing to Submit" at bounding box center [770, 353] width 77 height 27
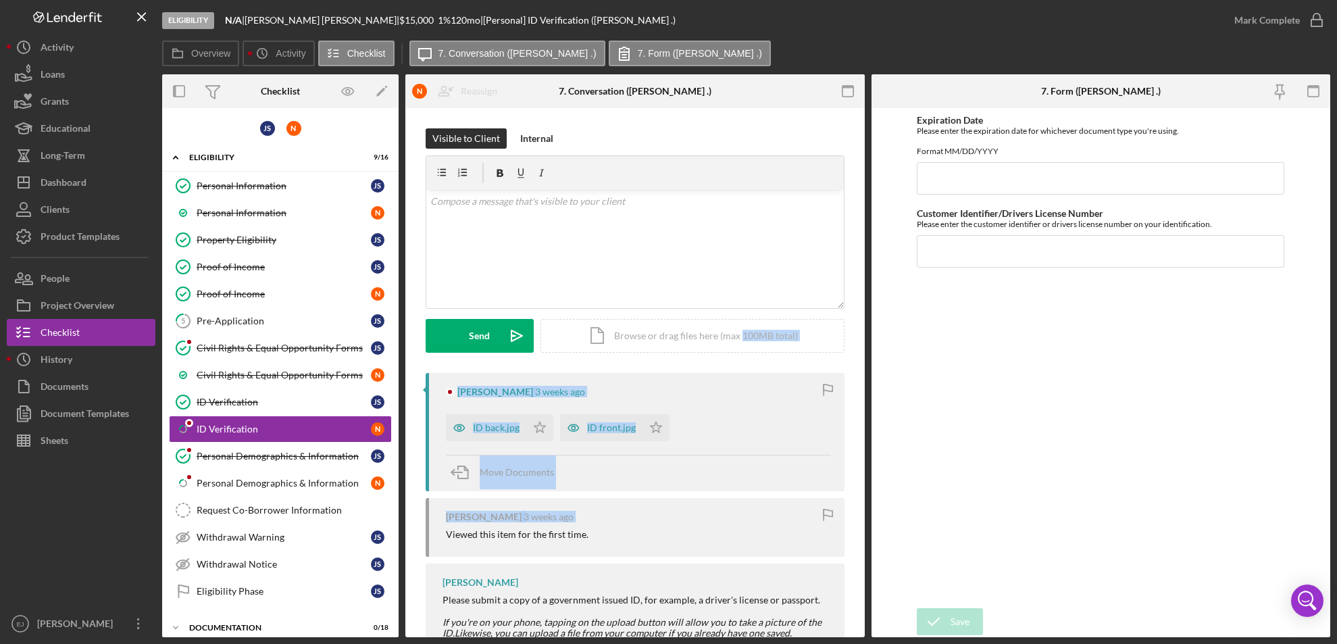
click at [745, 507] on div "Visible to Client Internal v Color teal Color pink Remove color Add row above A…" at bounding box center [635, 411] width 460 height 607
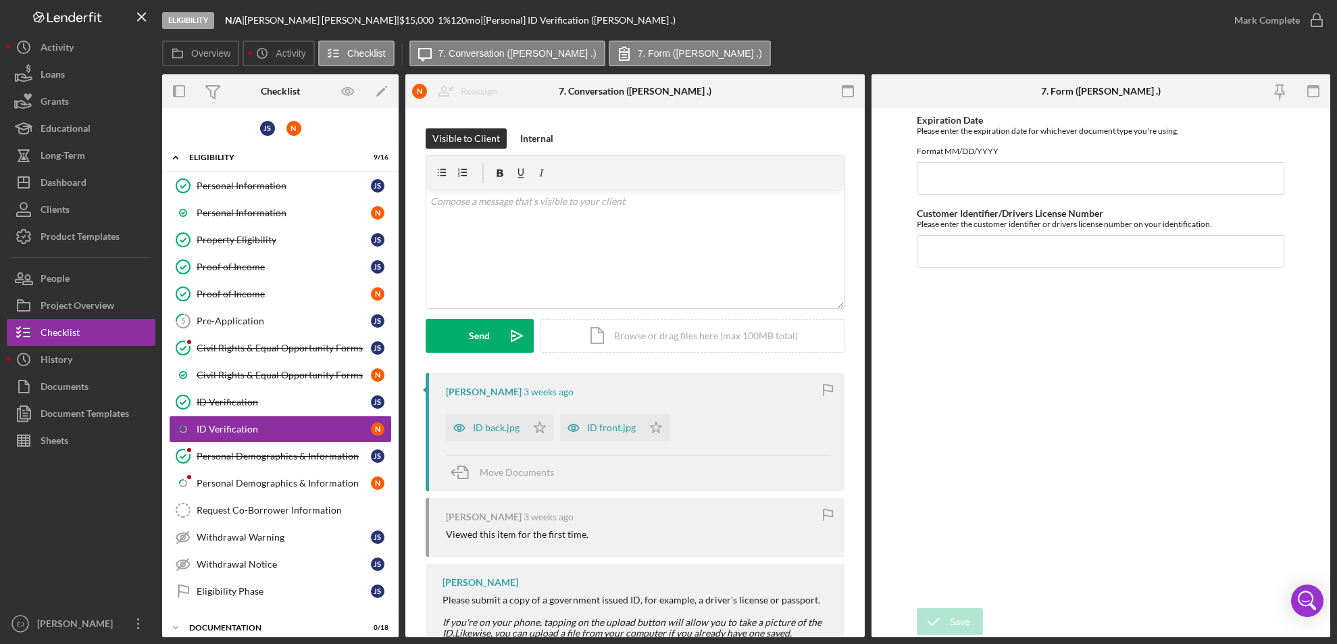
drag, startPoint x: 745, startPoint y: 507, endPoint x: 703, endPoint y: 360, distance: 153.6
click at [703, 360] on div "Visible to Client Internal v Color teal Color pink Remove color Add row above A…" at bounding box center [635, 250] width 419 height 245
click at [495, 428] on div "ID back.jpg" at bounding box center [496, 427] width 47 height 11
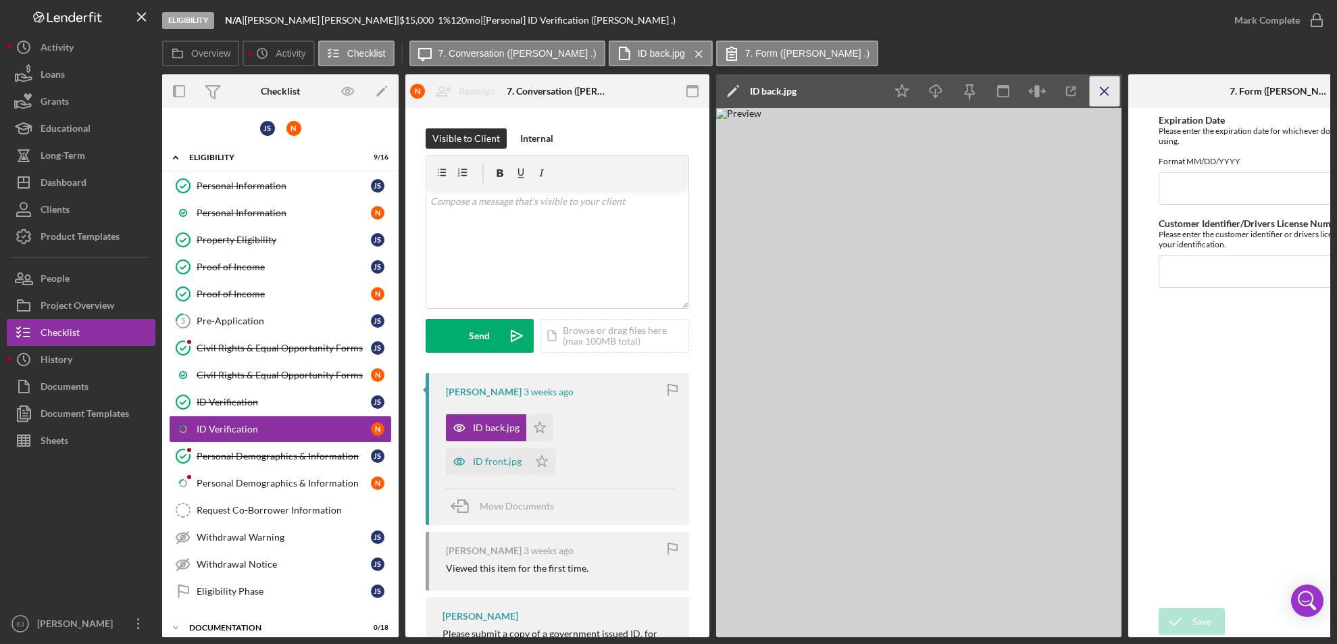
click at [1111, 87] on icon "Icon/Menu Close" at bounding box center [1105, 91] width 30 height 30
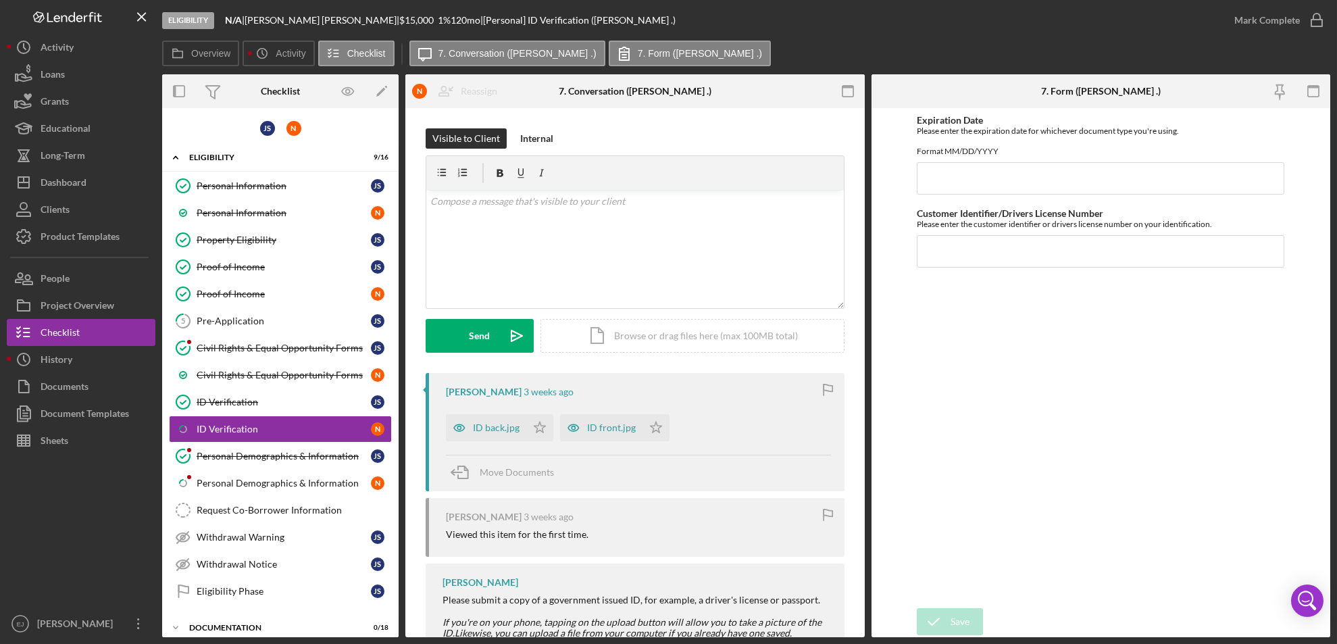
click at [613, 409] on div "ID front.jpg Icon/Star" at bounding box center [618, 424] width 116 height 34
click at [610, 430] on div "ID front.jpg" at bounding box center [611, 427] width 49 height 11
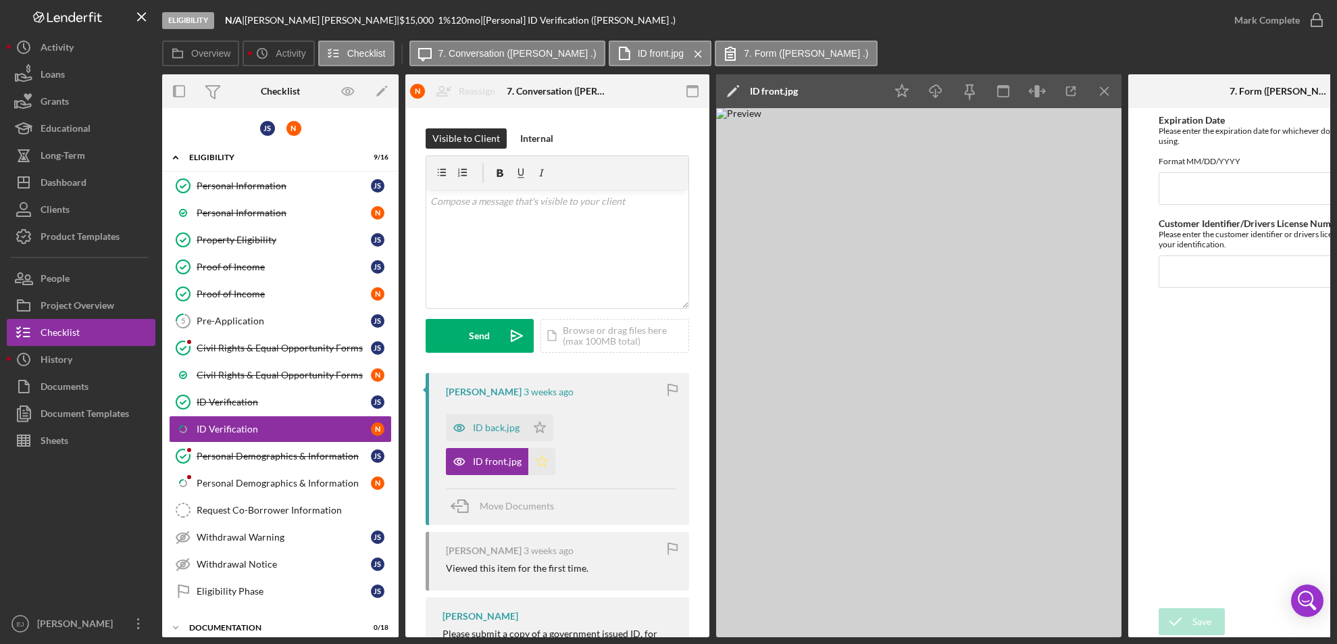
click at [538, 458] on icon "Icon/Star" at bounding box center [541, 461] width 27 height 27
click at [535, 428] on polygon "button" at bounding box center [540, 427] width 11 height 11
click at [1107, 82] on icon "Icon/Menu Close" at bounding box center [1105, 91] width 30 height 30
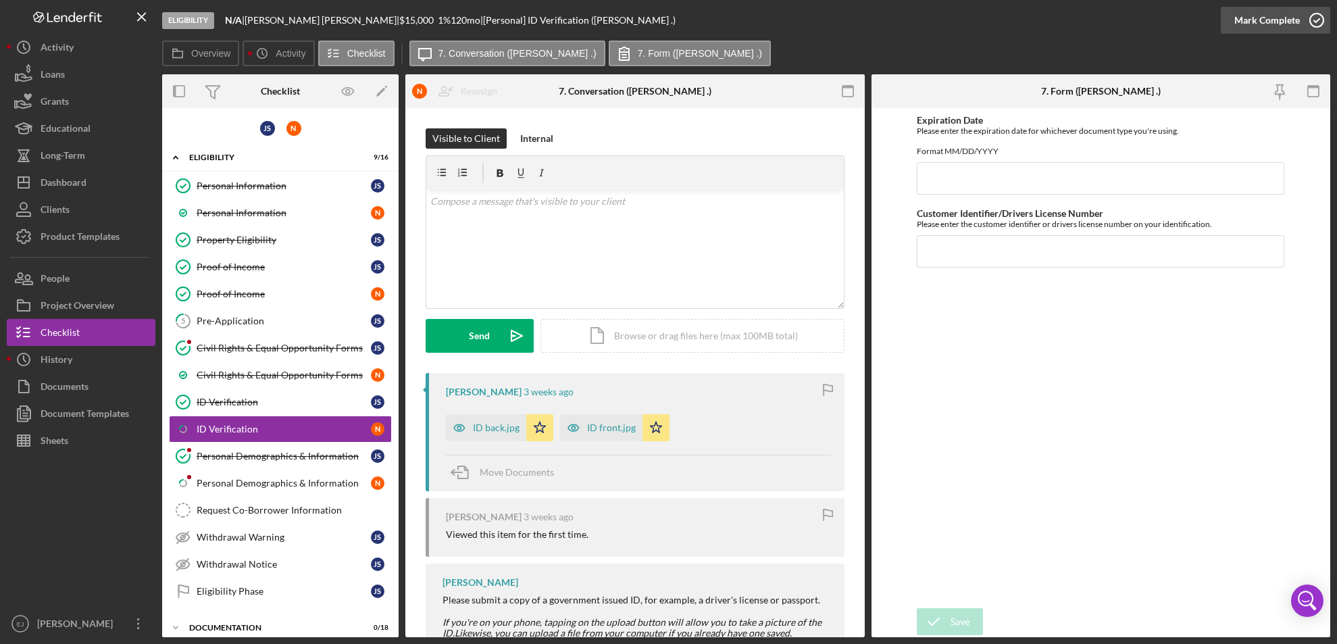
click at [1322, 17] on icon "button" at bounding box center [1317, 20] width 34 height 34
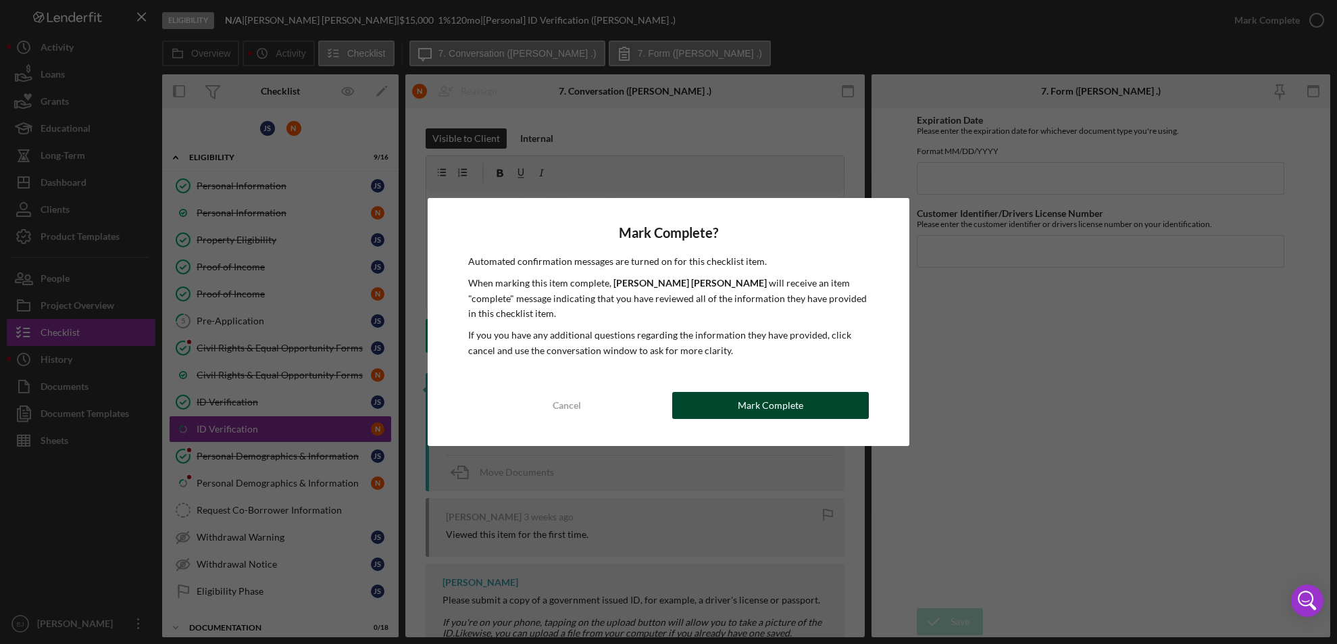
click at [778, 401] on div "Mark Complete" at bounding box center [771, 405] width 66 height 27
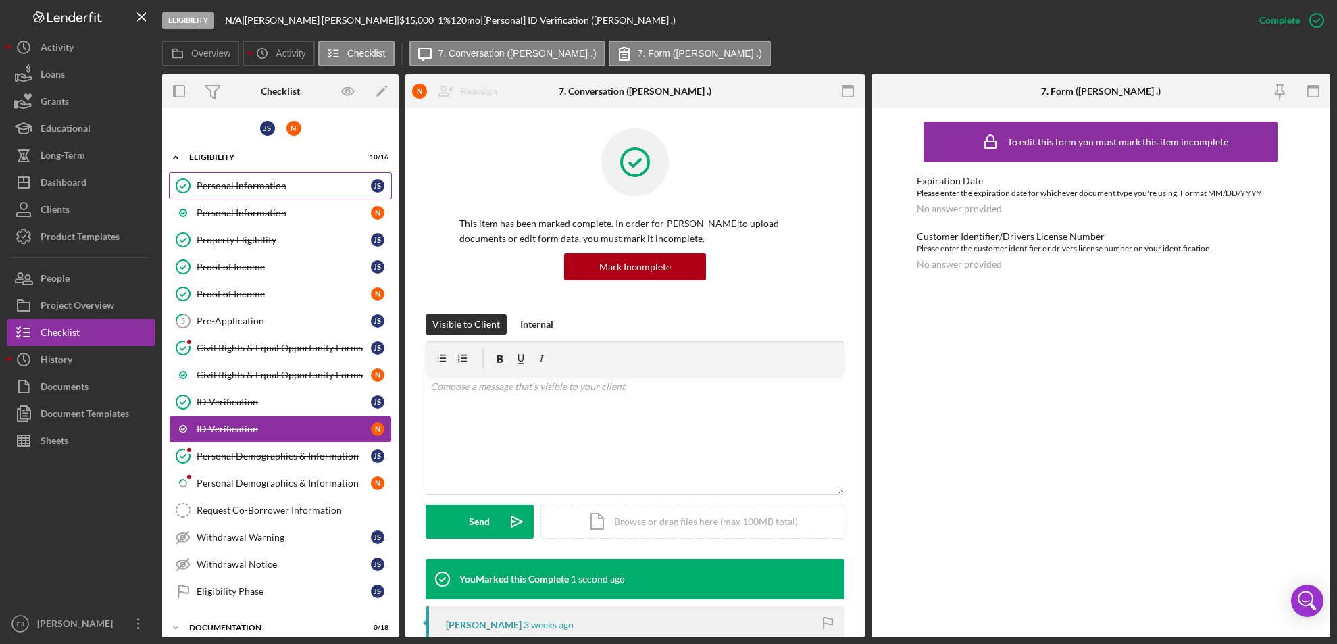
click at [303, 186] on div "Personal Information" at bounding box center [284, 185] width 174 height 11
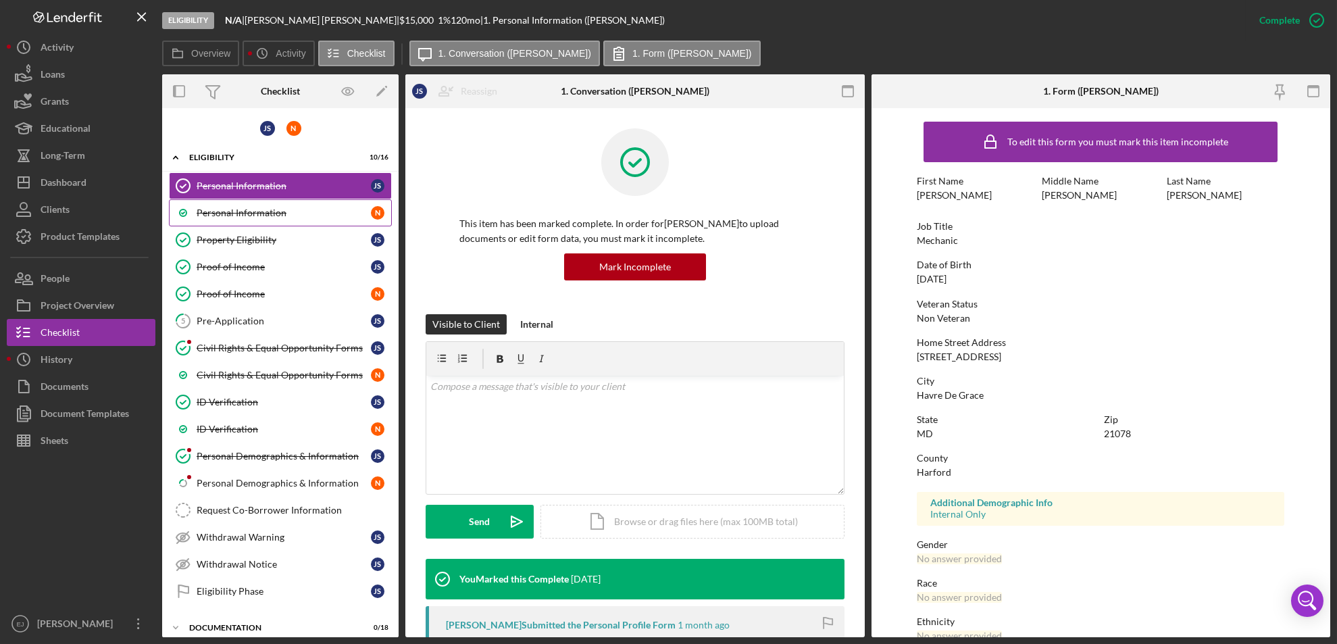
click at [264, 214] on div "Personal Information" at bounding box center [284, 212] width 174 height 11
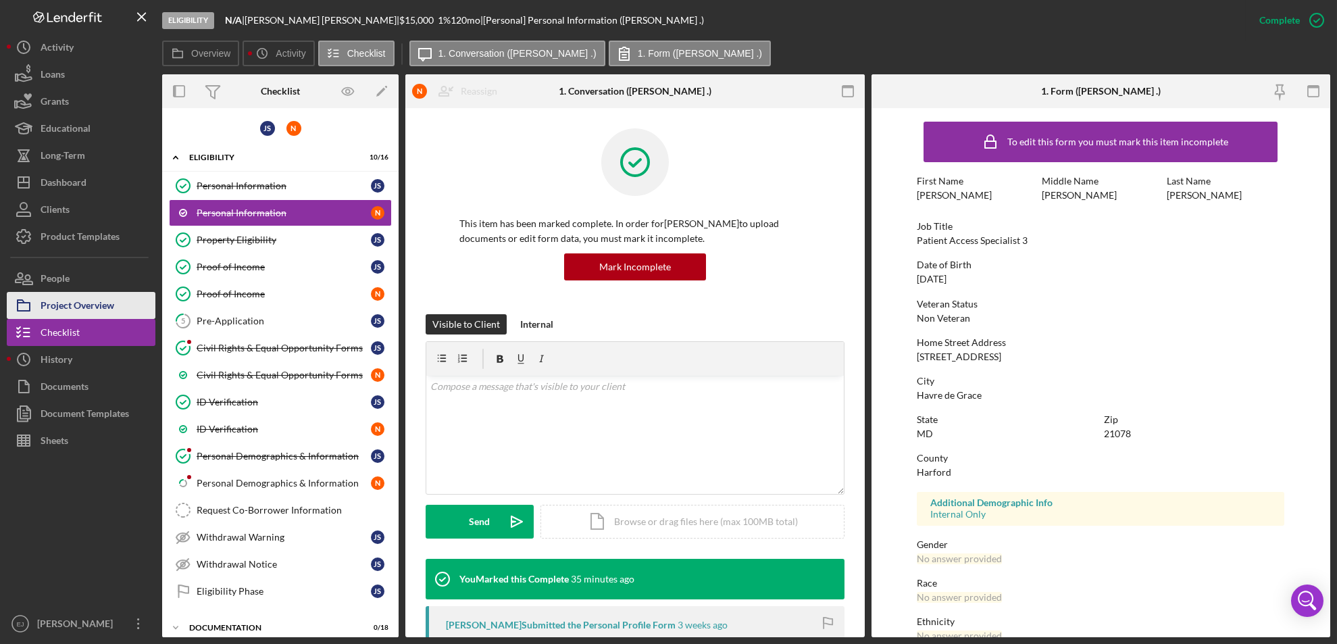
click at [52, 294] on div "Project Overview" at bounding box center [78, 307] width 74 height 30
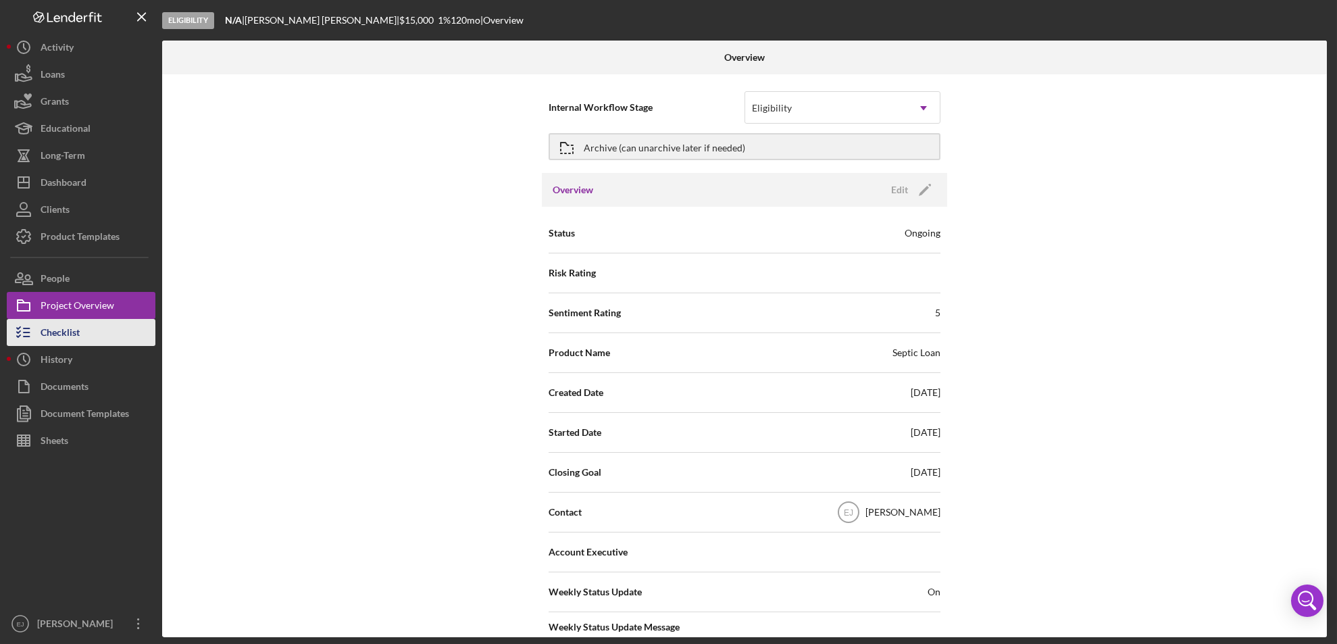
click at [59, 331] on div "Checklist" at bounding box center [60, 334] width 39 height 30
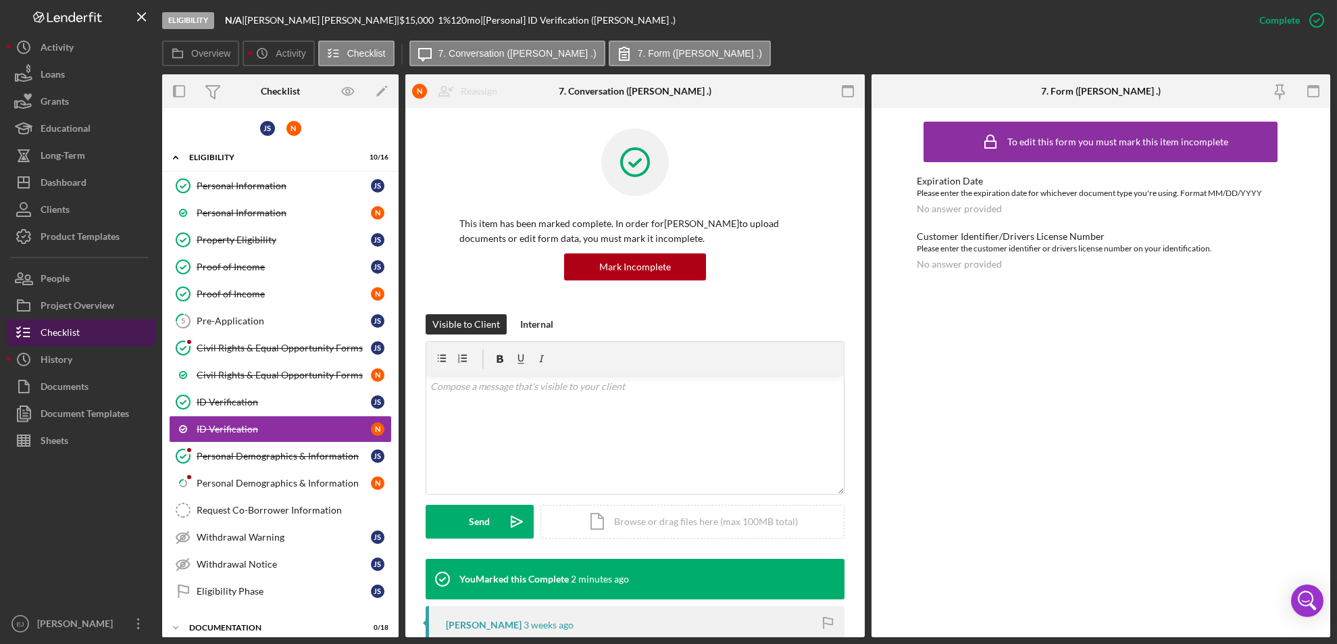
scroll to position [54, 0]
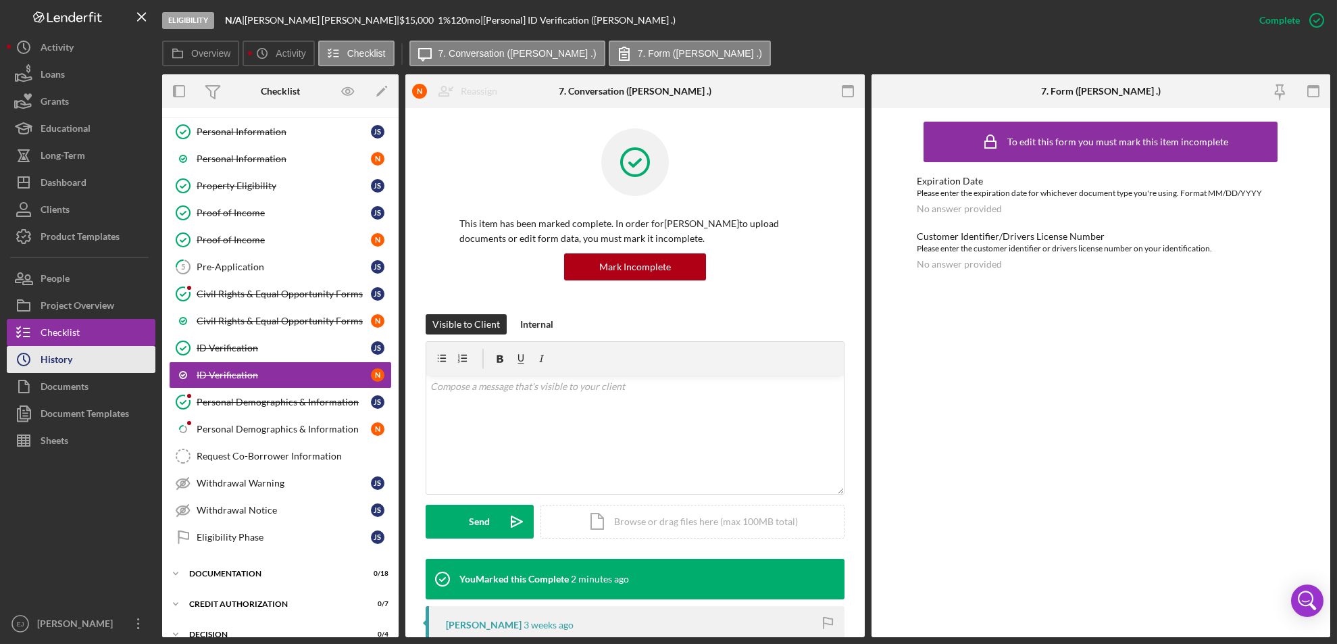
click at [99, 360] on button "Icon/History History" at bounding box center [81, 359] width 149 height 27
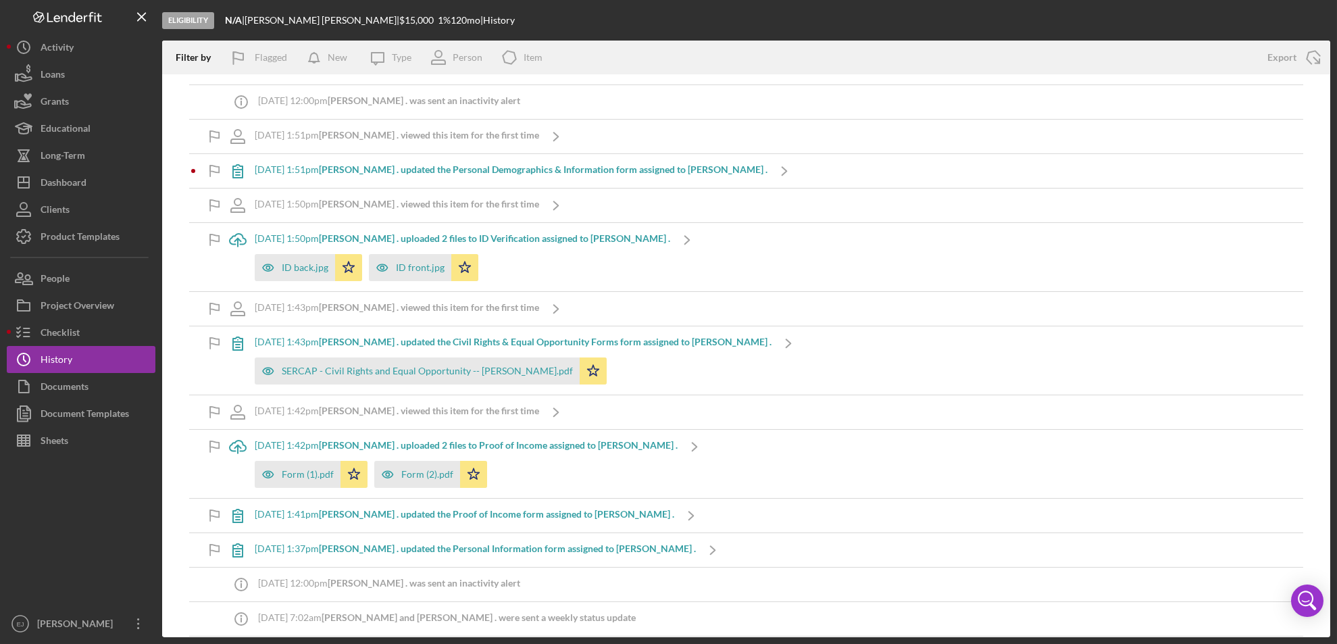
scroll to position [649, 0]
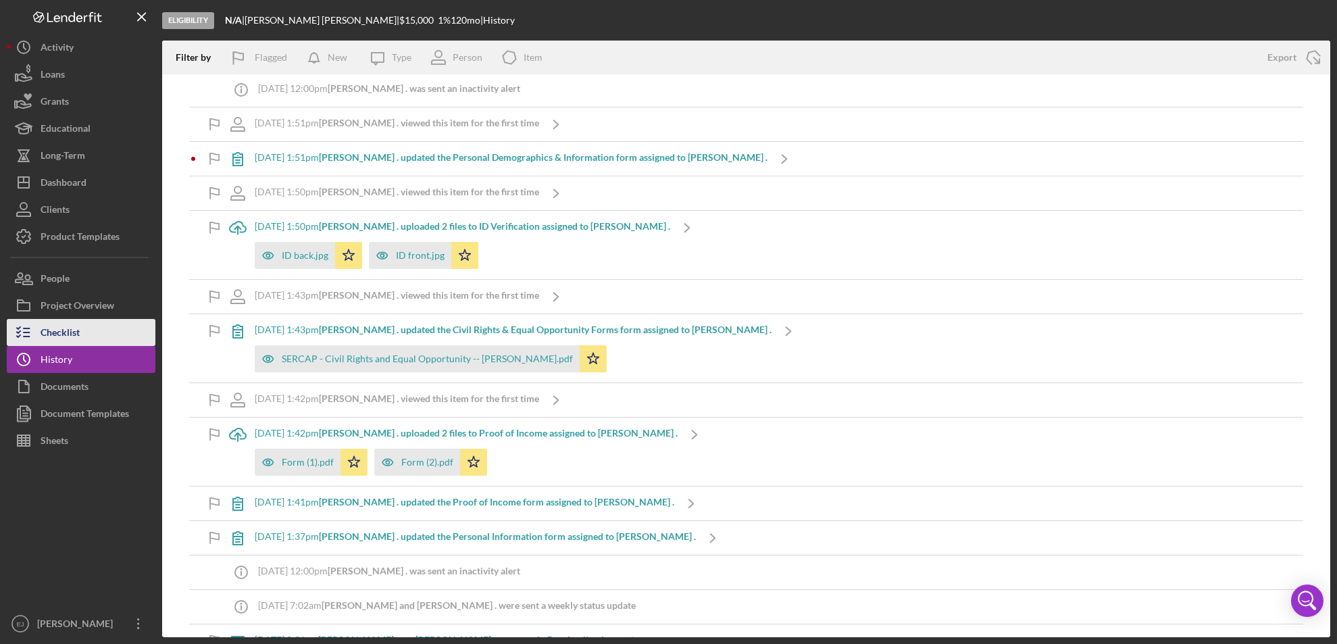
click at [95, 332] on button "Checklist" at bounding box center [81, 332] width 149 height 27
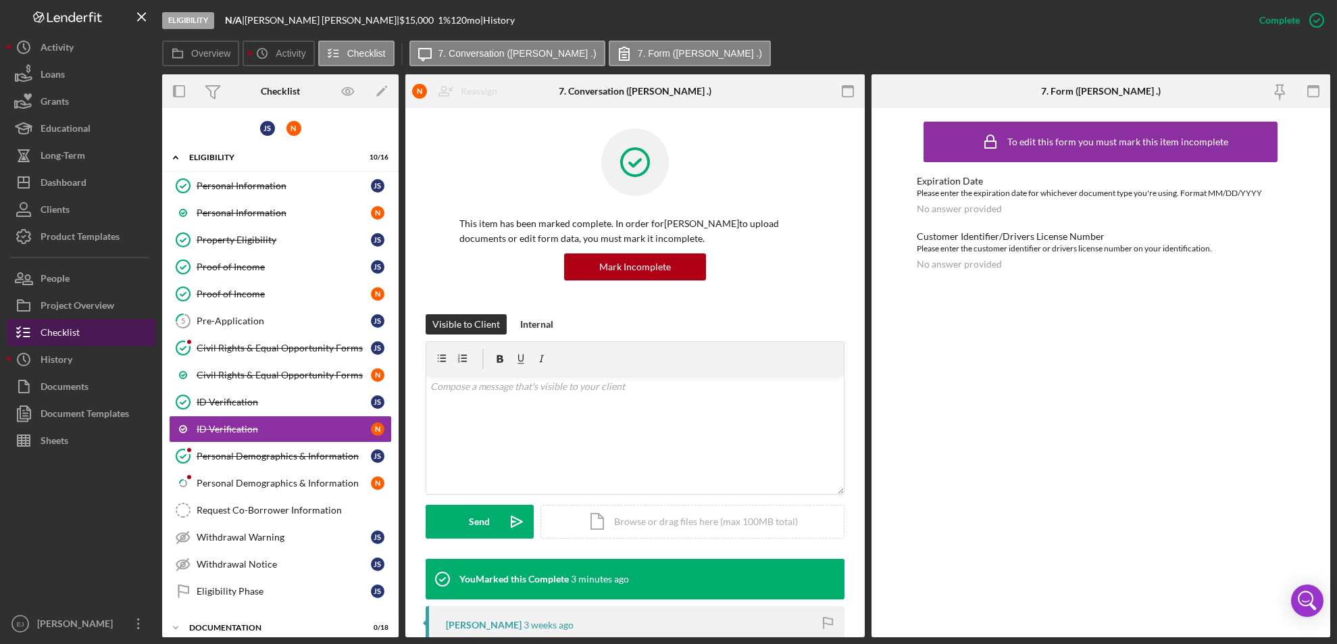
scroll to position [54, 0]
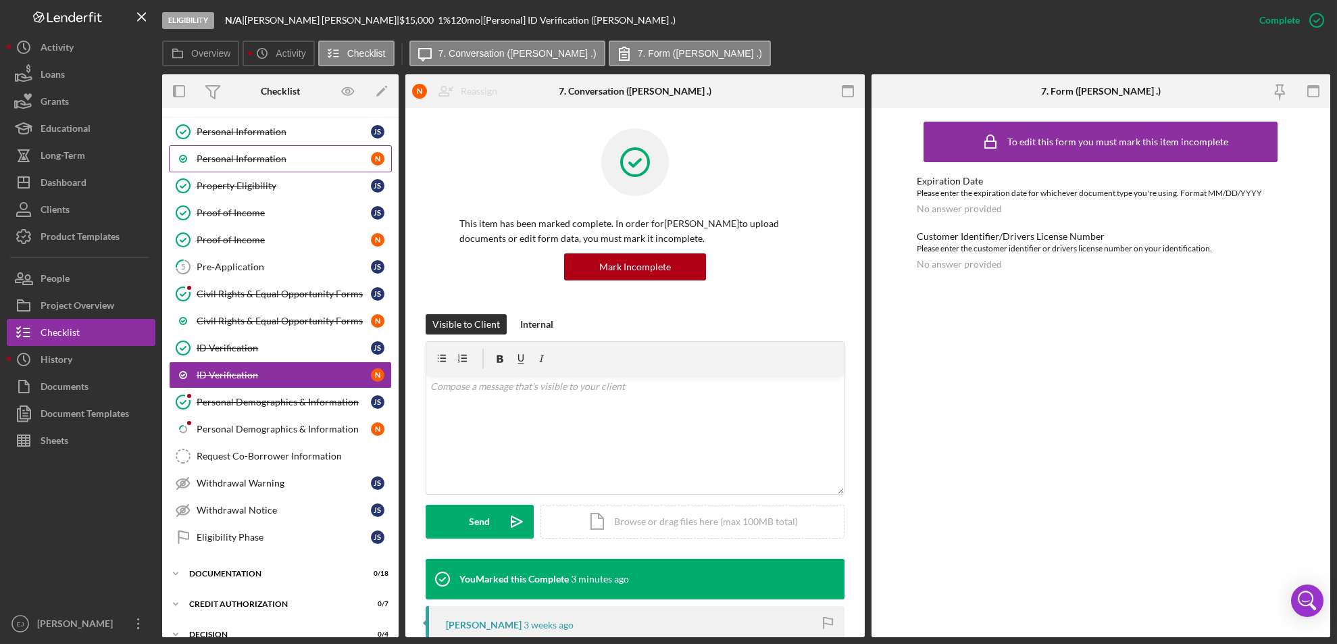
click at [283, 159] on div "Personal Information" at bounding box center [284, 158] width 174 height 11
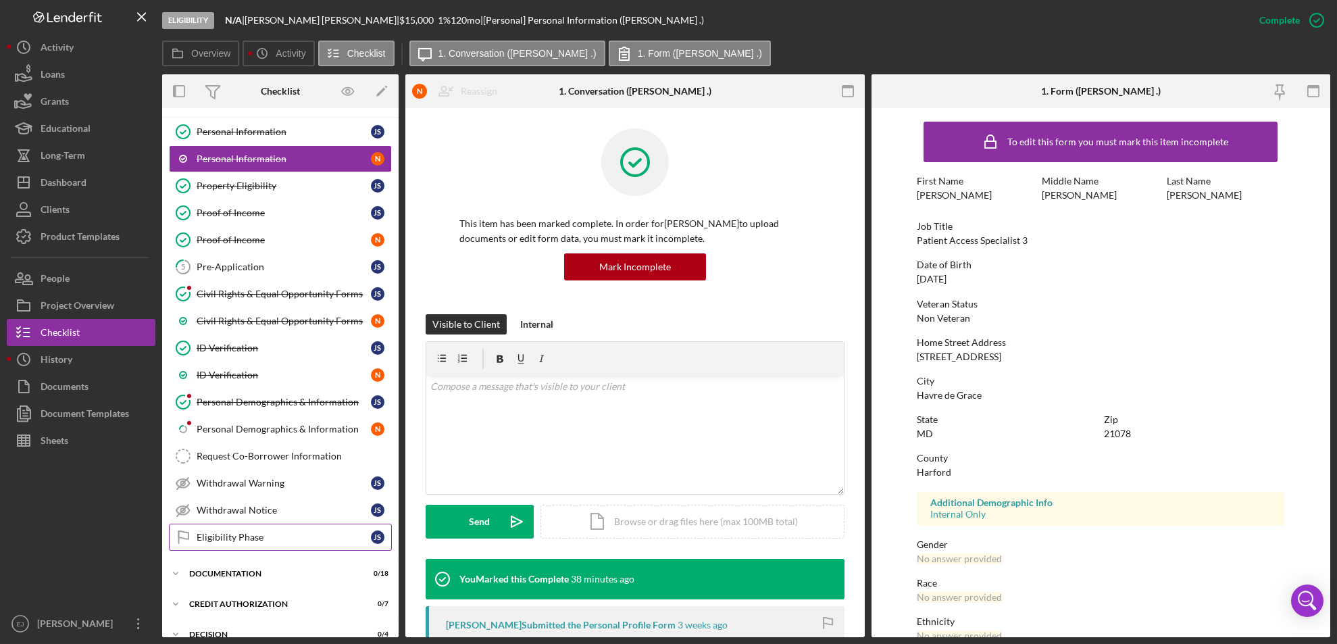
click at [270, 533] on div "Eligibility Phase" at bounding box center [284, 537] width 174 height 11
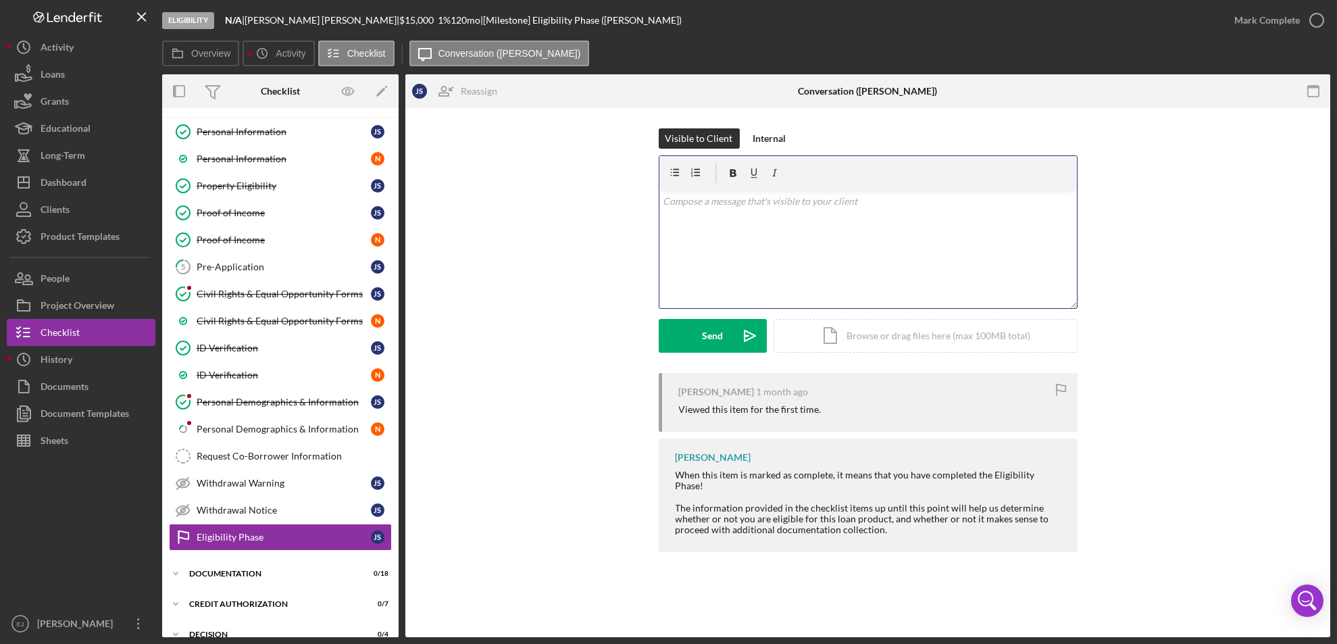
click at [684, 222] on div "v Color teal Color pink Remove color Add row above Add row below Add column bef…" at bounding box center [869, 249] width 418 height 118
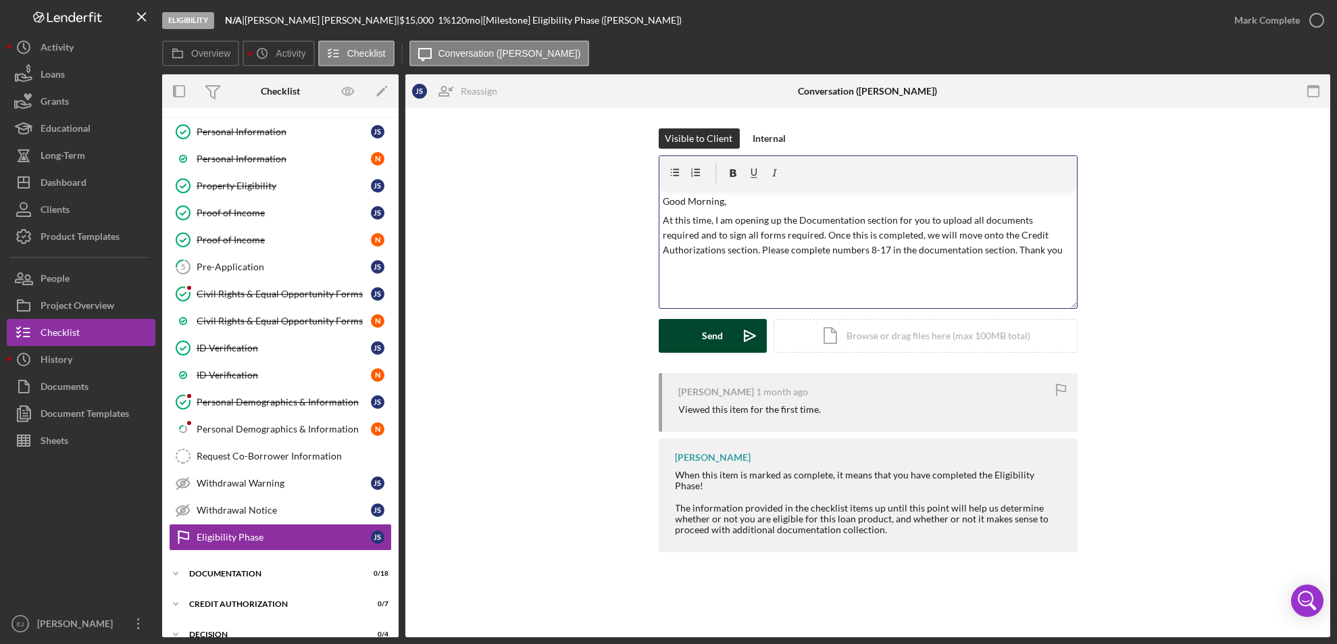
click at [720, 335] on div "Send" at bounding box center [712, 336] width 21 height 34
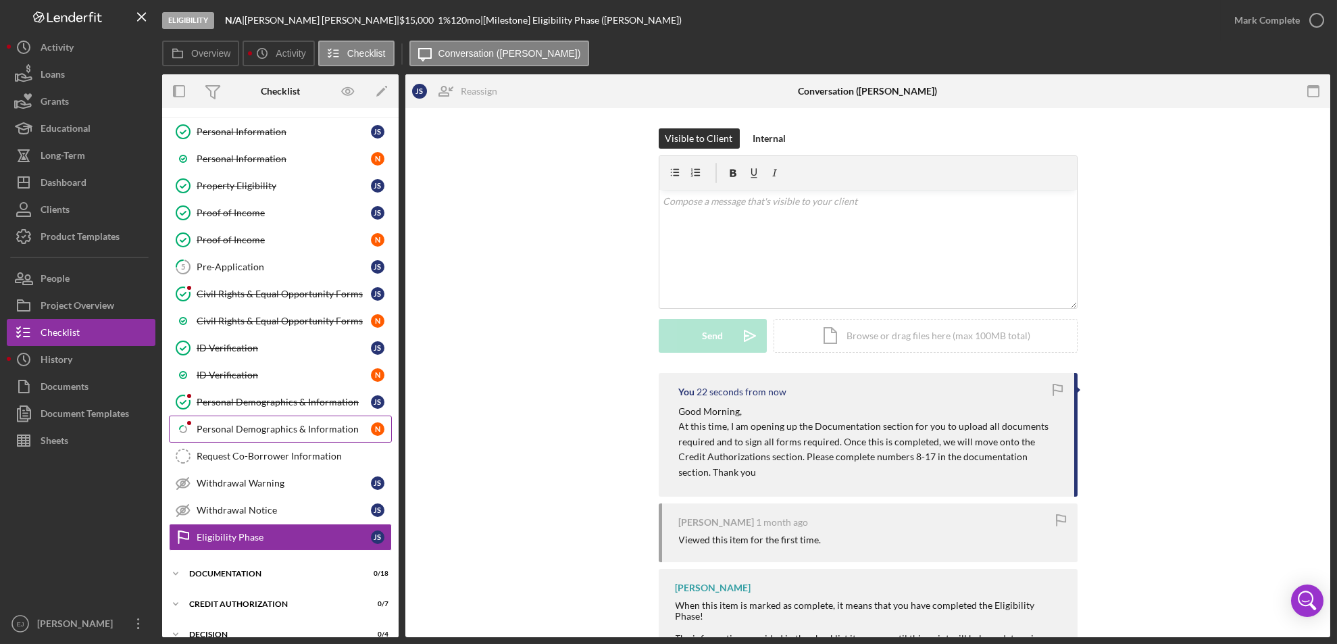
click at [282, 428] on div "Personal Demographics & Information" at bounding box center [284, 429] width 174 height 11
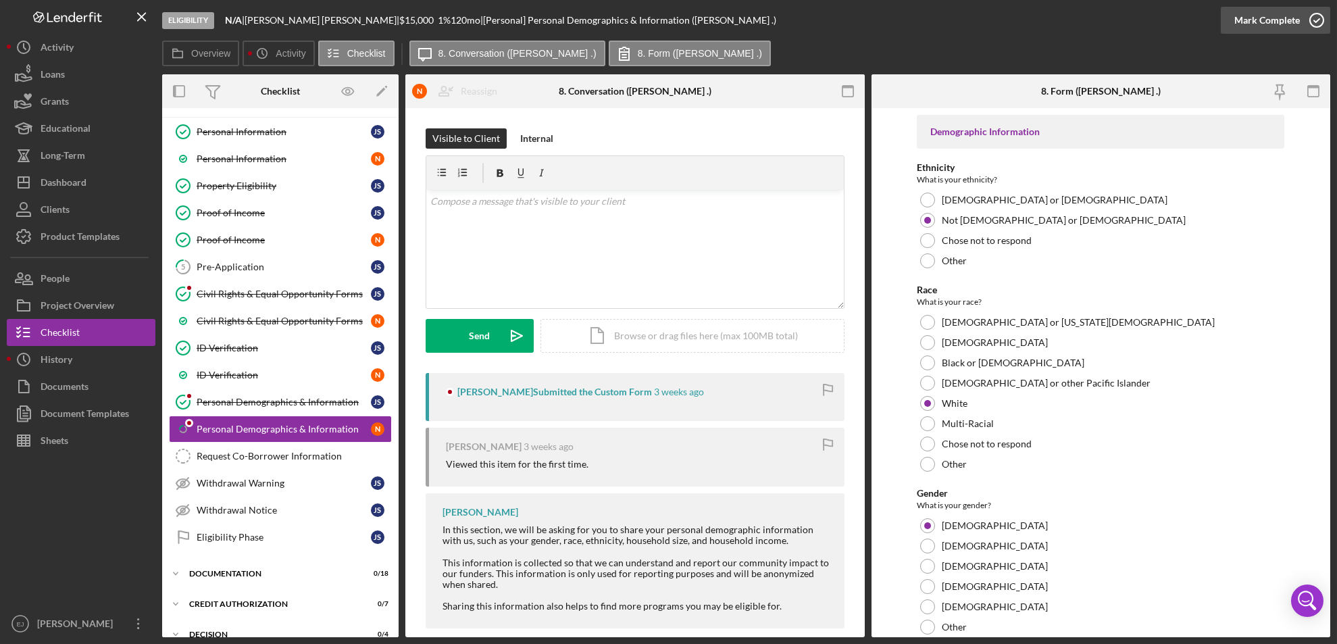
click at [1326, 20] on icon "button" at bounding box center [1317, 20] width 34 height 34
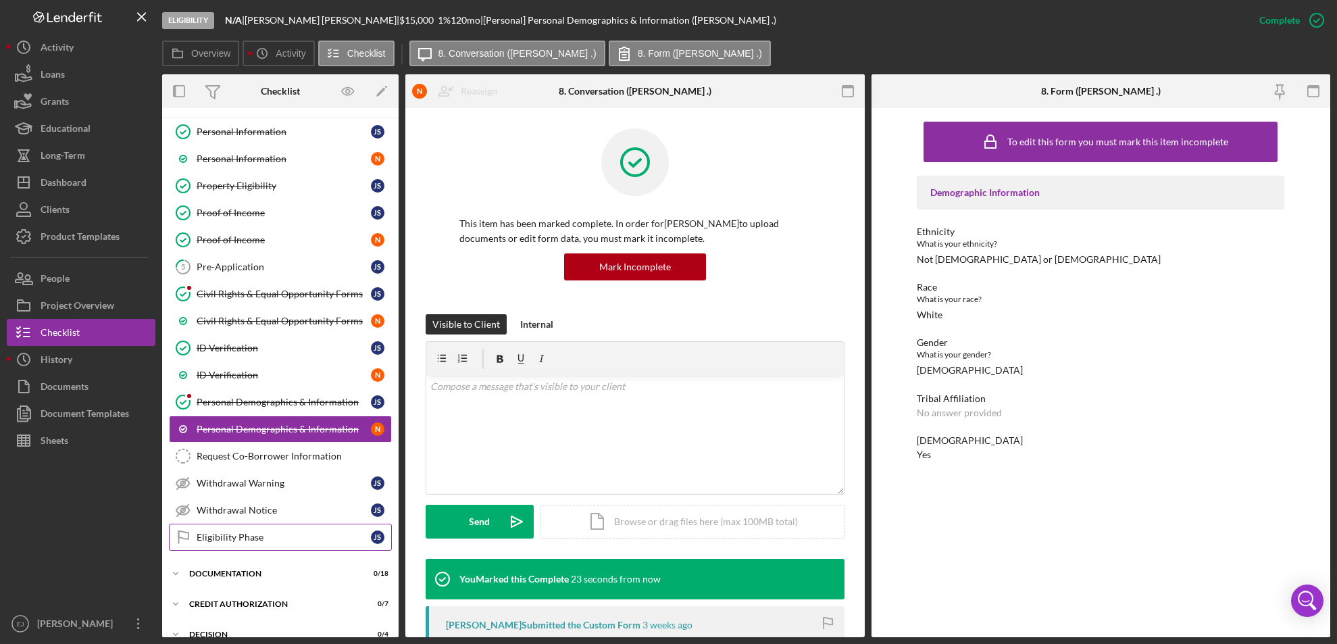
click at [272, 539] on div "Eligibility Phase" at bounding box center [284, 537] width 174 height 11
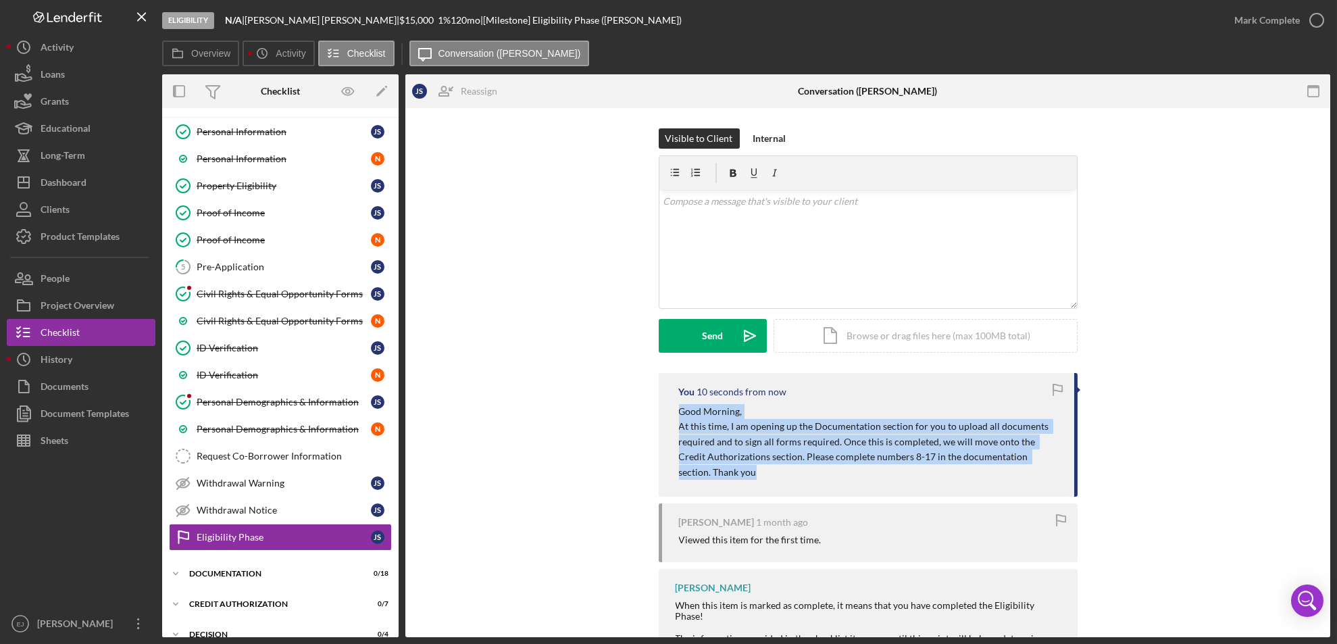
drag, startPoint x: 677, startPoint y: 410, endPoint x: 860, endPoint y: 476, distance: 194.5
click at [860, 476] on div "Good Morning, At this time, I am opening up the Documentation section for you t…" at bounding box center [870, 442] width 382 height 76
click at [860, 476] on p "At this time, I am opening up the Documentation section for you to upload all d…" at bounding box center [870, 449] width 382 height 61
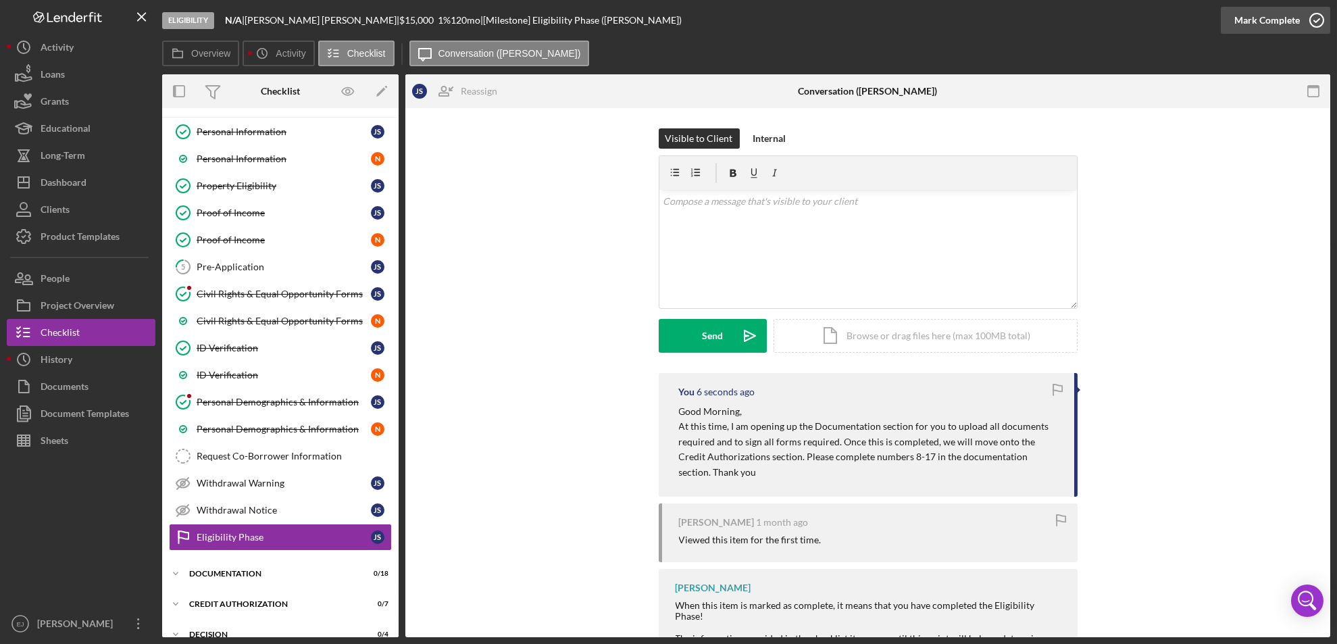
click at [1318, 16] on icon "button" at bounding box center [1317, 20] width 34 height 34
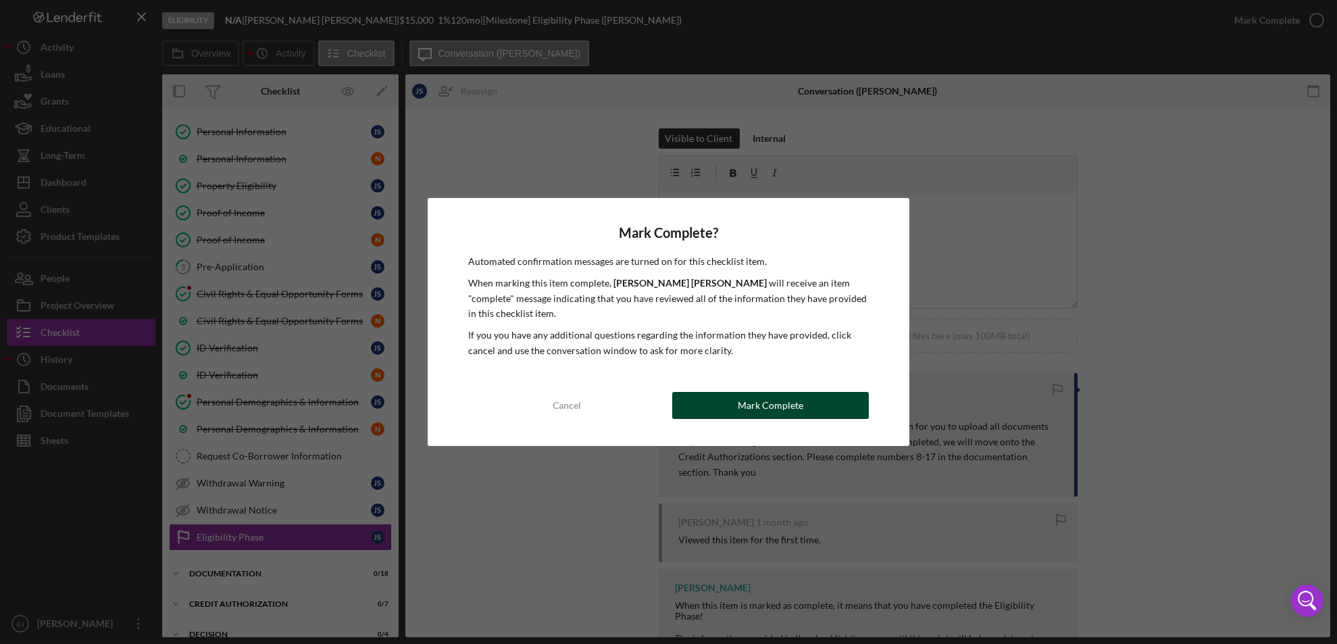
click at [754, 410] on div "Mark Complete" at bounding box center [771, 405] width 66 height 27
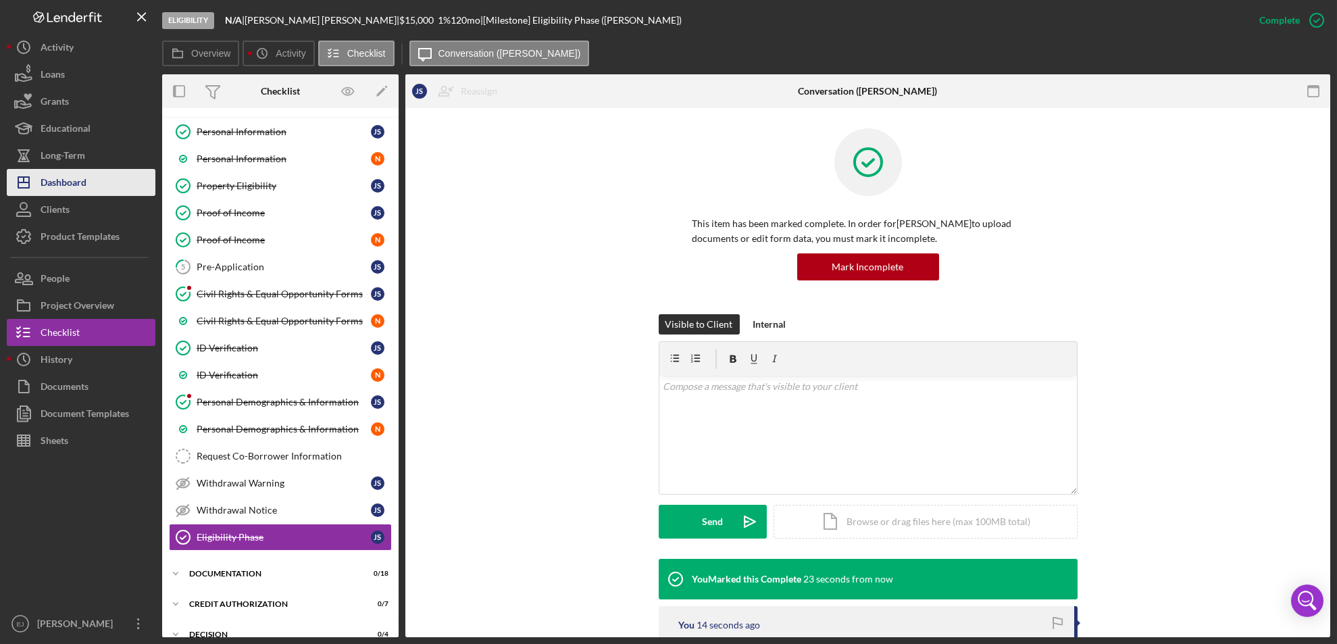
click at [82, 176] on div "Dashboard" at bounding box center [64, 184] width 46 height 30
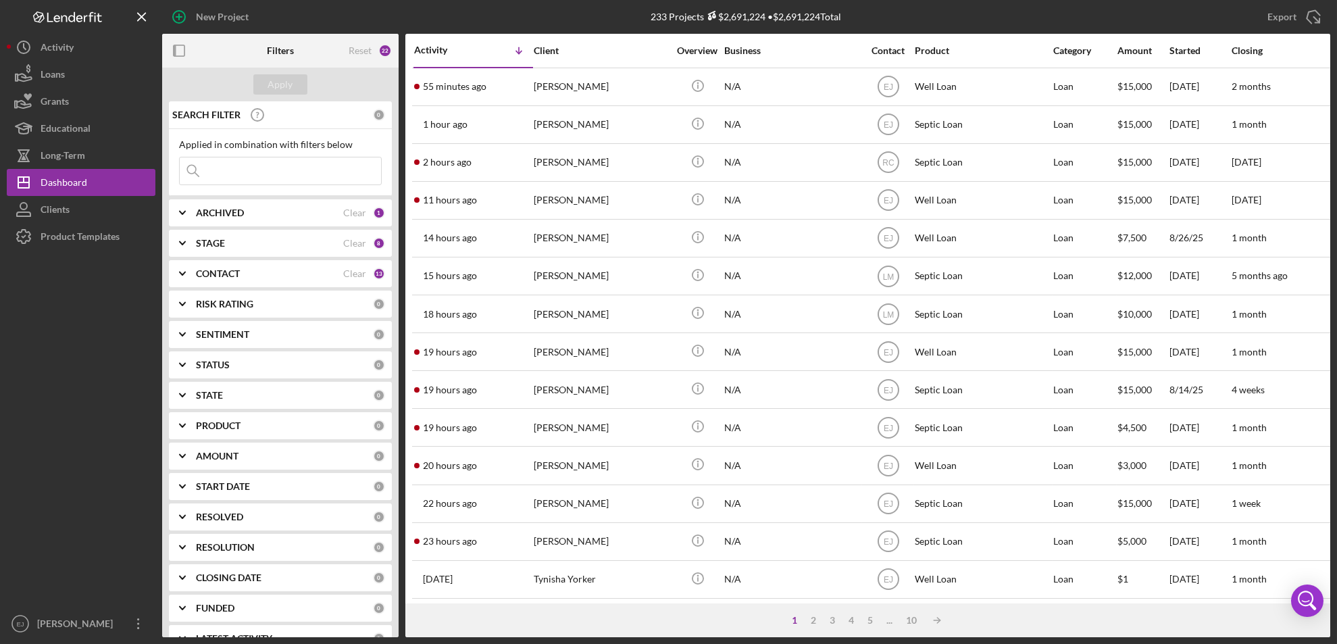
click at [247, 168] on input at bounding box center [280, 170] width 201 height 27
type input "[PERSON_NAME]"
click at [287, 81] on div "Apply" at bounding box center [280, 84] width 25 height 20
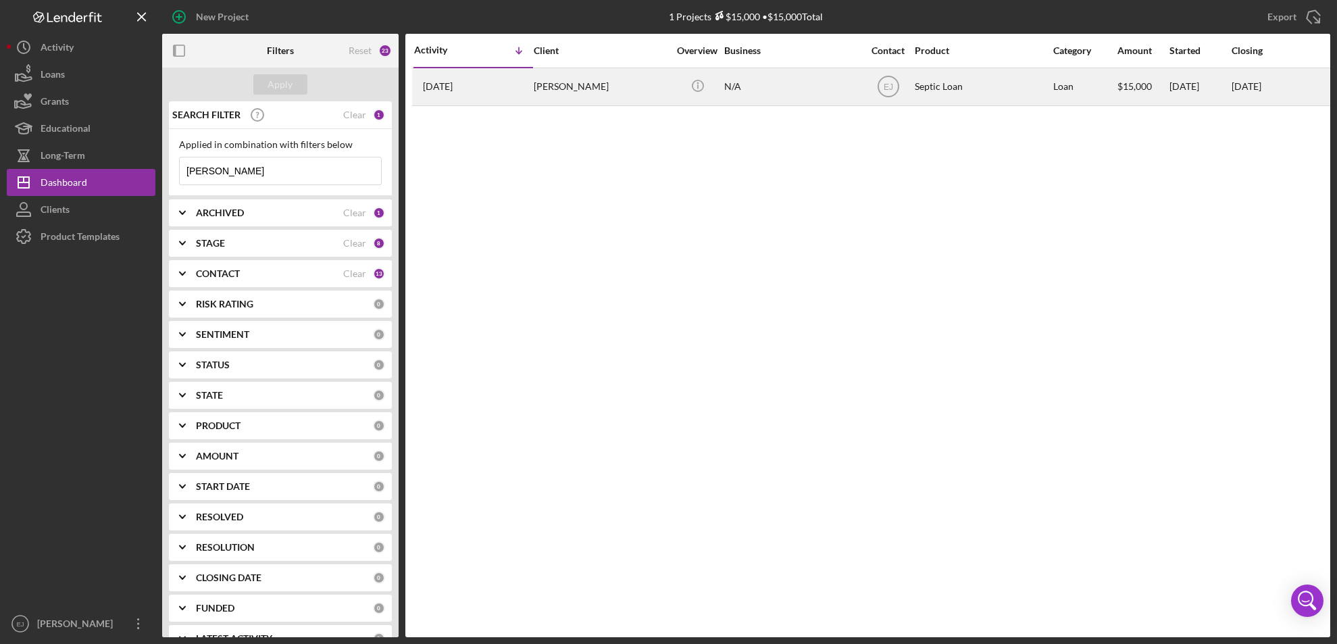
click at [574, 78] on div "[PERSON_NAME]" at bounding box center [601, 87] width 135 height 36
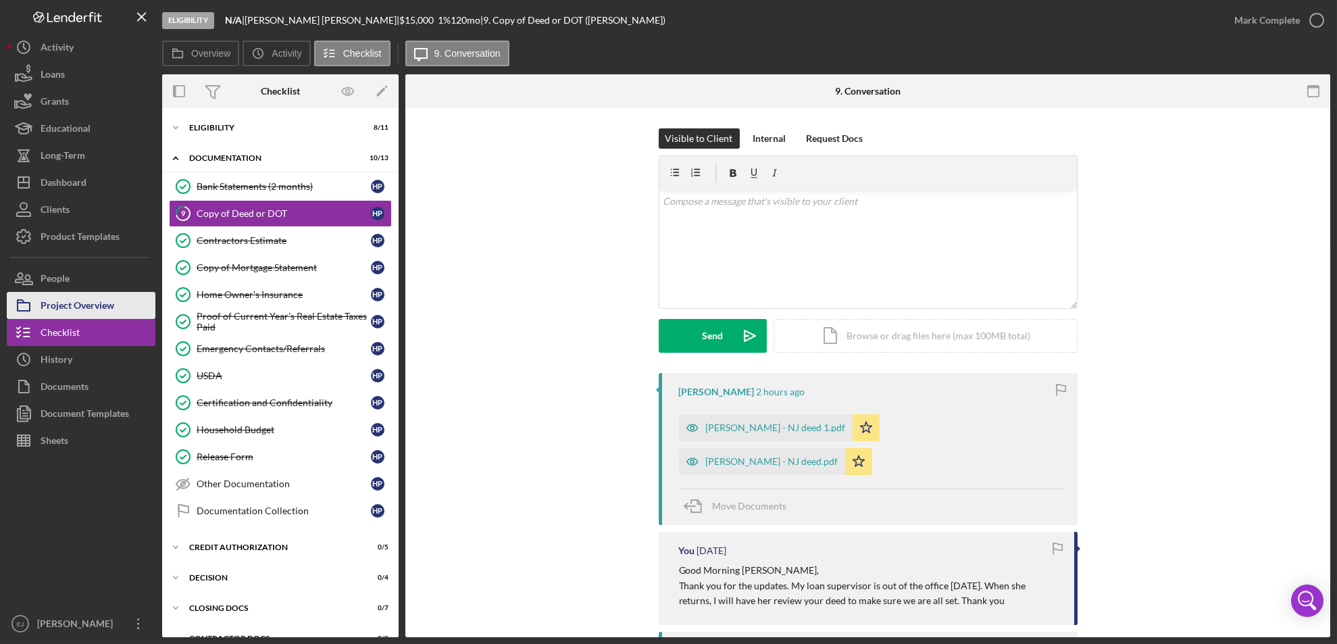
click at [68, 299] on div "Project Overview" at bounding box center [78, 307] width 74 height 30
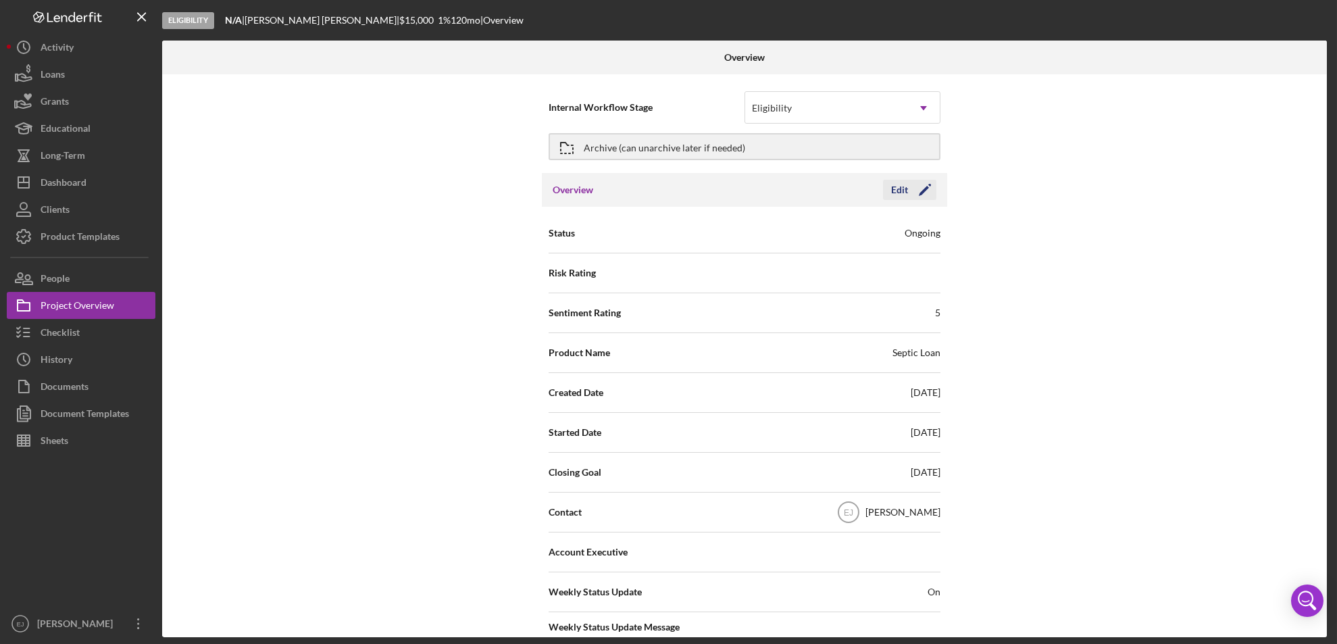
click at [895, 184] on div "Edit" at bounding box center [899, 190] width 17 height 20
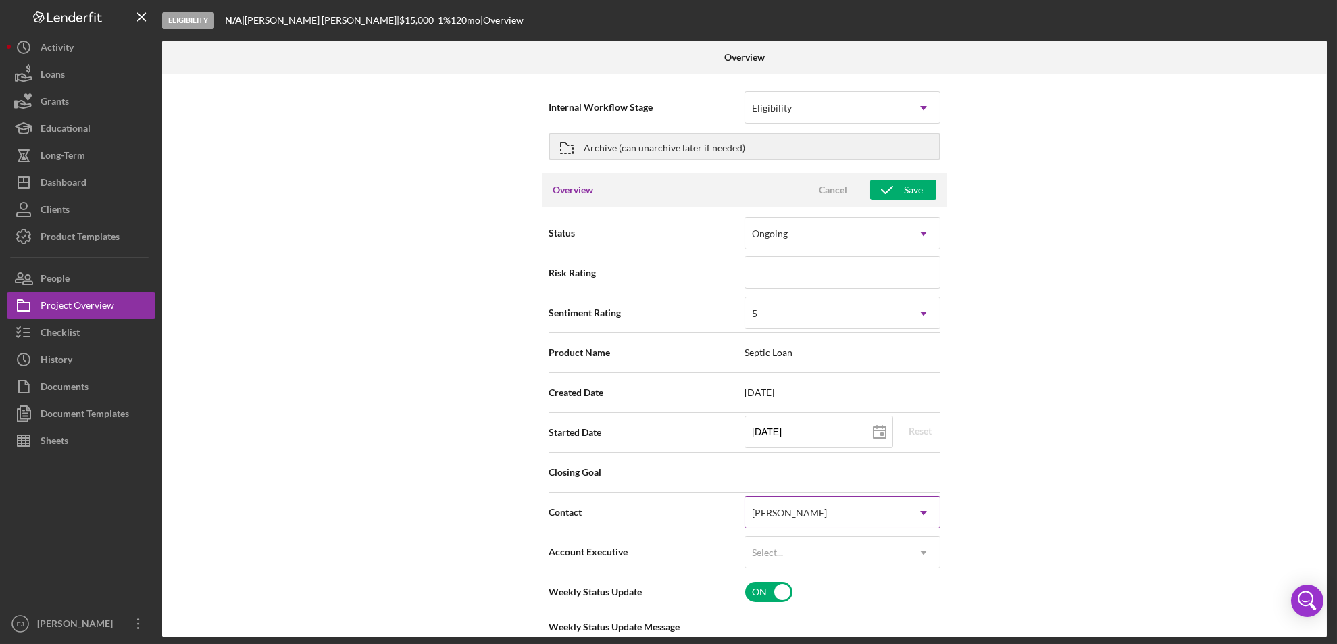
click at [921, 503] on icon "Icon/Dropdown Arrow" at bounding box center [924, 513] width 32 height 32
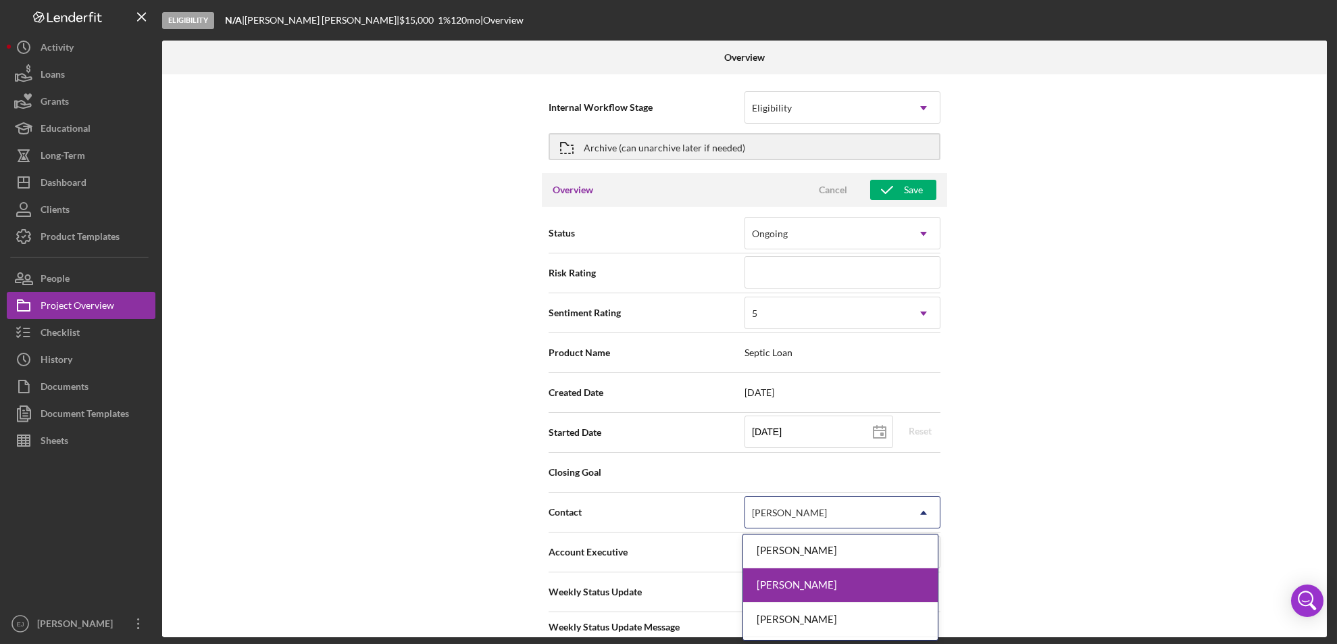
scroll to position [170, 0]
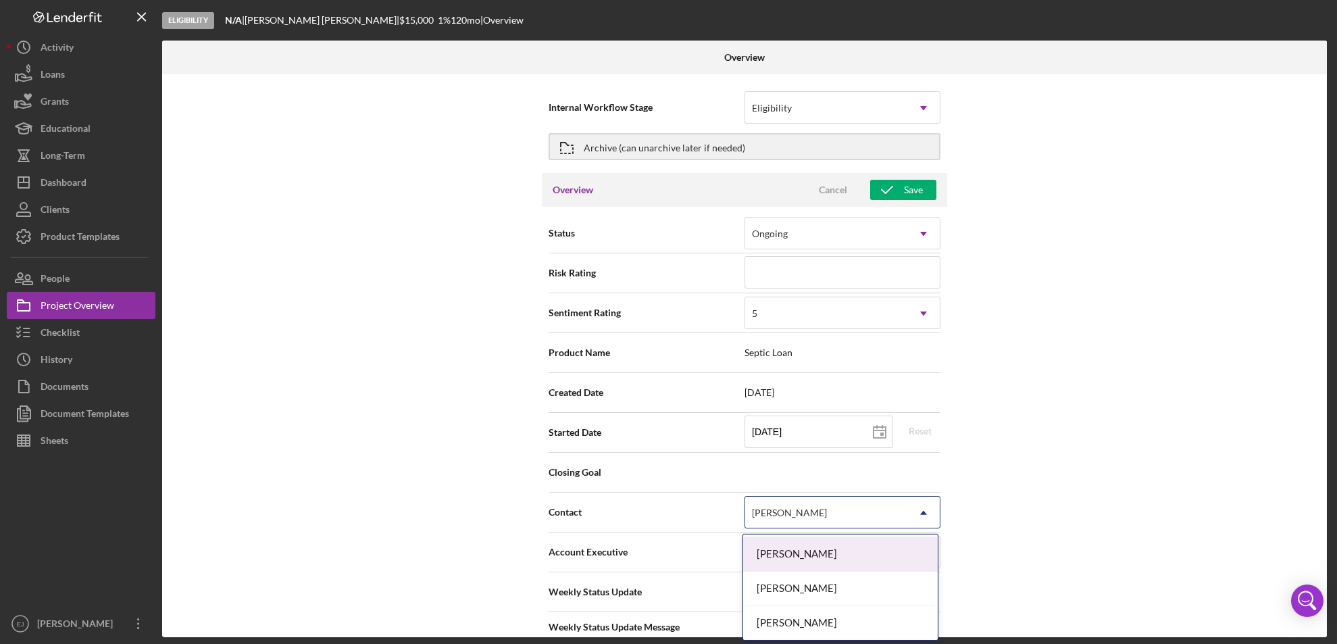
click at [891, 553] on div "[PERSON_NAME]" at bounding box center [840, 554] width 195 height 34
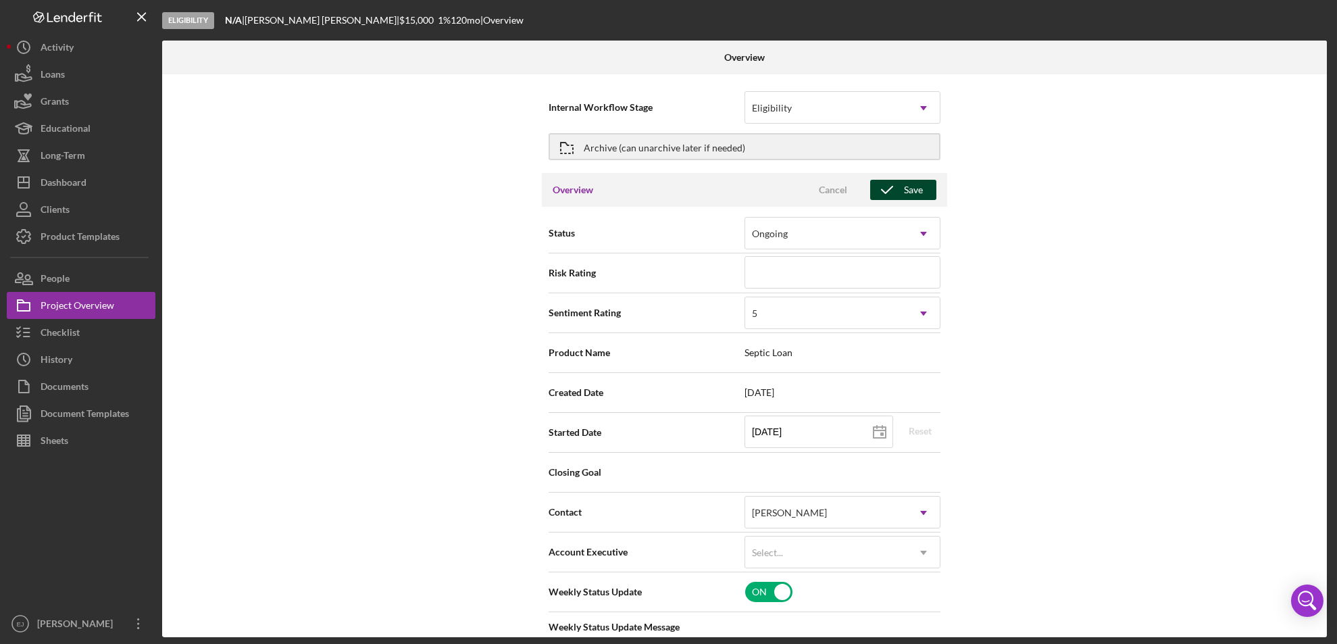
click at [916, 184] on div "Save" at bounding box center [913, 190] width 19 height 20
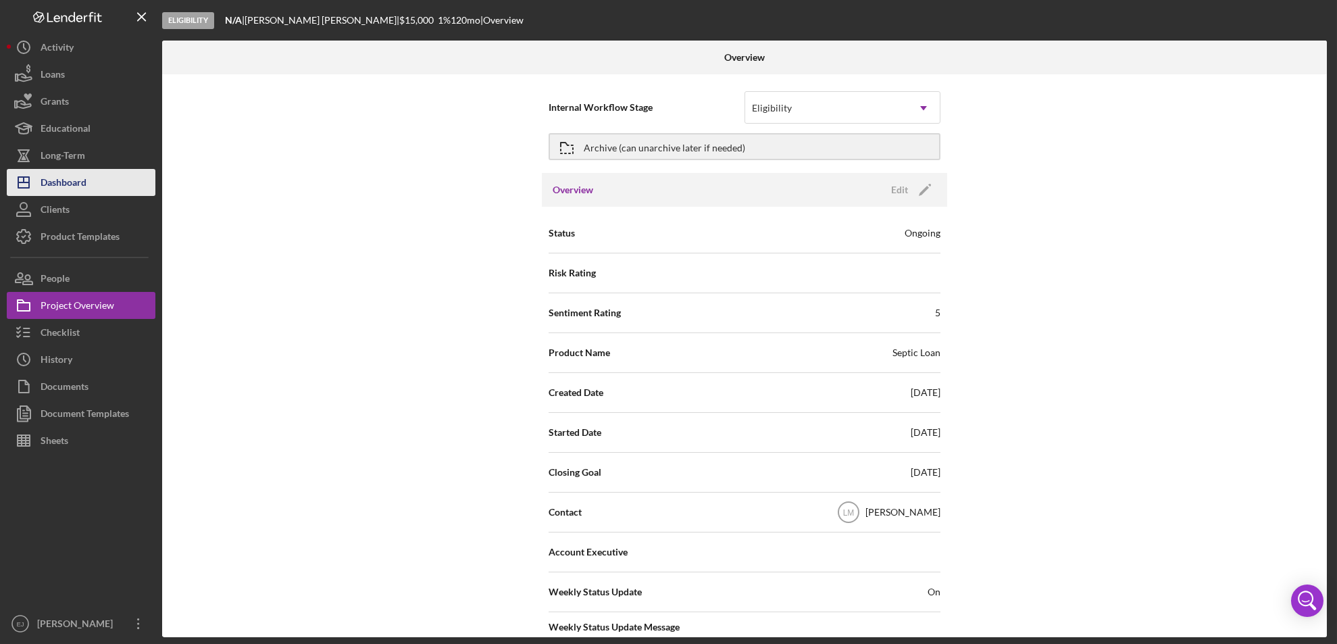
click at [90, 176] on button "Icon/Dashboard Dashboard" at bounding box center [81, 182] width 149 height 27
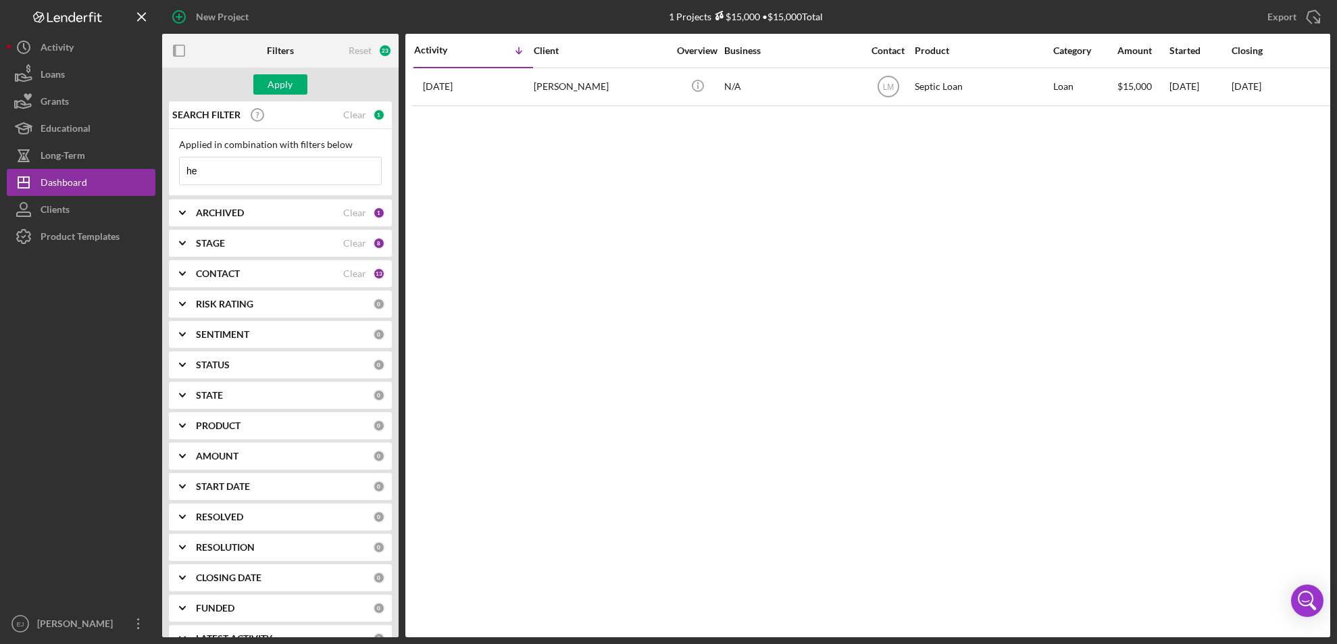
type input "h"
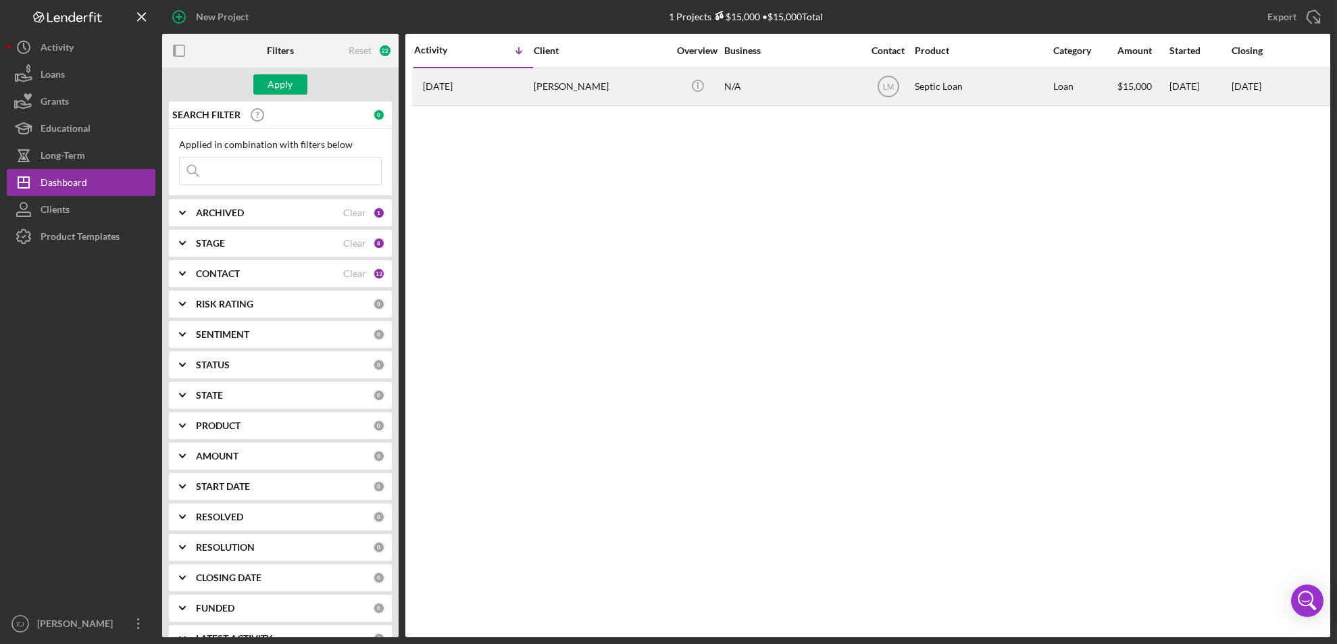
click at [565, 94] on div "[PERSON_NAME]" at bounding box center [601, 87] width 135 height 36
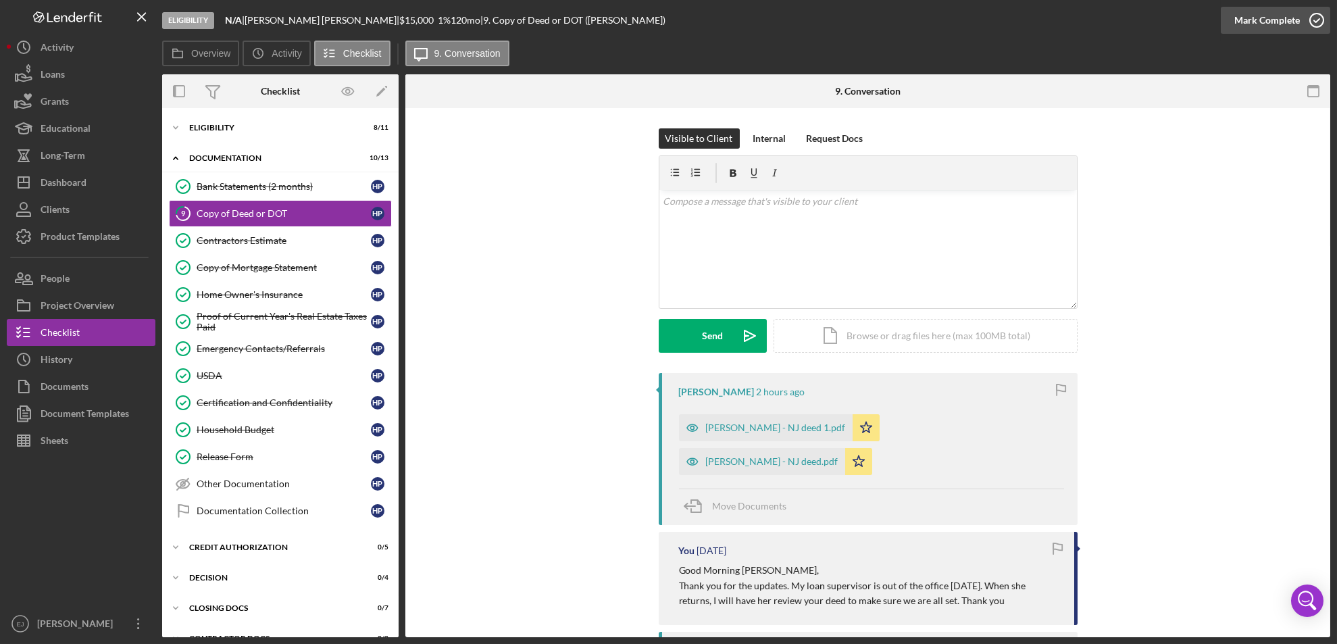
click at [1319, 15] on icon "button" at bounding box center [1317, 20] width 34 height 34
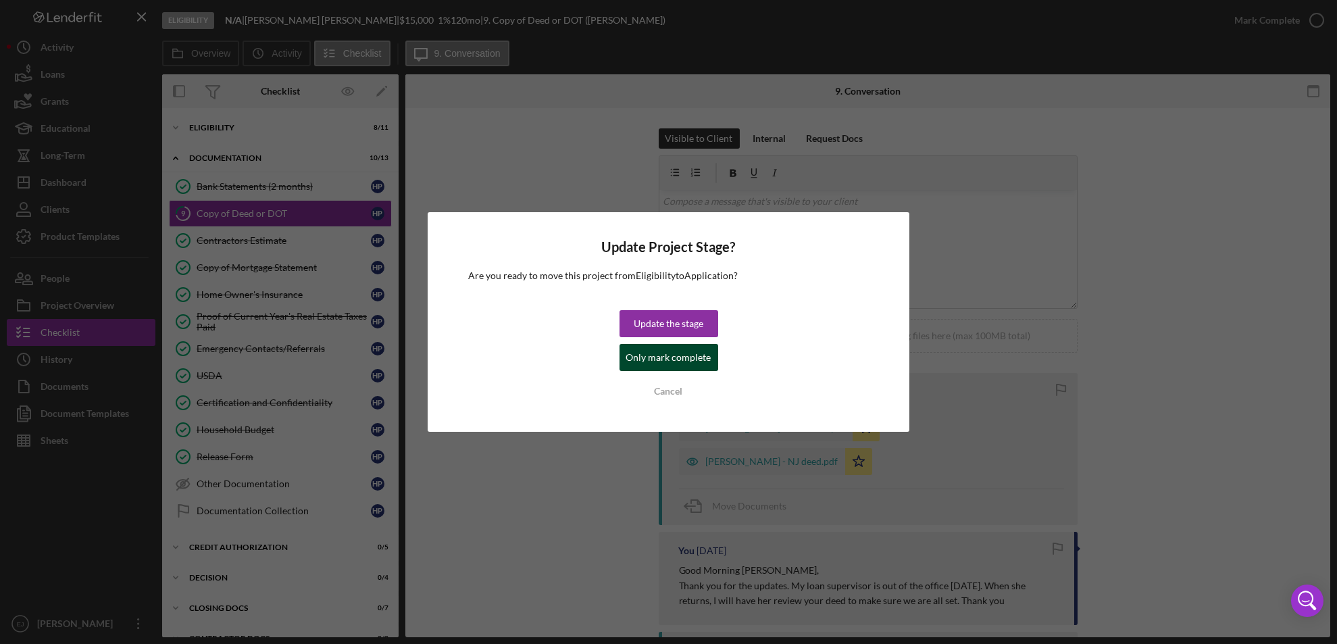
click at [713, 357] on button "Only mark complete" at bounding box center [669, 357] width 99 height 27
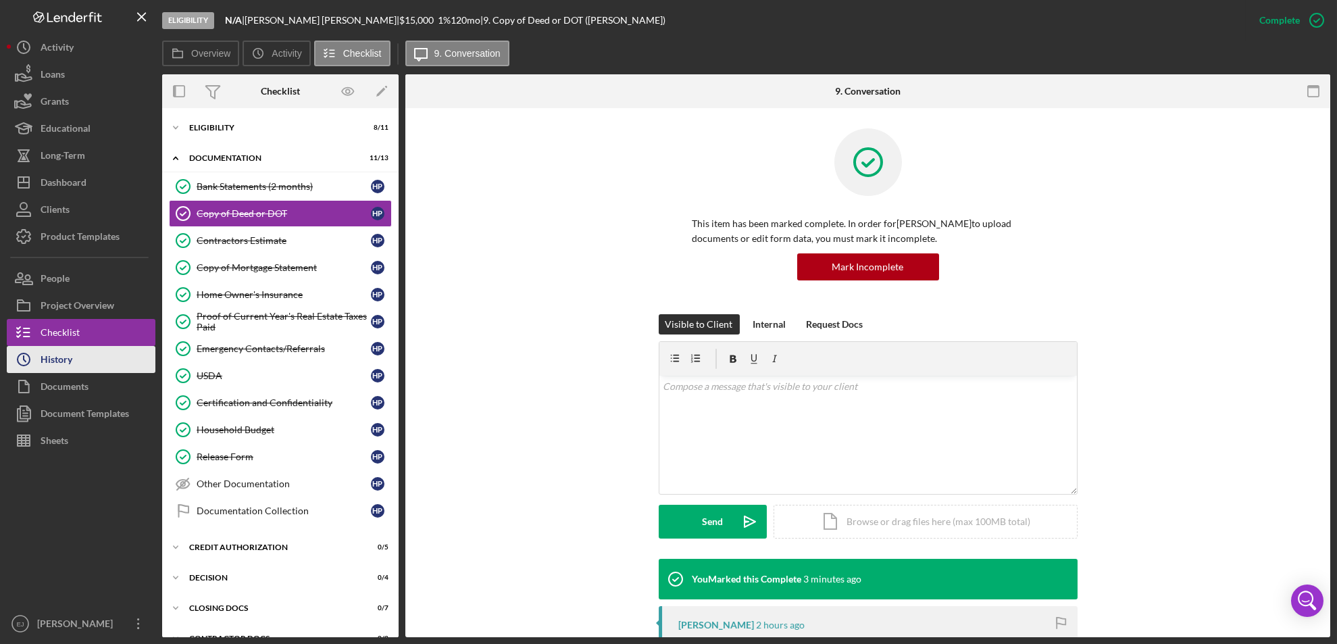
click at [150, 368] on button "Icon/History History" at bounding box center [81, 359] width 149 height 27
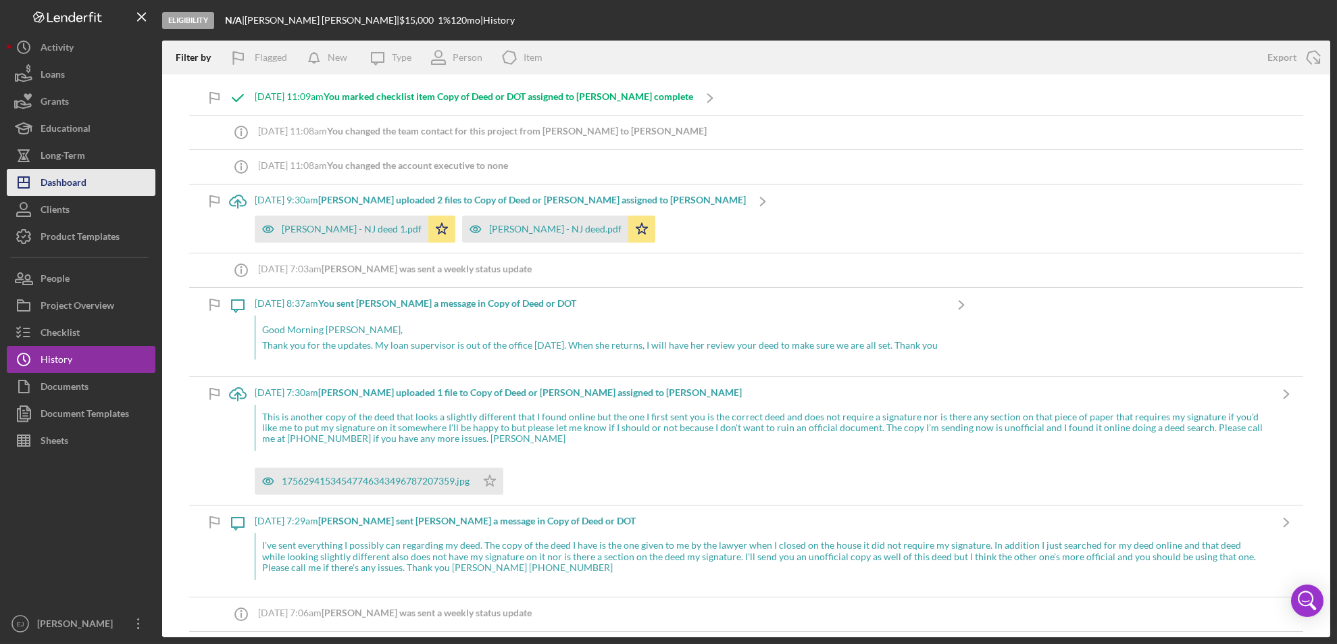
click at [72, 178] on div "Dashboard" at bounding box center [64, 184] width 46 height 30
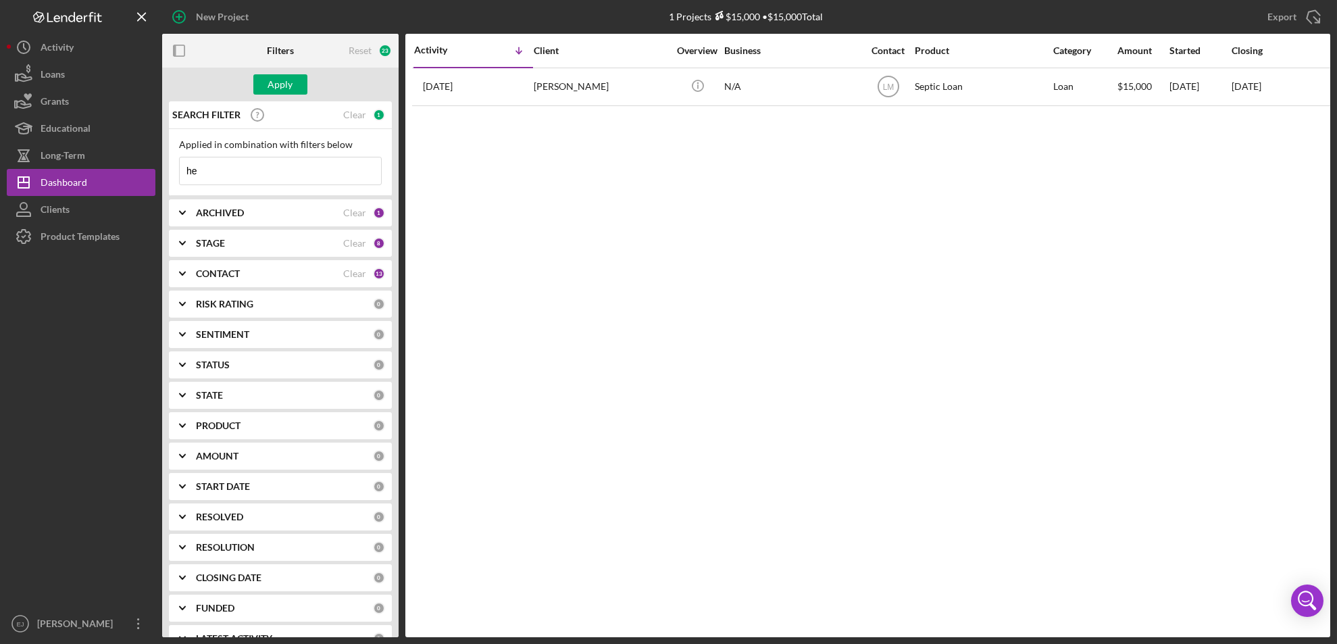
type input "h"
click at [85, 176] on div "Dashboard" at bounding box center [64, 184] width 47 height 30
click at [72, 184] on div "Dashboard" at bounding box center [64, 184] width 47 height 30
click at [290, 77] on div "Apply" at bounding box center [280, 84] width 25 height 20
